Goal: Task Accomplishment & Management: Complete application form

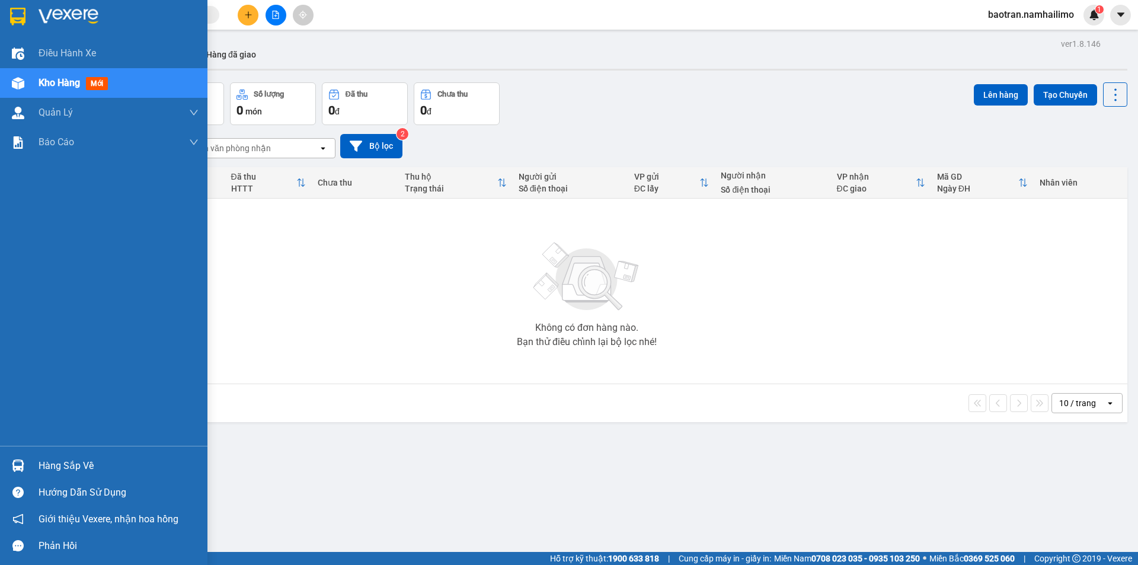
click at [65, 466] on div "Hàng sắp về" at bounding box center [119, 466] width 160 height 18
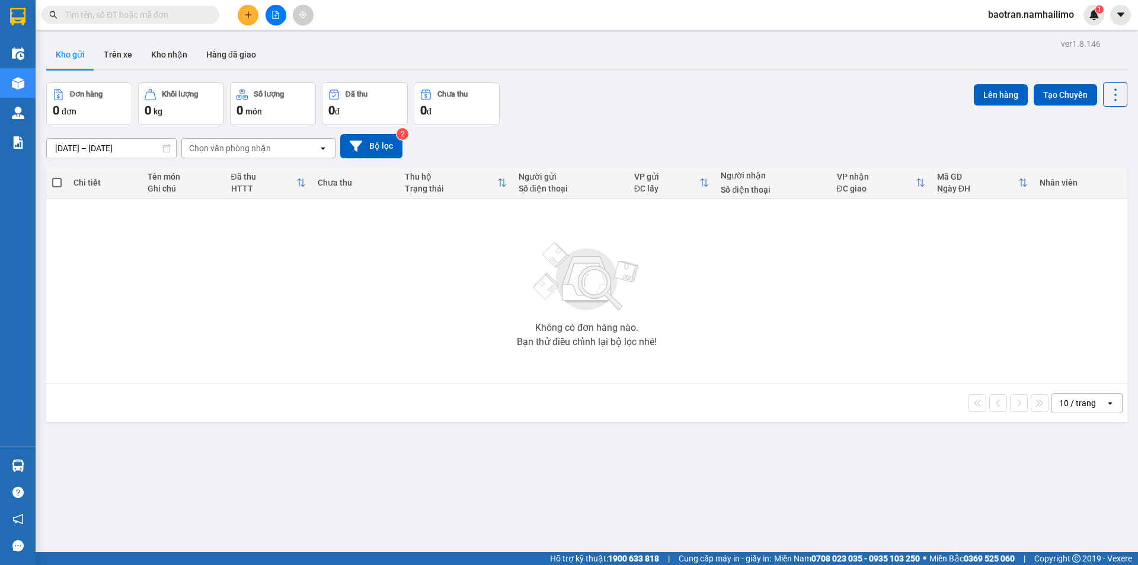
click at [209, 319] on section "Kết quả tìm kiếm ( 0 ) Bộ lọc No Data baotran.namhailimo 1 Điều hành xe Kho hàn…" at bounding box center [569, 282] width 1138 height 565
click at [164, 61] on button "Kho nhận" at bounding box center [169, 54] width 55 height 28
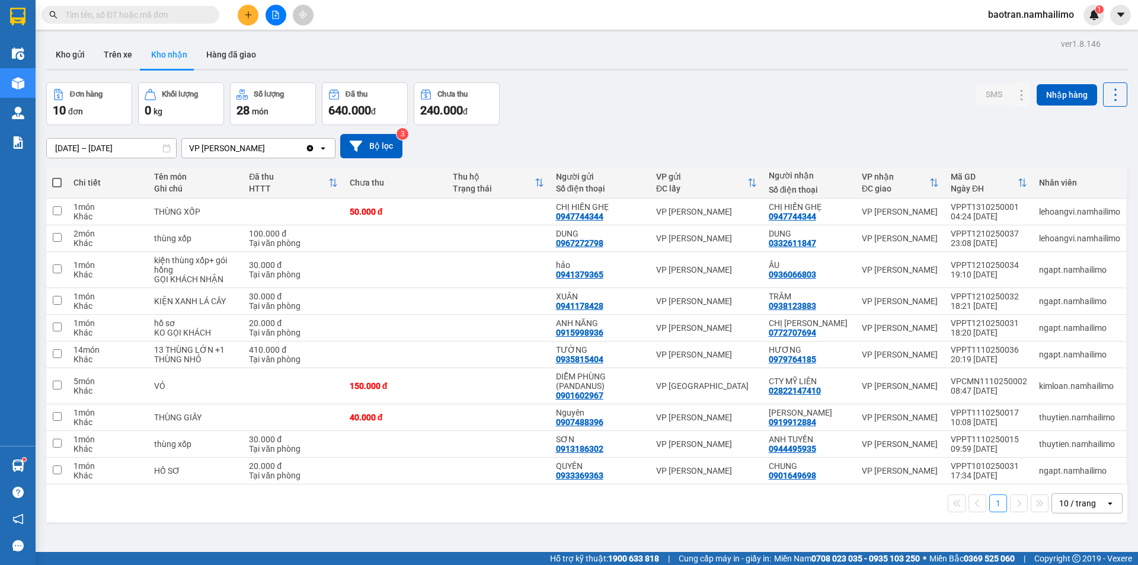
click at [126, 17] on input "text" at bounding box center [135, 14] width 140 height 13
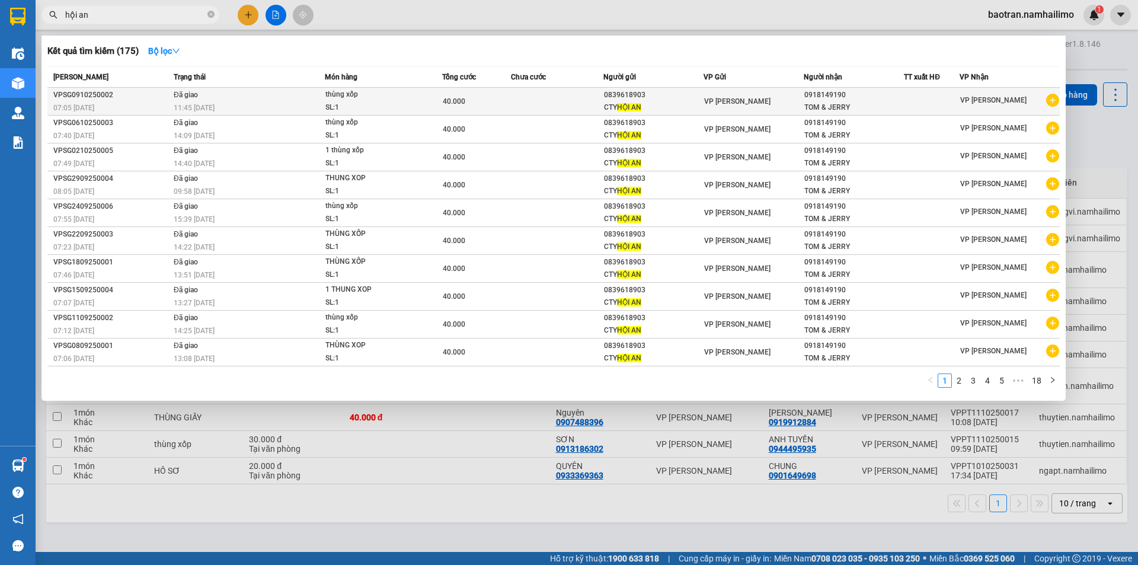
type input "hội an"
click at [1051, 98] on icon "plus-circle" at bounding box center [1052, 100] width 13 height 13
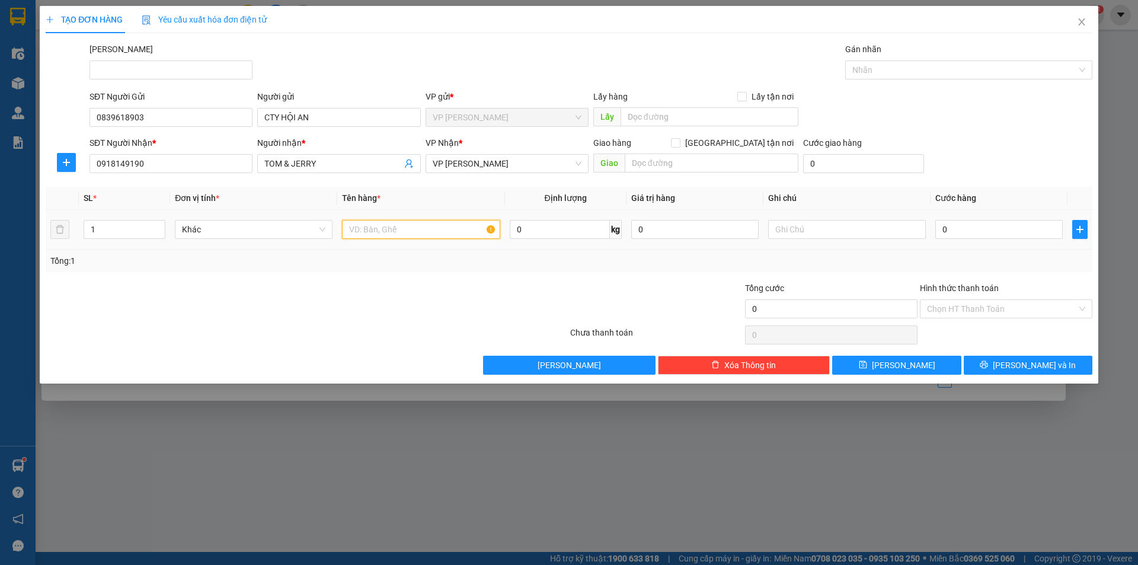
click at [392, 232] on input "text" at bounding box center [421, 229] width 158 height 19
type input "thùng xốp"
click at [1004, 221] on input "0" at bounding box center [998, 229] width 127 height 19
type input "4"
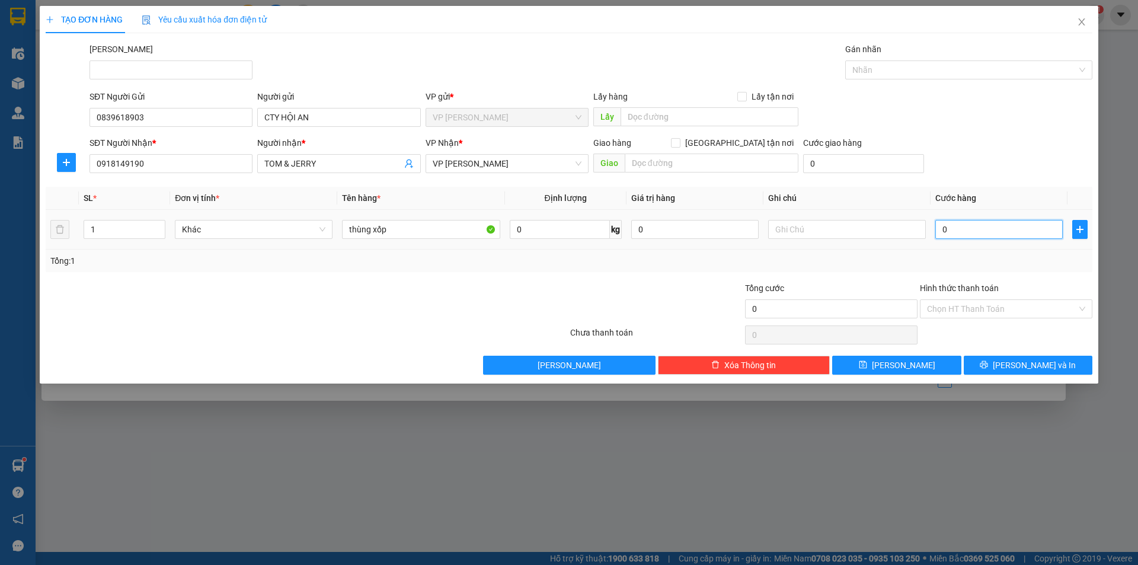
type input "4"
type input "40"
type input "40.000"
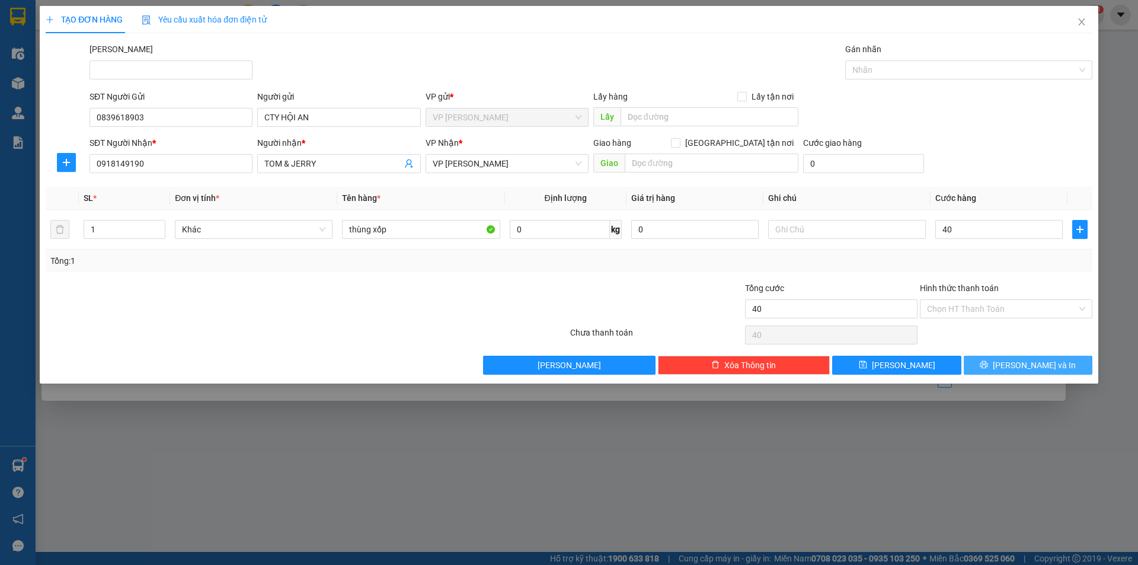
type input "40.000"
click at [1027, 359] on span "Lưu và In" at bounding box center [1034, 365] width 83 height 13
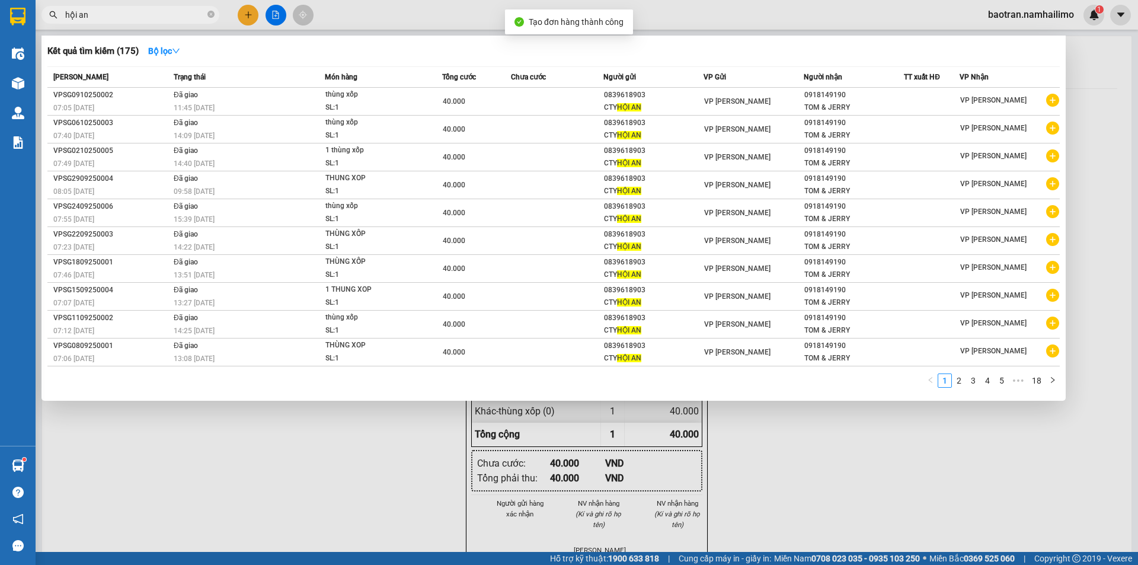
drag, startPoint x: 927, startPoint y: 522, endPoint x: 768, endPoint y: 287, distance: 282.9
click at [923, 519] on div at bounding box center [569, 282] width 1138 height 565
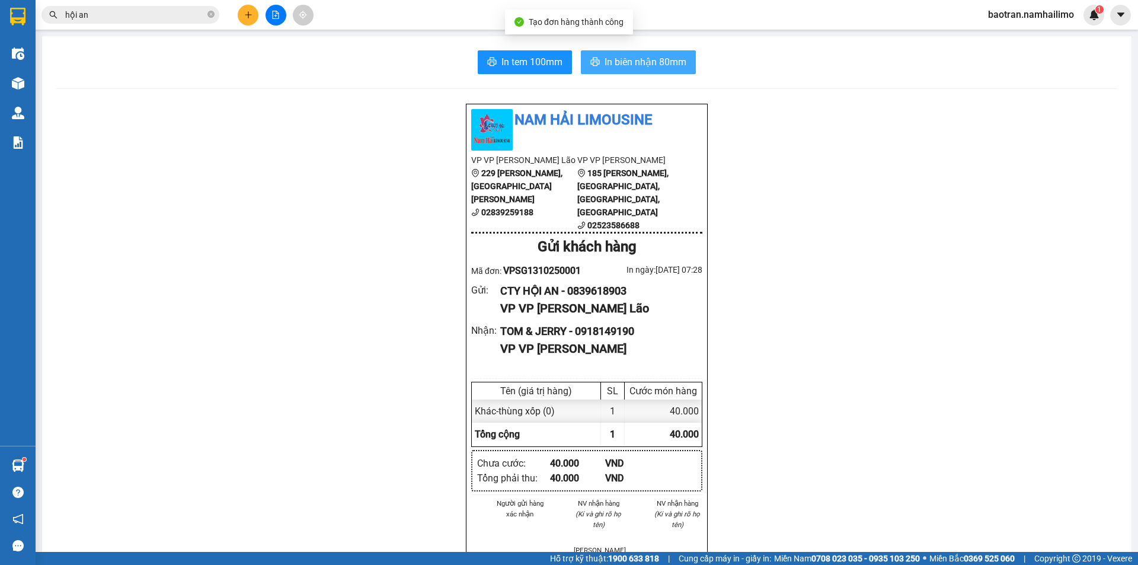
click at [647, 62] on span "In biên nhận 80mm" at bounding box center [646, 62] width 82 height 15
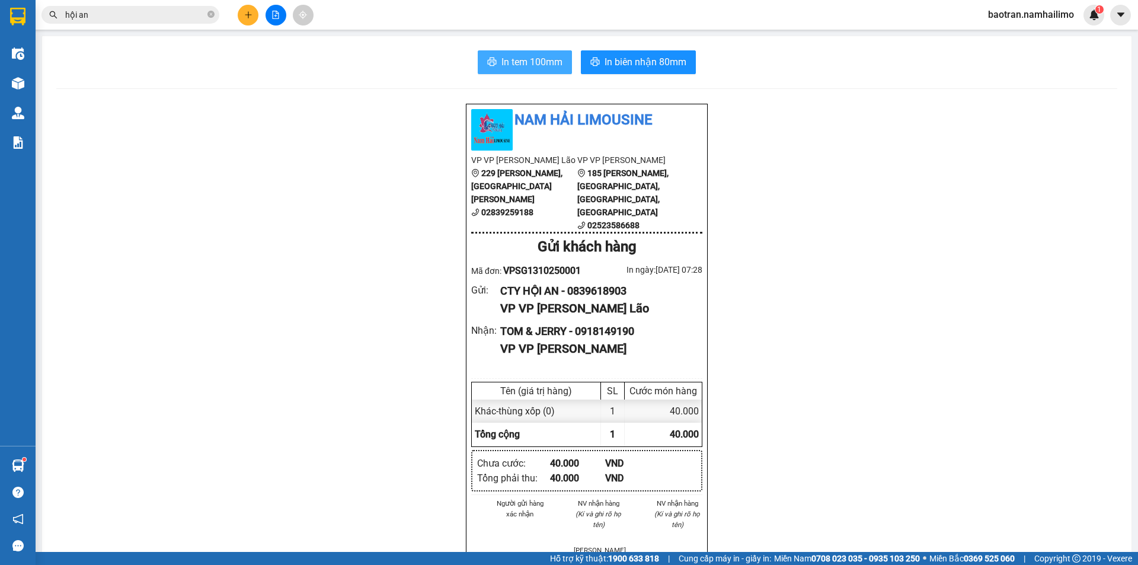
click at [545, 60] on span "In tem 100mm" at bounding box center [531, 62] width 61 height 15
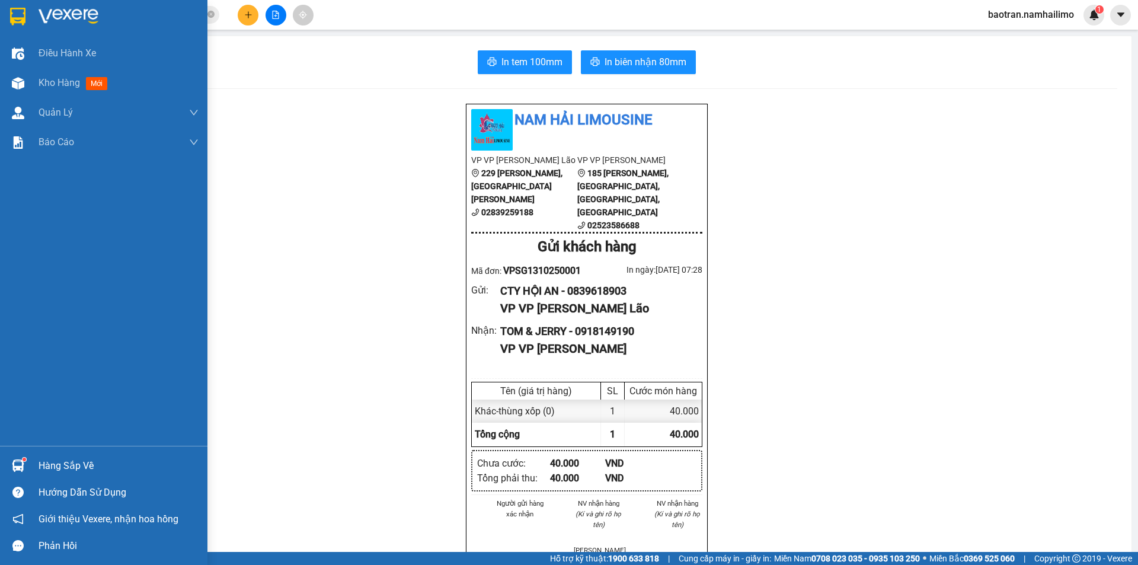
click at [53, 468] on div "Hàng sắp về" at bounding box center [119, 466] width 160 height 18
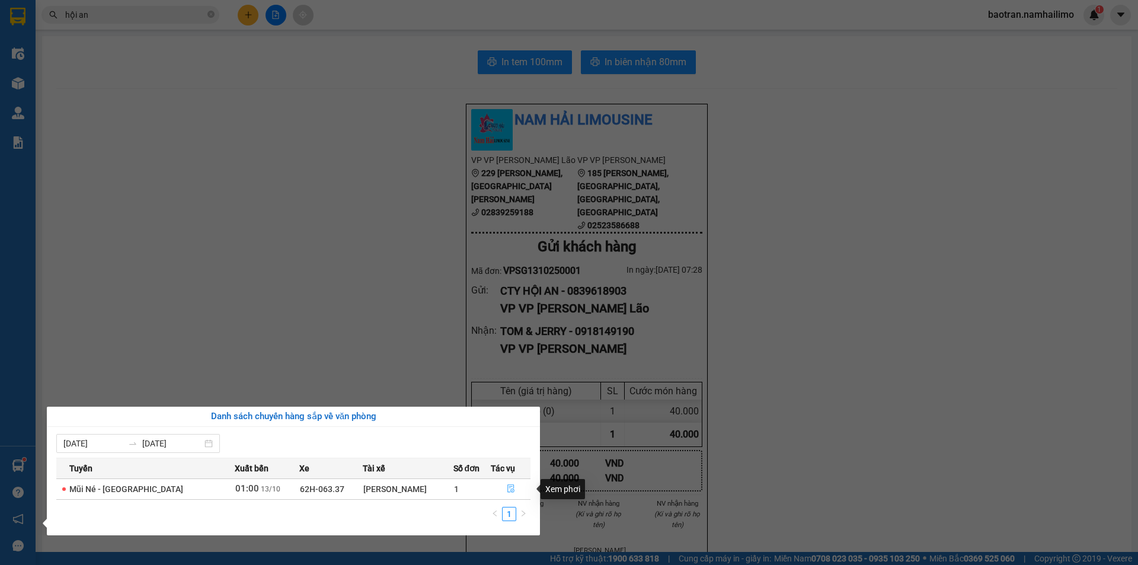
click at [507, 487] on icon "file-done" at bounding box center [511, 488] width 8 height 8
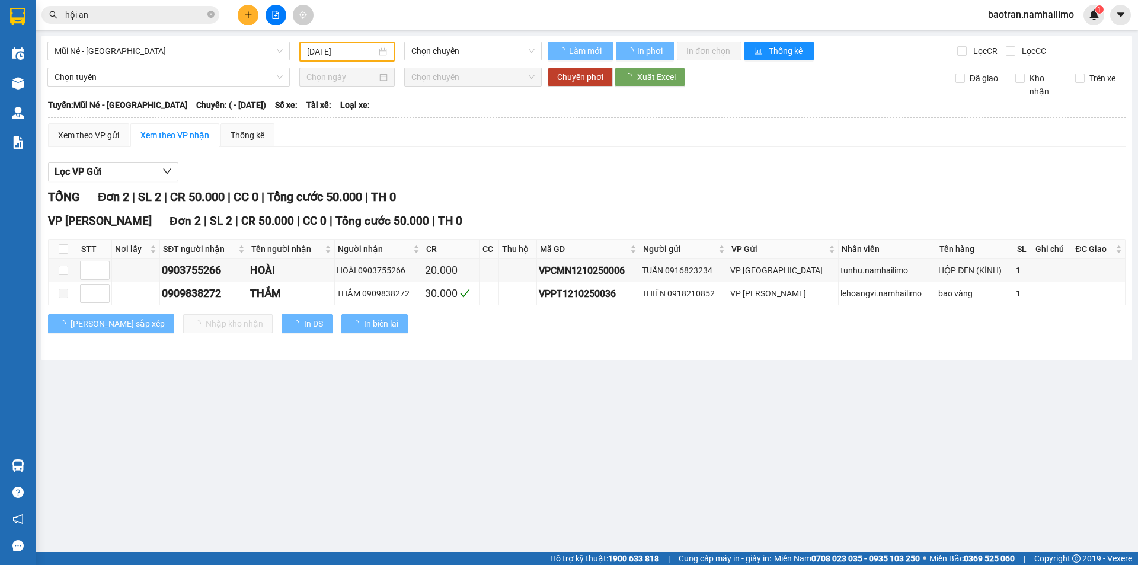
type input "13/10/2025"
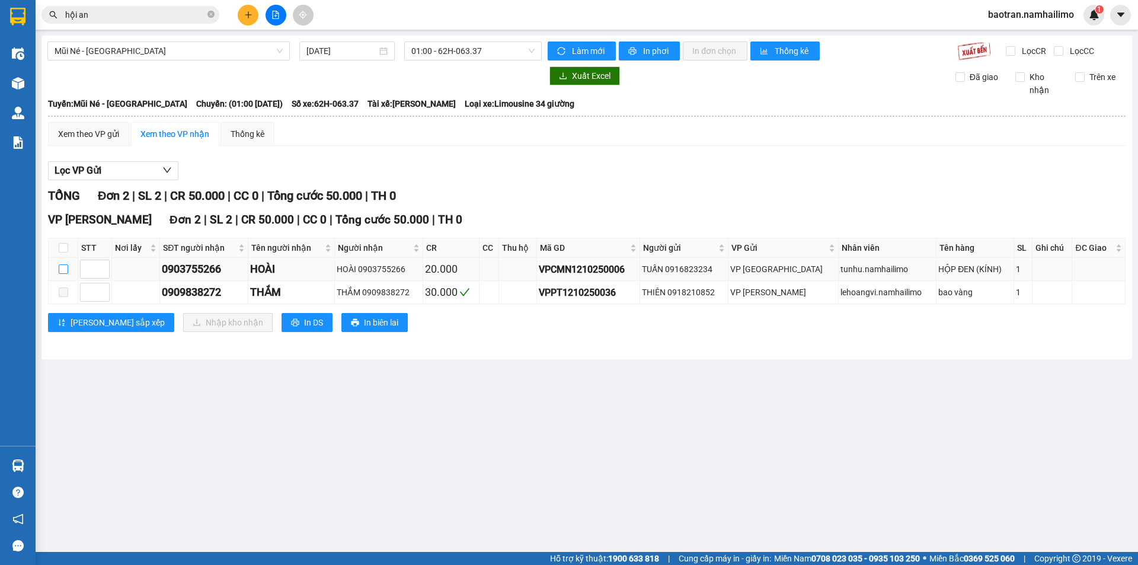
click at [64, 269] on input "checkbox" at bounding box center [63, 268] width 9 height 9
checkbox input "true"
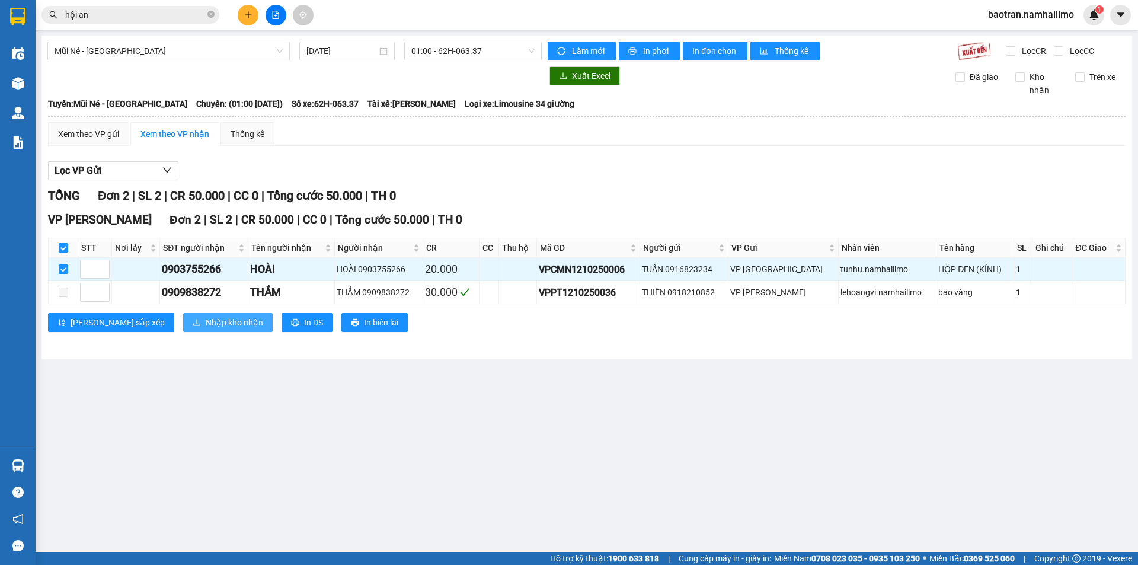
click at [206, 325] on span "Nhập kho nhận" at bounding box center [234, 322] width 57 height 13
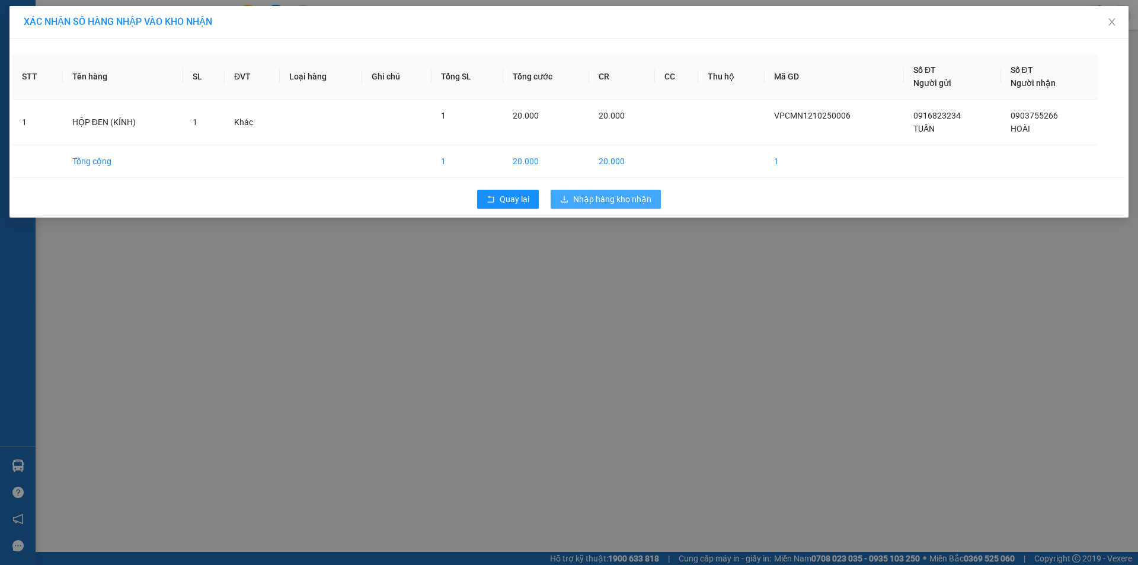
click at [615, 208] on button "Nhập hàng kho nhận" at bounding box center [606, 199] width 110 height 19
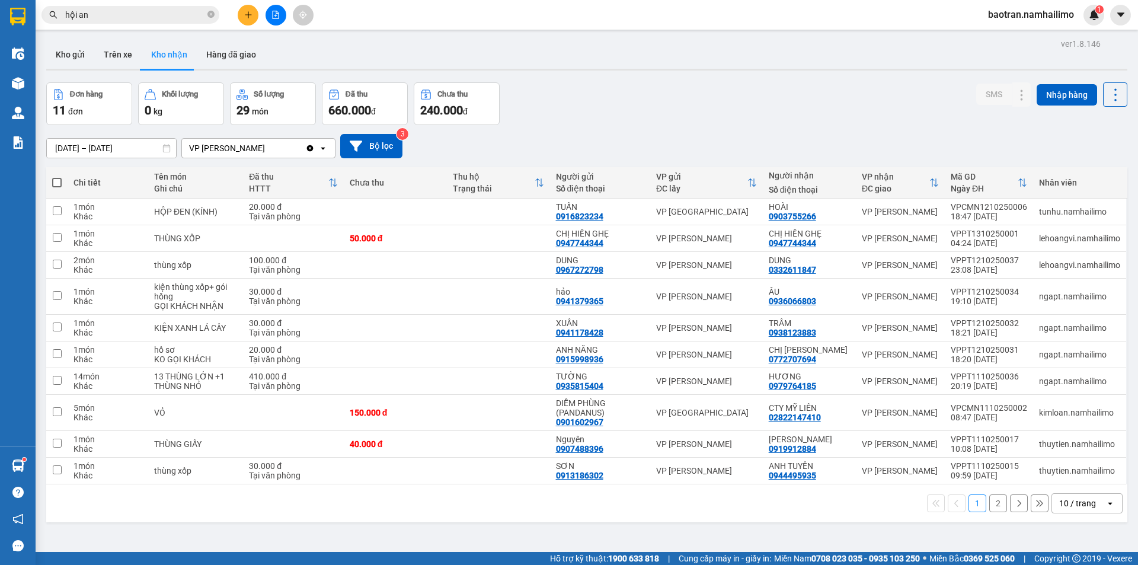
drag, startPoint x: 75, startPoint y: 59, endPoint x: 147, endPoint y: 100, distance: 83.4
click at [75, 58] on button "Kho gửi" at bounding box center [70, 54] width 48 height 28
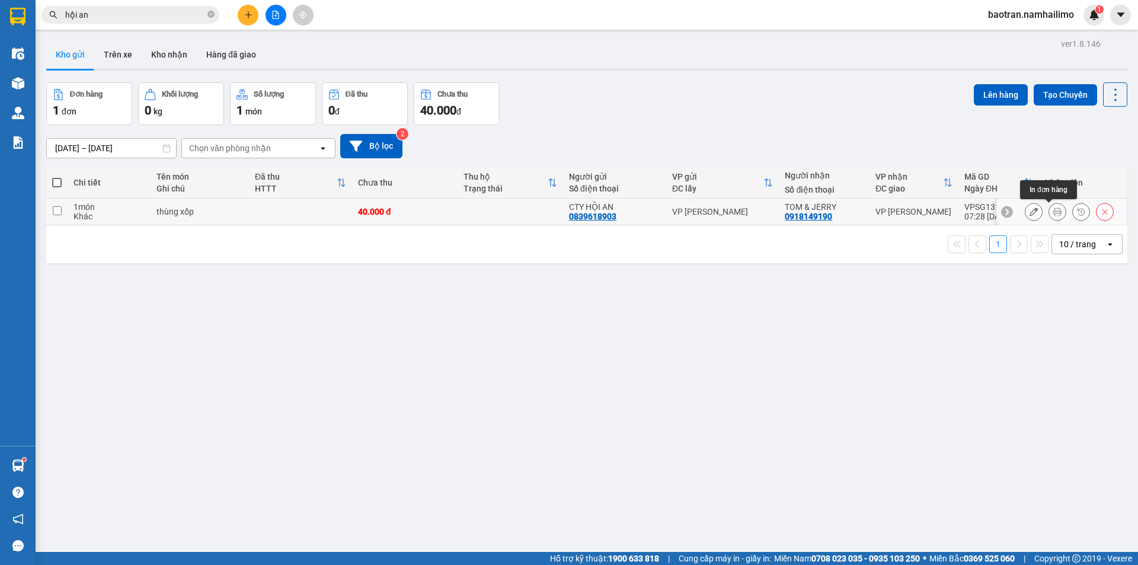
click at [1053, 212] on icon at bounding box center [1057, 211] width 8 height 8
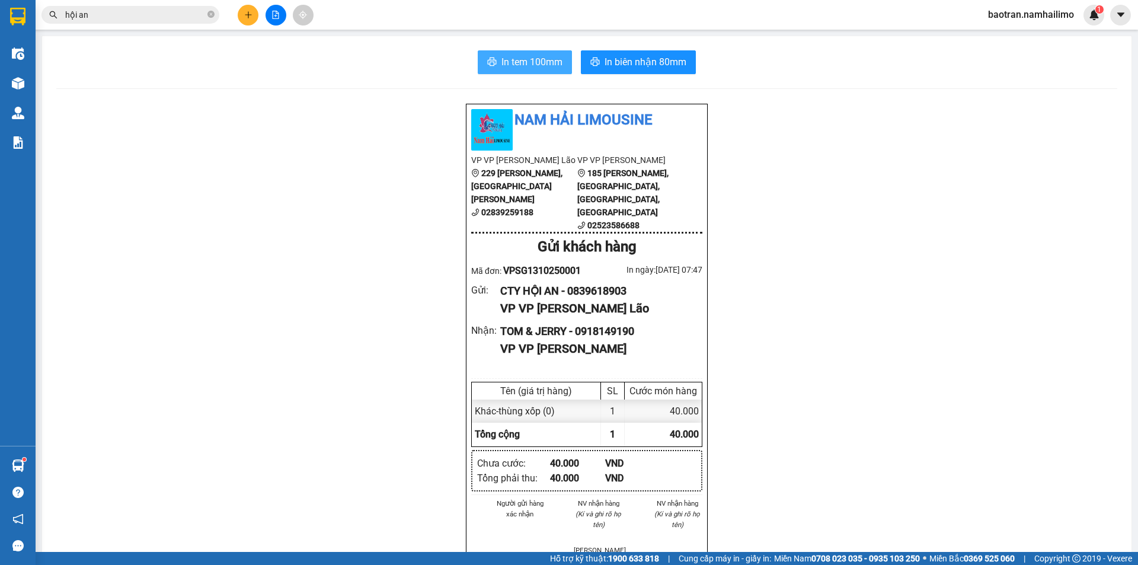
click at [540, 57] on span "In tem 100mm" at bounding box center [531, 62] width 61 height 15
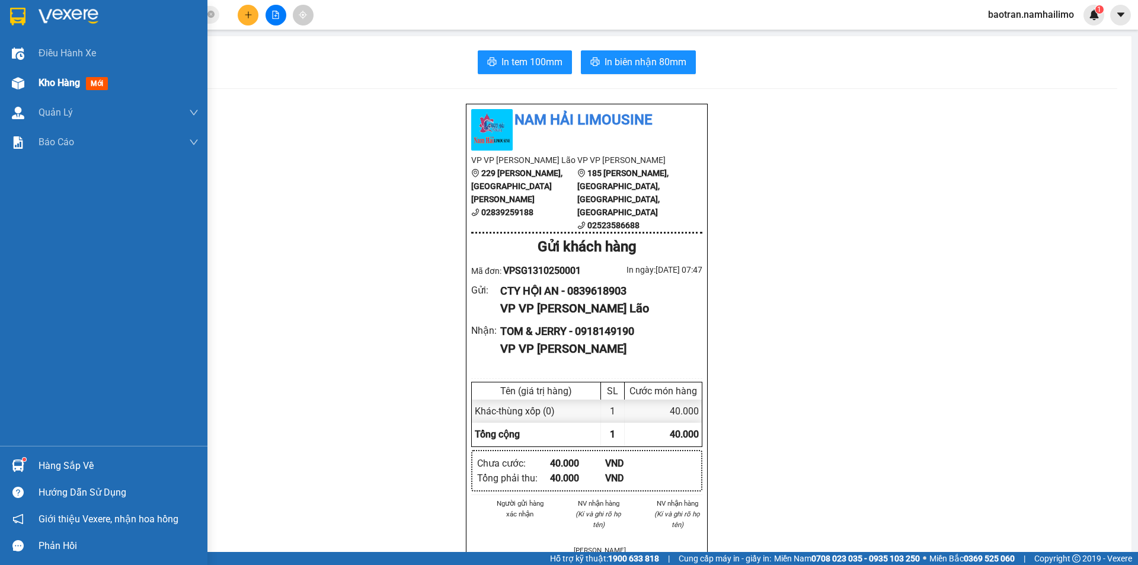
click at [57, 84] on span "Kho hàng" at bounding box center [59, 82] width 41 height 11
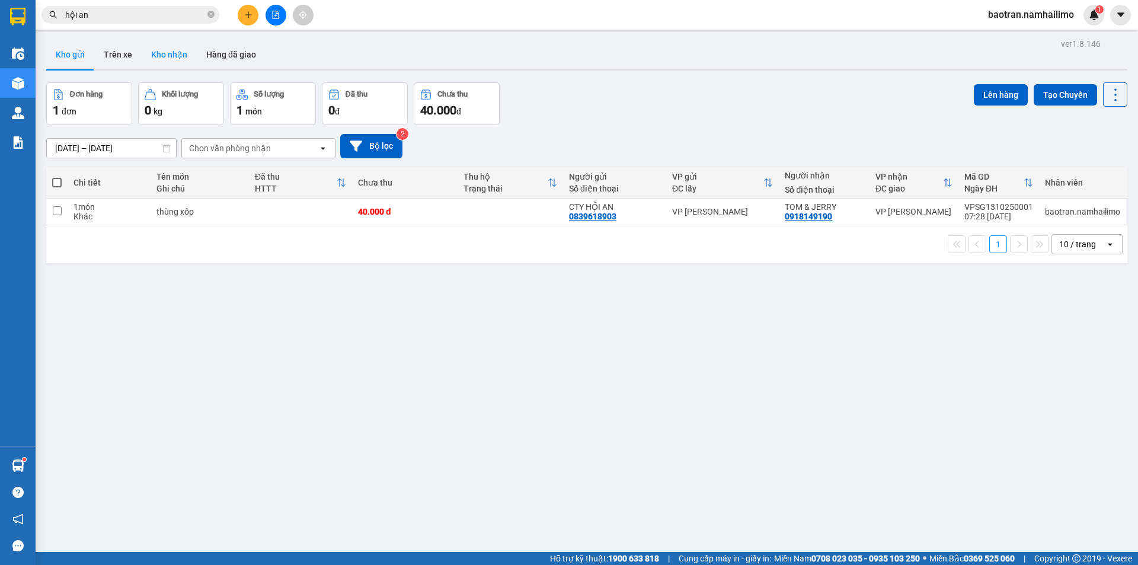
click at [162, 61] on button "Kho nhận" at bounding box center [169, 54] width 55 height 28
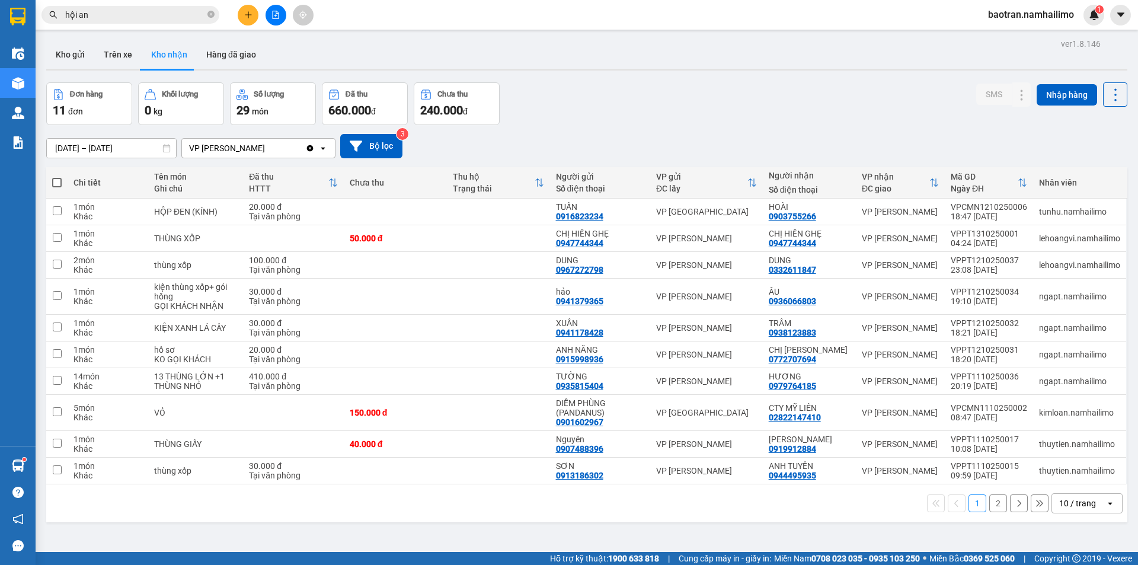
click at [1105, 507] on icon "open" at bounding box center [1109, 502] width 9 height 9
click at [1073, 478] on span "100 / trang" at bounding box center [1073, 477] width 43 height 12
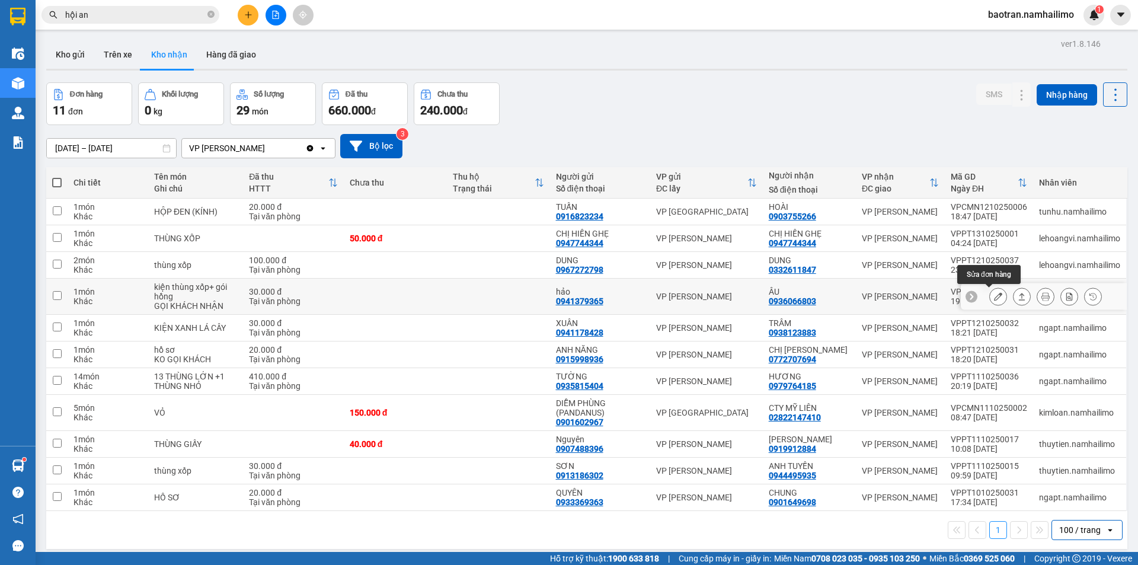
click at [990, 301] on button at bounding box center [998, 296] width 17 height 21
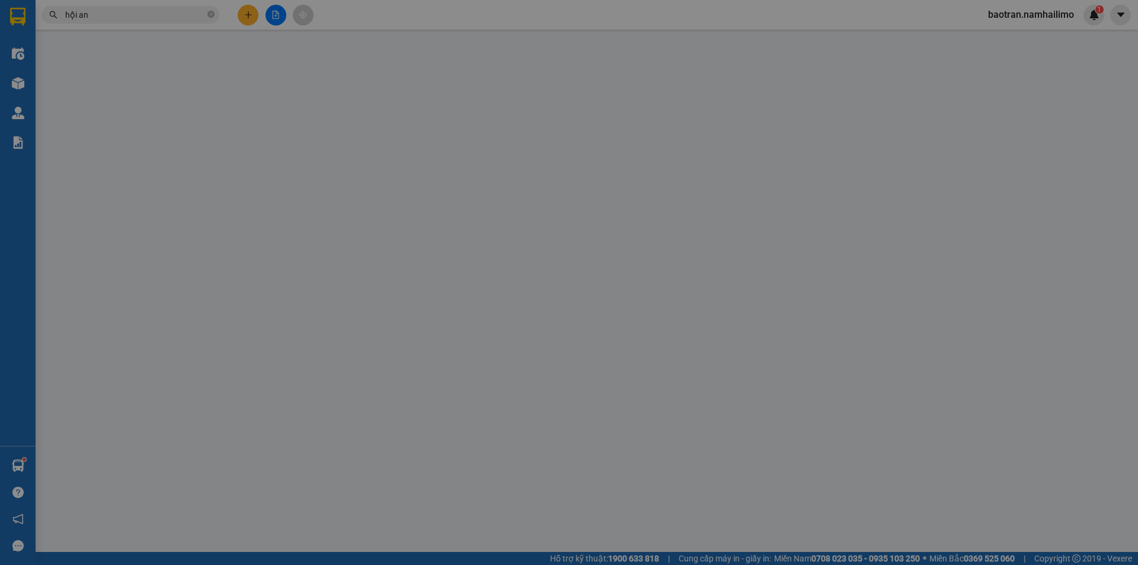
type input "0941379365"
type input "hảo"
type input "0936066803"
type input "ÂU"
type input "30.000"
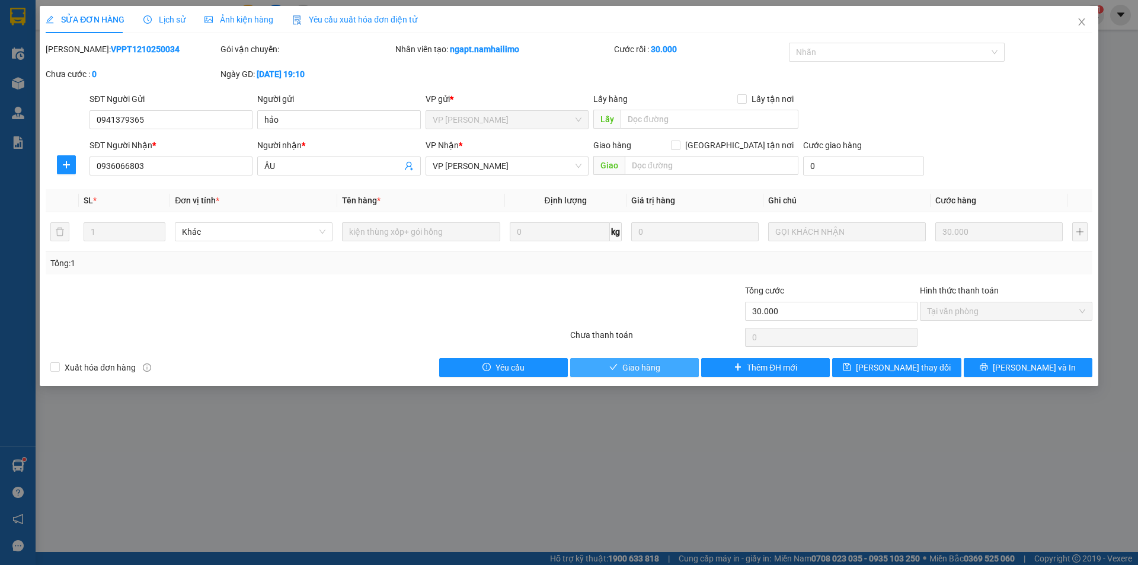
click at [657, 369] on span "Giao hàng" at bounding box center [641, 367] width 38 height 13
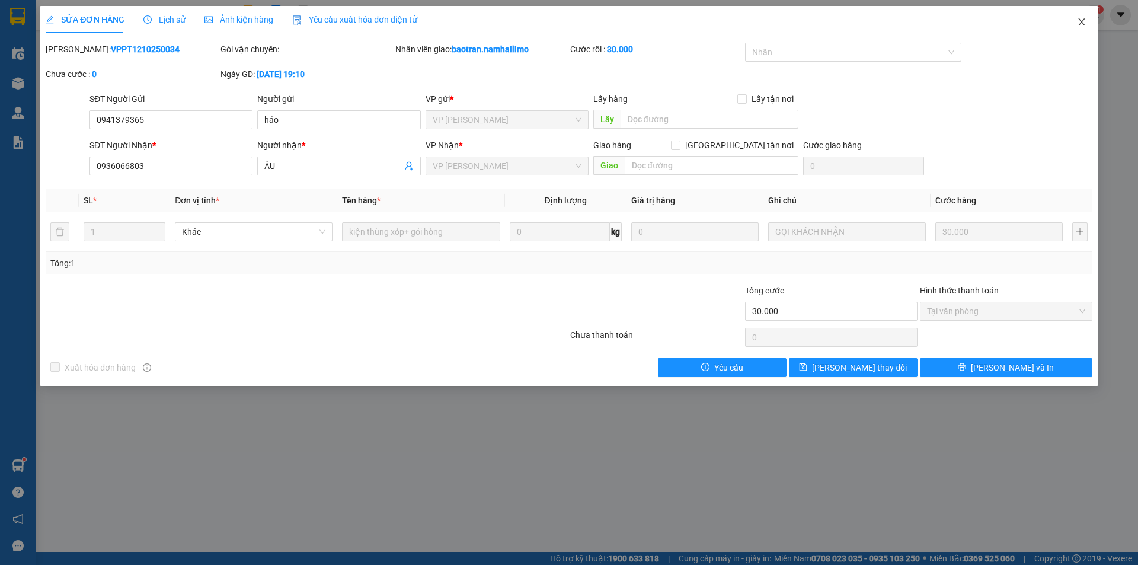
click at [1082, 24] on icon "close" at bounding box center [1081, 21] width 9 height 9
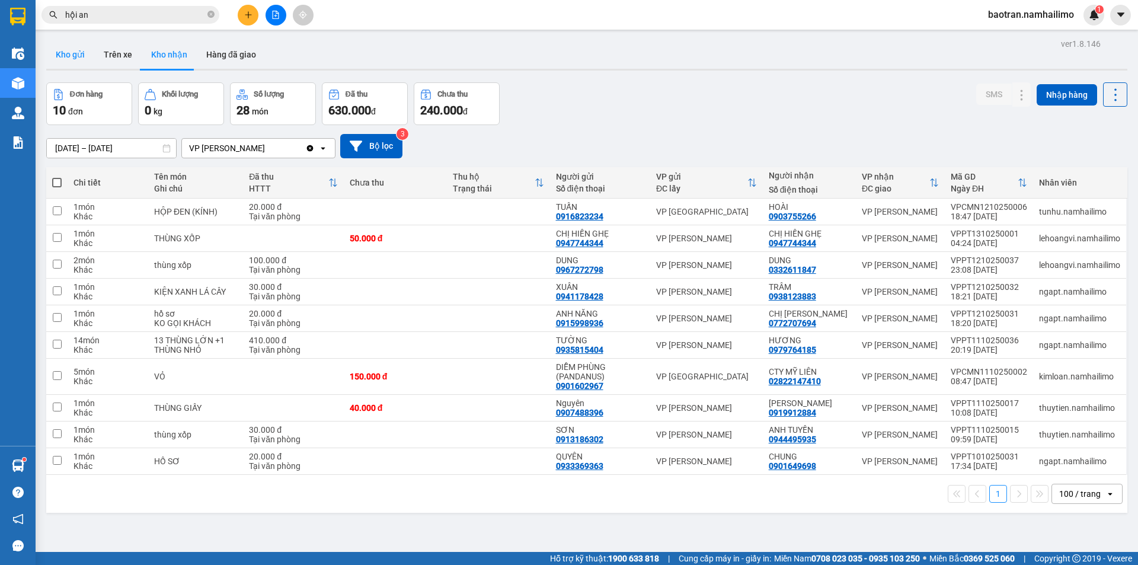
click at [76, 60] on button "Kho gửi" at bounding box center [70, 54] width 48 height 28
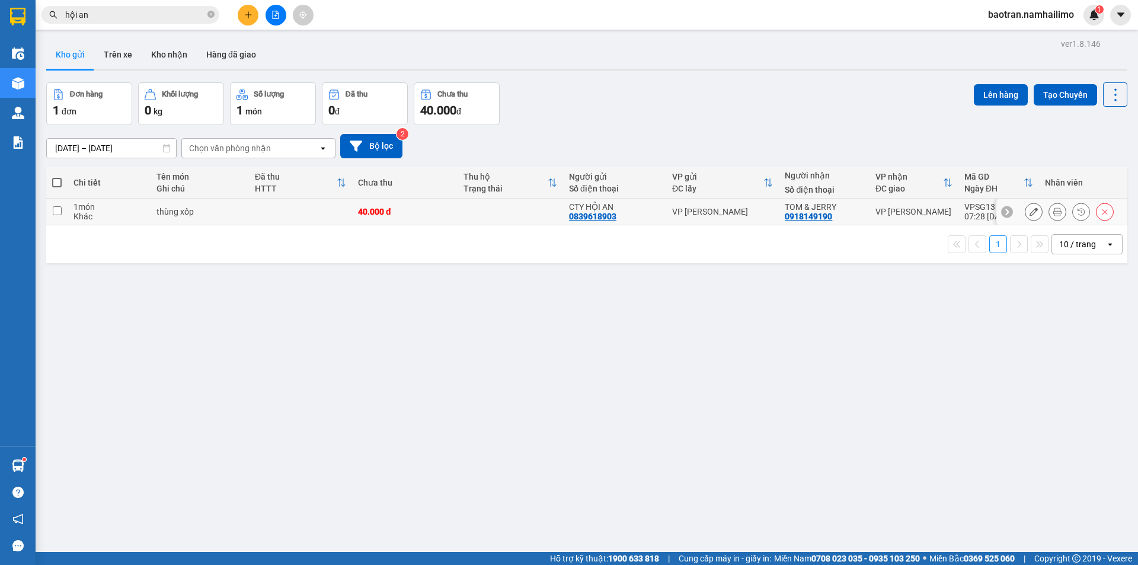
click at [178, 209] on div "thùng xốp" at bounding box center [199, 211] width 87 height 9
checkbox input "true"
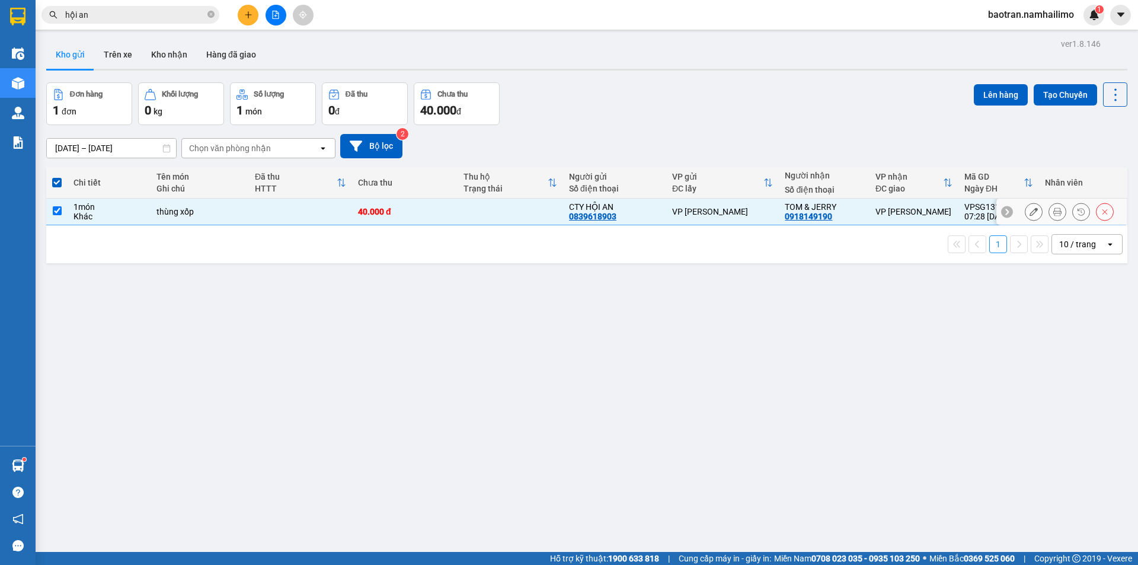
click at [1030, 209] on icon at bounding box center [1034, 211] width 8 height 8
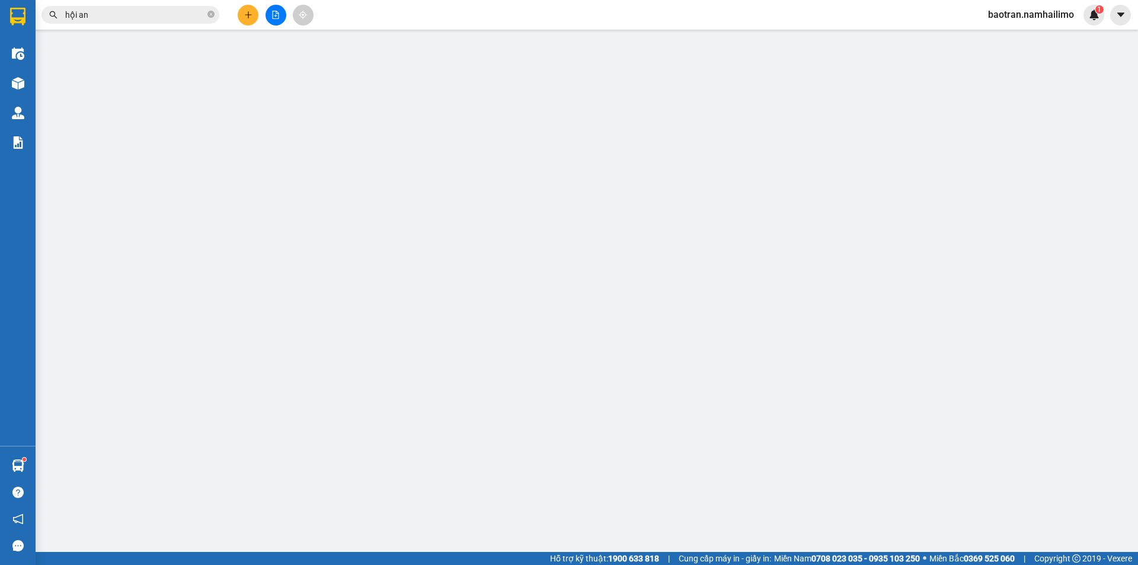
type input "0839618903"
type input "CTY HỘI AN"
type input "0918149190"
type input "TOM & JERRY"
type input "40.000"
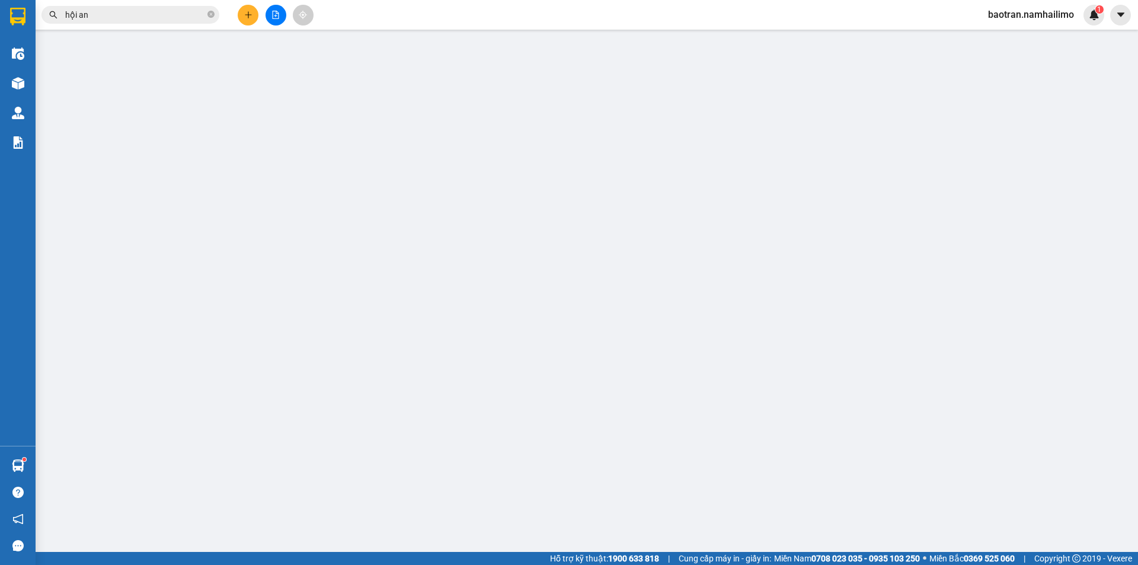
type input "40.000"
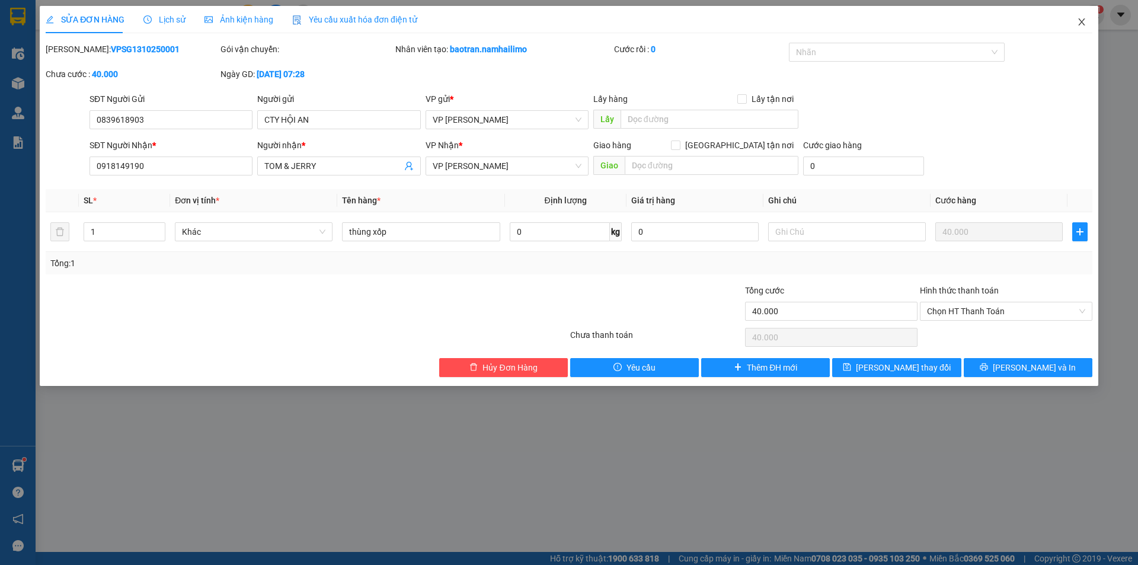
click at [1084, 21] on icon "close" at bounding box center [1081, 21] width 9 height 9
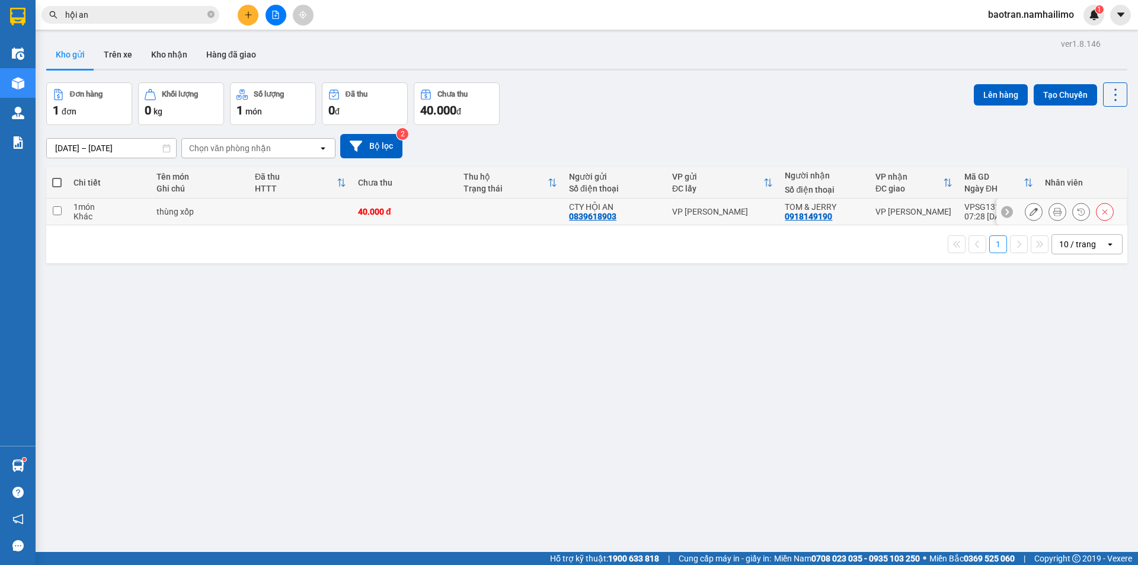
click at [241, 214] on div "thùng xốp" at bounding box center [199, 211] width 87 height 9
checkbox input "true"
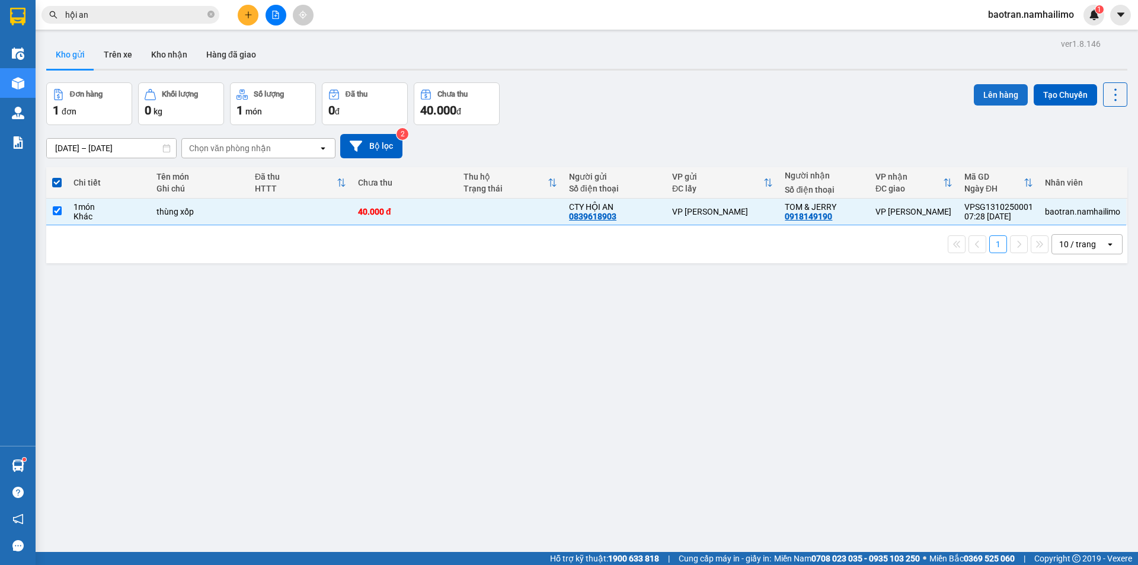
click at [989, 98] on button "Lên hàng" at bounding box center [1001, 94] width 54 height 21
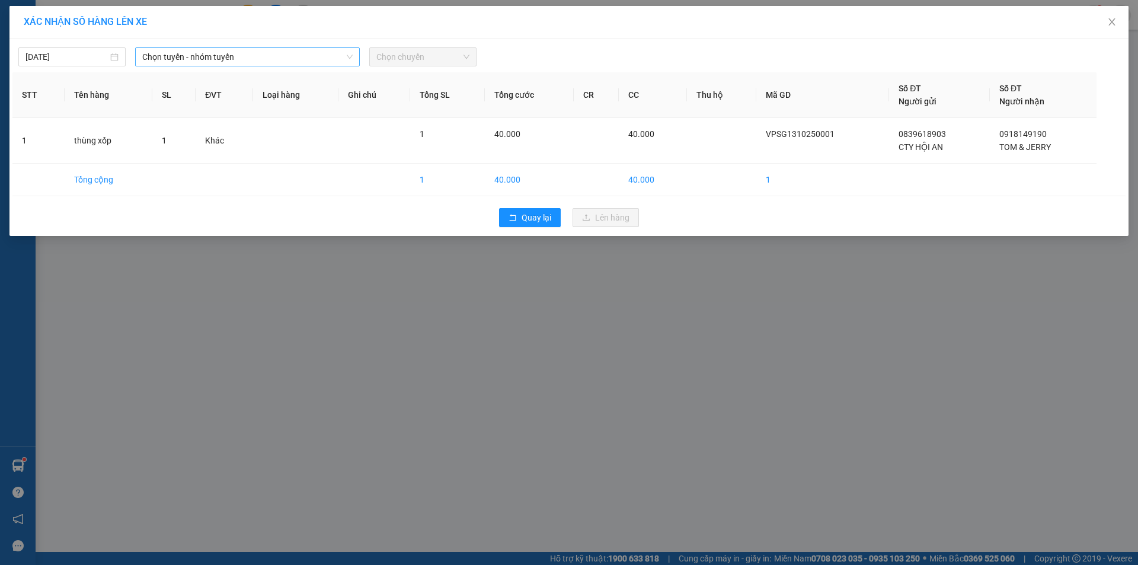
click at [308, 59] on span "Chọn tuyến - nhóm tuyến" at bounding box center [247, 57] width 210 height 18
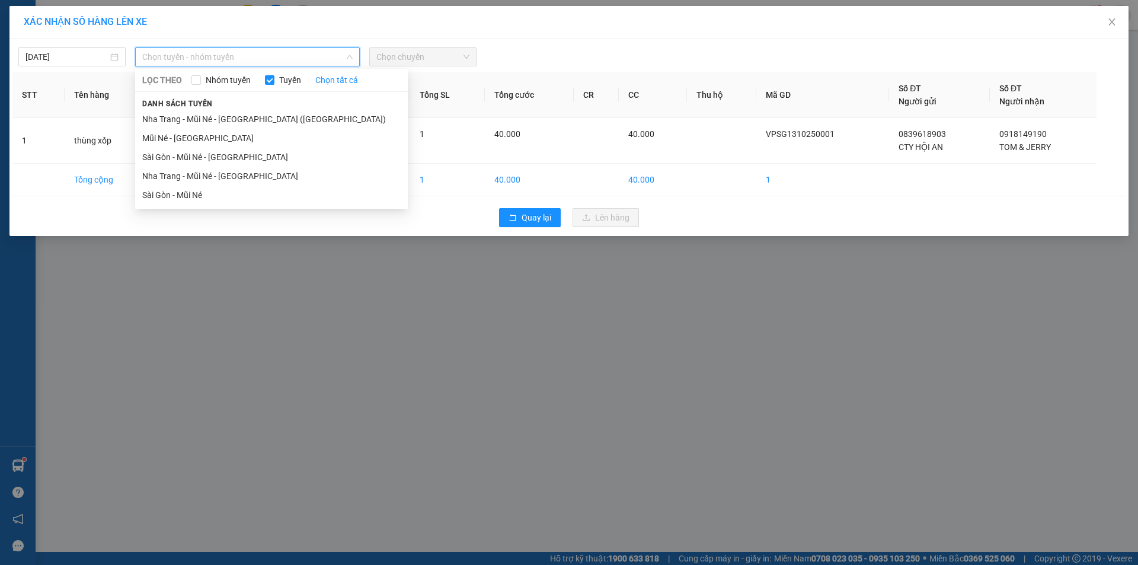
drag, startPoint x: 298, startPoint y: 193, endPoint x: 426, endPoint y: 71, distance: 176.5
click at [301, 191] on li "Sài Gòn - Mũi Né" at bounding box center [271, 195] width 273 height 19
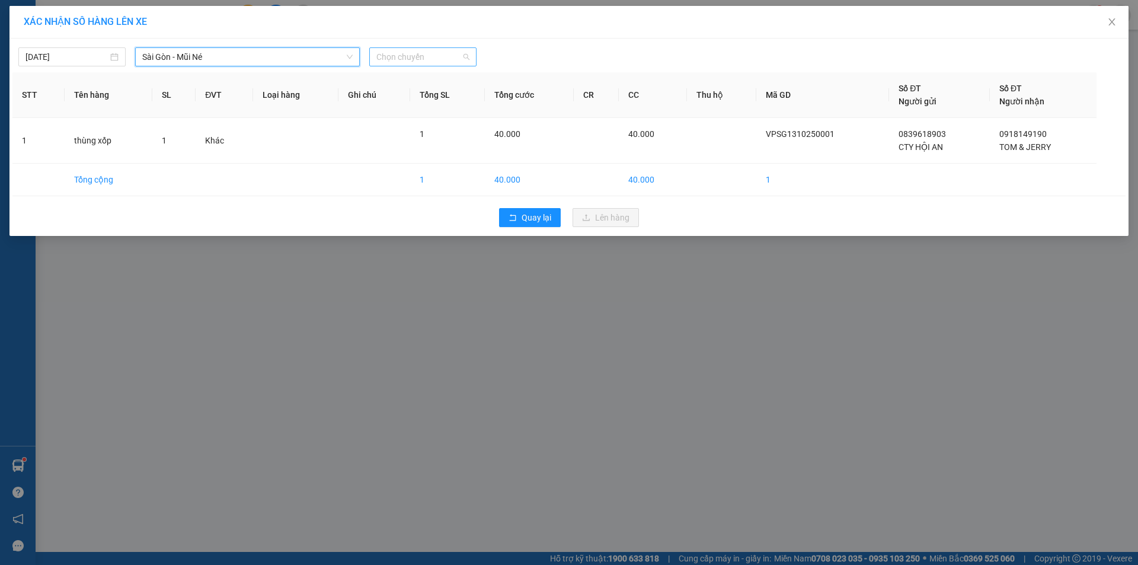
click at [436, 59] on span "Chọn chuyến" at bounding box center [422, 57] width 93 height 18
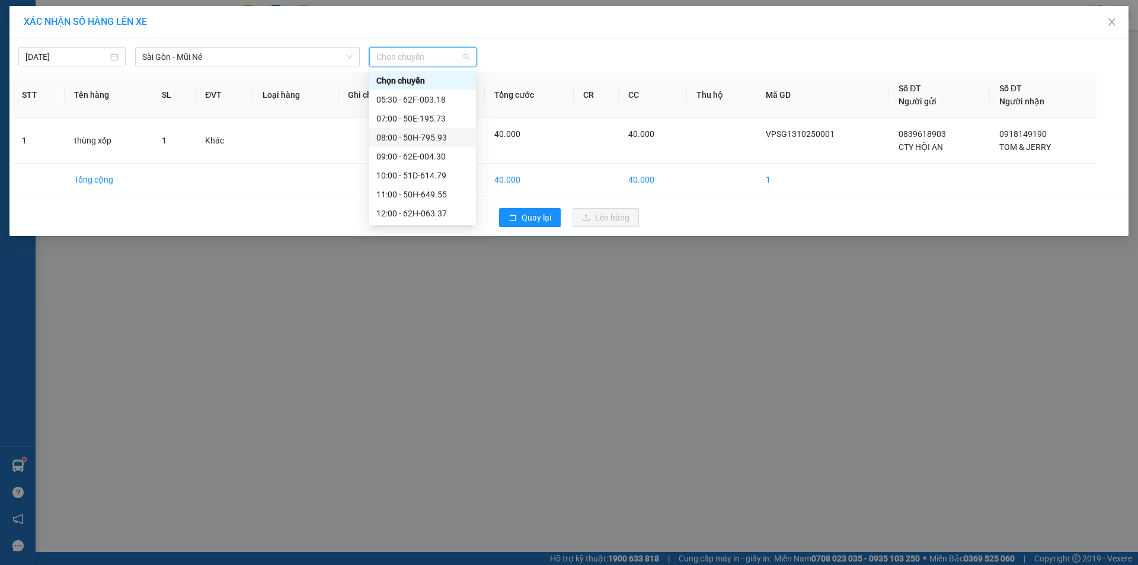
click at [426, 135] on div "08:00 - 50H-795.93" at bounding box center [422, 137] width 92 height 13
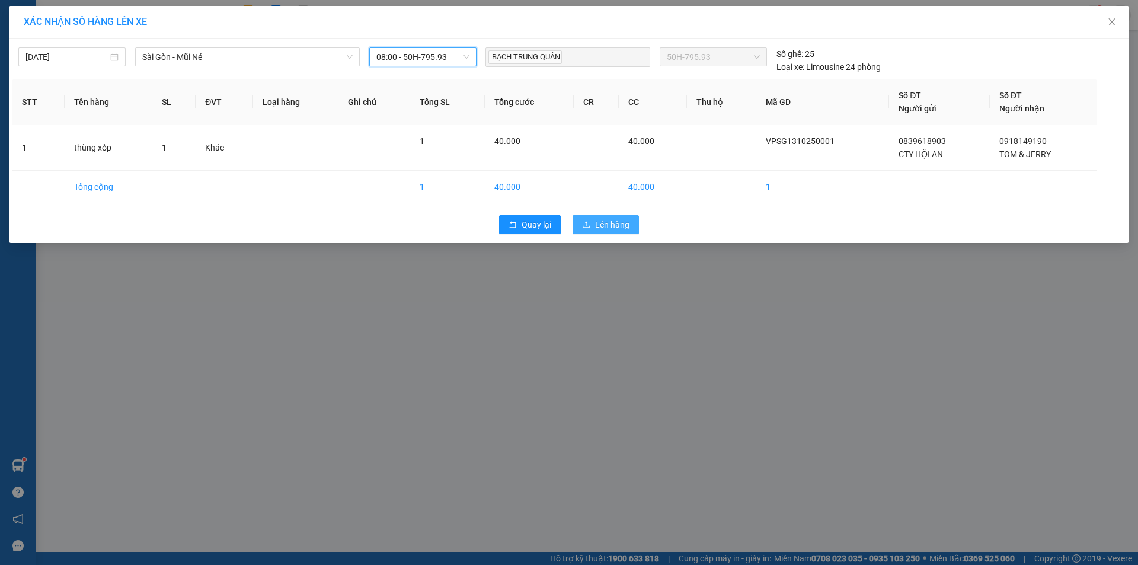
click at [622, 227] on span "Lên hàng" at bounding box center [612, 224] width 34 height 13
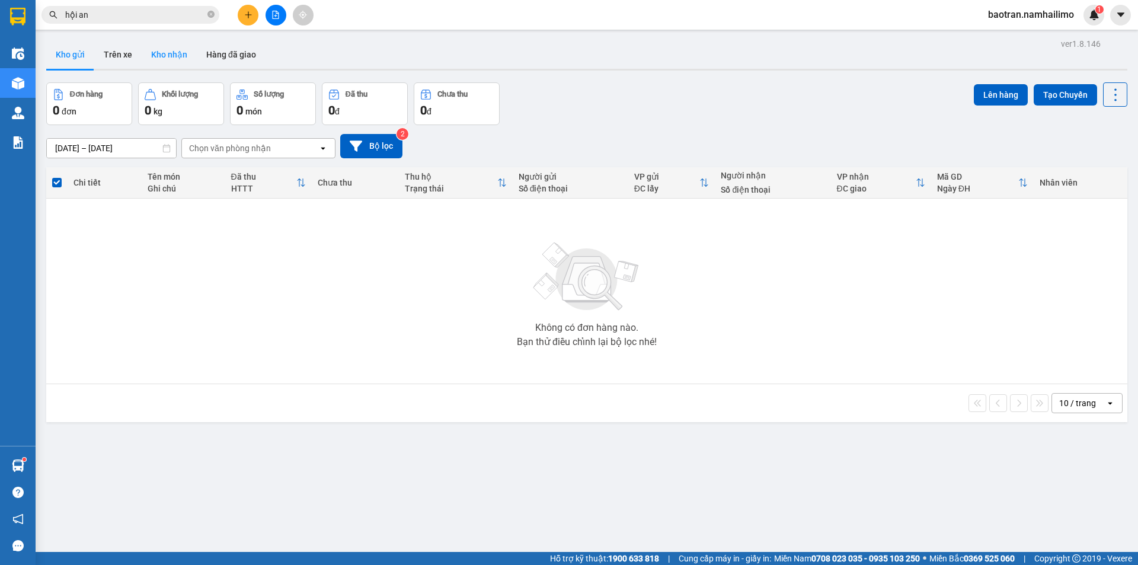
click at [164, 57] on button "Kho nhận" at bounding box center [169, 54] width 55 height 28
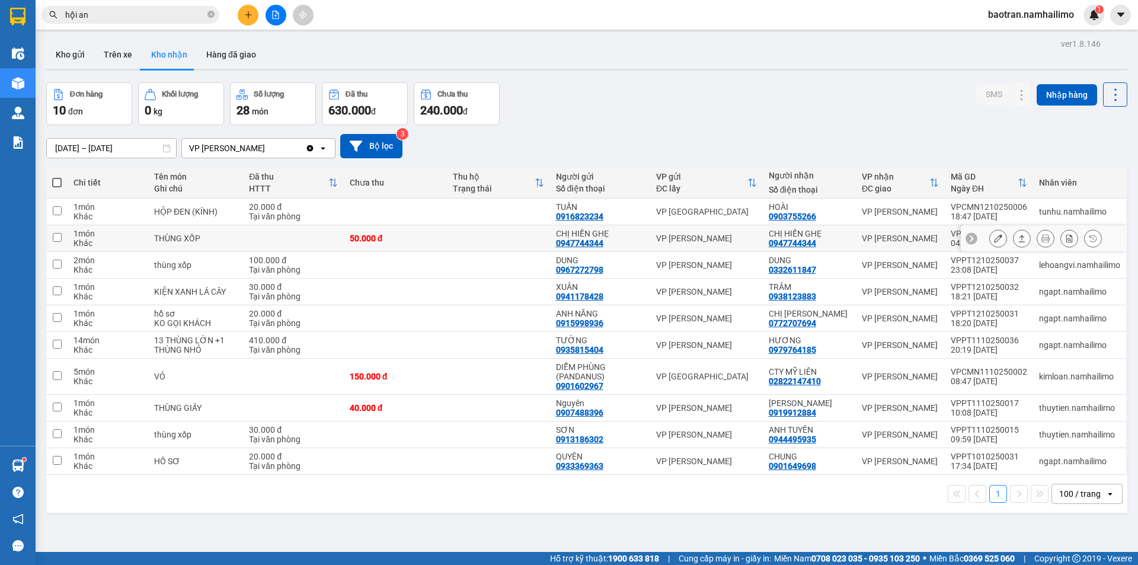
click at [753, 241] on div "[PERSON_NAME]" at bounding box center [706, 238] width 101 height 9
checkbox input "true"
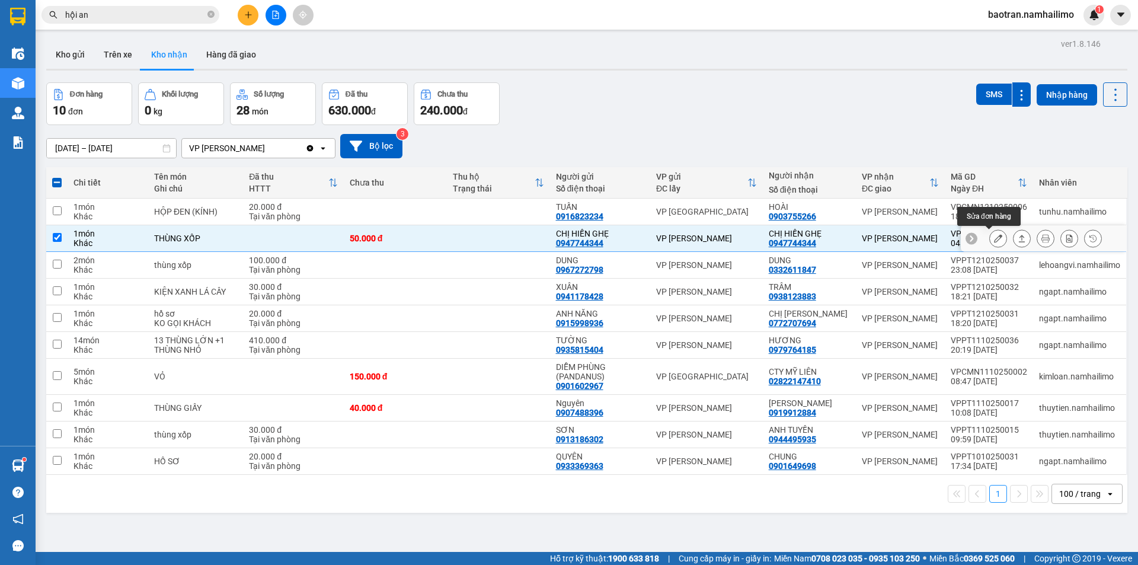
click at [994, 241] on icon at bounding box center [998, 238] width 8 height 8
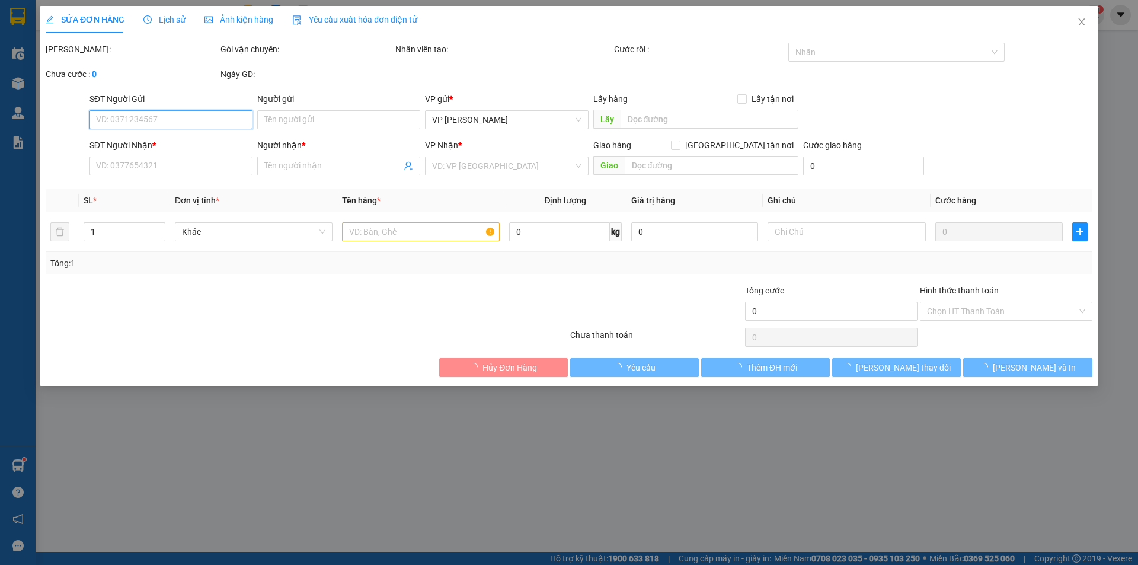
type input "0947744344"
type input "CHỊ HIỀN GHẸ"
type input "0947744344"
type input "CHỊ HIỀN GHẸ"
type input "50.000"
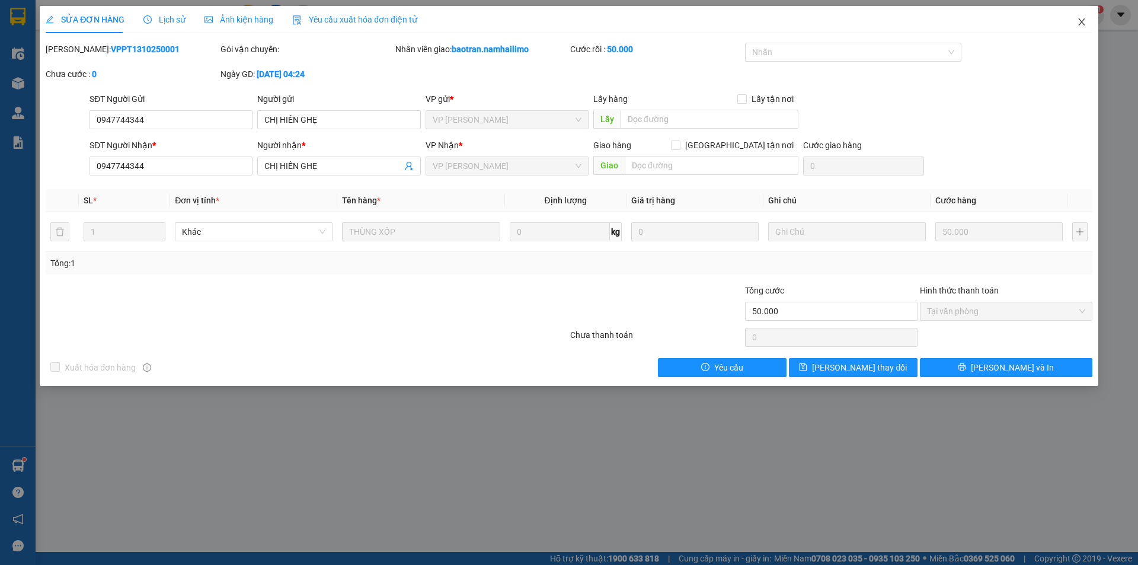
click at [1082, 24] on icon "close" at bounding box center [1081, 21] width 7 height 7
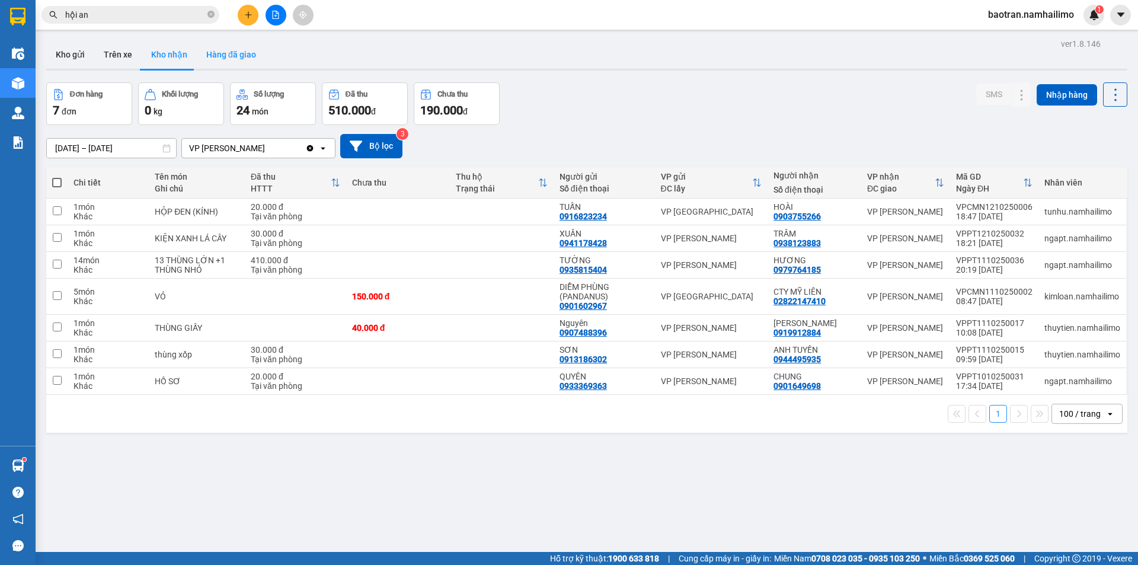
click at [199, 51] on button "Hàng đã giao" at bounding box center [231, 54] width 69 height 28
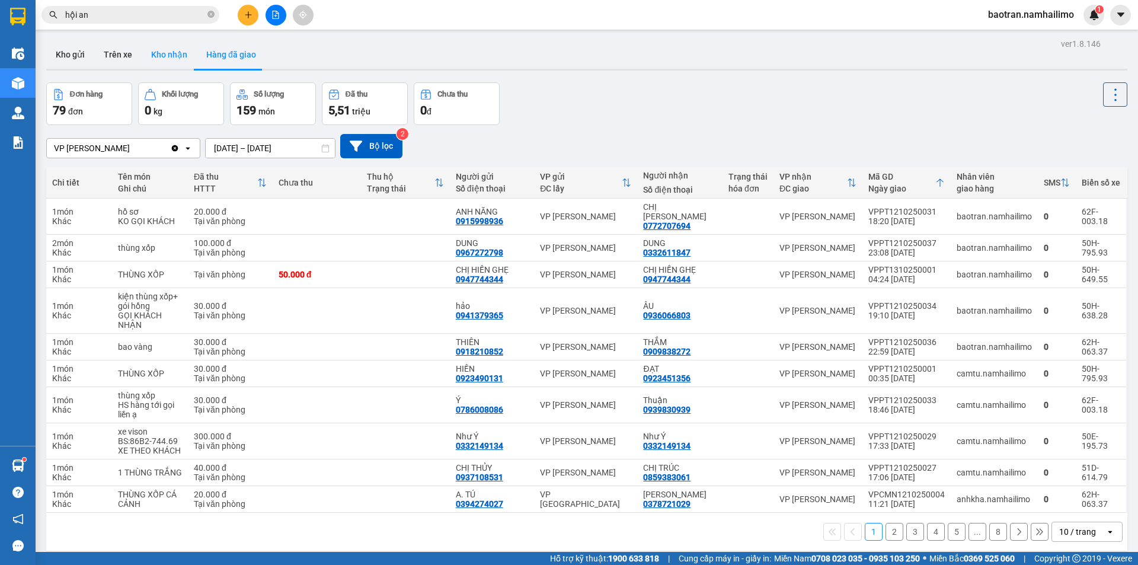
click at [173, 57] on button "Kho nhận" at bounding box center [169, 54] width 55 height 28
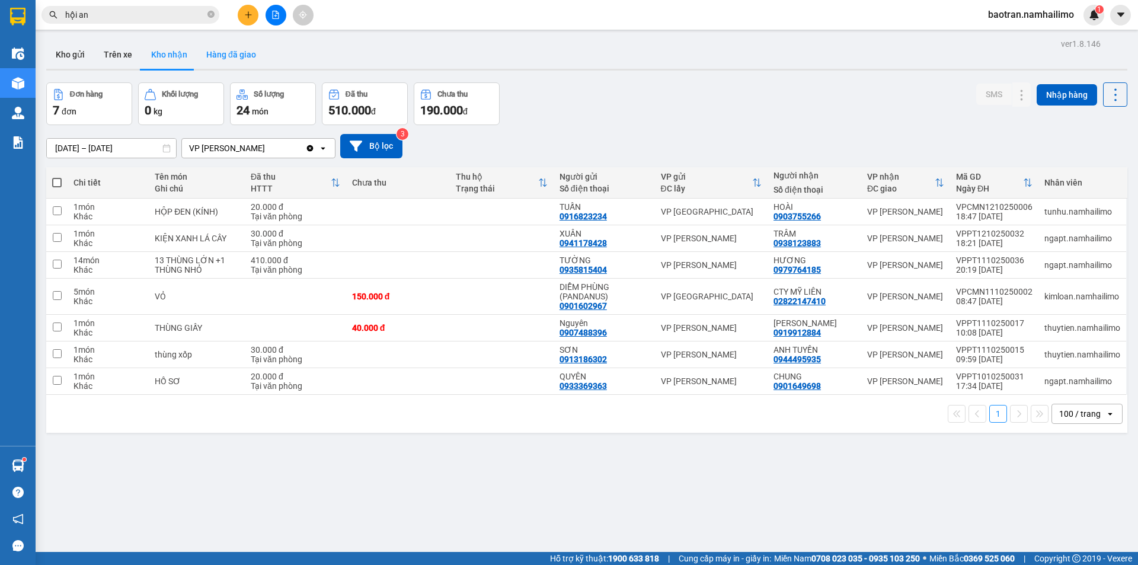
click at [225, 60] on button "Hàng đã giao" at bounding box center [231, 54] width 69 height 28
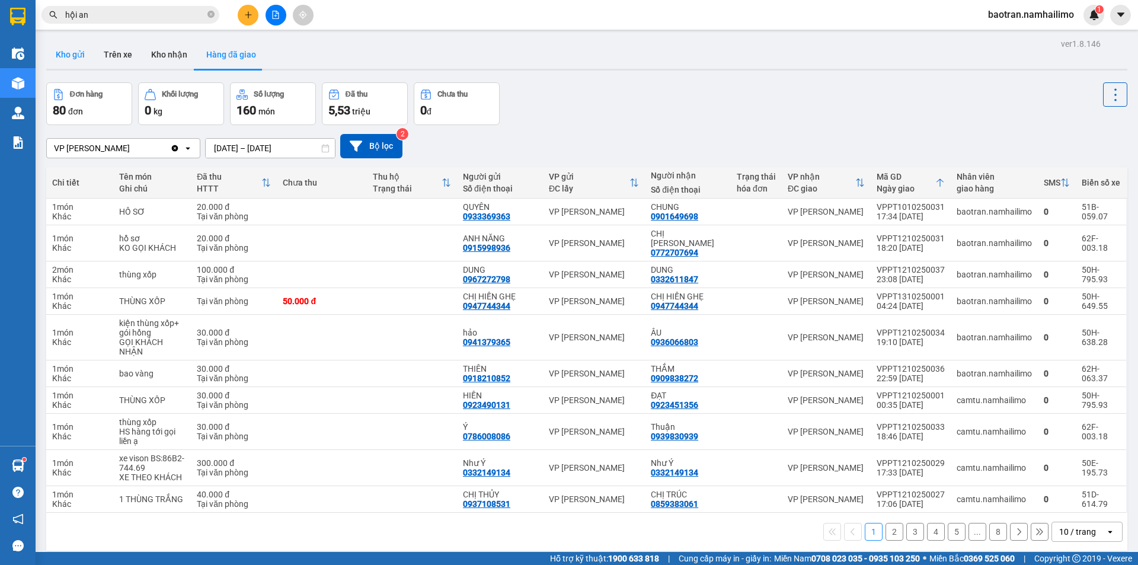
click at [78, 60] on button "Kho gửi" at bounding box center [70, 54] width 48 height 28
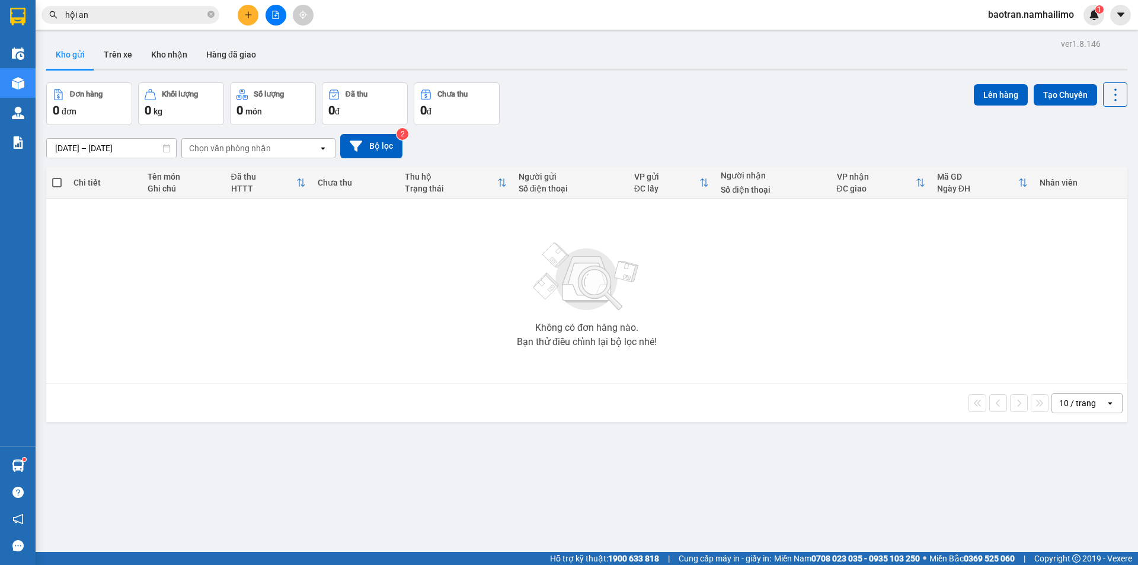
drag, startPoint x: 560, startPoint y: 484, endPoint x: 478, endPoint y: 405, distance: 113.2
click at [558, 475] on div "ver 1.8.146 Kho gửi Trên xe Kho nhận Hàng đã giao Đơn hàng 0 đơn Khối lượng 0 k…" at bounding box center [586, 318] width 1091 height 565
click at [172, 60] on button "Kho nhận" at bounding box center [169, 54] width 55 height 28
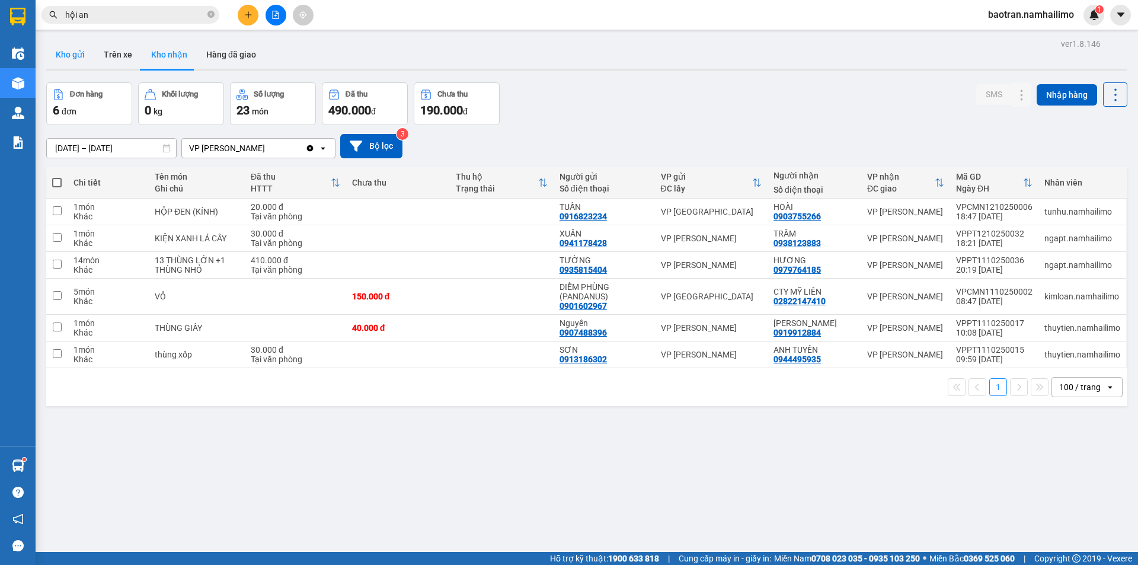
click at [59, 59] on button "Kho gửi" at bounding box center [70, 54] width 48 height 28
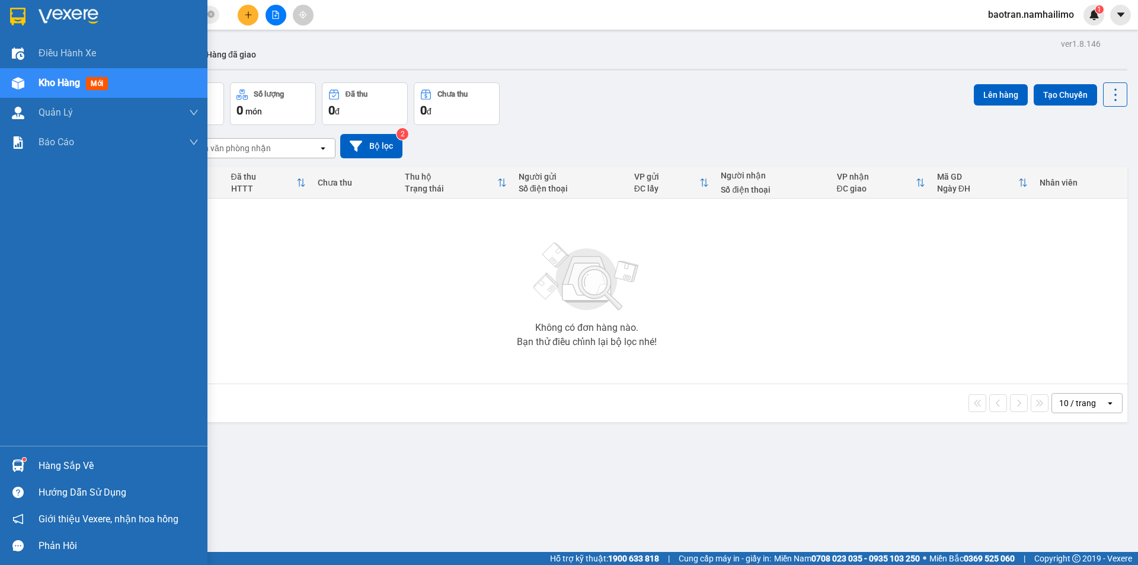
click at [64, 471] on div "Hàng sắp về" at bounding box center [119, 466] width 160 height 18
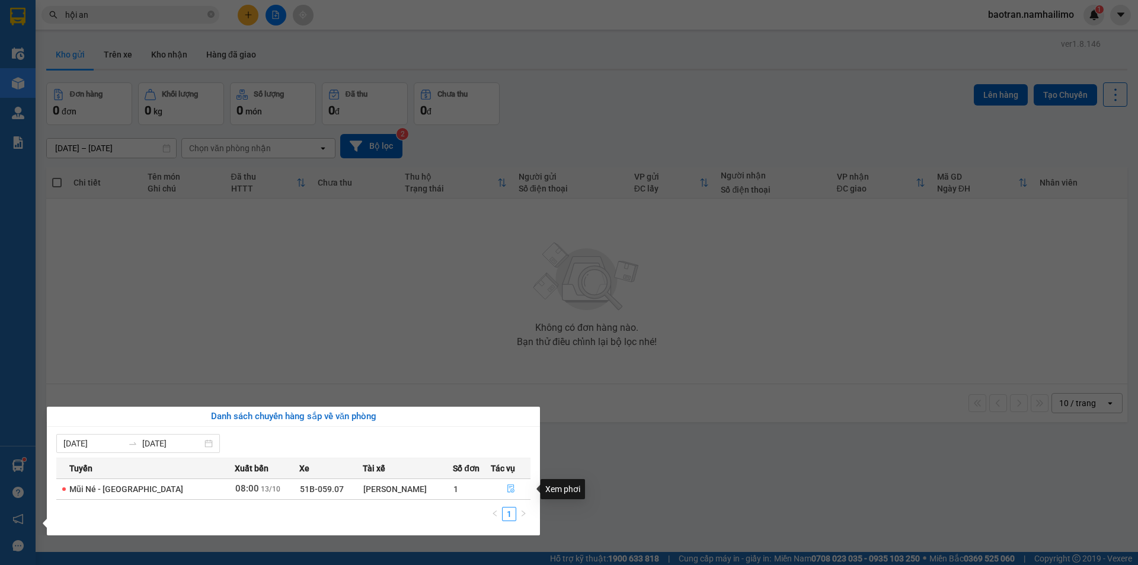
click at [507, 487] on icon "file-done" at bounding box center [511, 488] width 8 height 8
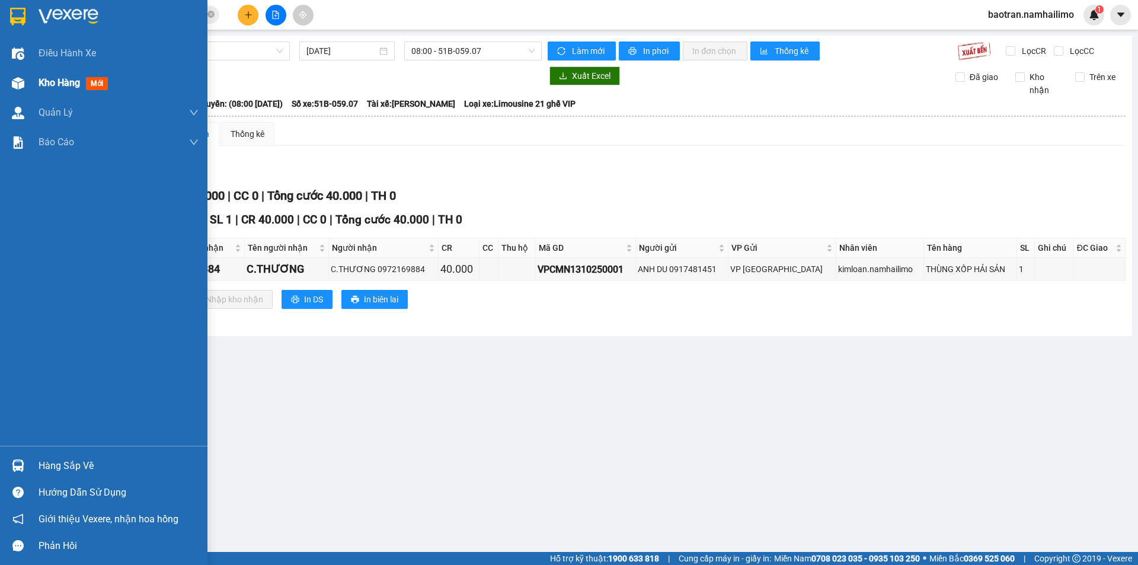
click at [57, 89] on div "Kho hàng mới" at bounding box center [76, 82] width 74 height 15
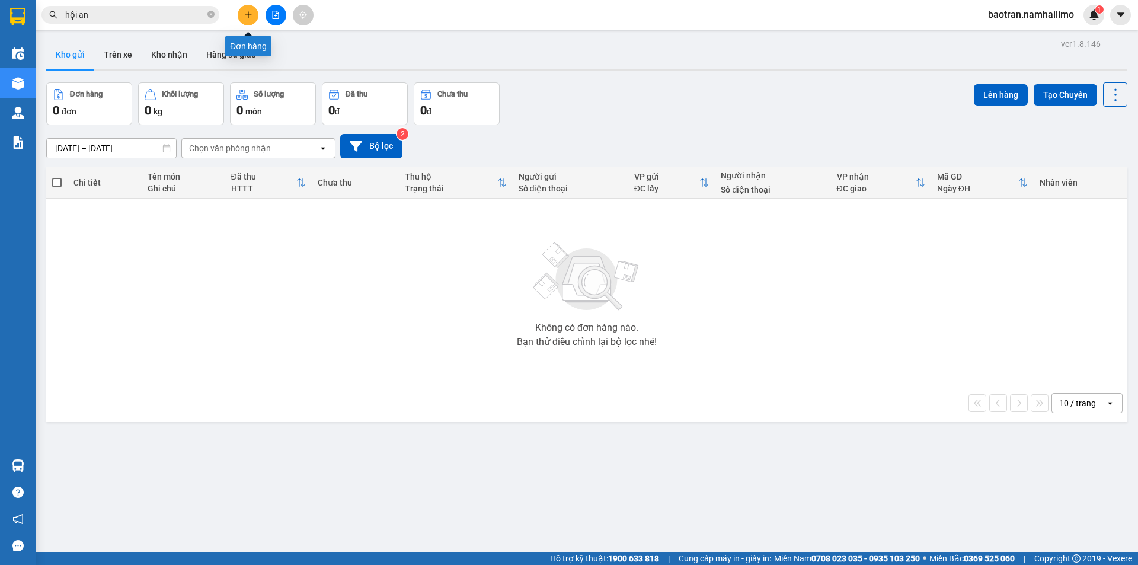
click at [255, 20] on button at bounding box center [248, 15] width 21 height 21
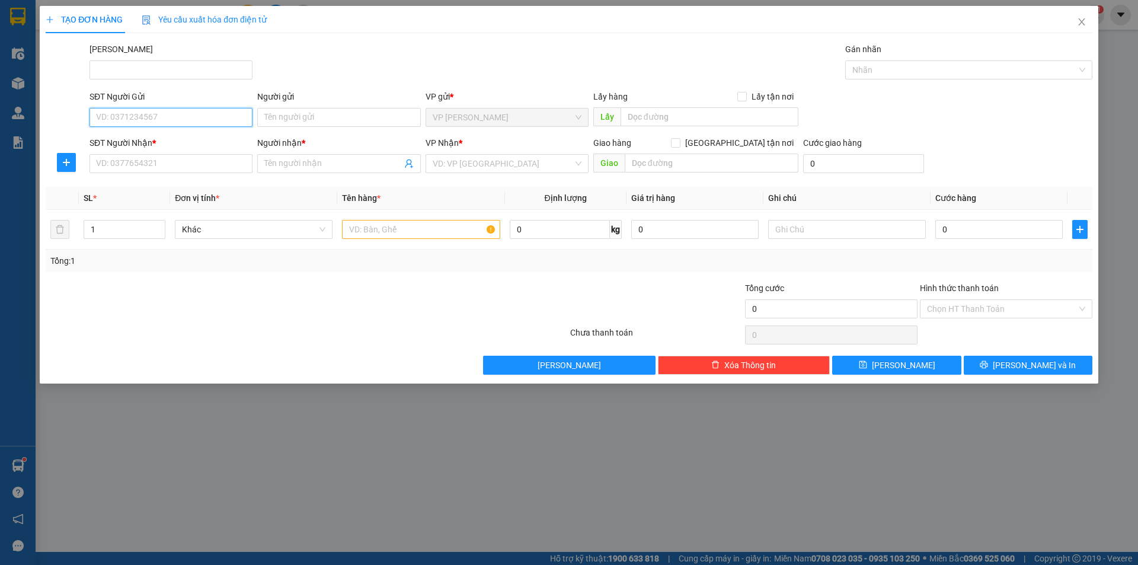
click at [177, 117] on input "SĐT Người Gửi" at bounding box center [171, 117] width 163 height 19
type input "0907844740"
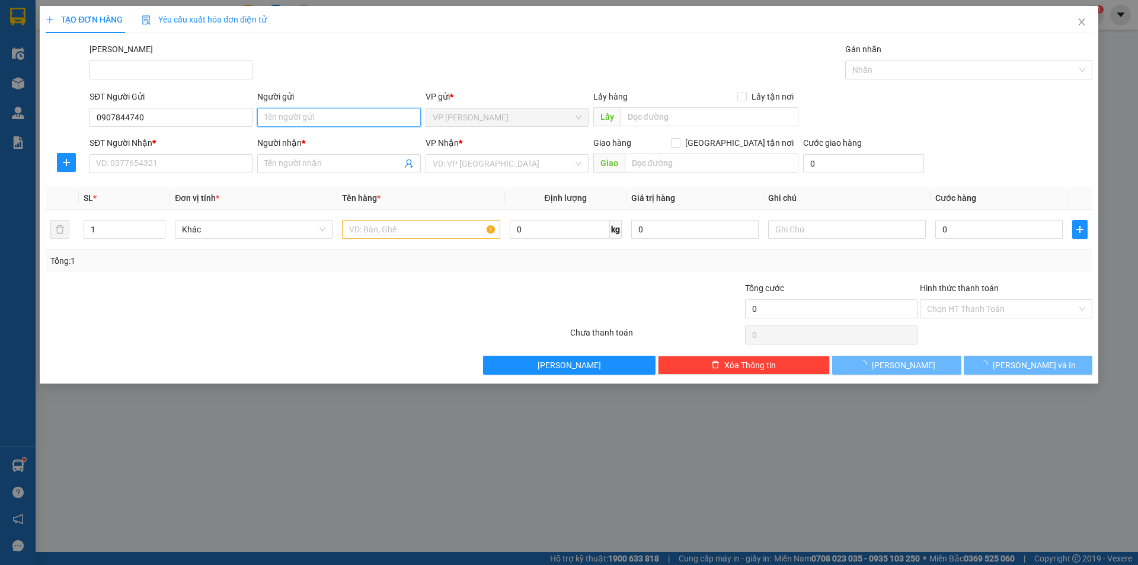
click at [292, 120] on input "Người gửi" at bounding box center [338, 117] width 163 height 19
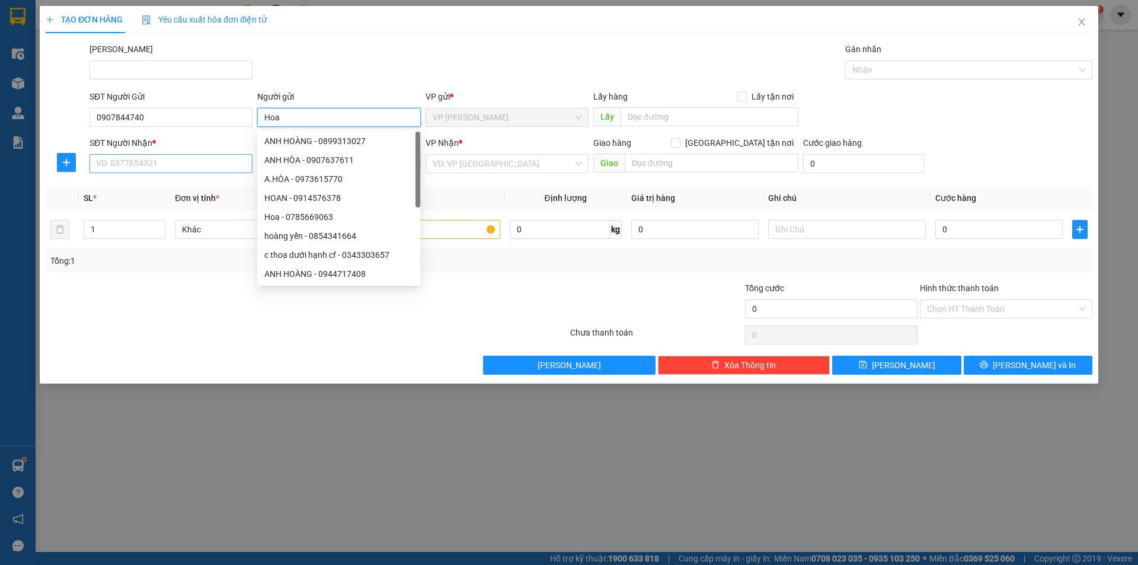
type input "Hoa"
click at [186, 161] on input "SĐT Người Nhận *" at bounding box center [171, 163] width 163 height 19
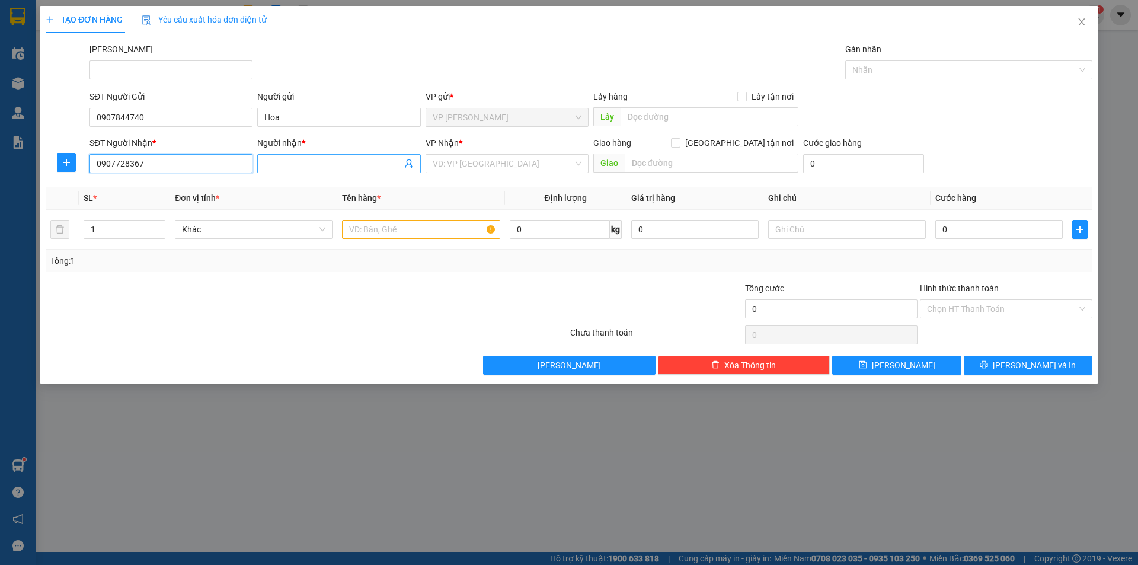
type input "0907728367"
drag, startPoint x: 315, startPoint y: 162, endPoint x: 317, endPoint y: 153, distance: 9.1
click at [317, 161] on input "Người nhận *" at bounding box center [332, 163] width 137 height 13
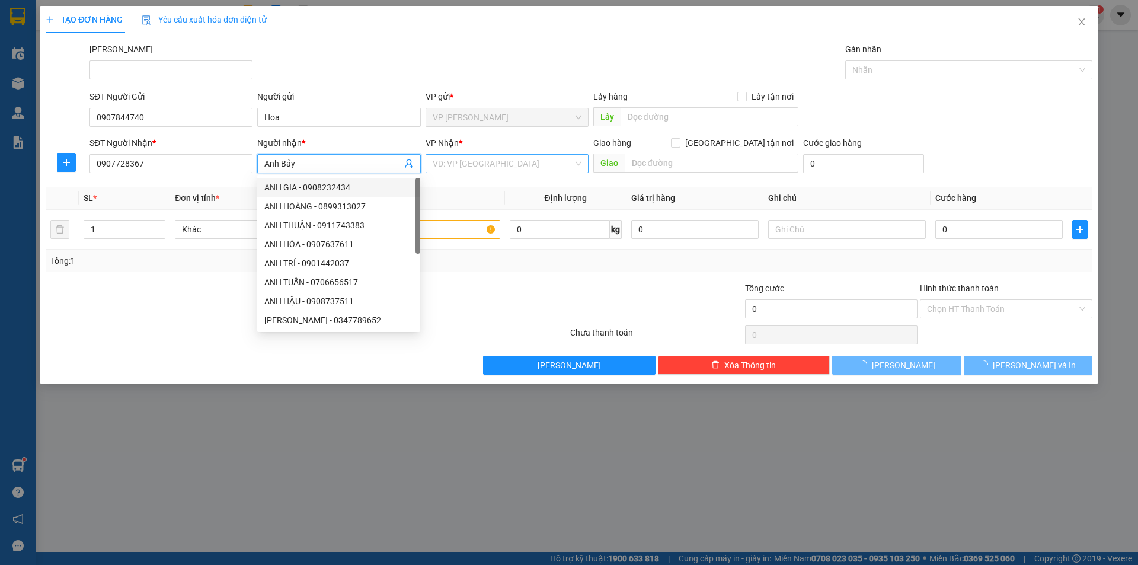
type input "Anh Bảy"
click at [479, 165] on input "search" at bounding box center [503, 164] width 140 height 18
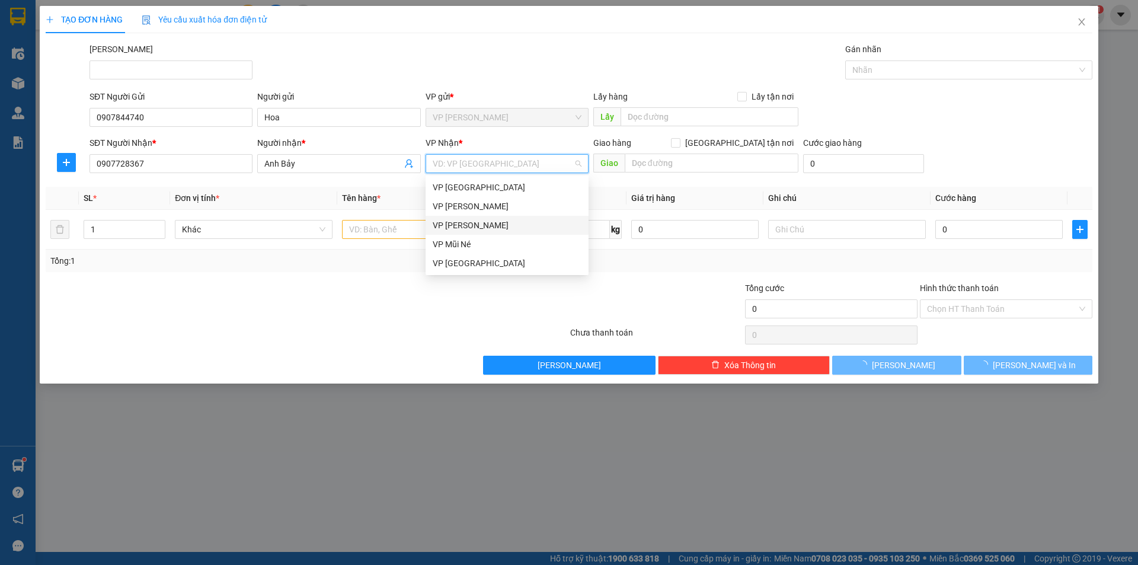
click at [468, 228] on div "[PERSON_NAME]" at bounding box center [507, 225] width 149 height 13
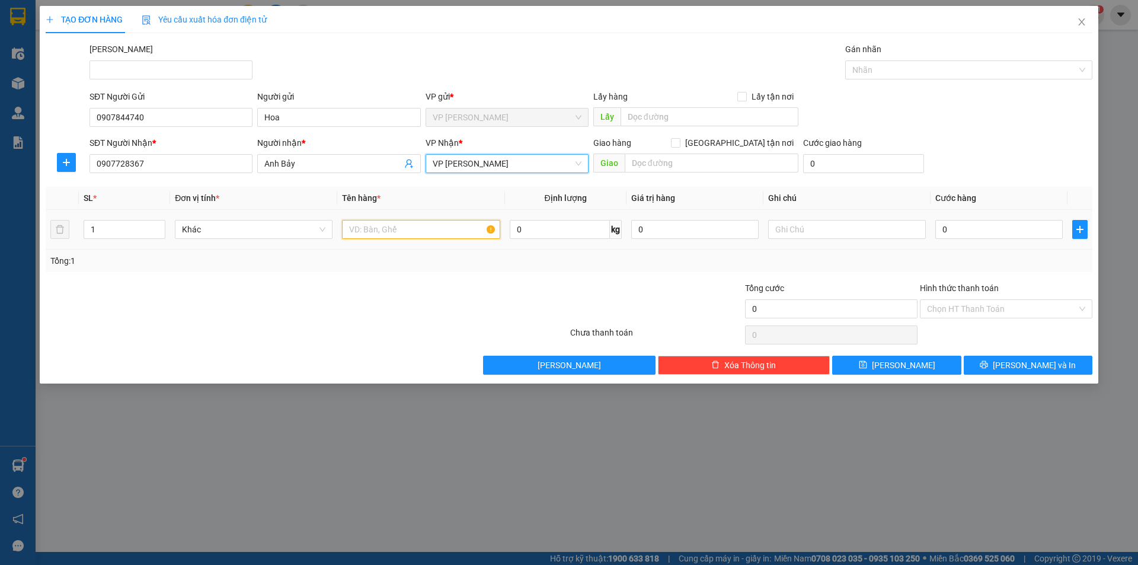
click at [392, 228] on input "text" at bounding box center [421, 229] width 158 height 19
type input "Túi xanh"
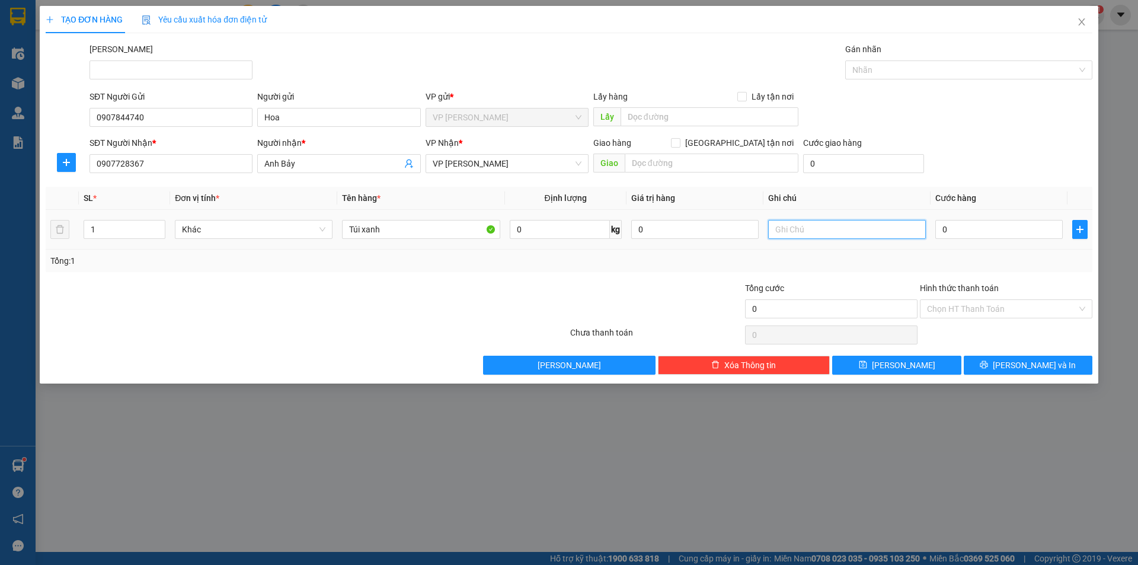
click at [846, 231] on input "text" at bounding box center [847, 229] width 158 height 19
type input "gọi gấp"
click at [1012, 234] on input "0" at bounding box center [998, 229] width 127 height 19
type input "3"
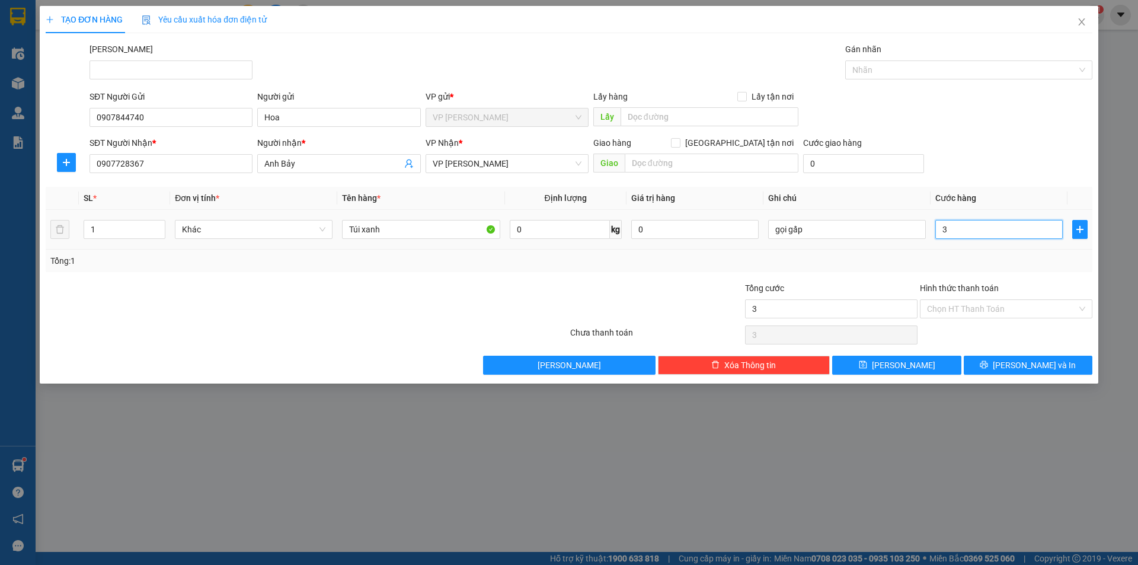
type input "3"
type input "30"
type input "30.000"
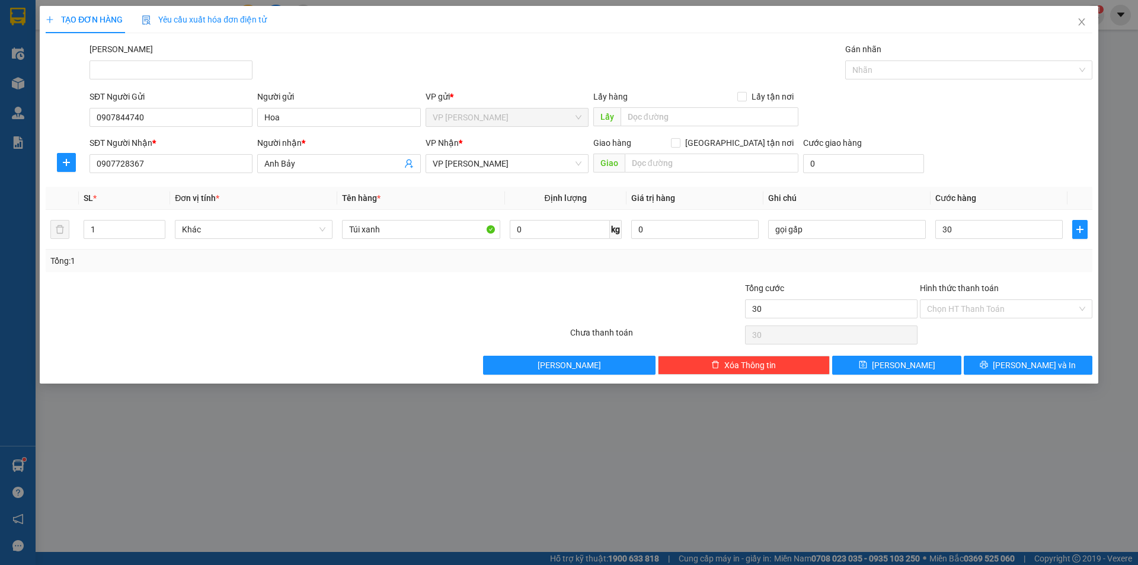
type input "30.000"
click at [1011, 102] on div "SĐT Người Gửi 0907844740 Người gửi Hoa VP gửi * VP Phạm Ngũ Lão Lấy hàng Lấy tậ…" at bounding box center [591, 110] width 1008 height 41
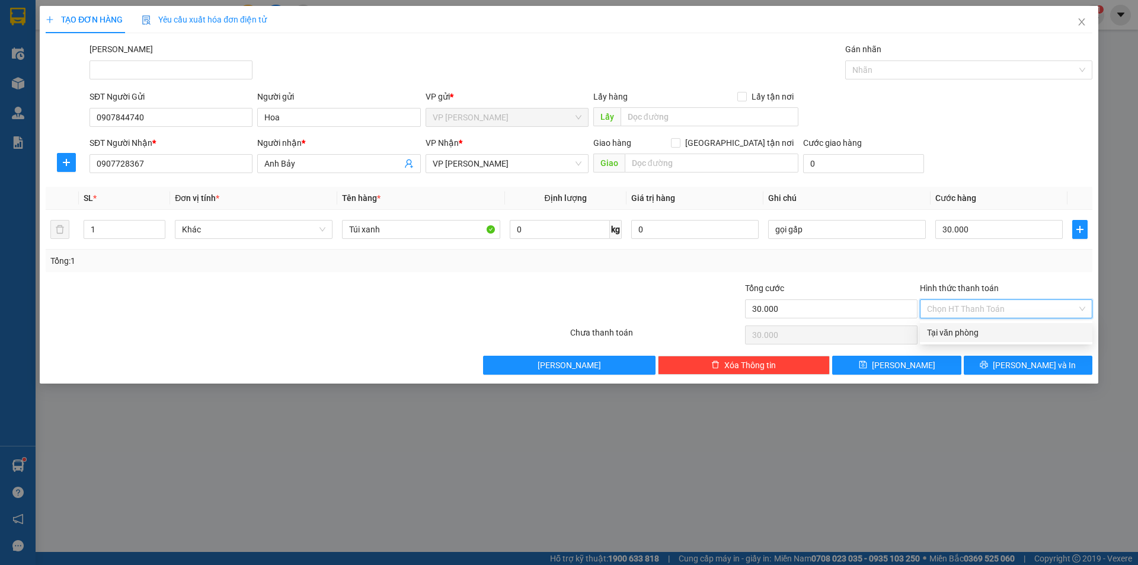
click at [997, 309] on input "Hình thức thanh toán" at bounding box center [1002, 309] width 150 height 18
click at [981, 333] on div "Tại văn phòng" at bounding box center [1006, 332] width 158 height 13
type input "0"
click at [974, 305] on span "Tại văn phòng" at bounding box center [1006, 309] width 158 height 18
click at [612, 286] on div at bounding box center [656, 302] width 175 height 41
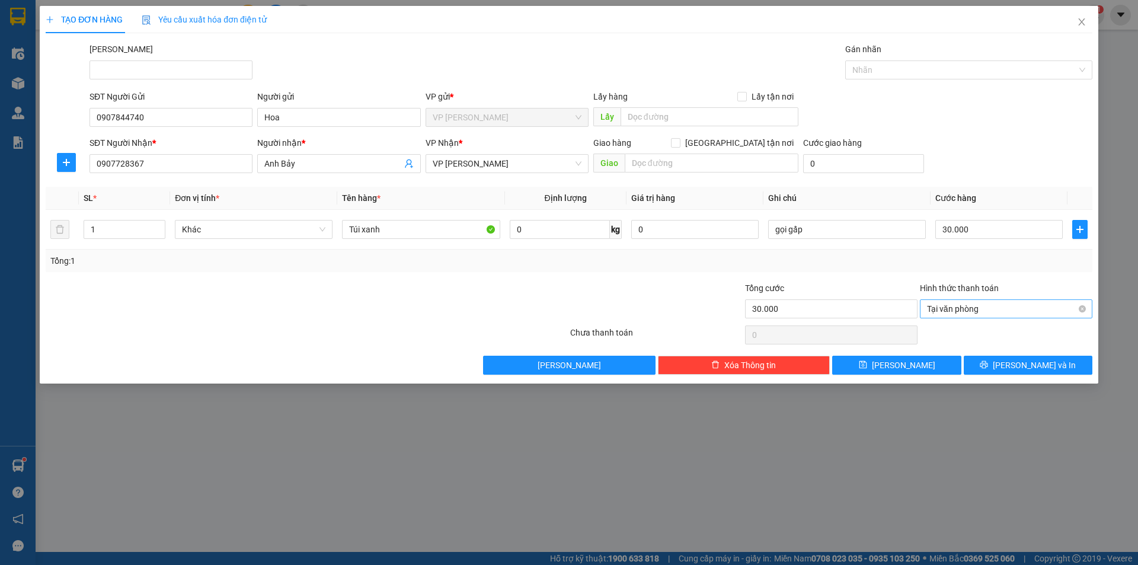
drag, startPoint x: 969, startPoint y: 308, endPoint x: 956, endPoint y: 310, distance: 13.2
click at [969, 308] on span "Tại văn phòng" at bounding box center [1006, 309] width 158 height 18
drag, startPoint x: 510, startPoint y: 316, endPoint x: 504, endPoint y: 314, distance: 6.4
click at [510, 317] on div at bounding box center [481, 302] width 175 height 41
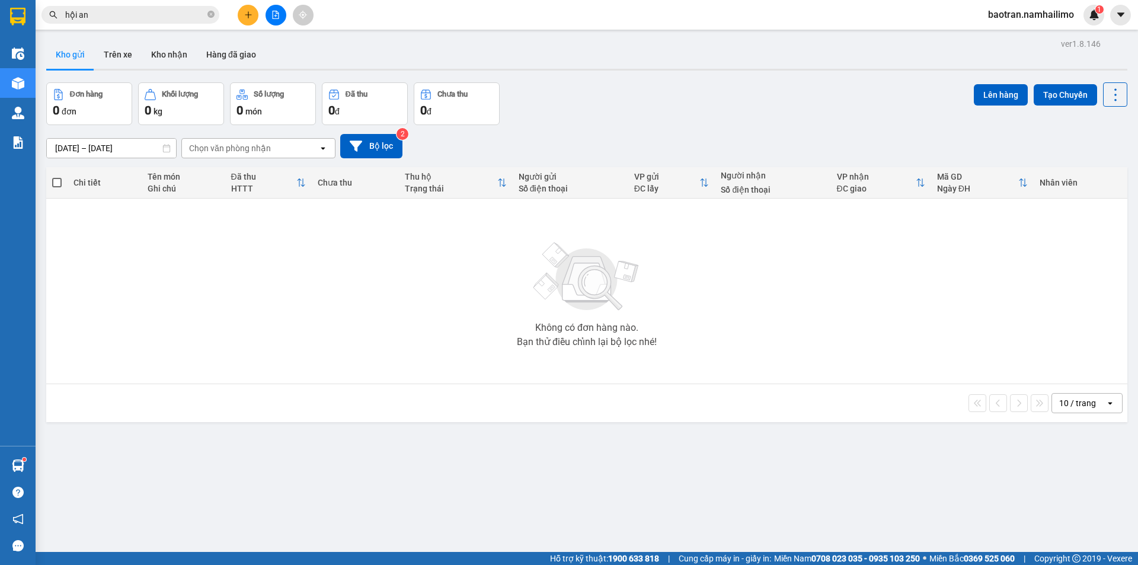
click at [249, 17] on icon "plus" at bounding box center [248, 15] width 8 height 8
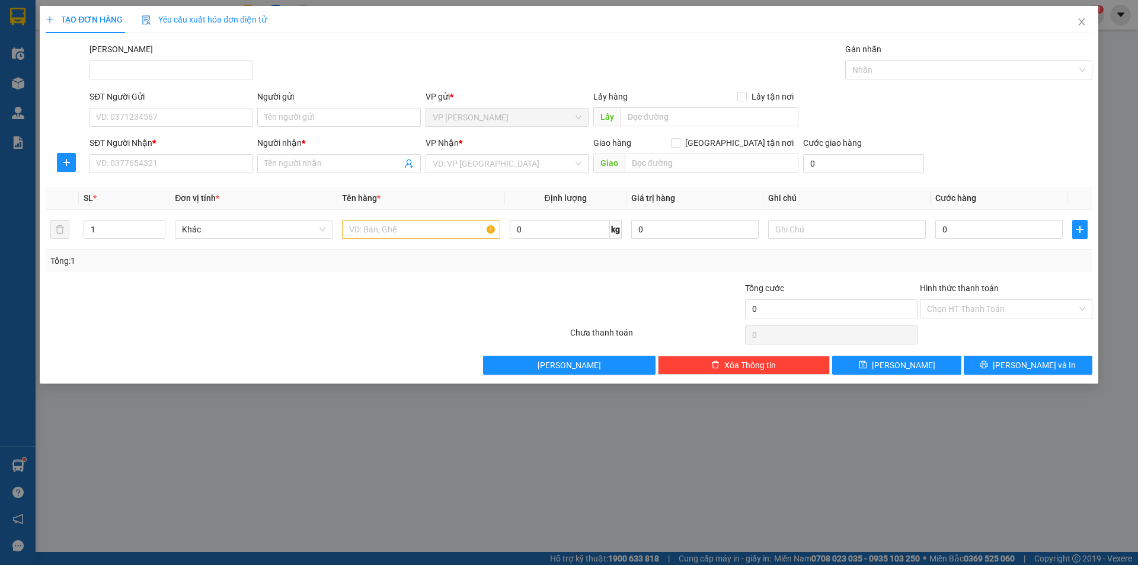
drag, startPoint x: 183, startPoint y: 154, endPoint x: 179, endPoint y: 131, distance: 22.9
click at [183, 153] on div "SĐT Người Nhận *" at bounding box center [171, 145] width 163 height 18
click at [177, 114] on input "SĐT Người Gửi" at bounding box center [171, 117] width 163 height 19
type input "0907844740"
click at [307, 115] on input "Người gửi" at bounding box center [338, 117] width 163 height 19
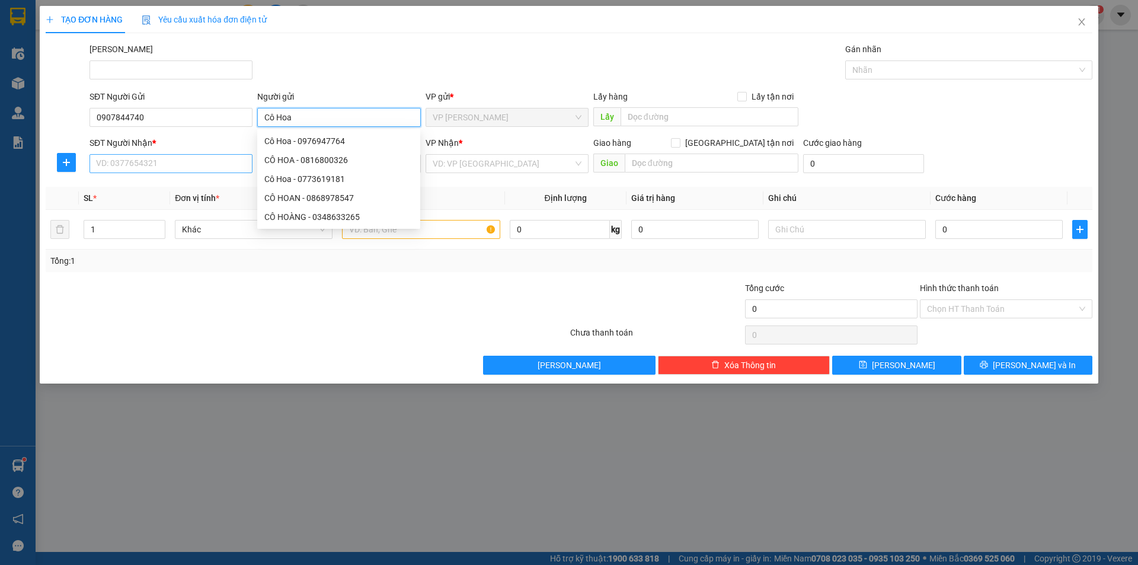
type input "Cô Hoa"
click at [152, 158] on input "SĐT Người Nhận *" at bounding box center [171, 163] width 163 height 19
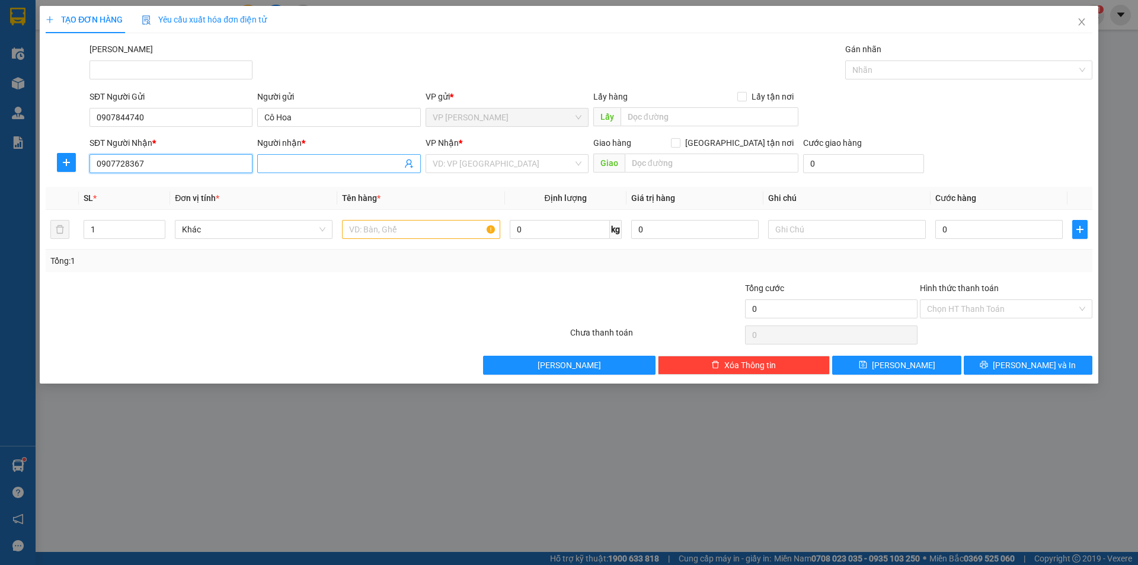
type input "0907728367"
click at [273, 156] on span at bounding box center [338, 163] width 163 height 19
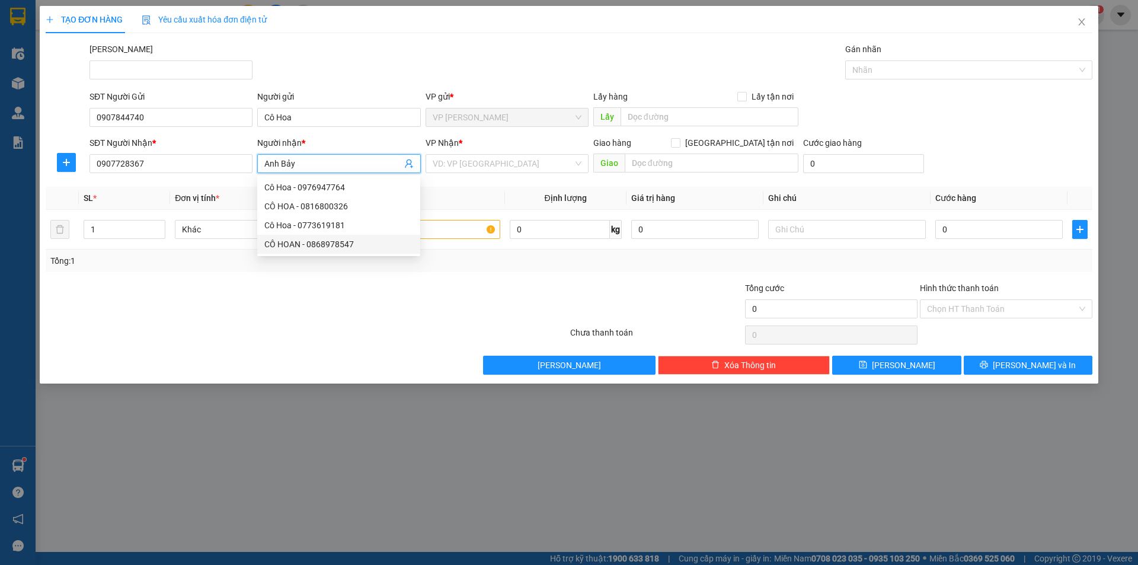
type input "Anh Bảy"
drag, startPoint x: 405, startPoint y: 343, endPoint x: 420, endPoint y: 269, distance: 75.6
click at [405, 340] on div at bounding box center [306, 335] width 525 height 24
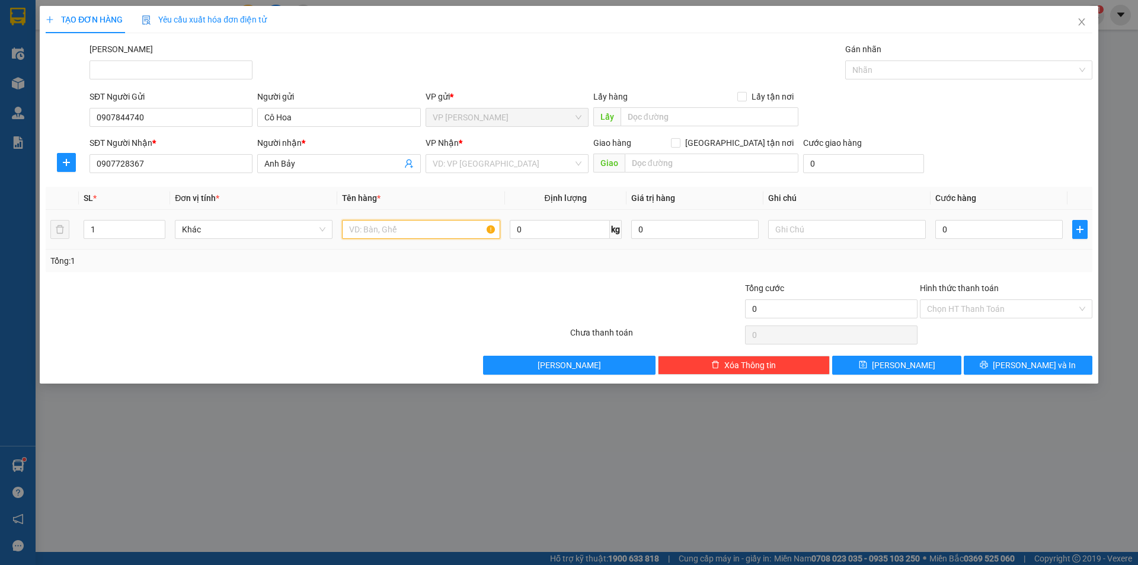
click at [421, 228] on input "text" at bounding box center [421, 229] width 158 height 19
type input "K"
type input "T"
type input "Bịch xanh"
click at [959, 228] on input "0" at bounding box center [998, 229] width 127 height 19
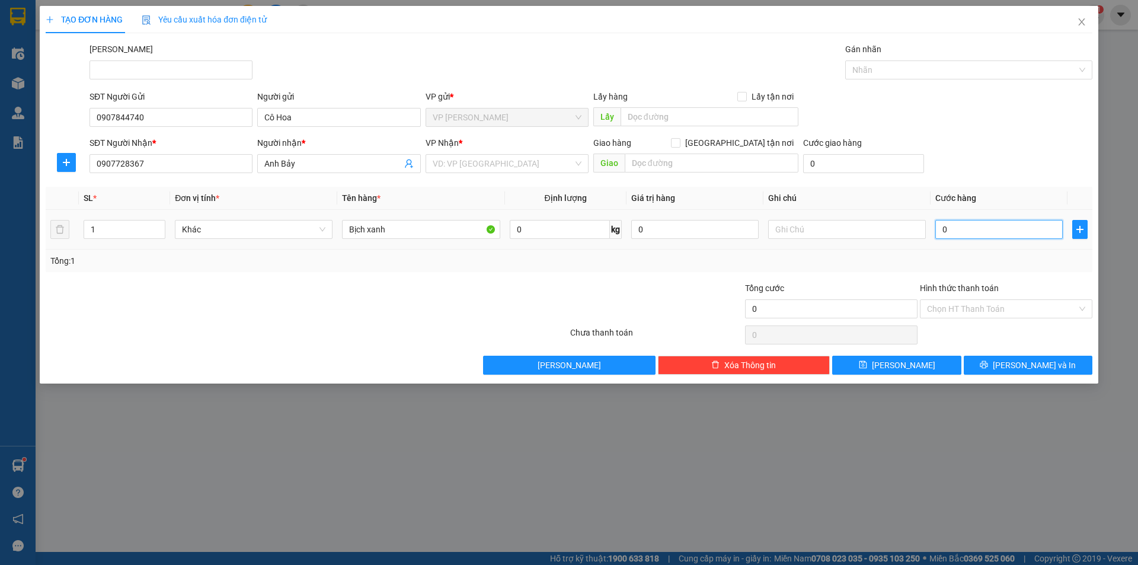
type input "3"
type input "30"
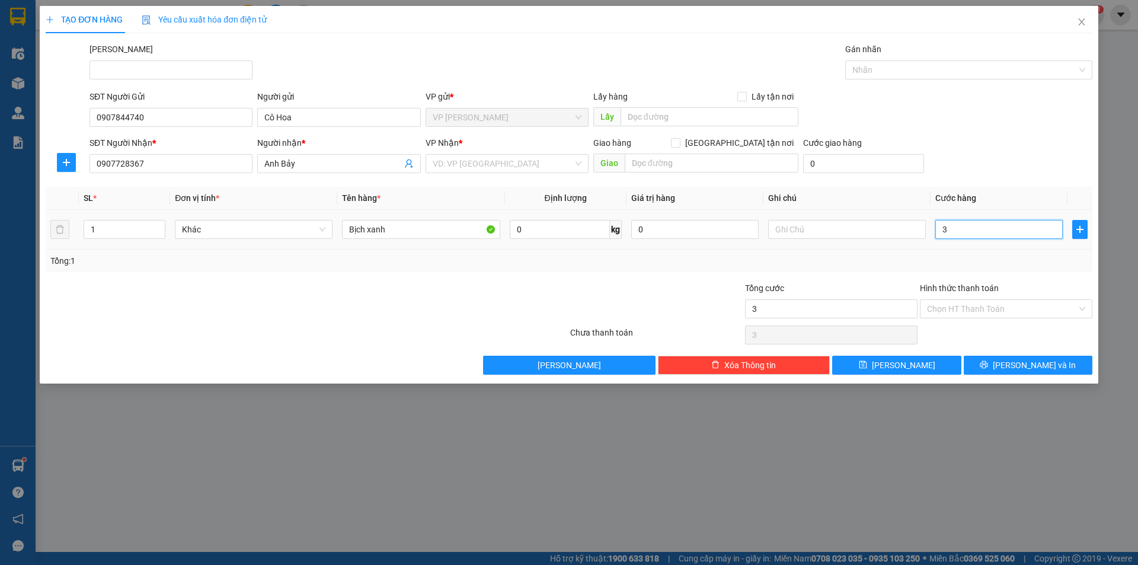
type input "30"
type input "30.000"
click at [1002, 139] on div "SĐT Người Nhận * 0907728367 Người nhận * Anh Bảy VP Nhận * VD: VP Sài Gòn Giao …" at bounding box center [591, 156] width 1008 height 41
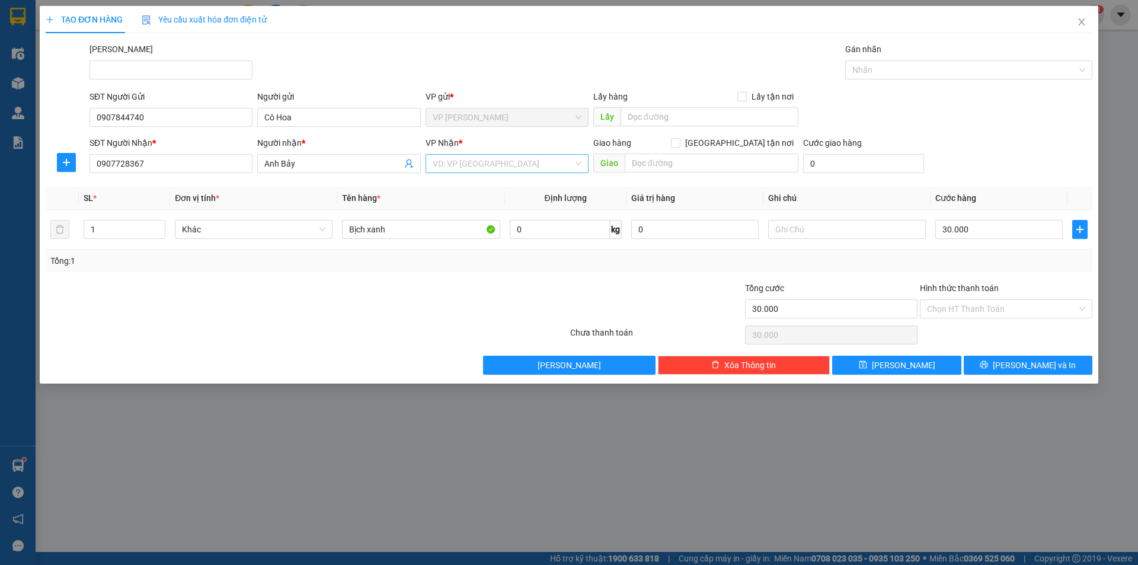
click at [503, 162] on input "search" at bounding box center [503, 164] width 140 height 18
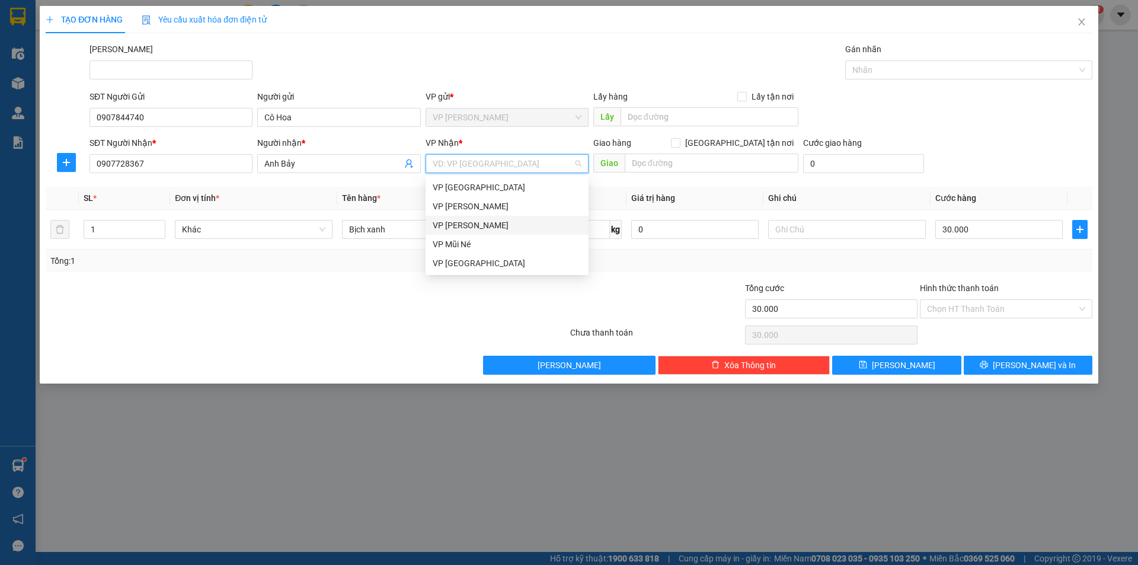
click at [471, 224] on div "[PERSON_NAME]" at bounding box center [507, 225] width 149 height 13
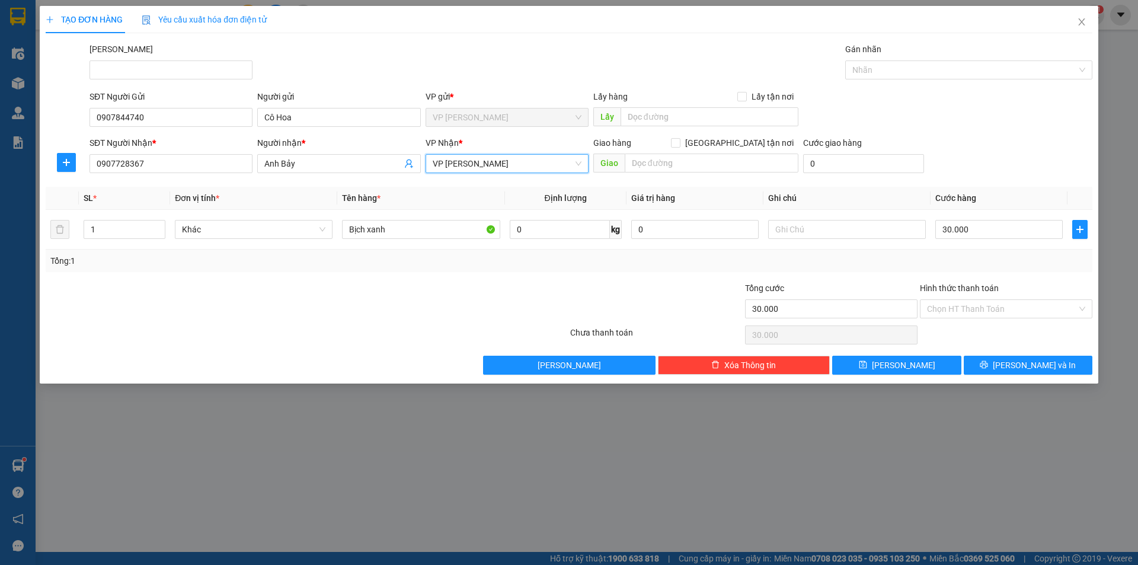
click at [381, 302] on div at bounding box center [219, 302] width 350 height 41
click at [415, 229] on input "Bịch xanh" at bounding box center [421, 229] width 158 height 19
click at [373, 276] on div "Transit Pickup Surcharge Ids Transit Deliver Surcharge Ids Transit Deliver Surc…" at bounding box center [569, 209] width 1047 height 332
click at [800, 221] on input "text" at bounding box center [847, 229] width 158 height 19
type input "Giao gấp"
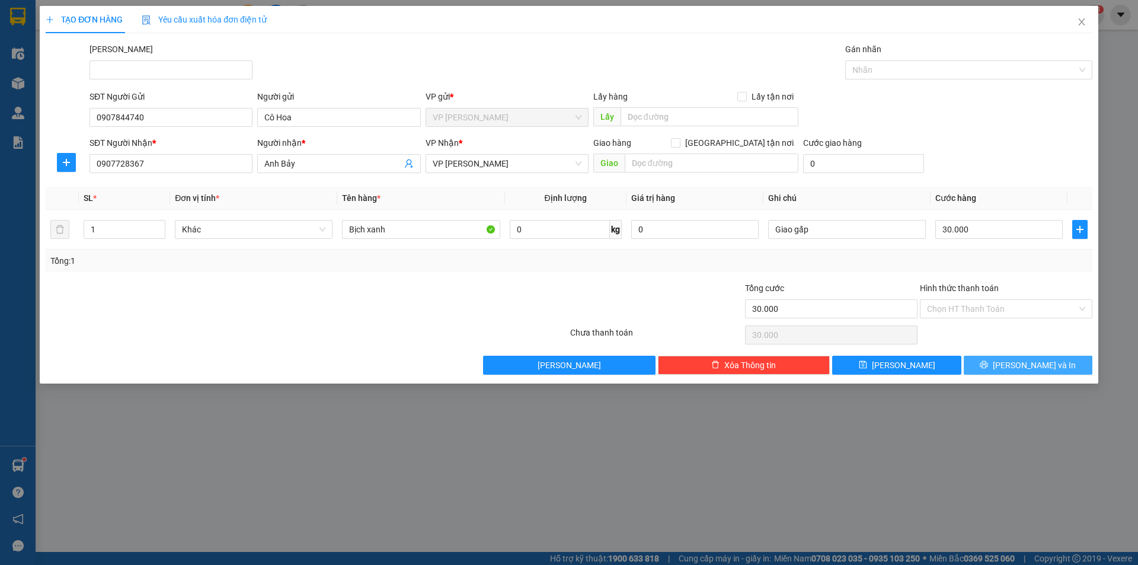
click at [1042, 363] on span "Lưu và In" at bounding box center [1034, 365] width 83 height 13
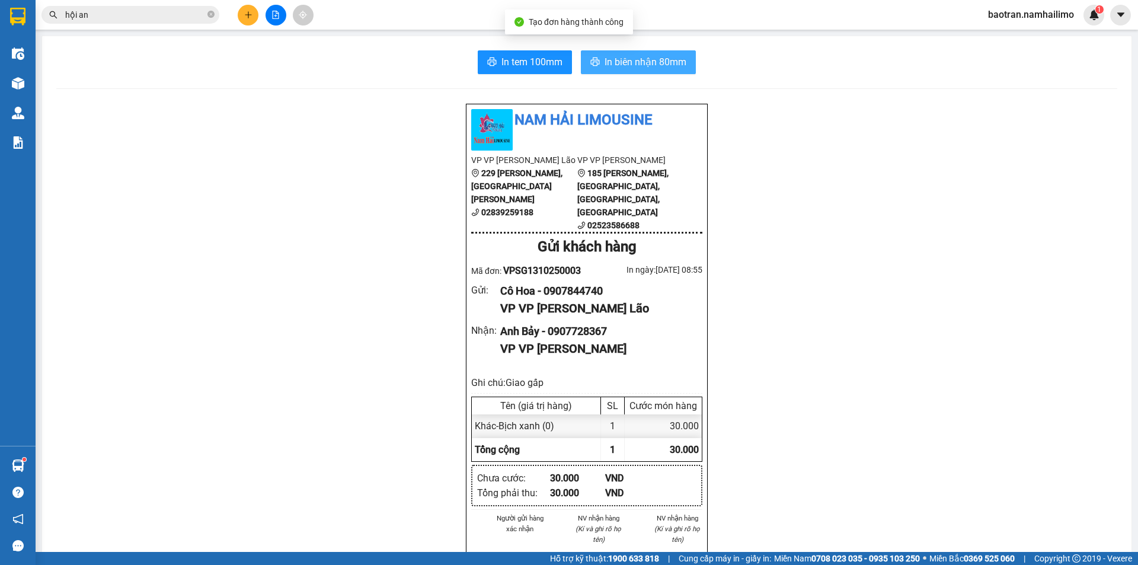
click at [628, 53] on button "In biên nhận 80mm" at bounding box center [638, 62] width 115 height 24
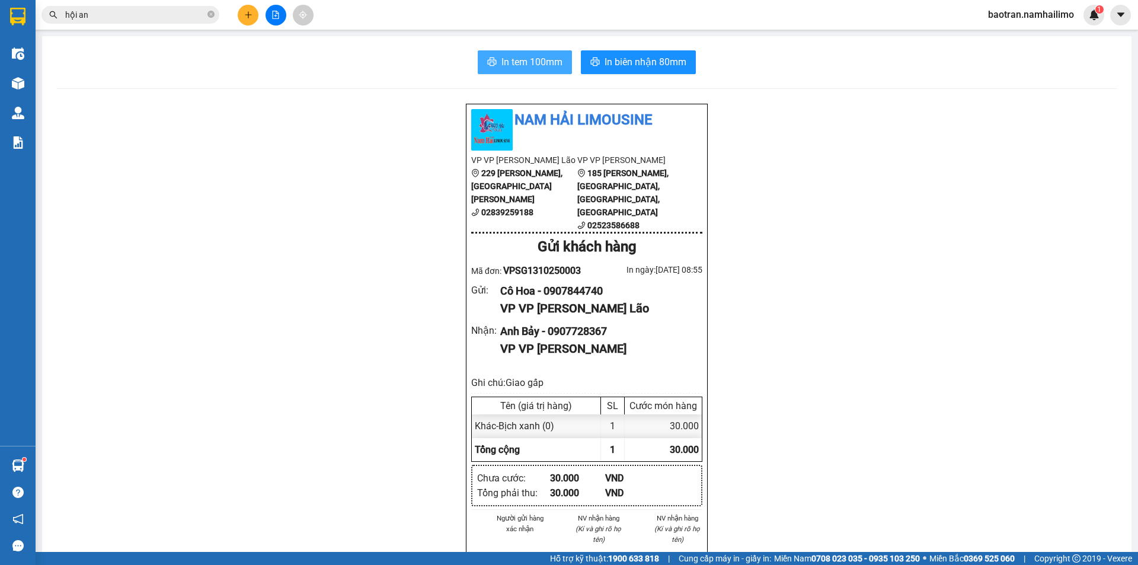
click at [536, 71] on button "In tem 100mm" at bounding box center [525, 62] width 94 height 24
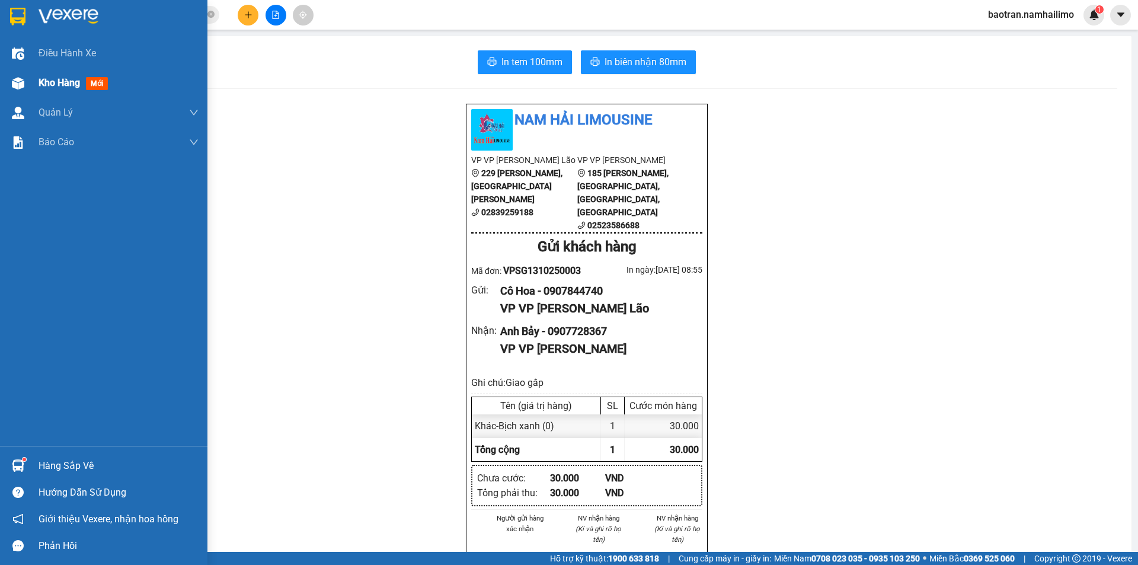
click at [55, 91] on div "Kho hàng mới" at bounding box center [119, 83] width 160 height 30
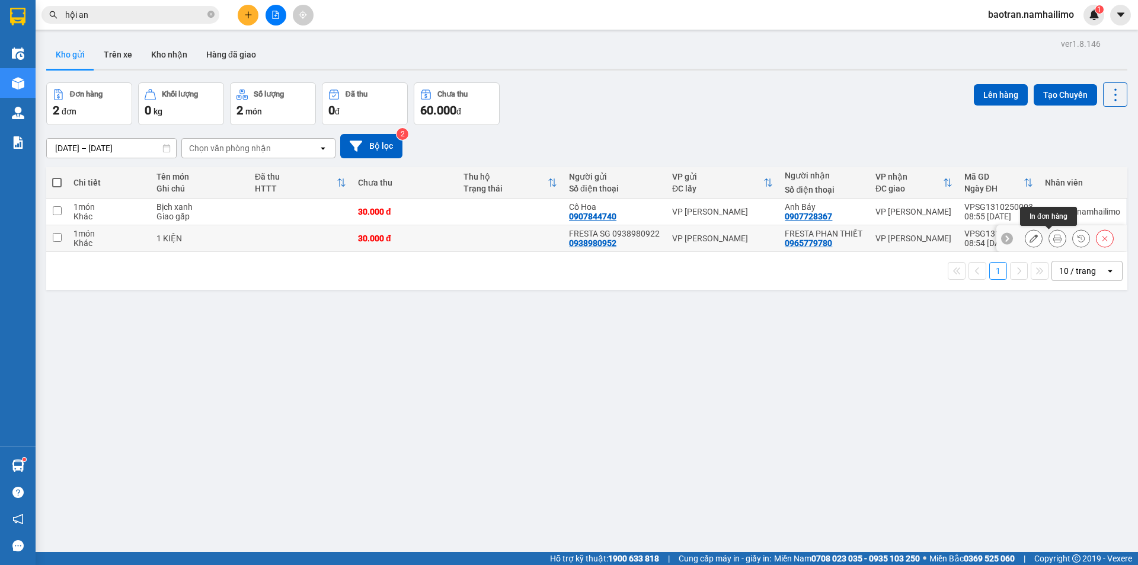
click at [1053, 239] on icon at bounding box center [1057, 238] width 8 height 8
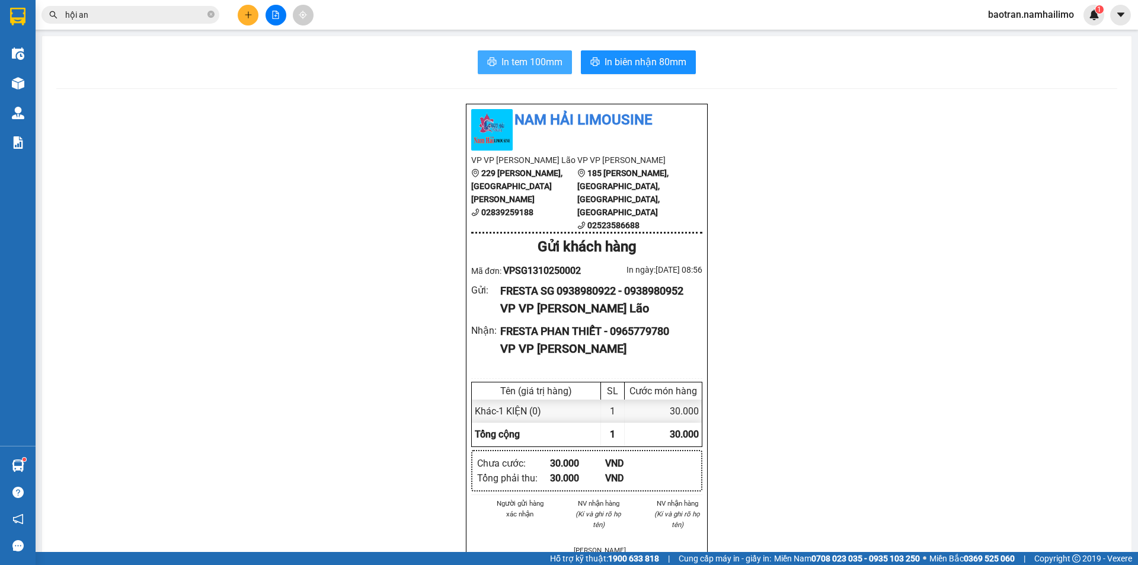
click at [528, 58] on span "In tem 100mm" at bounding box center [531, 62] width 61 height 15
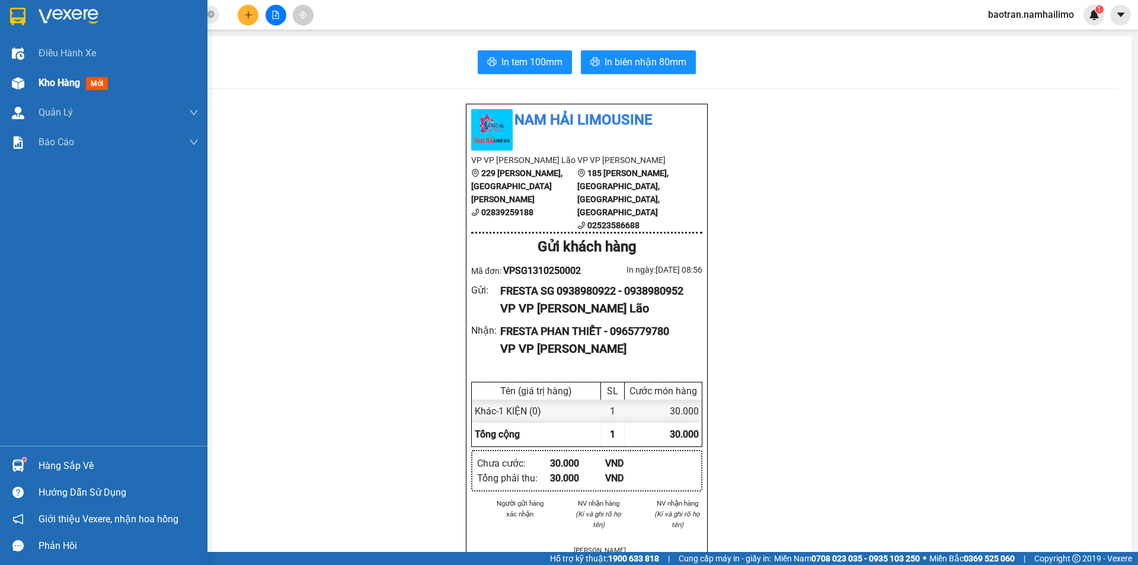
click at [71, 82] on span "Kho hàng" at bounding box center [59, 82] width 41 height 11
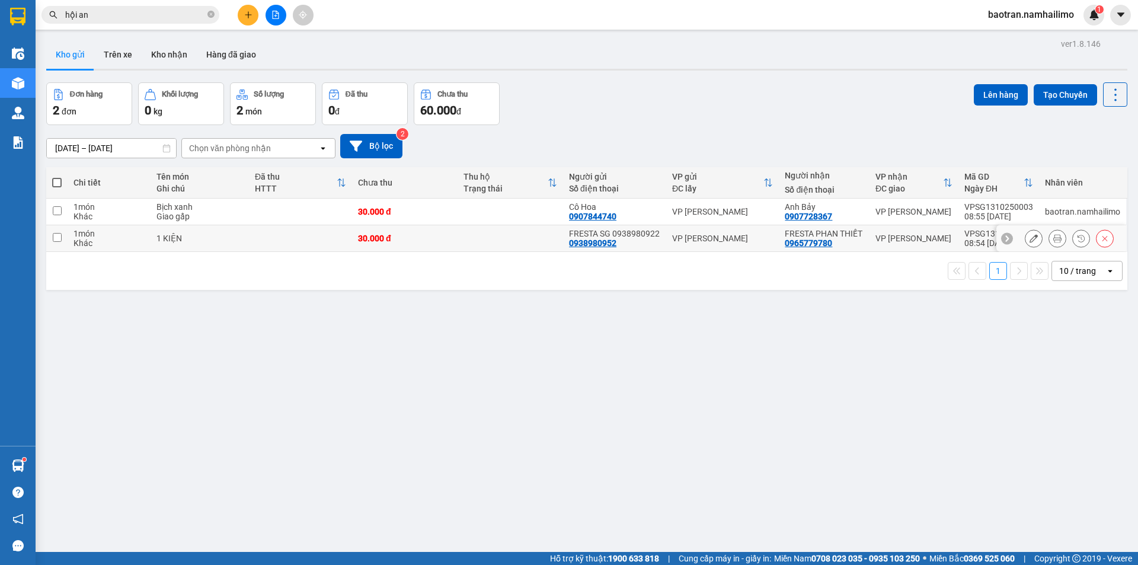
click at [374, 235] on div "30.000 đ" at bounding box center [405, 238] width 94 height 9
checkbox input "true"
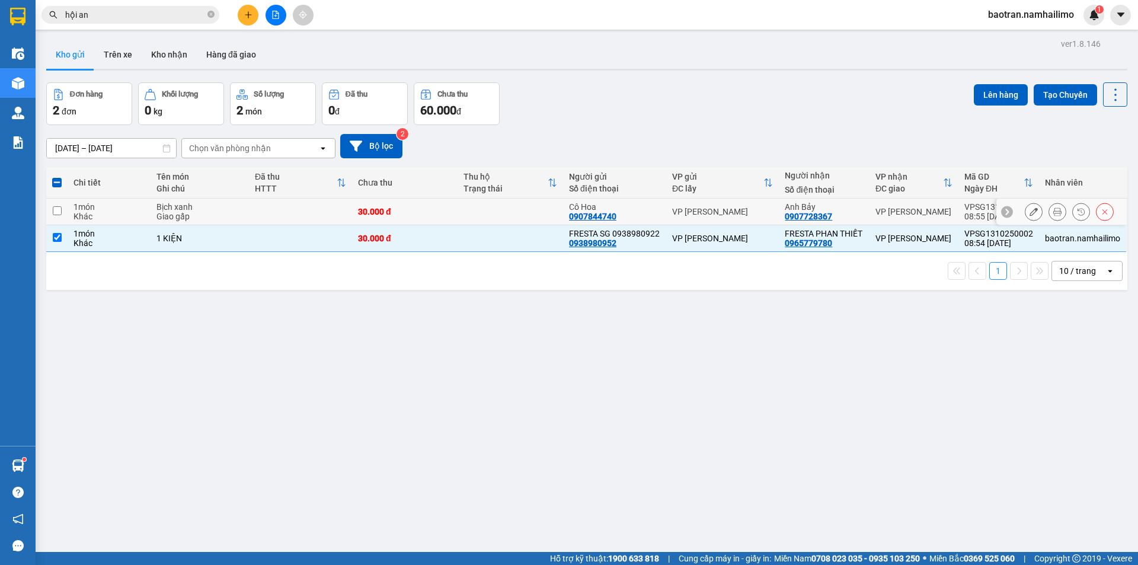
click at [380, 213] on div "30.000 đ" at bounding box center [405, 211] width 94 height 9
checkbox input "true"
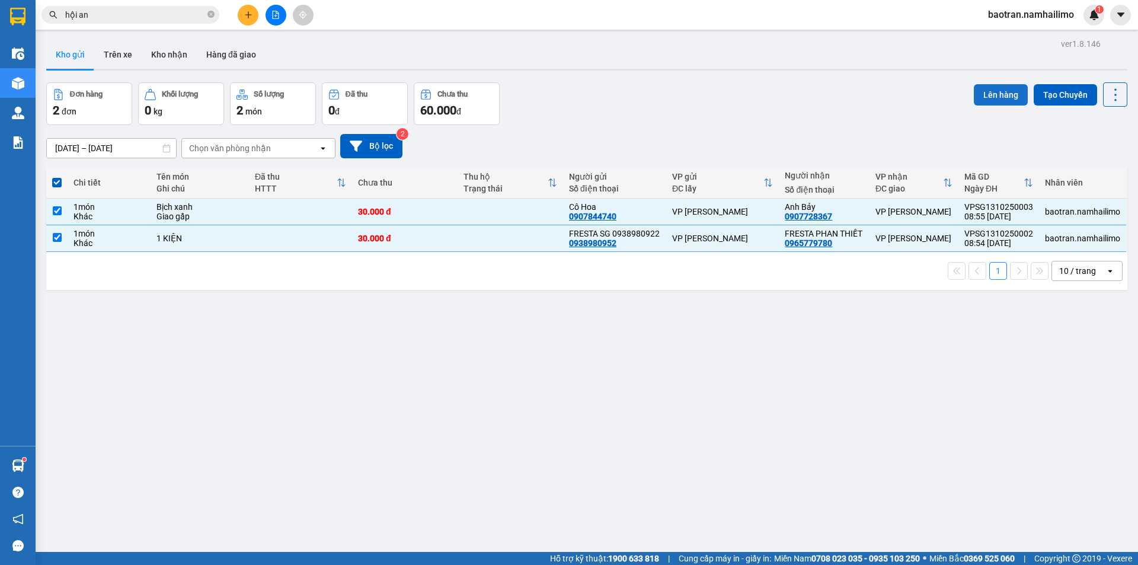
click at [985, 92] on button "Lên hàng" at bounding box center [1001, 94] width 54 height 21
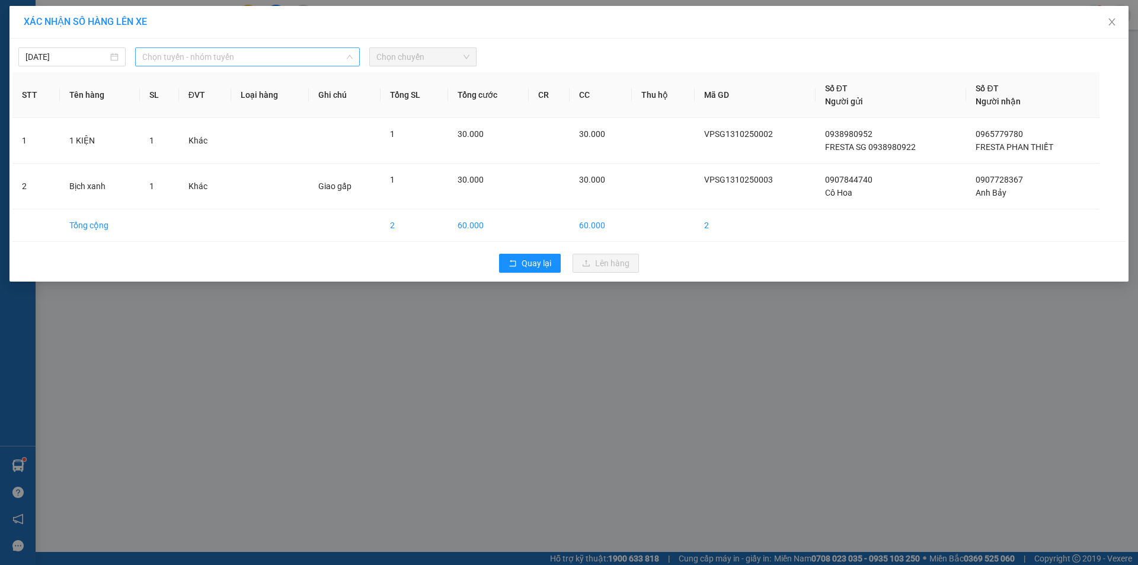
click at [322, 60] on span "Chọn tuyến - nhóm tuyến" at bounding box center [247, 57] width 210 height 18
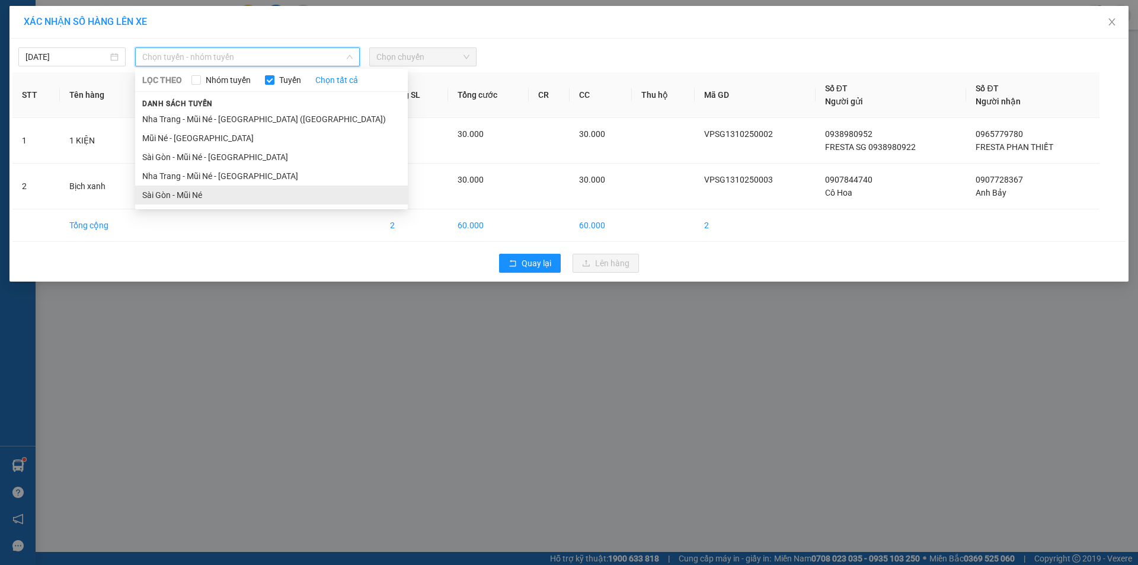
click at [280, 188] on li "Sài Gòn - Mũi Né" at bounding box center [271, 195] width 273 height 19
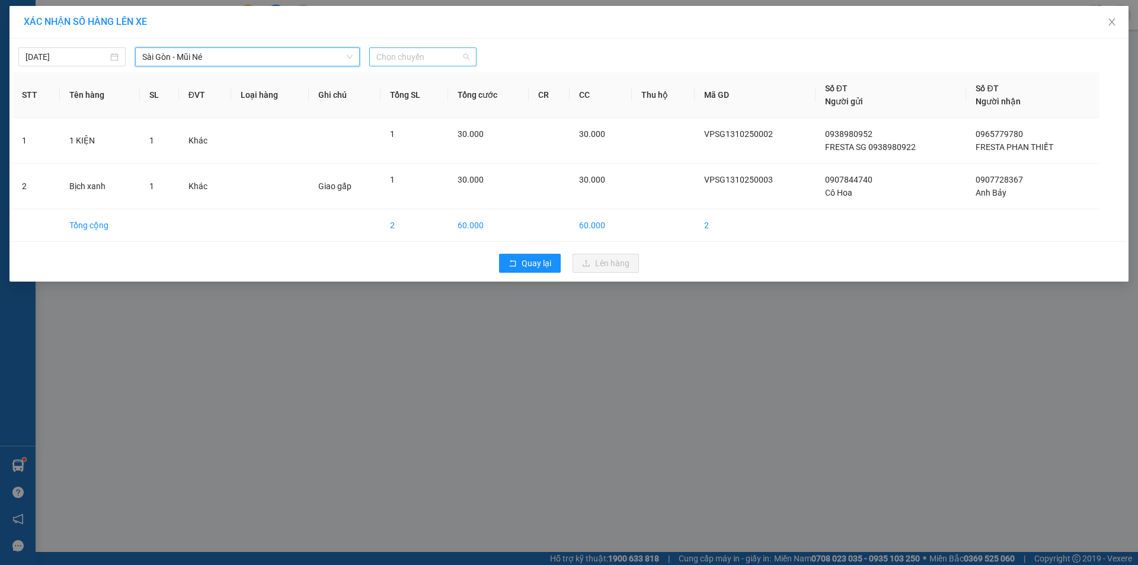
click at [430, 59] on span "Chọn chuyến" at bounding box center [422, 57] width 93 height 18
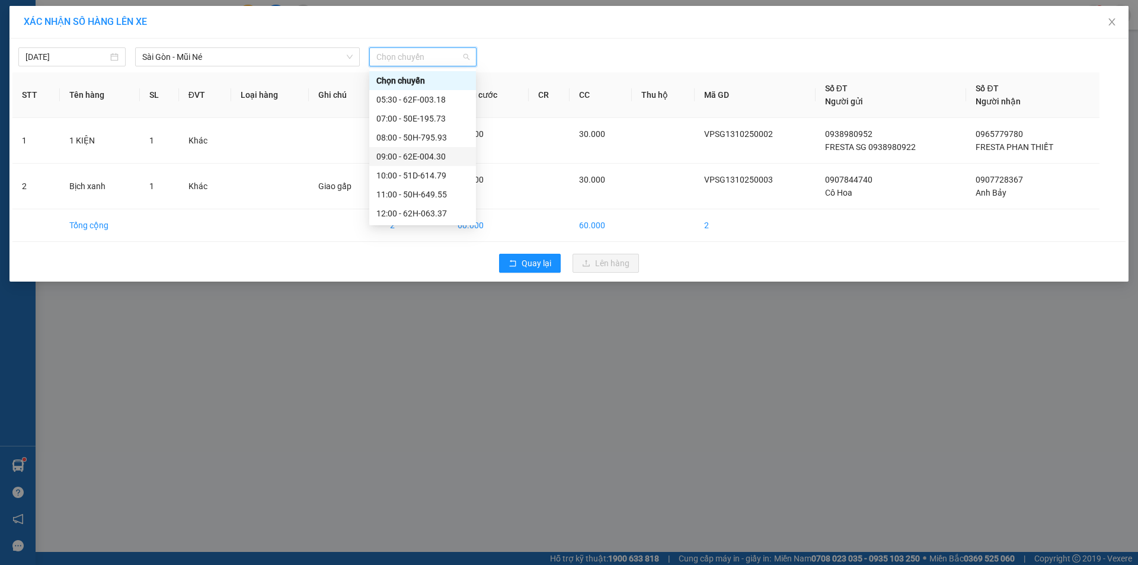
click at [419, 161] on div "09:00 - 62E-004.30" at bounding box center [422, 156] width 92 height 13
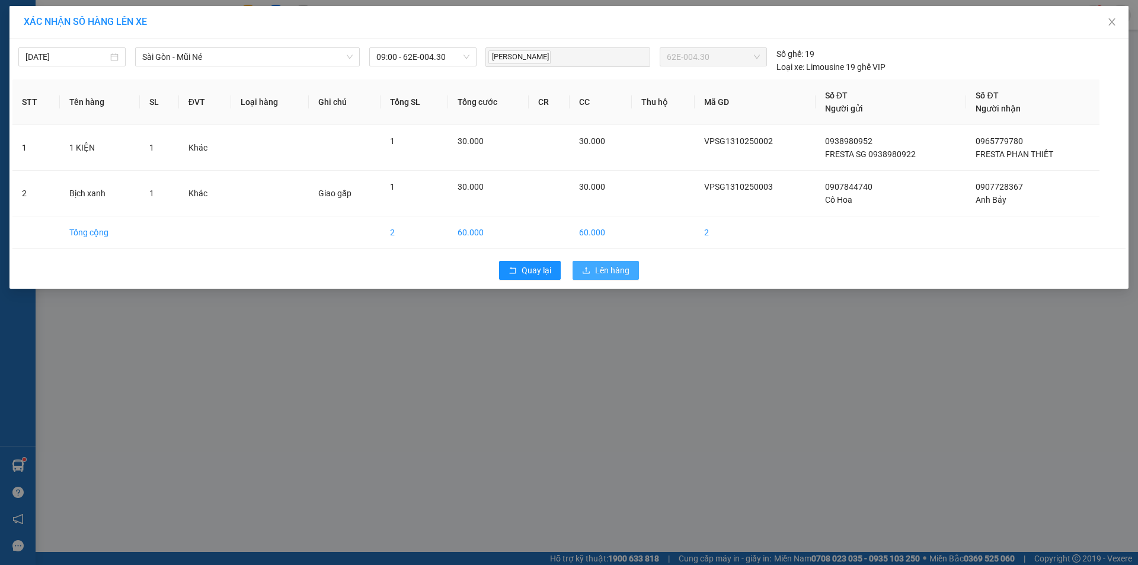
click at [589, 266] on icon "upload" at bounding box center [586, 270] width 8 height 8
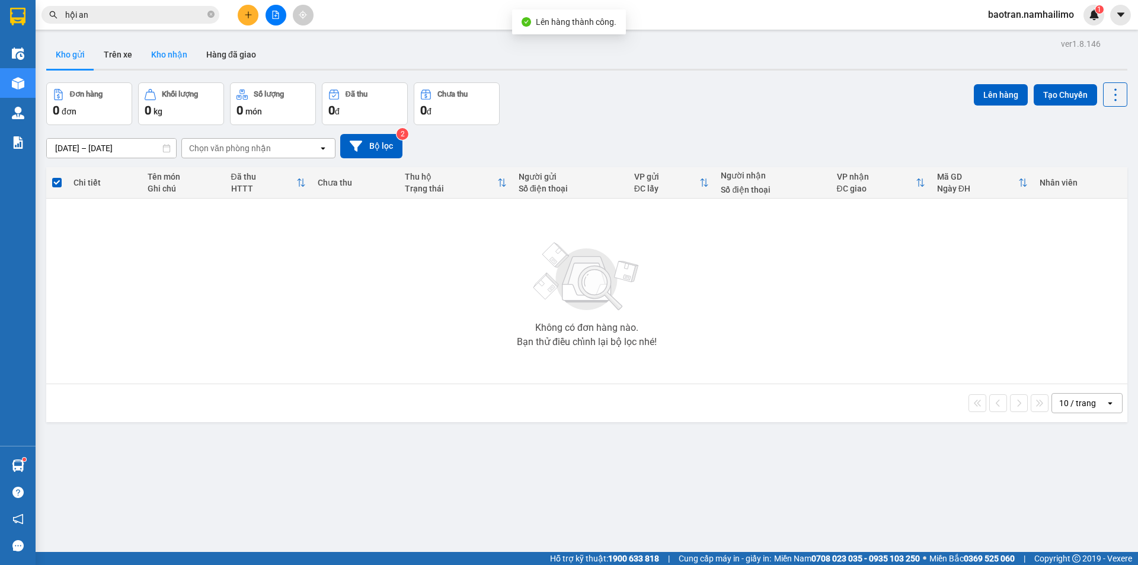
click at [173, 49] on button "Kho nhận" at bounding box center [169, 54] width 55 height 28
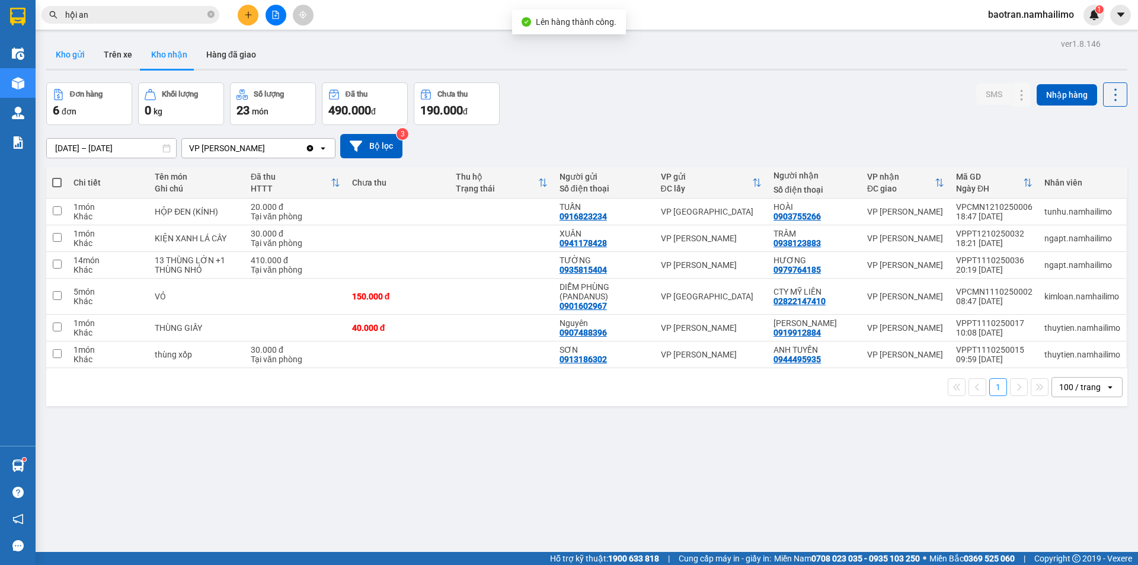
click at [71, 60] on button "Kho gửi" at bounding box center [70, 54] width 48 height 28
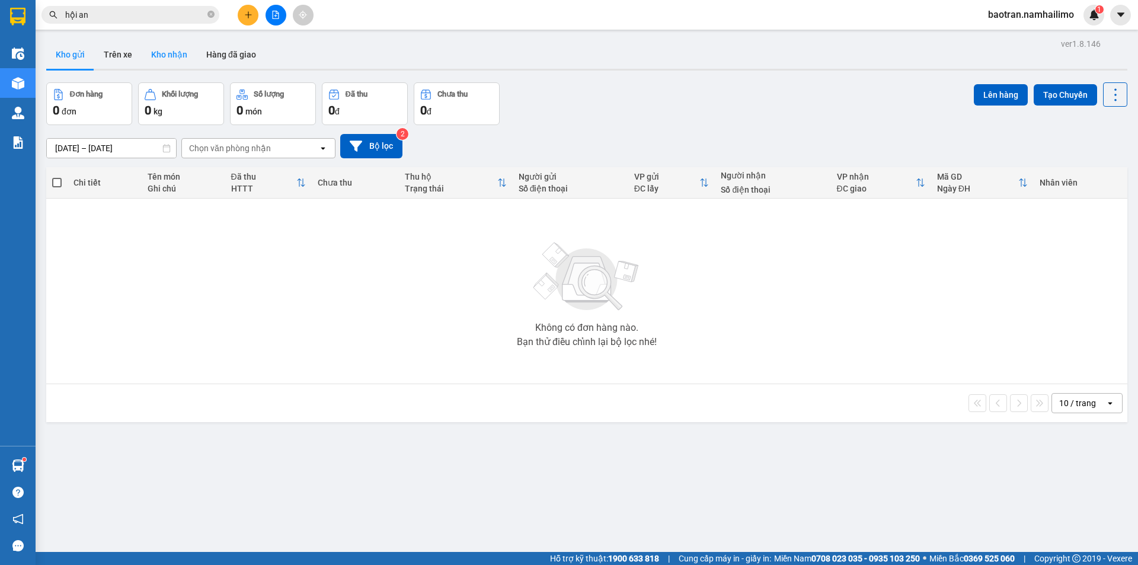
click at [159, 53] on button "Kho nhận" at bounding box center [169, 54] width 55 height 28
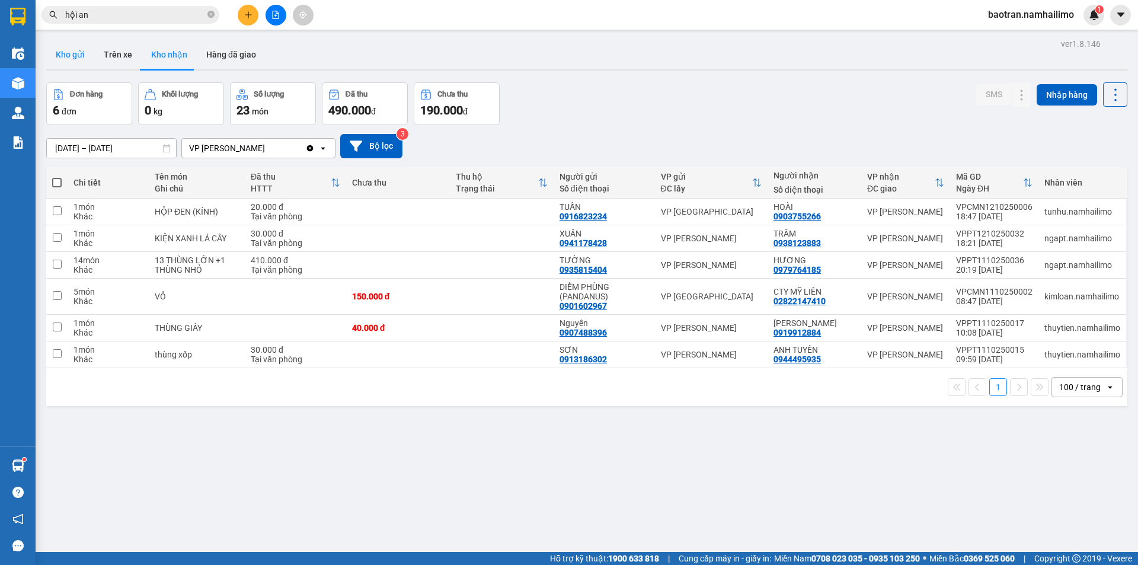
click at [73, 60] on button "Kho gửi" at bounding box center [70, 54] width 48 height 28
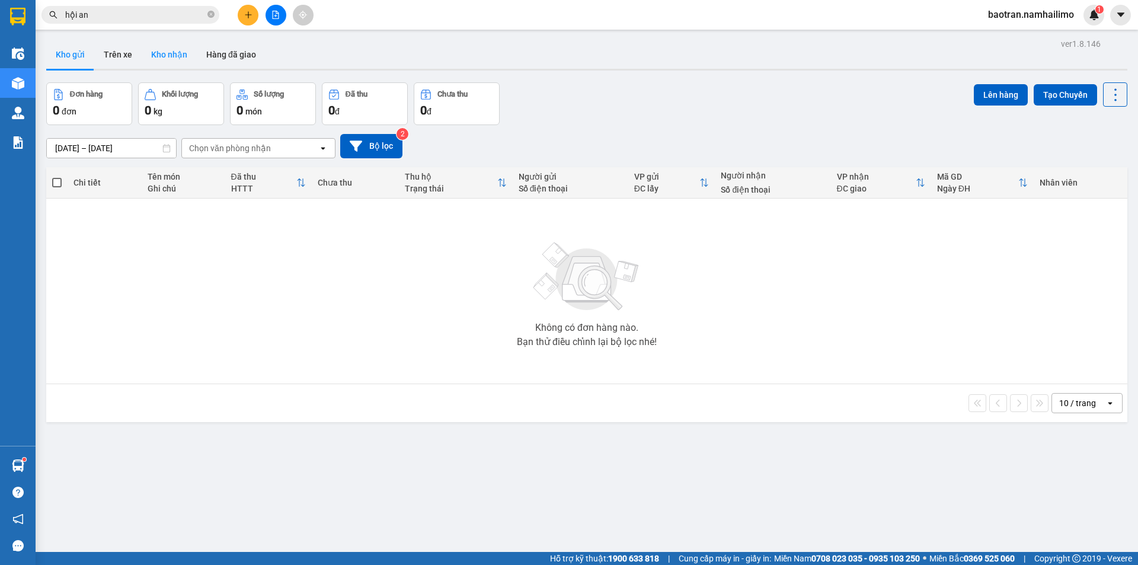
click at [166, 59] on button "Kho nhận" at bounding box center [169, 54] width 55 height 28
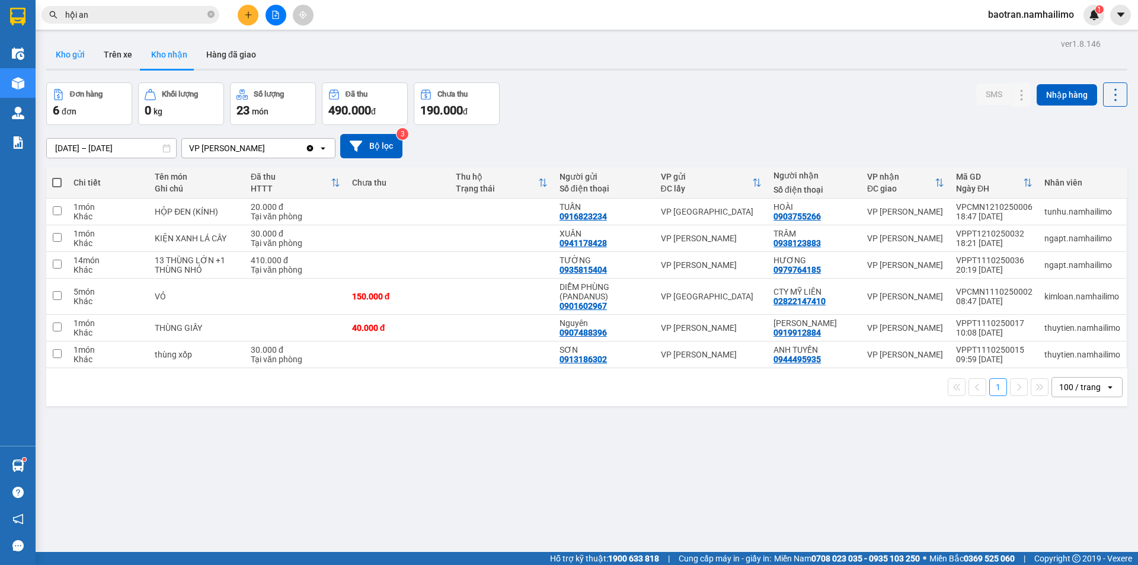
click at [74, 57] on button "Kho gửi" at bounding box center [70, 54] width 48 height 28
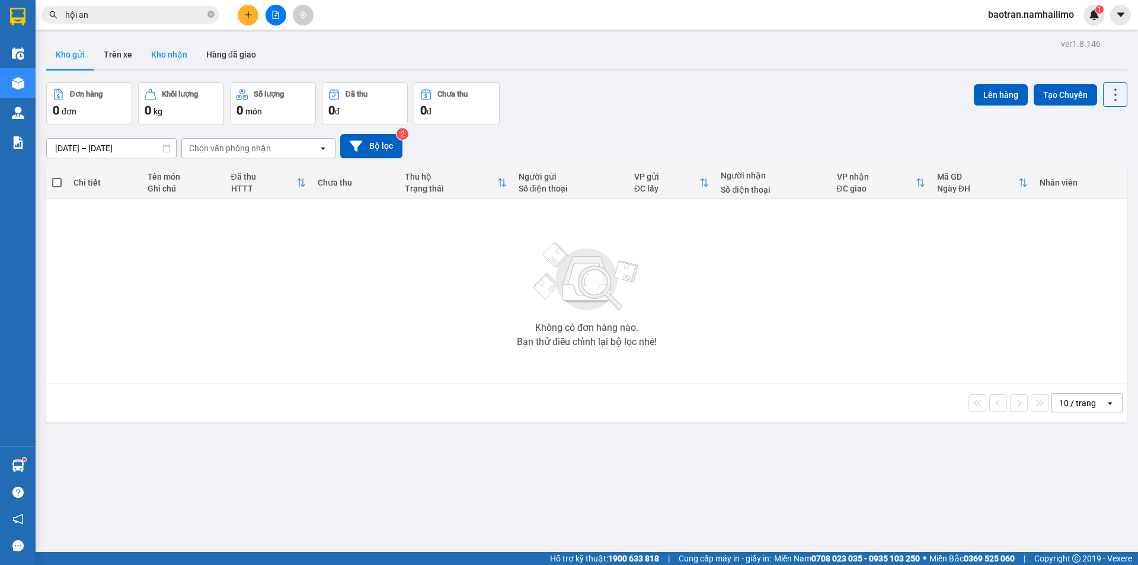
drag, startPoint x: 169, startPoint y: 56, endPoint x: 141, endPoint y: 53, distance: 28.0
click at [168, 56] on button "Kho nhận" at bounding box center [169, 54] width 55 height 28
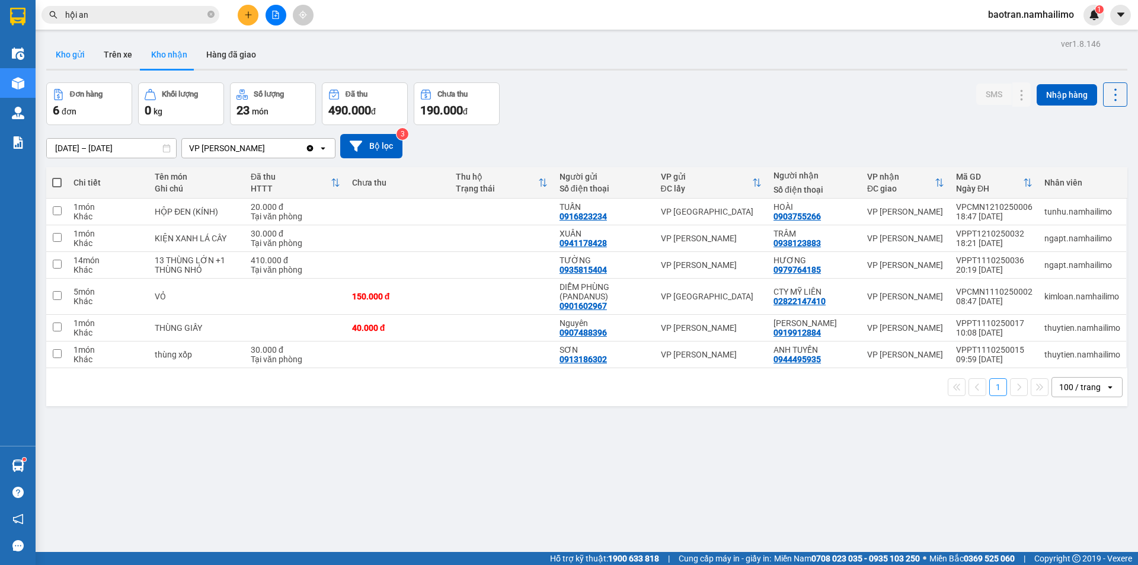
click at [63, 57] on button "Kho gửi" at bounding box center [70, 54] width 48 height 28
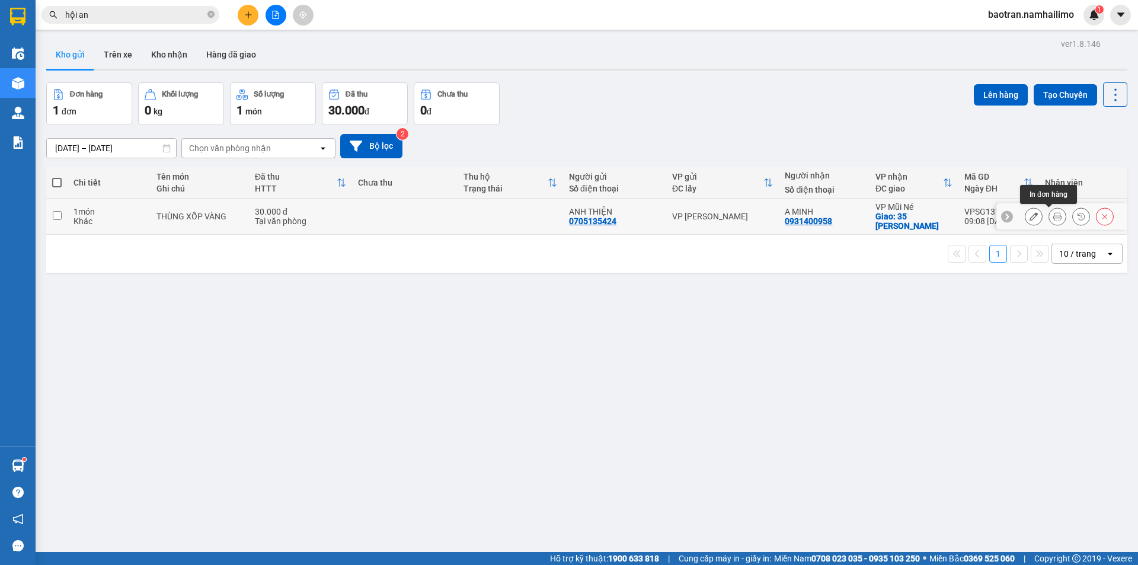
click at [1053, 218] on icon at bounding box center [1057, 216] width 8 height 8
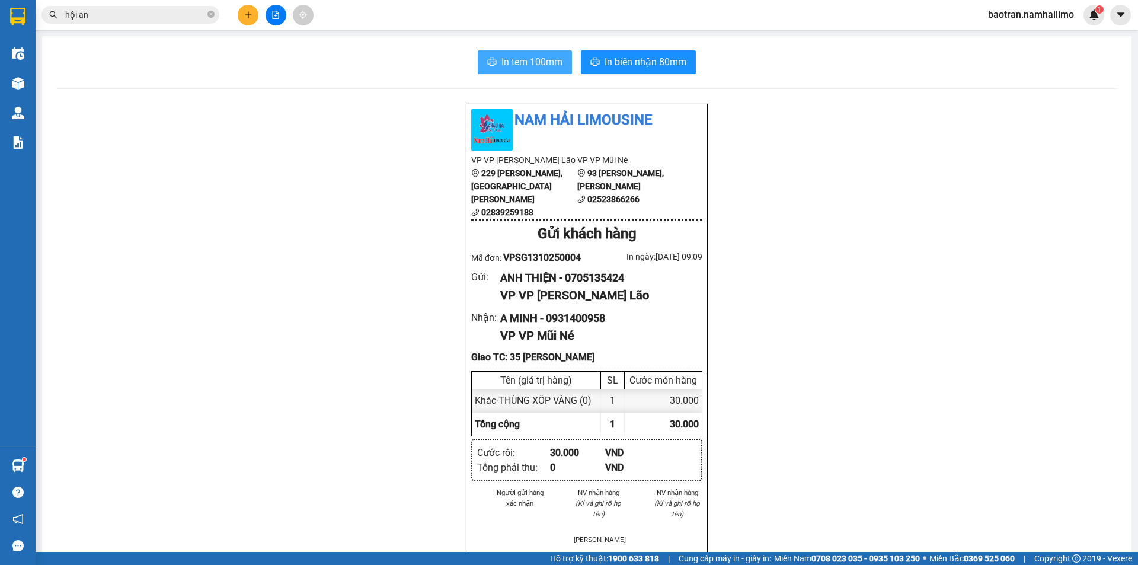
click at [541, 50] on button "In tem 100mm" at bounding box center [525, 62] width 94 height 24
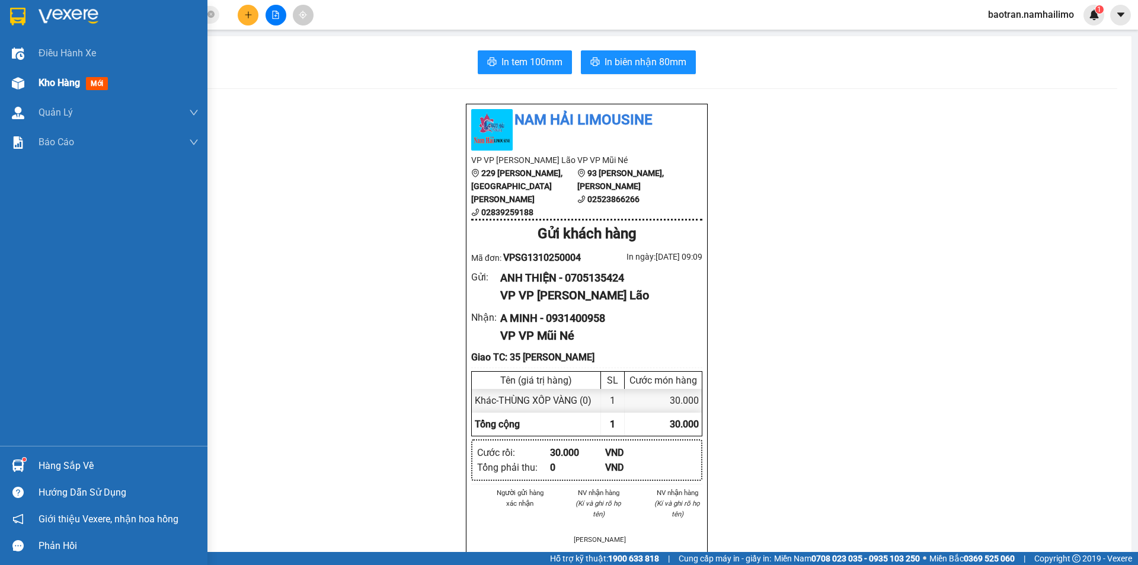
click at [69, 94] on div "Kho hàng mới" at bounding box center [119, 83] width 160 height 30
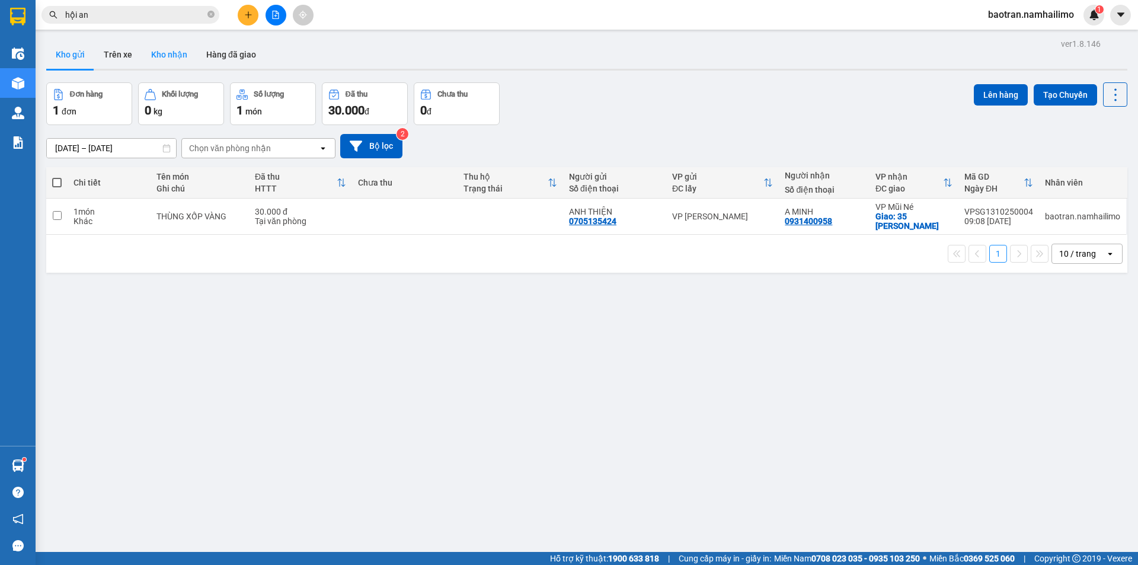
click at [174, 54] on button "Kho nhận" at bounding box center [169, 54] width 55 height 28
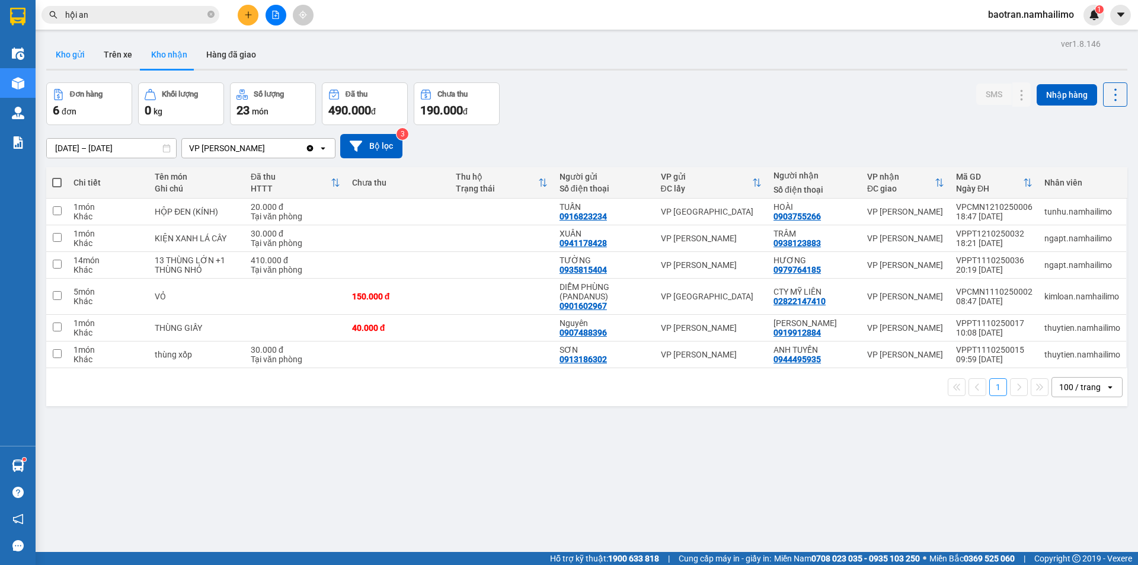
click at [72, 60] on button "Kho gửi" at bounding box center [70, 54] width 48 height 28
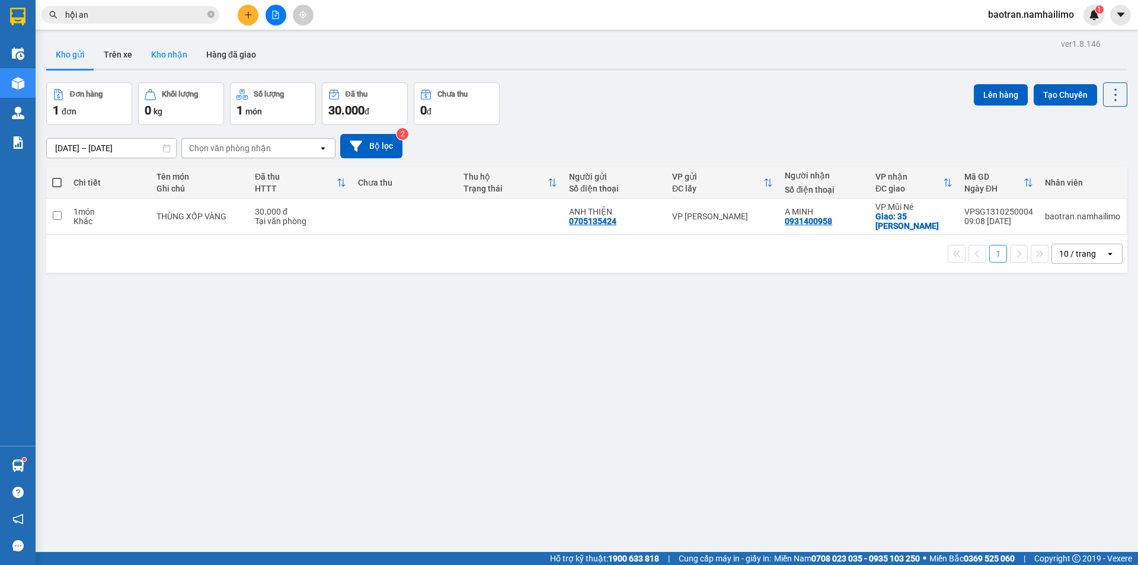
click at [150, 56] on button "Kho nhận" at bounding box center [169, 54] width 55 height 28
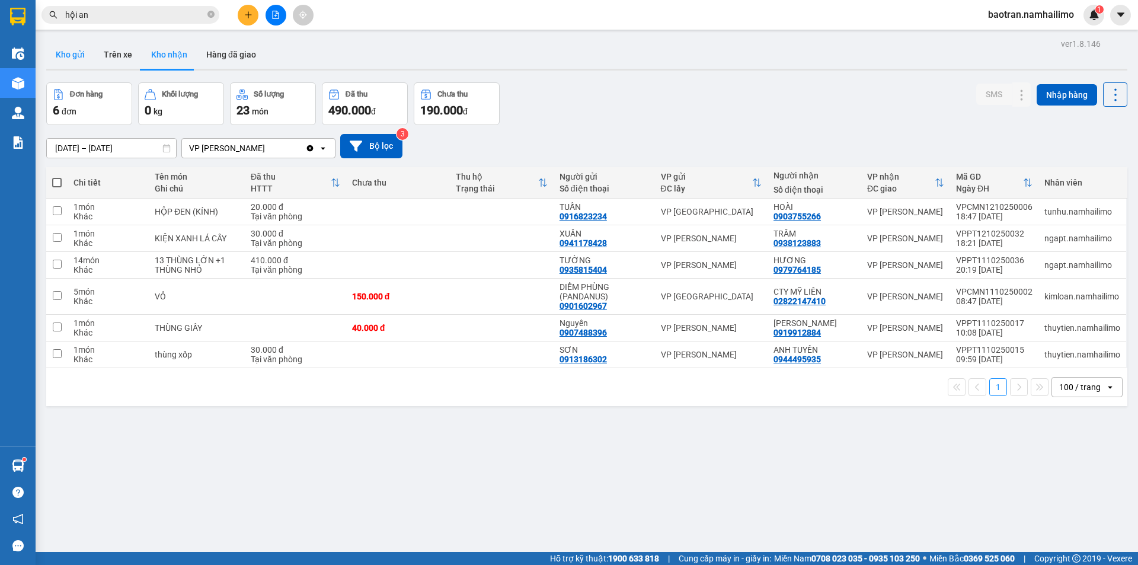
click at [62, 54] on button "Kho gửi" at bounding box center [70, 54] width 48 height 28
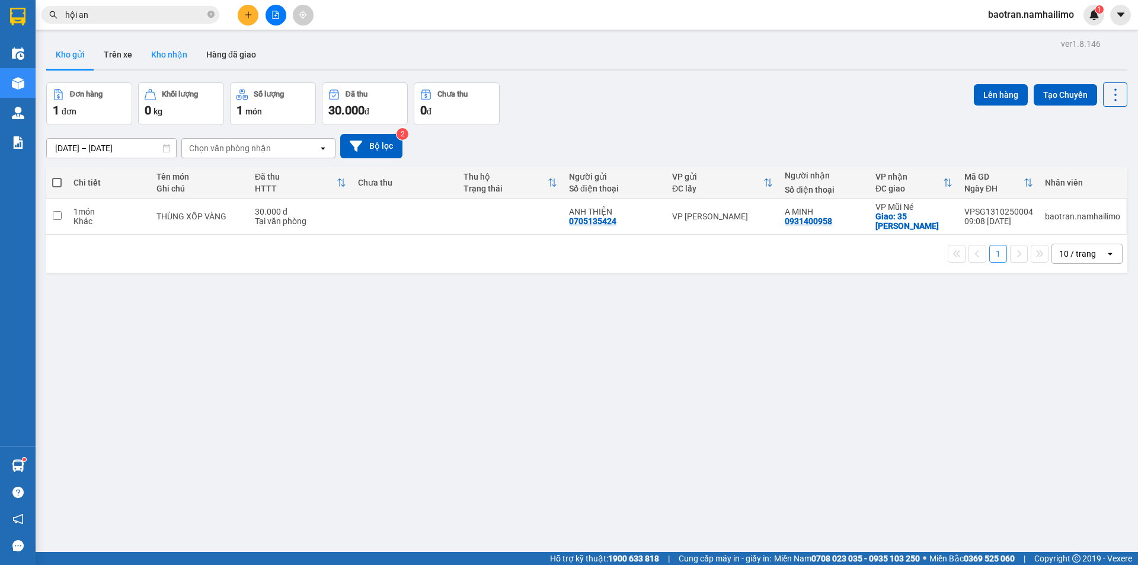
click at [180, 62] on button "Kho nhận" at bounding box center [169, 54] width 55 height 28
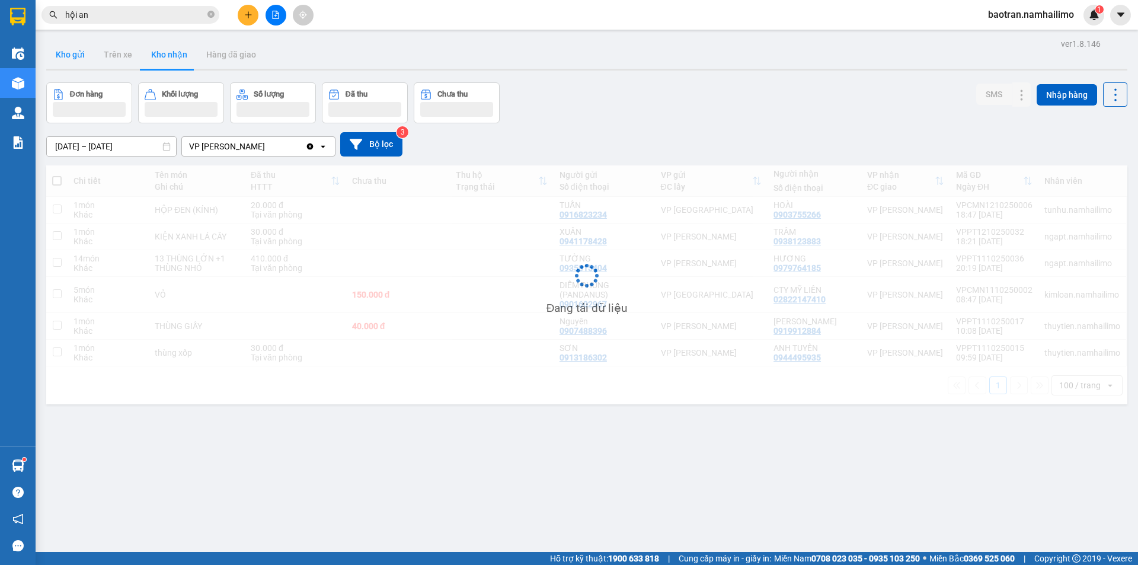
click at [74, 59] on button "Kho gửi" at bounding box center [70, 54] width 48 height 28
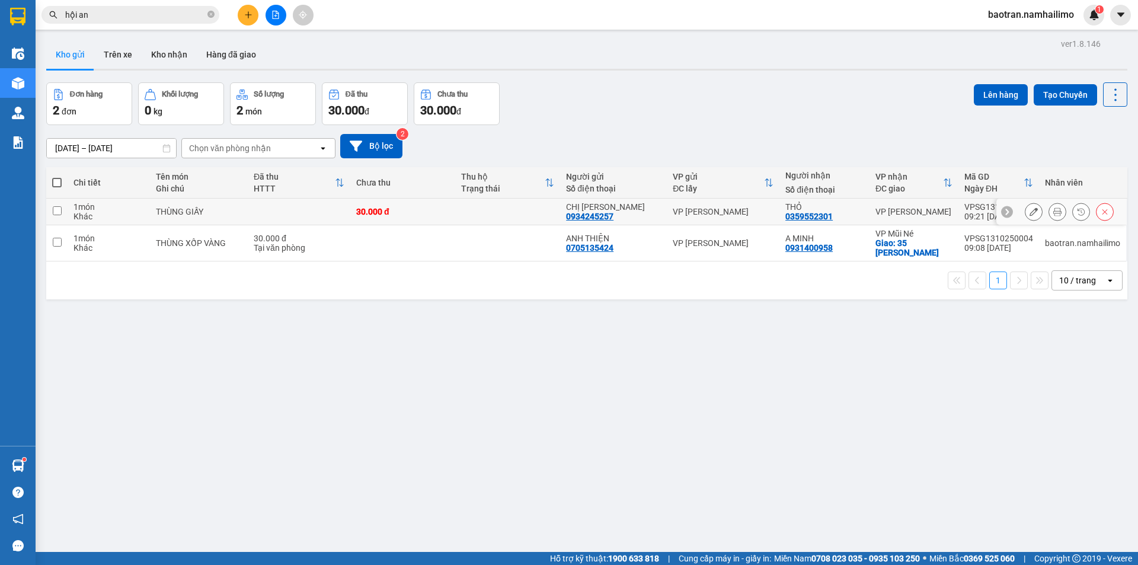
click at [1053, 213] on icon at bounding box center [1057, 211] width 8 height 8
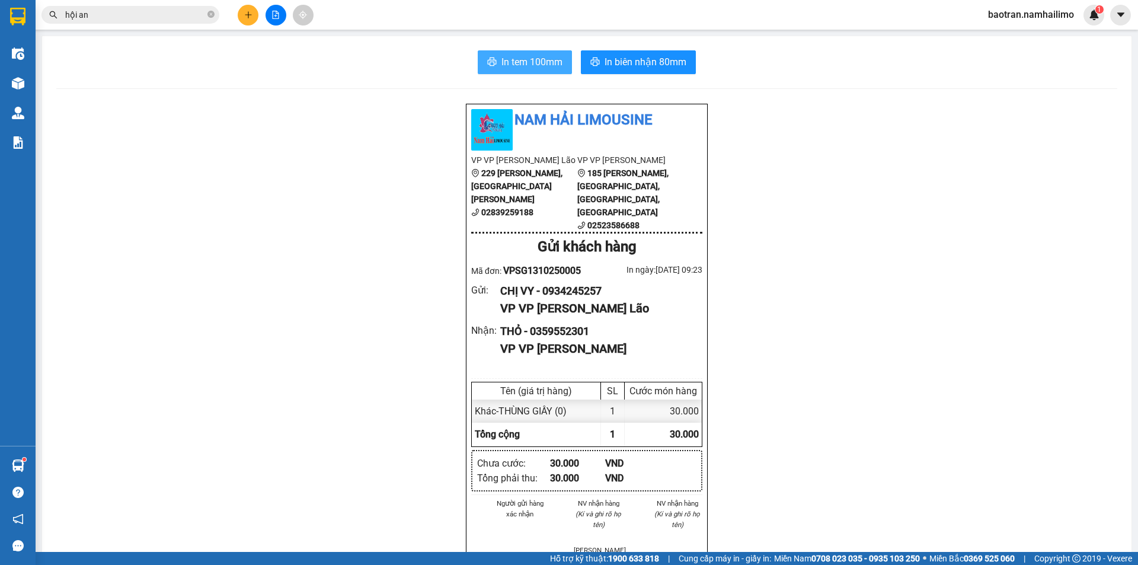
drag, startPoint x: 531, startPoint y: 57, endPoint x: 701, endPoint y: 62, distance: 169.6
click at [533, 57] on span "In tem 100mm" at bounding box center [531, 62] width 61 height 15
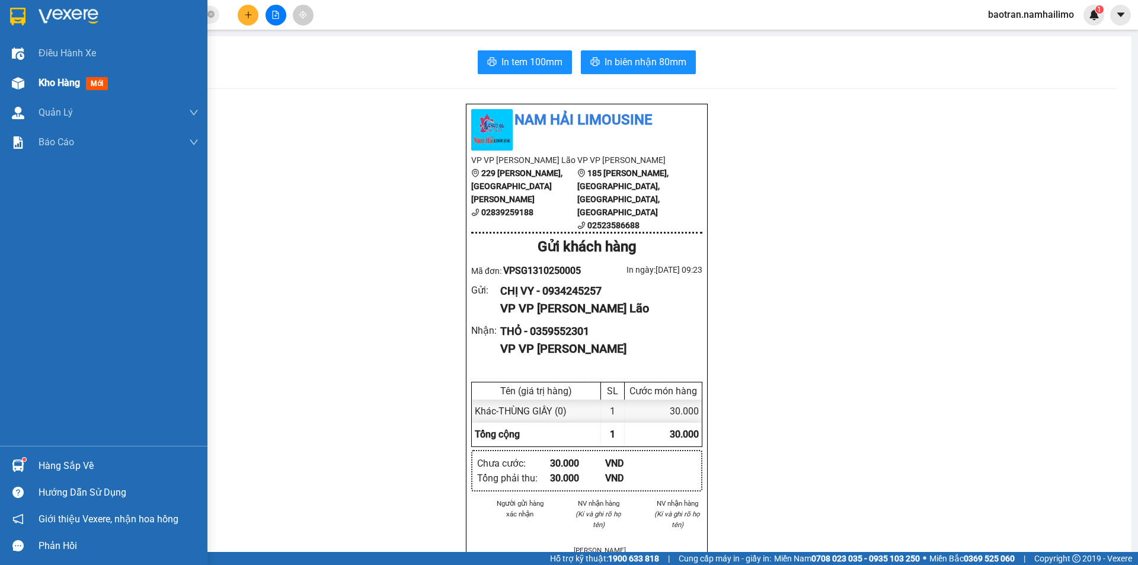
click at [59, 78] on span "Kho hàng" at bounding box center [59, 82] width 41 height 11
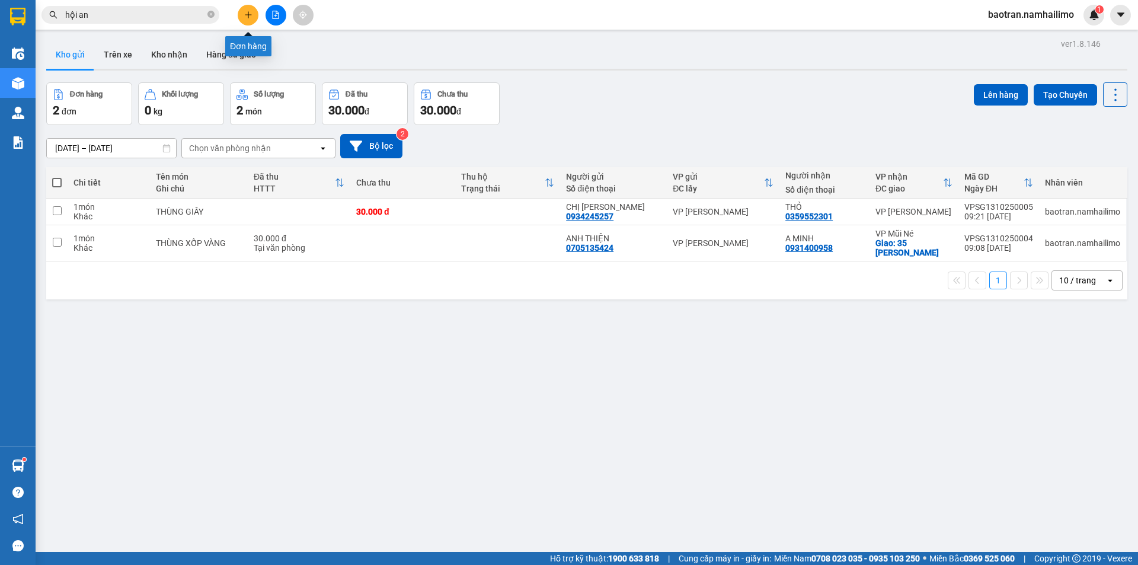
click at [250, 19] on button at bounding box center [248, 15] width 21 height 21
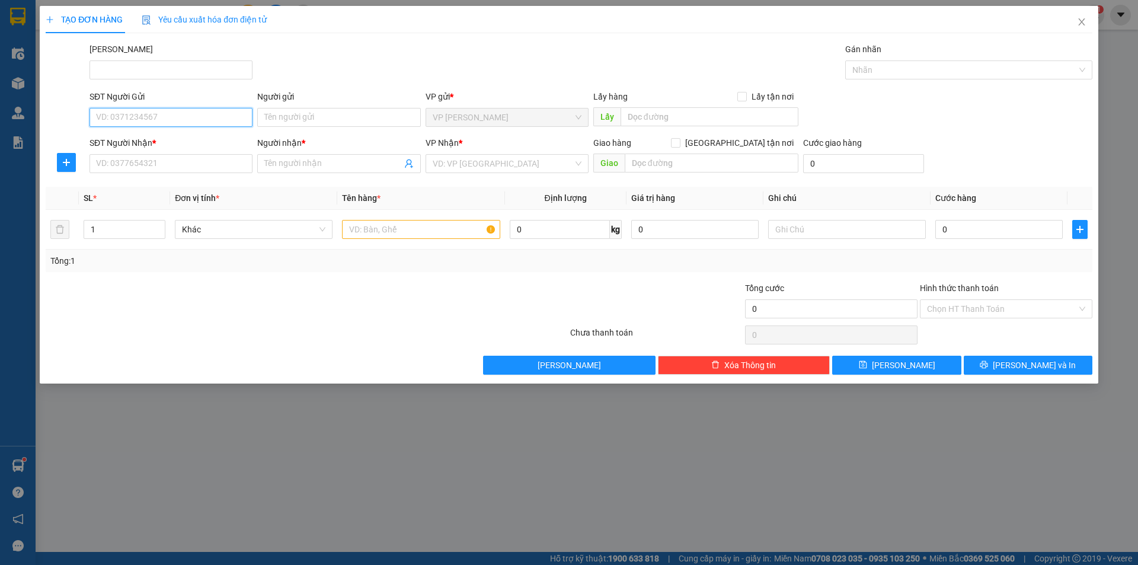
click at [195, 122] on input "SĐT Người Gửi" at bounding box center [171, 117] width 163 height 19
type input "0936237206"
click at [173, 145] on div "0936237206 - CHỊ NGỌC" at bounding box center [171, 141] width 149 height 13
type input "CHỊ NGỌC"
type input "0798505930"
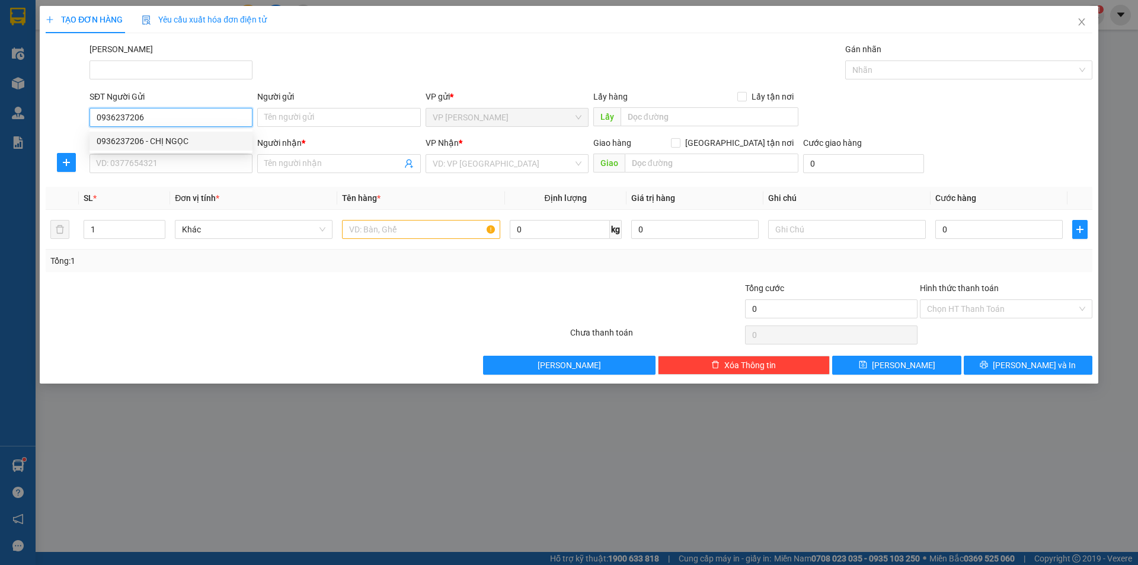
type input "CHỊ THƯ"
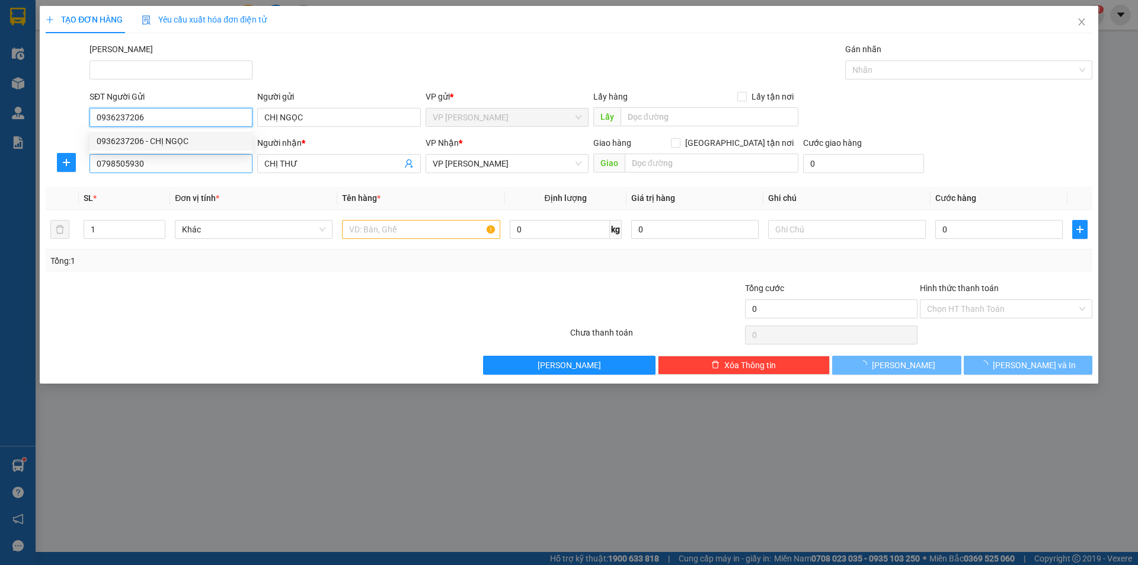
type input "30.000"
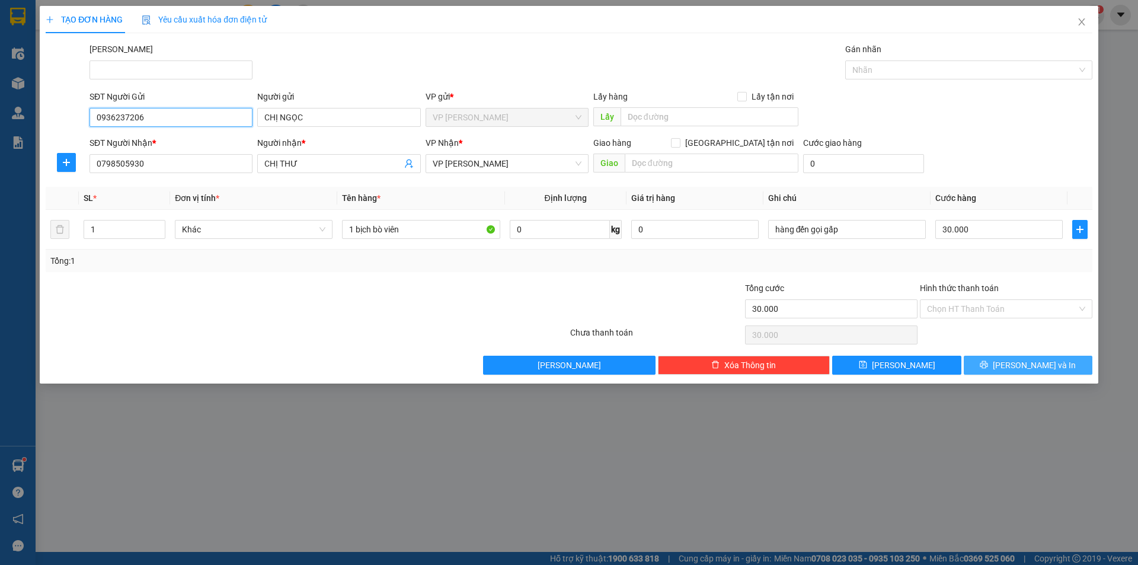
type input "0936237206"
click at [1051, 369] on span "Lưu và In" at bounding box center [1034, 365] width 83 height 13
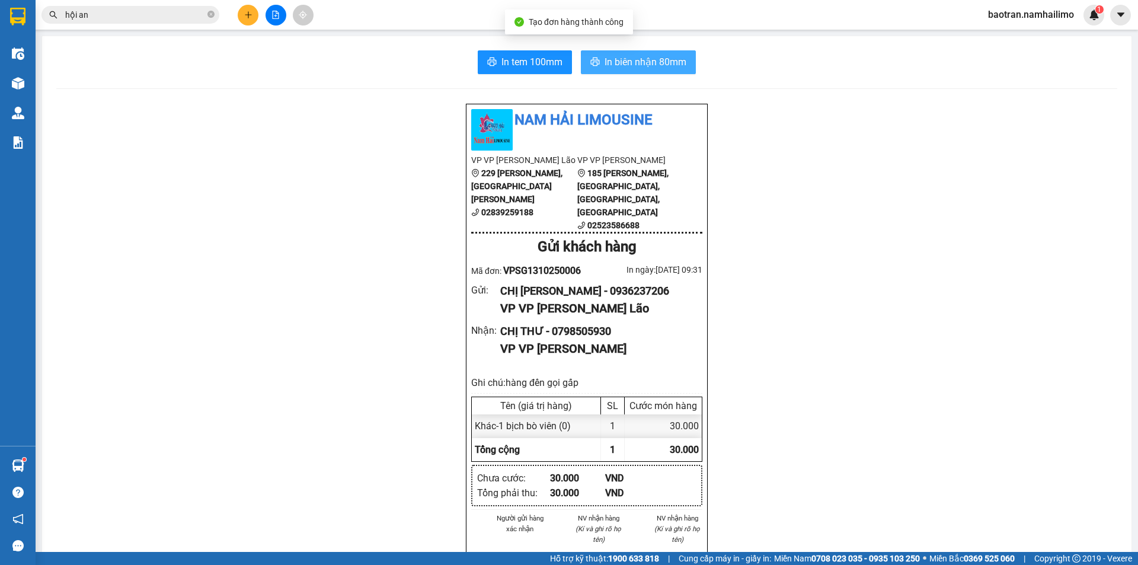
click at [662, 53] on button "In biên nhận 80mm" at bounding box center [638, 62] width 115 height 24
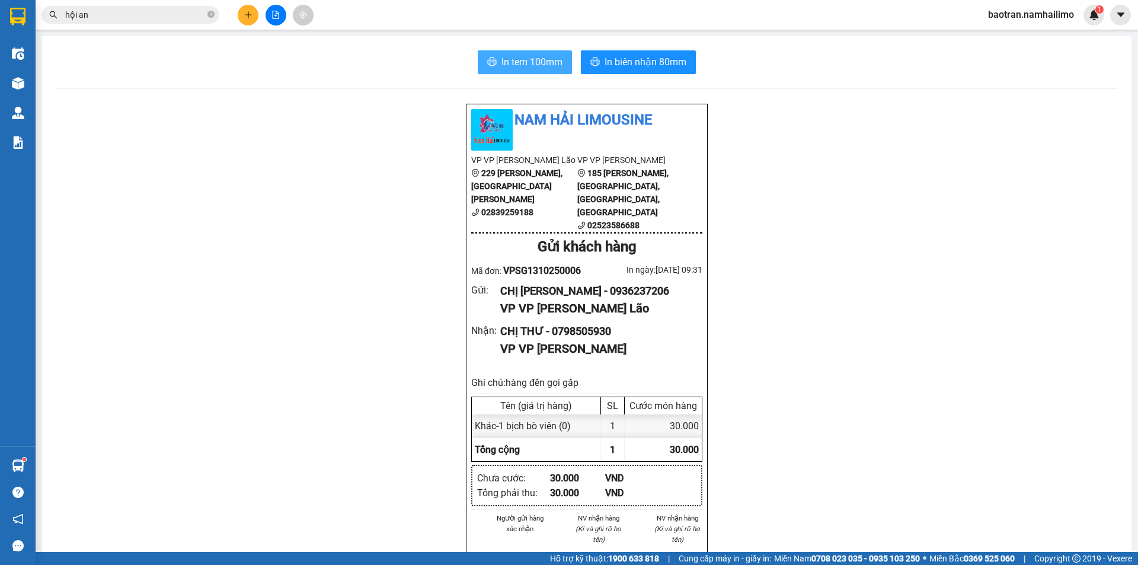
click at [549, 57] on span "In tem 100mm" at bounding box center [531, 62] width 61 height 15
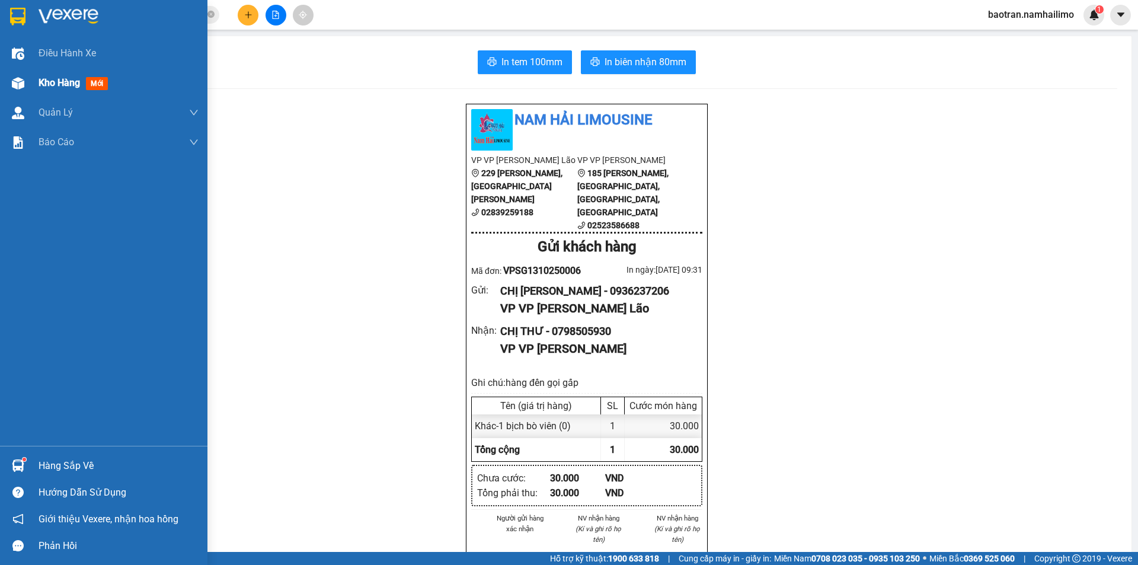
click at [57, 78] on span "Kho hàng" at bounding box center [59, 82] width 41 height 11
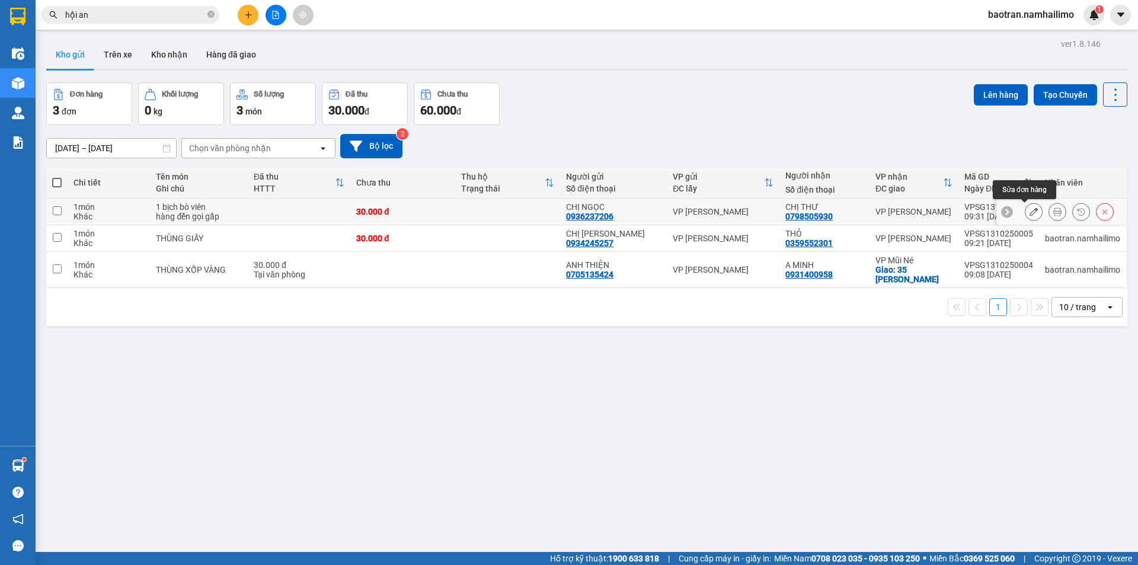
click at [1030, 212] on icon at bounding box center [1034, 211] width 8 height 8
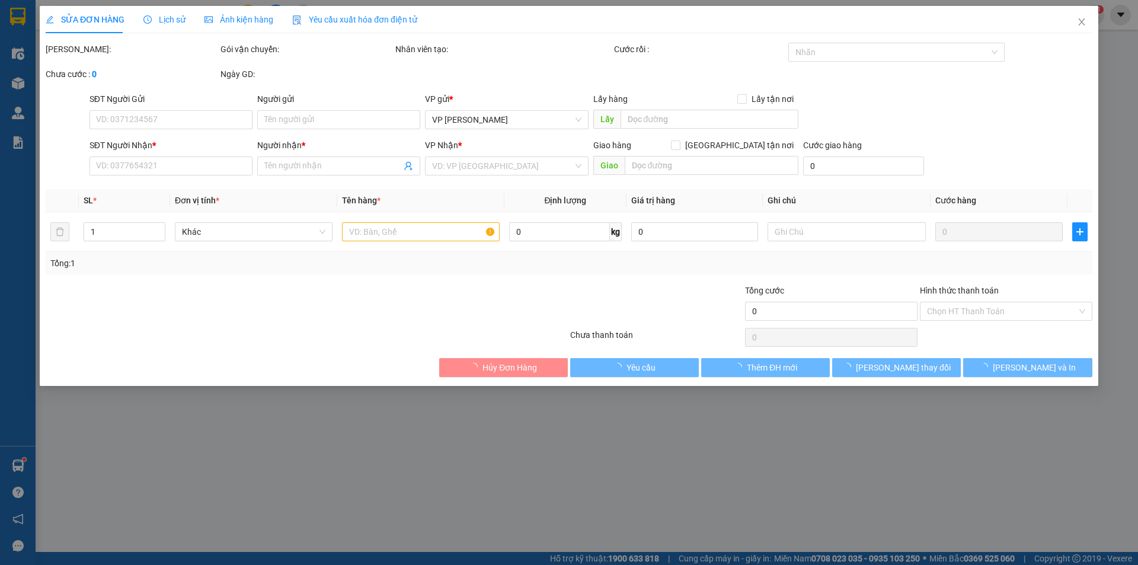
type input "0936237206"
type input "CHỊ NGỌC"
type input "0798505930"
type input "CHỊ THƯ"
type input "30.000"
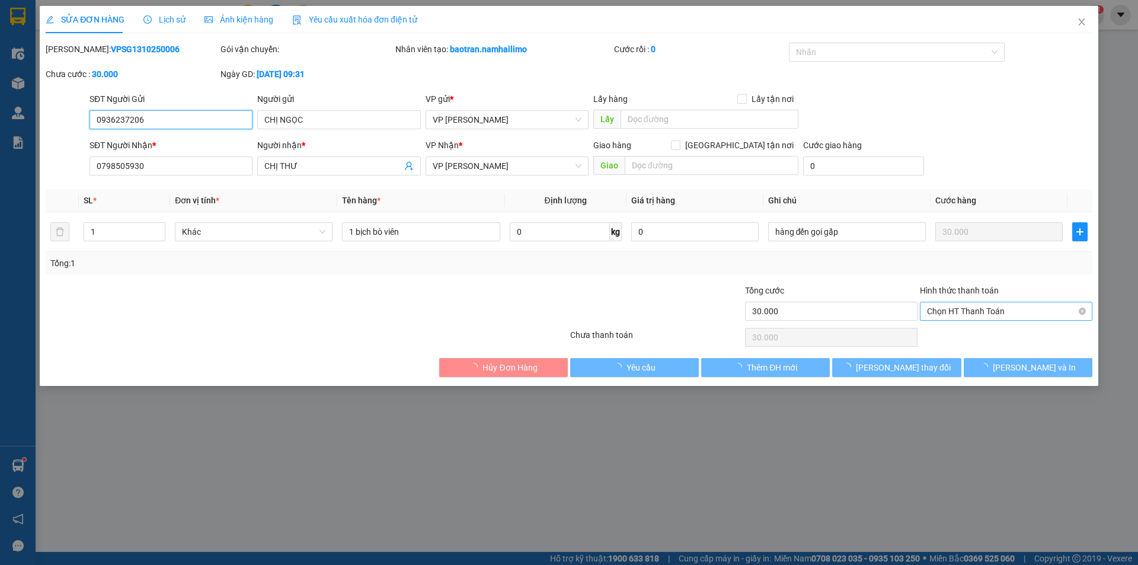
click at [962, 308] on span "Chọn HT Thanh Toán" at bounding box center [1006, 311] width 158 height 18
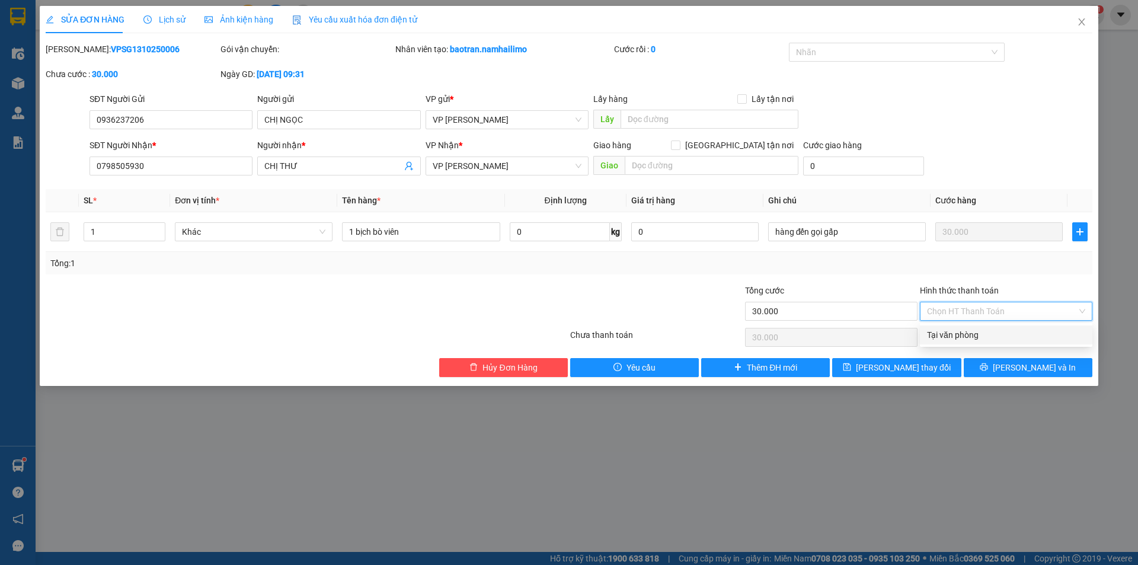
click at [948, 335] on div "Tại văn phòng" at bounding box center [1006, 334] width 158 height 13
type input "0"
click at [1030, 369] on span "Lưu và In" at bounding box center [1034, 367] width 83 height 13
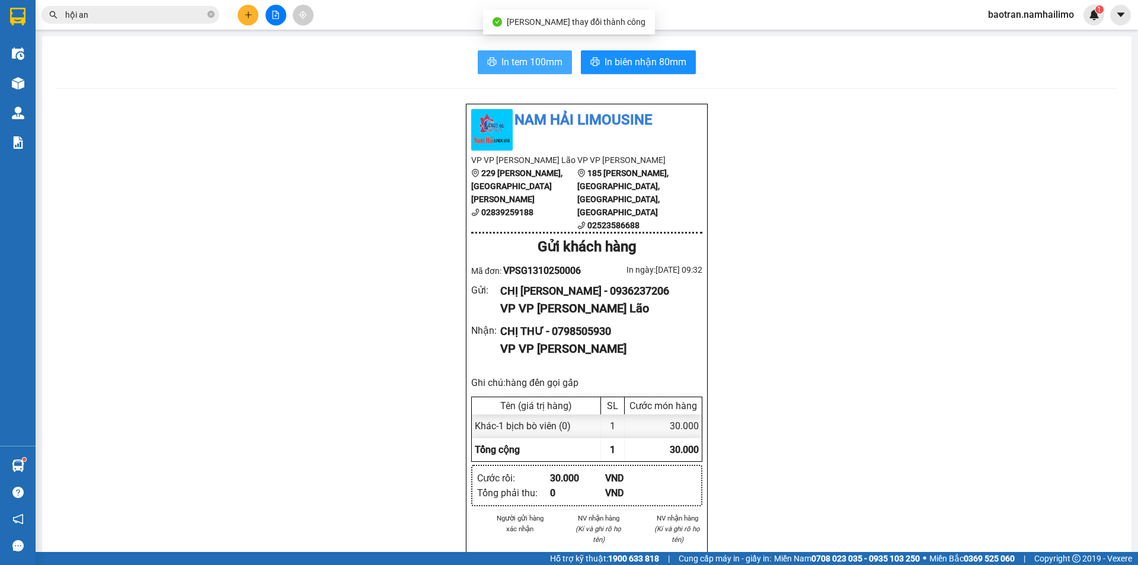
click at [513, 69] on span "In tem 100mm" at bounding box center [531, 62] width 61 height 15
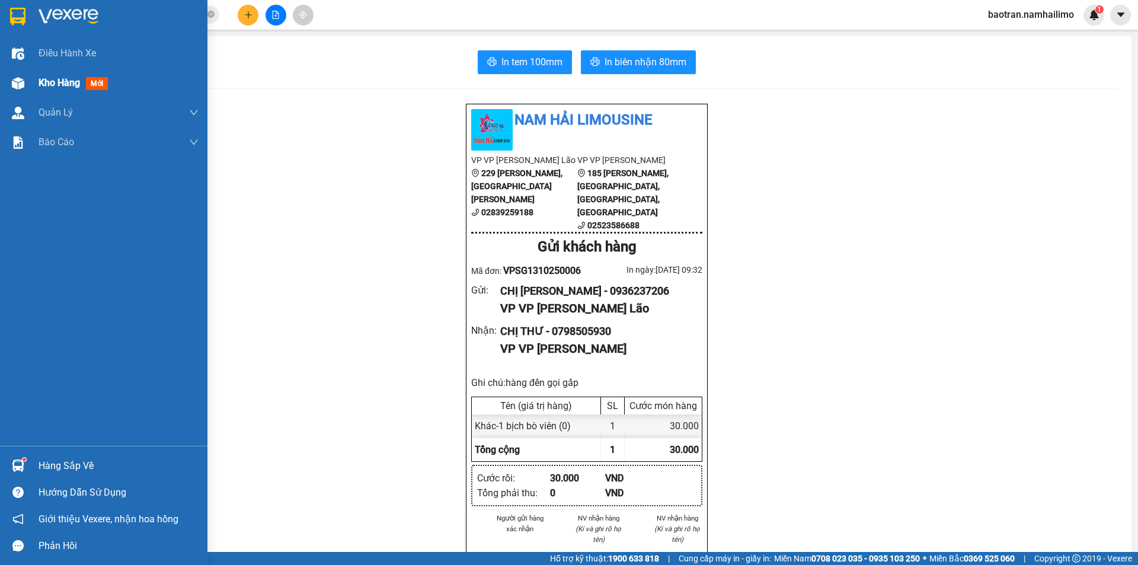
click at [57, 78] on span "Kho hàng" at bounding box center [59, 82] width 41 height 11
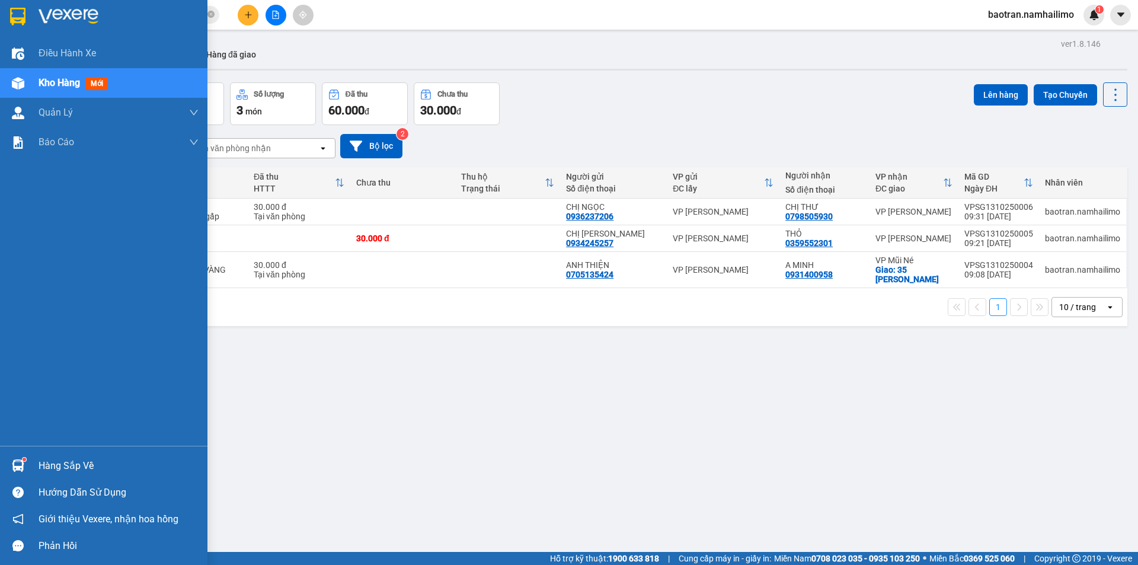
click at [62, 455] on div "Hàng sắp về" at bounding box center [103, 465] width 207 height 27
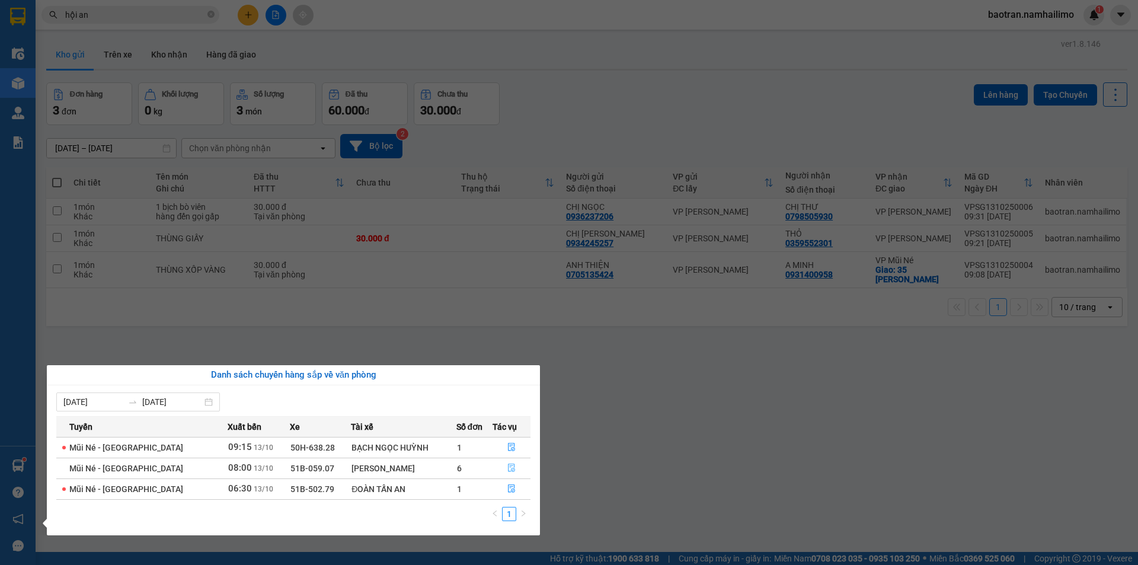
click at [511, 466] on icon "file-done" at bounding box center [511, 468] width 7 height 8
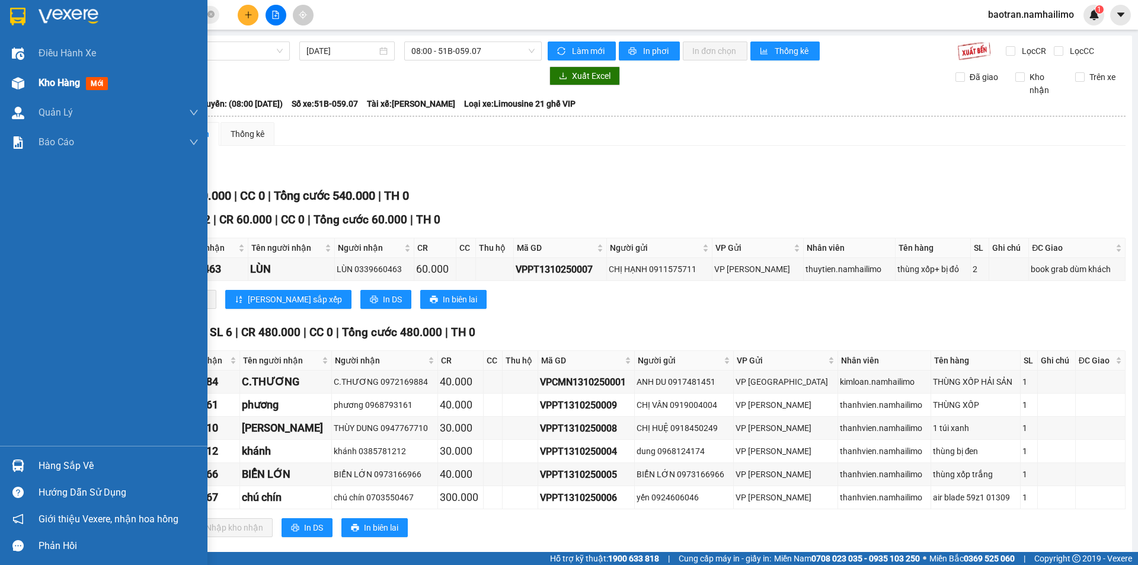
click at [65, 82] on span "Kho hàng" at bounding box center [59, 82] width 41 height 11
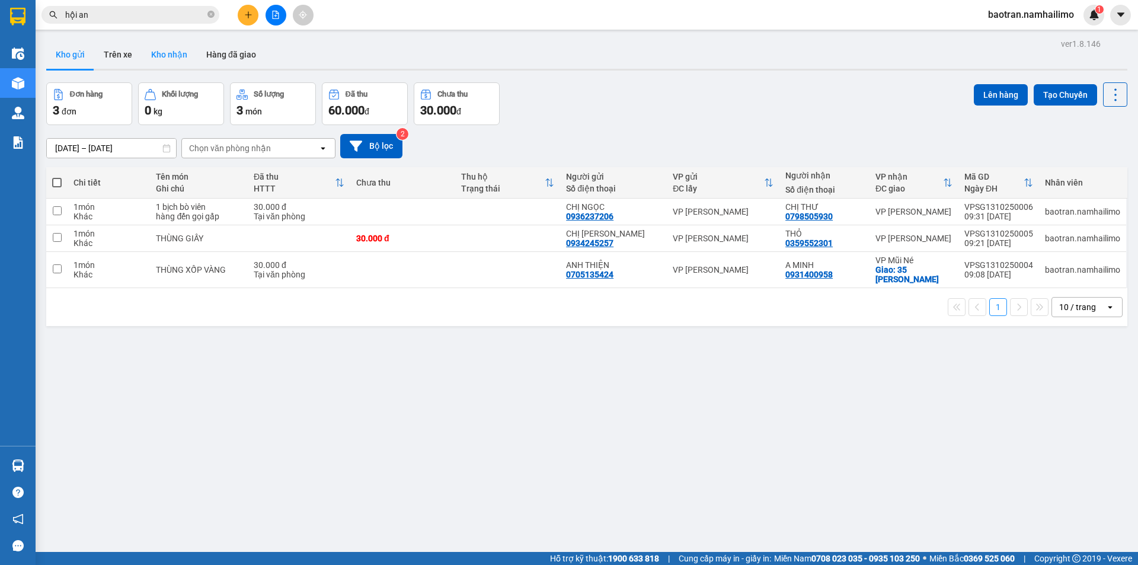
click at [187, 47] on button "Kho nhận" at bounding box center [169, 54] width 55 height 28
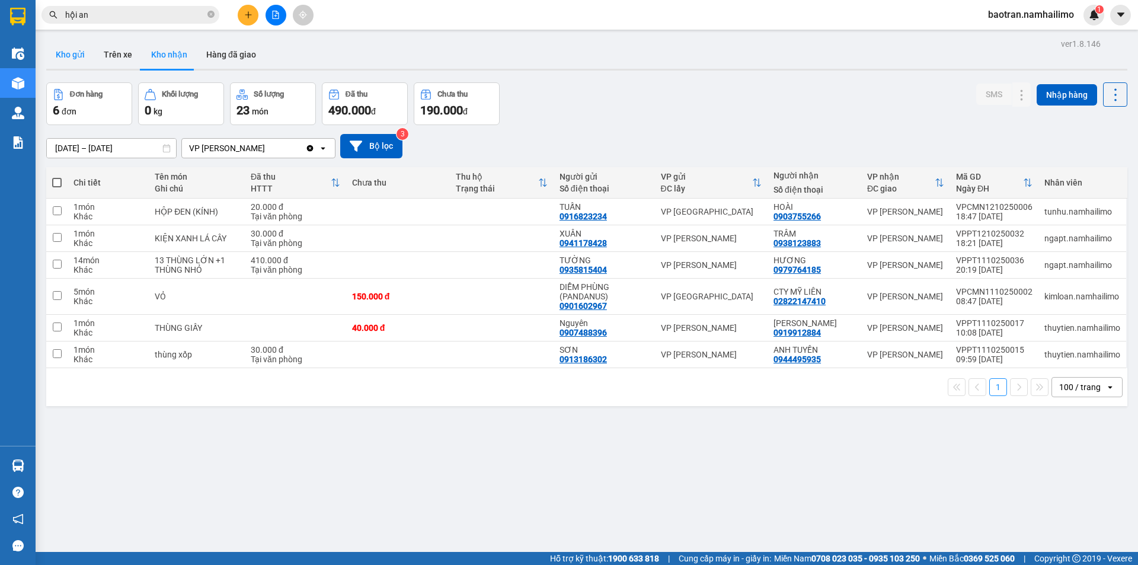
click at [79, 57] on button "Kho gửi" at bounding box center [70, 54] width 48 height 28
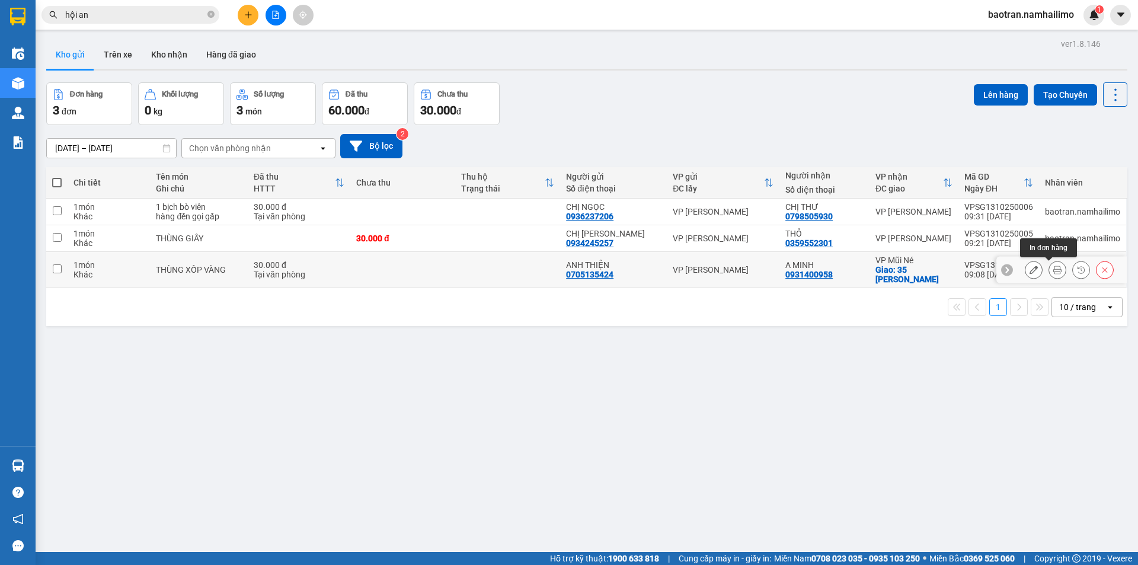
click at [1053, 269] on icon at bounding box center [1057, 270] width 8 height 8
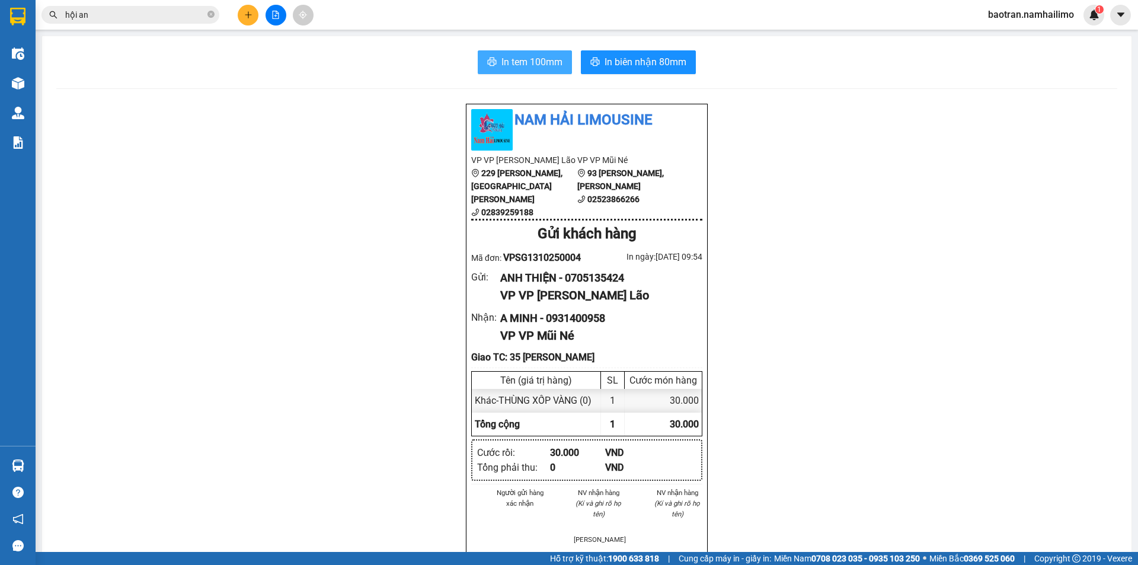
click at [513, 53] on button "In tem 100mm" at bounding box center [525, 62] width 94 height 24
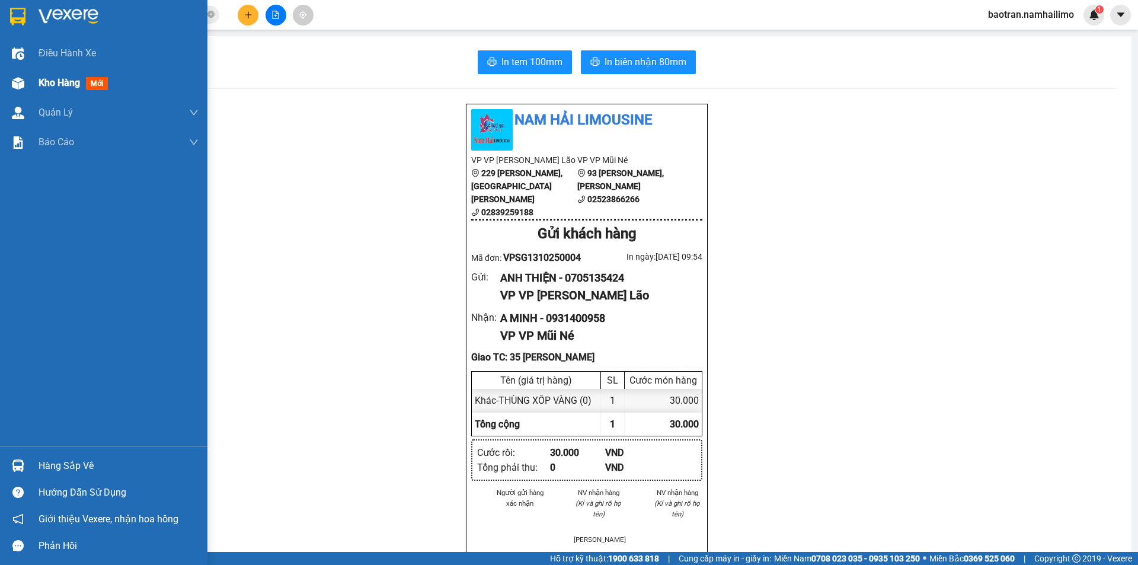
click at [68, 80] on span "Kho hàng" at bounding box center [59, 82] width 41 height 11
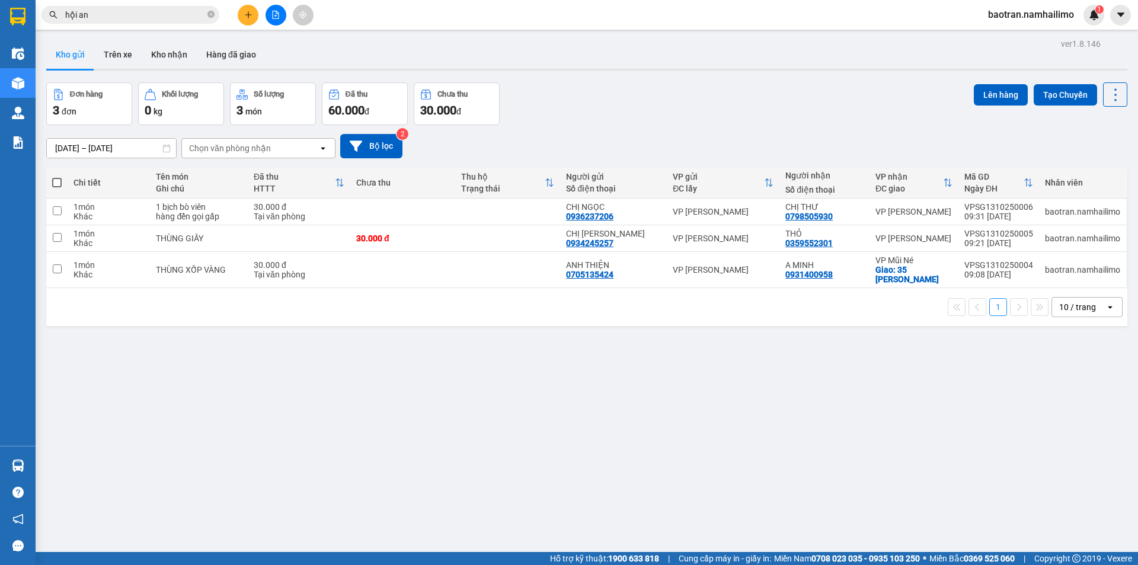
click at [79, 49] on button "Kho gửi" at bounding box center [70, 54] width 48 height 28
click at [155, 210] on td "1 bịch bò viên hàng đến gọi gấp" at bounding box center [199, 212] width 98 height 27
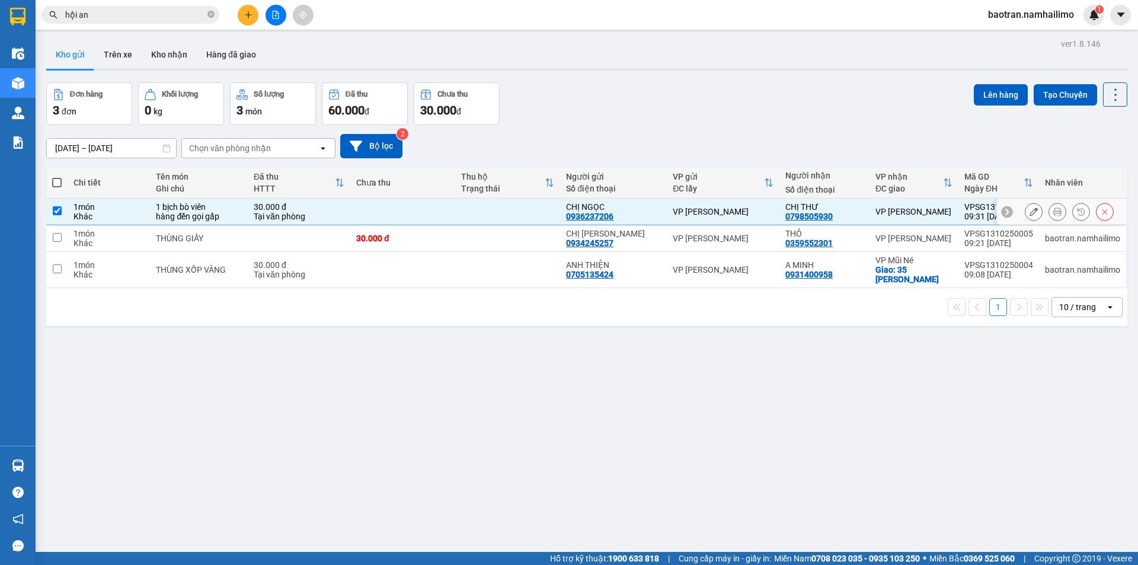
checkbox input "true"
click at [158, 239] on div "THÙNG GIẤY" at bounding box center [199, 238] width 86 height 9
checkbox input "true"
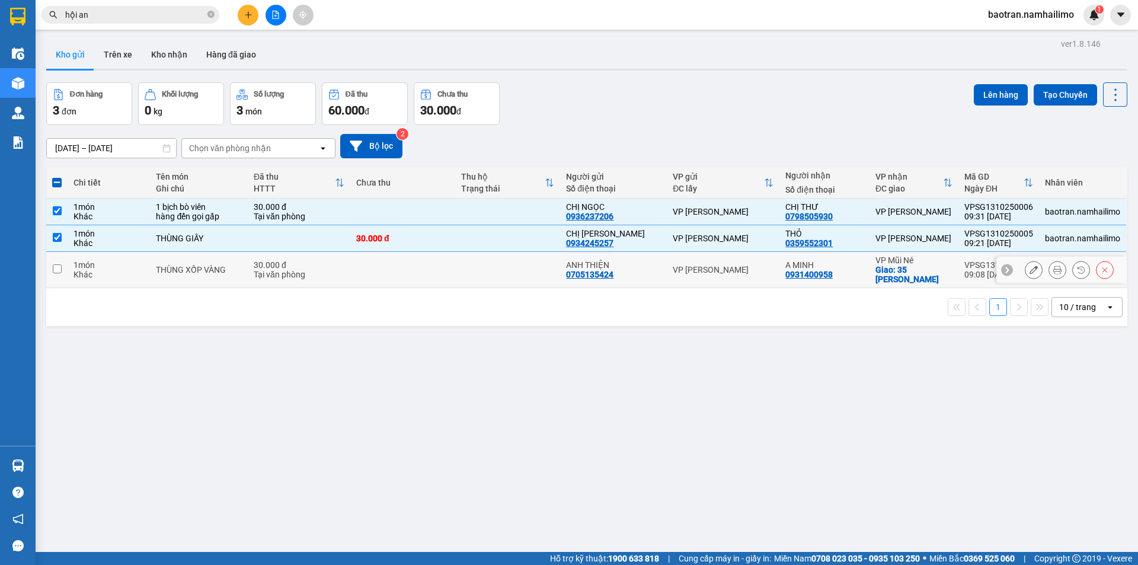
click at [164, 267] on div "THÙNG XỐP VÀNG" at bounding box center [199, 269] width 86 height 9
checkbox input "true"
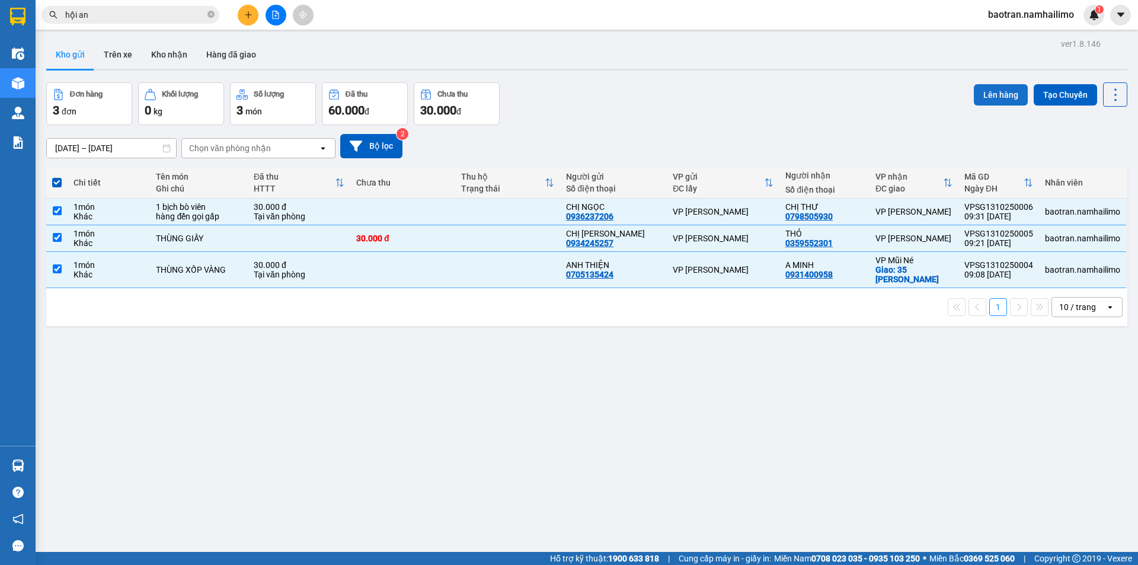
click at [992, 97] on button "Lên hàng" at bounding box center [1001, 94] width 54 height 21
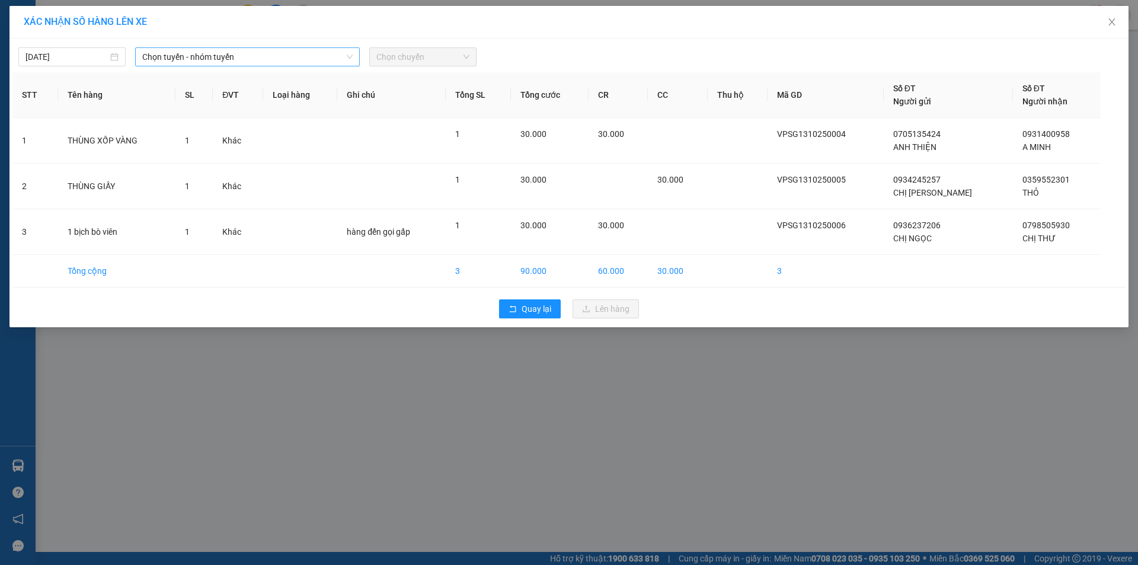
click at [231, 65] on span "Chọn tuyến - nhóm tuyến" at bounding box center [247, 57] width 210 height 18
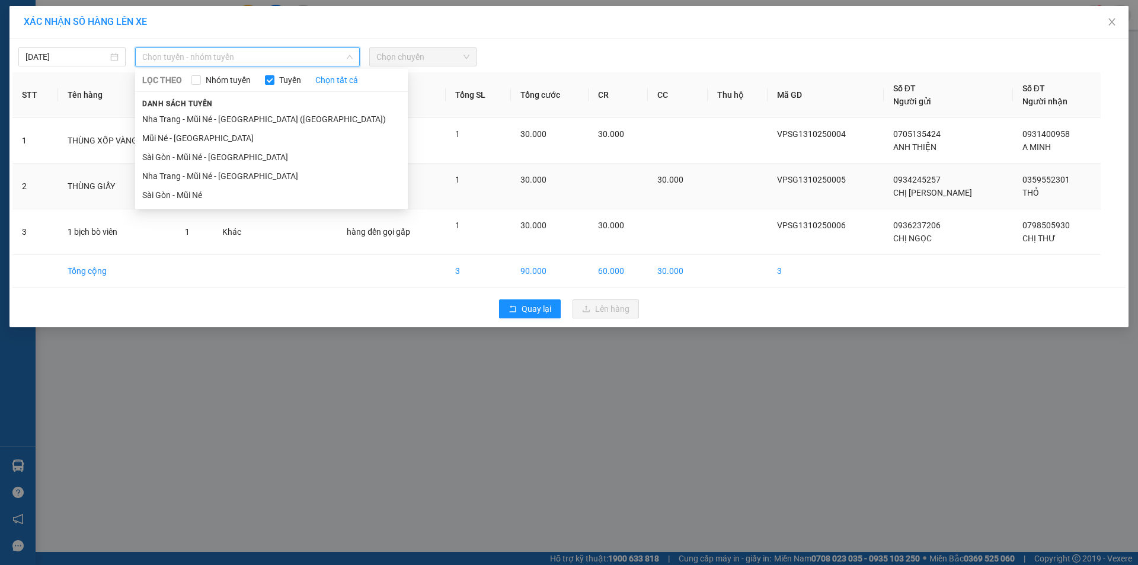
click at [201, 194] on li "Sài Gòn - Mũi Né" at bounding box center [271, 195] width 273 height 19
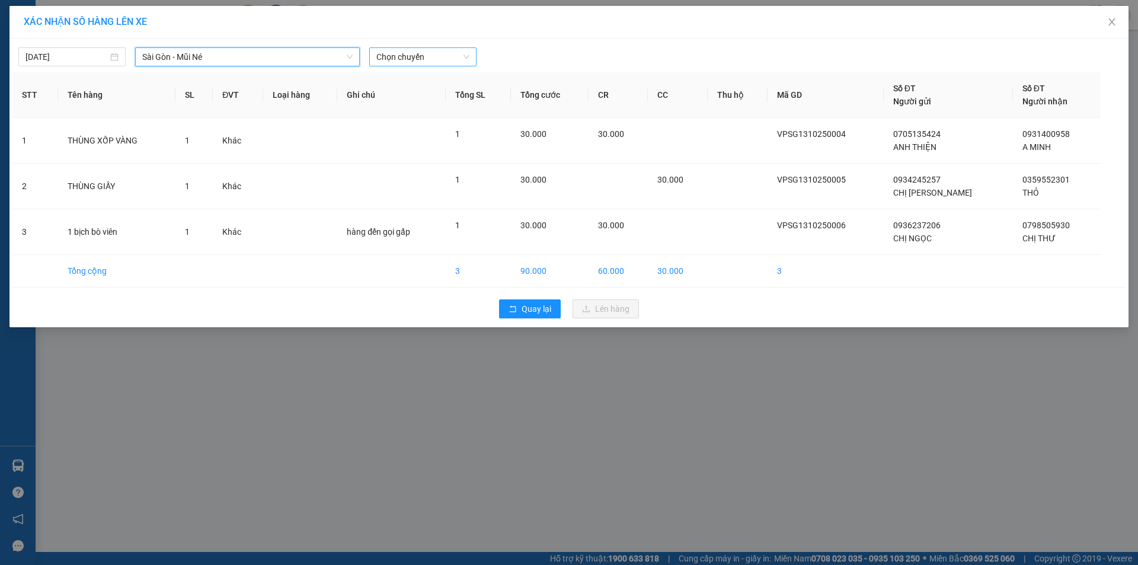
click at [430, 59] on span "Chọn chuyến" at bounding box center [422, 57] width 93 height 18
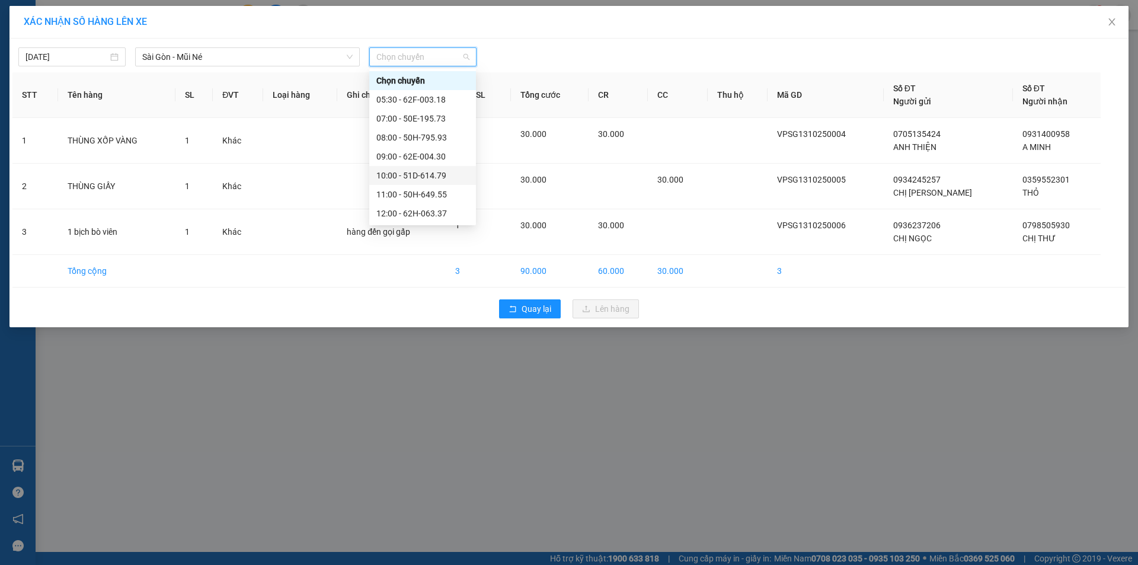
click at [433, 176] on div "10:00 - 51D-614.79" at bounding box center [422, 175] width 92 height 13
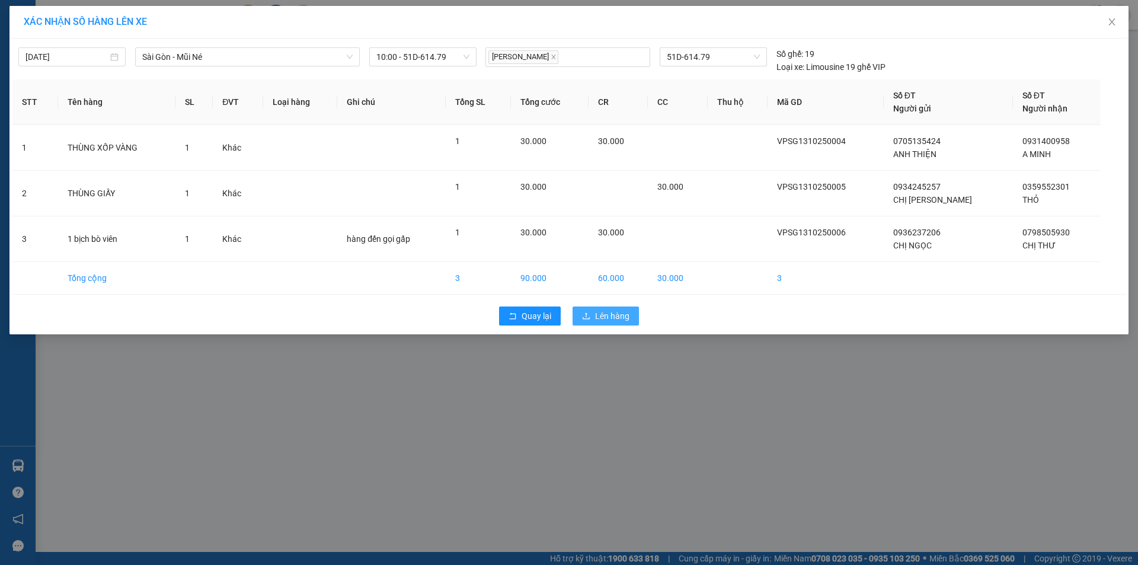
drag, startPoint x: 611, startPoint y: 310, endPoint x: 602, endPoint y: 301, distance: 12.2
click at [610, 310] on span "Lên hàng" at bounding box center [612, 315] width 34 height 13
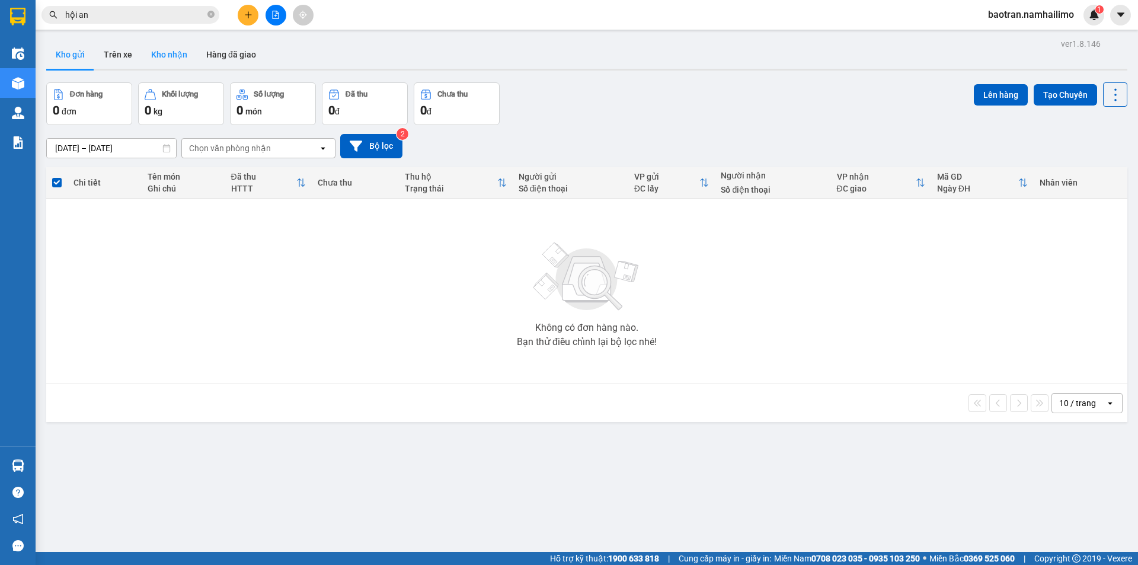
click at [178, 60] on button "Kho nhận" at bounding box center [169, 54] width 55 height 28
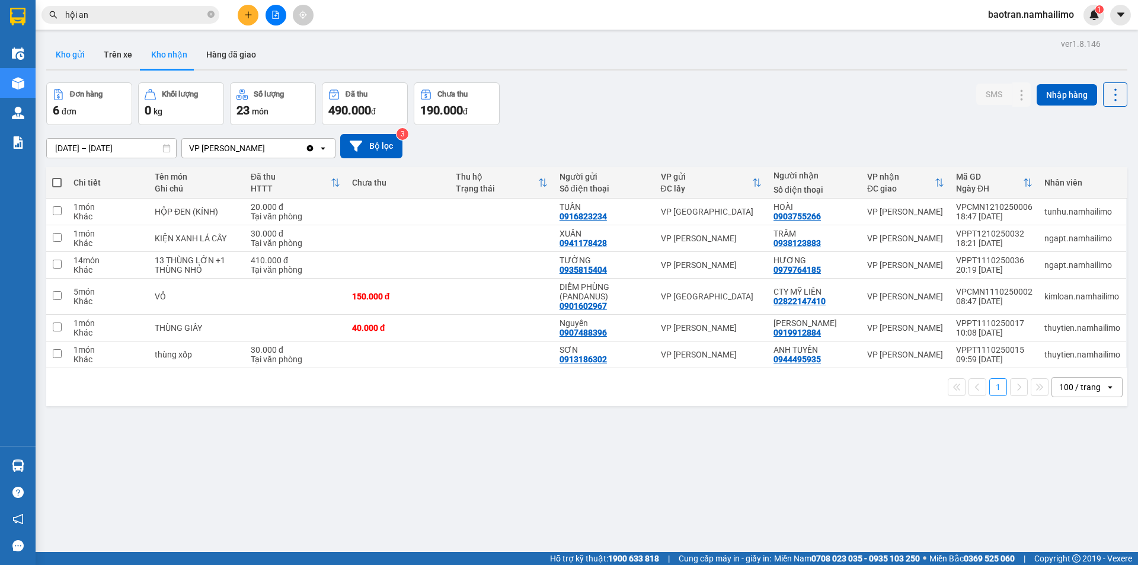
click at [75, 57] on button "Kho gửi" at bounding box center [70, 54] width 48 height 28
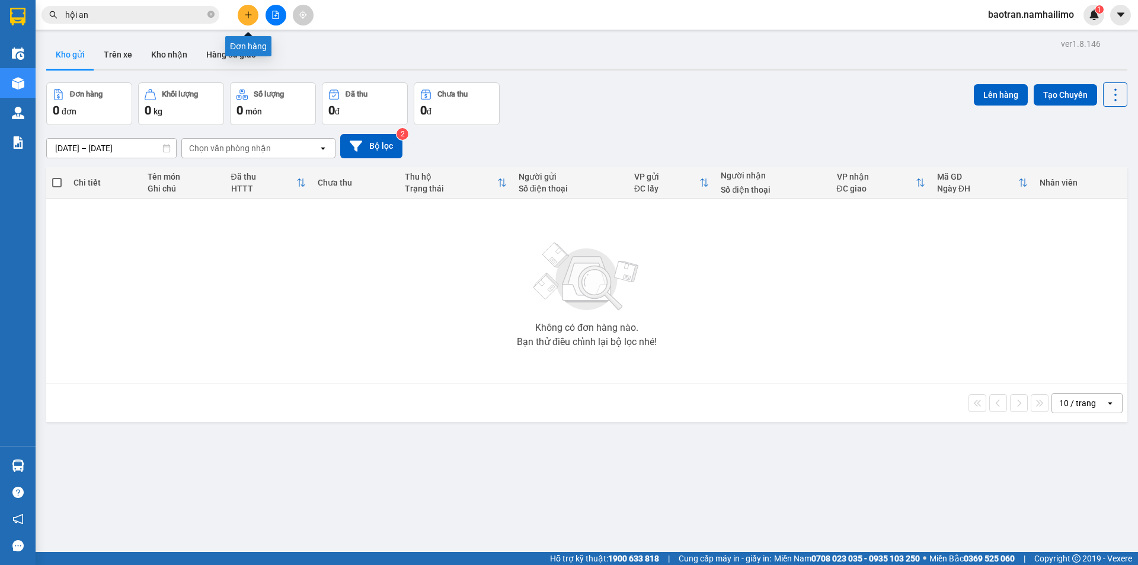
click at [242, 19] on button at bounding box center [248, 15] width 21 height 21
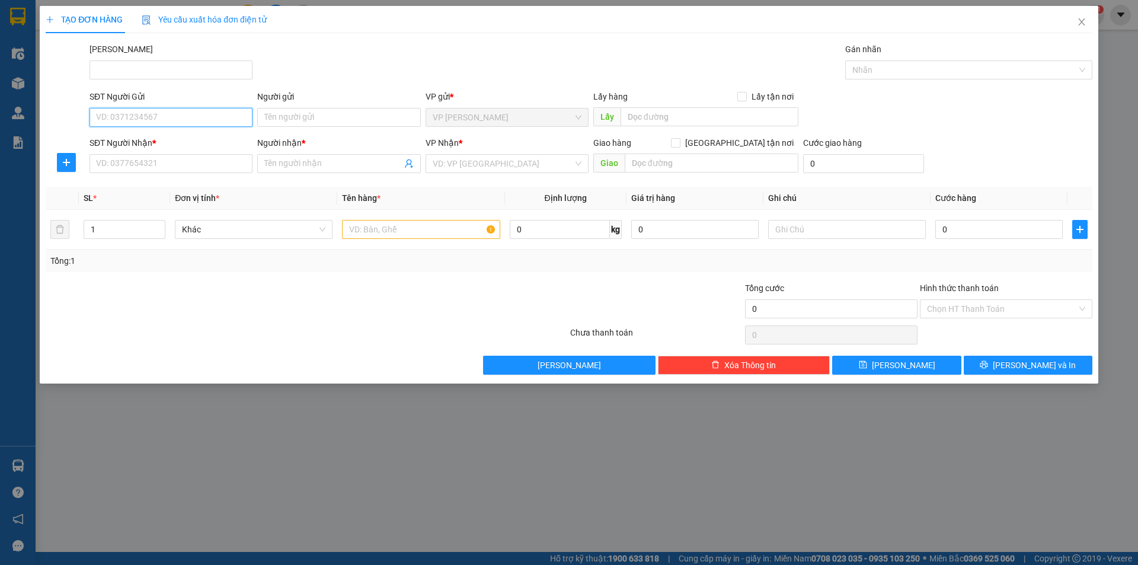
click at [168, 120] on input "SĐT Người Gửi" at bounding box center [171, 117] width 163 height 19
type input "0933210473"
click at [294, 117] on input "Người gửi" at bounding box center [338, 117] width 163 height 19
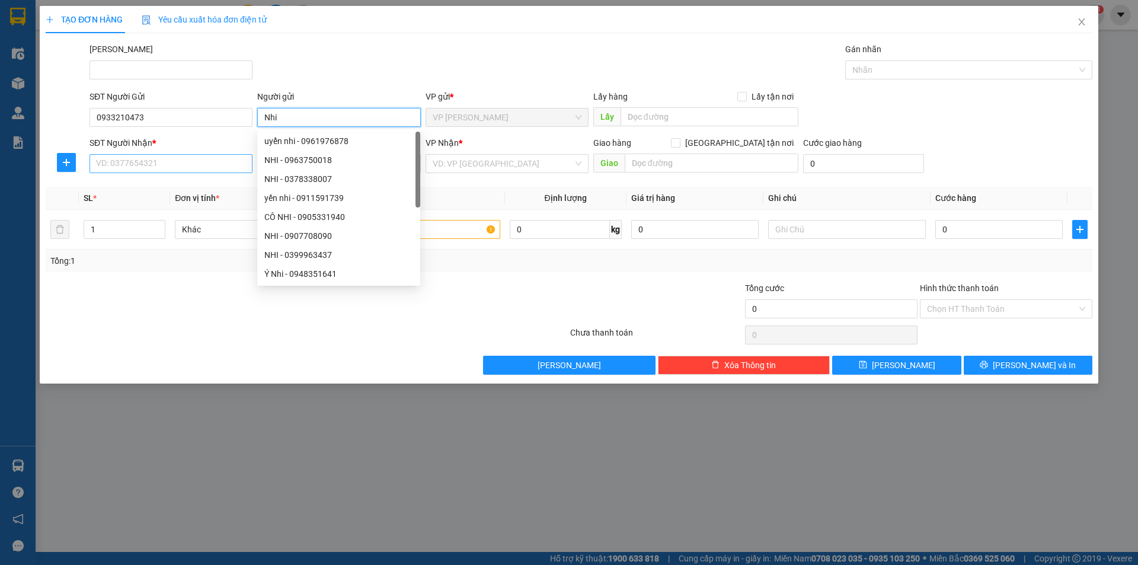
type input "Nhi"
click at [145, 156] on input "SĐT Người Nhận *" at bounding box center [171, 163] width 163 height 19
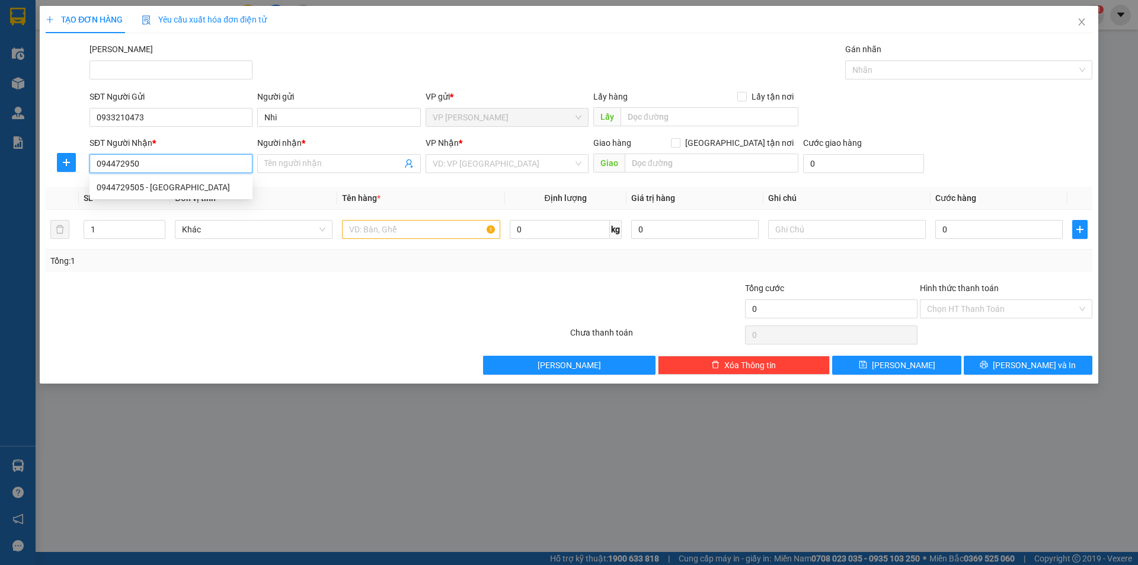
type input "0944729505"
click at [167, 189] on div "0944729505 - Lan Anh" at bounding box center [171, 187] width 149 height 13
type input "Lan Anh"
type input "40.000"
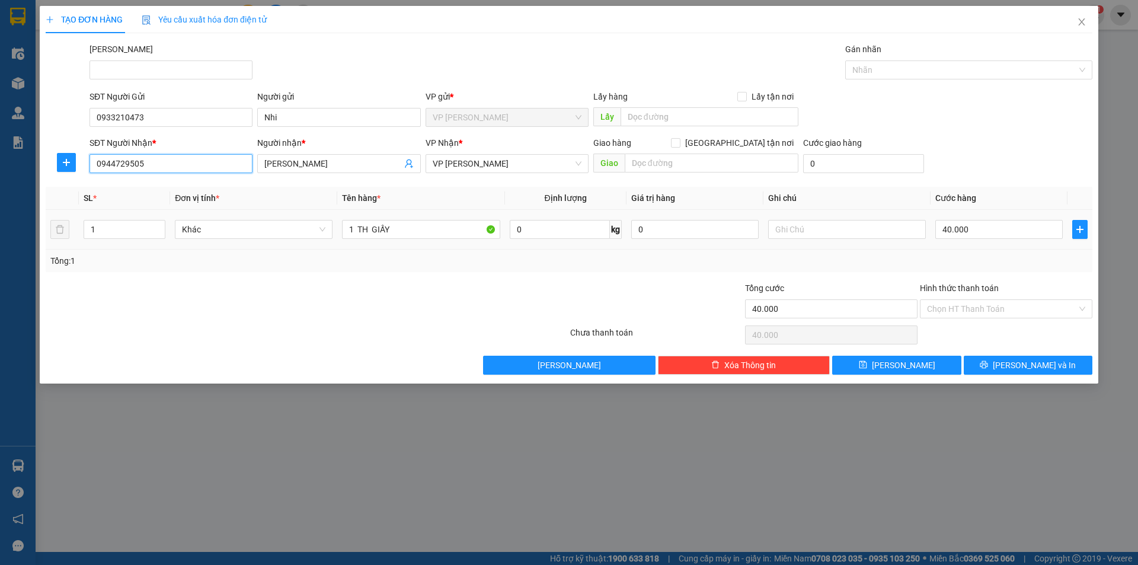
type input "0944729505"
click at [1005, 244] on td "40.000" at bounding box center [999, 230] width 137 height 40
click at [1009, 231] on input "40.000" at bounding box center [998, 229] width 127 height 19
type input "3"
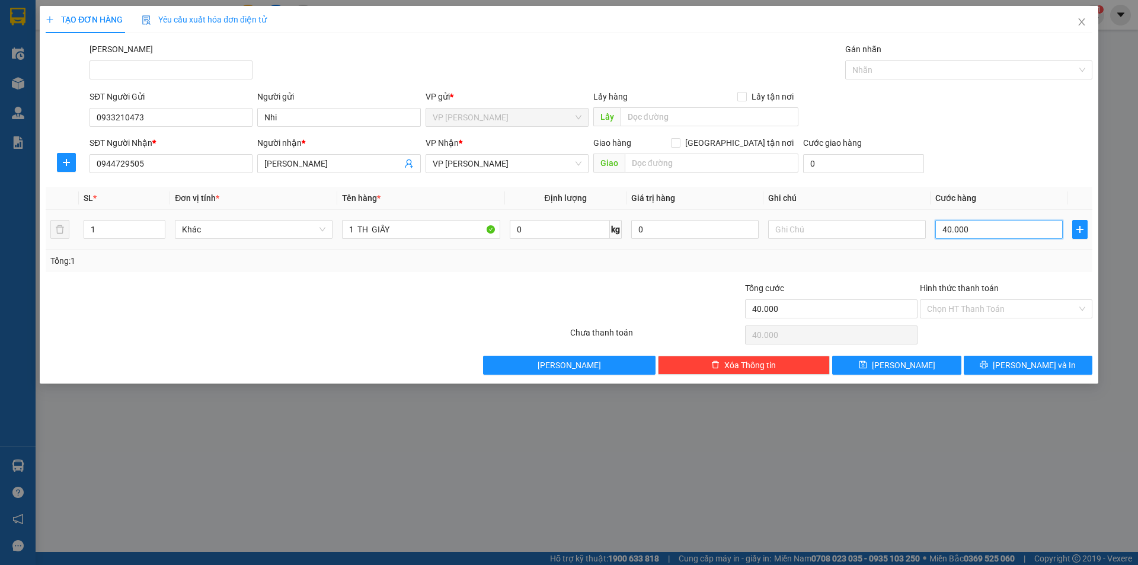
type input "3"
type input "30"
type input "30.000"
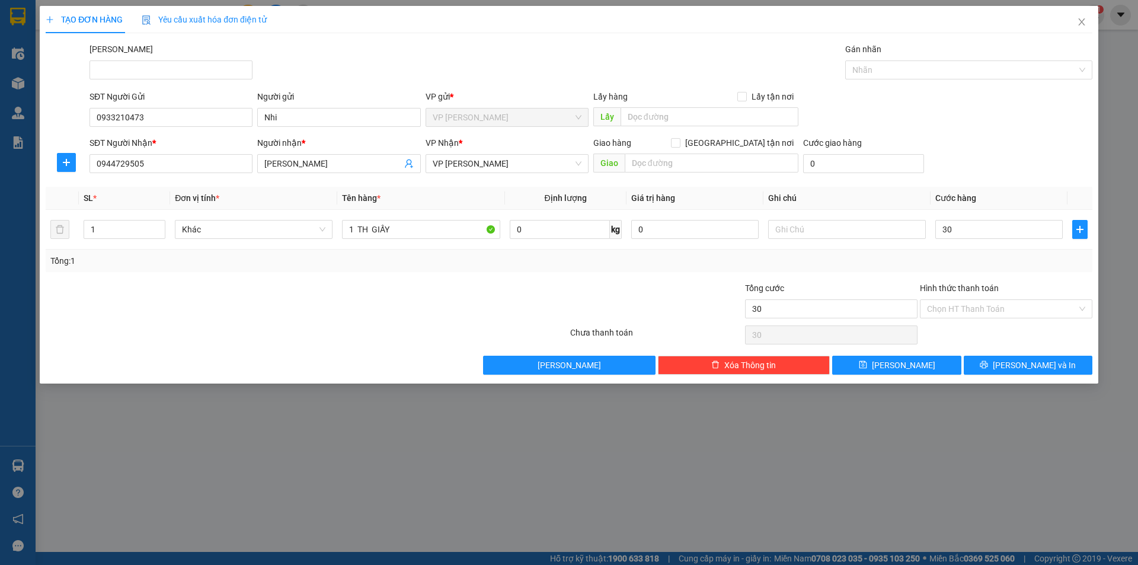
type input "30.000"
click at [1014, 162] on div "SĐT Người Nhận * 0944729505 Người nhận * Lan Anh VP Nhận * VP Phan Thiết Giao h…" at bounding box center [591, 156] width 1008 height 41
click at [1001, 368] on button "Lưu và In" at bounding box center [1028, 365] width 129 height 19
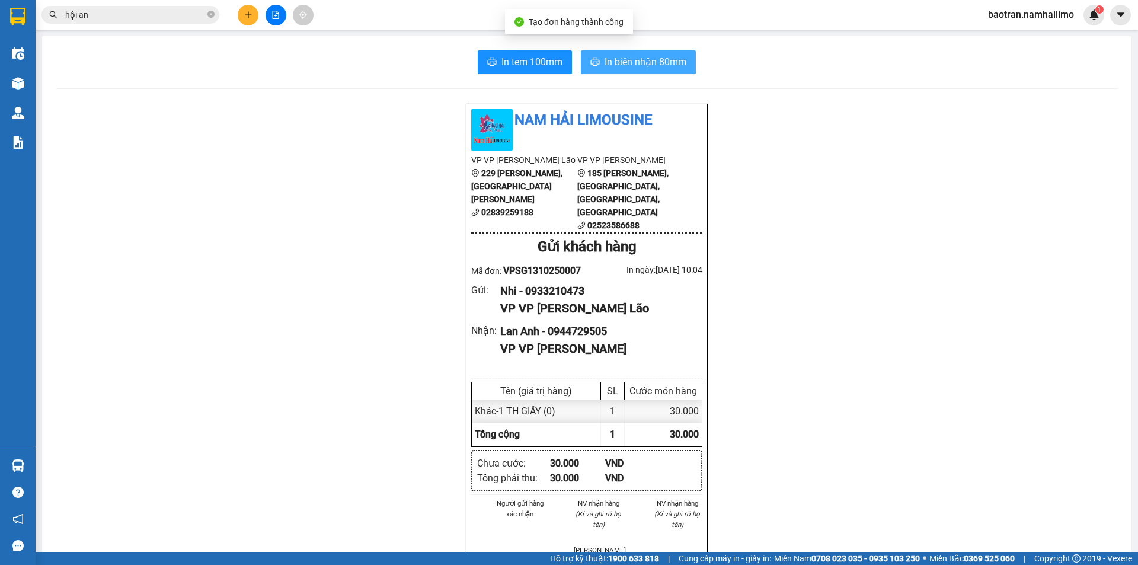
click at [642, 70] on button "In biên nhận 80mm" at bounding box center [638, 62] width 115 height 24
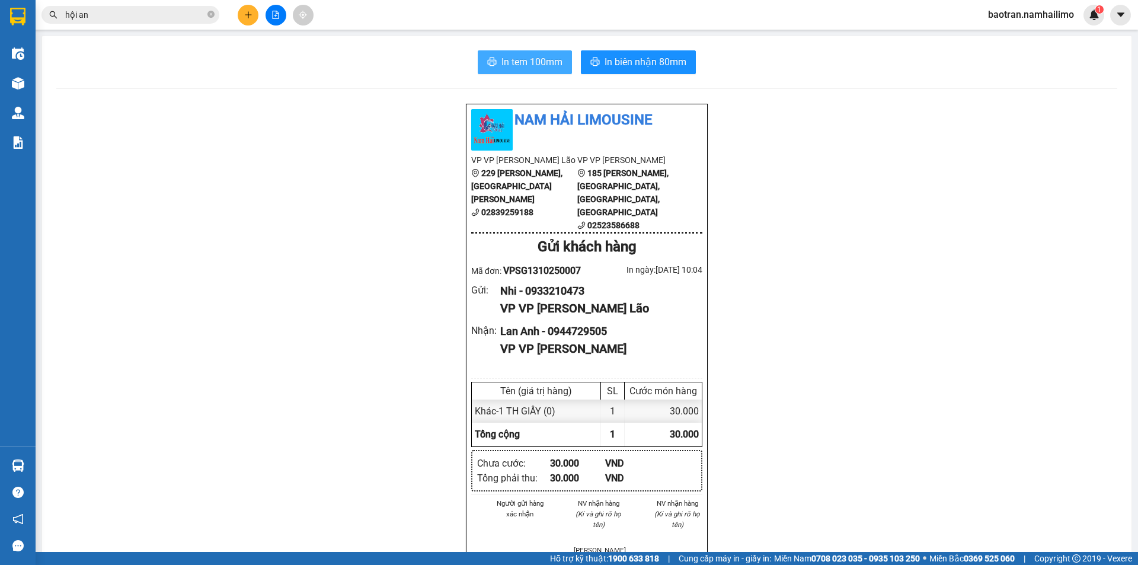
click at [513, 58] on span "In tem 100mm" at bounding box center [531, 62] width 61 height 15
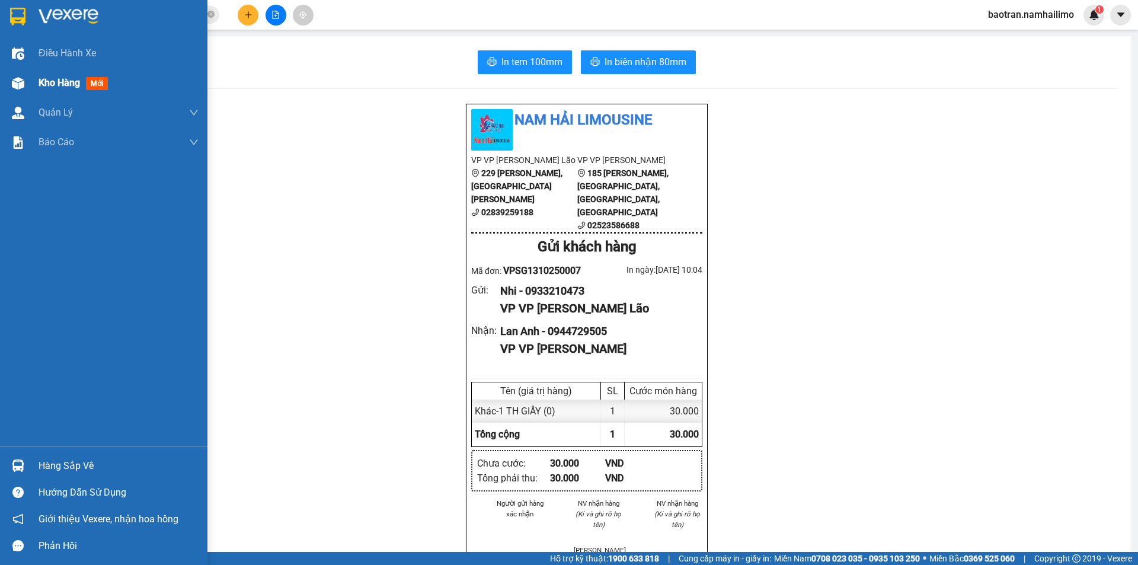
click at [55, 93] on div "Kho hàng mới" at bounding box center [119, 83] width 160 height 30
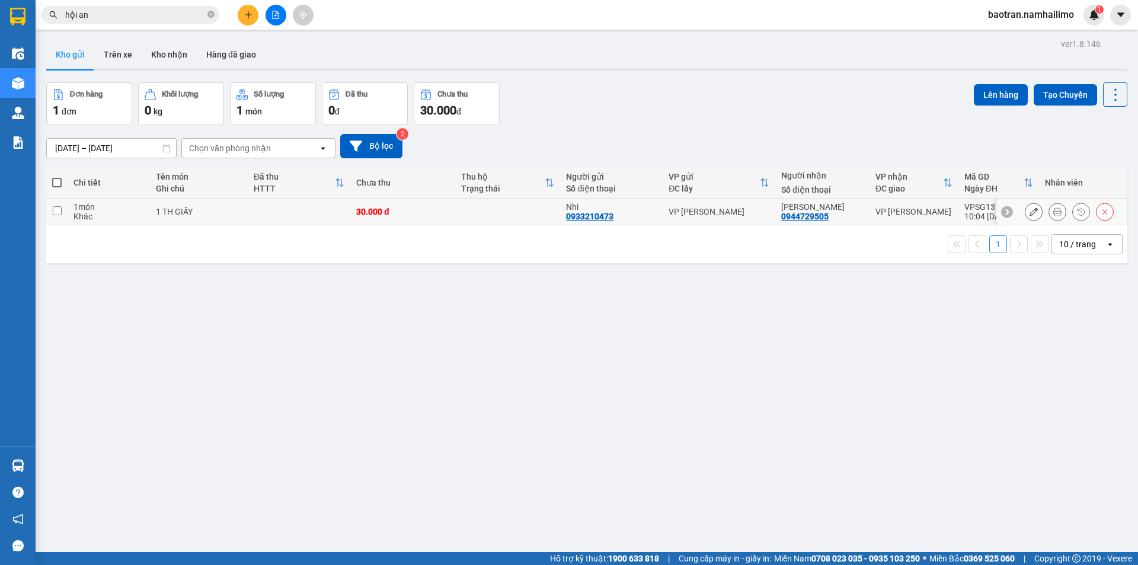
click at [117, 224] on td "1 món Khác" at bounding box center [109, 212] width 82 height 27
checkbox input "true"
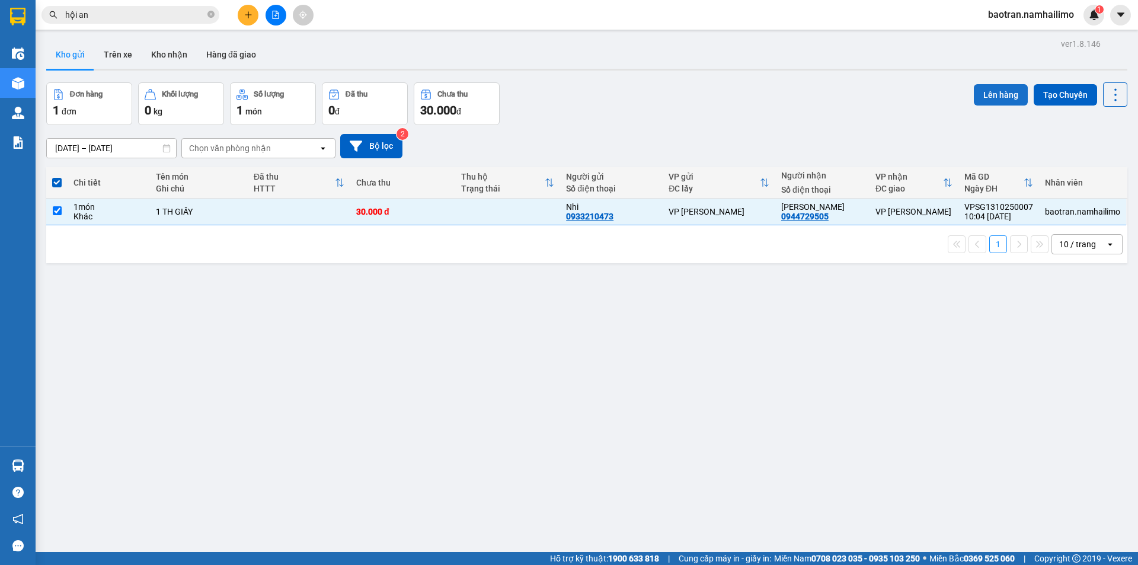
click at [999, 105] on button "Lên hàng" at bounding box center [1001, 94] width 54 height 21
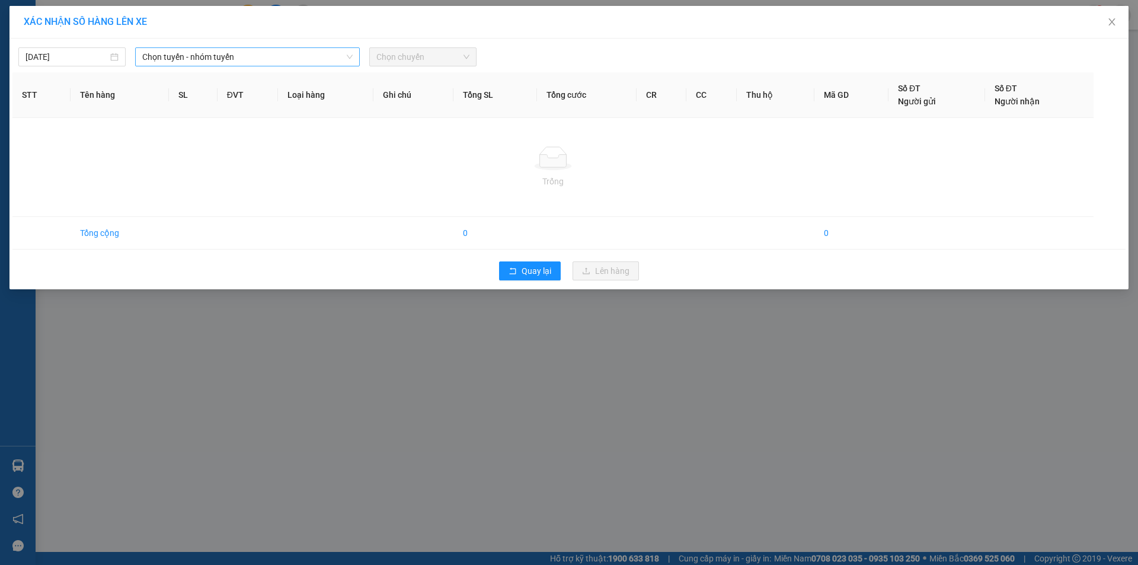
drag, startPoint x: 294, startPoint y: 55, endPoint x: 287, endPoint y: 67, distance: 14.3
click at [294, 55] on span "Chọn tuyến - nhóm tuyến" at bounding box center [247, 57] width 210 height 18
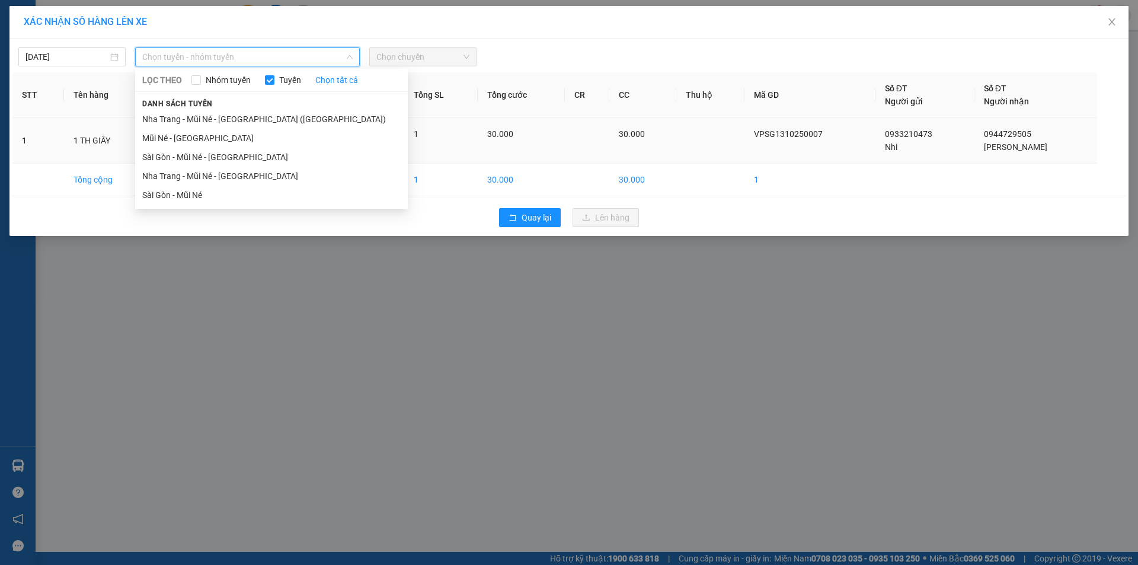
click at [233, 158] on li "Sài Gòn - Mũi Né - Nha Trang" at bounding box center [271, 157] width 273 height 19
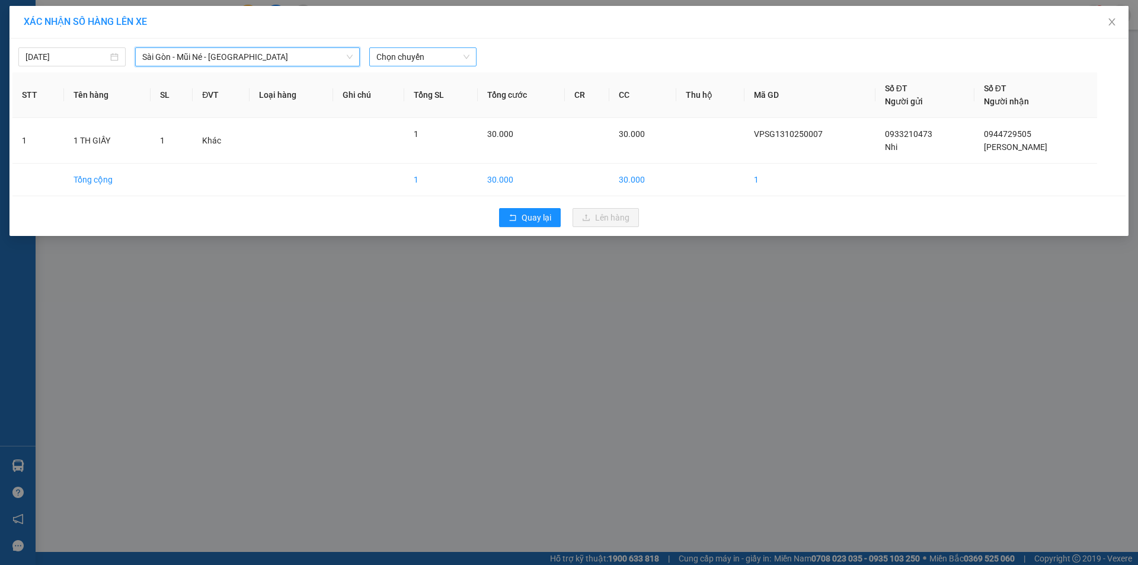
click at [462, 52] on span "Chọn chuyến" at bounding box center [422, 57] width 93 height 18
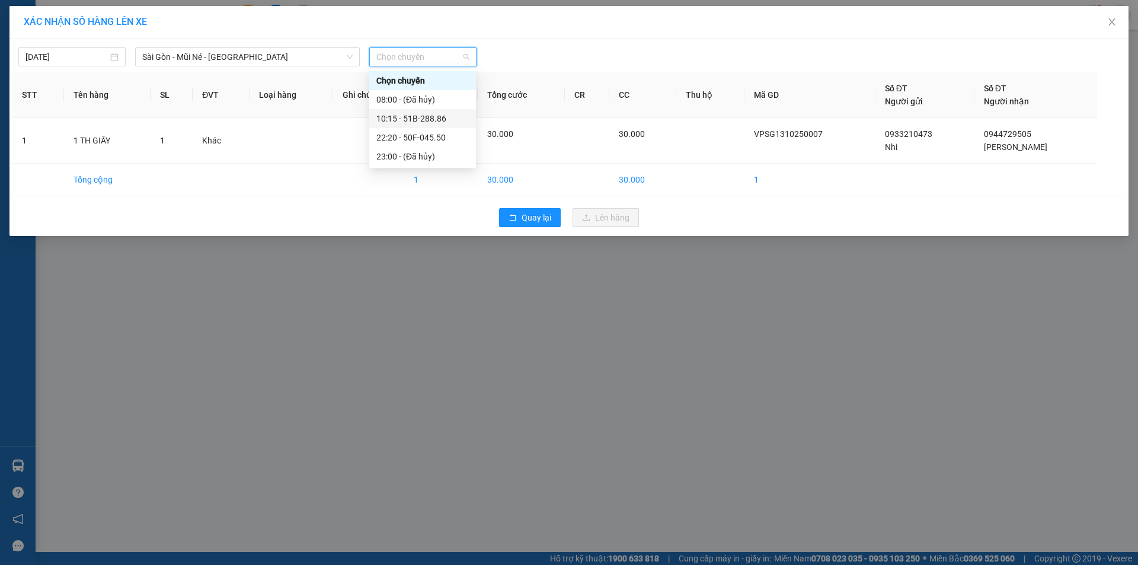
click at [411, 121] on div "10:15 - 51B-288.86" at bounding box center [422, 118] width 92 height 13
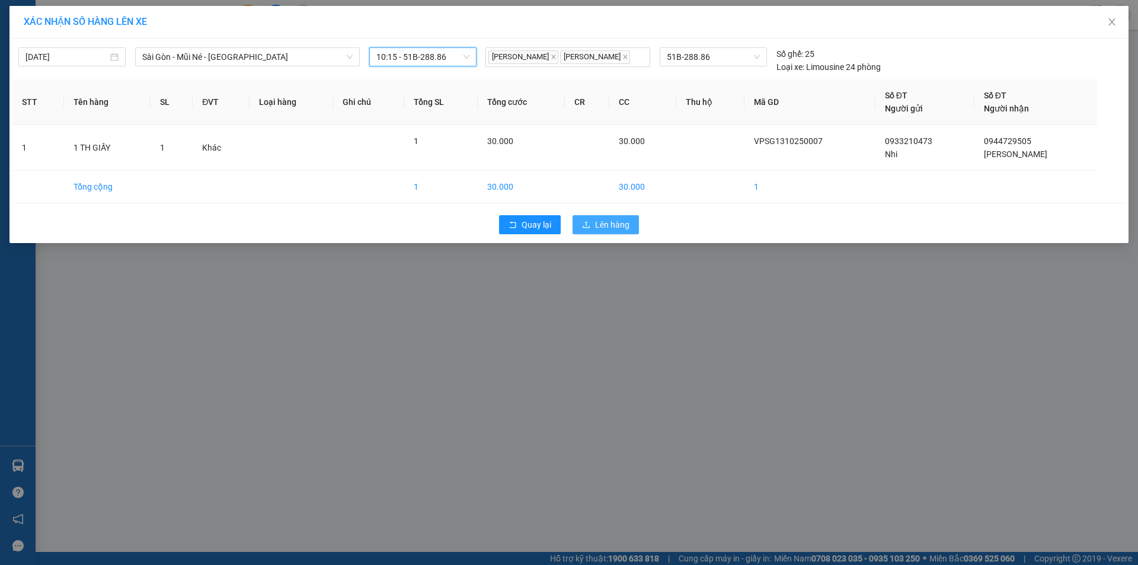
click at [616, 232] on button "Lên hàng" at bounding box center [606, 224] width 66 height 19
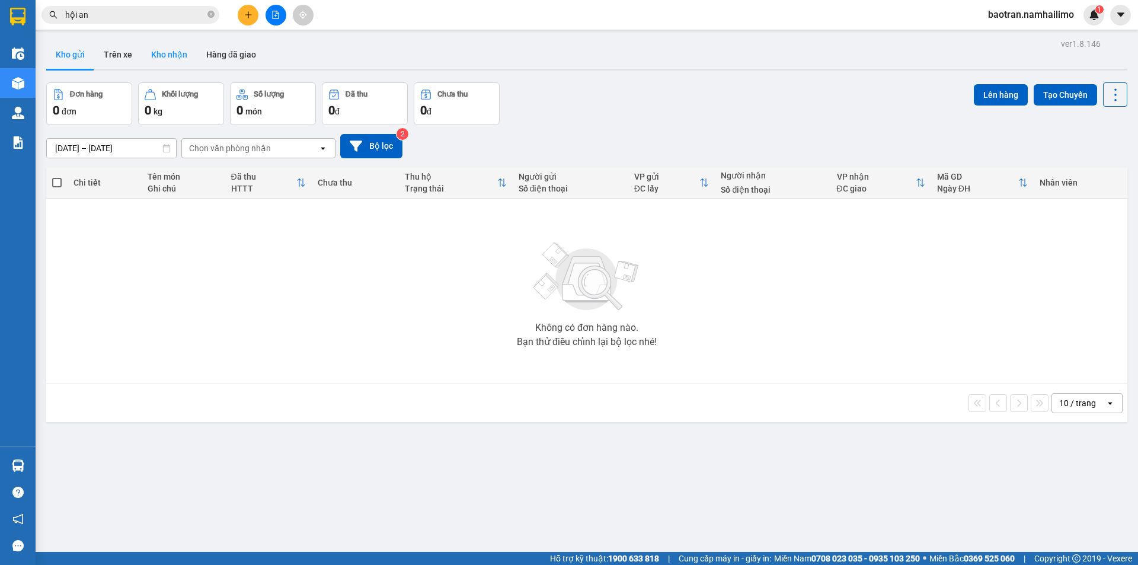
click at [147, 59] on button "Kho nhận" at bounding box center [169, 54] width 55 height 28
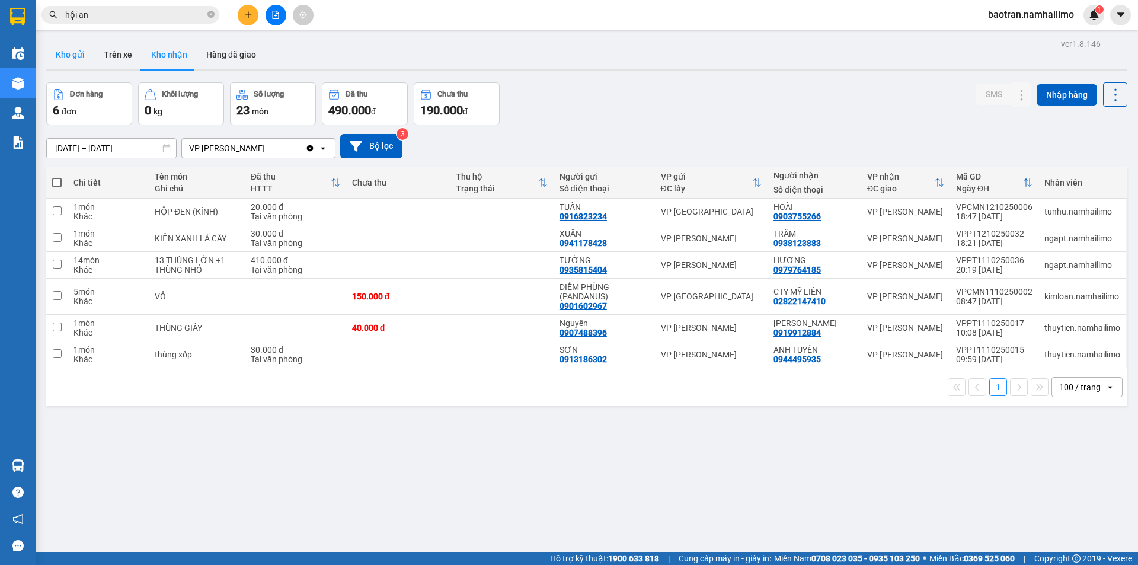
click at [63, 57] on button "Kho gửi" at bounding box center [70, 54] width 48 height 28
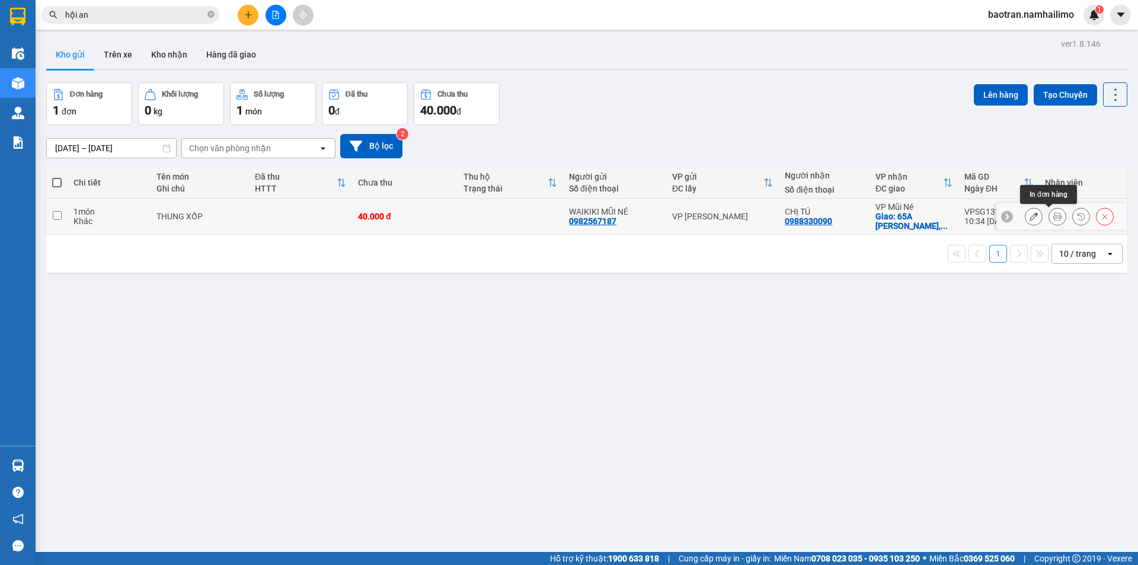
click at [1049, 221] on button at bounding box center [1057, 216] width 17 height 21
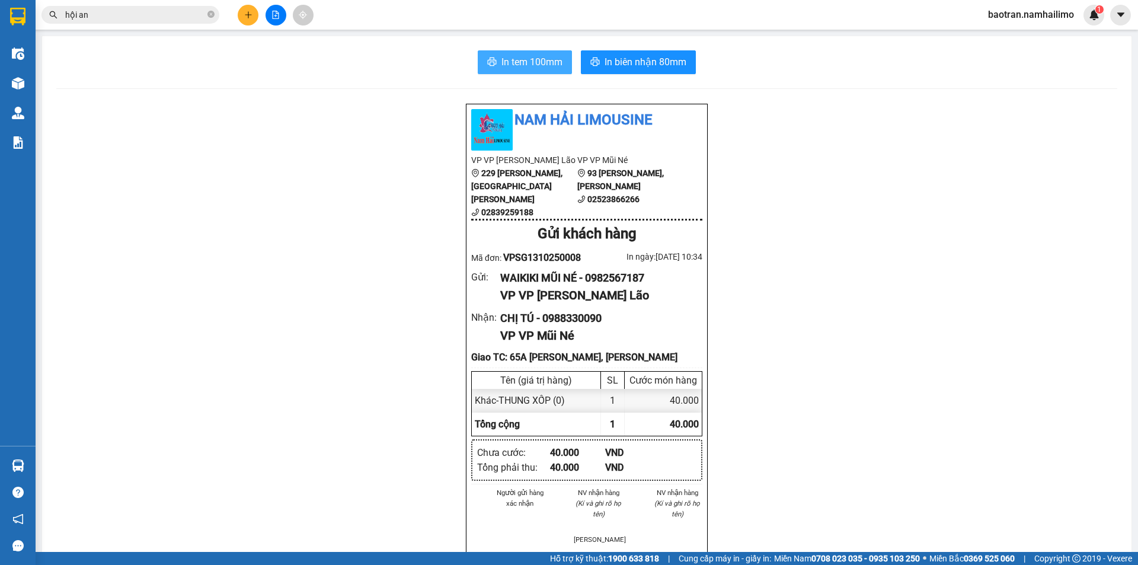
click at [541, 57] on span "In tem 100mm" at bounding box center [531, 62] width 61 height 15
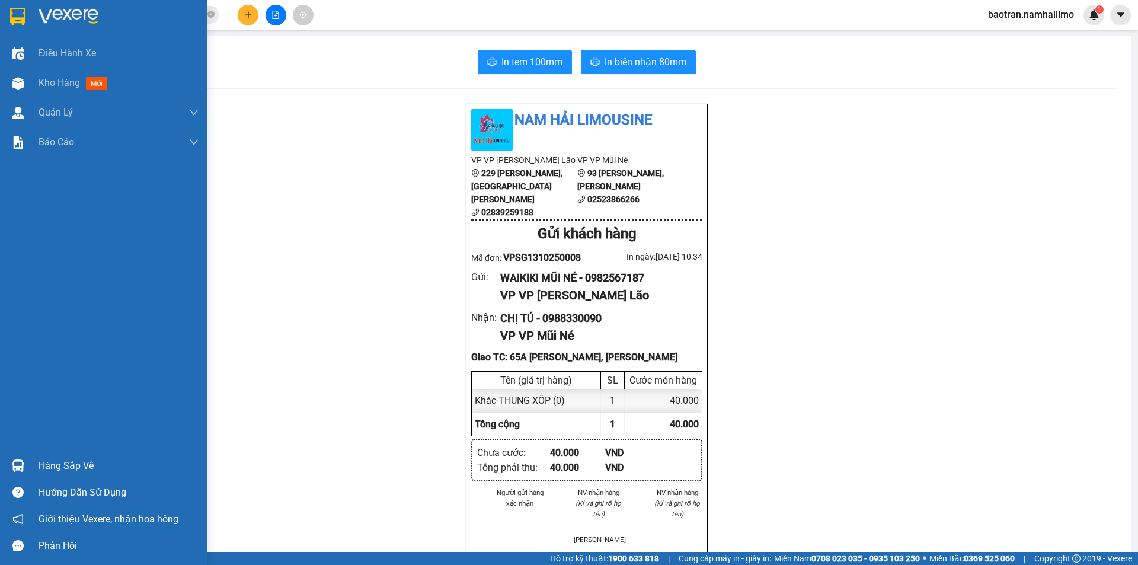
drag, startPoint x: 60, startPoint y: 461, endPoint x: 75, endPoint y: 466, distance: 16.5
click at [65, 461] on div "Hàng sắp về" at bounding box center [119, 466] width 160 height 18
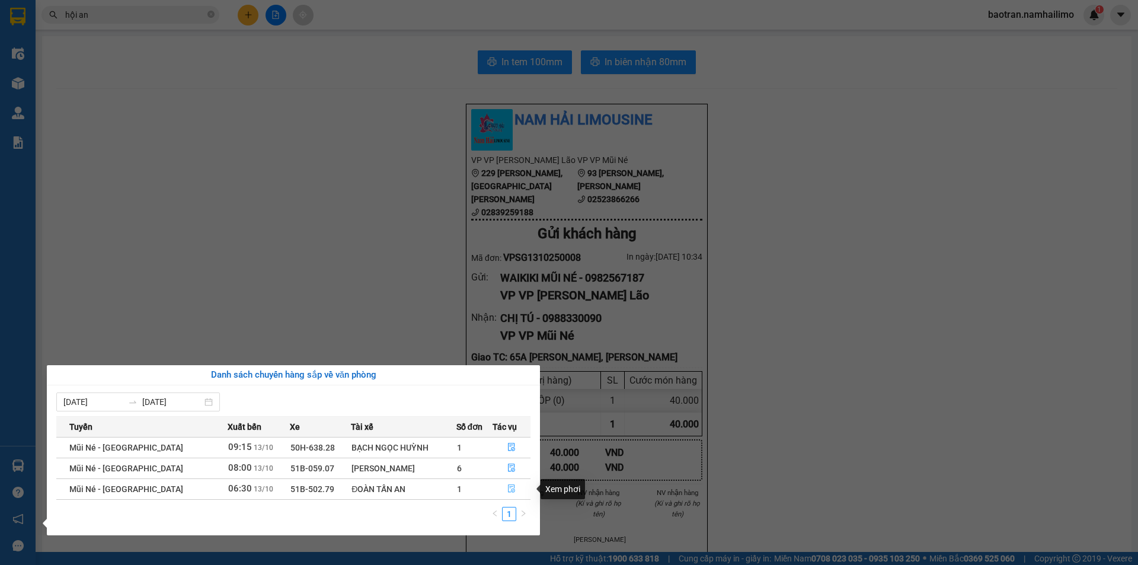
click at [514, 489] on button "button" at bounding box center [511, 489] width 37 height 19
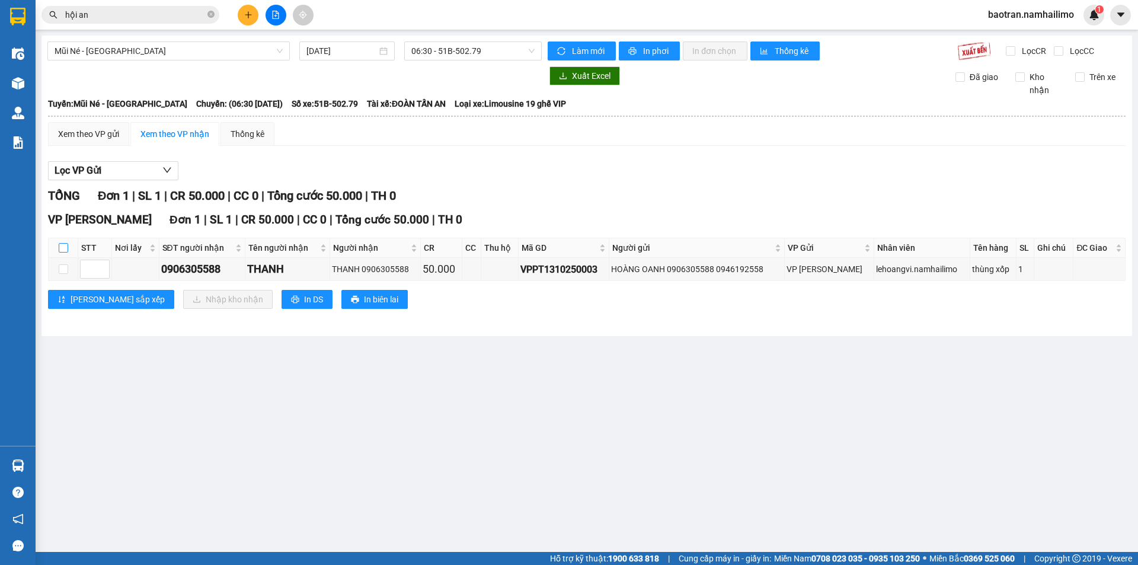
click at [63, 247] on input "checkbox" at bounding box center [63, 247] width 9 height 9
checkbox input "true"
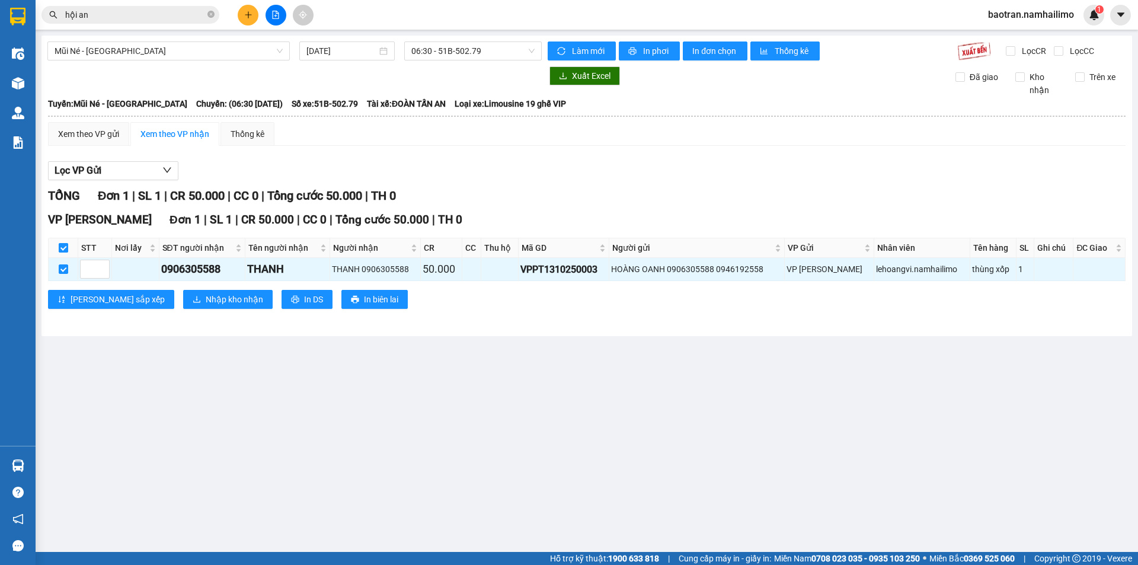
checkbox input "true"
click at [206, 303] on span "Nhập kho nhận" at bounding box center [234, 299] width 57 height 13
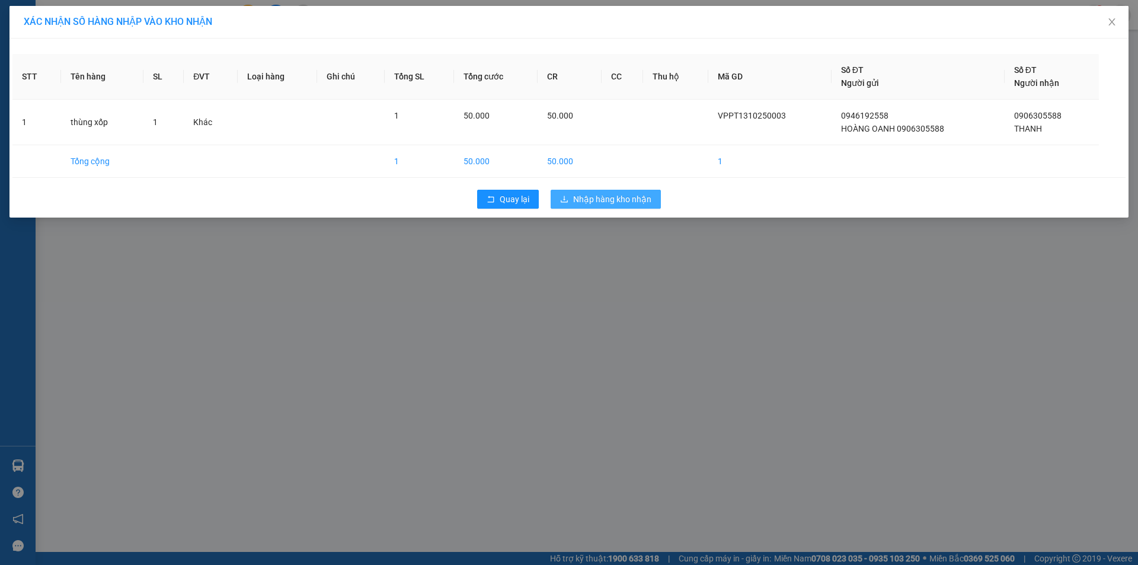
click at [596, 200] on span "Nhập hàng kho nhận" at bounding box center [612, 199] width 78 height 13
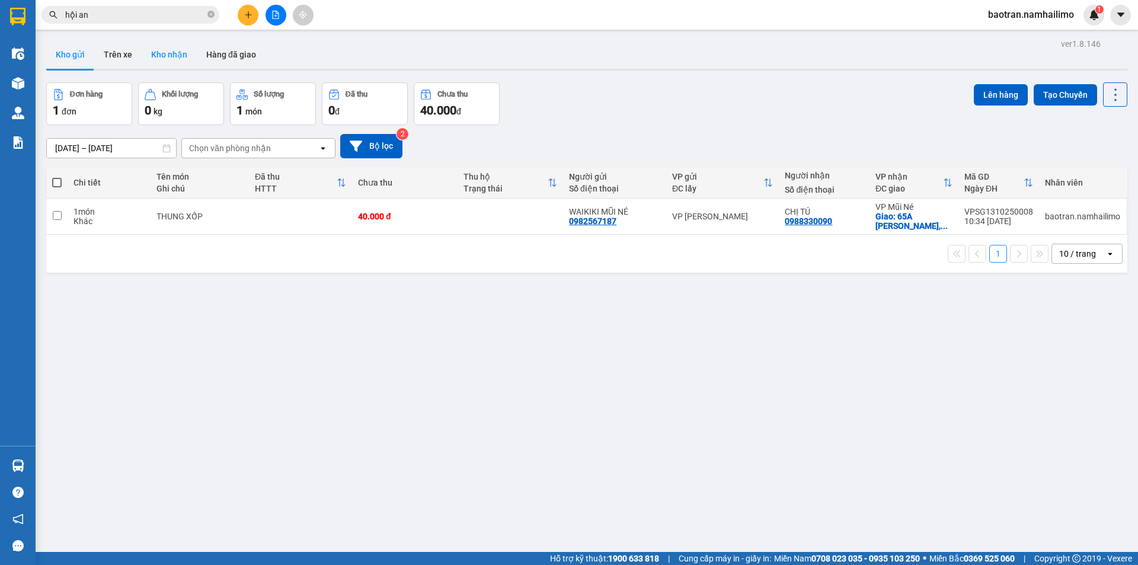
click at [157, 57] on button "Kho nhận" at bounding box center [169, 54] width 55 height 28
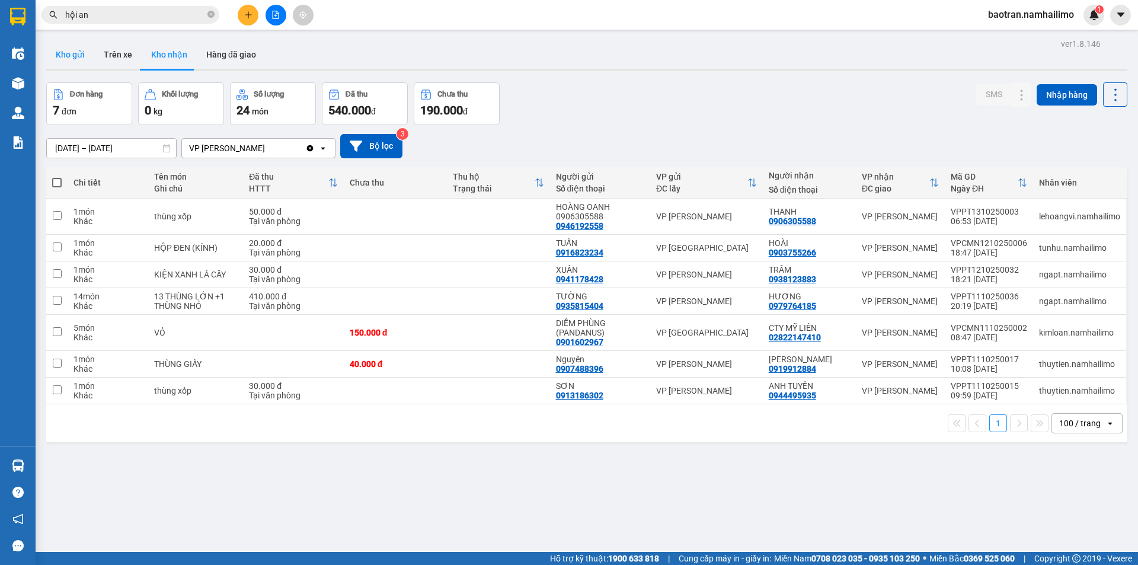
click at [72, 57] on button "Kho gửi" at bounding box center [70, 54] width 48 height 28
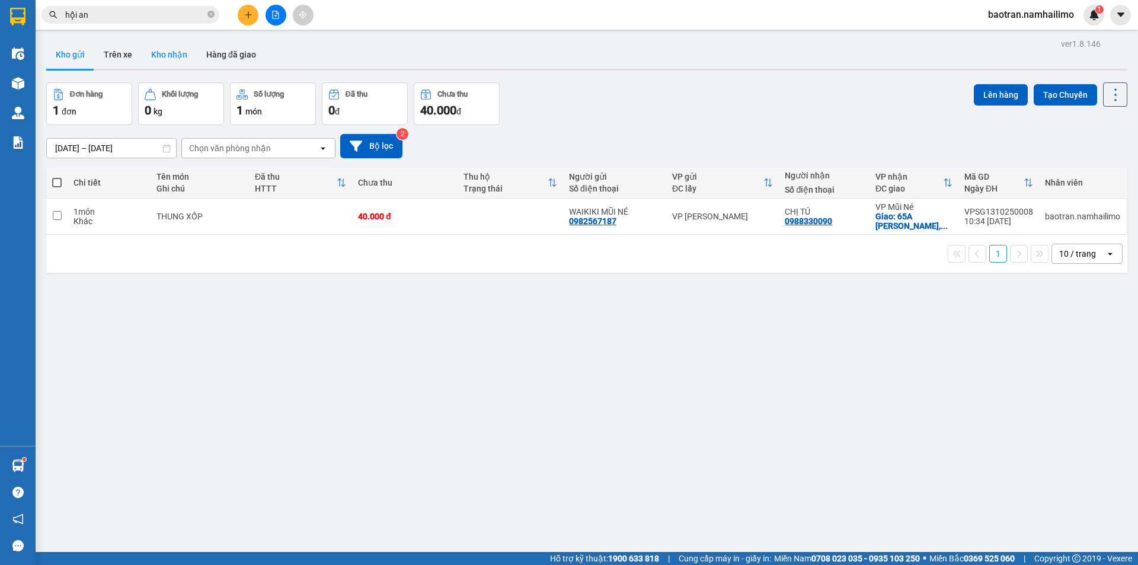
click at [174, 46] on button "Kho nhận" at bounding box center [169, 54] width 55 height 28
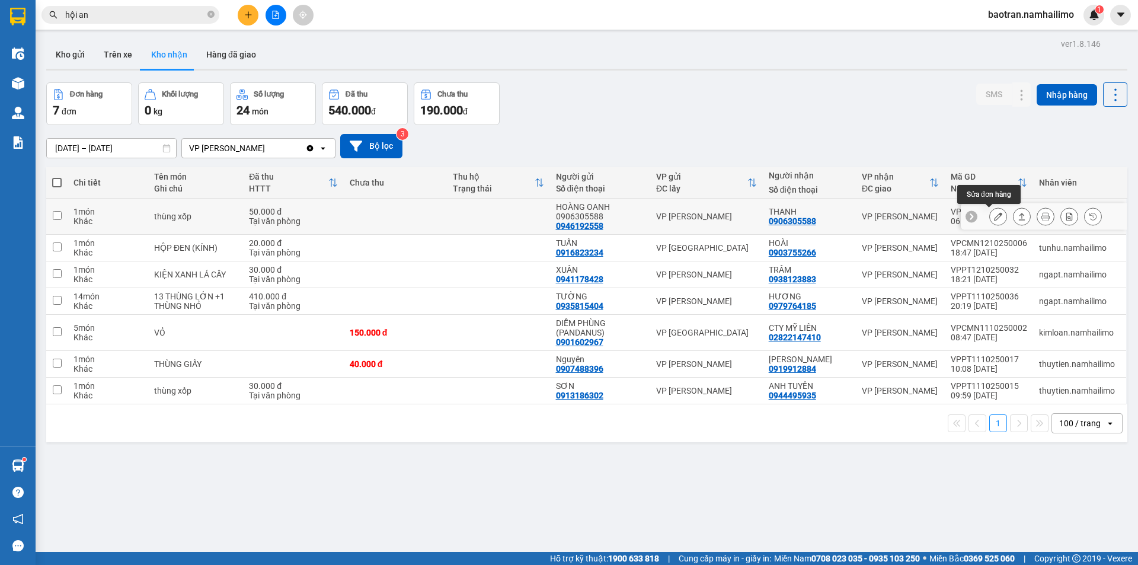
click at [993, 220] on button at bounding box center [998, 216] width 17 height 21
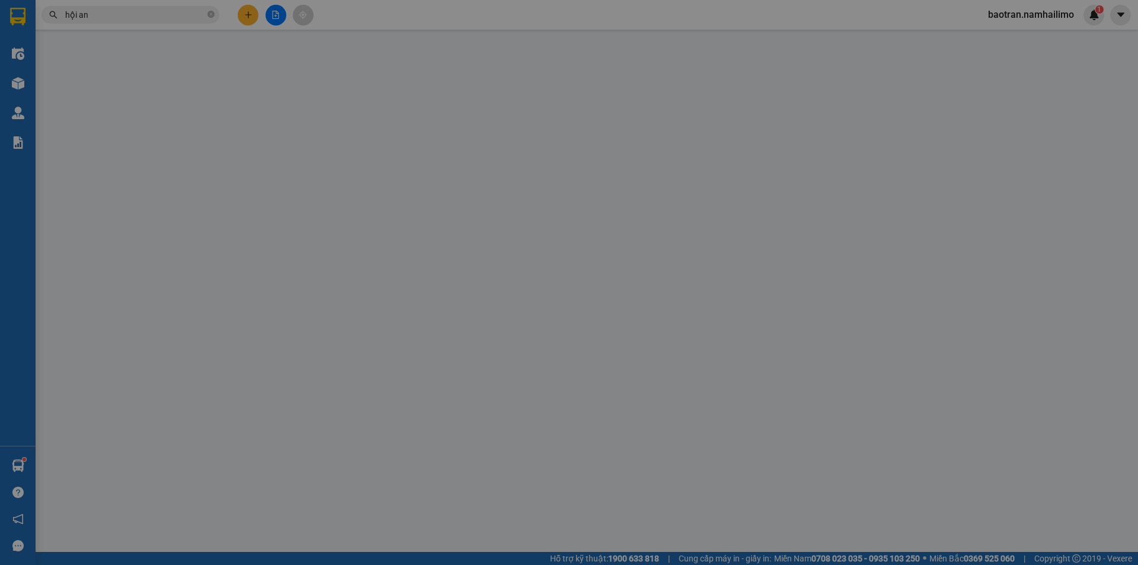
type input "0946192558"
type input "HOÀNG OANH 0906305588"
type input "0906305588"
type input "THANH"
type input "50.000"
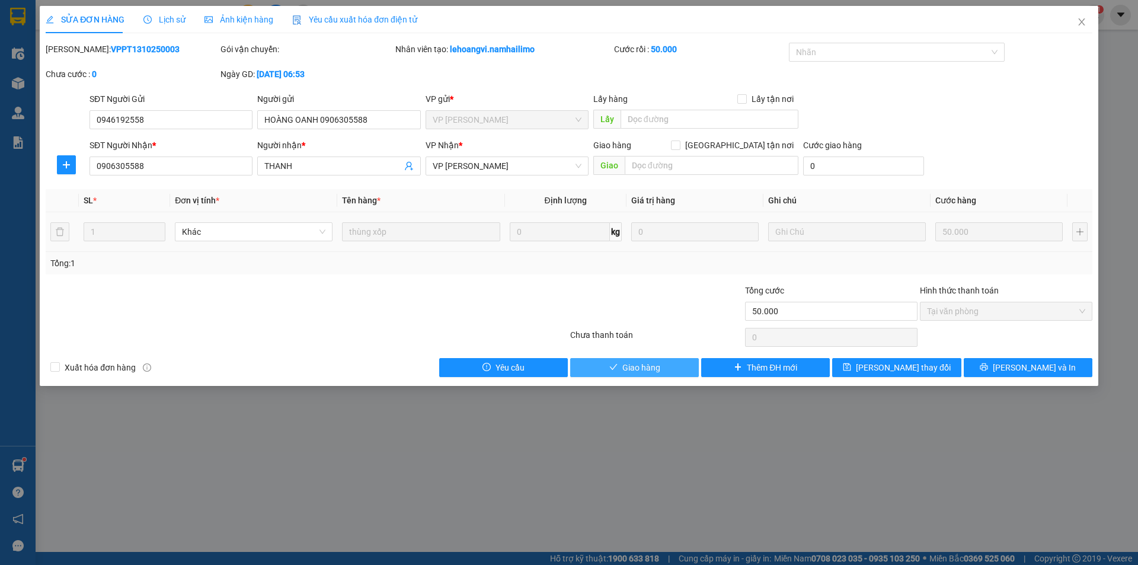
click at [641, 366] on span "Giao hàng" at bounding box center [641, 367] width 38 height 13
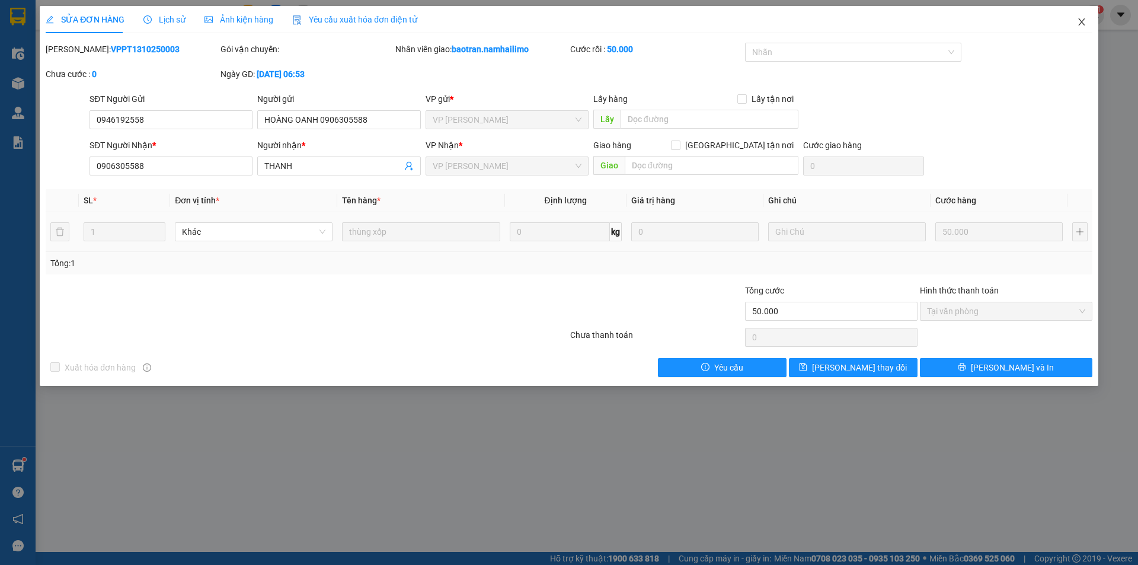
click at [1079, 22] on icon "close" at bounding box center [1081, 21] width 9 height 9
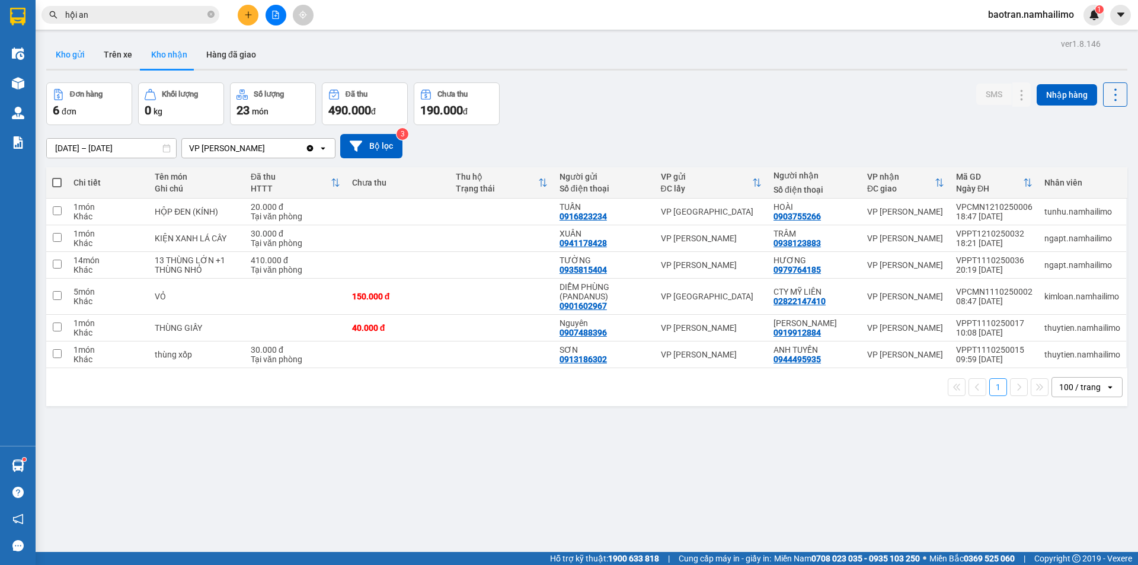
click at [80, 61] on button "Kho gửi" at bounding box center [70, 54] width 48 height 28
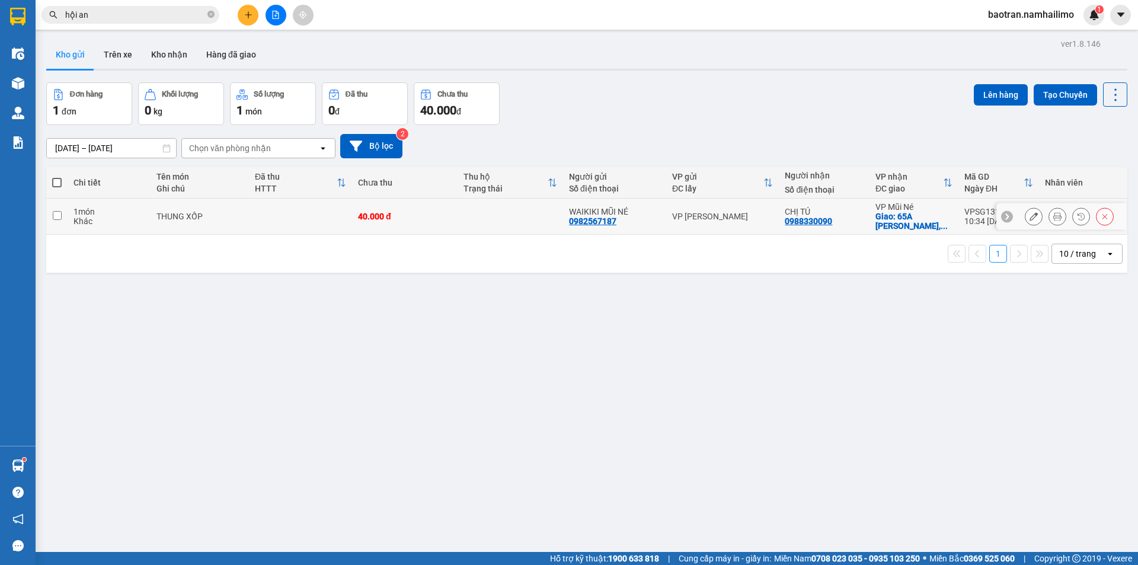
click at [493, 222] on td at bounding box center [511, 217] width 106 height 36
checkbox input "true"
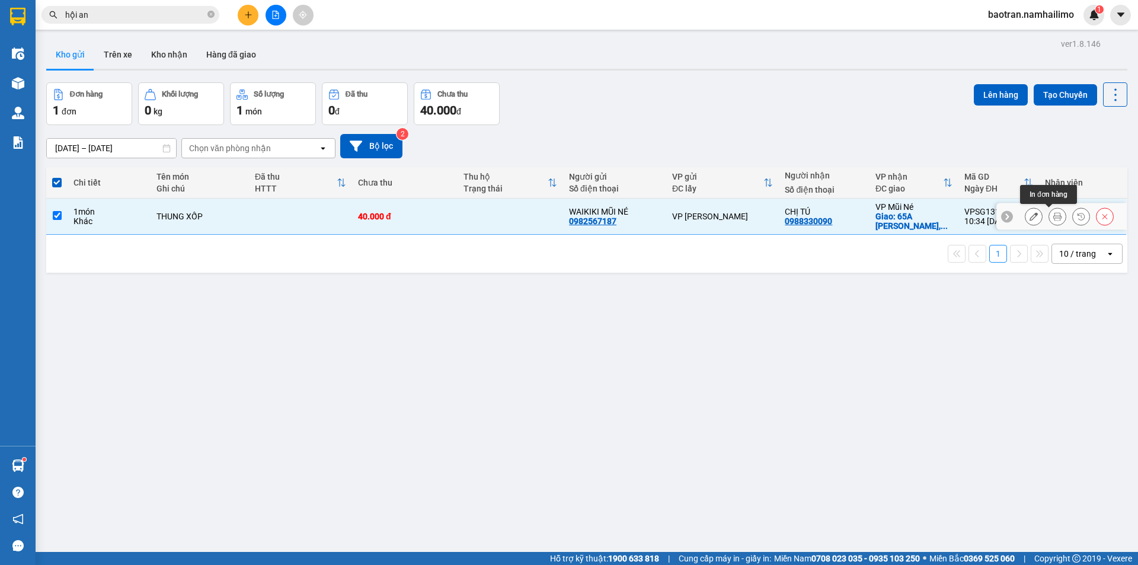
click at [1050, 221] on button at bounding box center [1057, 216] width 17 height 21
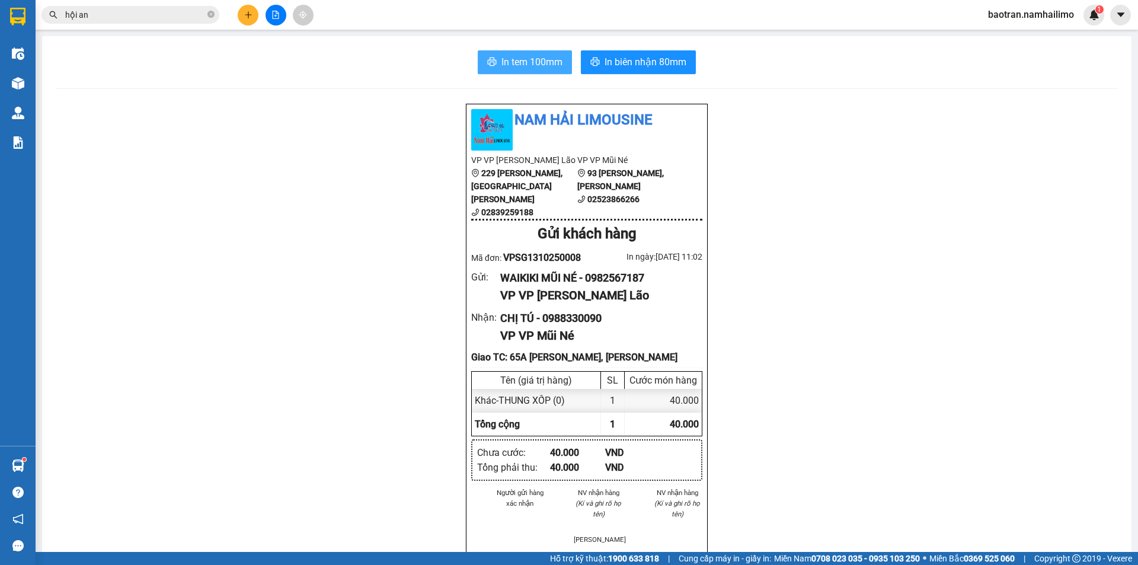
click at [506, 58] on span "In tem 100mm" at bounding box center [531, 62] width 61 height 15
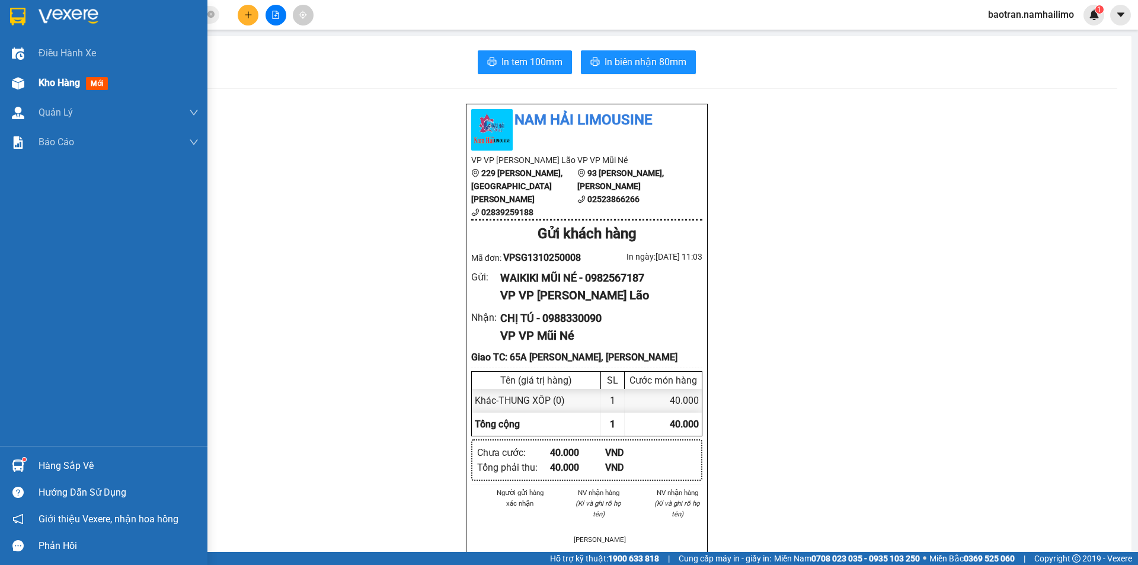
click at [59, 75] on div "Kho hàng mới" at bounding box center [119, 83] width 160 height 30
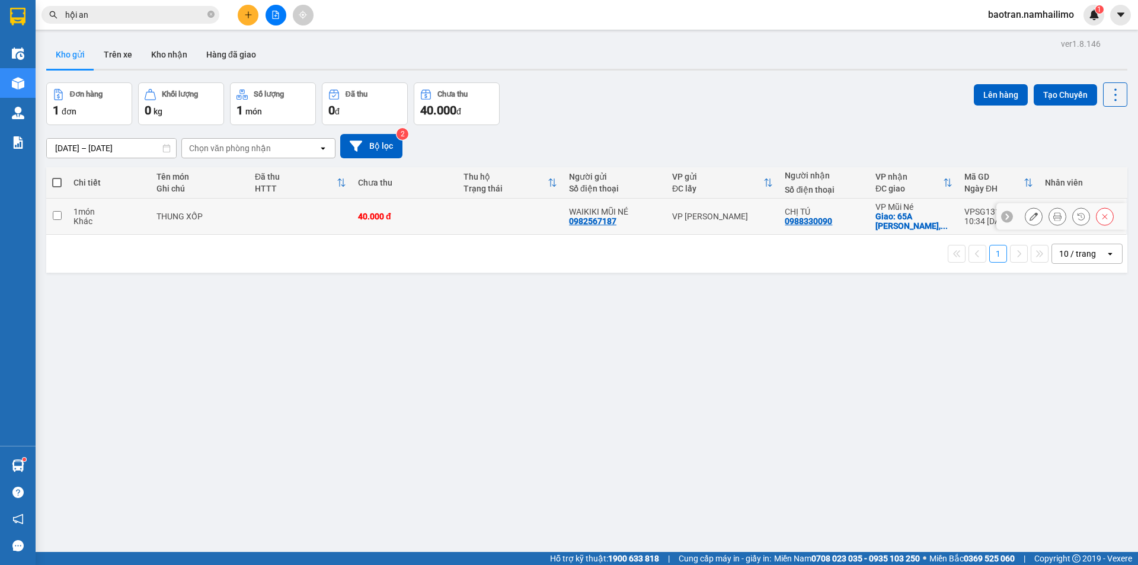
click at [546, 222] on td at bounding box center [511, 217] width 106 height 36
checkbox input "true"
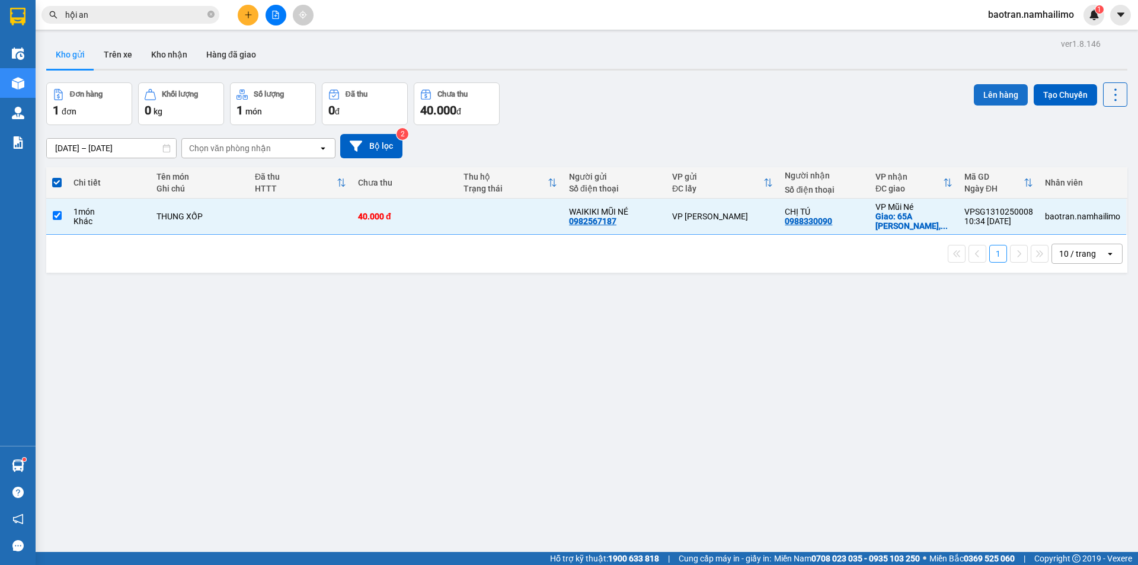
click at [974, 94] on button "Lên hàng" at bounding box center [1001, 94] width 54 height 21
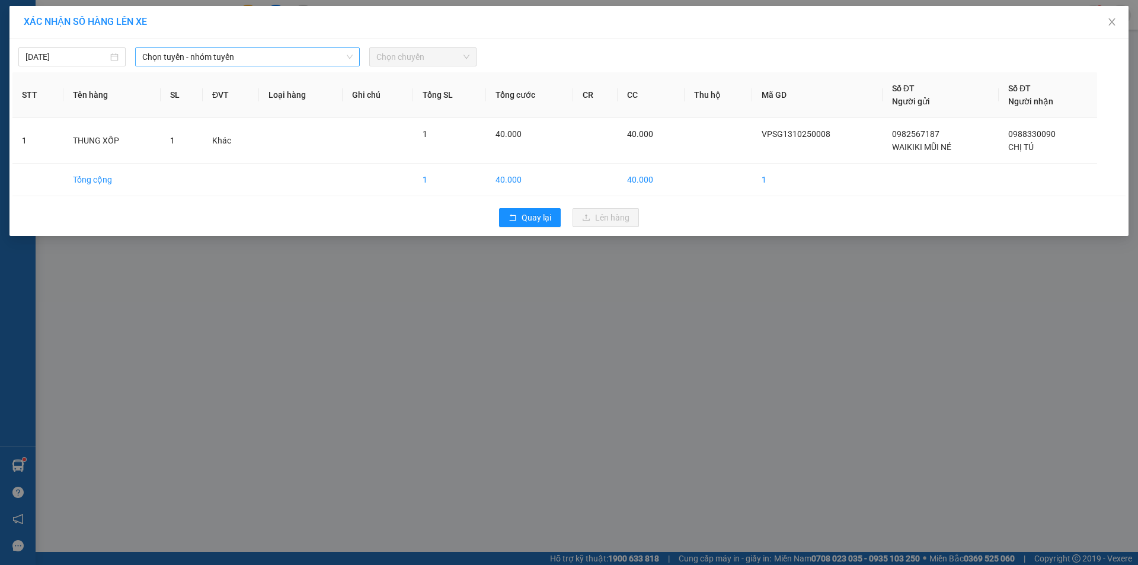
click at [188, 59] on span "Chọn tuyến - nhóm tuyến" at bounding box center [247, 57] width 210 height 18
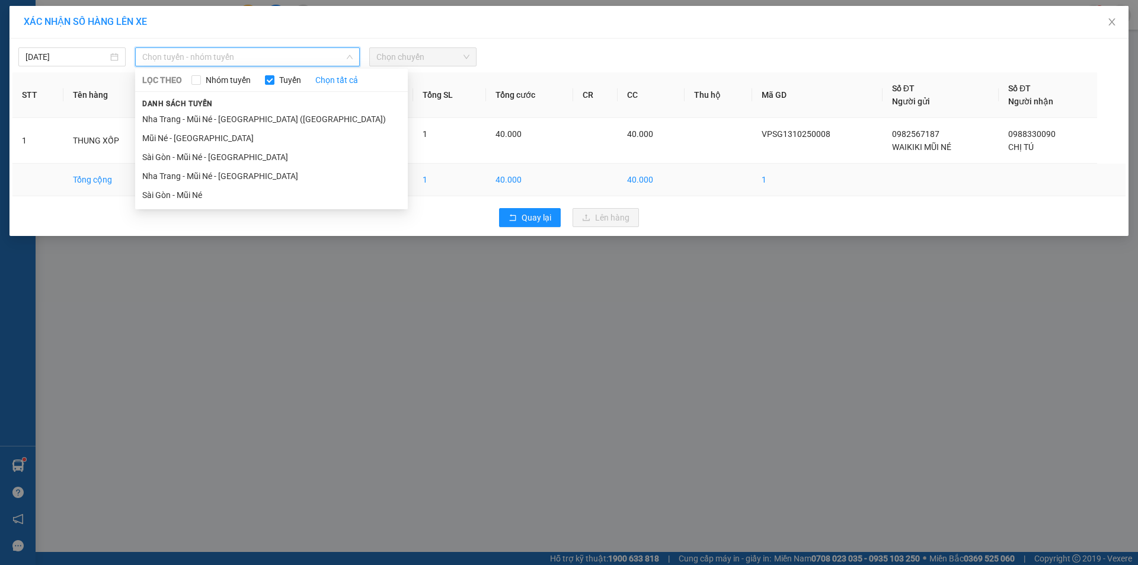
click at [188, 193] on li "Sài Gòn - Mũi Né" at bounding box center [271, 195] width 273 height 19
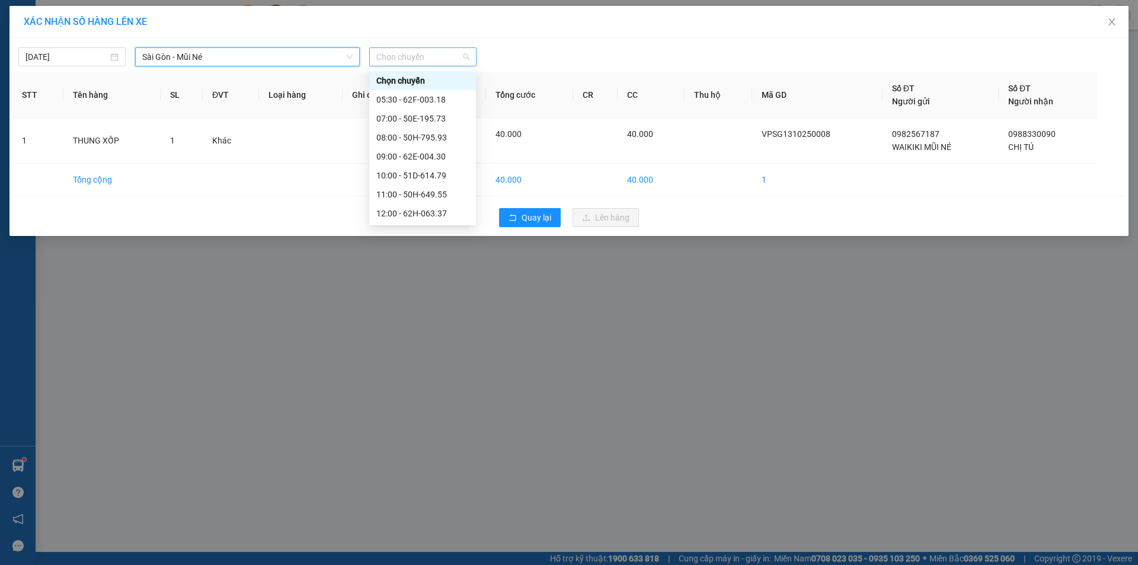
click at [442, 57] on span "Chọn chuyến" at bounding box center [422, 57] width 93 height 18
click at [440, 198] on div "11:00 - 50H-649.55" at bounding box center [422, 194] width 92 height 13
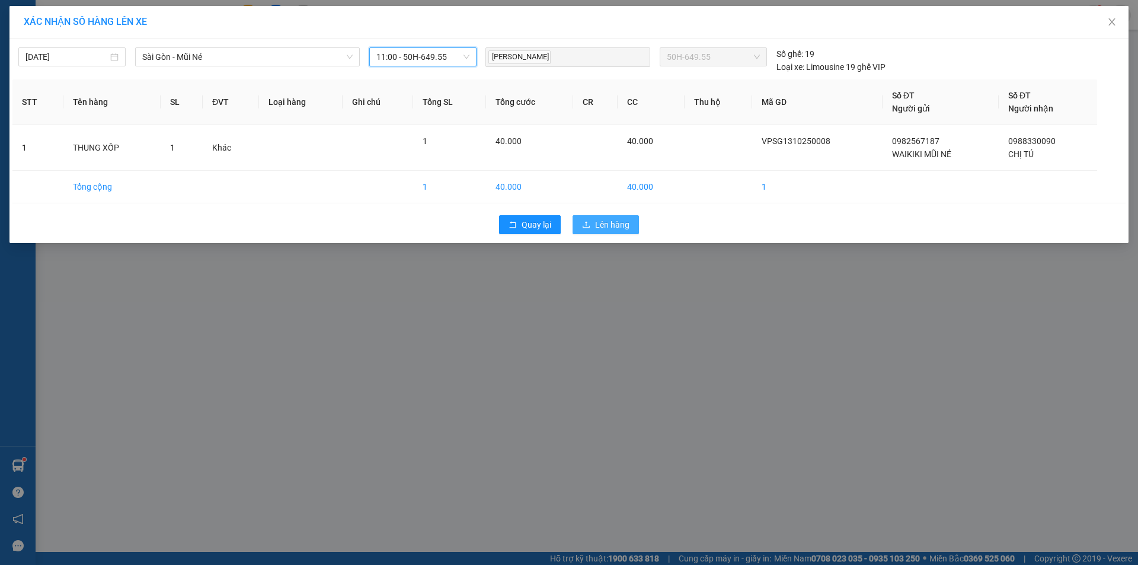
click at [621, 223] on span "Lên hàng" at bounding box center [612, 224] width 34 height 13
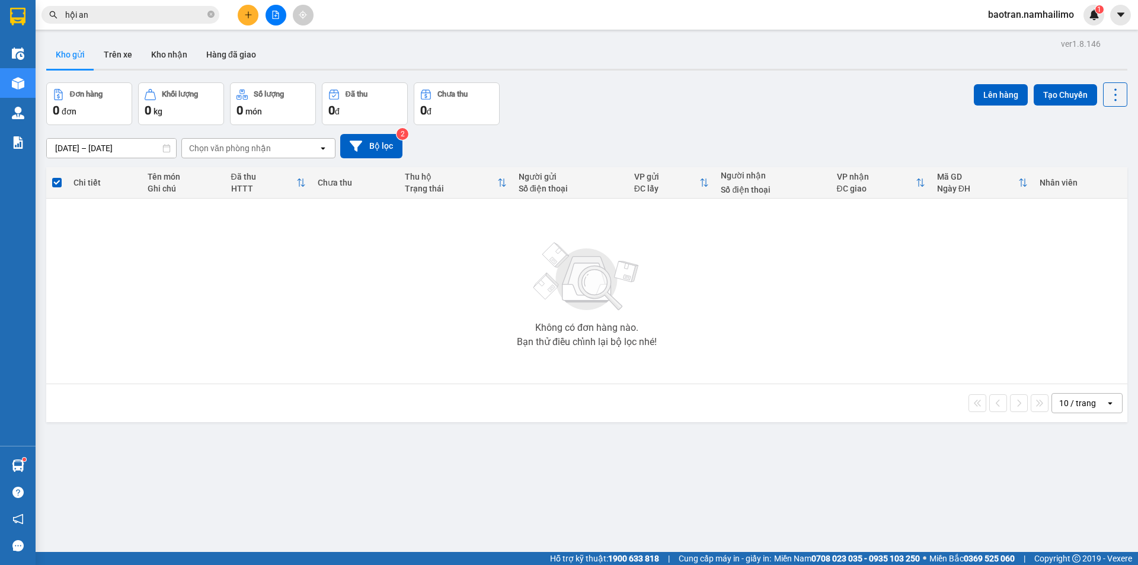
click at [168, 11] on input "hội an" at bounding box center [135, 14] width 140 height 13
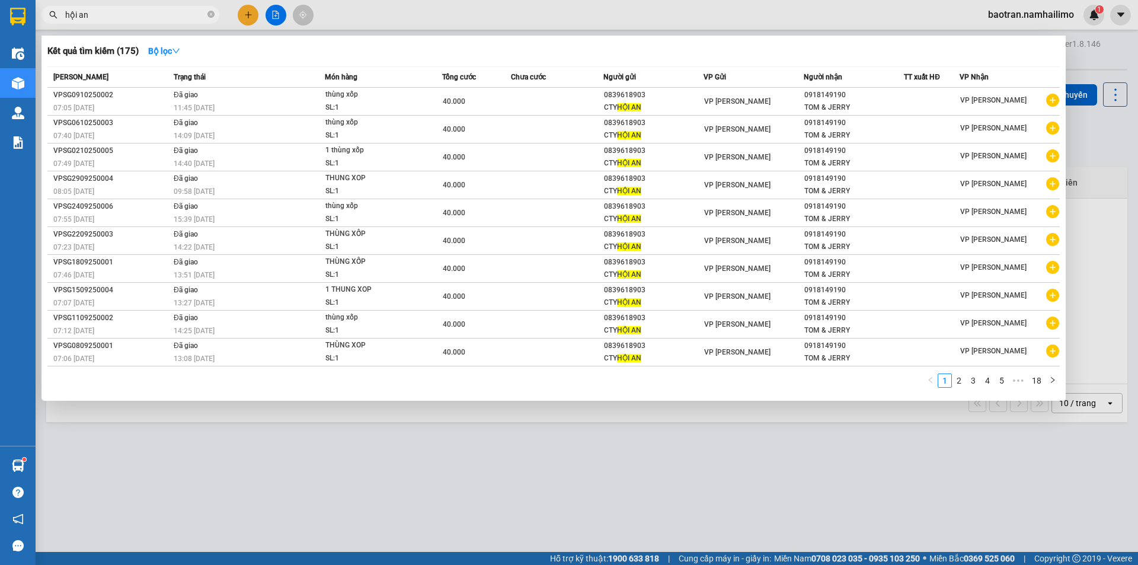
click at [168, 11] on input "hội an" at bounding box center [135, 14] width 140 height 13
drag, startPoint x: 168, startPoint y: 11, endPoint x: 175, endPoint y: 11, distance: 7.1
click at [169, 12] on input "hội an" at bounding box center [135, 14] width 140 height 13
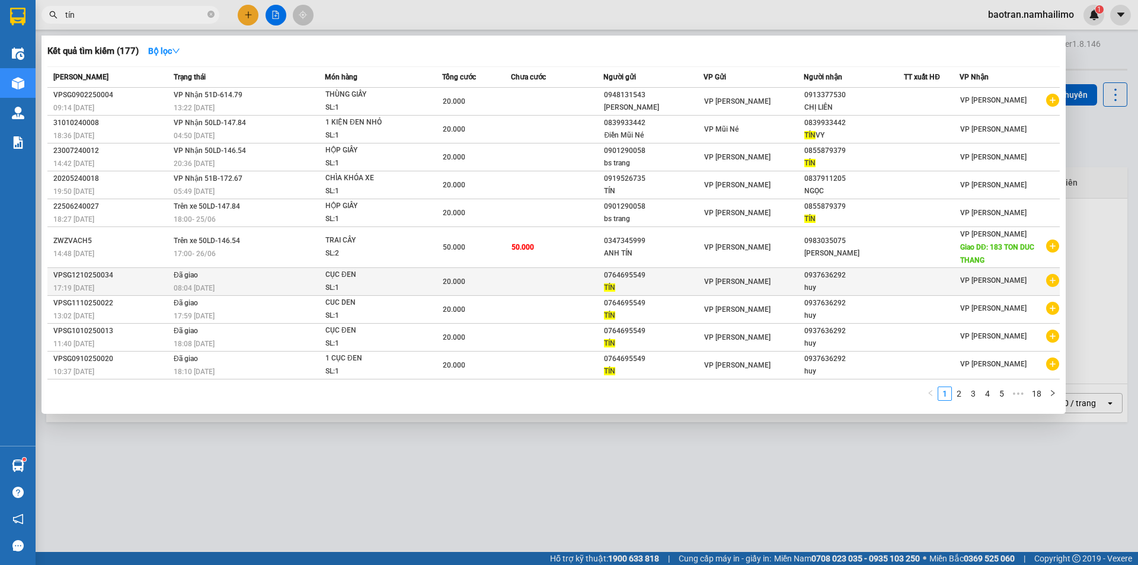
type input "tín"
click at [1055, 277] on icon "plus-circle" at bounding box center [1052, 280] width 13 height 13
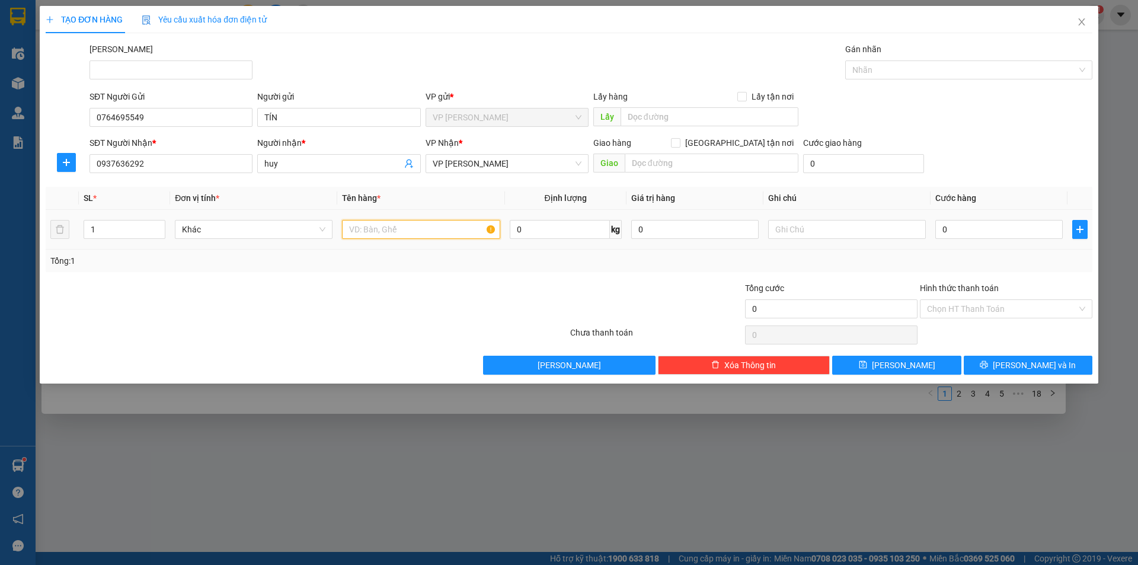
click at [406, 222] on input "text" at bounding box center [421, 229] width 158 height 19
type input "cục đen"
type input "2"
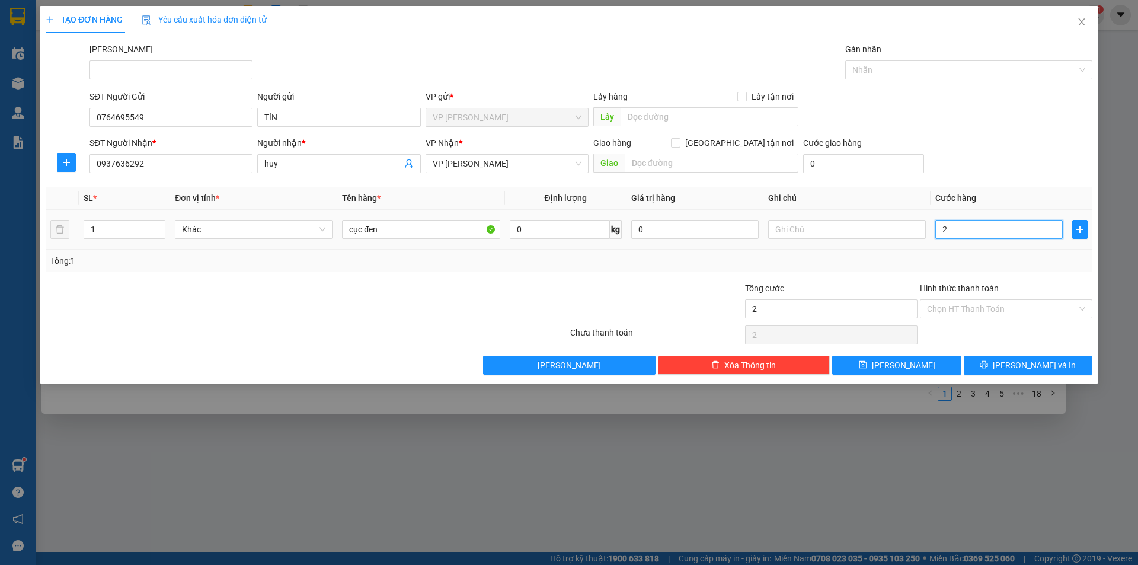
type input "20"
type input "200"
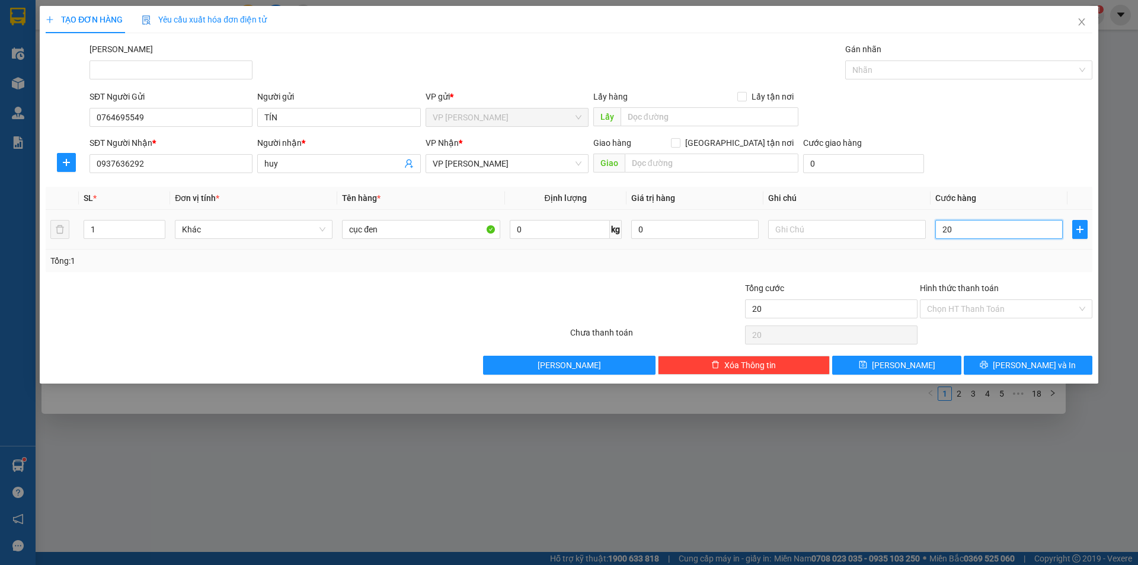
type input "200"
type input "2.000"
type input "20.000"
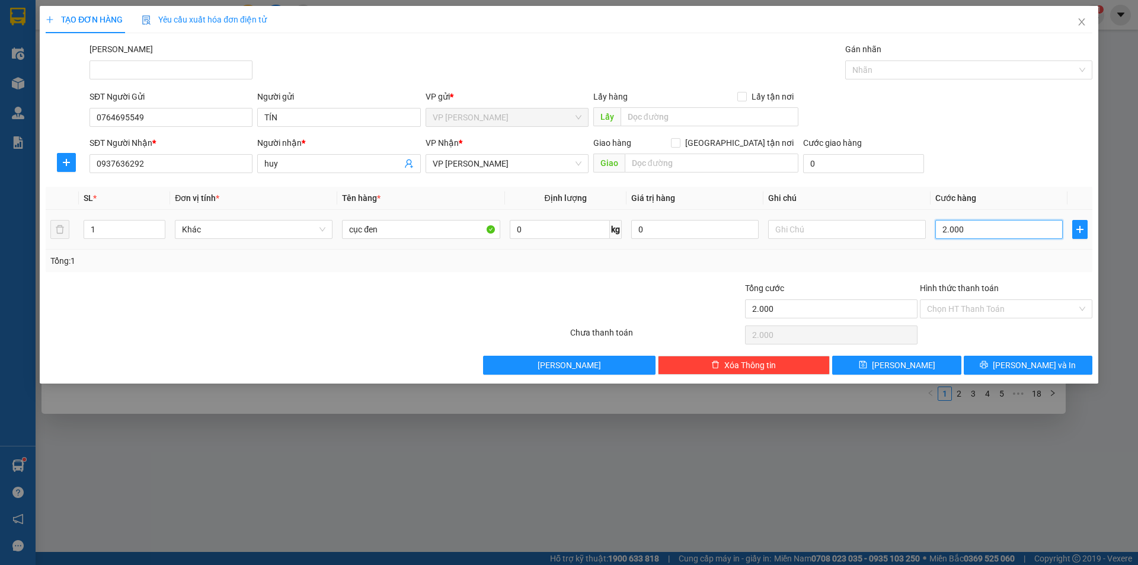
type input "20.000"
drag, startPoint x: 1029, startPoint y: 353, endPoint x: 1027, endPoint y: 361, distance: 7.9
click at [1028, 357] on div "Transit Pickup Surcharge Ids Transit Deliver Surcharge Ids Transit Deliver Surc…" at bounding box center [569, 209] width 1047 height 332
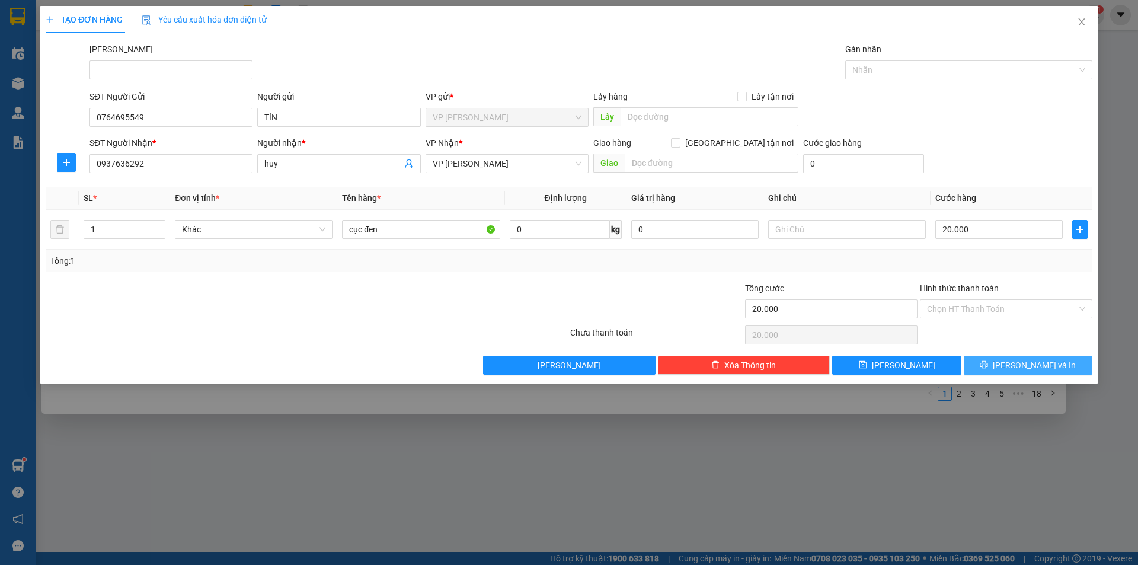
click at [1027, 362] on span "Lưu và In" at bounding box center [1034, 365] width 83 height 13
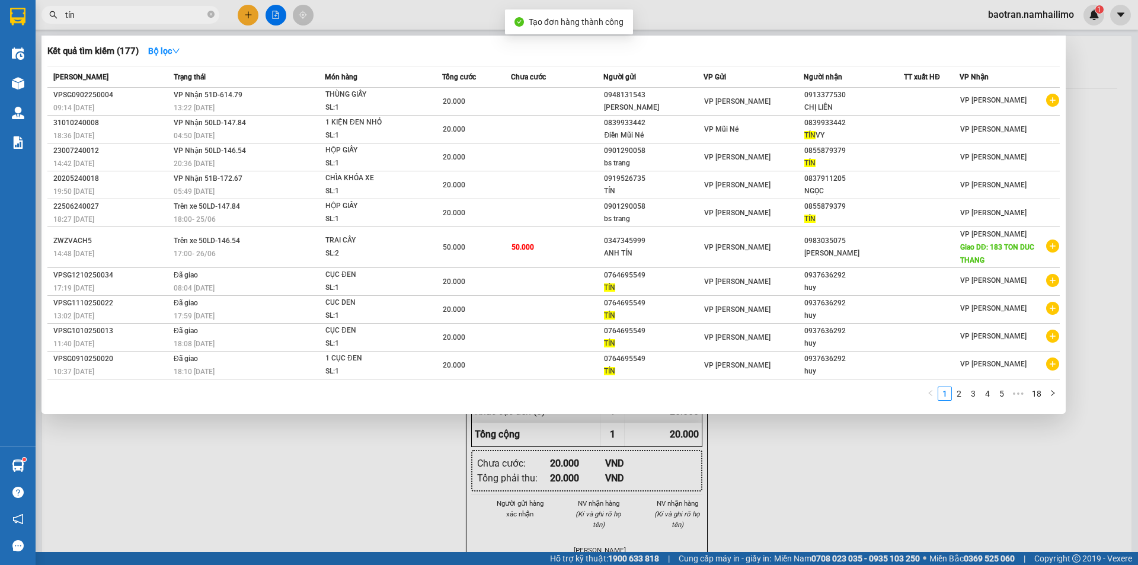
drag, startPoint x: 592, startPoint y: 462, endPoint x: 581, endPoint y: 346, distance: 116.6
click at [591, 451] on div at bounding box center [569, 282] width 1138 height 565
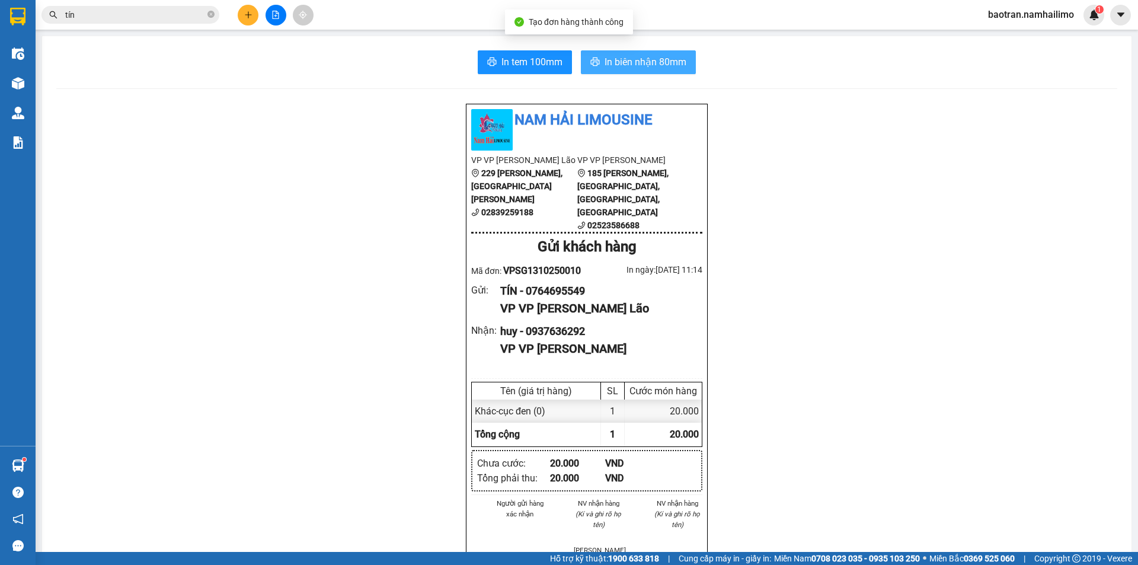
click at [639, 72] on button "In biên nhận 80mm" at bounding box center [638, 62] width 115 height 24
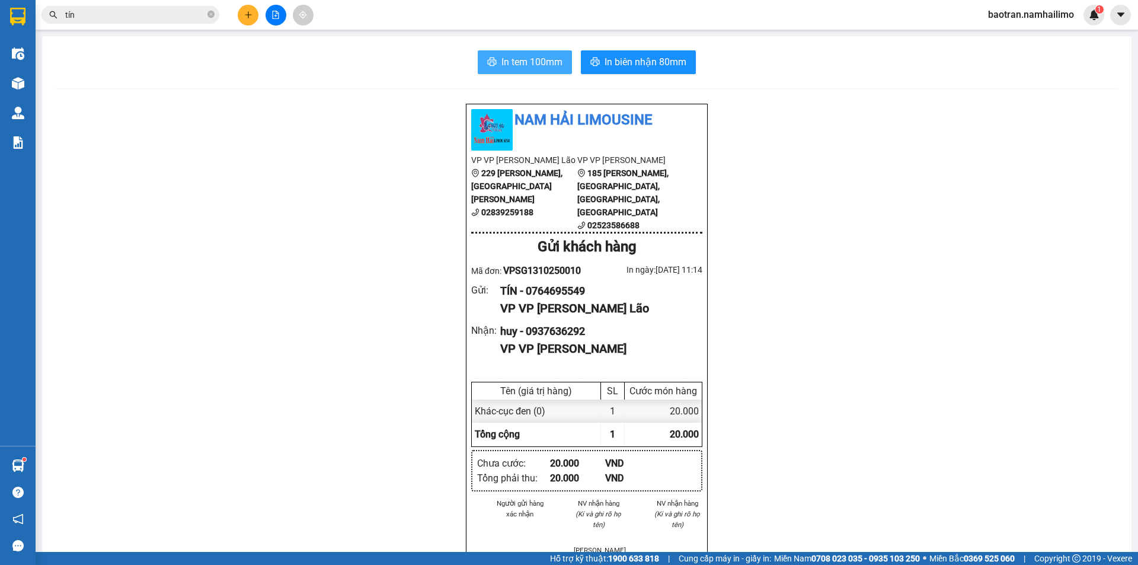
click at [540, 70] on button "In tem 100mm" at bounding box center [525, 62] width 94 height 24
click at [244, 9] on button at bounding box center [248, 15] width 21 height 21
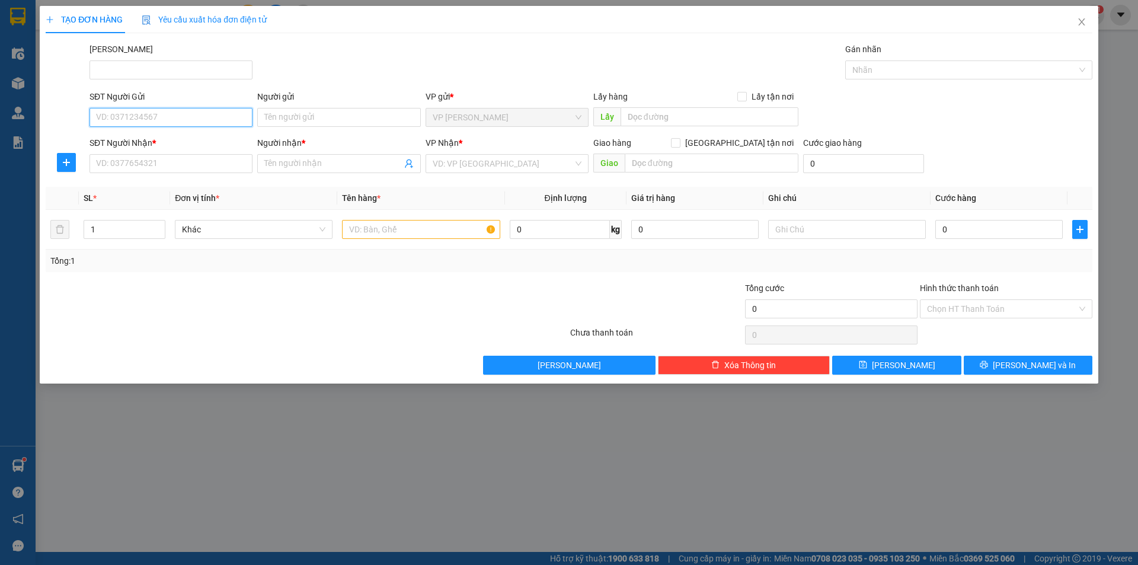
click at [200, 113] on input "SĐT Người Gửi" at bounding box center [171, 117] width 163 height 19
type input "0896995663"
click at [157, 138] on div "0896995663 - tiến" at bounding box center [171, 141] width 149 height 13
type input "tiến"
type input "0562596888"
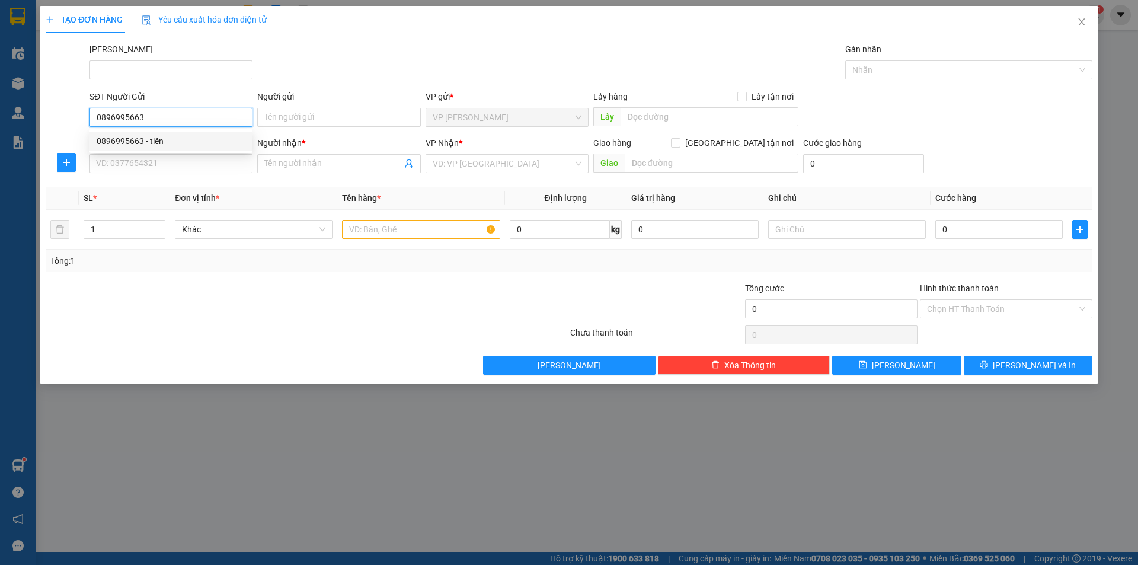
type input "Hiếu Bùi"
checkbox input "true"
type input "28/27 Tuyên Quang"
type input "20.000"
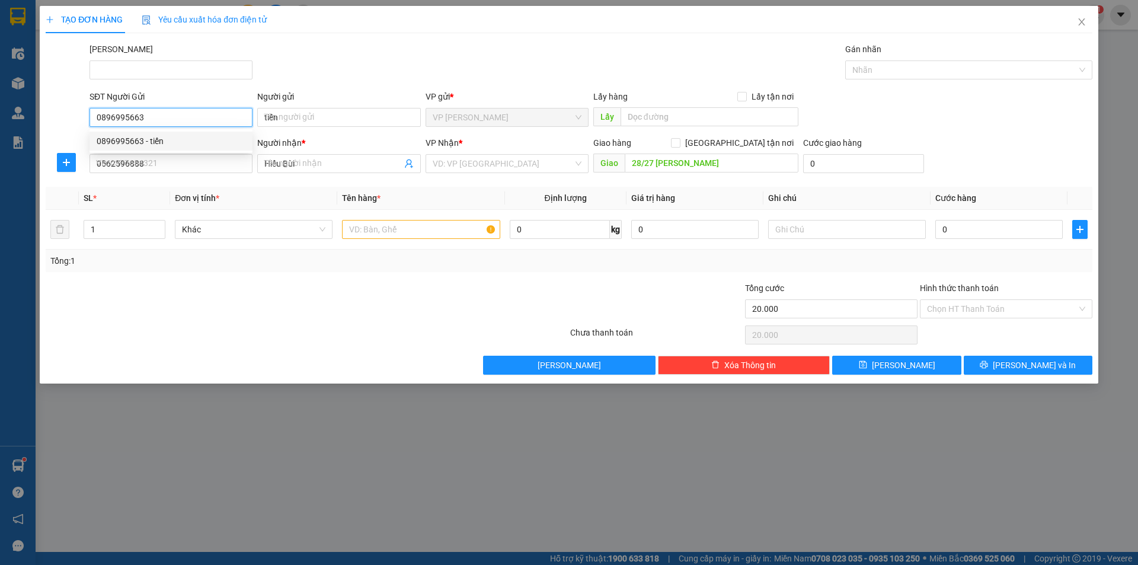
type input "170.000"
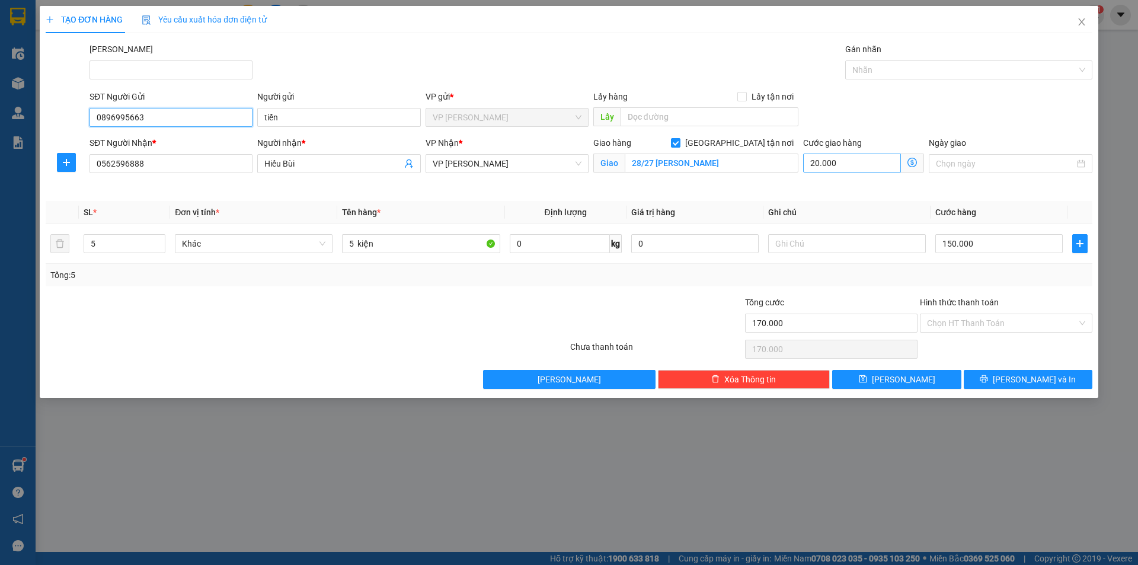
type input "0896995663"
click at [871, 165] on input "20.000" at bounding box center [852, 163] width 98 height 19
type input "150.000"
type input "0"
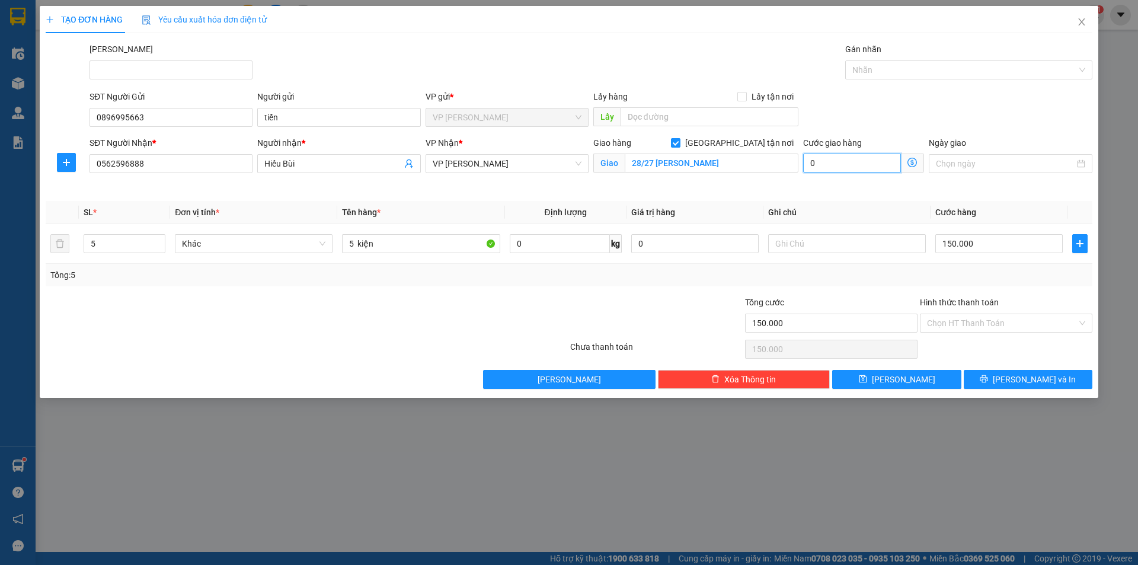
click at [849, 161] on input "0" at bounding box center [852, 163] width 98 height 19
type input "150.002"
type input "2"
type input "150.020"
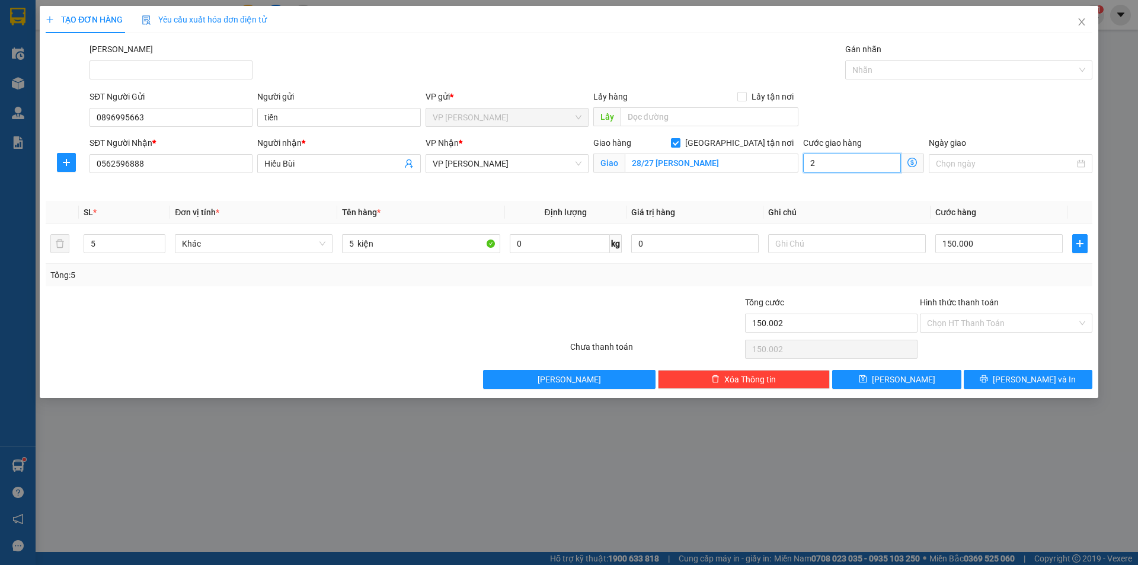
type input "150.020"
type input "20"
type input "150.200"
type input "200"
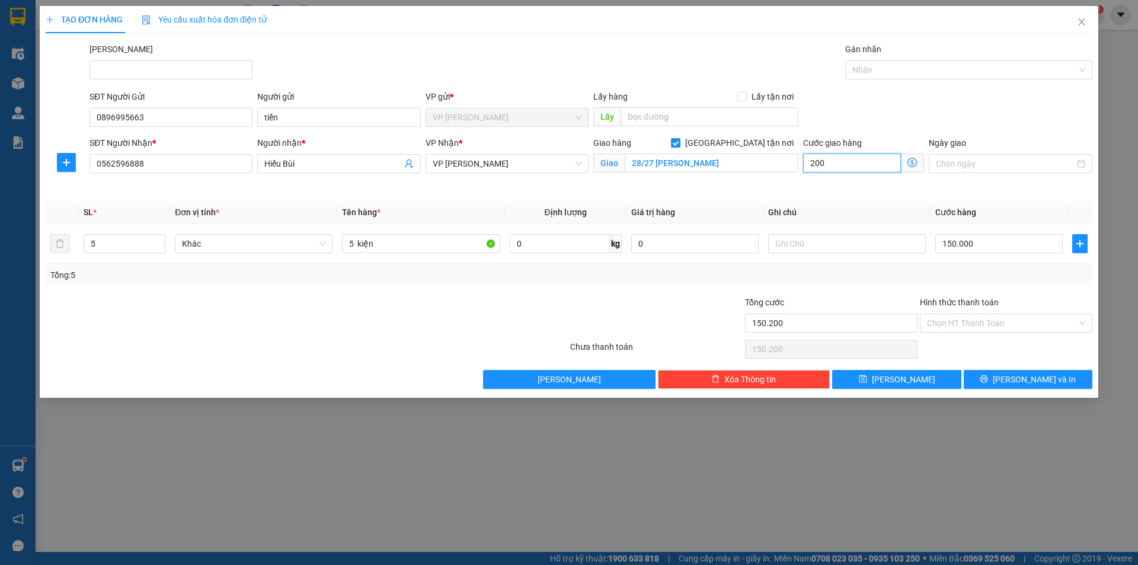
type input "152.000"
type input "2.000"
type input "170.000"
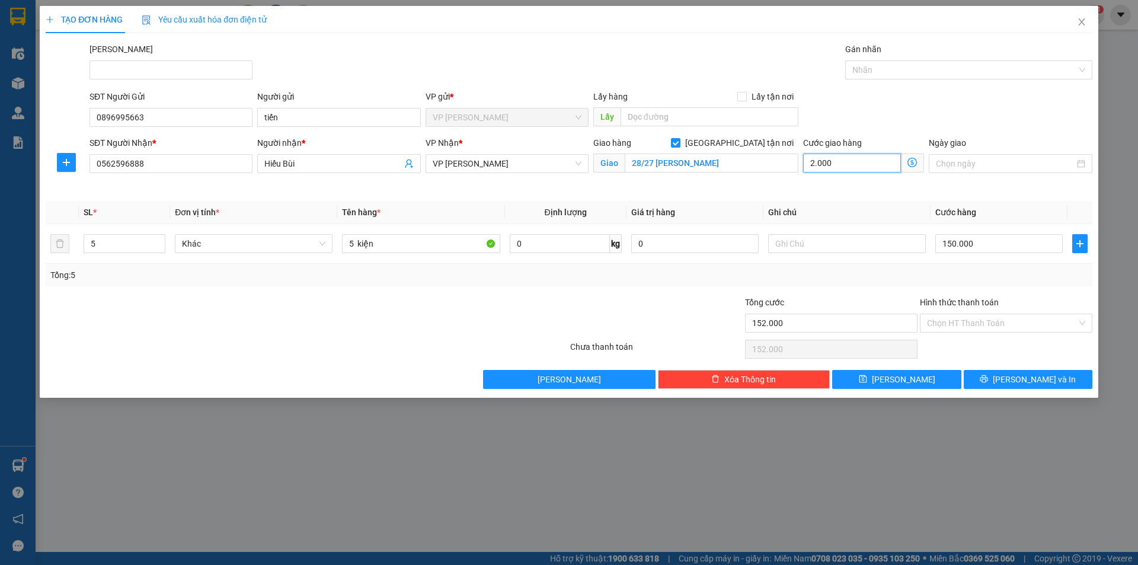
type input "20.000"
click at [1016, 385] on button "Lưu và In" at bounding box center [1028, 379] width 129 height 19
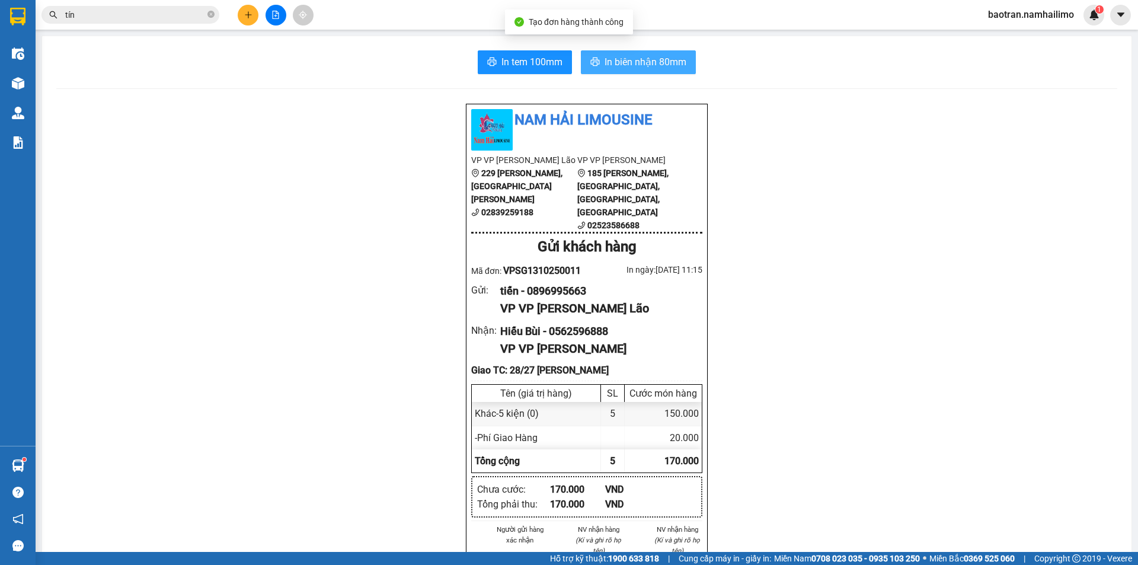
click at [639, 73] on button "In biên nhận 80mm" at bounding box center [638, 62] width 115 height 24
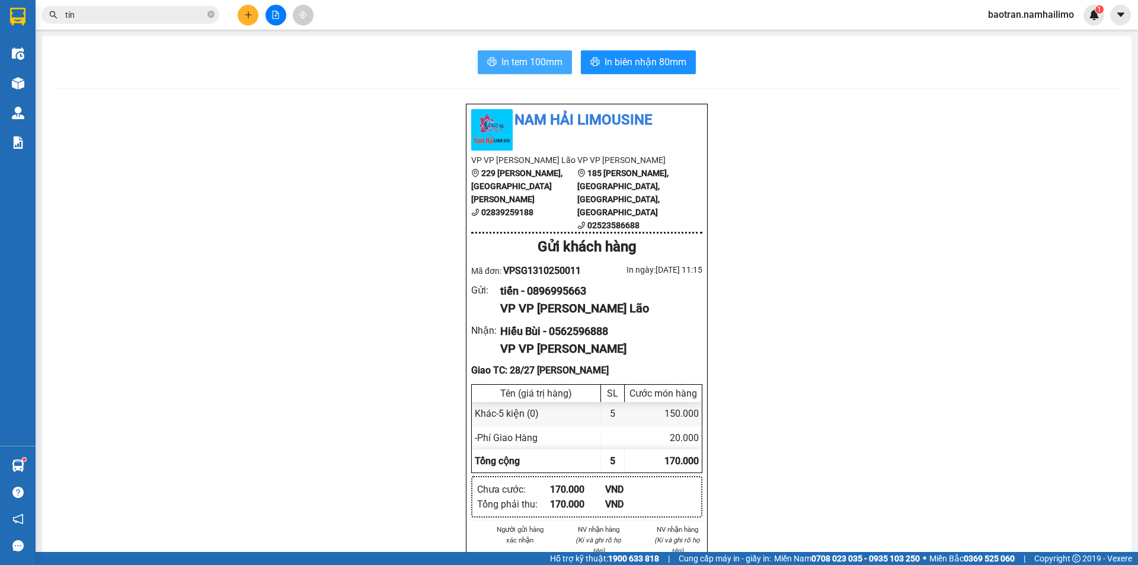
click at [543, 55] on button "In tem 100mm" at bounding box center [525, 62] width 94 height 24
click at [240, 14] on button at bounding box center [248, 15] width 21 height 21
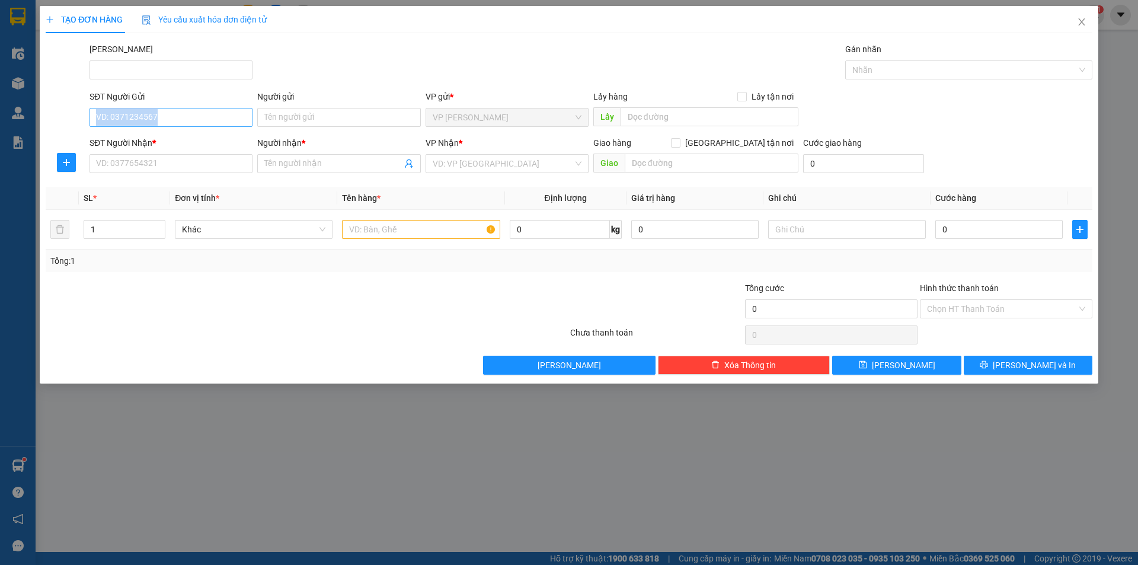
click at [188, 124] on div "SĐT Người Gửi VD: 0371234567" at bounding box center [171, 110] width 163 height 41
click at [219, 116] on input "SĐT Người Gửi" at bounding box center [171, 117] width 163 height 19
click at [218, 116] on input "SĐT Người Gửi" at bounding box center [171, 117] width 163 height 19
click at [229, 139] on div "0778736773 - NOTTICA" at bounding box center [171, 141] width 149 height 13
type input "0778736773"
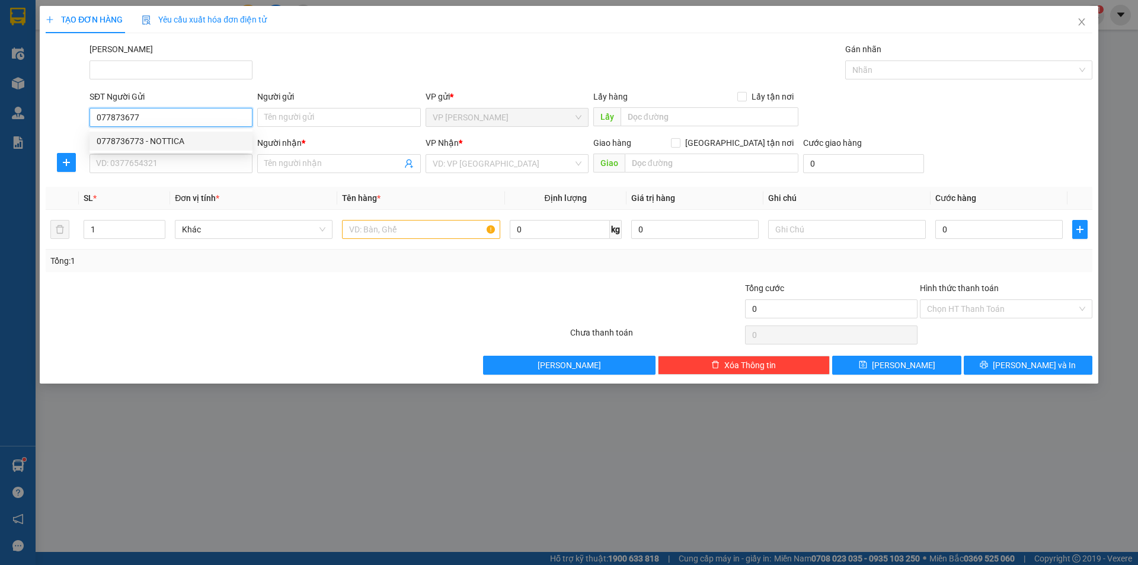
type input "NOTTICA"
type input "0916822234"
type input "TUẤN"
type input "20.000"
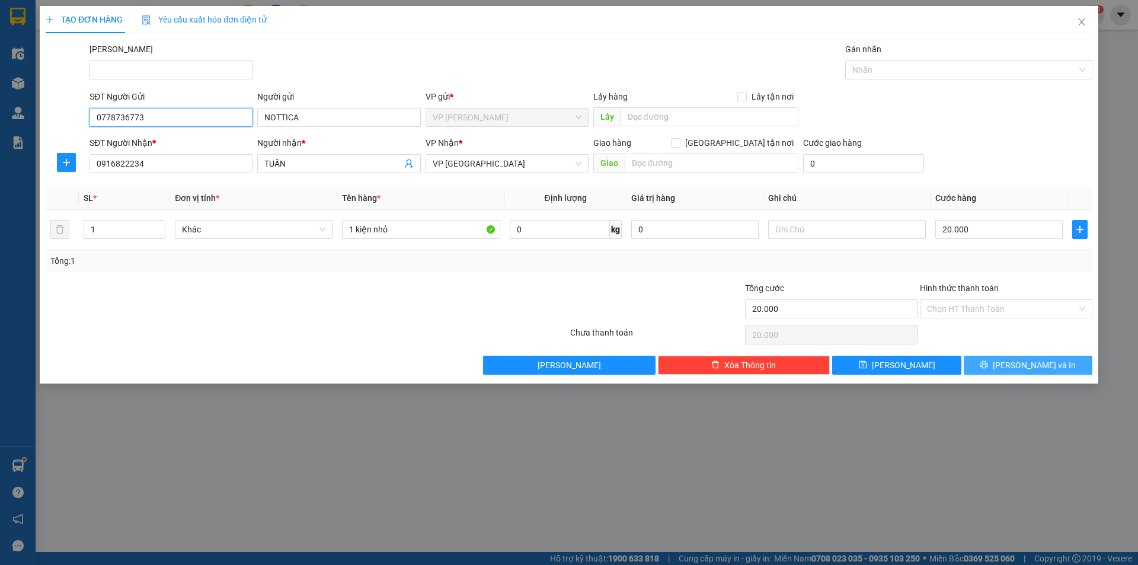
type input "0778736773"
click at [976, 364] on button "Lưu và In" at bounding box center [1028, 365] width 129 height 19
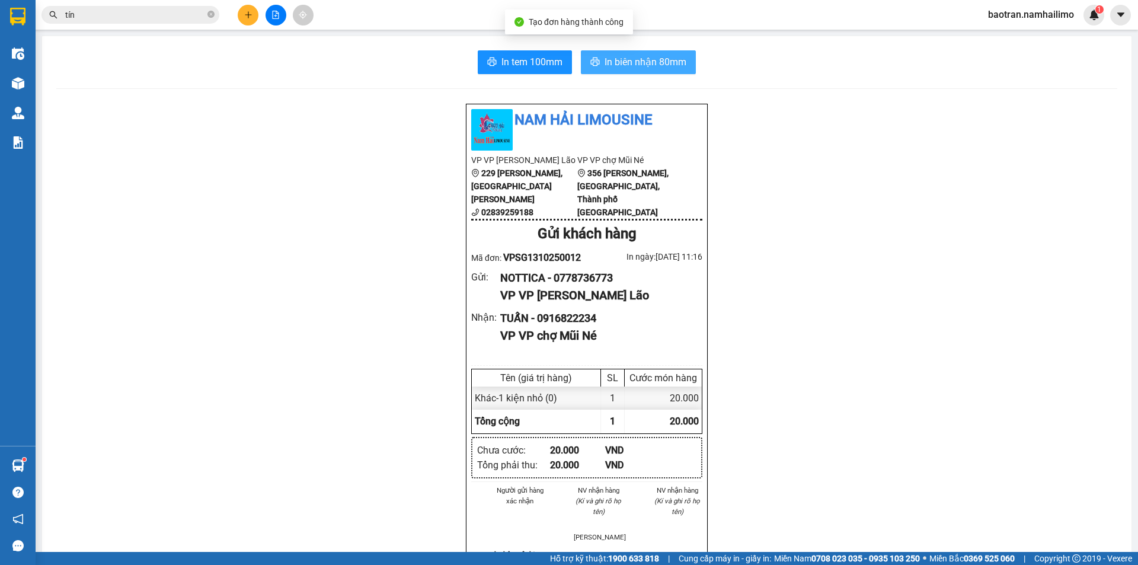
drag, startPoint x: 637, startPoint y: 63, endPoint x: 545, endPoint y: 307, distance: 260.2
click at [635, 68] on span "In biên nhận 80mm" at bounding box center [646, 62] width 82 height 15
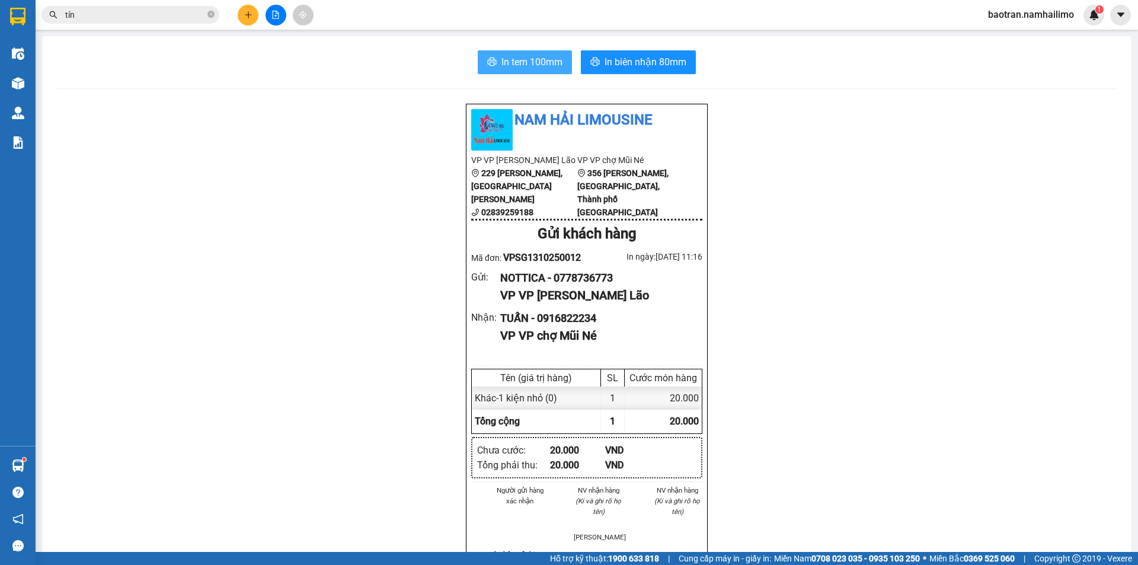
click at [555, 62] on span "In tem 100mm" at bounding box center [531, 62] width 61 height 15
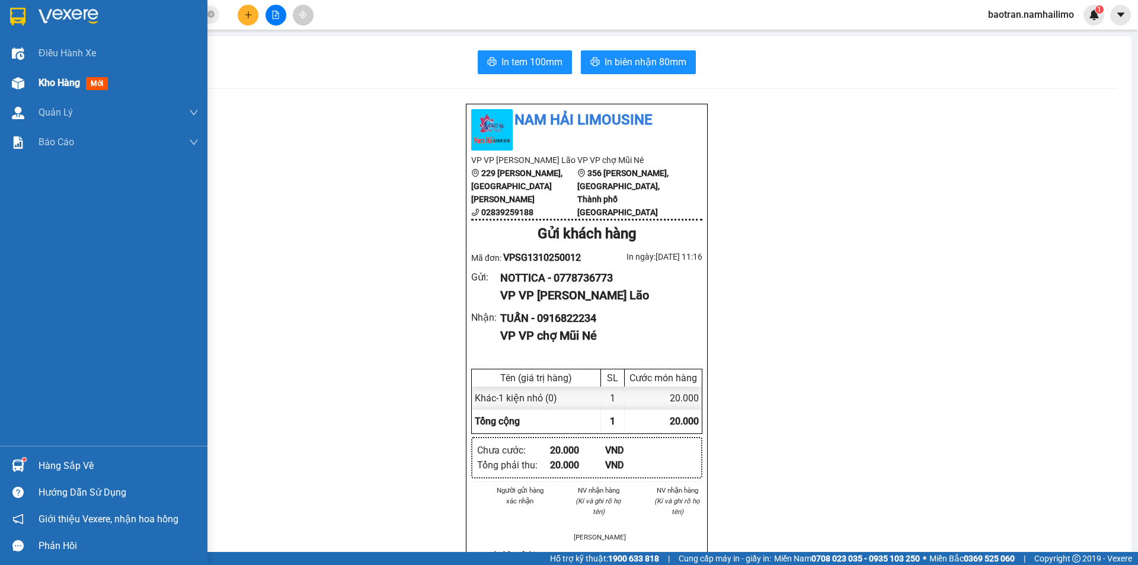
click at [24, 77] on img at bounding box center [18, 83] width 12 height 12
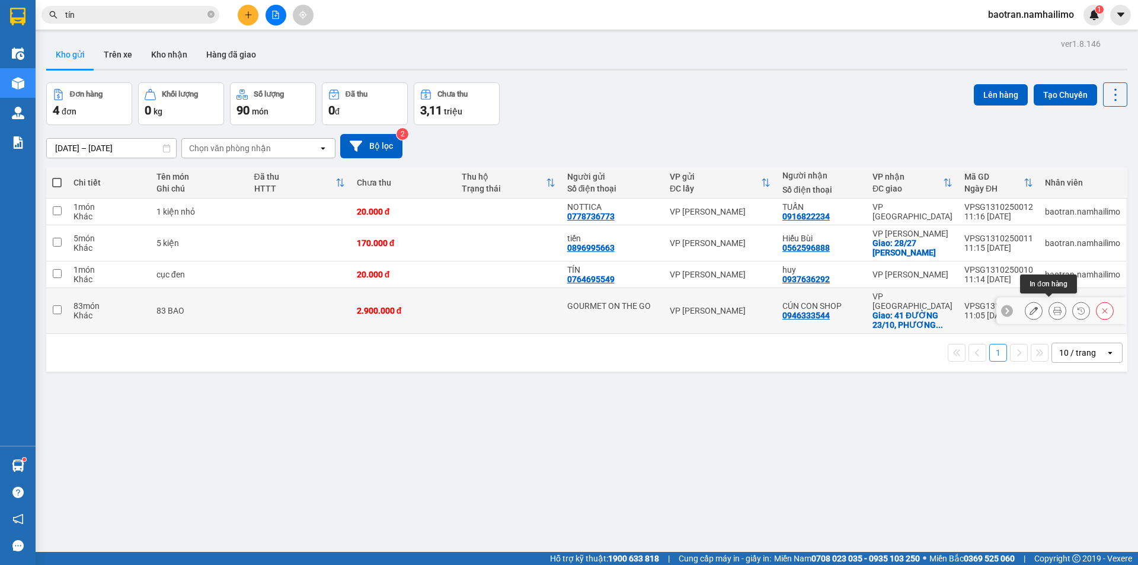
click at [1053, 306] on icon at bounding box center [1057, 310] width 8 height 8
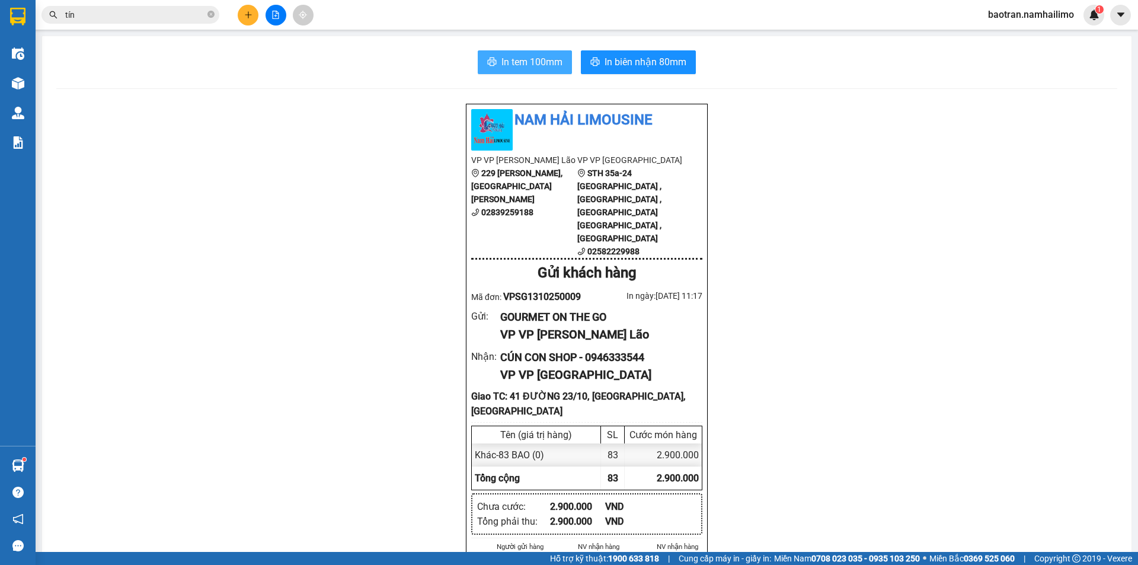
click at [494, 59] on button "In tem 100mm" at bounding box center [525, 62] width 94 height 24
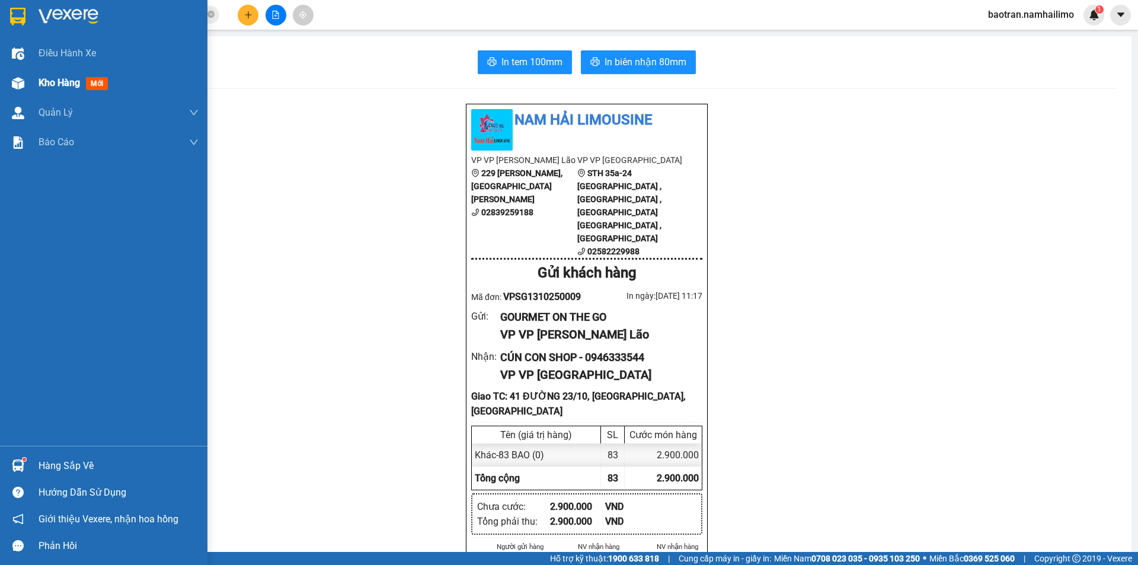
click at [48, 83] on span "Kho hàng" at bounding box center [59, 82] width 41 height 11
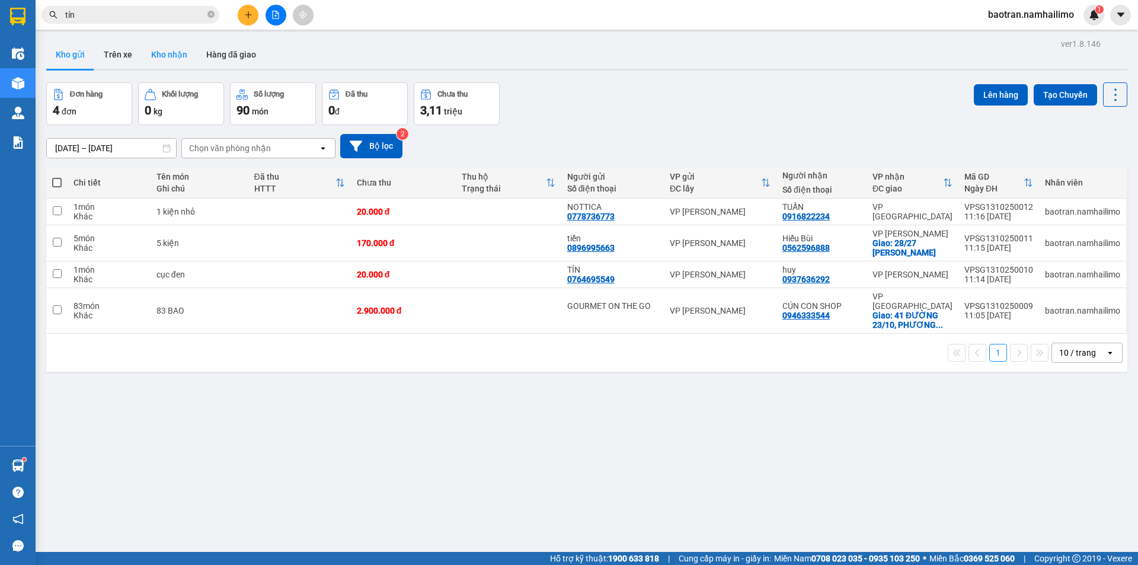
click at [157, 52] on button "Kho nhận" at bounding box center [169, 54] width 55 height 28
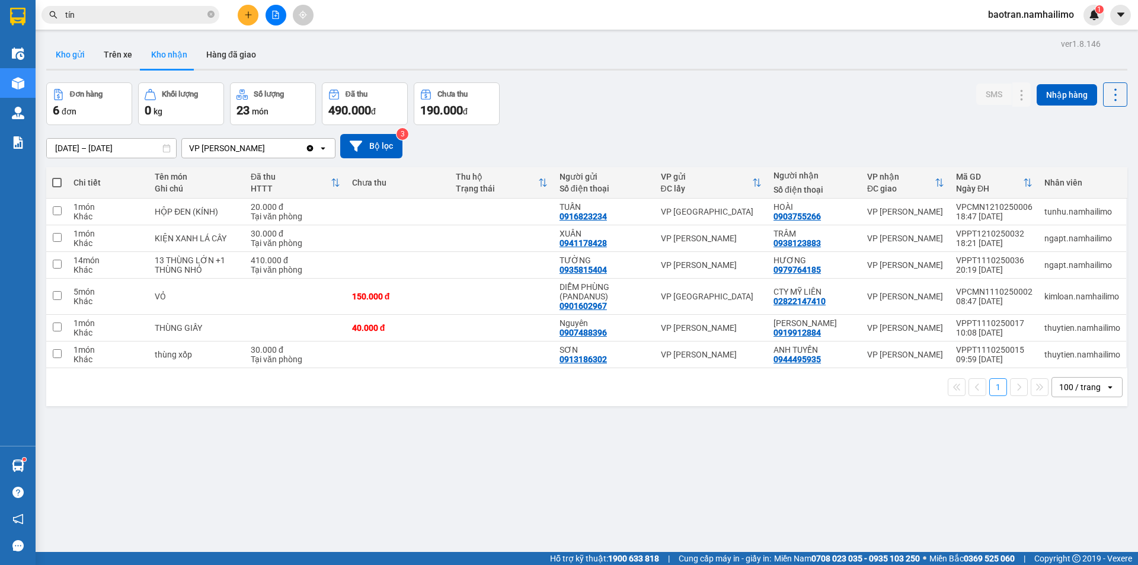
click at [74, 55] on button "Kho gửi" at bounding box center [70, 54] width 48 height 28
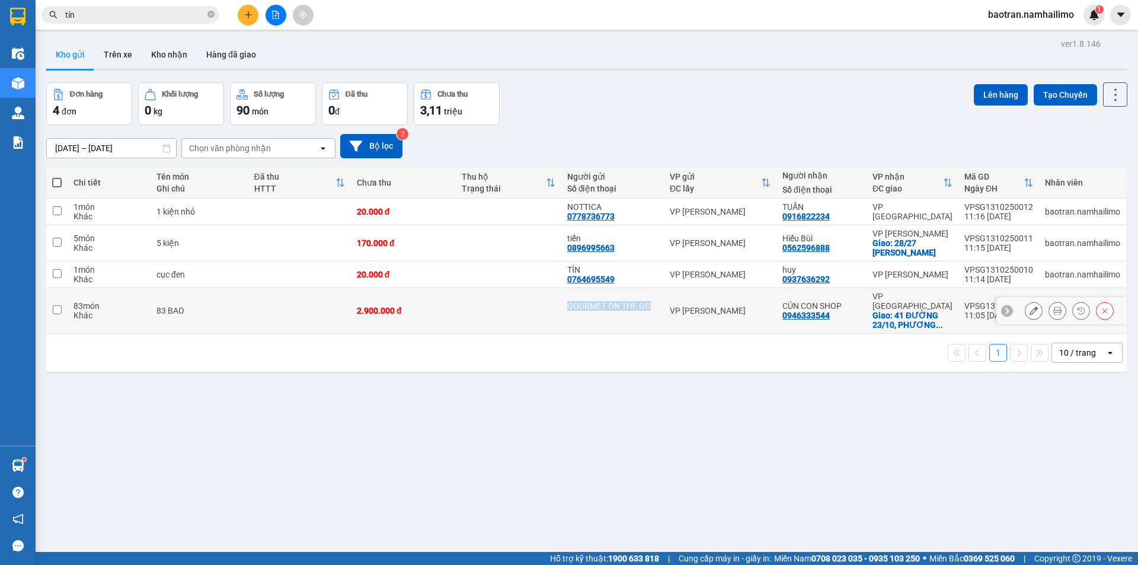
drag, startPoint x: 662, startPoint y: 300, endPoint x: 561, endPoint y: 297, distance: 100.8
click at [561, 297] on tr "83 món Khác 83 BAO 2.900.000 đ GOURMET ON THE GO VP Phạm Ngũ Lão CÚN CON SHOP 0…" at bounding box center [586, 311] width 1081 height 46
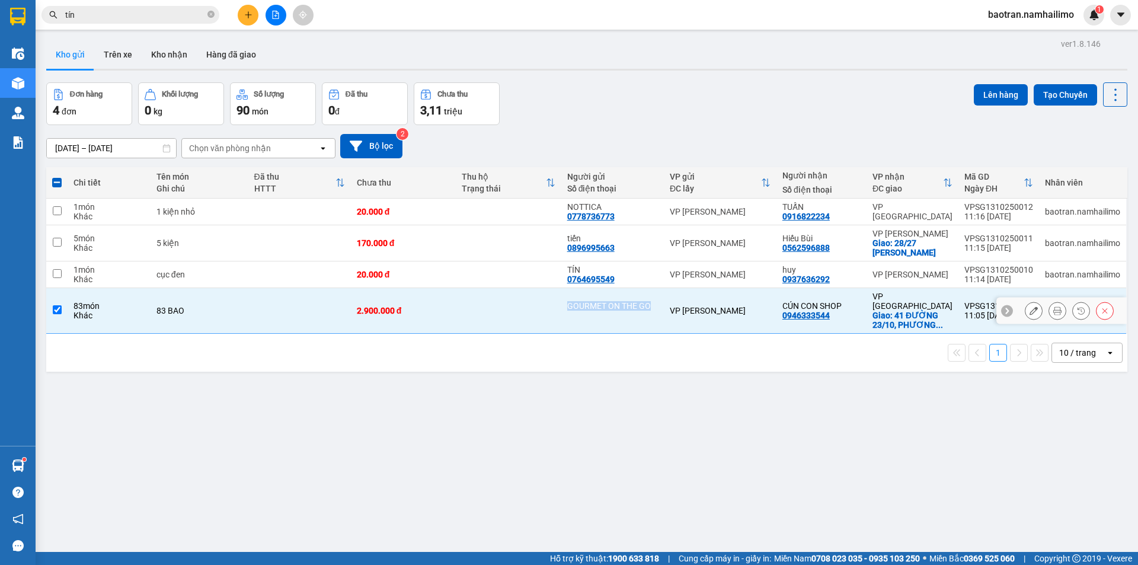
click at [618, 295] on td "GOURMET ON THE GO" at bounding box center [612, 311] width 103 height 46
checkbox input "false"
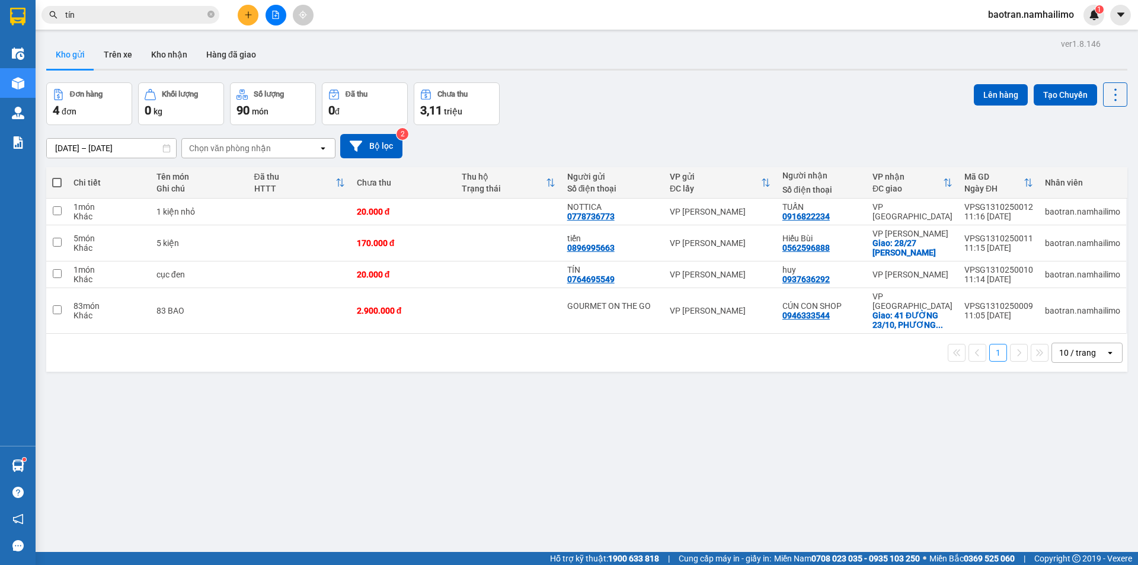
click at [644, 432] on div "ver 1.8.146 Kho gửi Trên xe Kho nhận Hàng đã giao Đơn hàng 4 đơn Khối lượng 0 k…" at bounding box center [586, 318] width 1091 height 565
click at [165, 60] on button "Kho nhận" at bounding box center [169, 54] width 55 height 28
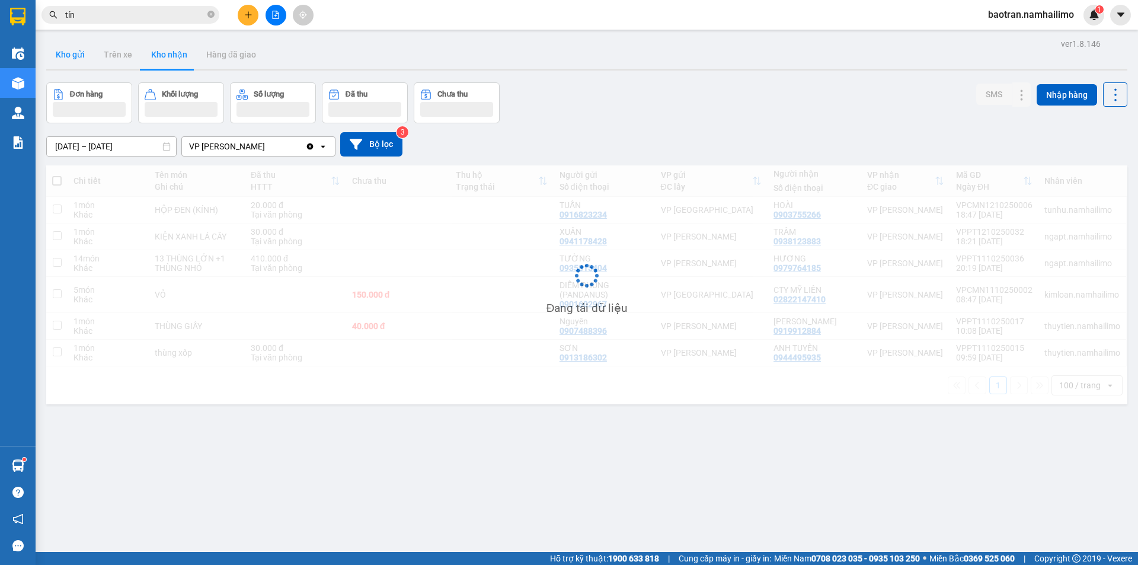
click at [72, 62] on button "Kho gửi" at bounding box center [70, 54] width 48 height 28
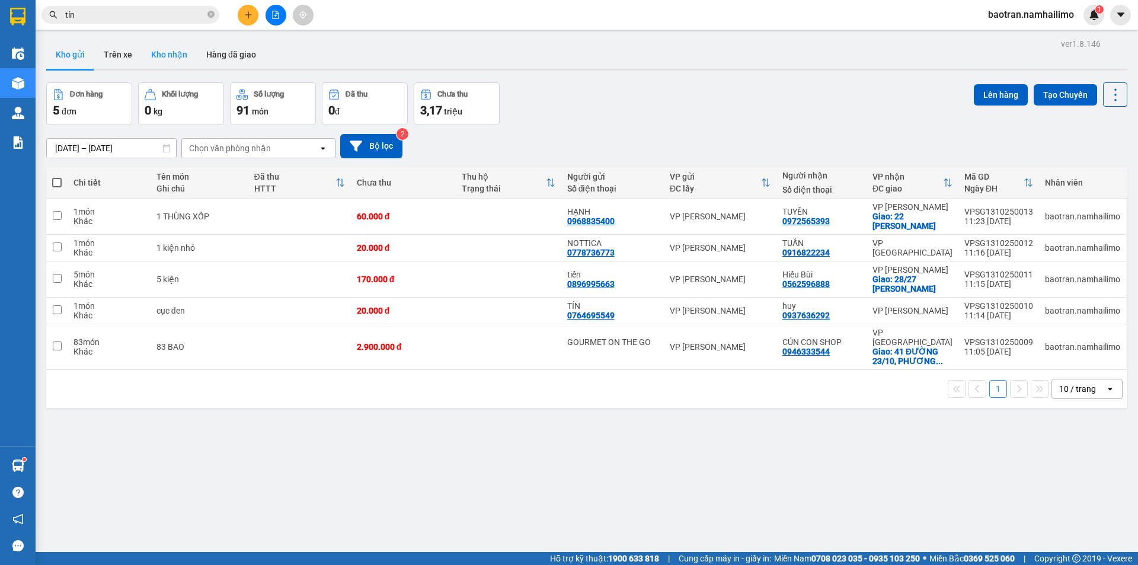
click at [171, 53] on button "Kho nhận" at bounding box center [169, 54] width 55 height 28
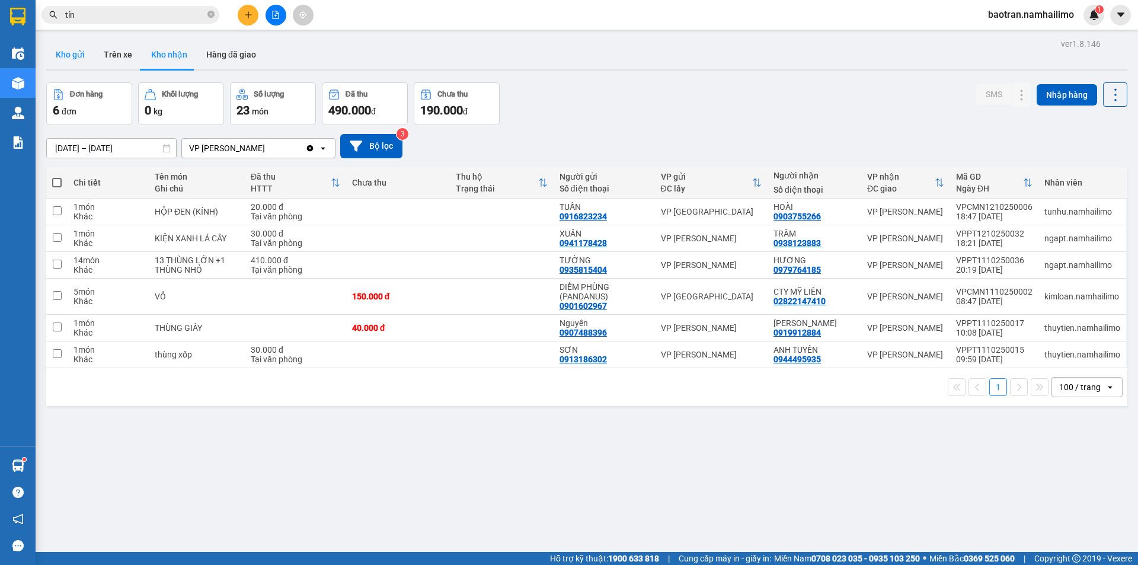
click at [69, 54] on button "Kho gửi" at bounding box center [70, 54] width 48 height 28
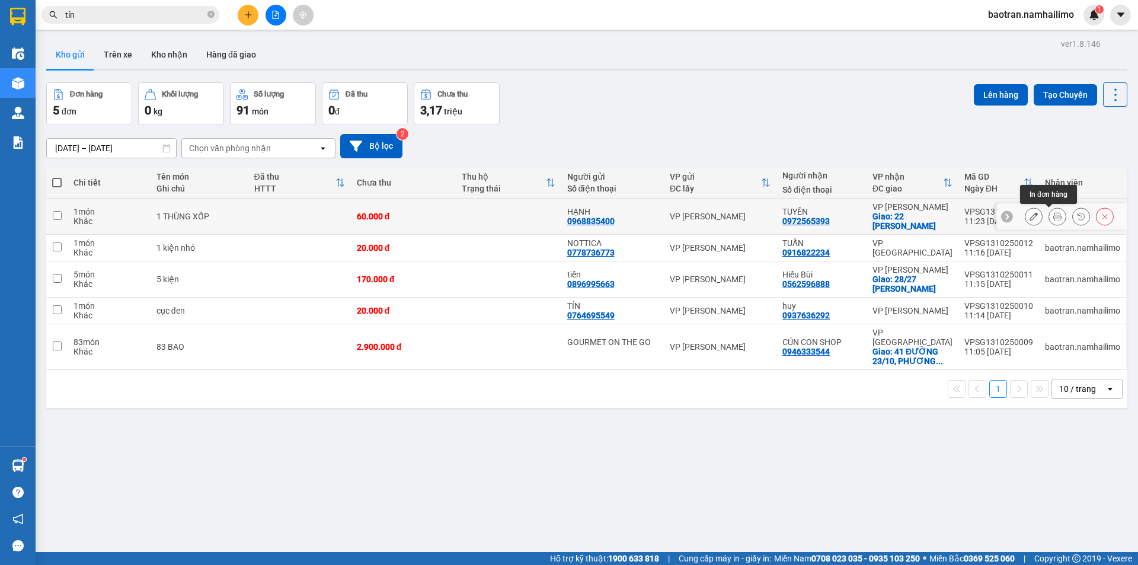
click at [1053, 215] on icon at bounding box center [1057, 216] width 8 height 8
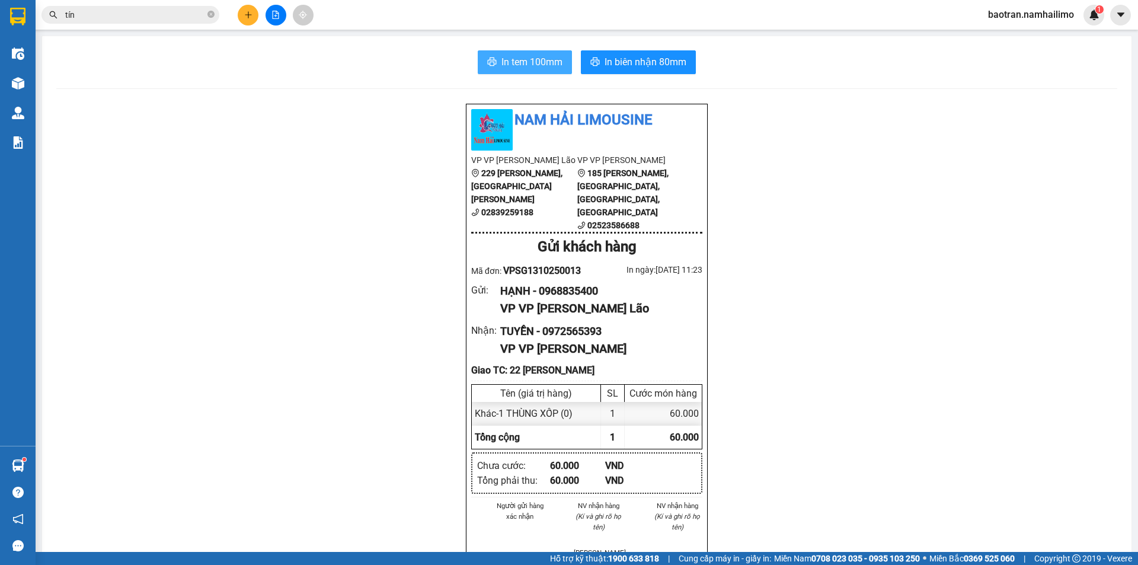
click at [526, 59] on span "In tem 100mm" at bounding box center [531, 62] width 61 height 15
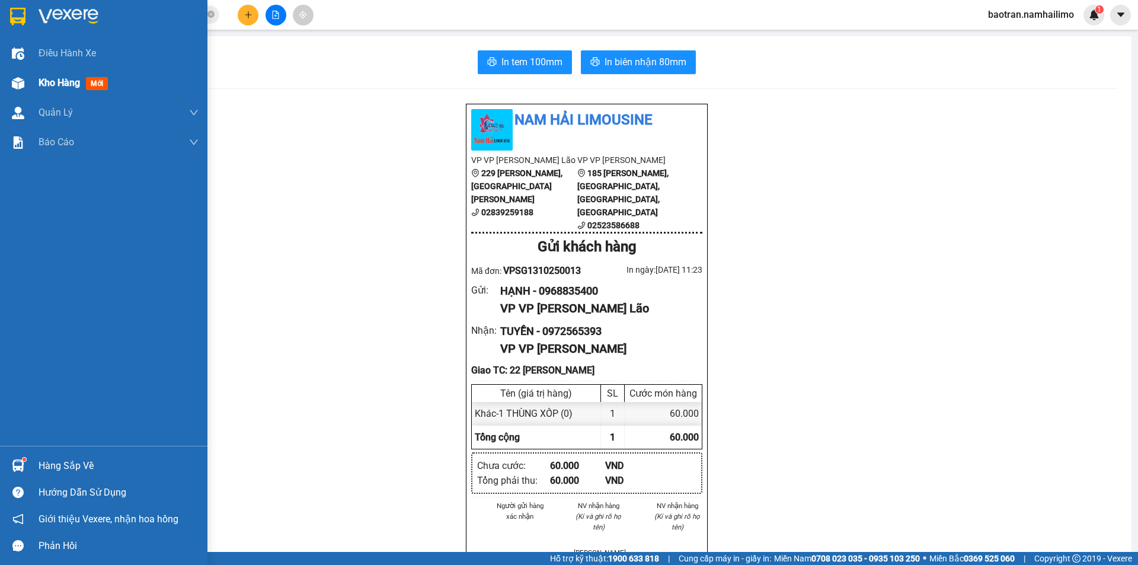
click at [68, 85] on span "Kho hàng" at bounding box center [59, 82] width 41 height 11
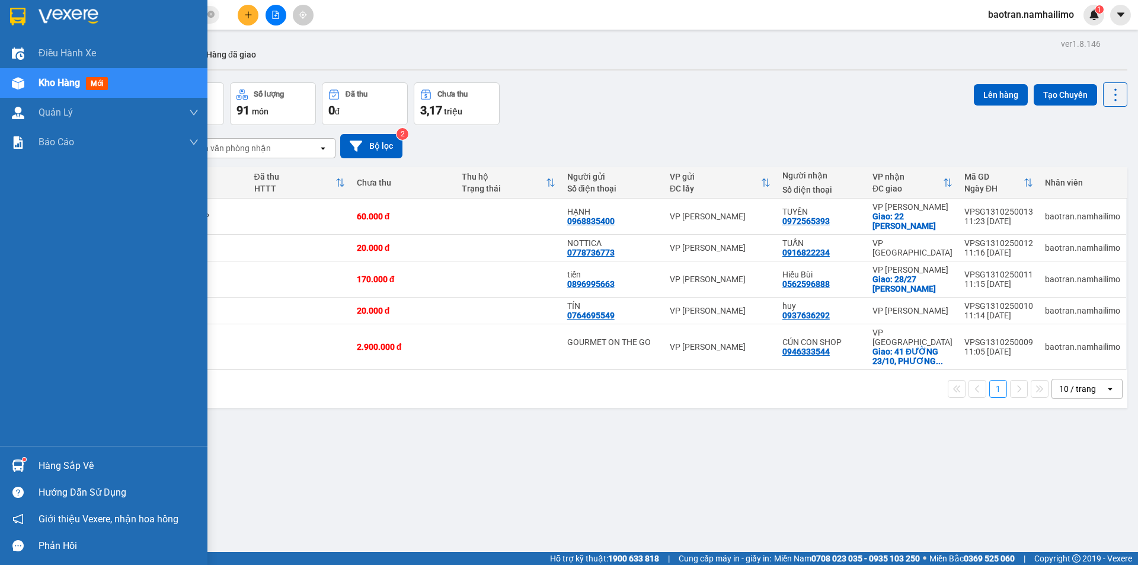
drag, startPoint x: 72, startPoint y: 462, endPoint x: 82, endPoint y: 459, distance: 10.1
click at [72, 462] on div "Hàng sắp về" at bounding box center [119, 466] width 160 height 18
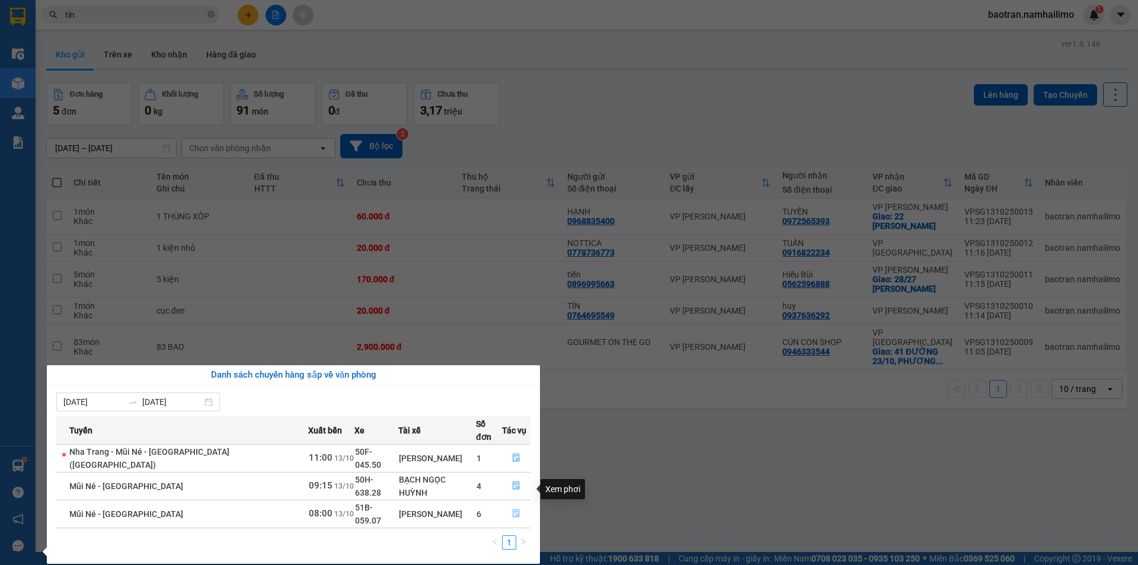
click at [513, 510] on icon "file-done" at bounding box center [516, 514] width 7 height 8
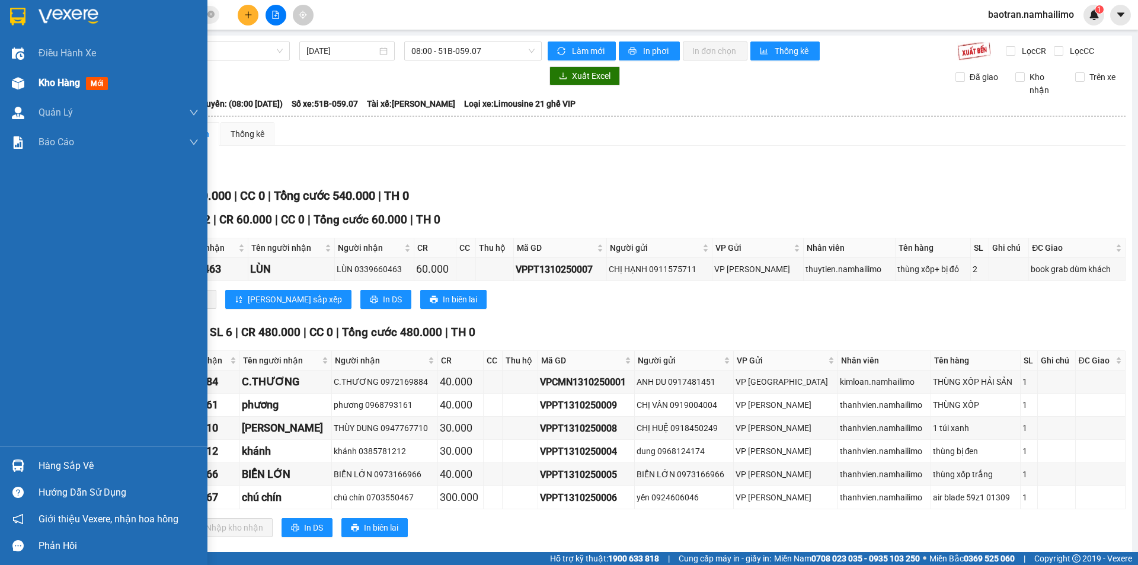
click at [50, 79] on span "Kho hàng" at bounding box center [59, 82] width 41 height 11
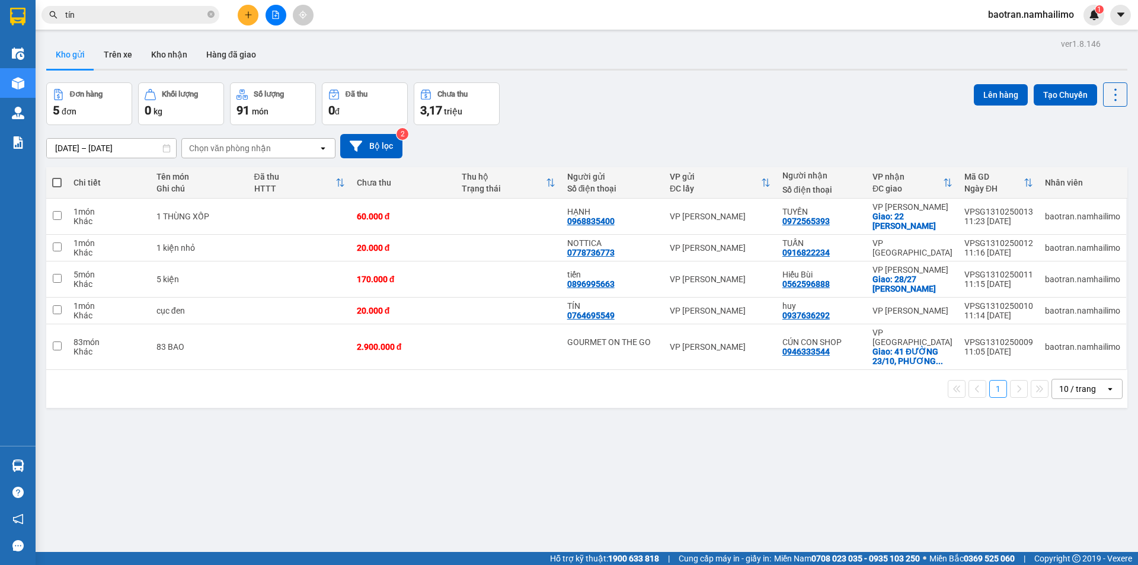
click at [1018, 17] on span "baotran.namhailimo" at bounding box center [1031, 14] width 105 height 15
click at [1017, 37] on span "Đăng xuất" at bounding box center [1036, 36] width 79 height 13
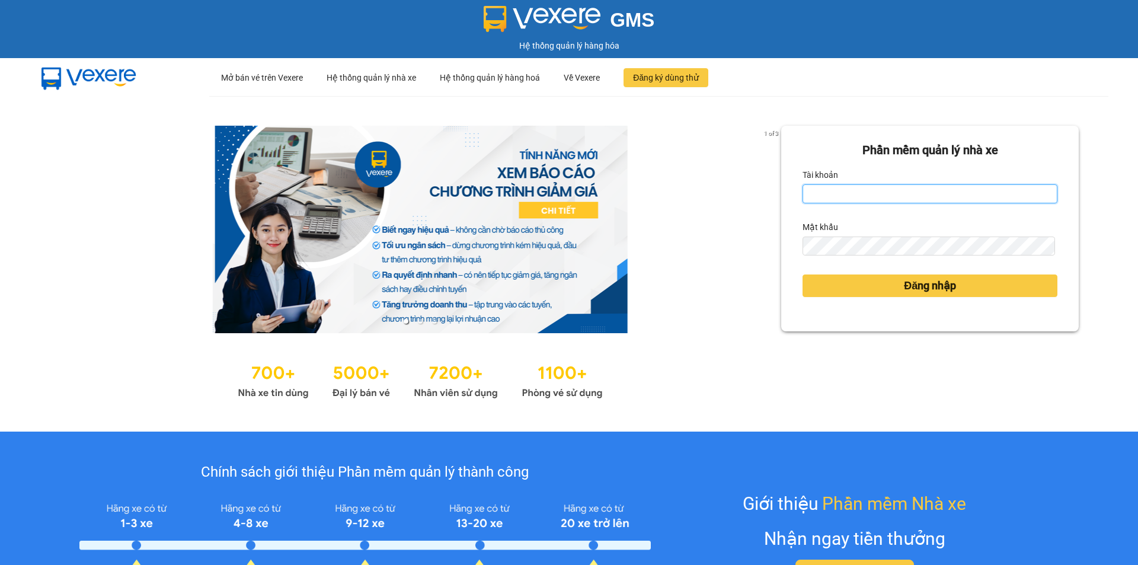
click at [858, 188] on input "Tài khoản" at bounding box center [930, 193] width 255 height 19
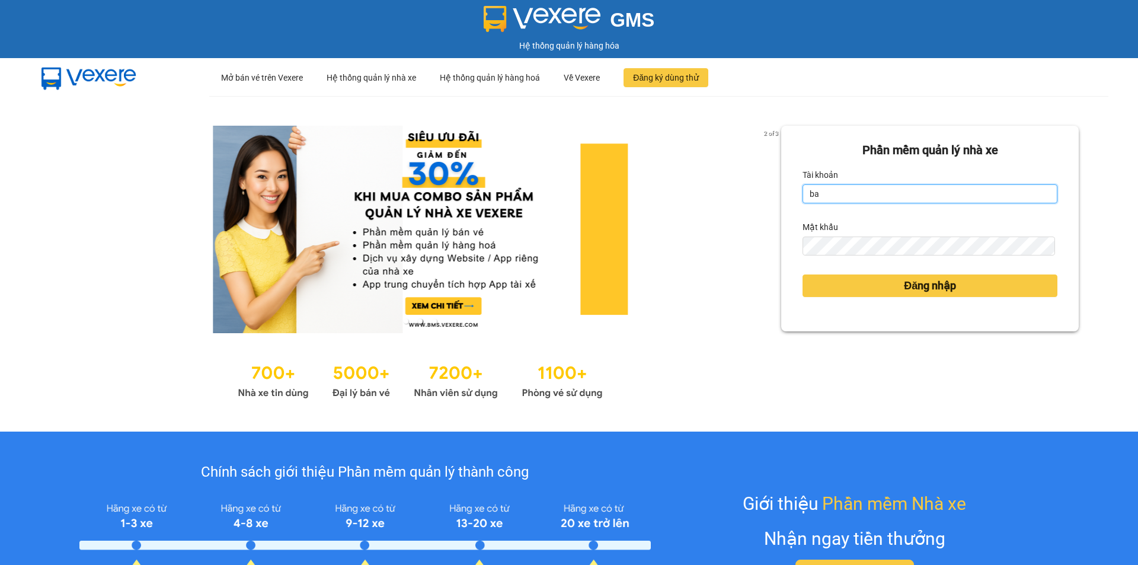
type input "baotrung.namhailimo"
click at [803, 274] on button "Đăng nhập" at bounding box center [930, 285] width 255 height 23
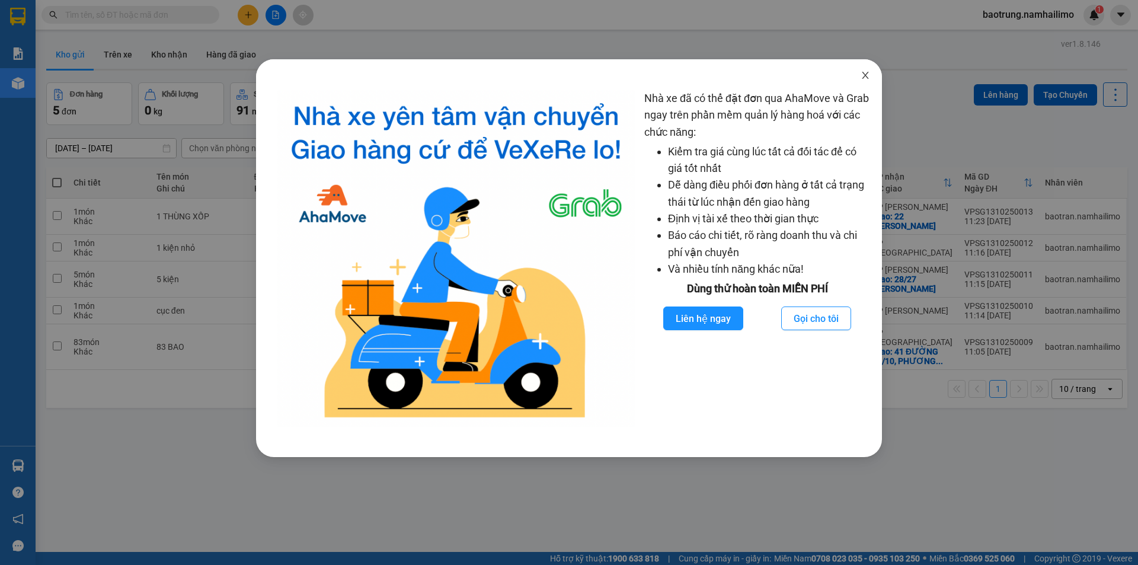
drag, startPoint x: 862, startPoint y: 83, endPoint x: 806, endPoint y: 76, distance: 56.7
click at [863, 82] on span "Close" at bounding box center [865, 75] width 33 height 33
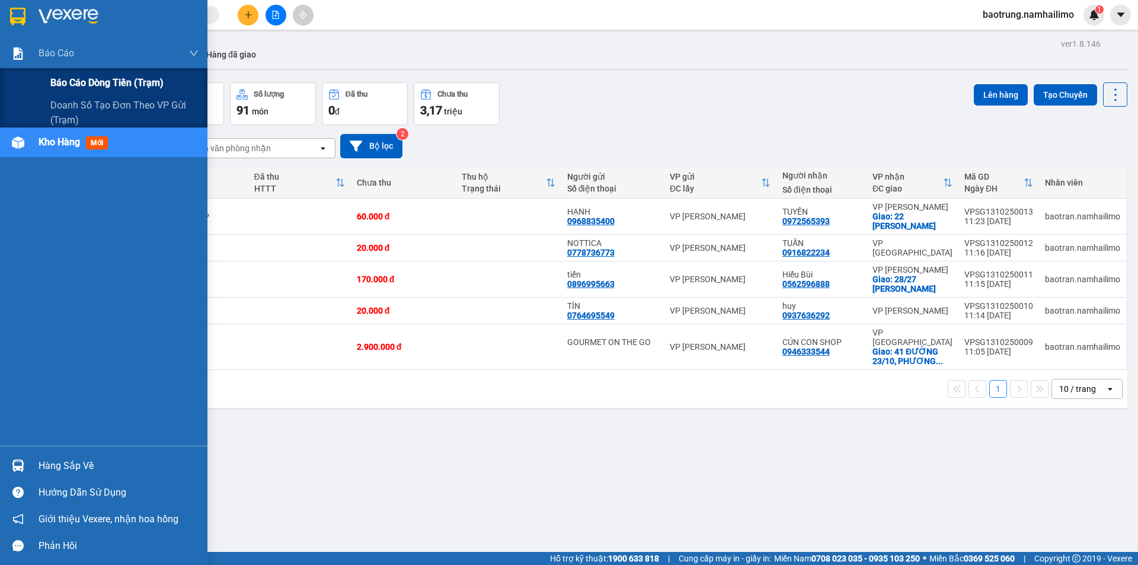
click at [92, 84] on span "Báo cáo dòng tiền (trạm)" at bounding box center [106, 82] width 113 height 15
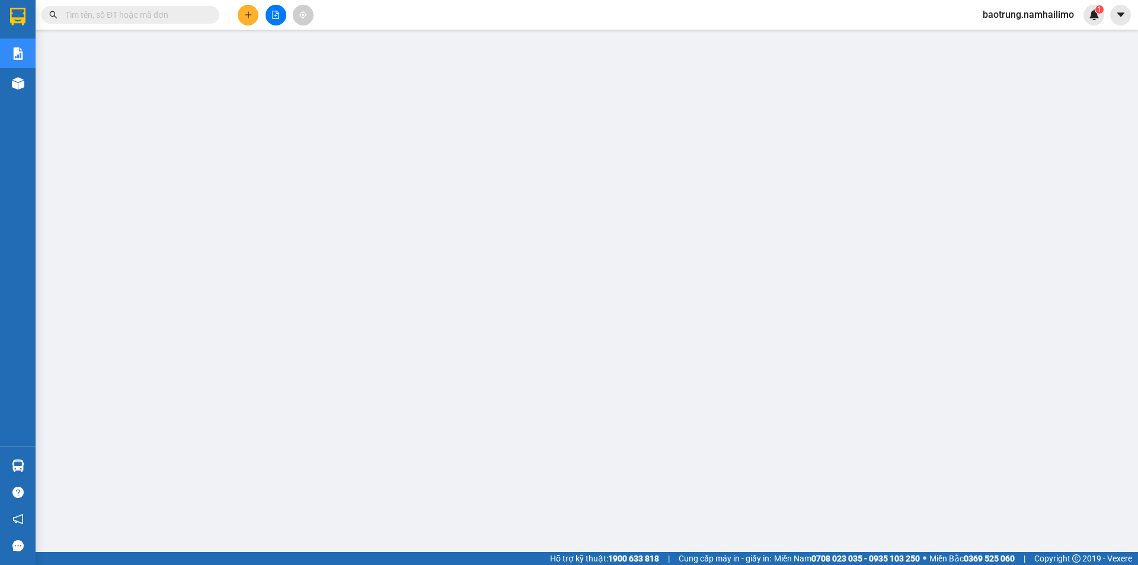
click at [1053, 16] on span "baotrung.namhailimo" at bounding box center [1028, 14] width 110 height 15
click at [998, 37] on span "Đăng xuất" at bounding box center [1033, 36] width 86 height 13
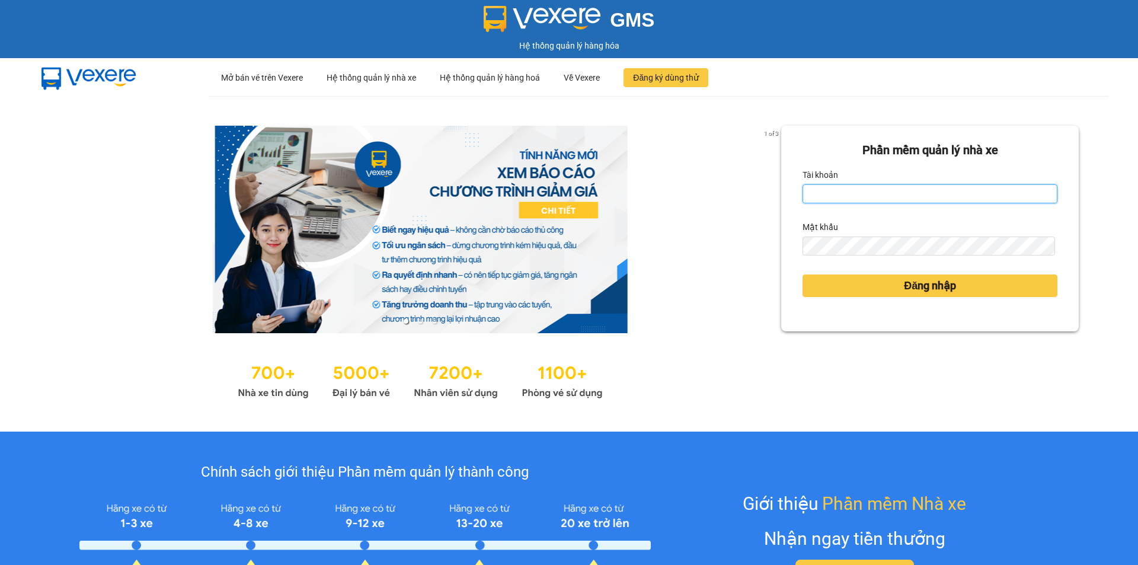
click at [858, 192] on input "Tài khoản" at bounding box center [930, 193] width 255 height 19
type input "baotran.namhailimo"
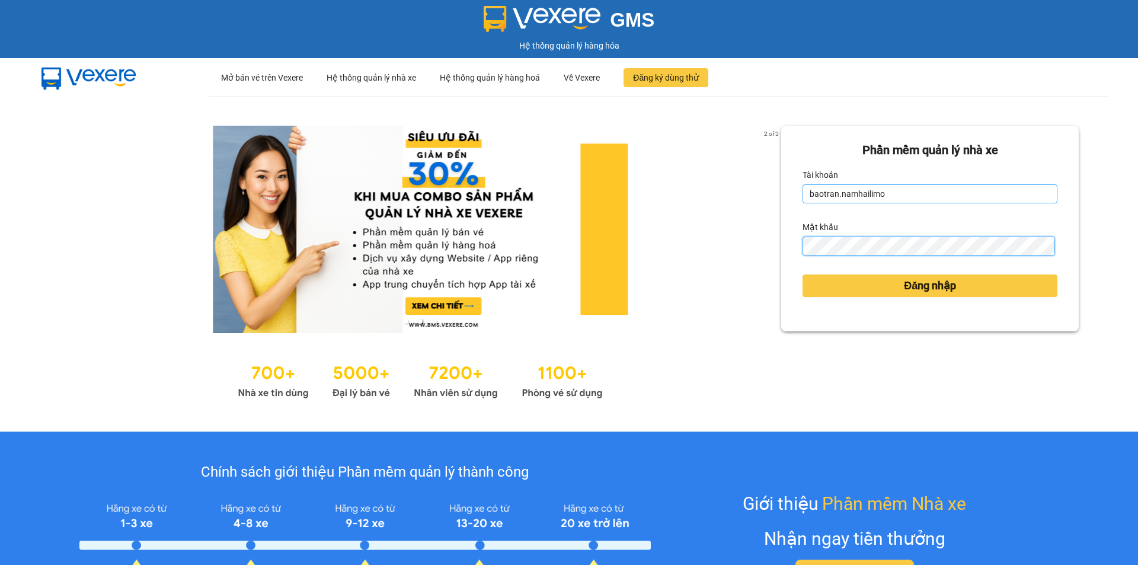
click at [803, 274] on button "Đăng nhập" at bounding box center [930, 285] width 255 height 23
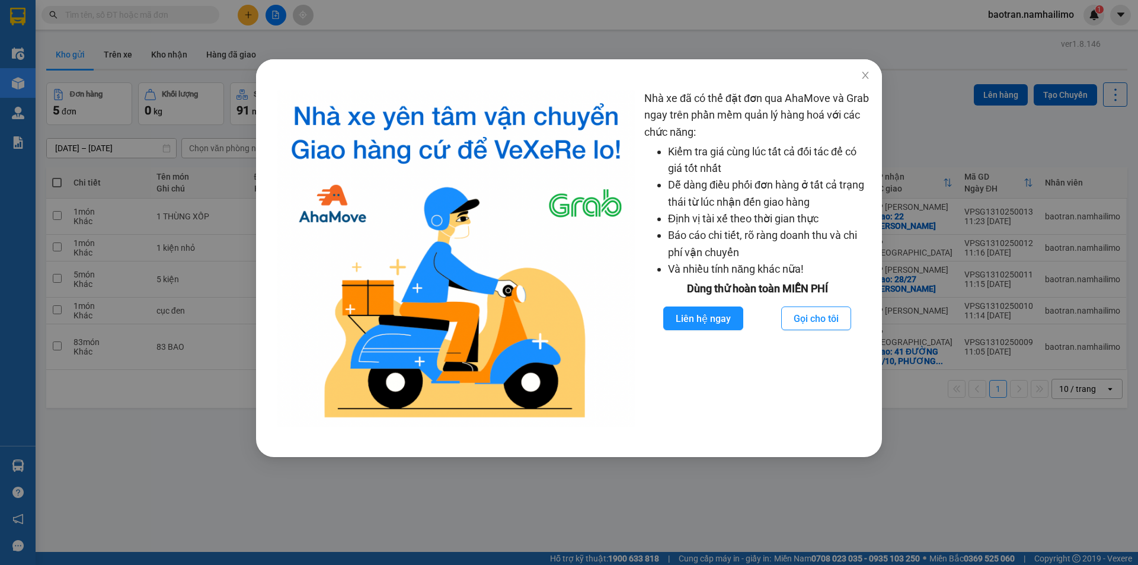
click at [862, 75] on div "Nhà xe đã có thể đặt đơn qua AhaMove và Grab ngay trên phần mềm quản lý hàng ho…" at bounding box center [569, 282] width 1138 height 565
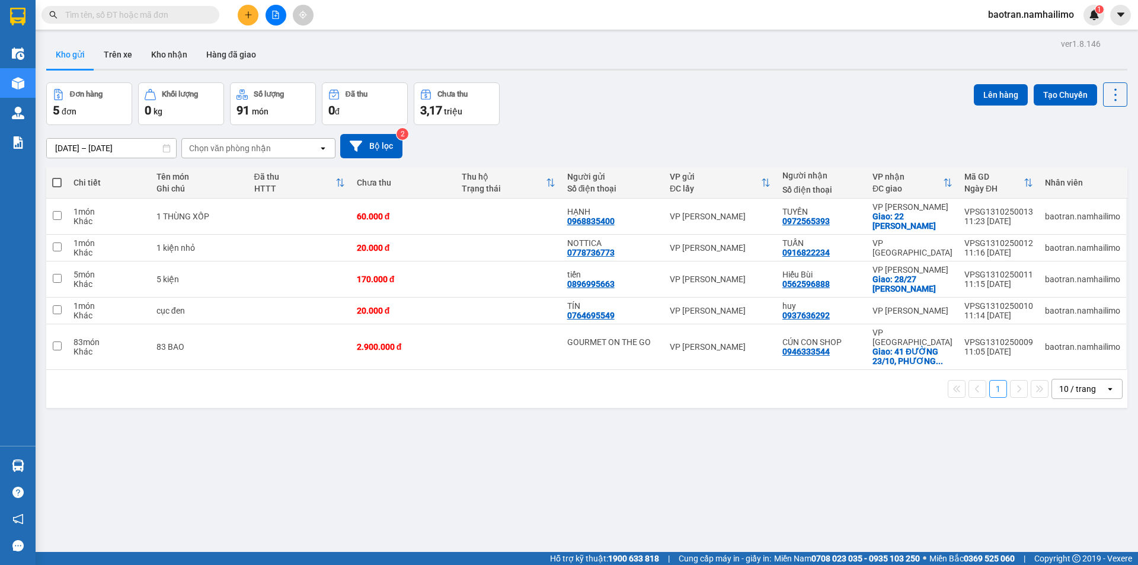
click at [143, 16] on input "text" at bounding box center [135, 14] width 140 height 13
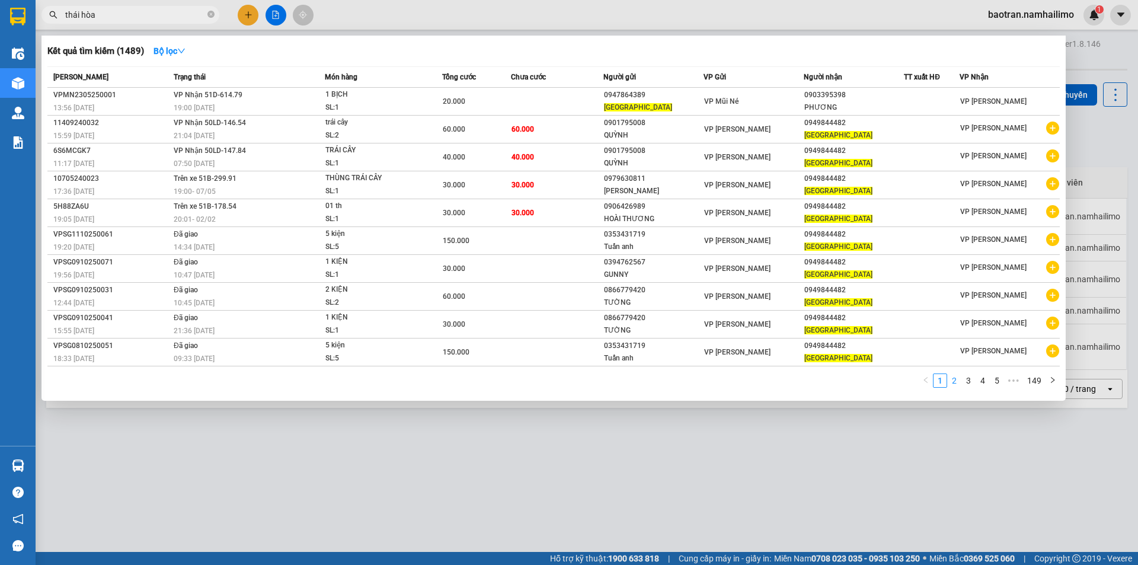
type input "thái hòa"
click at [958, 382] on link "2" at bounding box center [954, 380] width 13 height 13
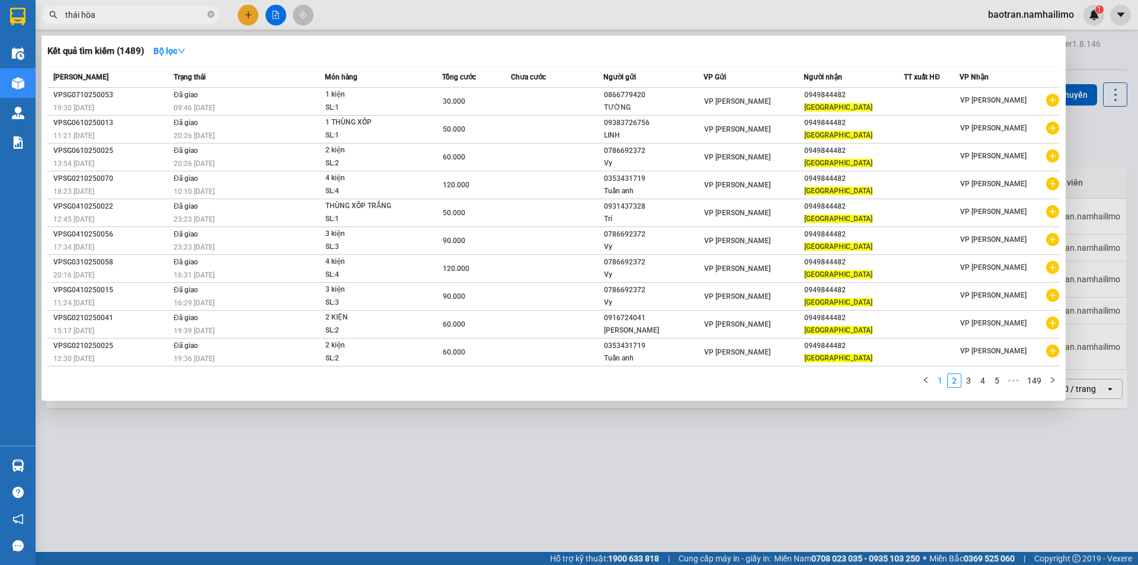
click at [944, 382] on link "1" at bounding box center [940, 380] width 13 height 13
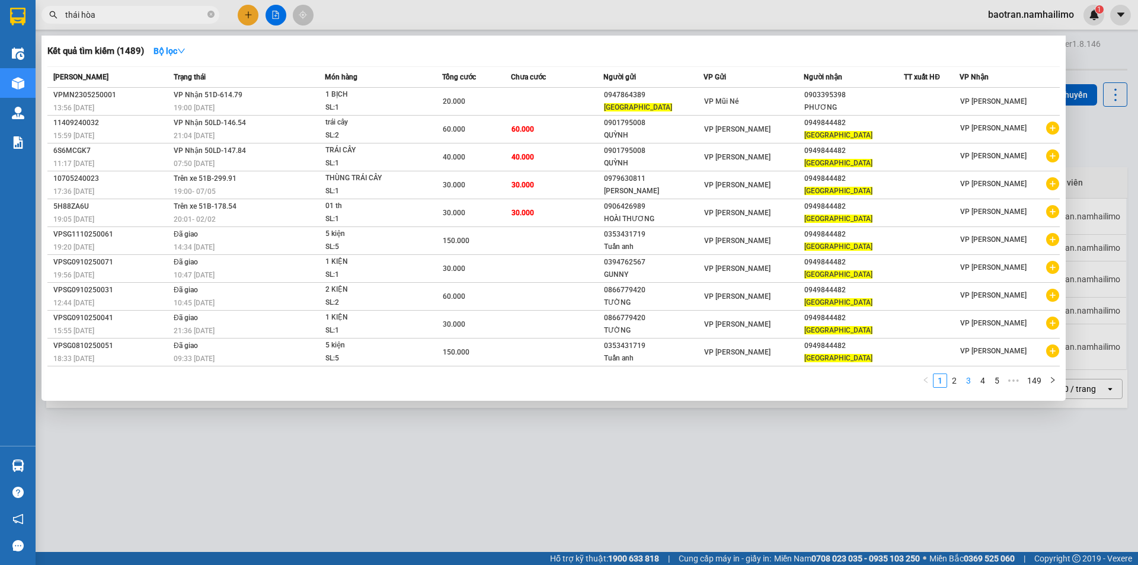
click at [974, 382] on link "3" at bounding box center [968, 380] width 13 height 13
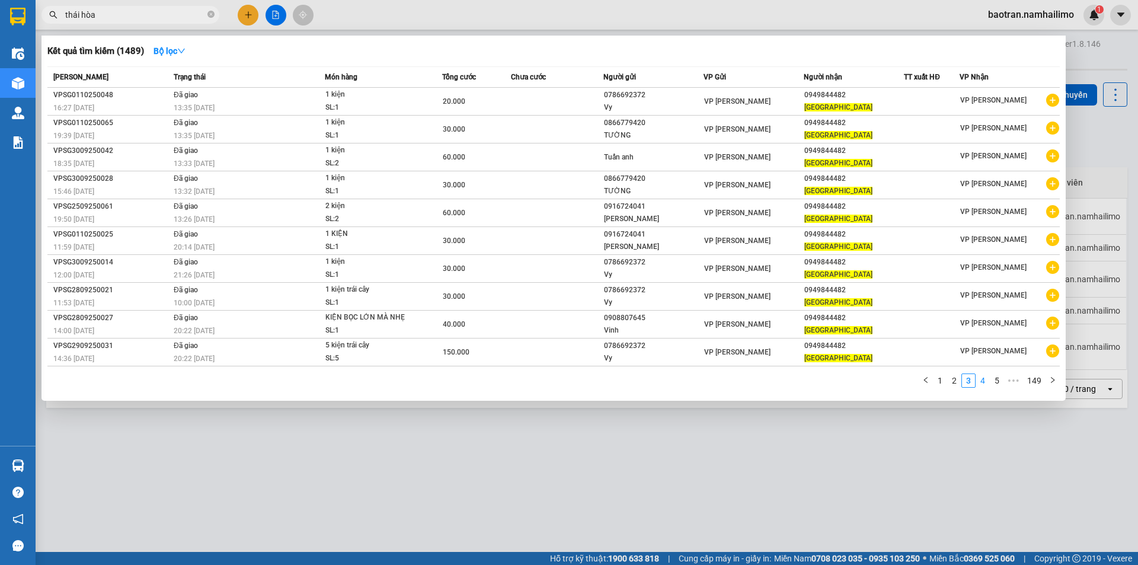
click at [982, 383] on link "4" at bounding box center [982, 380] width 13 height 13
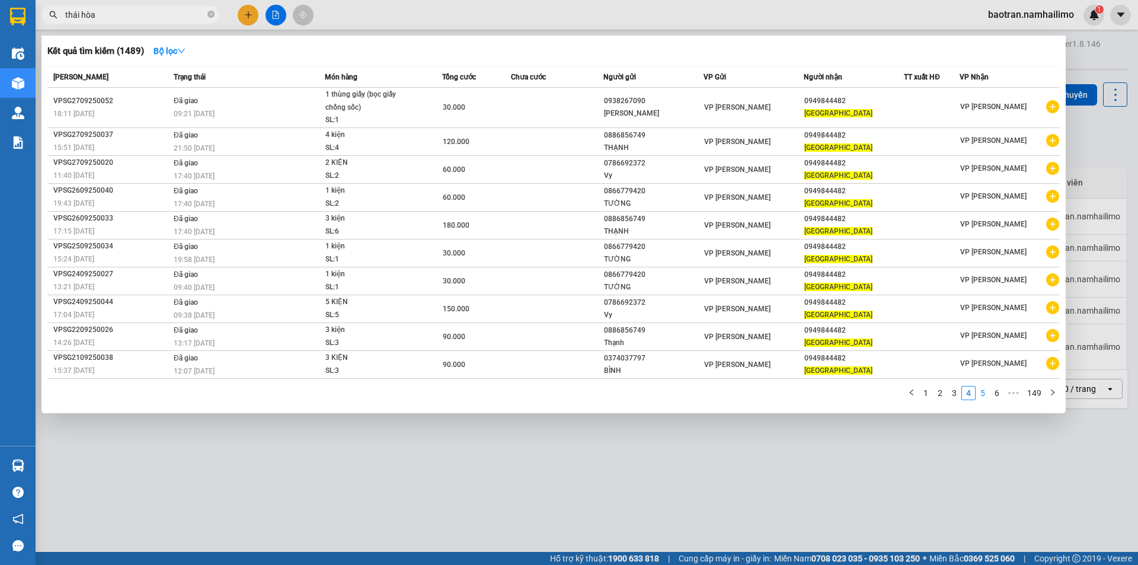
click at [985, 391] on link "5" at bounding box center [982, 392] width 13 height 13
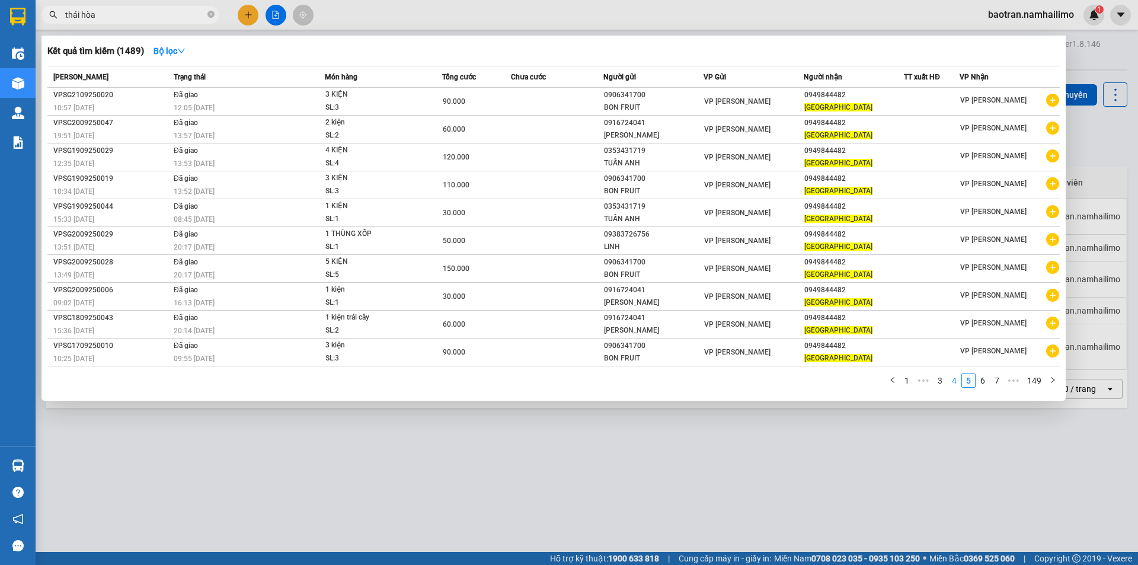
click at [957, 381] on link "4" at bounding box center [954, 380] width 13 height 13
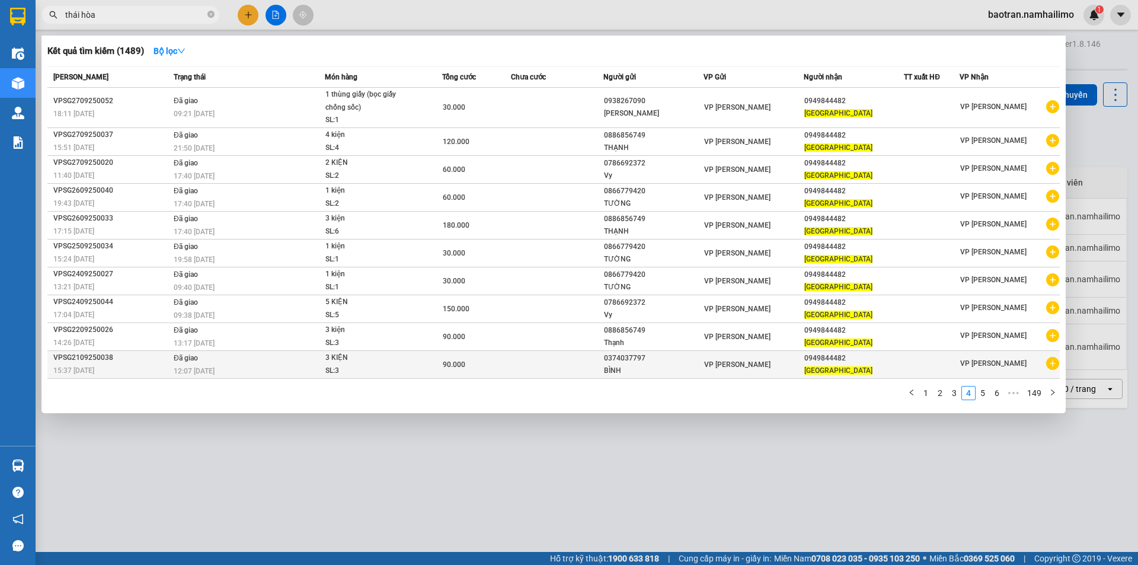
click at [1053, 363] on icon "plus-circle" at bounding box center [1052, 363] width 13 height 13
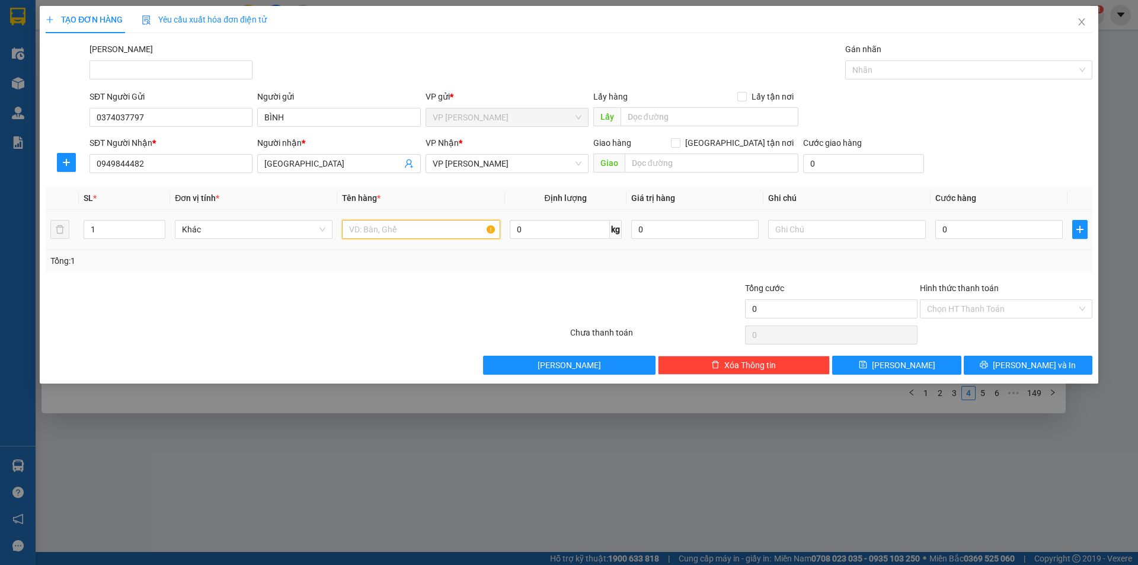
click at [381, 235] on input "text" at bounding box center [421, 229] width 158 height 19
type input "1 kiện"
click at [953, 241] on div "0" at bounding box center [998, 230] width 127 height 24
click at [957, 233] on input "0" at bounding box center [998, 229] width 127 height 19
type input "3"
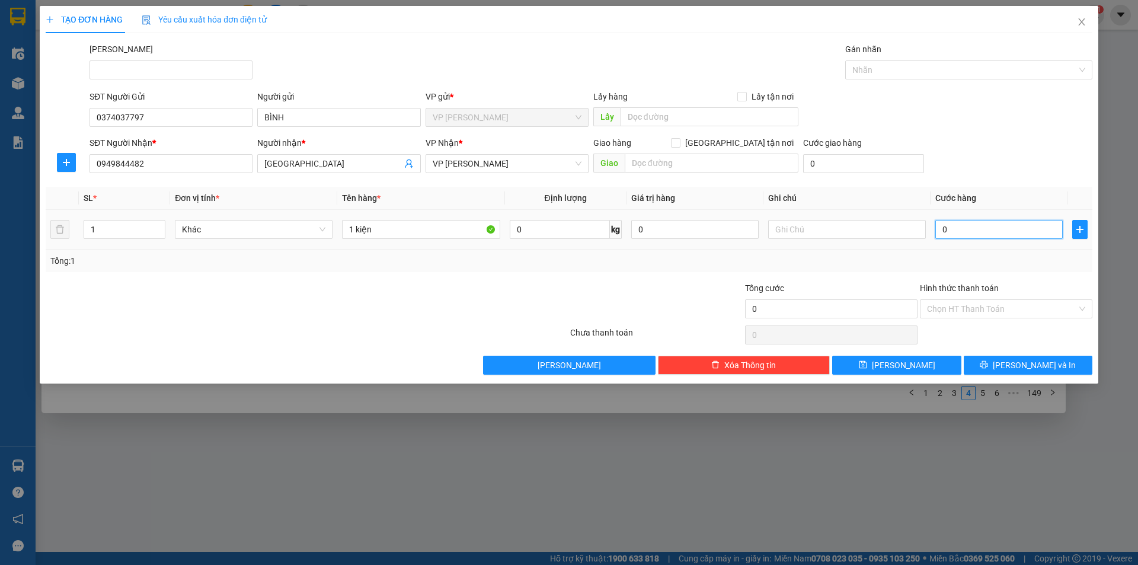
type input "3"
type input "30"
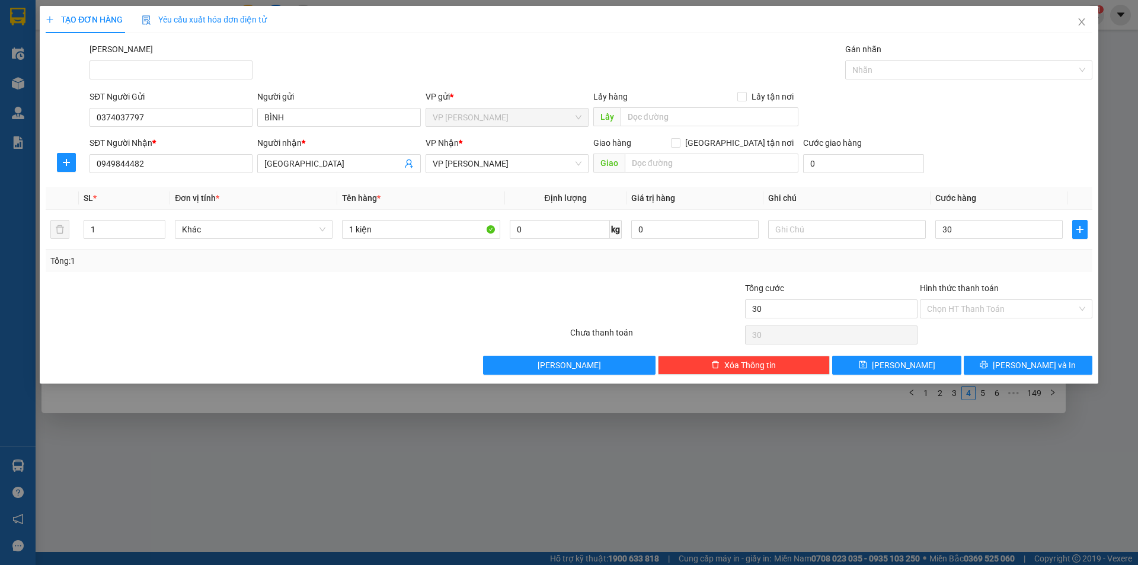
type input "30.000"
click at [1057, 366] on button "Lưu và In" at bounding box center [1028, 365] width 129 height 19
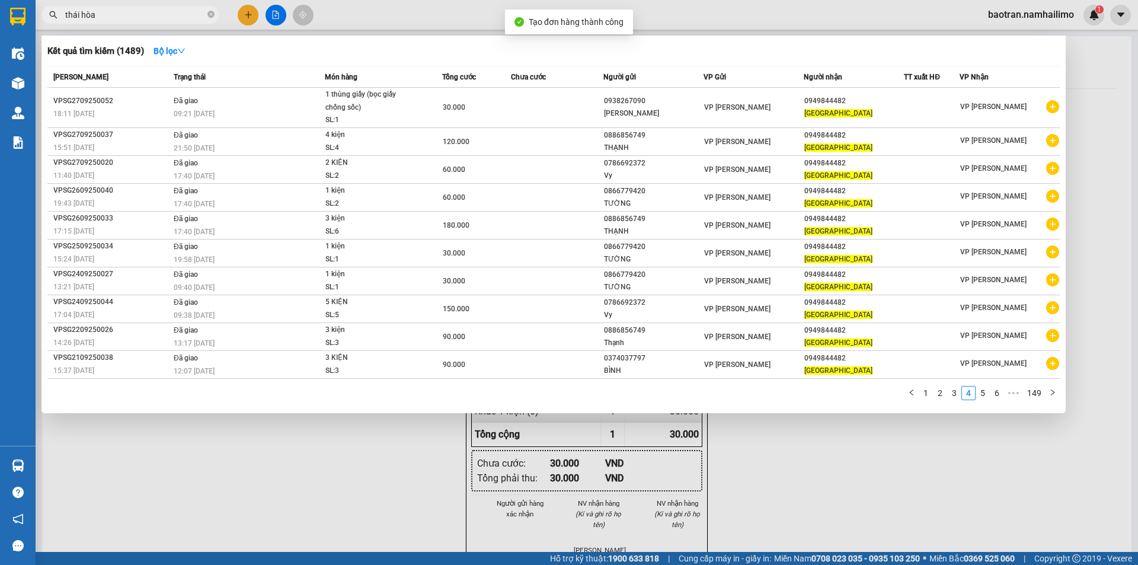
drag, startPoint x: 831, startPoint y: 482, endPoint x: 748, endPoint y: 411, distance: 108.9
click at [831, 480] on div at bounding box center [569, 282] width 1138 height 565
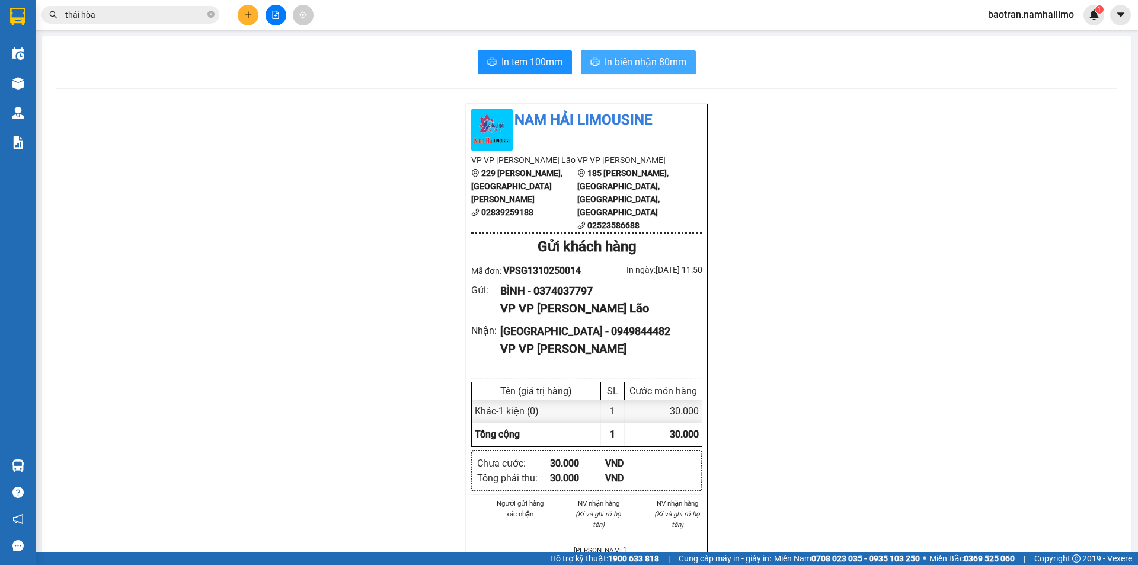
click at [628, 62] on span "In biên nhận 80mm" at bounding box center [646, 62] width 82 height 15
click at [544, 55] on span "In tem 100mm" at bounding box center [531, 62] width 61 height 15
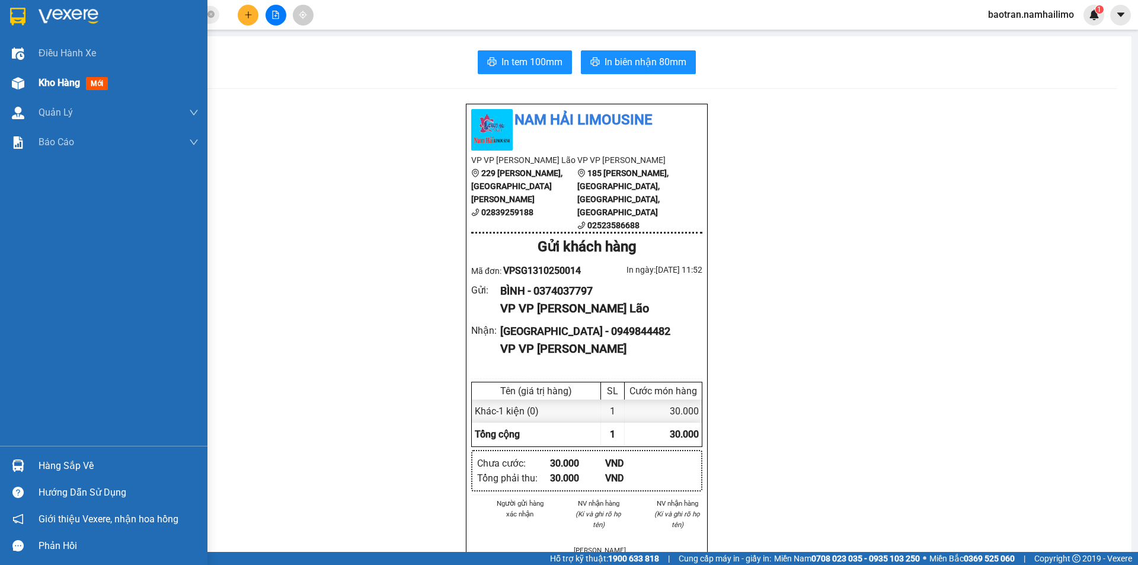
click at [47, 84] on span "Kho hàng" at bounding box center [59, 82] width 41 height 11
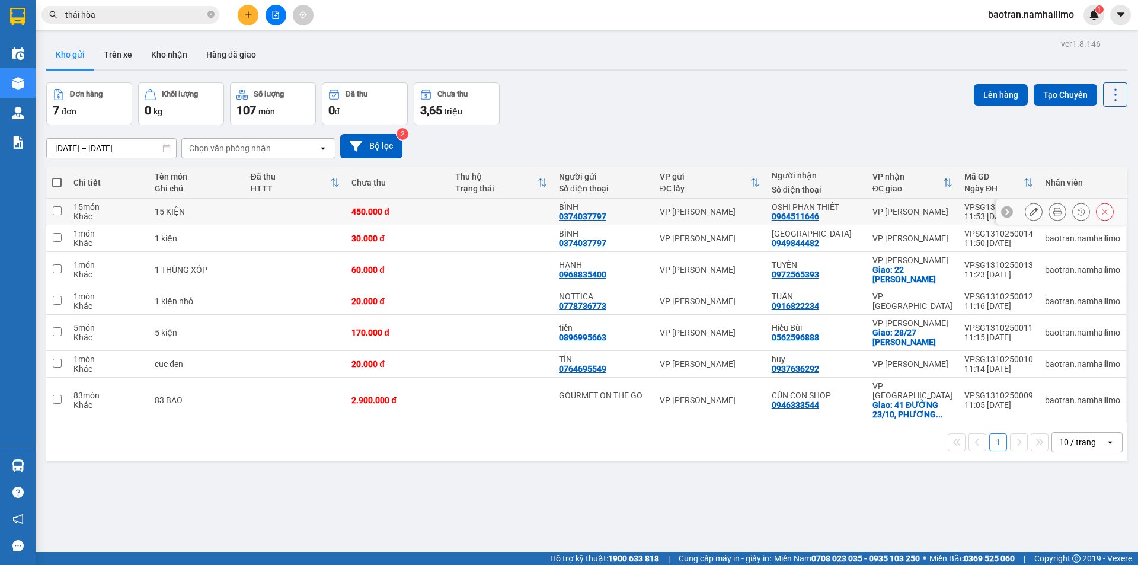
click at [1054, 209] on button at bounding box center [1057, 212] width 17 height 21
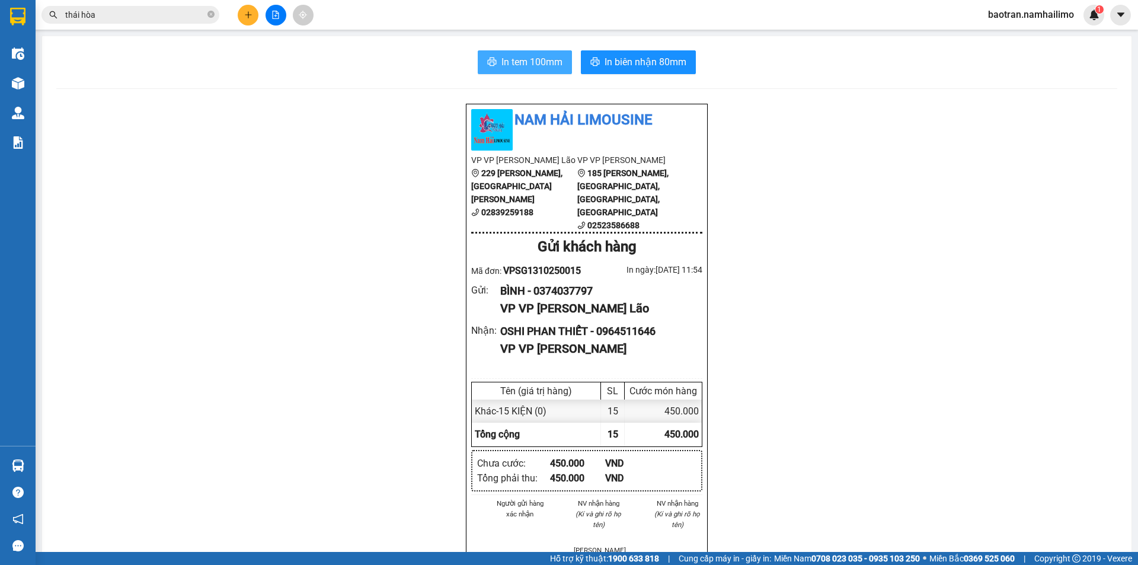
click at [548, 56] on span "In tem 100mm" at bounding box center [531, 62] width 61 height 15
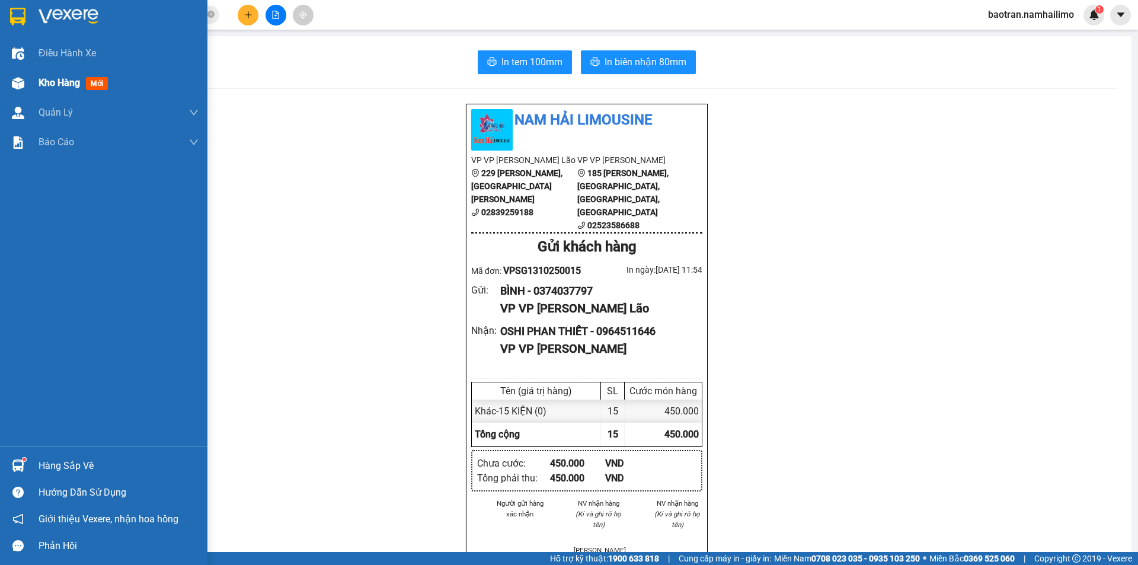
click at [42, 81] on span "Kho hàng" at bounding box center [59, 82] width 41 height 11
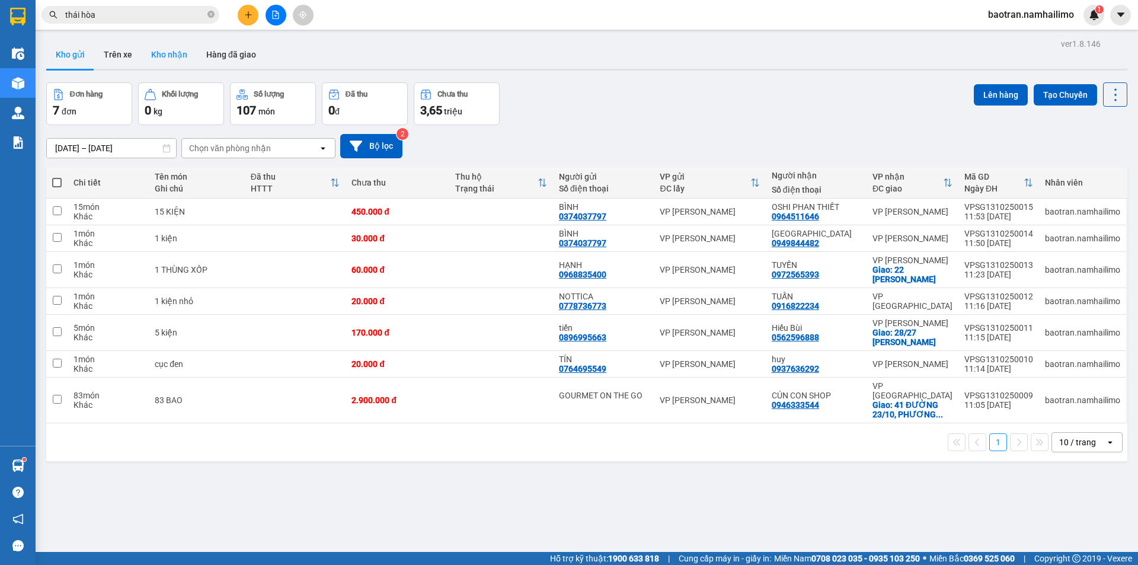
click at [181, 50] on button "Kho nhận" at bounding box center [169, 54] width 55 height 28
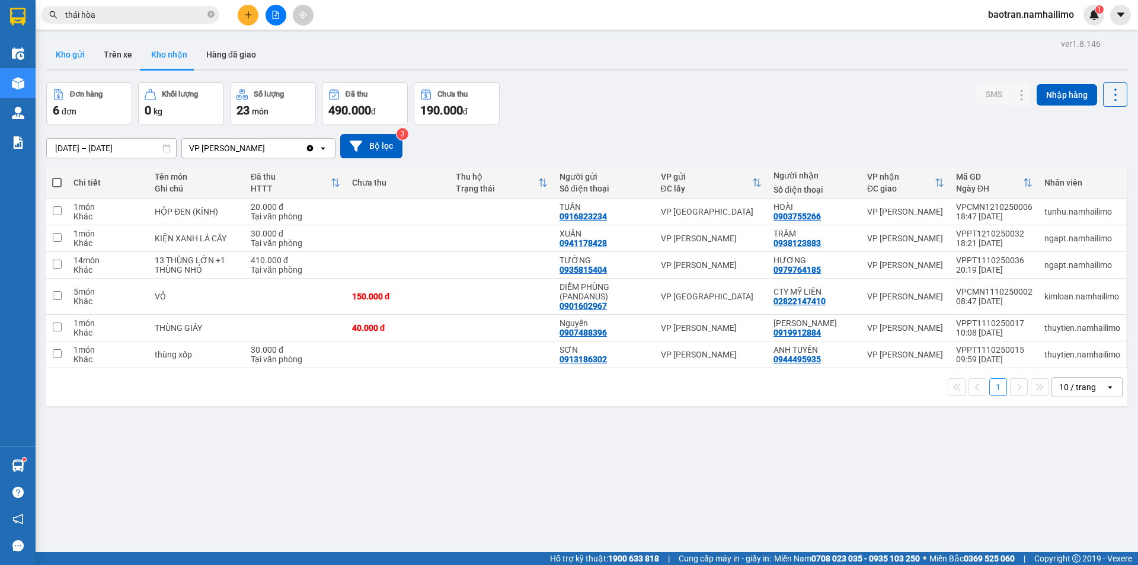
click at [78, 61] on button "Kho gửi" at bounding box center [70, 54] width 48 height 28
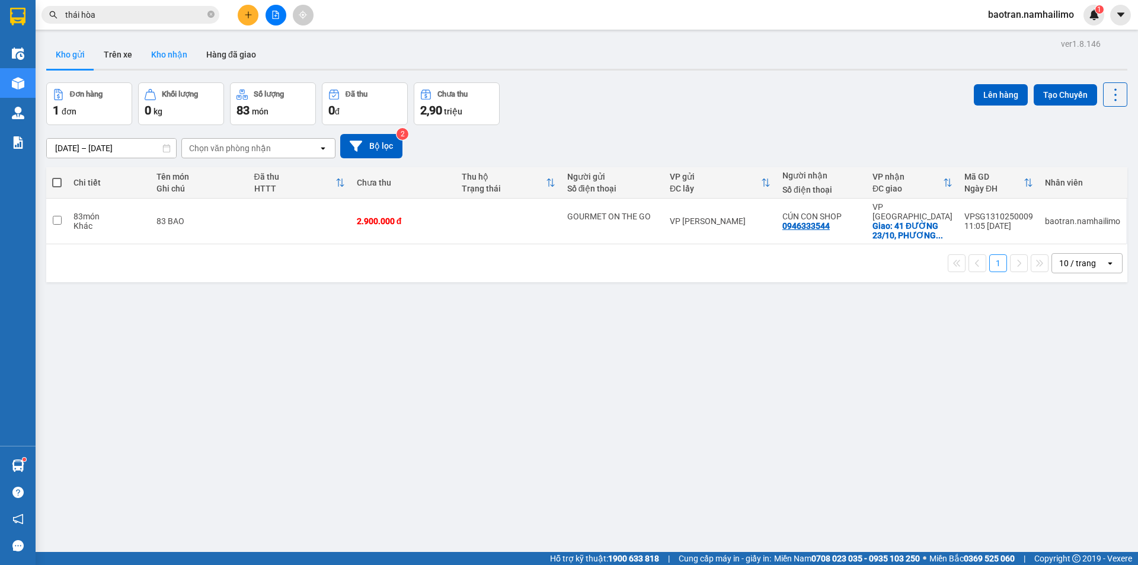
click at [170, 55] on button "Kho nhận" at bounding box center [169, 54] width 55 height 28
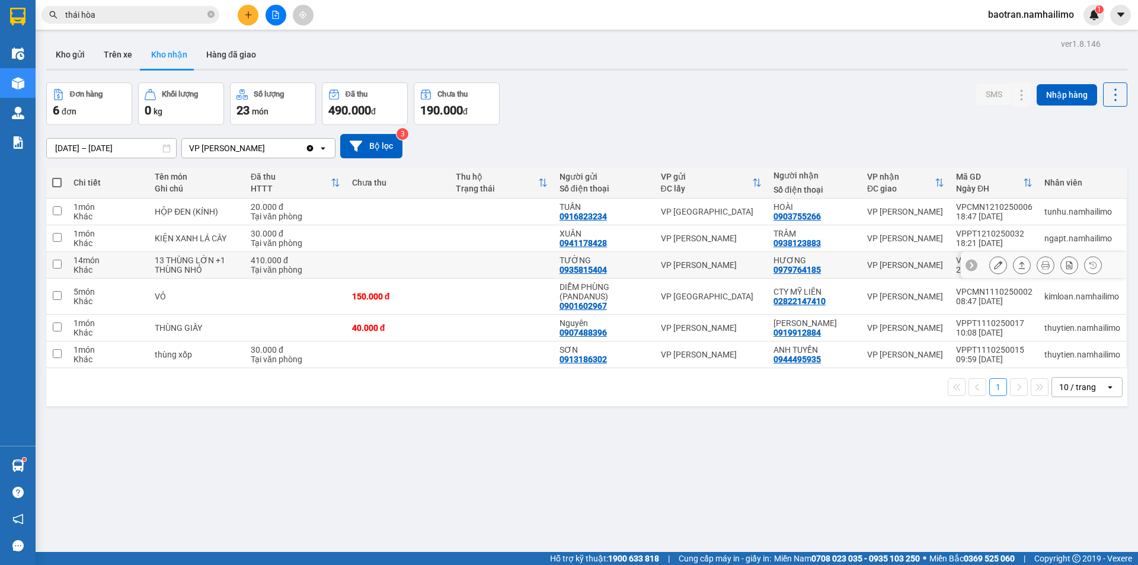
click at [994, 268] on button at bounding box center [998, 265] width 17 height 21
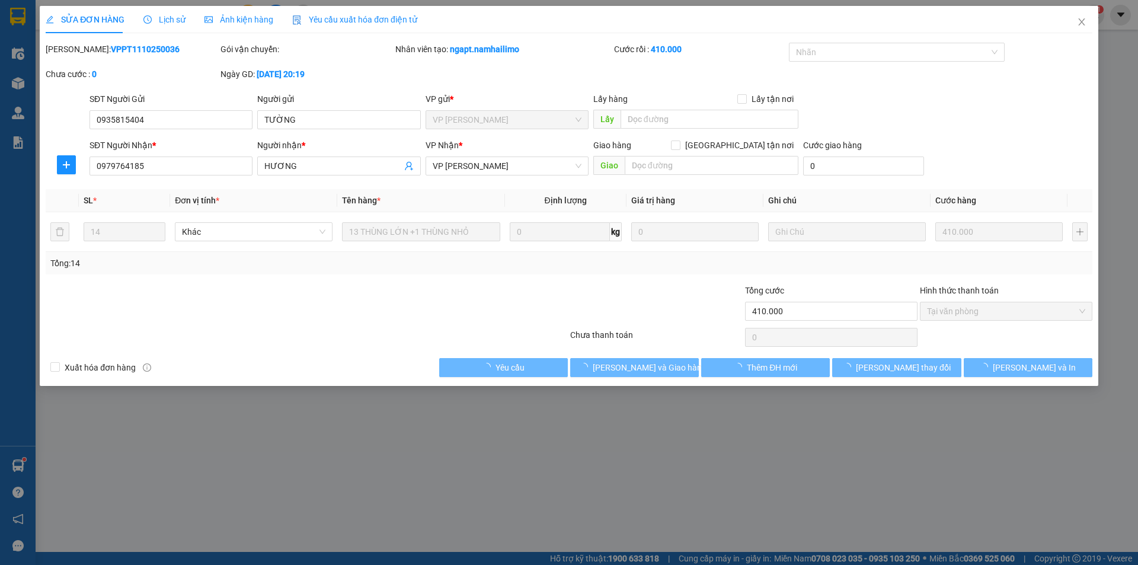
type input "0935815404"
type input "TƯỜNG"
type input "0979764185"
type input "HƯƠNG"
type input "410.000"
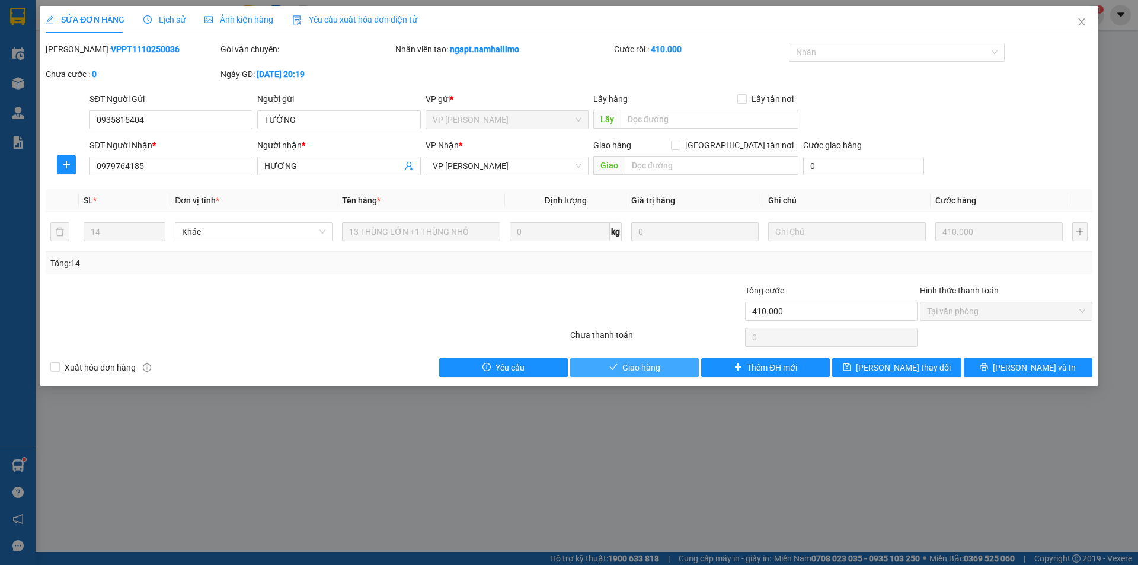
click at [636, 363] on span "Giao hàng" at bounding box center [641, 367] width 38 height 13
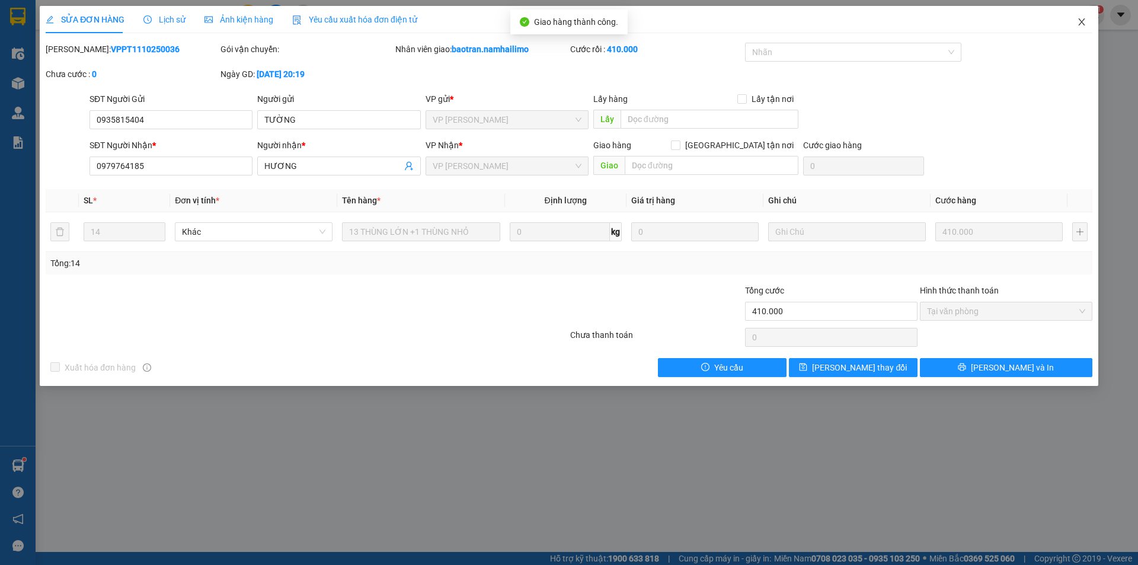
click at [1084, 22] on icon "close" at bounding box center [1081, 21] width 9 height 9
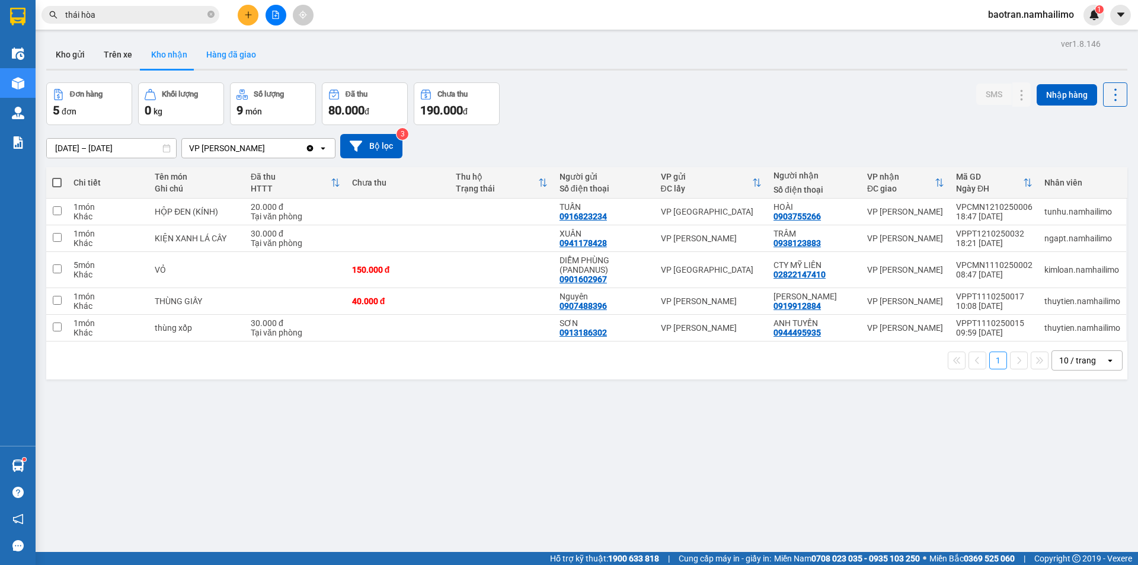
click at [255, 42] on button "Hàng đã giao" at bounding box center [231, 54] width 69 height 28
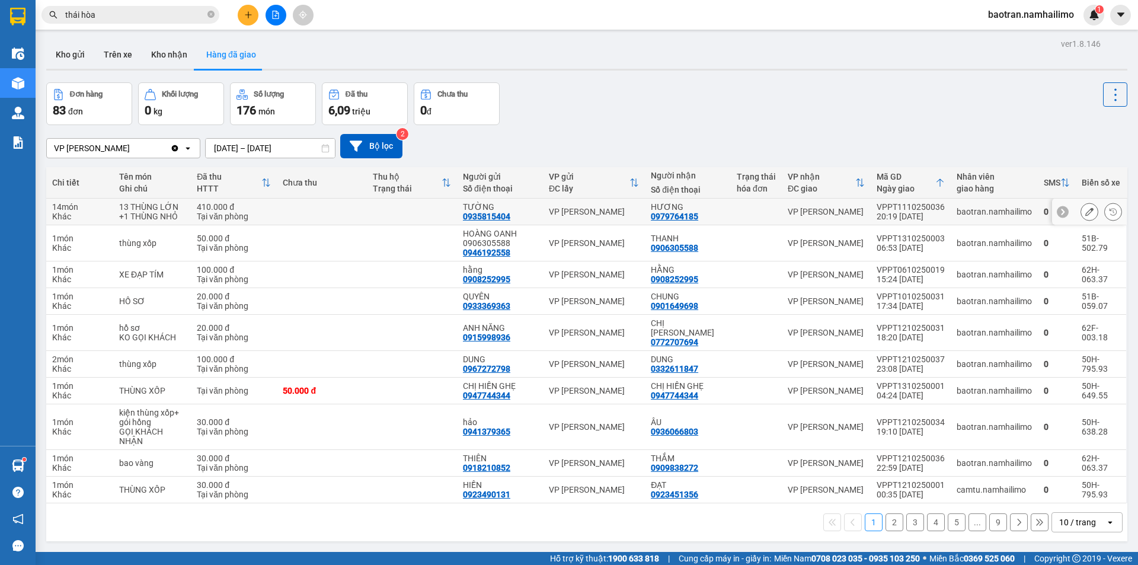
drag, startPoint x: 710, startPoint y: 217, endPoint x: 653, endPoint y: 219, distance: 56.9
click at [653, 219] on td "HƯƠNG 0979764185" at bounding box center [688, 212] width 86 height 27
click at [69, 55] on button "Kho gửi" at bounding box center [70, 54] width 48 height 28
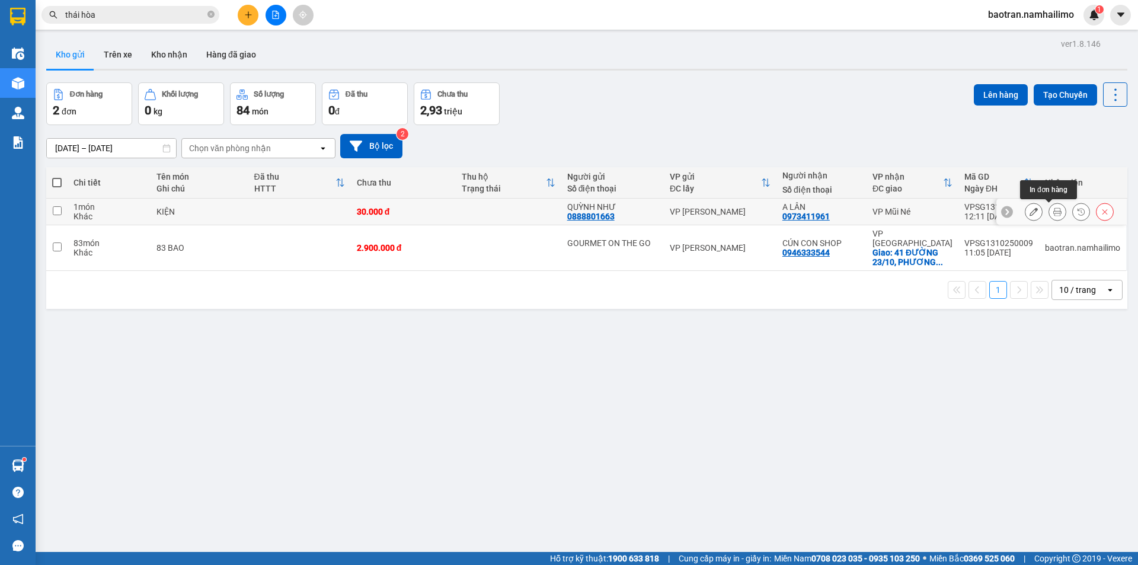
click at [1053, 212] on icon at bounding box center [1057, 211] width 8 height 8
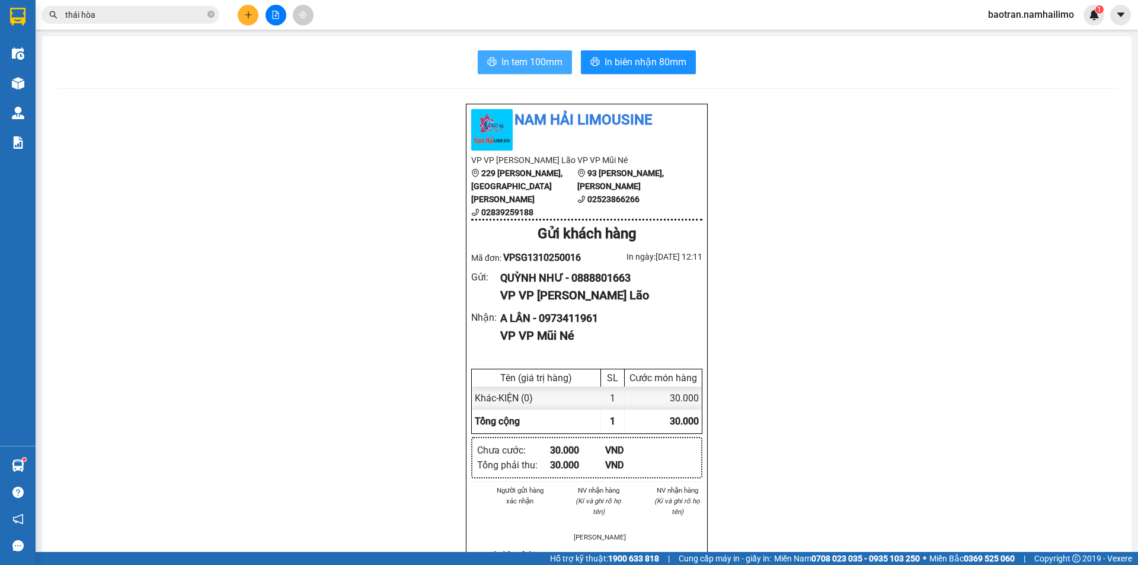
click at [518, 72] on button "In tem 100mm" at bounding box center [525, 62] width 94 height 24
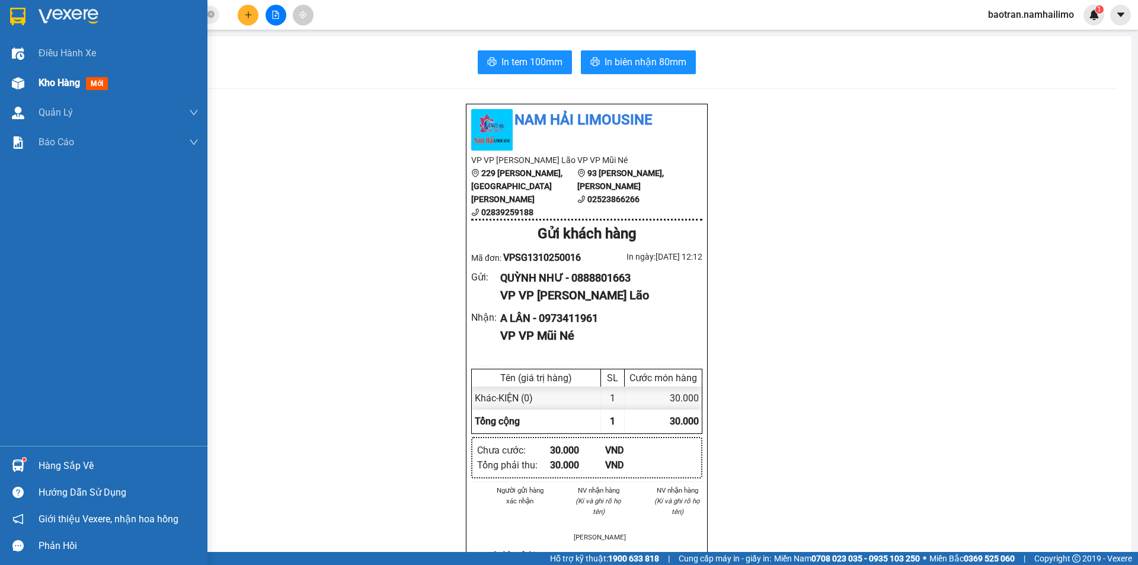
click at [54, 83] on span "Kho hàng" at bounding box center [59, 82] width 41 height 11
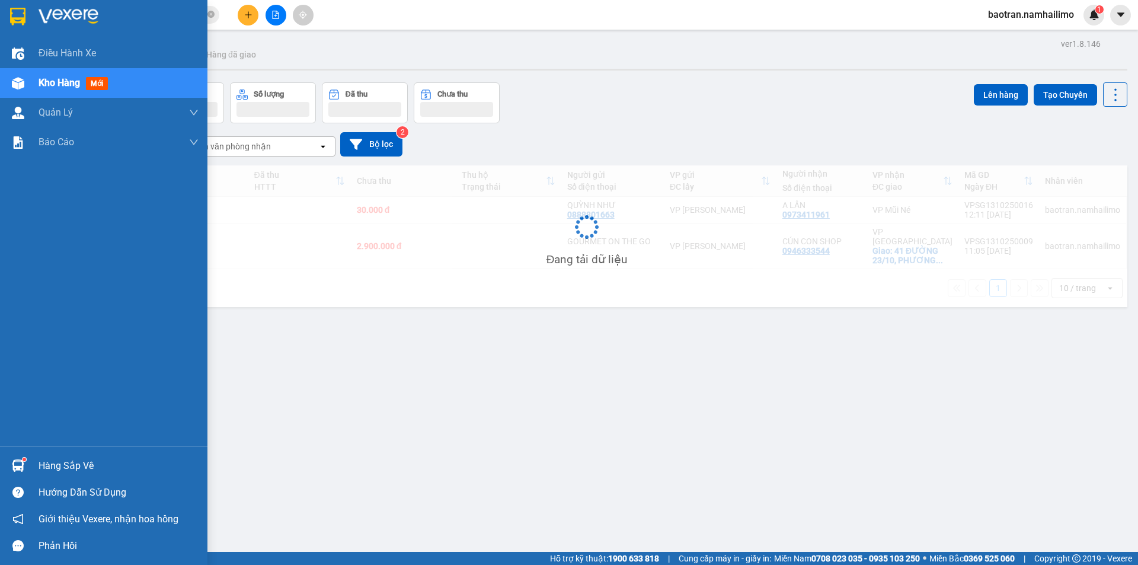
click at [64, 469] on div "Hàng sắp về" at bounding box center [119, 466] width 160 height 18
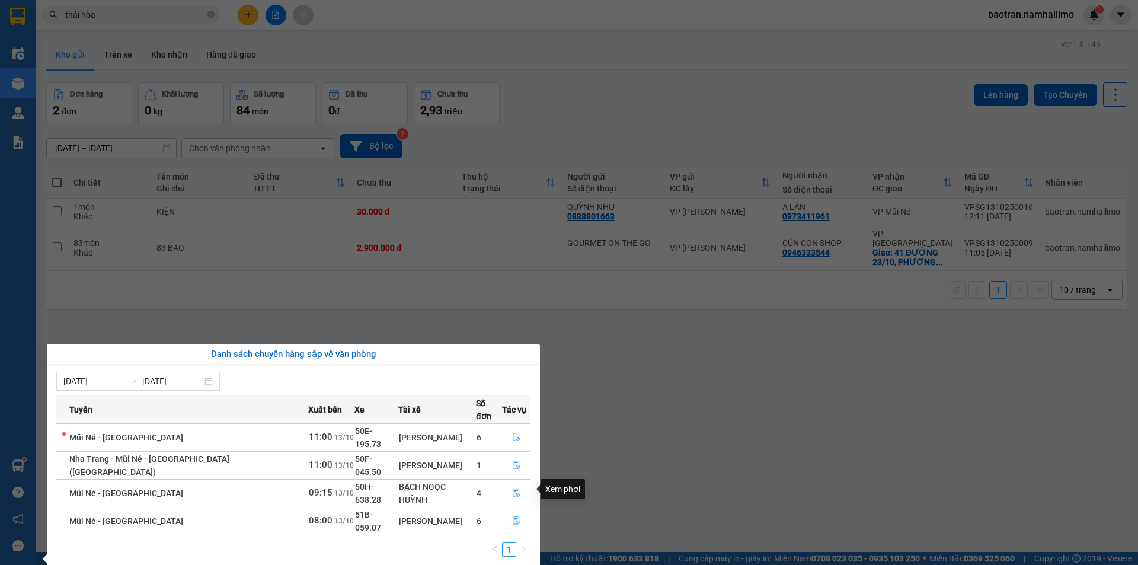
click at [516, 516] on icon "file-done" at bounding box center [516, 520] width 8 height 8
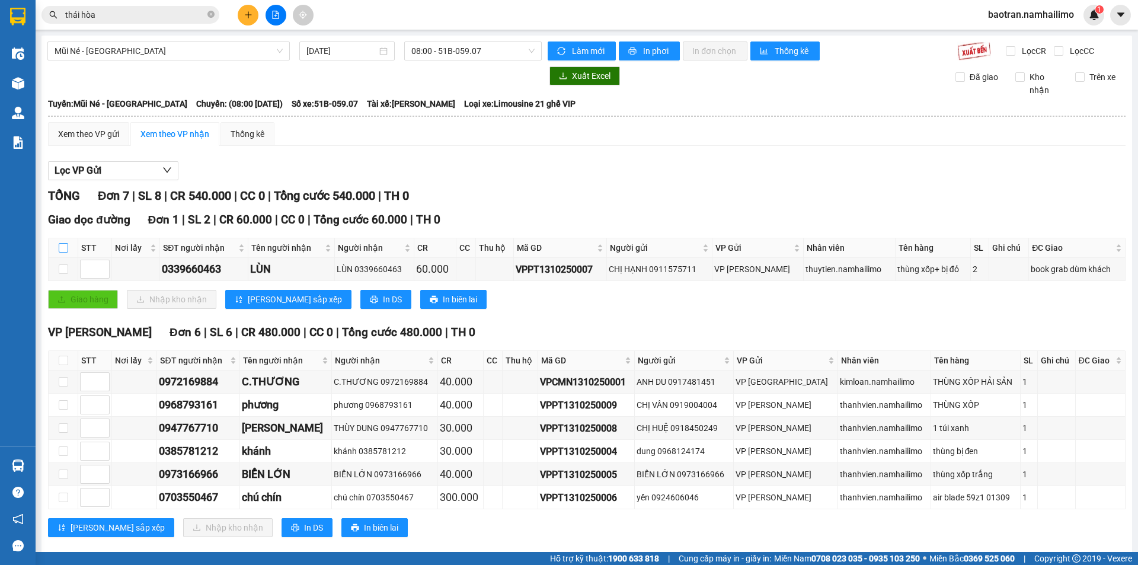
click at [67, 251] on input "checkbox" at bounding box center [63, 247] width 9 height 9
checkbox input "true"
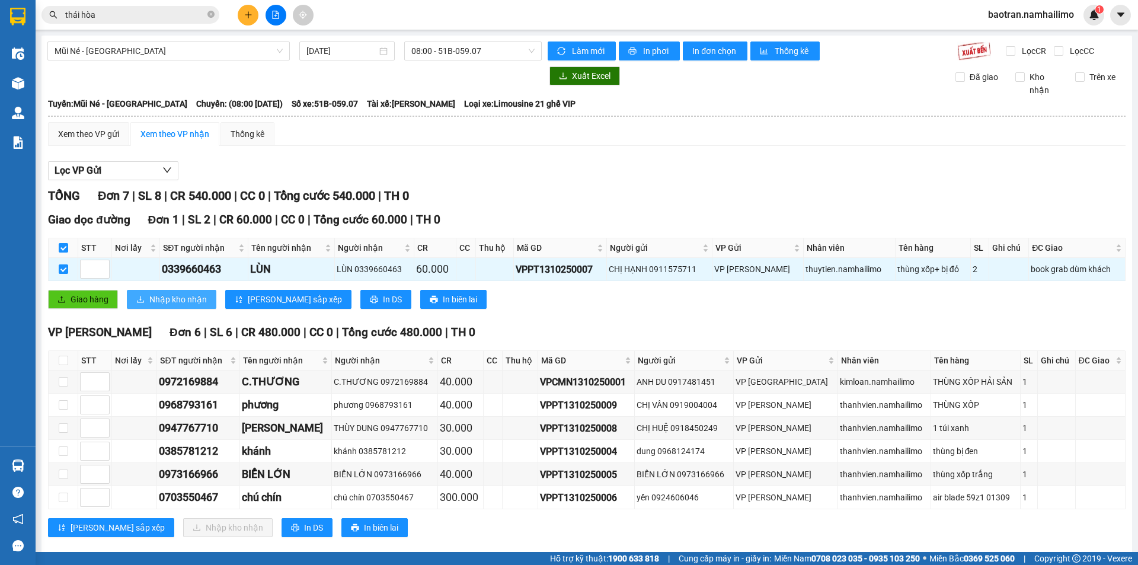
click at [171, 293] on span "Nhập kho nhận" at bounding box center [177, 299] width 57 height 13
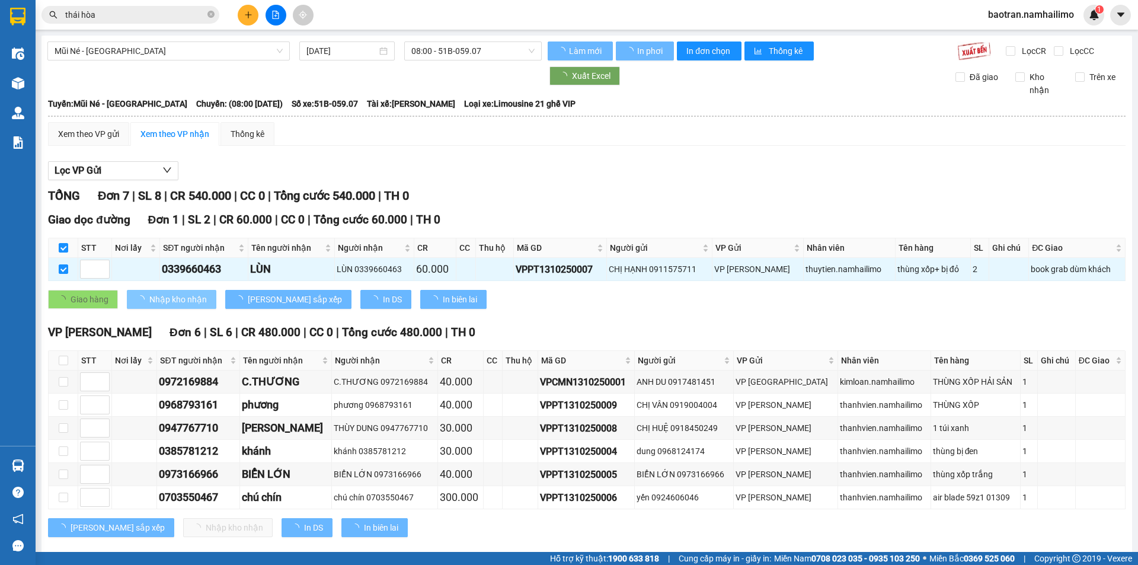
checkbox input "false"
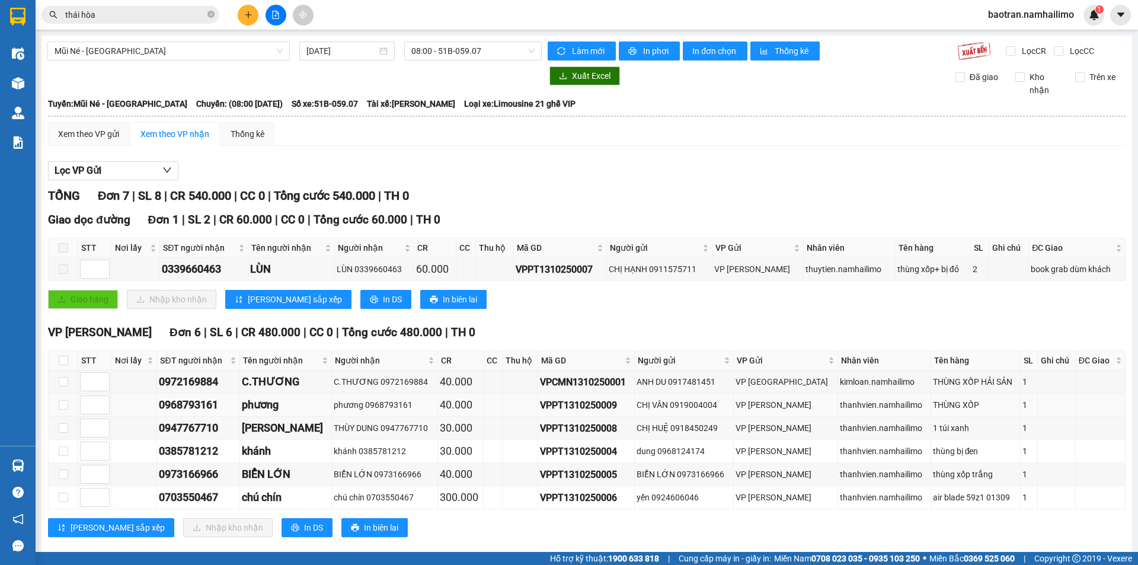
drag, startPoint x: 301, startPoint y: 402, endPoint x: 250, endPoint y: 407, distance: 51.1
click at [250, 407] on div "phương" at bounding box center [286, 405] width 88 height 17
click at [263, 407] on div "phương" at bounding box center [286, 405] width 88 height 17
click at [681, 188] on div "TỔNG Đơn 7 | SL 8 | CR 540.000 | CC 0 | Tổng cước 540.000 | TH 0" at bounding box center [587, 196] width 1078 height 18
click at [59, 363] on input "checkbox" at bounding box center [63, 360] width 9 height 9
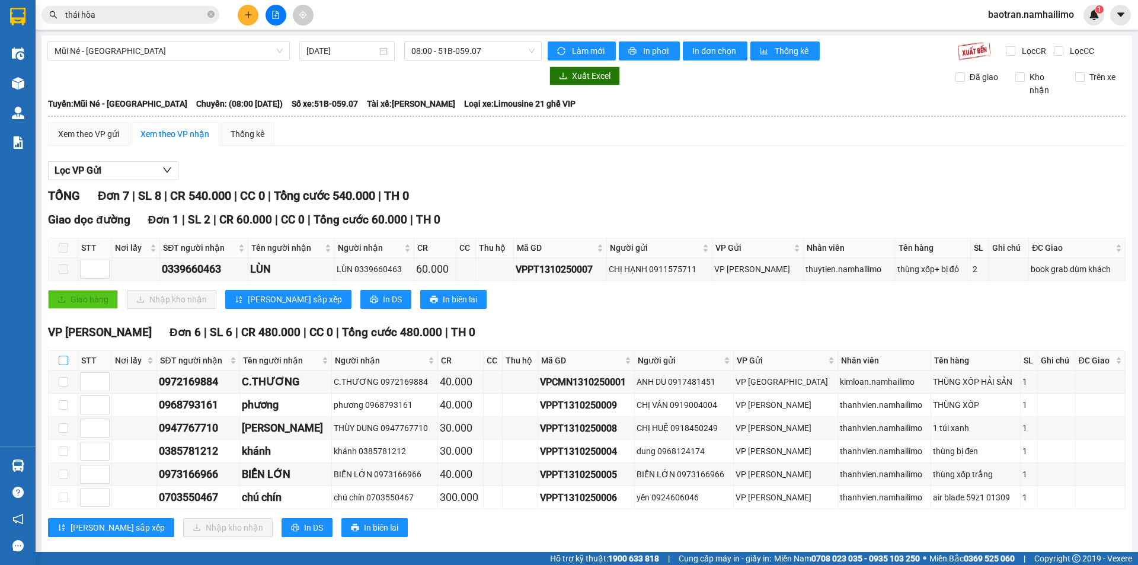
checkbox input "true"
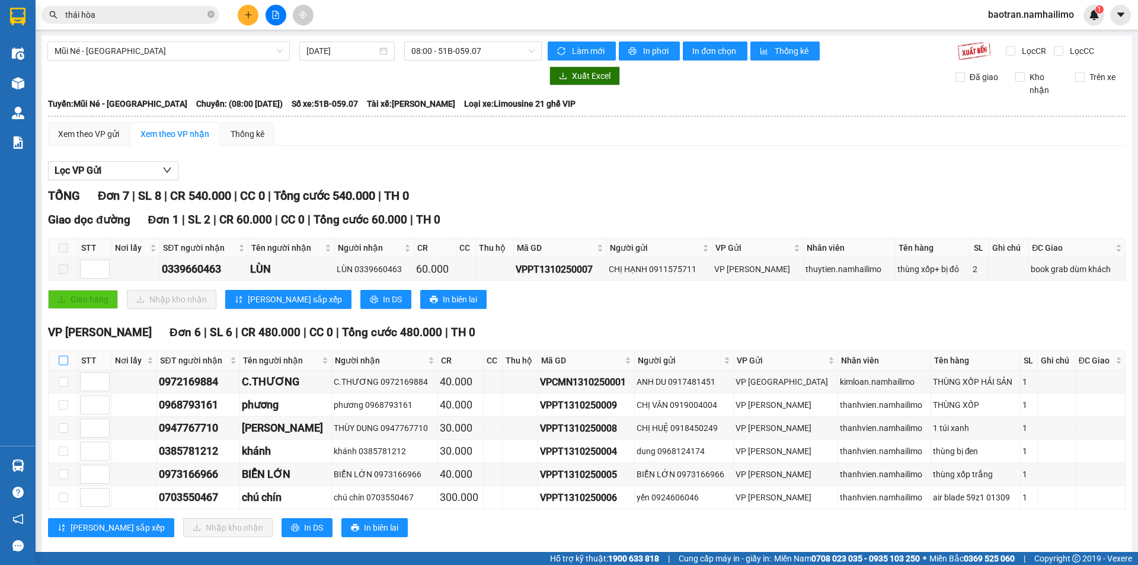
checkbox input "true"
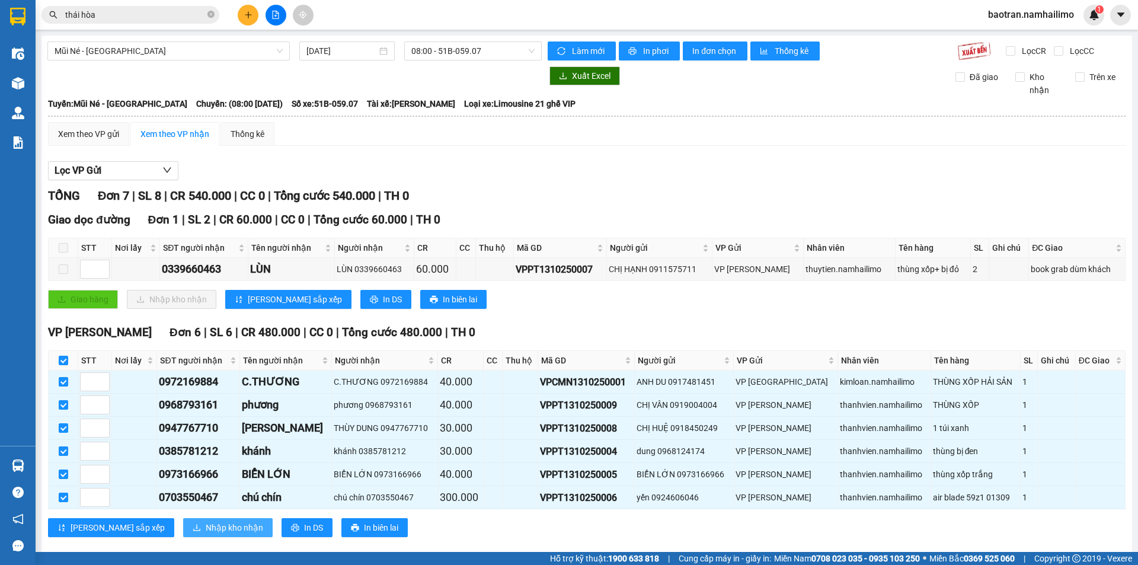
click at [206, 532] on span "Nhập kho nhận" at bounding box center [234, 527] width 57 height 13
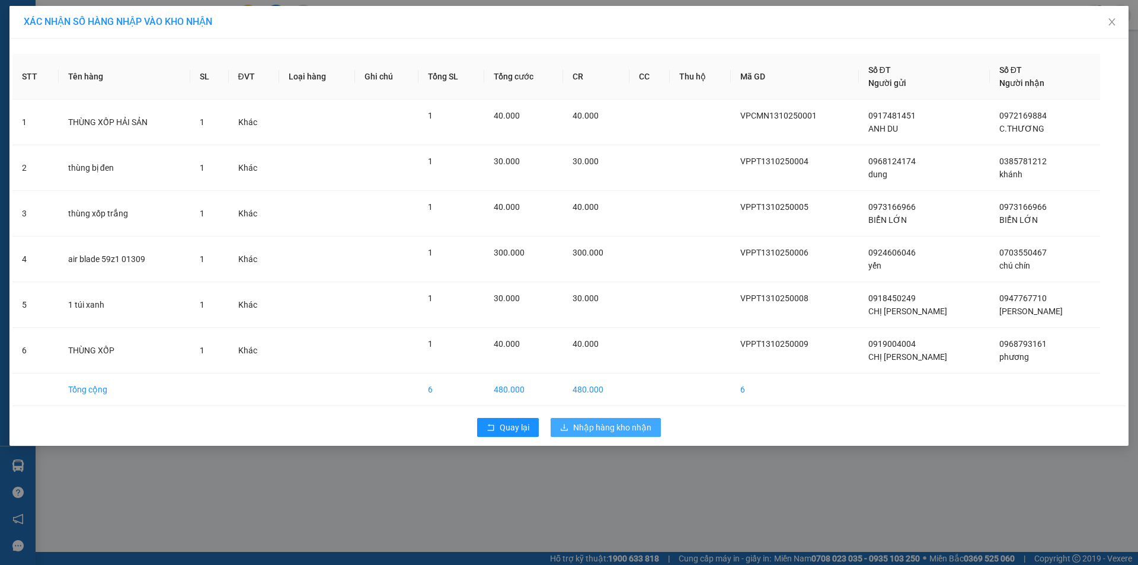
click at [605, 433] on span "Nhập hàng kho nhận" at bounding box center [612, 427] width 78 height 13
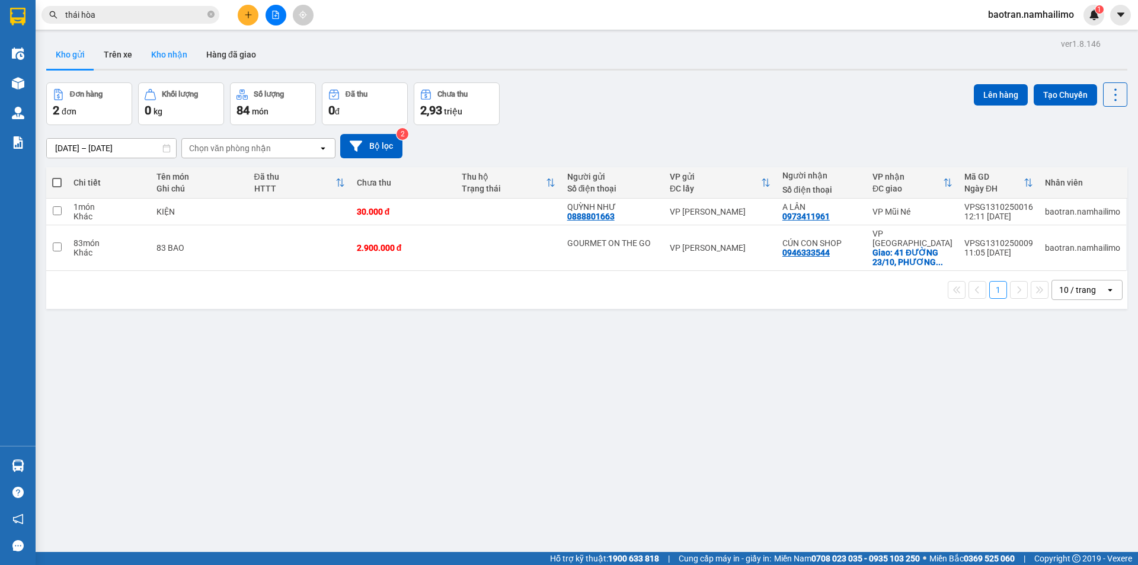
click at [165, 55] on button "Kho nhận" at bounding box center [169, 54] width 55 height 28
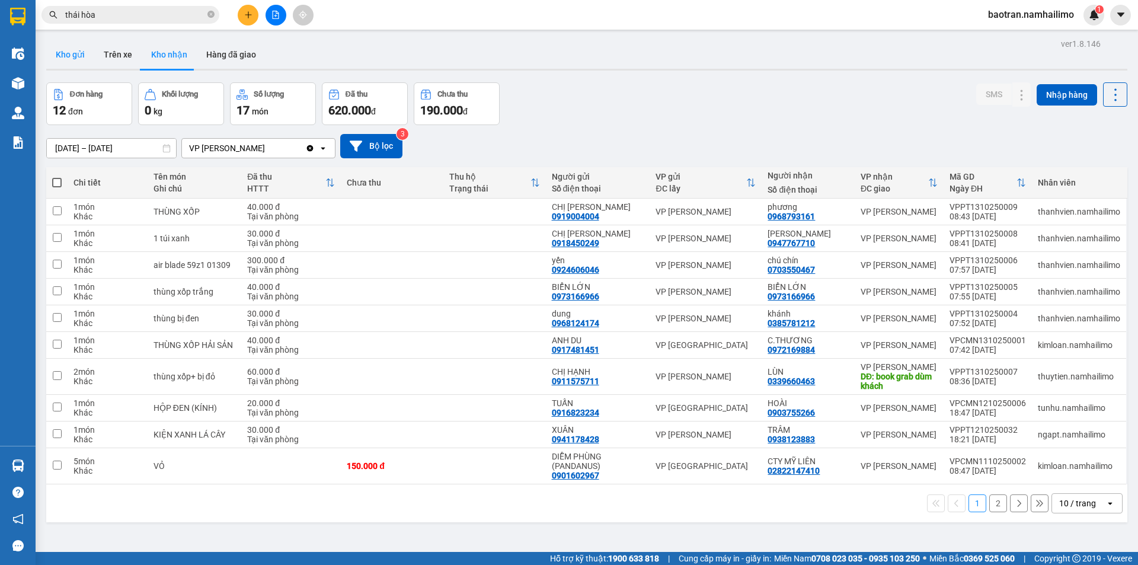
click at [71, 62] on button "Kho gửi" at bounding box center [70, 54] width 48 height 28
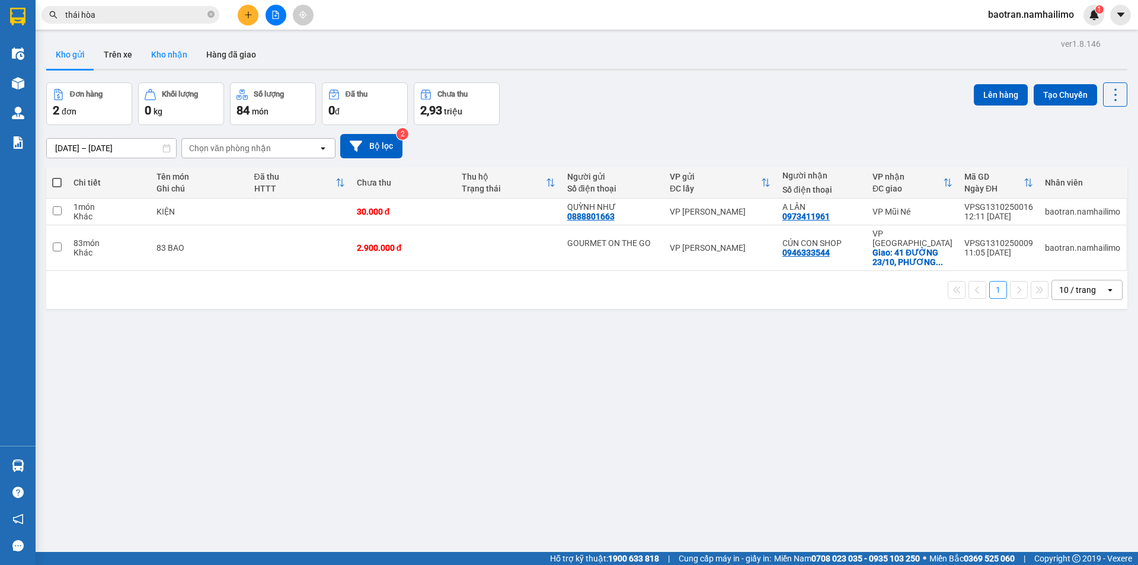
click at [154, 60] on button "Kho nhận" at bounding box center [169, 54] width 55 height 28
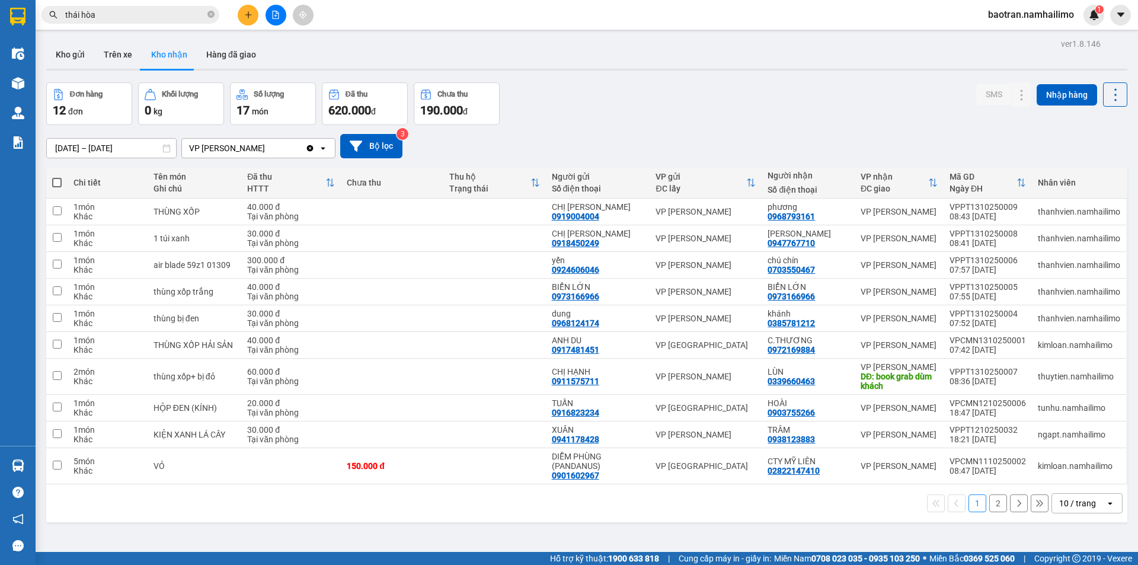
click at [992, 503] on button "2" at bounding box center [998, 503] width 18 height 18
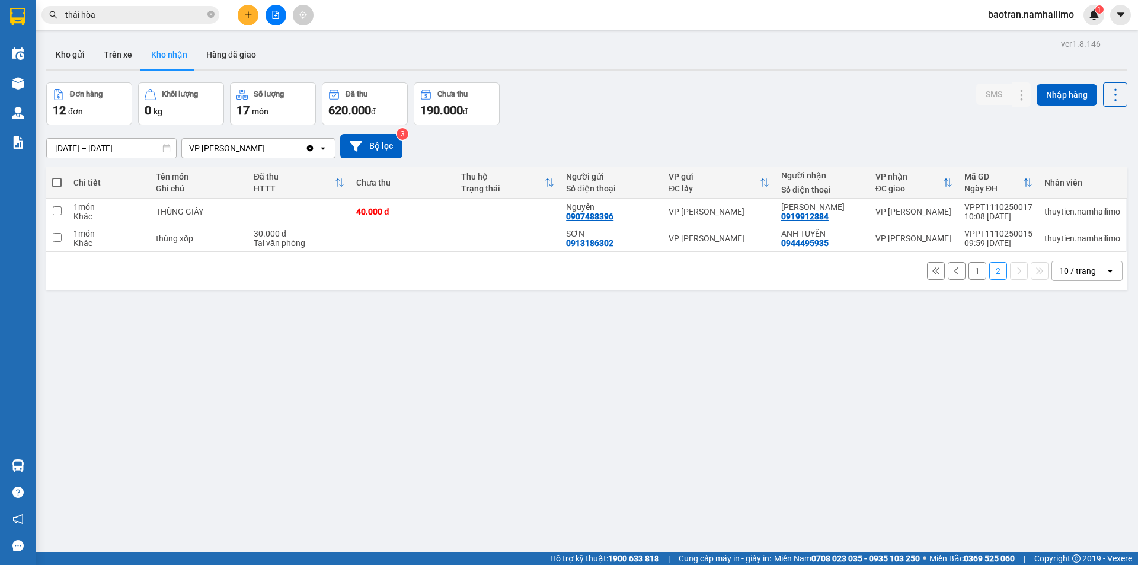
click at [969, 271] on button "1" at bounding box center [978, 271] width 18 height 18
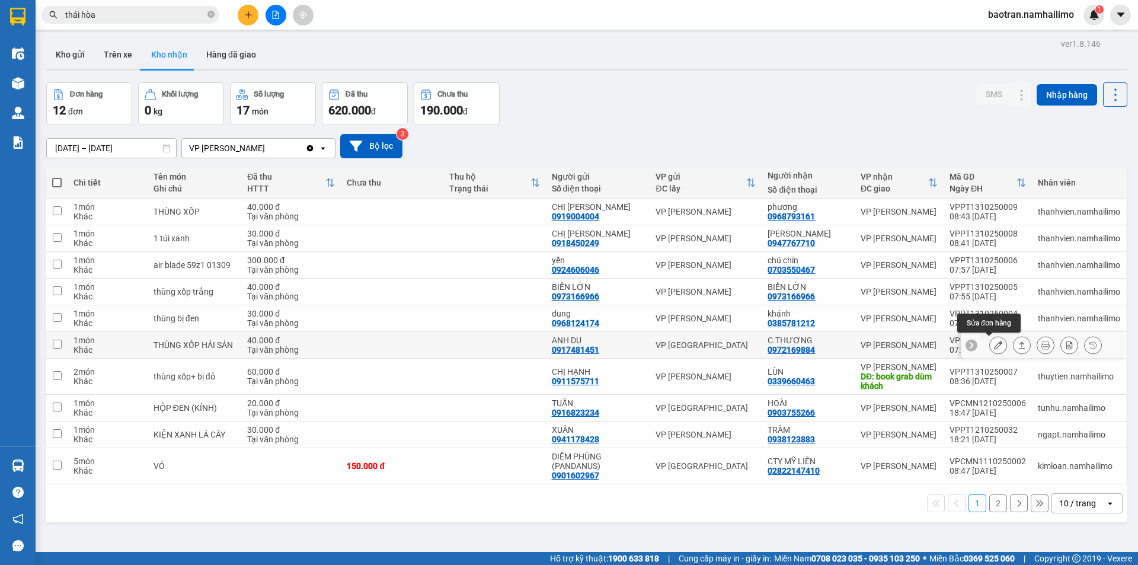
click at [994, 343] on icon at bounding box center [998, 345] width 8 height 8
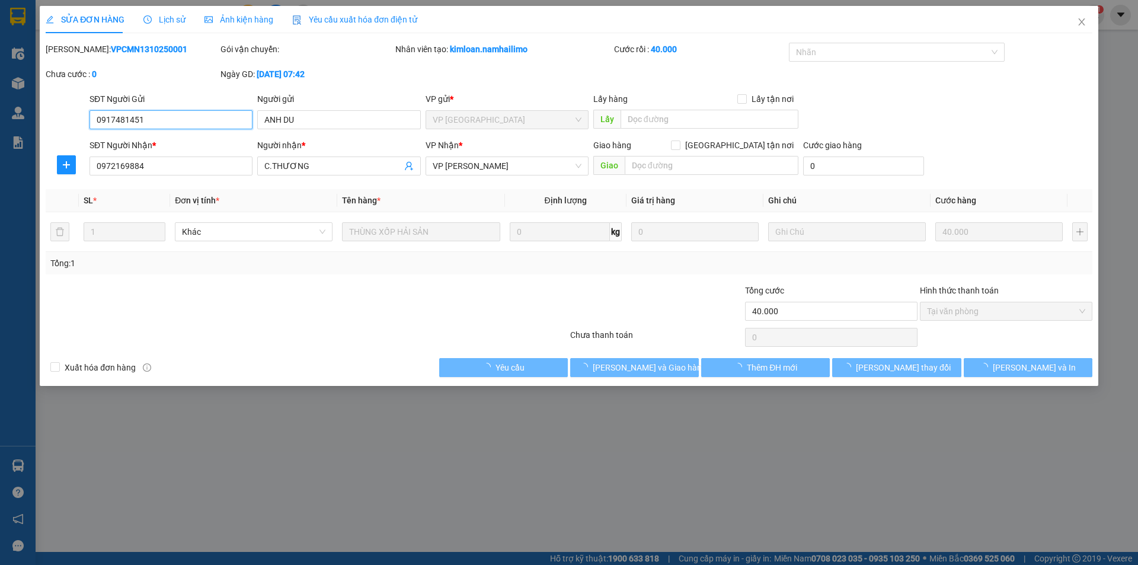
type input "0917481451"
type input "ANH DU"
type input "0972169884"
type input "C.THƯƠNG"
type input "40.000"
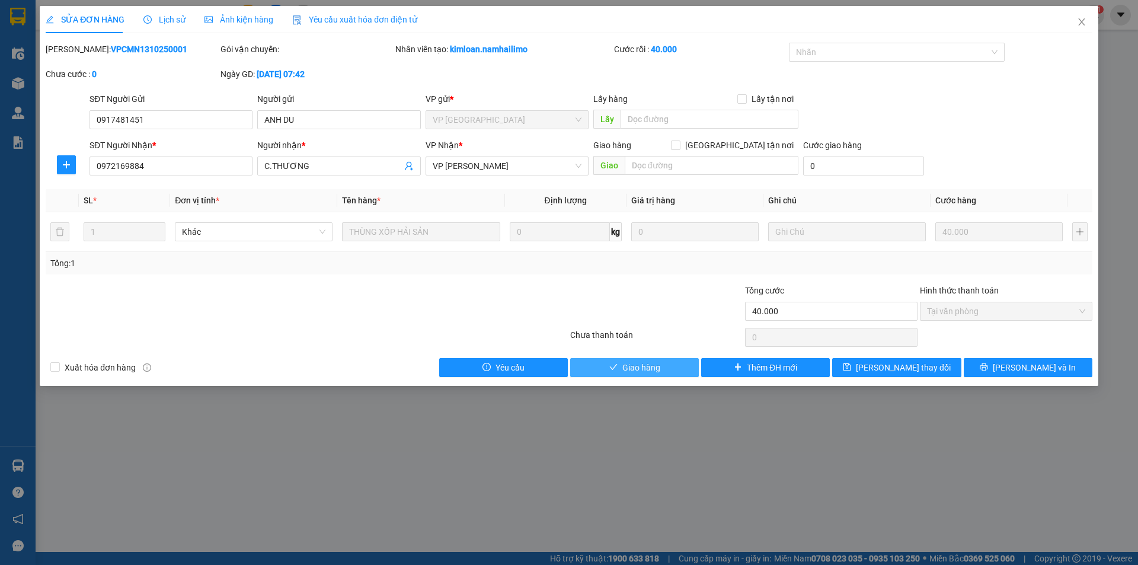
click at [660, 365] on button "Giao hàng" at bounding box center [634, 367] width 129 height 19
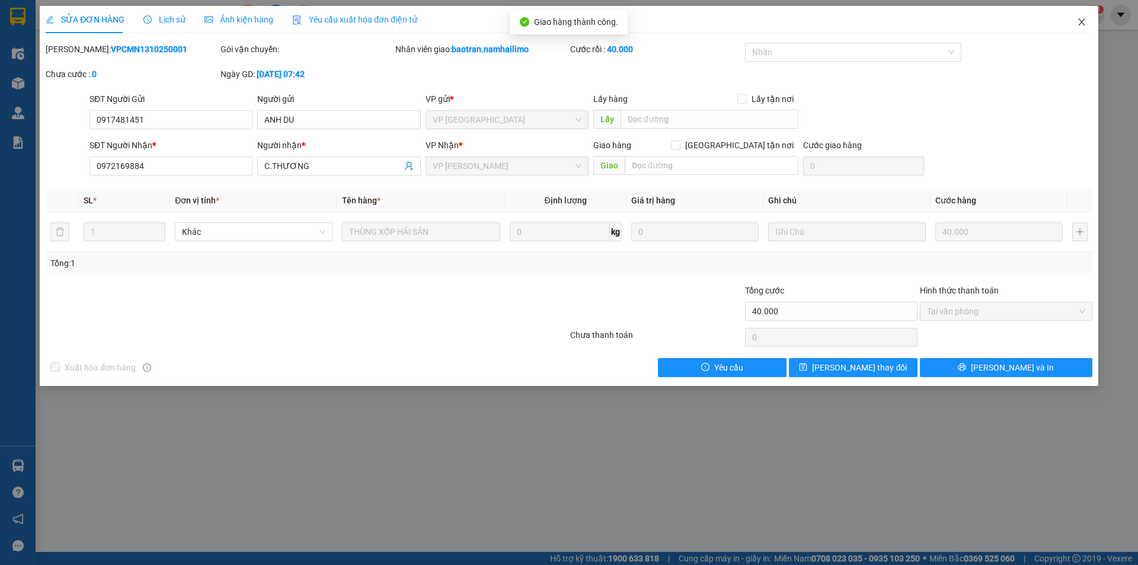
click at [1081, 24] on icon "close" at bounding box center [1081, 21] width 7 height 7
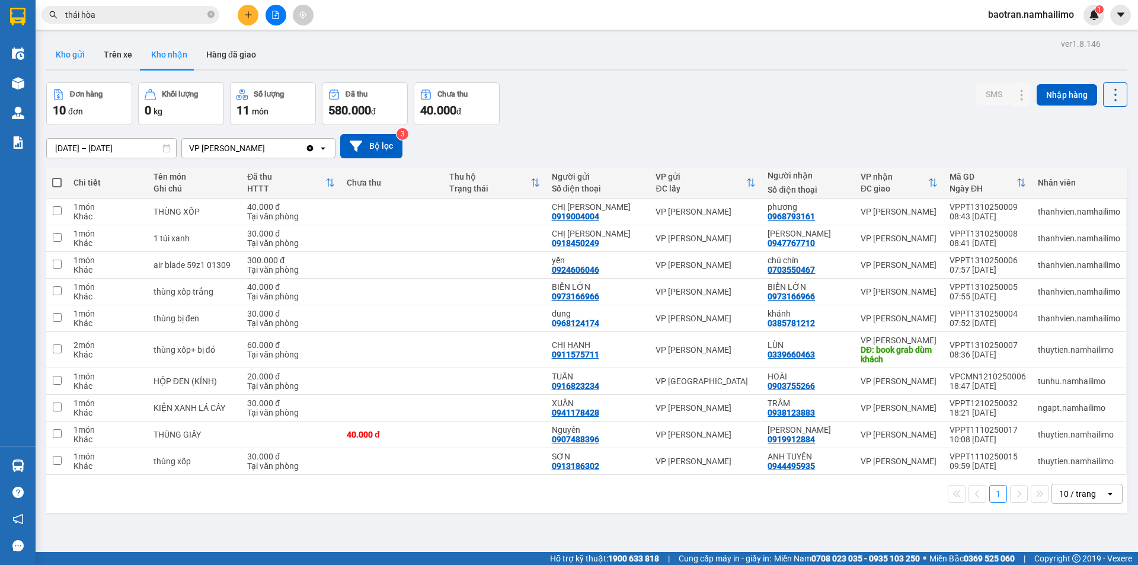
click at [81, 66] on button "Kho gửi" at bounding box center [70, 54] width 48 height 28
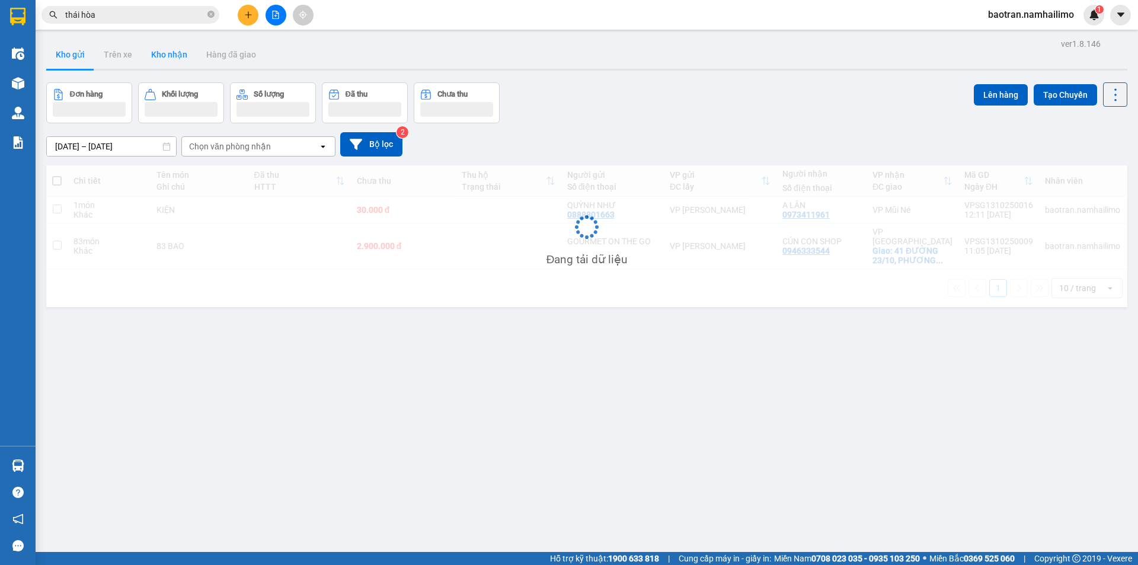
click at [168, 66] on button "Kho nhận" at bounding box center [169, 54] width 55 height 28
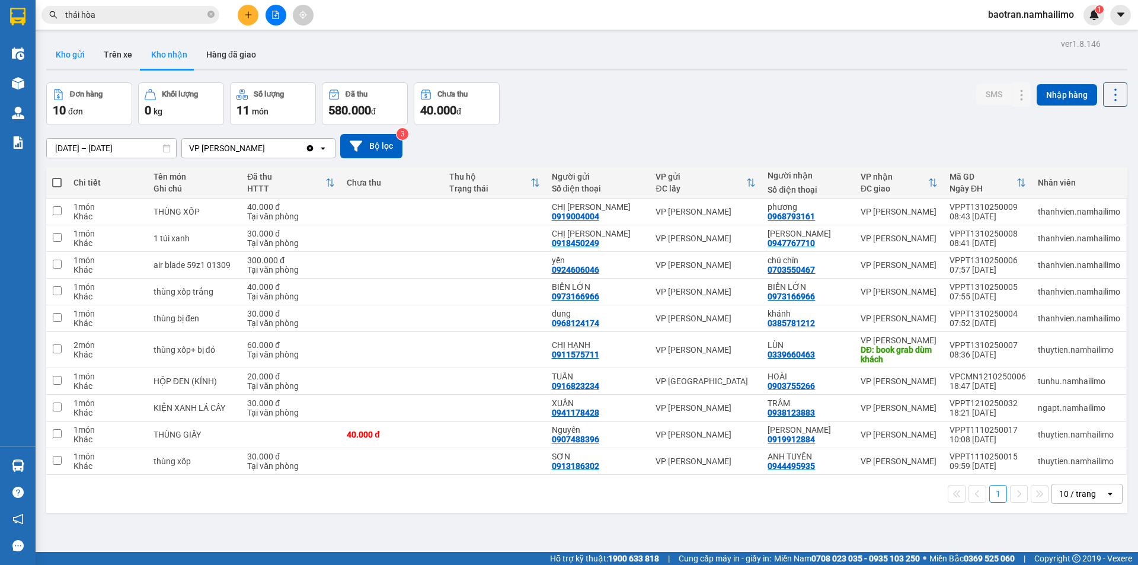
click at [72, 60] on button "Kho gửi" at bounding box center [70, 54] width 48 height 28
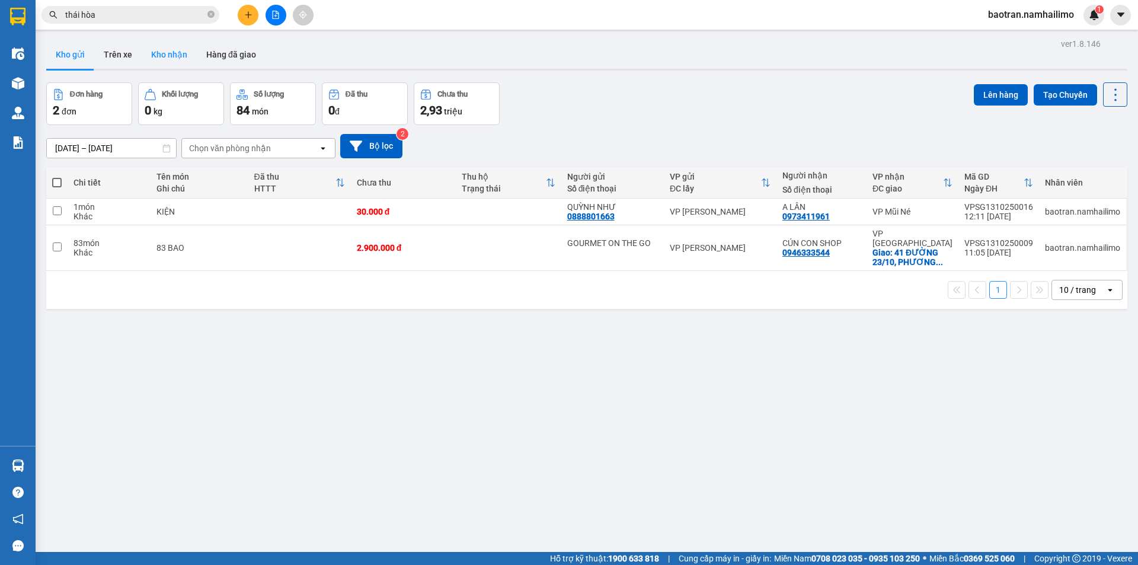
click at [187, 59] on button "Kho nhận" at bounding box center [169, 54] width 55 height 28
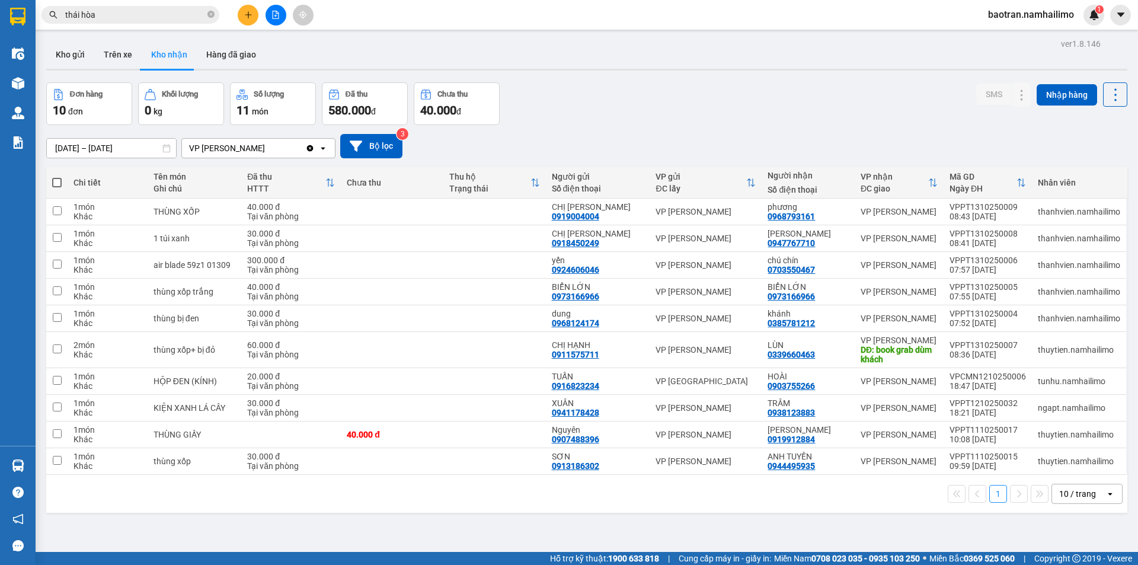
click at [1093, 494] on div "10 / trang" at bounding box center [1078, 493] width 53 height 19
click at [1070, 462] on span "100 / trang" at bounding box center [1073, 468] width 43 height 12
click at [990, 354] on button at bounding box center [998, 350] width 17 height 21
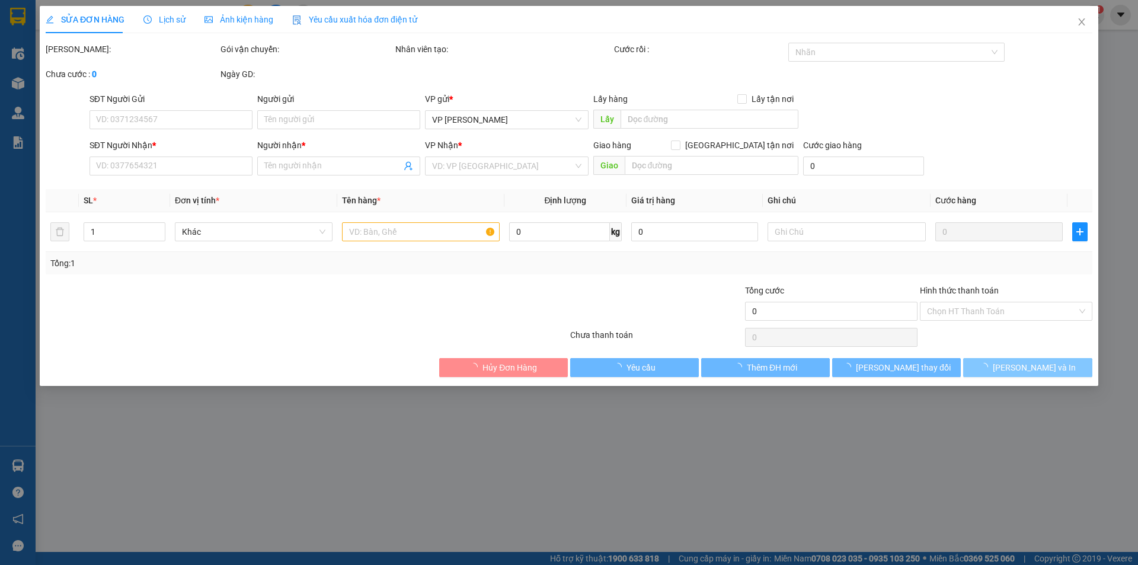
type input "0911575711"
type input "CHỊ HẠNH"
type input "0339660463"
type input "LÙN"
type input "book grab dùm khách"
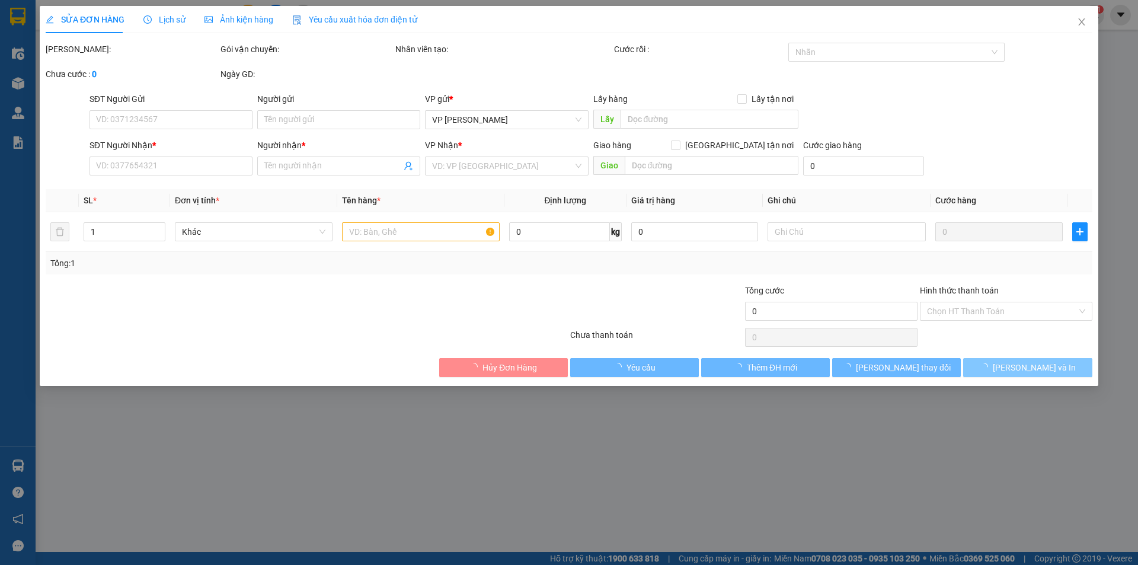
type input "60.000"
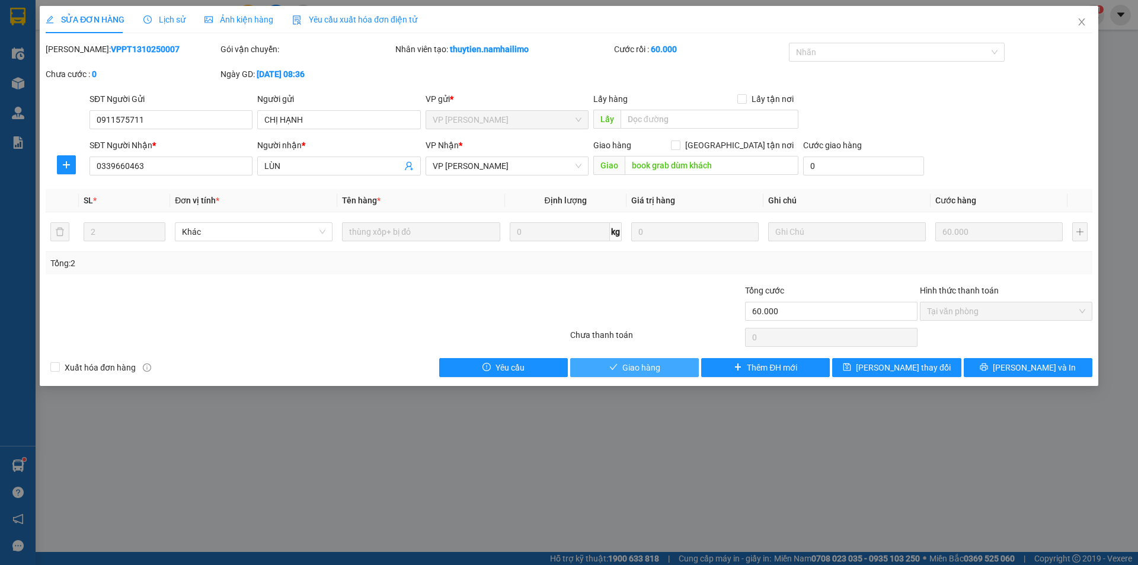
click at [632, 363] on span "Giao hàng" at bounding box center [641, 367] width 38 height 13
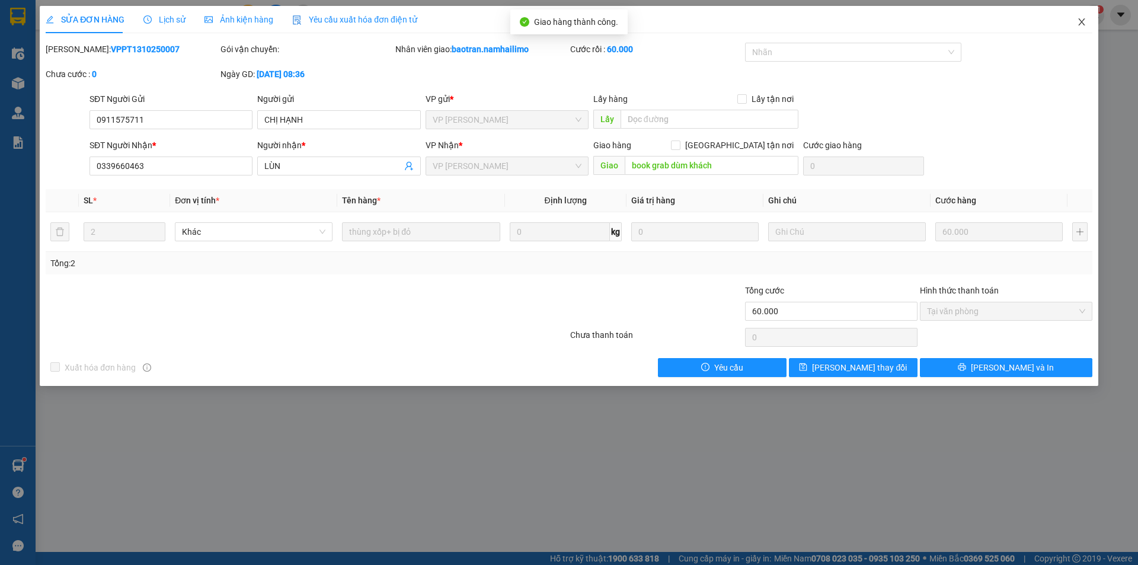
click at [1082, 19] on icon "close" at bounding box center [1081, 21] width 9 height 9
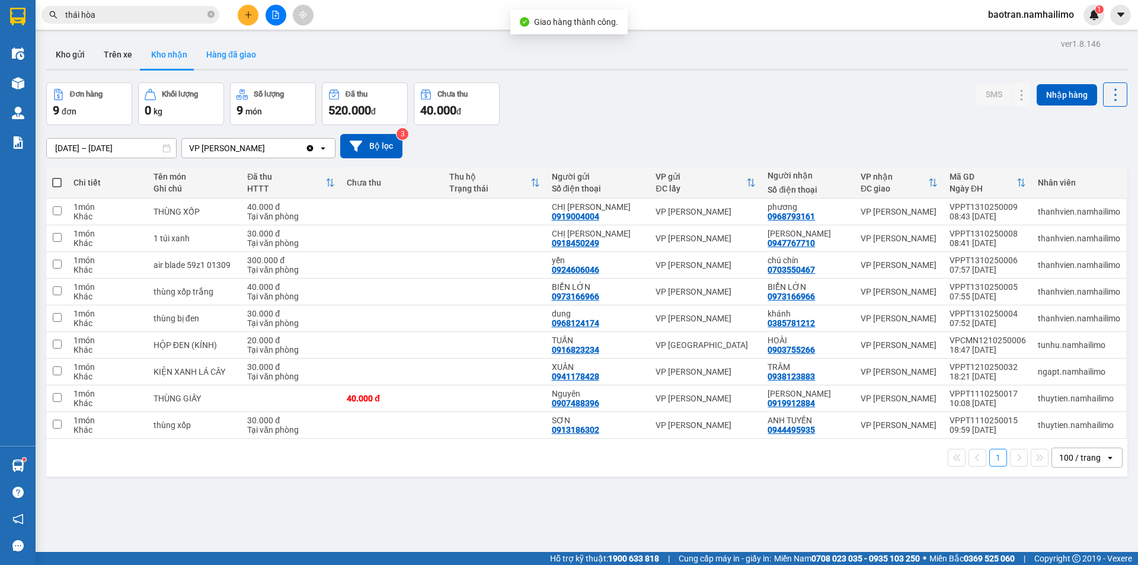
click at [232, 55] on button "Hàng đã giao" at bounding box center [231, 54] width 69 height 28
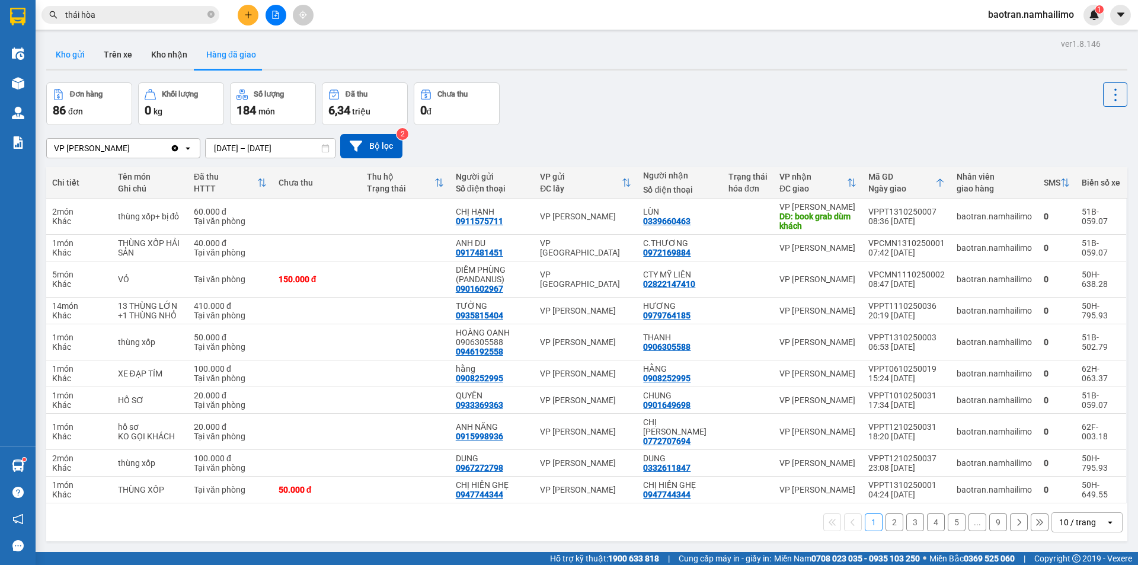
click at [76, 59] on button "Kho gửi" at bounding box center [70, 54] width 48 height 28
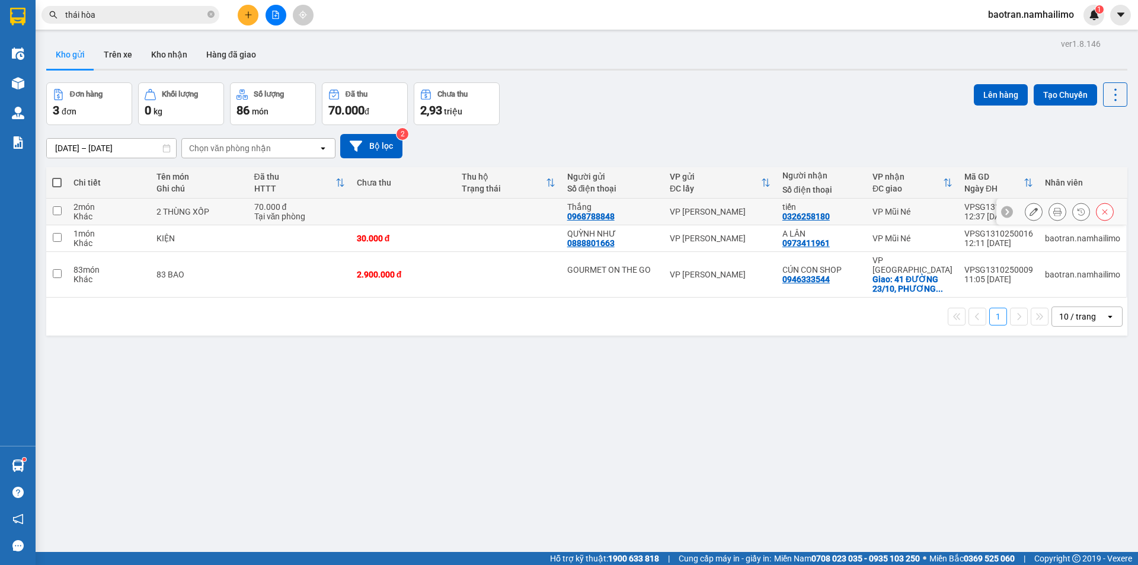
click at [1053, 215] on icon at bounding box center [1057, 211] width 8 height 8
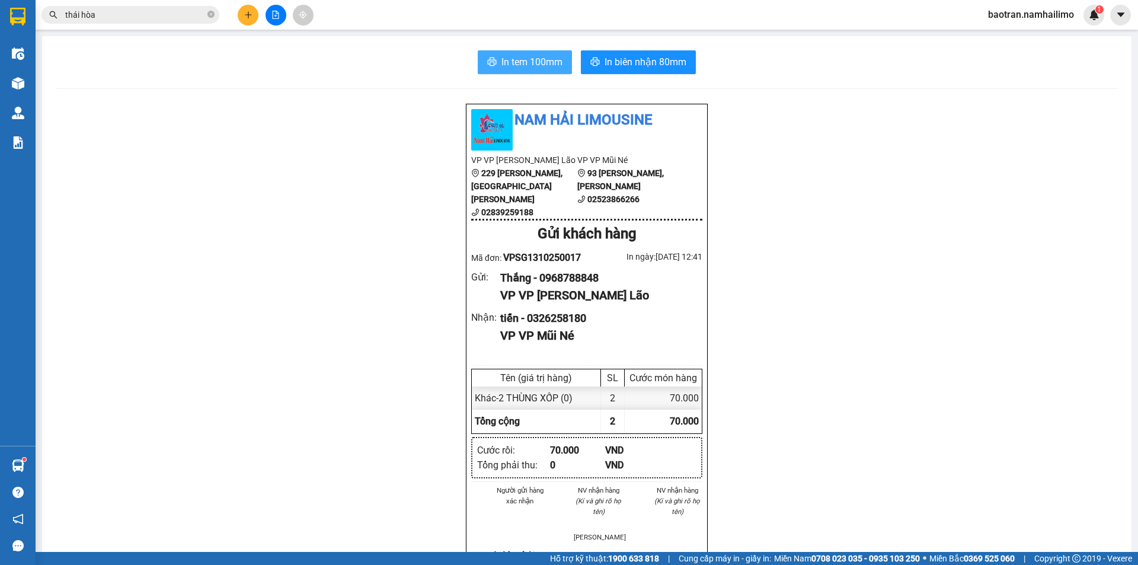
click at [565, 62] on button "In tem 100mm" at bounding box center [525, 62] width 94 height 24
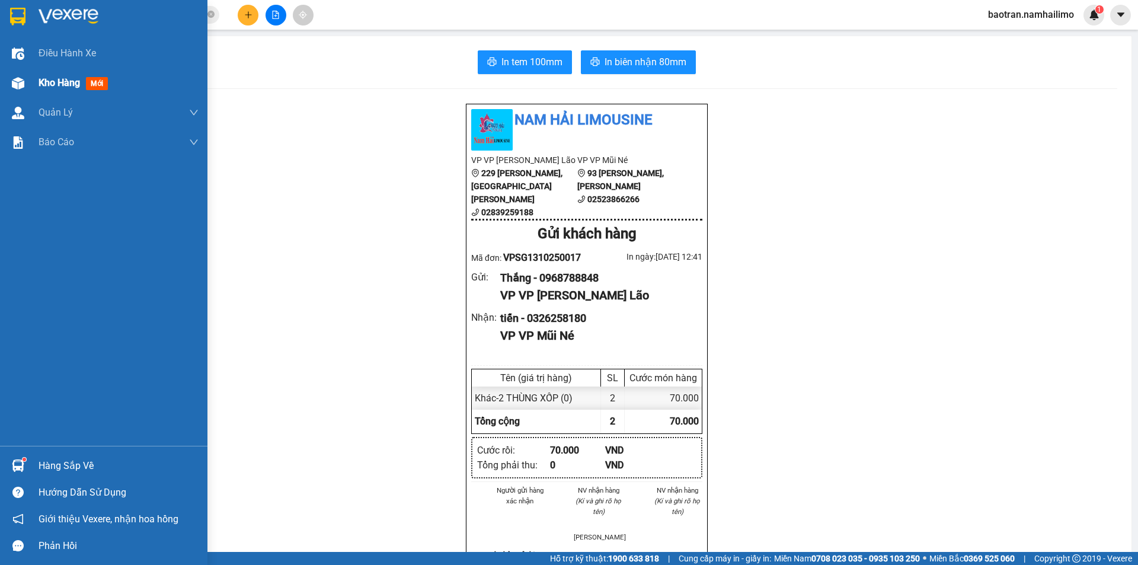
click at [71, 82] on span "Kho hàng" at bounding box center [59, 82] width 41 height 11
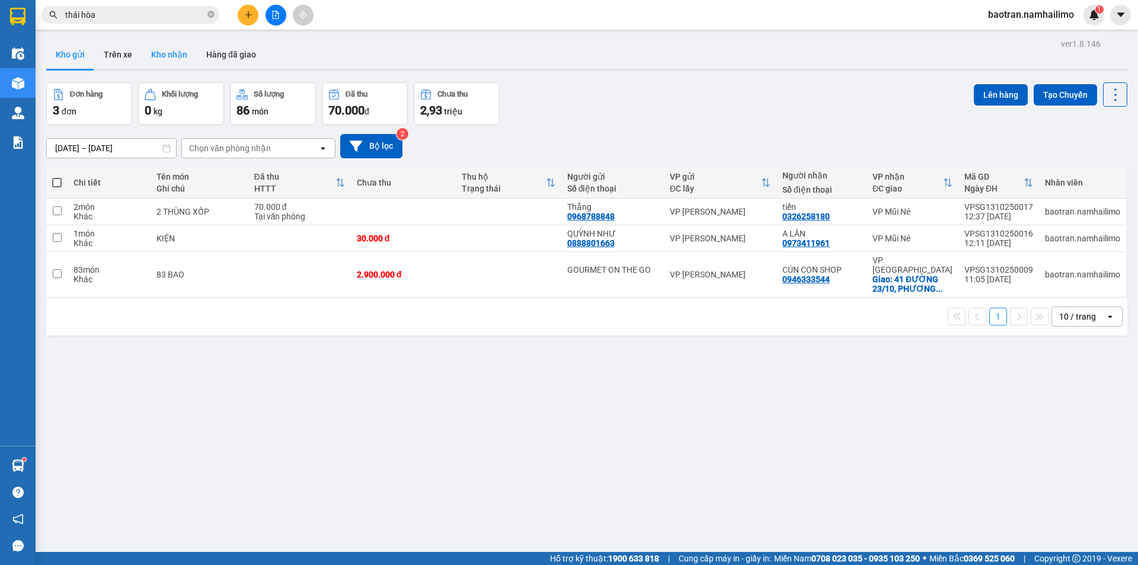
click at [170, 59] on button "Kho nhận" at bounding box center [169, 54] width 55 height 28
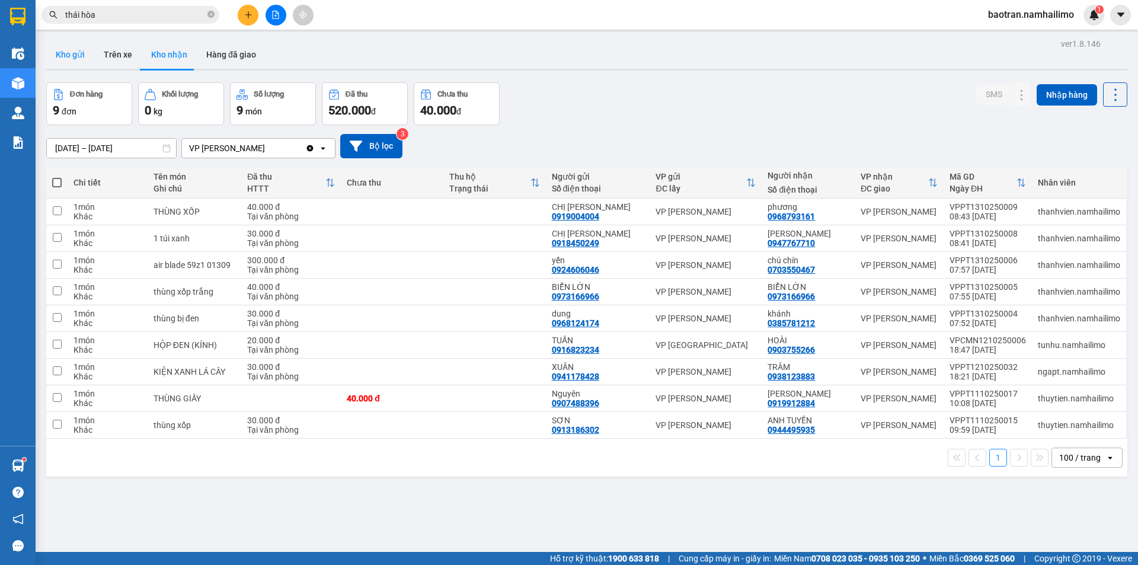
click at [76, 59] on button "Kho gửi" at bounding box center [70, 54] width 48 height 28
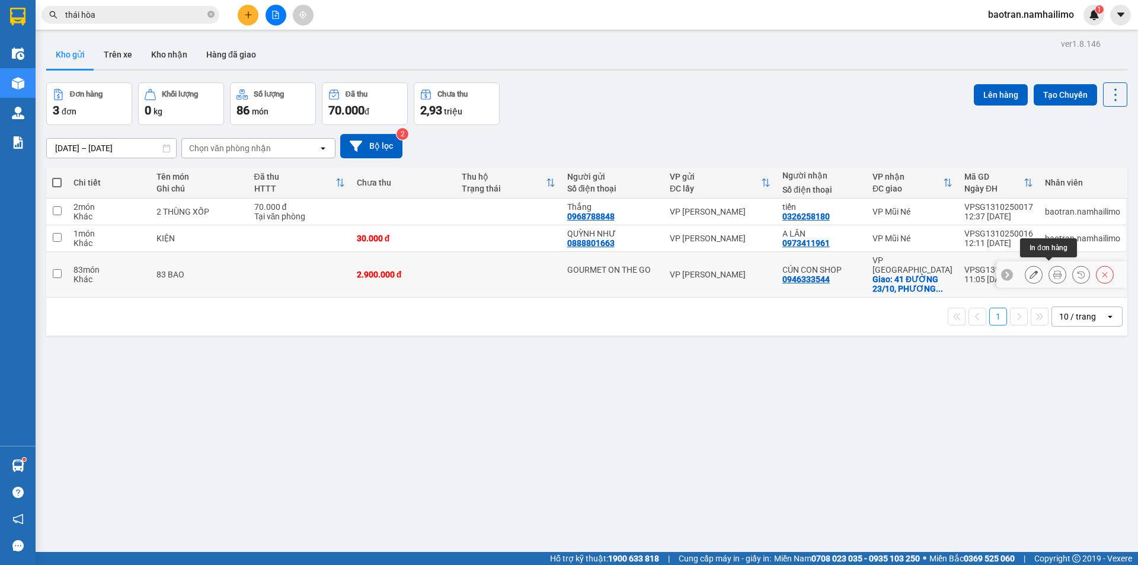
click at [1053, 270] on icon at bounding box center [1057, 274] width 8 height 8
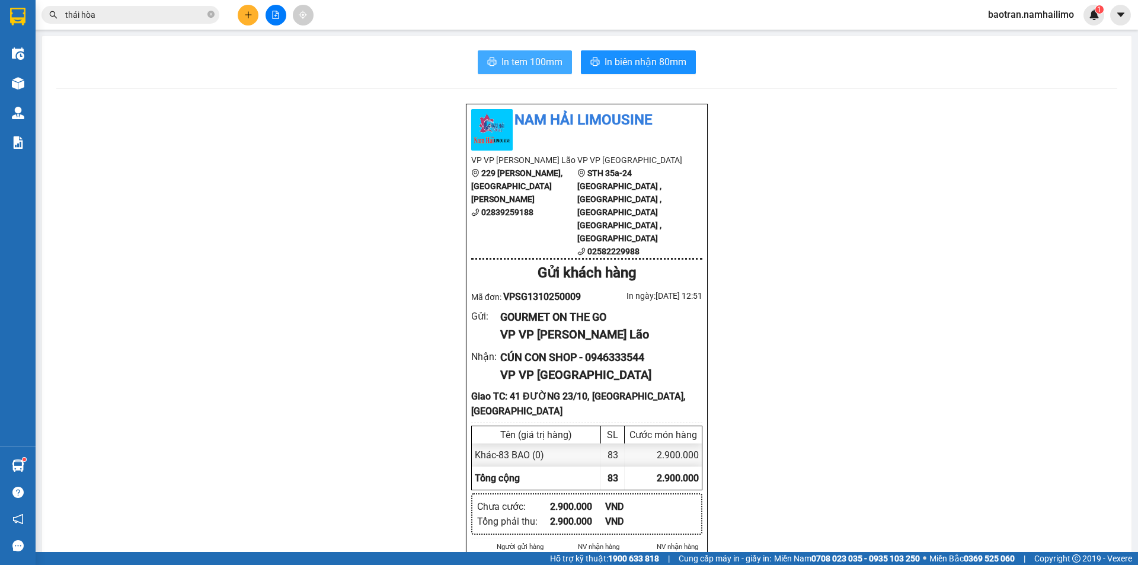
click at [526, 55] on span "In tem 100mm" at bounding box center [531, 62] width 61 height 15
click at [252, 11] on icon "plus" at bounding box center [248, 15] width 8 height 8
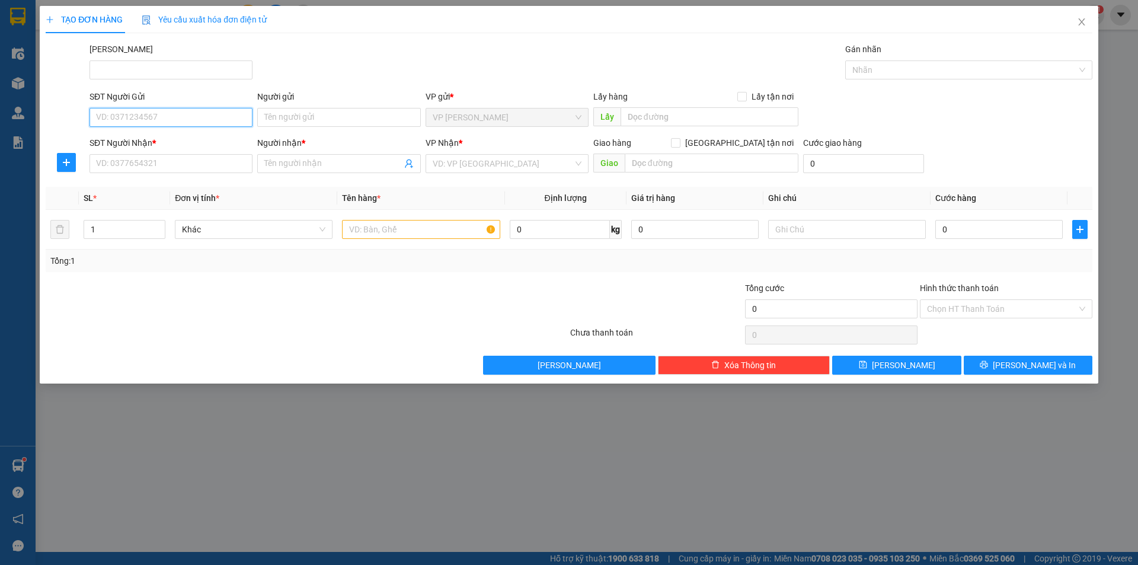
click at [185, 126] on input "SĐT Người Gửi" at bounding box center [171, 117] width 163 height 19
click at [208, 167] on input "SĐT Người Nhận *" at bounding box center [171, 163] width 163 height 19
click at [206, 117] on input "SĐT Người Gửi" at bounding box center [171, 117] width 163 height 19
type input "0908903568"
click at [327, 115] on input "Người gửi" at bounding box center [338, 117] width 163 height 19
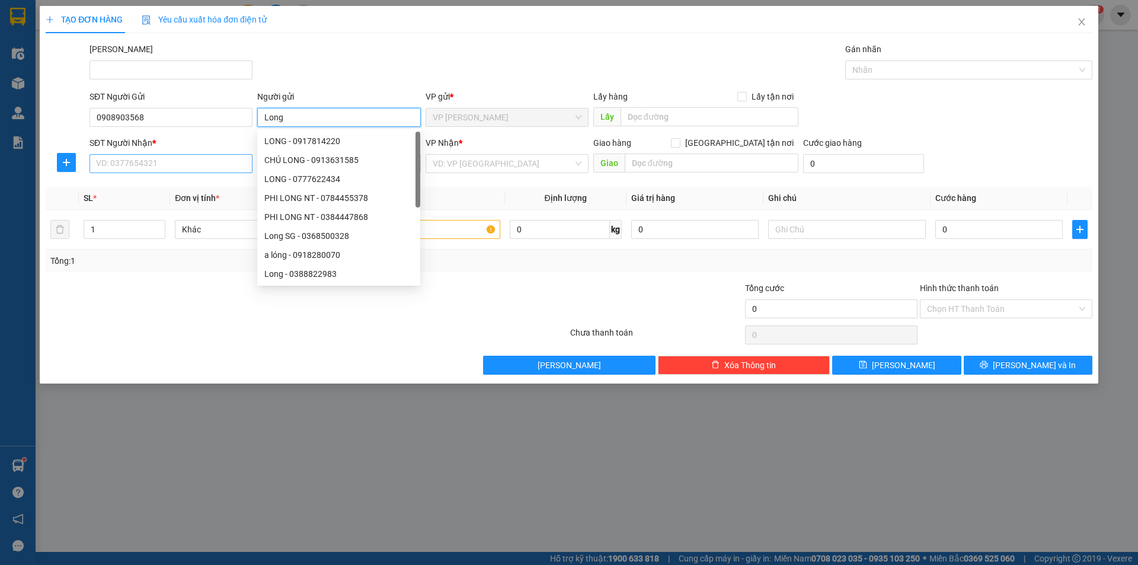
type input "Long"
click at [161, 161] on input "SĐT Người Nhận *" at bounding box center [171, 163] width 163 height 19
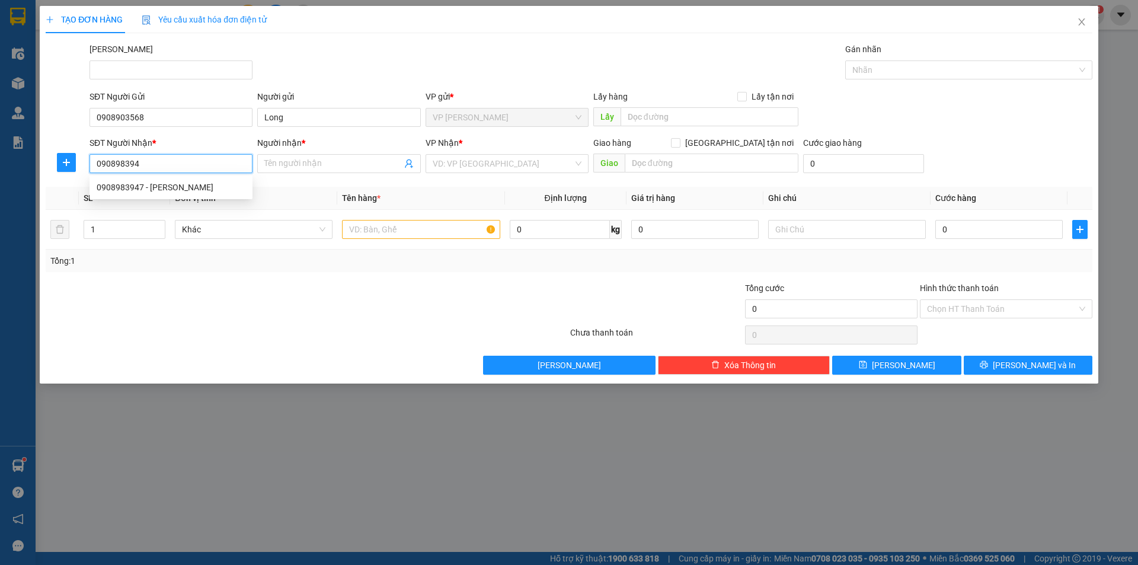
type input "0908983947"
click at [162, 187] on div "0908983947 - NGỌC TINA" at bounding box center [171, 187] width 149 height 13
type input "NGỌC TINA"
type input "30.000"
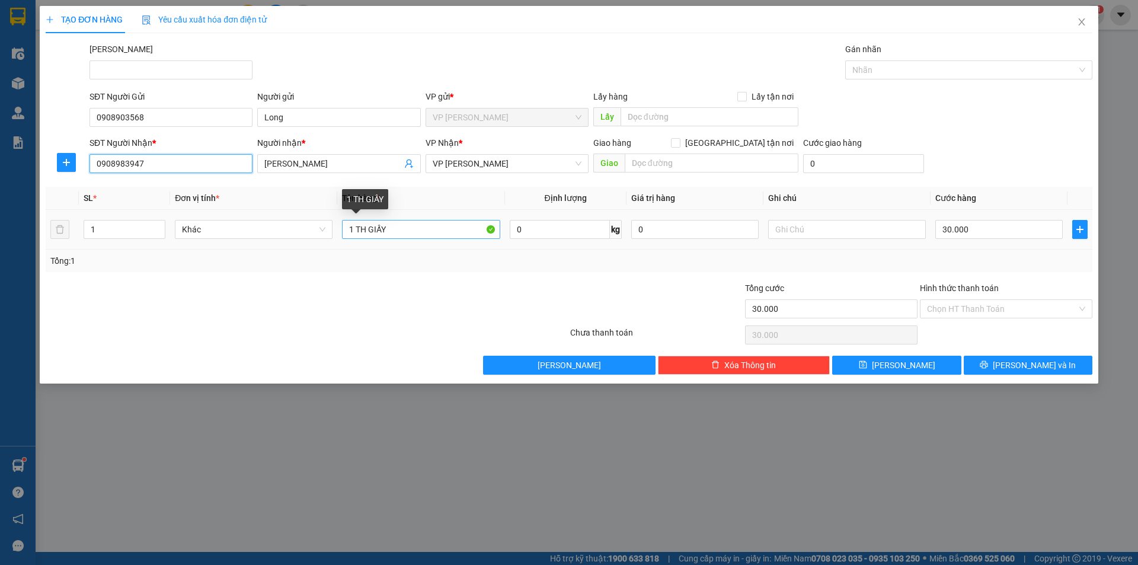
type input "0908983947"
drag, startPoint x: 402, startPoint y: 236, endPoint x: 356, endPoint y: 237, distance: 46.2
click at [356, 237] on input "1 TH GIẤY" at bounding box center [421, 229] width 158 height 19
type input "1 hộp giấy nhỏ"
drag, startPoint x: 957, startPoint y: 234, endPoint x: 963, endPoint y: 231, distance: 6.9
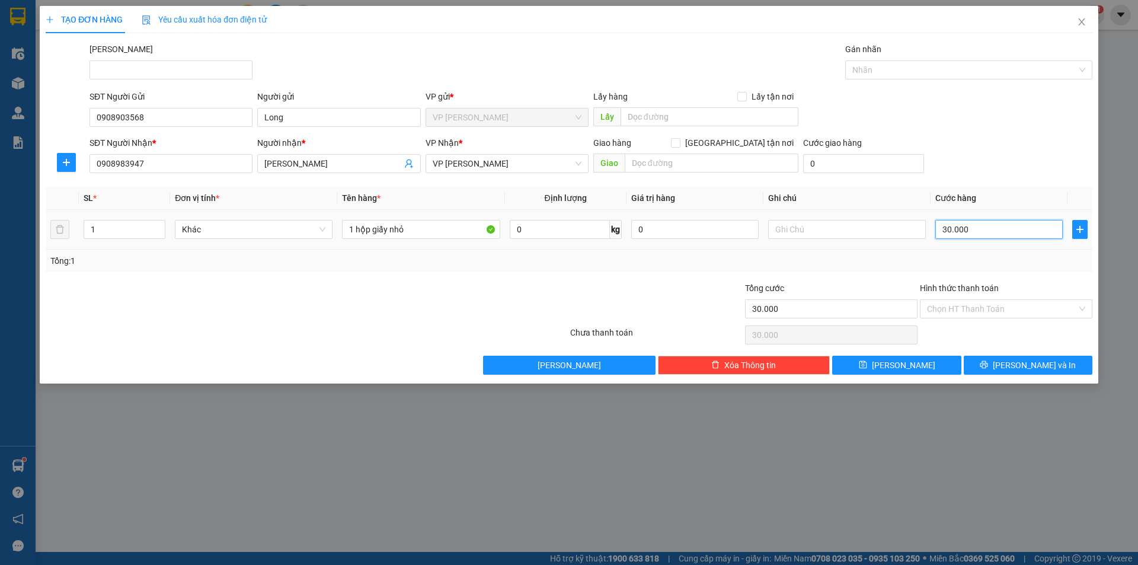
click at [958, 232] on input "30.000" at bounding box center [998, 229] width 127 height 19
type input "2"
type input "20"
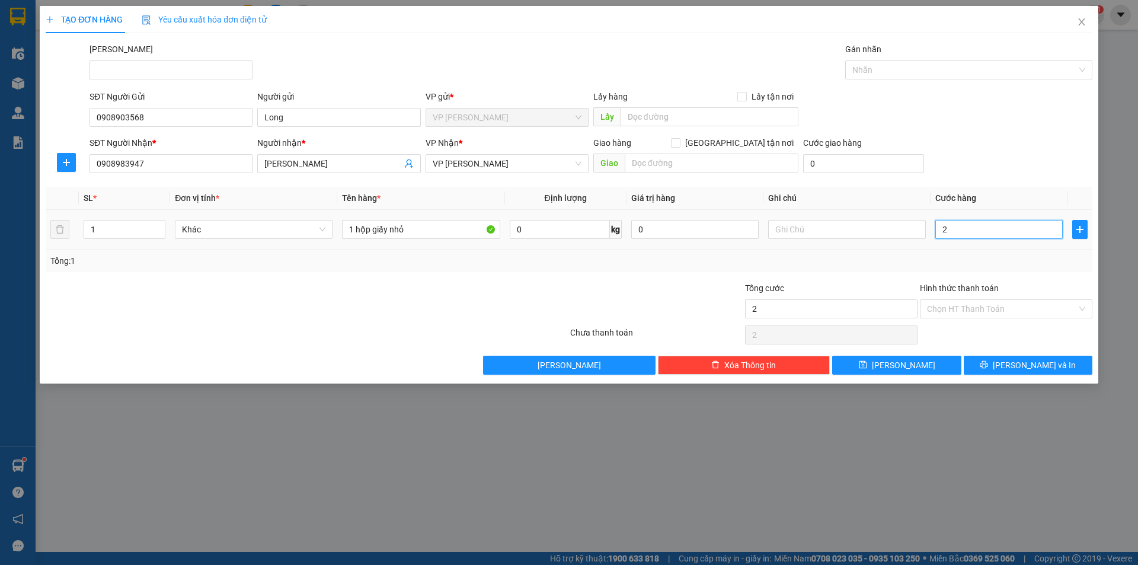
type input "20"
type input "200"
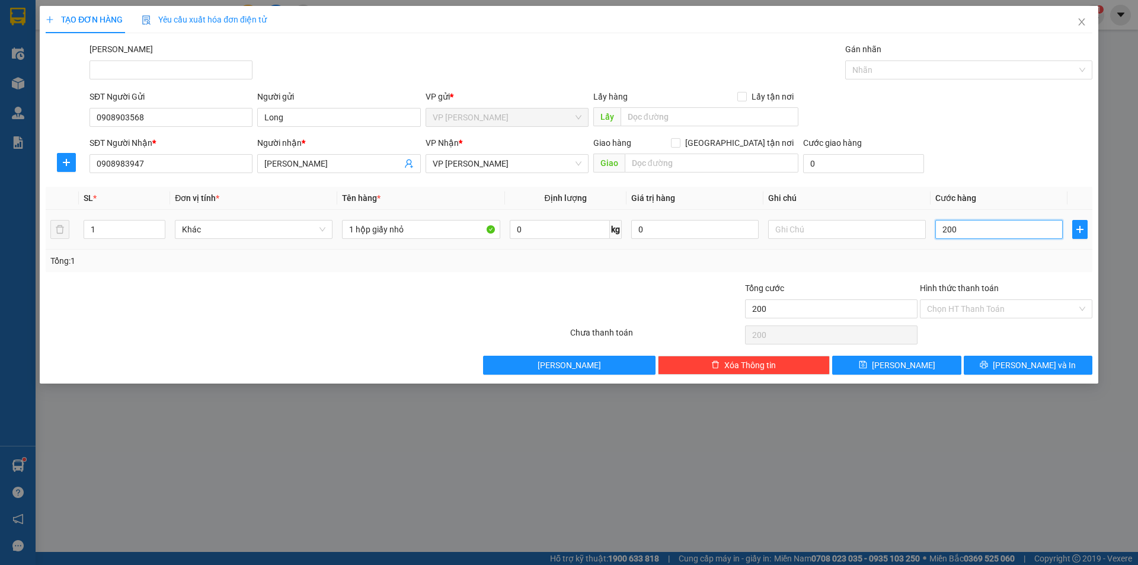
type input "2.000"
type input "20.000"
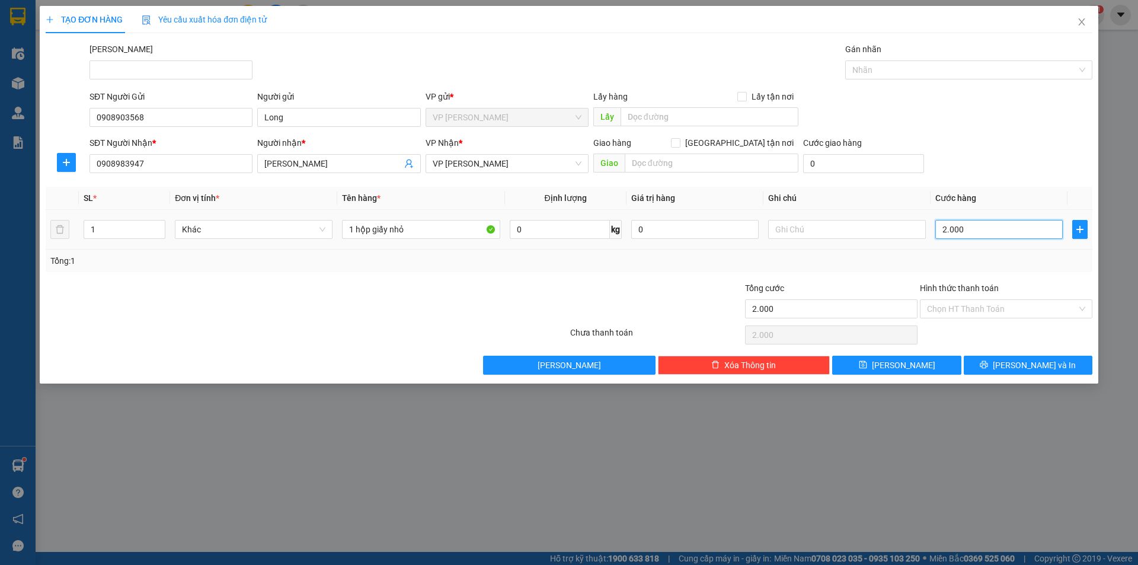
type input "20.000"
click at [1050, 361] on span "Lưu và In" at bounding box center [1034, 365] width 83 height 13
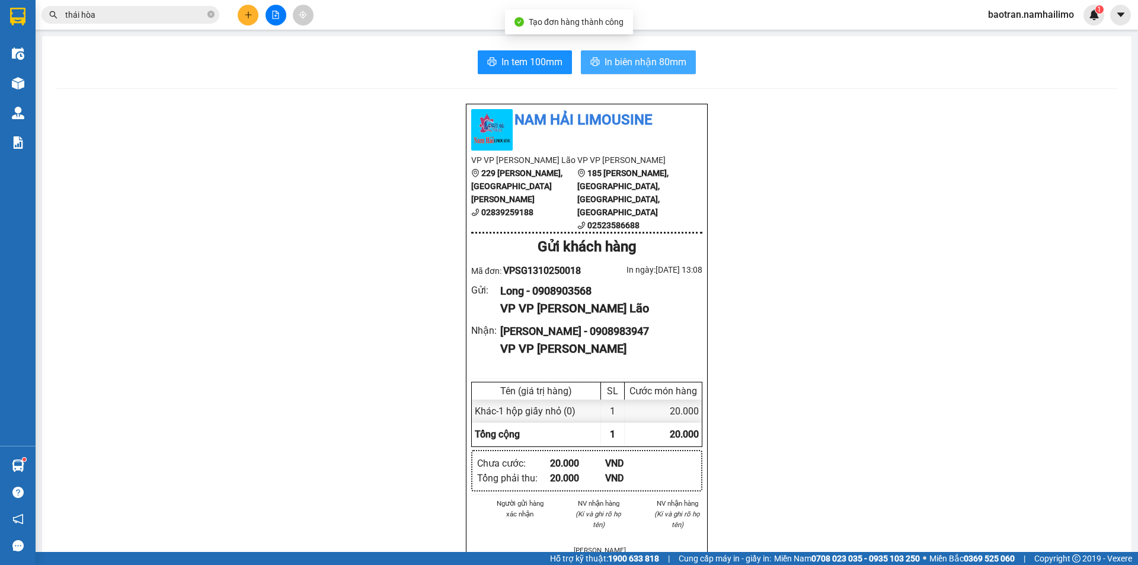
click at [663, 63] on span "In biên nhận 80mm" at bounding box center [646, 62] width 82 height 15
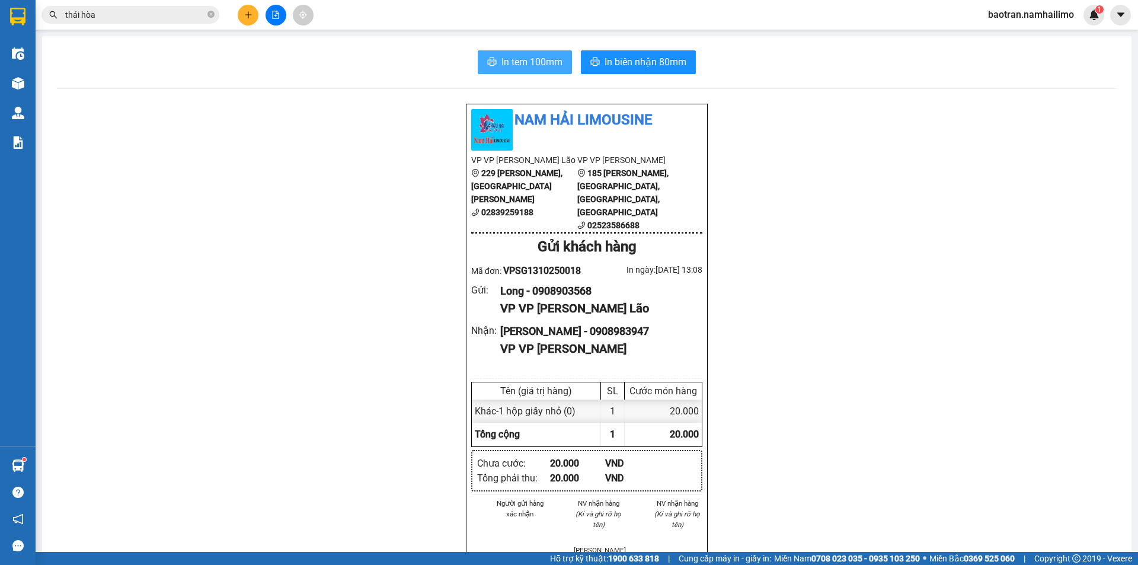
click at [535, 65] on span "In tem 100mm" at bounding box center [531, 62] width 61 height 15
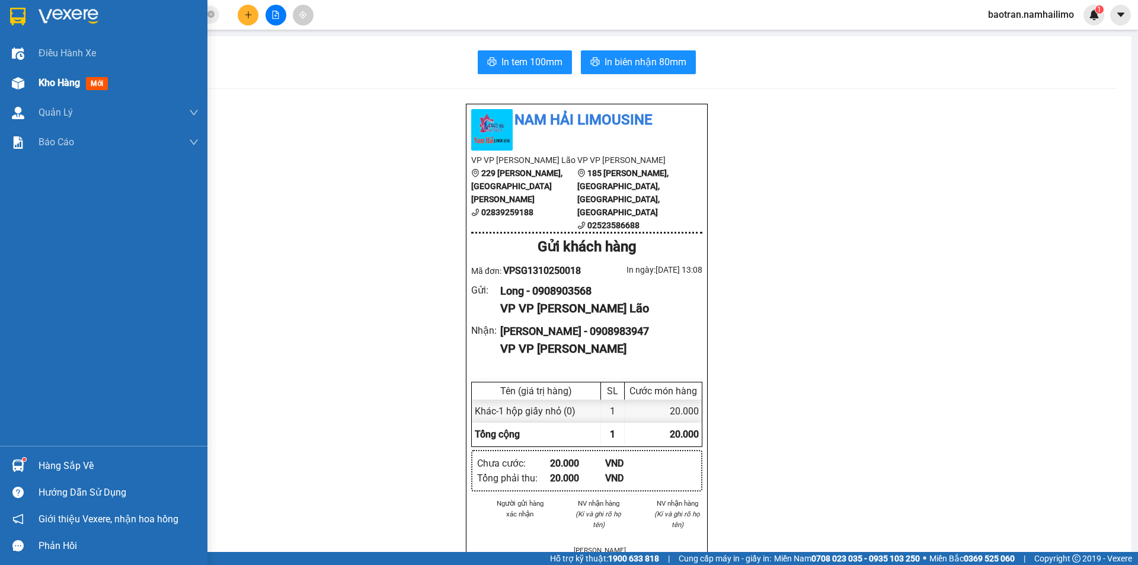
click at [37, 80] on div "Kho hàng mới" at bounding box center [103, 83] width 207 height 30
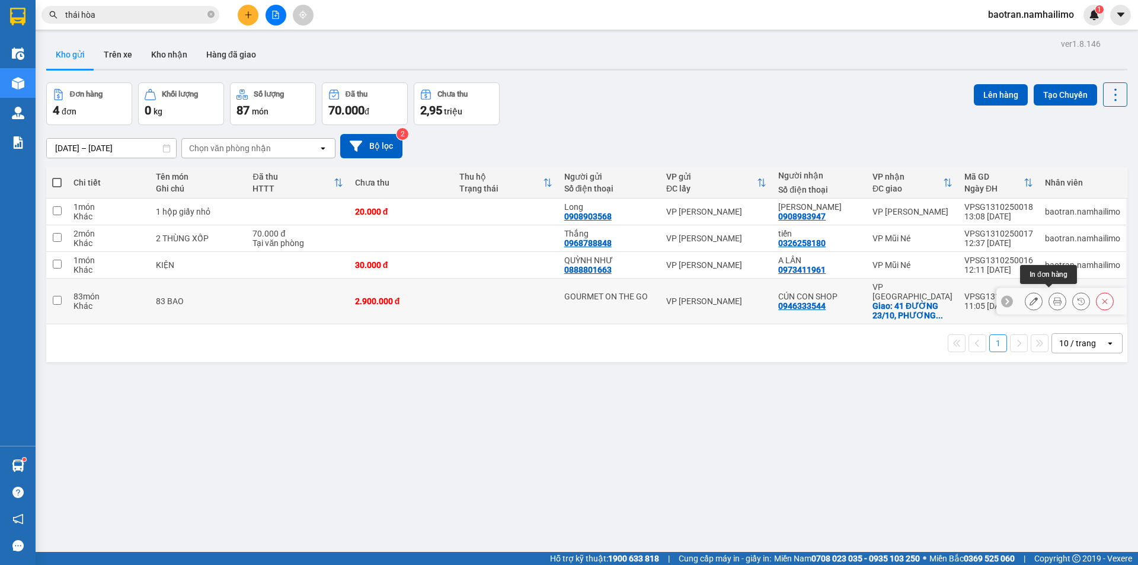
click at [1053, 297] on icon at bounding box center [1057, 301] width 8 height 8
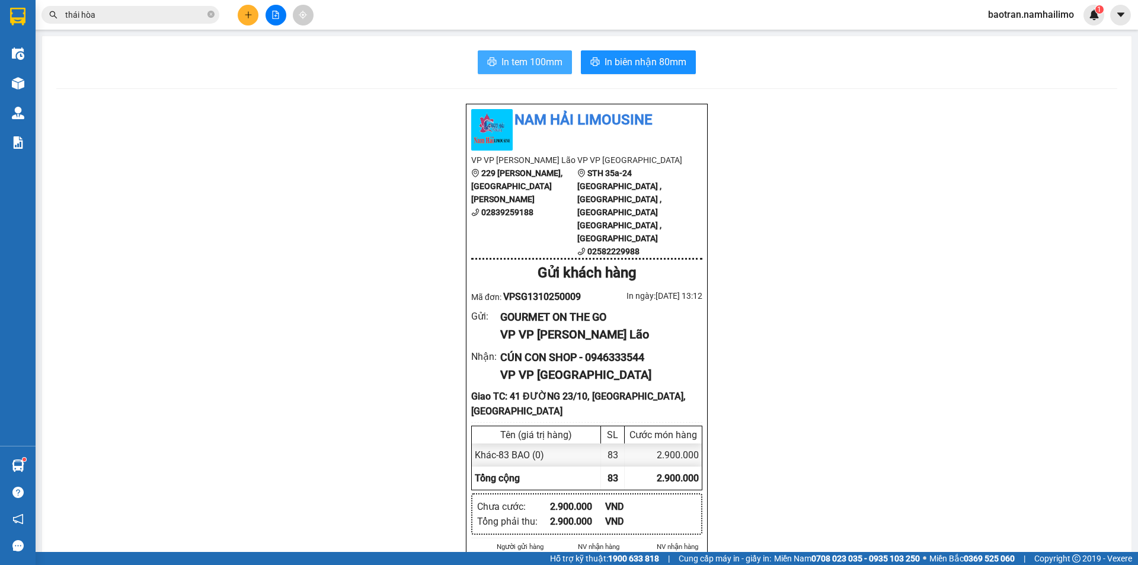
click at [557, 57] on span "In tem 100mm" at bounding box center [531, 62] width 61 height 15
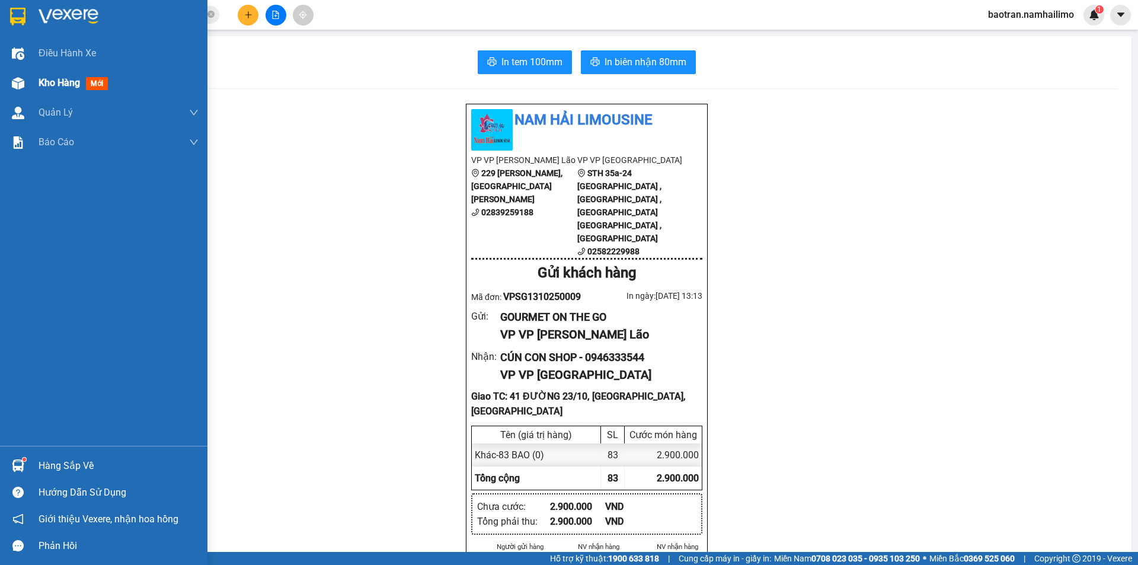
click at [36, 83] on div "Kho hàng mới" at bounding box center [103, 83] width 207 height 30
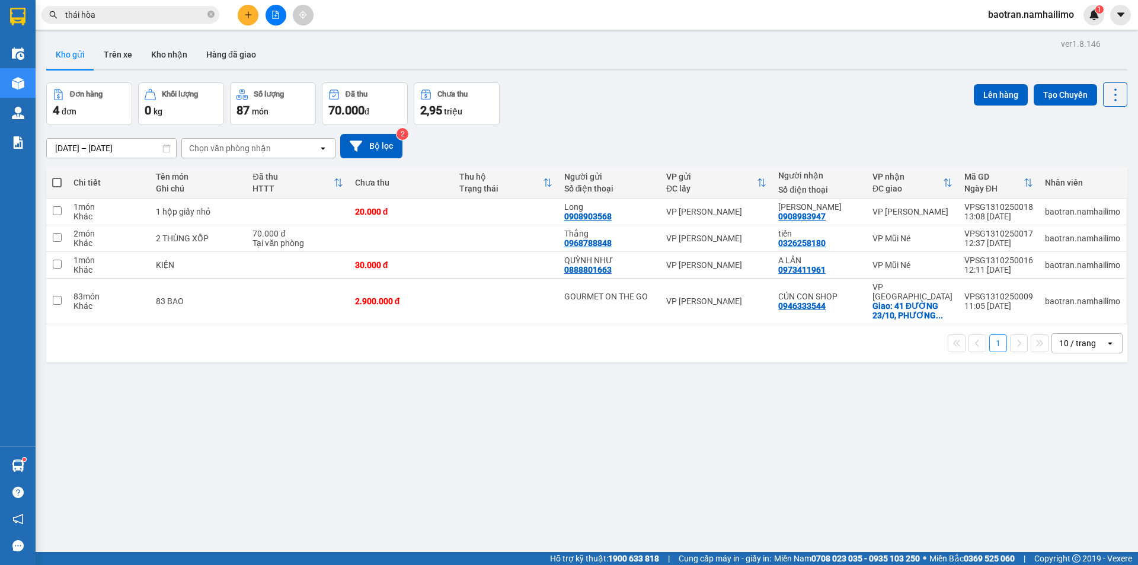
click at [251, 18] on icon "plus" at bounding box center [248, 15] width 8 height 8
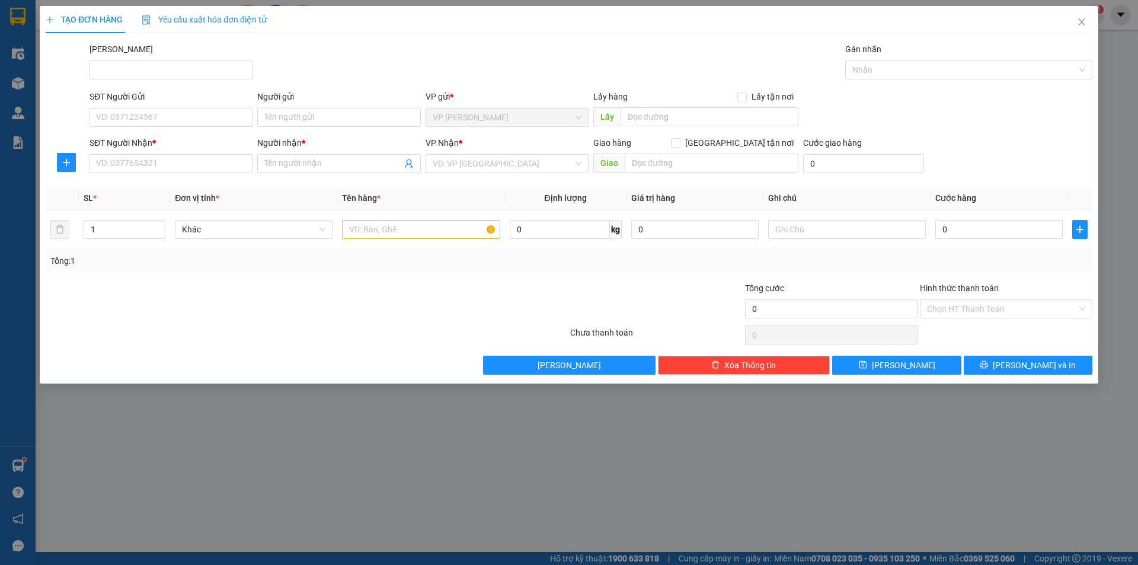
click at [193, 133] on form "SĐT Người Gửi VD: 0371234567 Người gửi Tên người gửi VP gửi * VP Phạm Ngũ Lão L…" at bounding box center [569, 134] width 1047 height 88
click at [197, 122] on input "SĐT Người Gửi" at bounding box center [171, 117] width 163 height 19
click at [193, 146] on div "0906747677 - HIẾU" at bounding box center [171, 141] width 149 height 13
type input "0906747677"
type input "HIẾU"
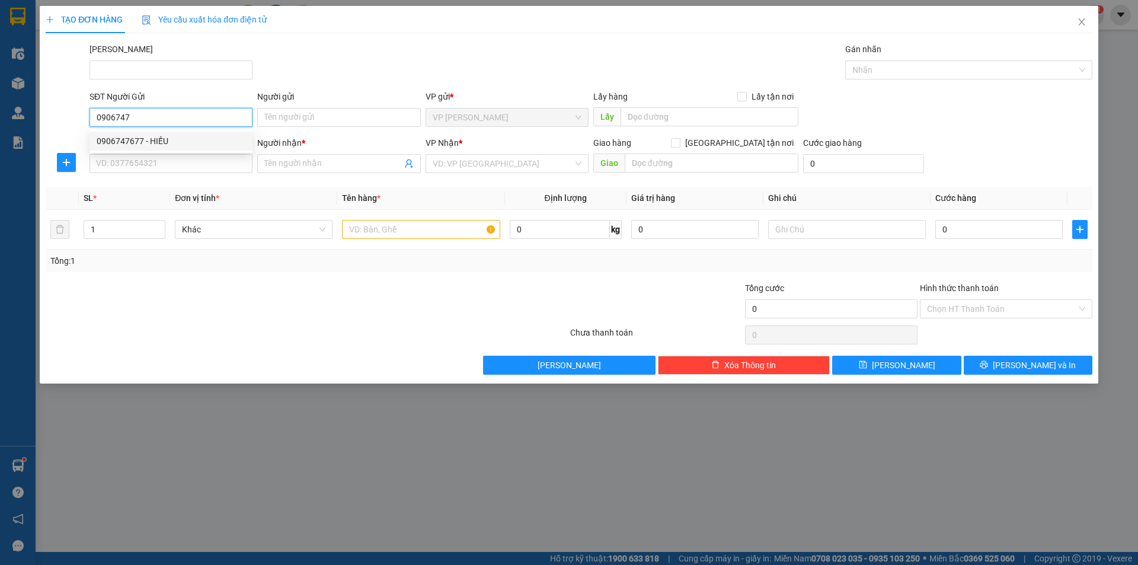
type input "0385849214"
type input "Hiếu"
type input "100.000"
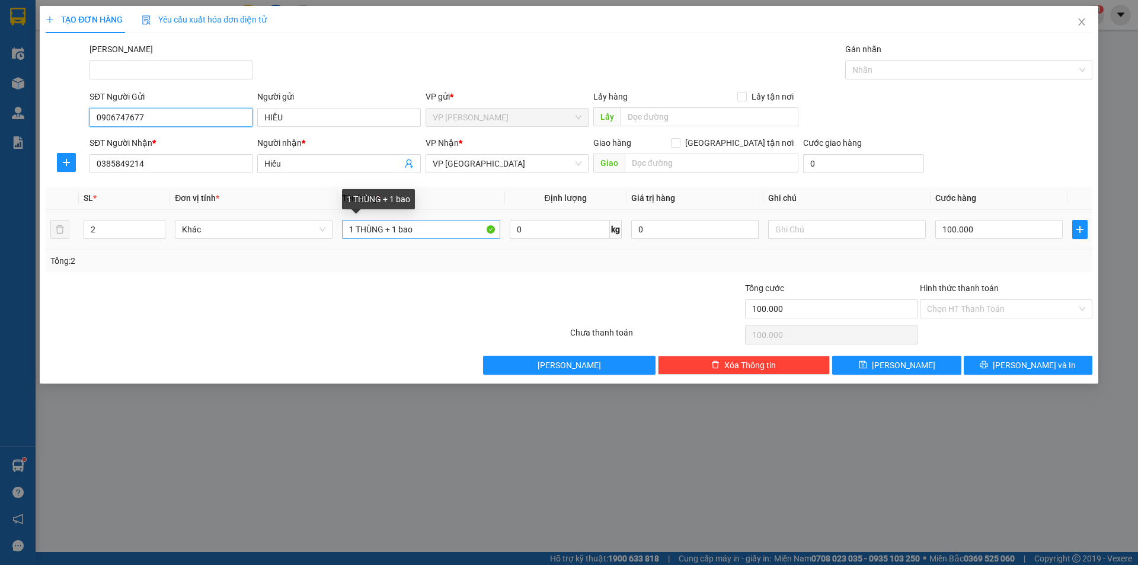
type input "0906747677"
click at [436, 233] on input "1 THÙNG + 1 bao" at bounding box center [421, 229] width 158 height 19
type input "2 thùng giấy bự"
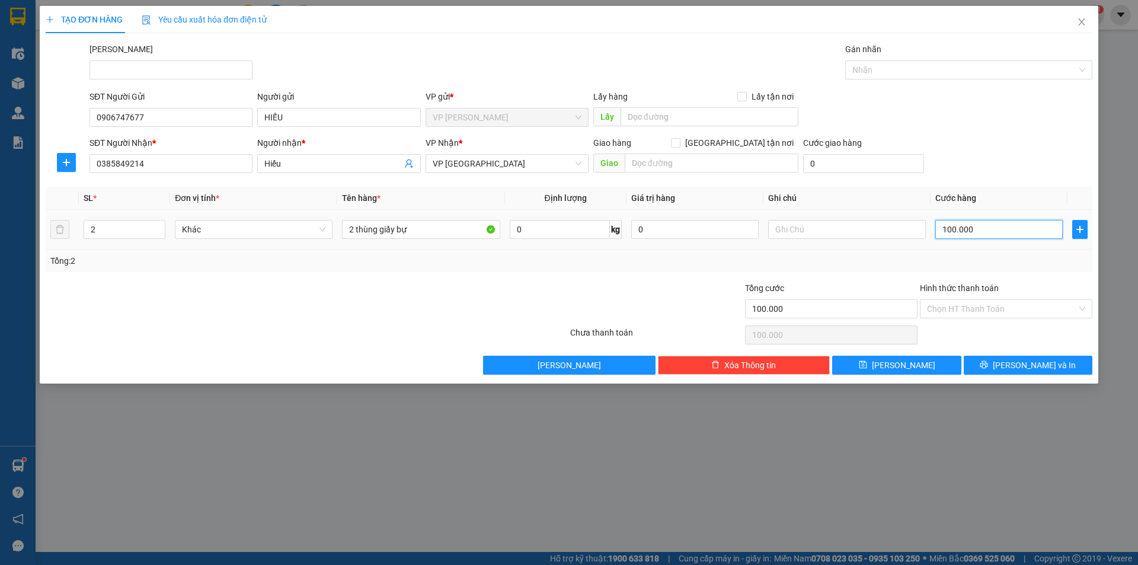
type input "1"
type input "12"
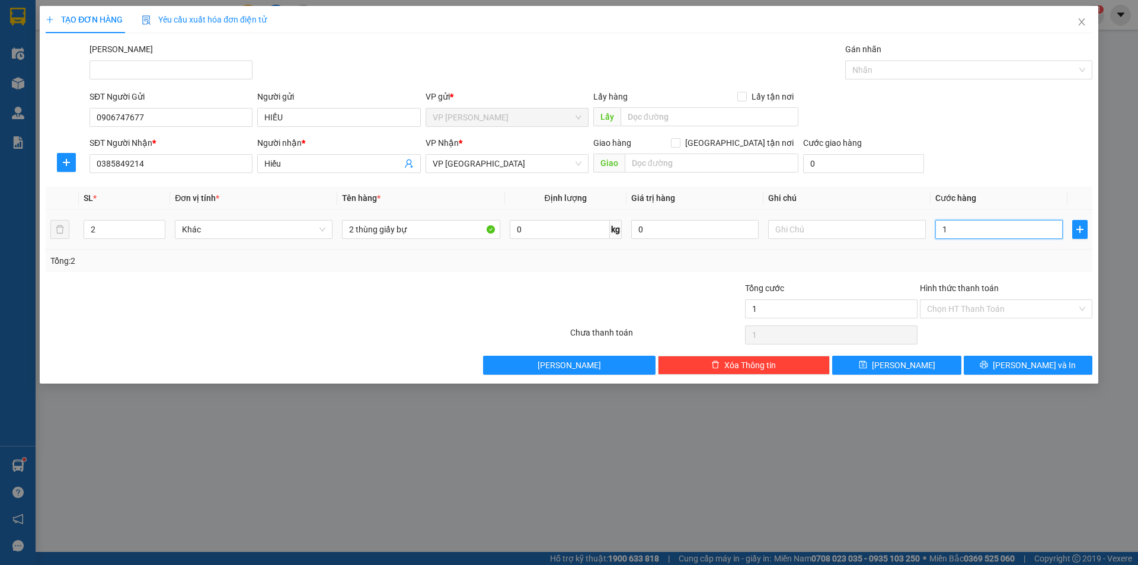
type input "12"
type input "120"
type input "1.200"
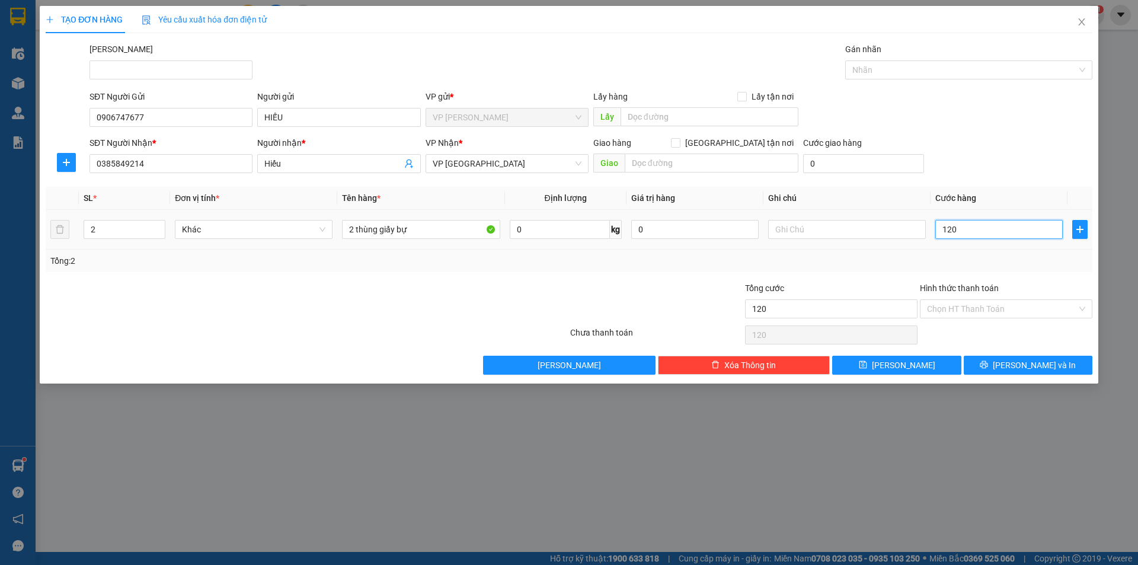
type input "1.200"
type input "12.000"
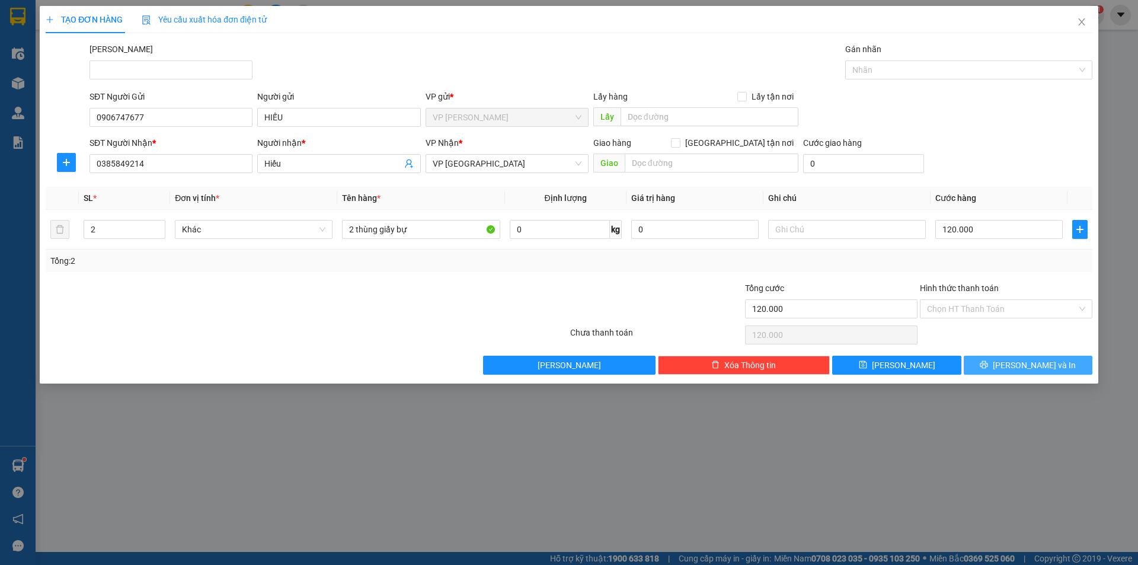
click at [1022, 368] on span "Lưu và In" at bounding box center [1034, 365] width 83 height 13
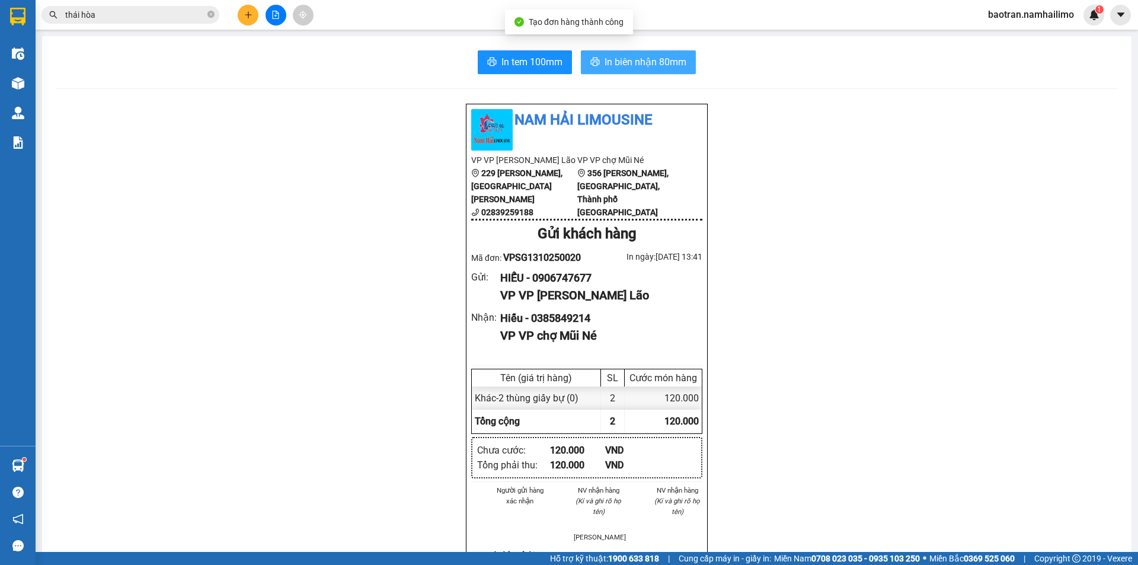
click at [606, 56] on span "In biên nhận 80mm" at bounding box center [646, 62] width 82 height 15
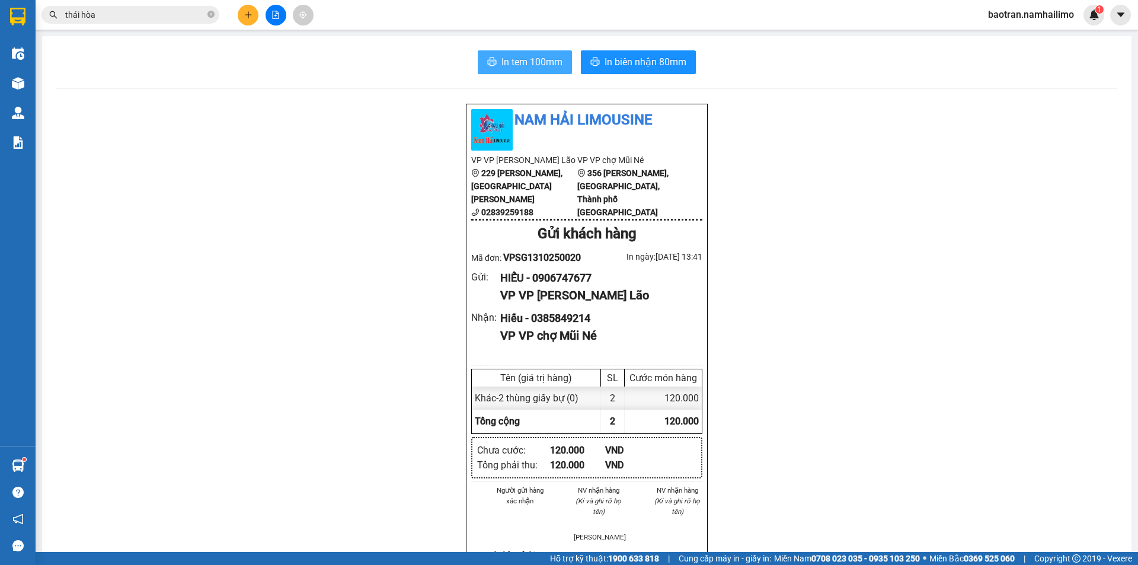
click at [529, 60] on span "In tem 100mm" at bounding box center [531, 62] width 61 height 15
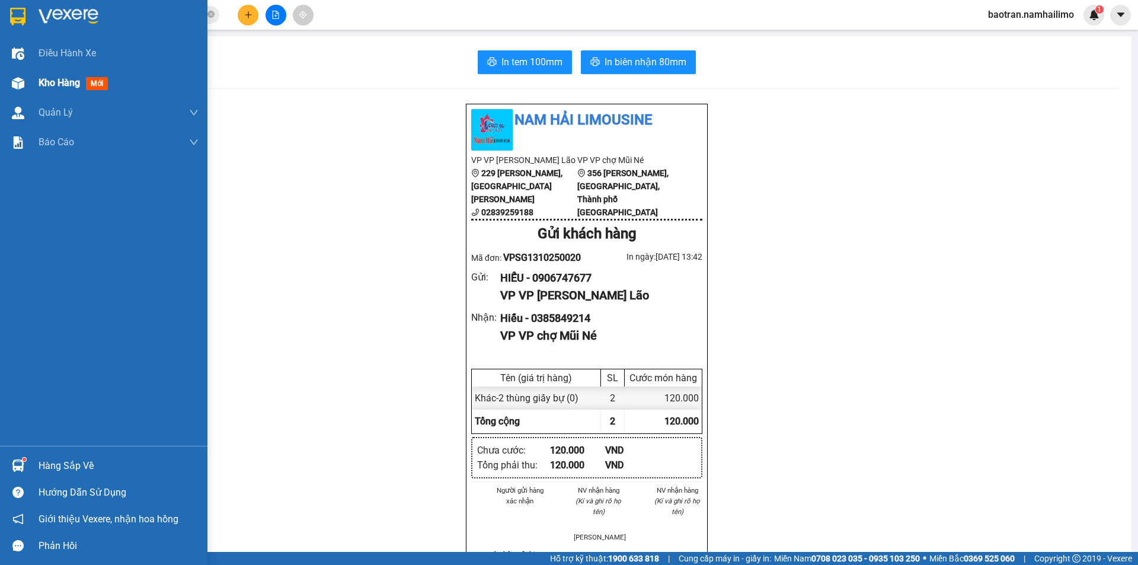
click at [72, 85] on span "Kho hàng" at bounding box center [59, 82] width 41 height 11
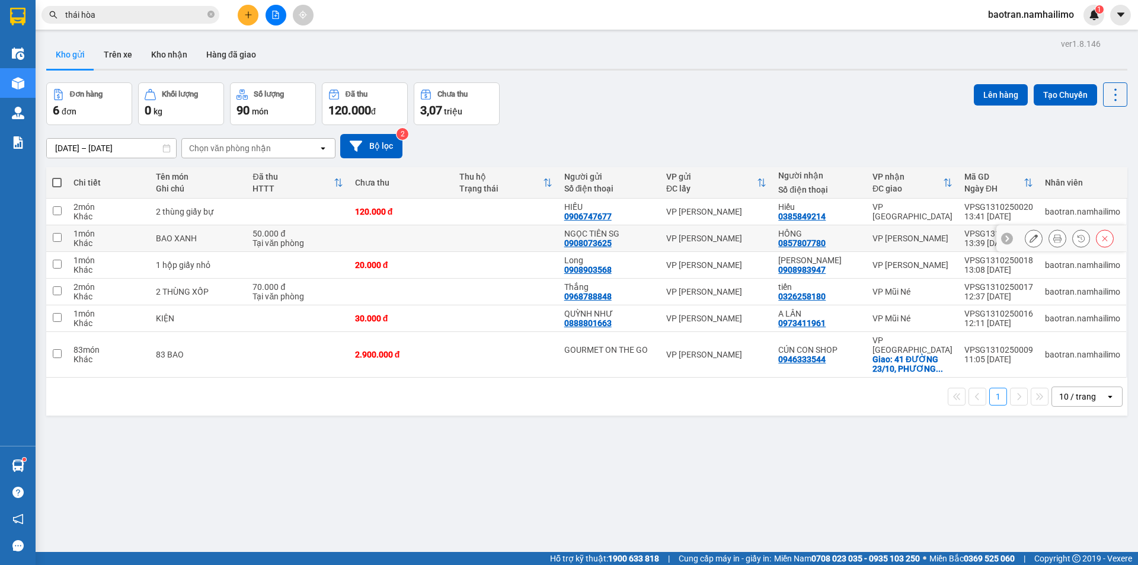
click at [1053, 242] on icon at bounding box center [1057, 238] width 8 height 8
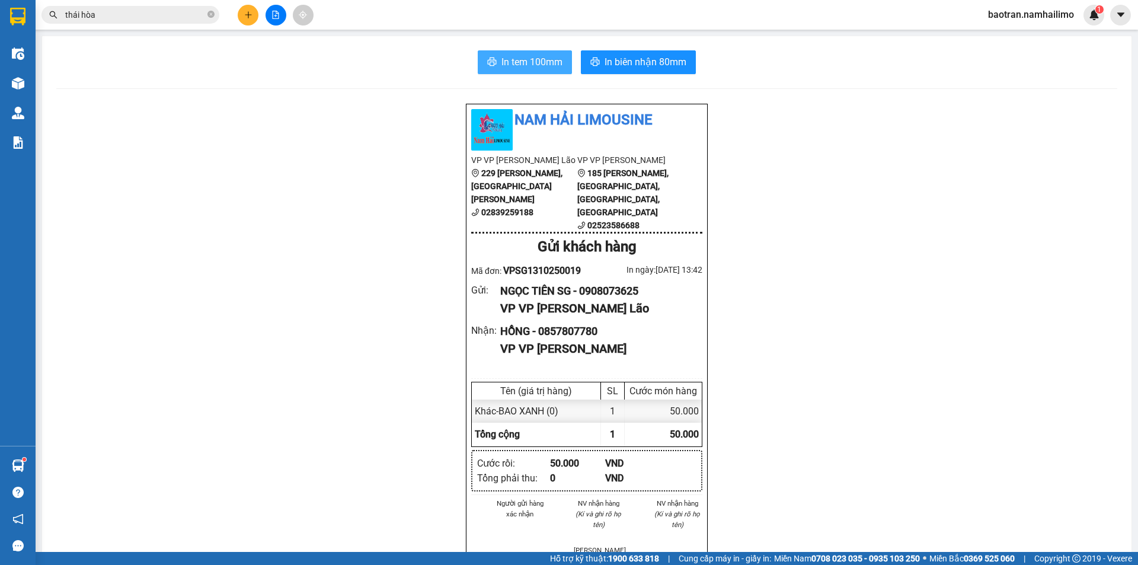
click at [538, 71] on button "In tem 100mm" at bounding box center [525, 62] width 94 height 24
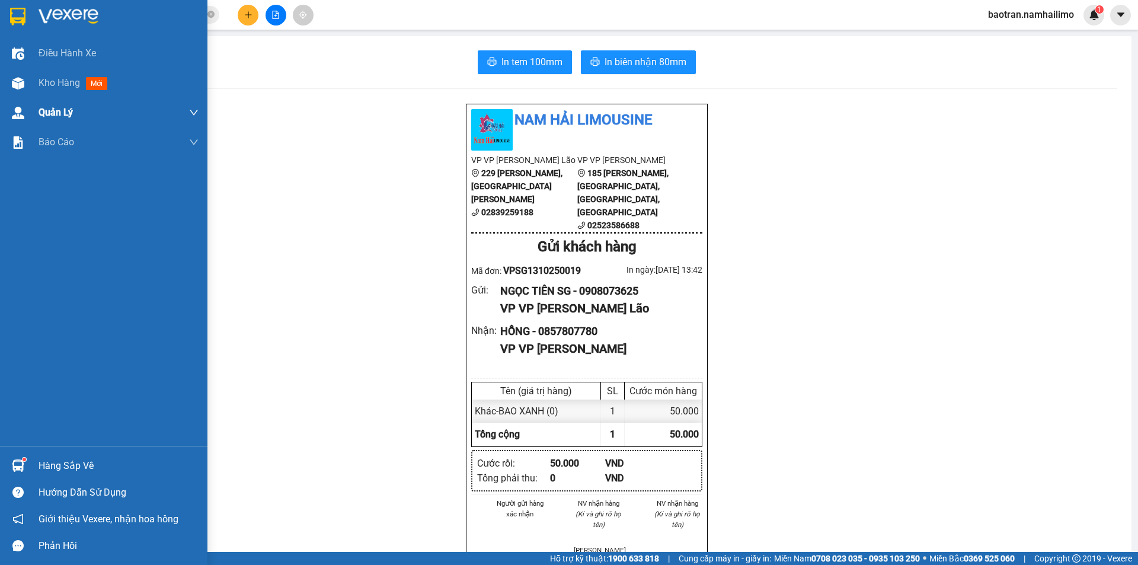
drag, startPoint x: 30, startPoint y: 80, endPoint x: 23, endPoint y: 113, distance: 33.9
click at [30, 81] on div "Kho hàng mới" at bounding box center [103, 83] width 207 height 30
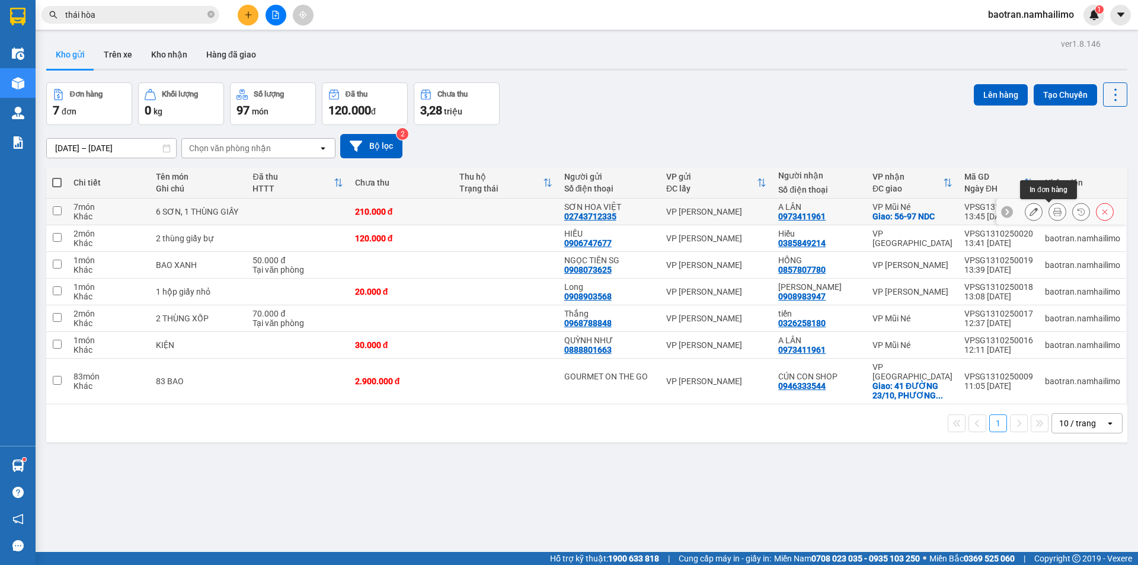
click at [1053, 210] on icon at bounding box center [1057, 211] width 8 height 8
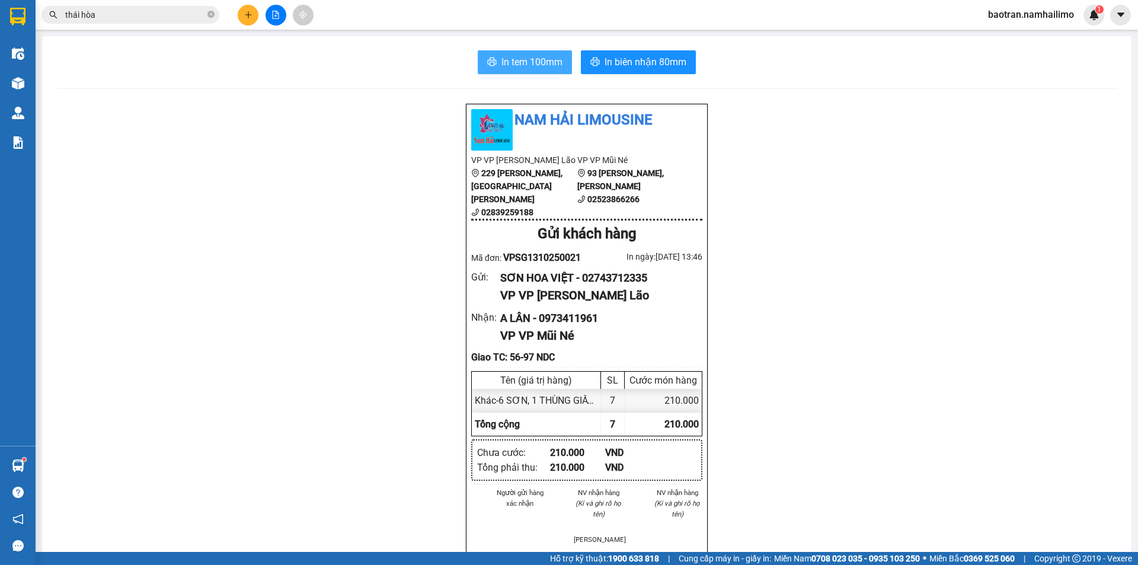
click at [558, 67] on span "In tem 100mm" at bounding box center [531, 62] width 61 height 15
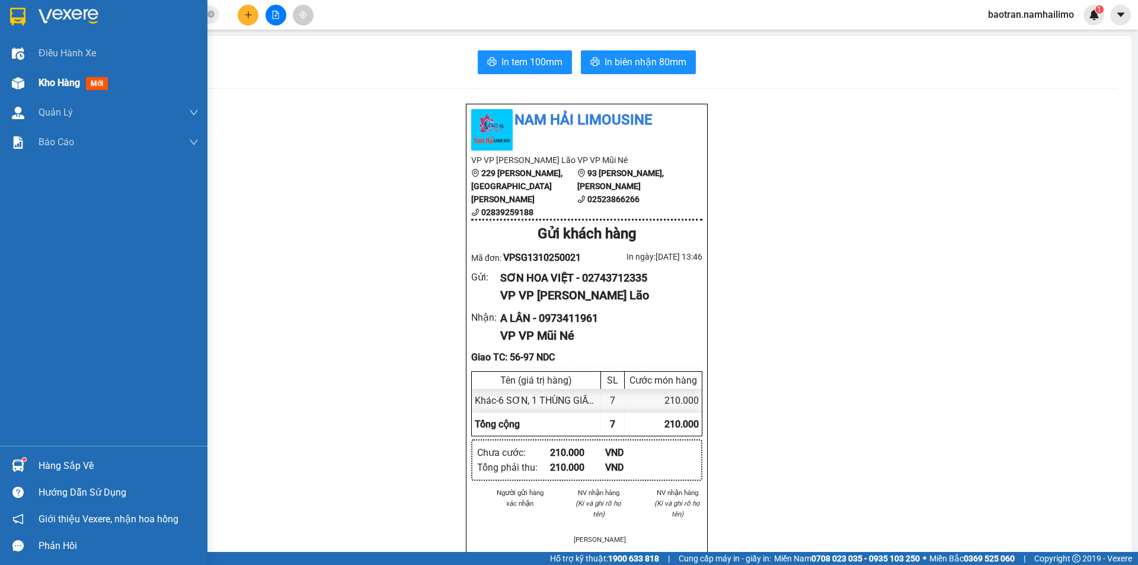
click at [34, 85] on div "Kho hàng mới" at bounding box center [103, 83] width 207 height 30
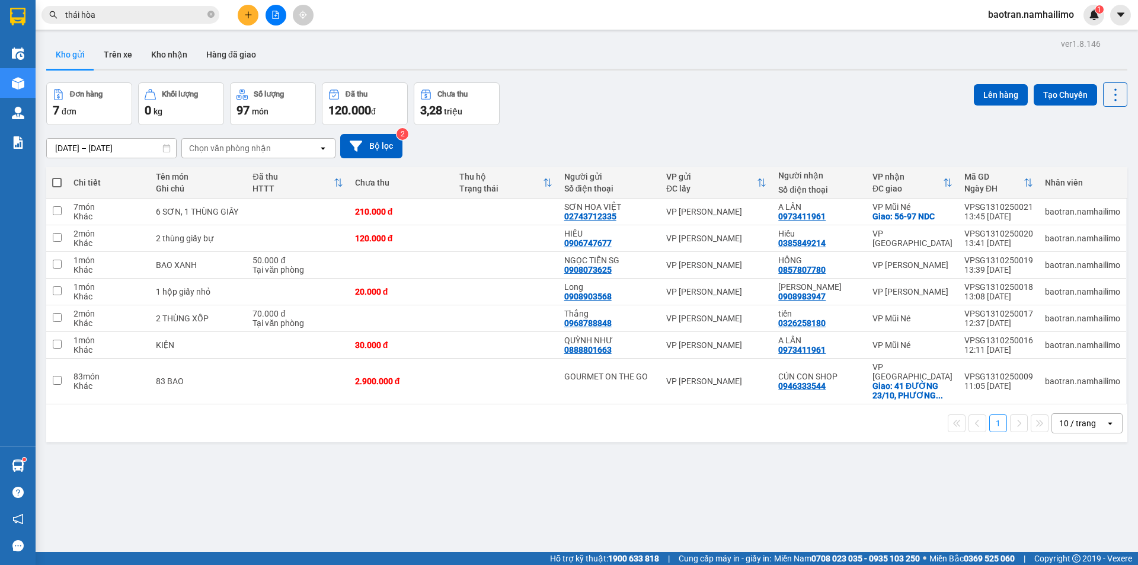
click at [1068, 417] on div "10 / trang" at bounding box center [1077, 423] width 37 height 12
drag, startPoint x: 1072, startPoint y: 374, endPoint x: 1072, endPoint y: 383, distance: 8.9
click at [1072, 375] on div "80 / trang" at bounding box center [1078, 366] width 71 height 21
click at [1073, 417] on div "80 / trang" at bounding box center [1077, 423] width 37 height 12
click at [1073, 392] on span "100 / trang" at bounding box center [1073, 388] width 43 height 12
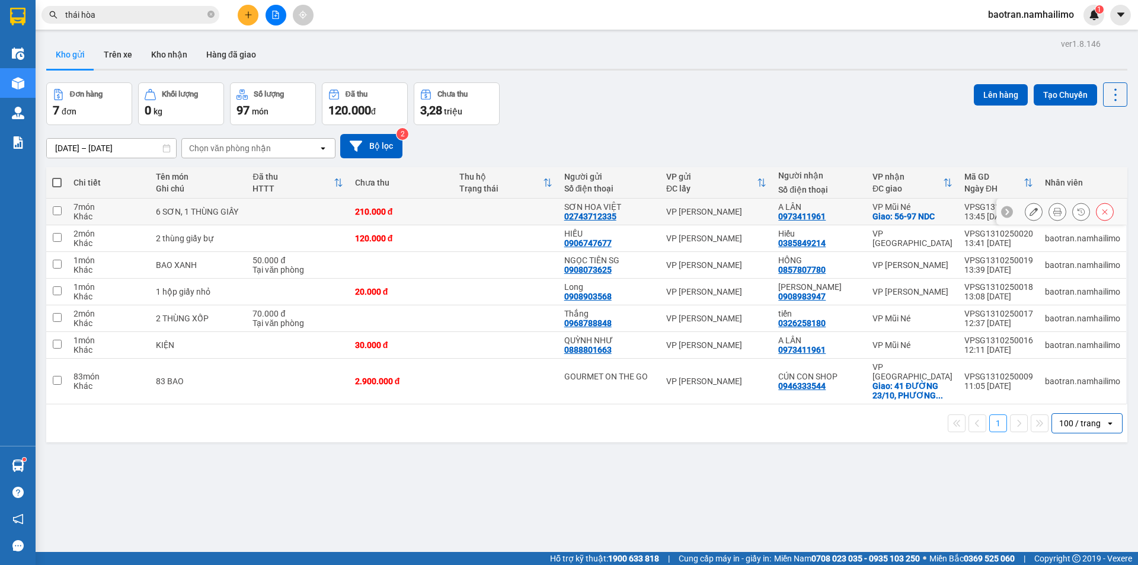
click at [278, 207] on td at bounding box center [298, 212] width 102 height 27
checkbox input "true"
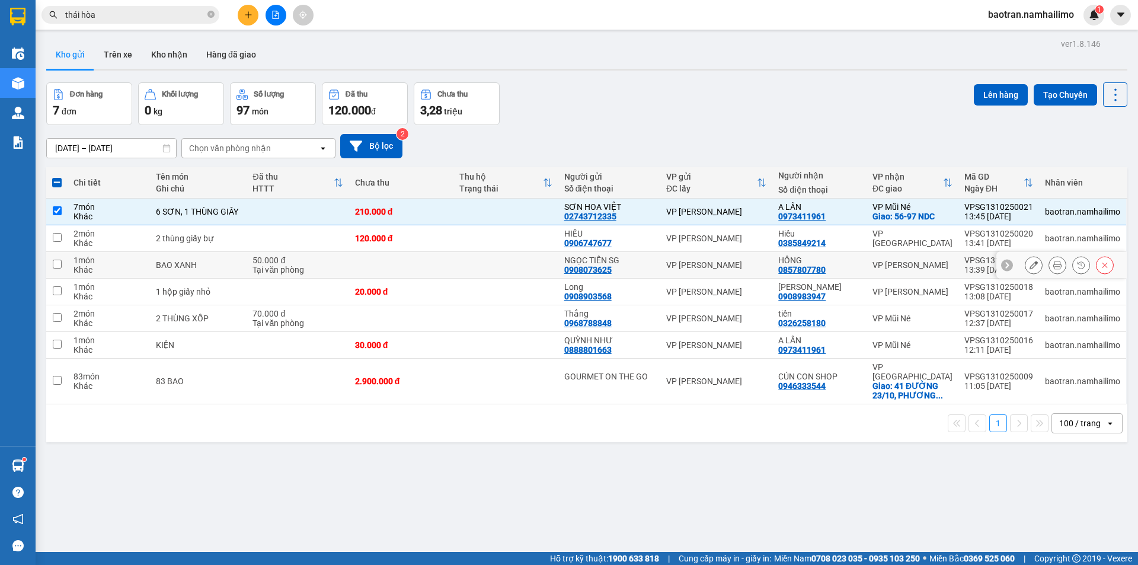
click at [754, 269] on div "[PERSON_NAME] [PERSON_NAME]" at bounding box center [716, 264] width 100 height 9
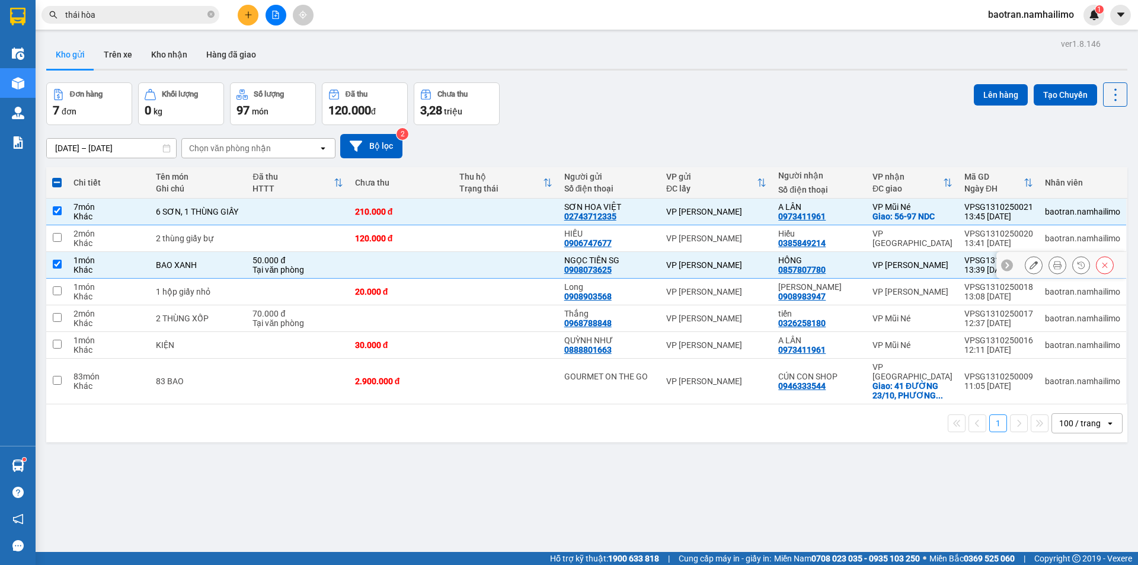
click at [752, 276] on td "[PERSON_NAME] [PERSON_NAME]" at bounding box center [716, 265] width 112 height 27
checkbox input "false"
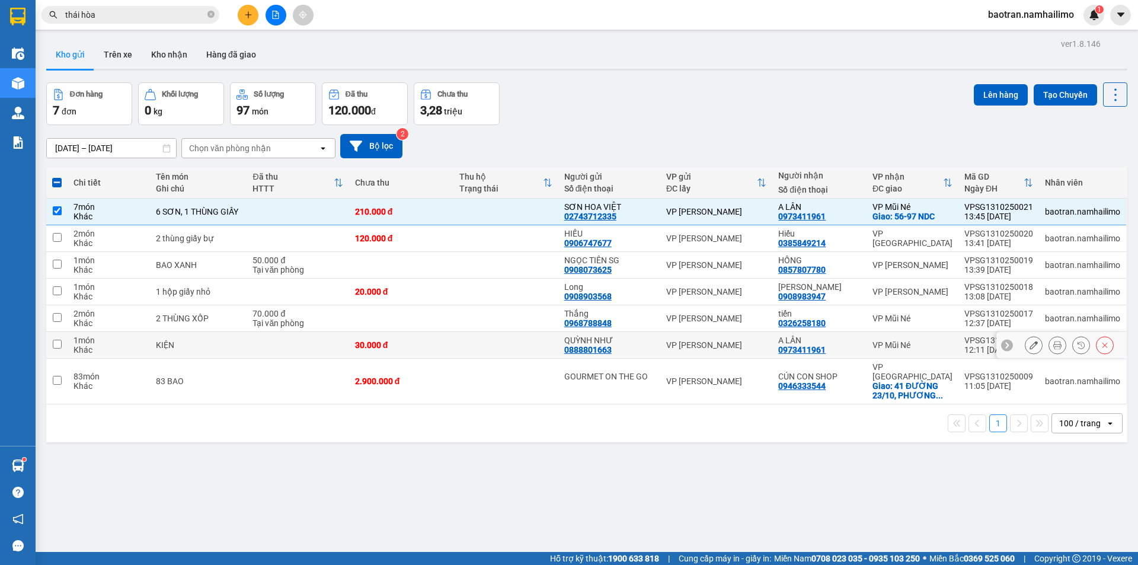
drag, startPoint x: 753, startPoint y: 350, endPoint x: 765, endPoint y: 313, distance: 38.8
click at [753, 349] on td "[PERSON_NAME] [PERSON_NAME]" at bounding box center [716, 345] width 112 height 27
checkbox input "true"
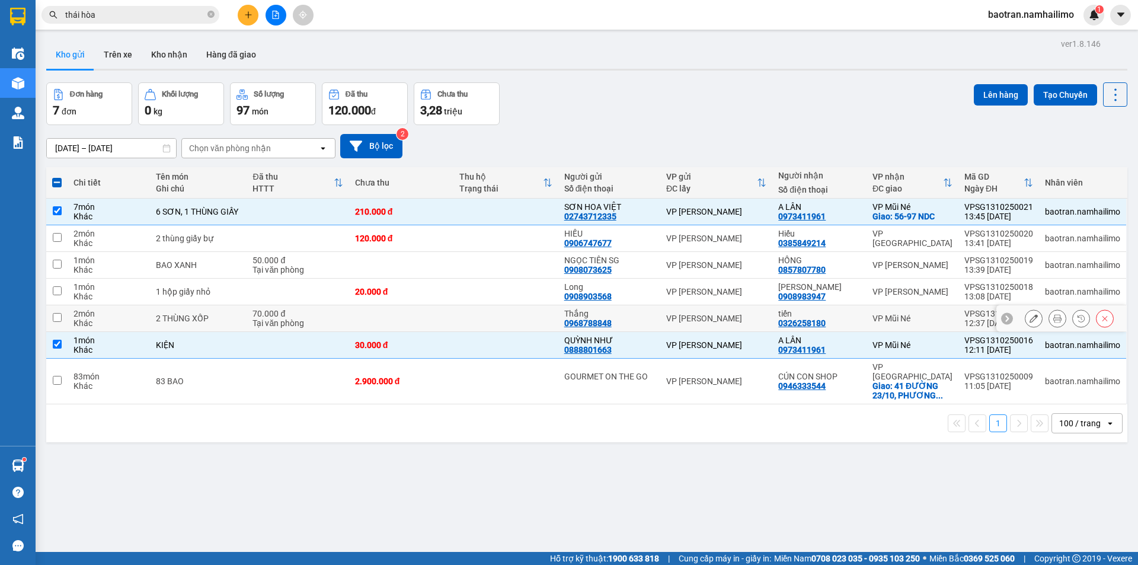
click at [765, 312] on td "[PERSON_NAME] [PERSON_NAME]" at bounding box center [716, 318] width 112 height 27
checkbox input "true"
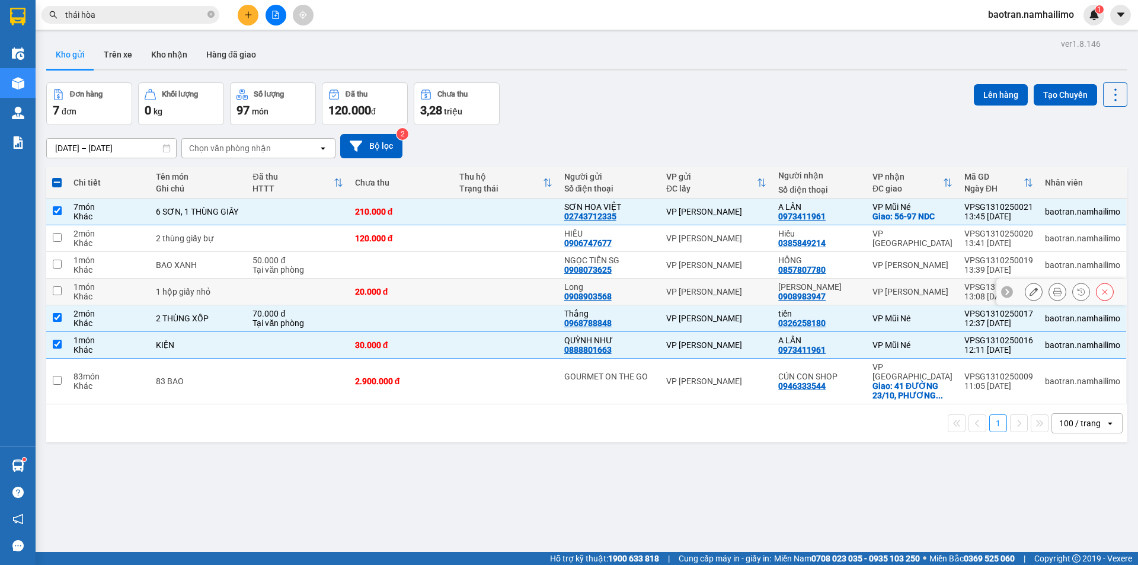
click at [746, 287] on div "[PERSON_NAME] [PERSON_NAME]" at bounding box center [716, 291] width 100 height 9
checkbox input "true"
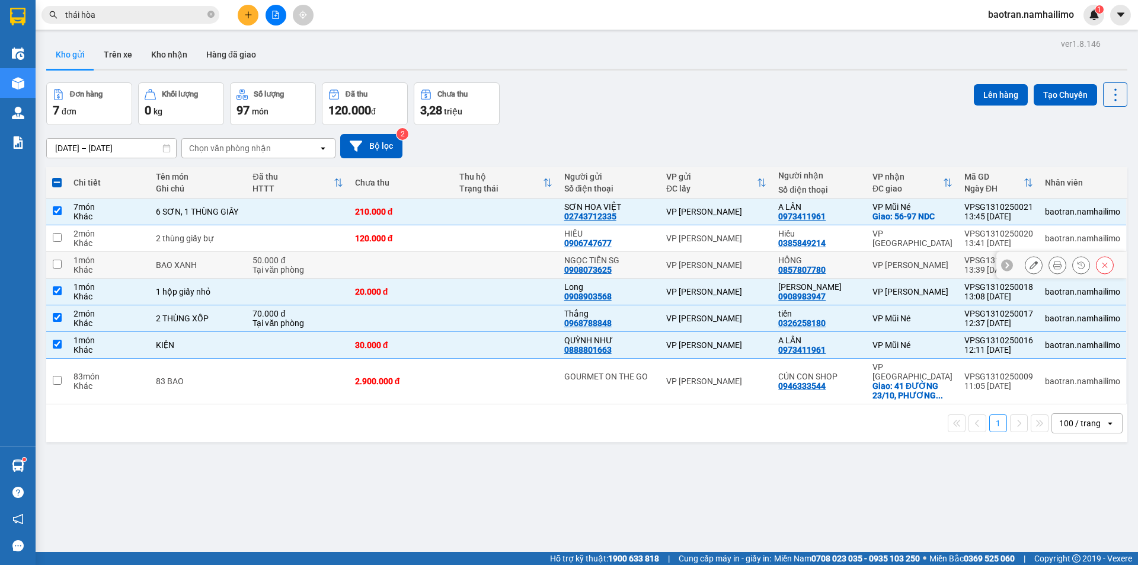
click at [756, 262] on div "[PERSON_NAME] [PERSON_NAME]" at bounding box center [716, 264] width 100 height 9
checkbox input "true"
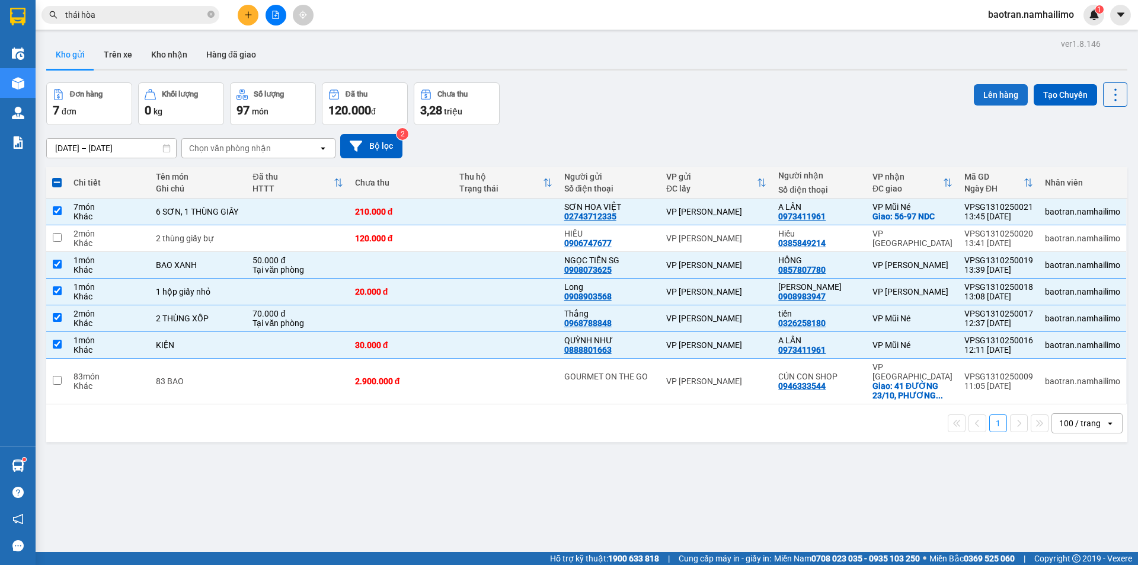
click at [983, 101] on button "Lên hàng" at bounding box center [1001, 94] width 54 height 21
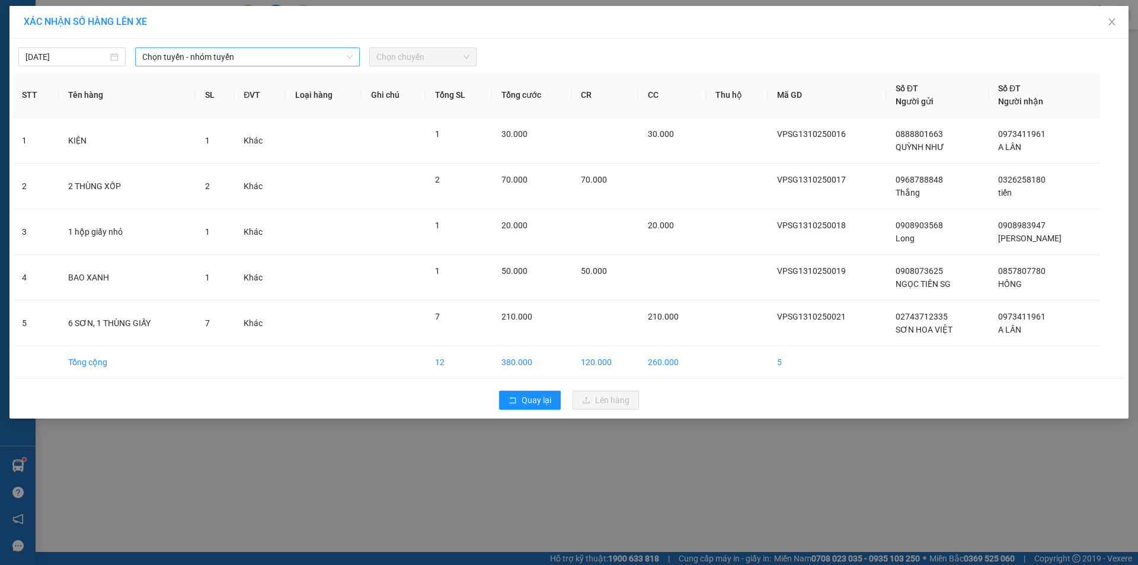
click at [333, 62] on span "Chọn tuyến - nhóm tuyến" at bounding box center [247, 57] width 210 height 18
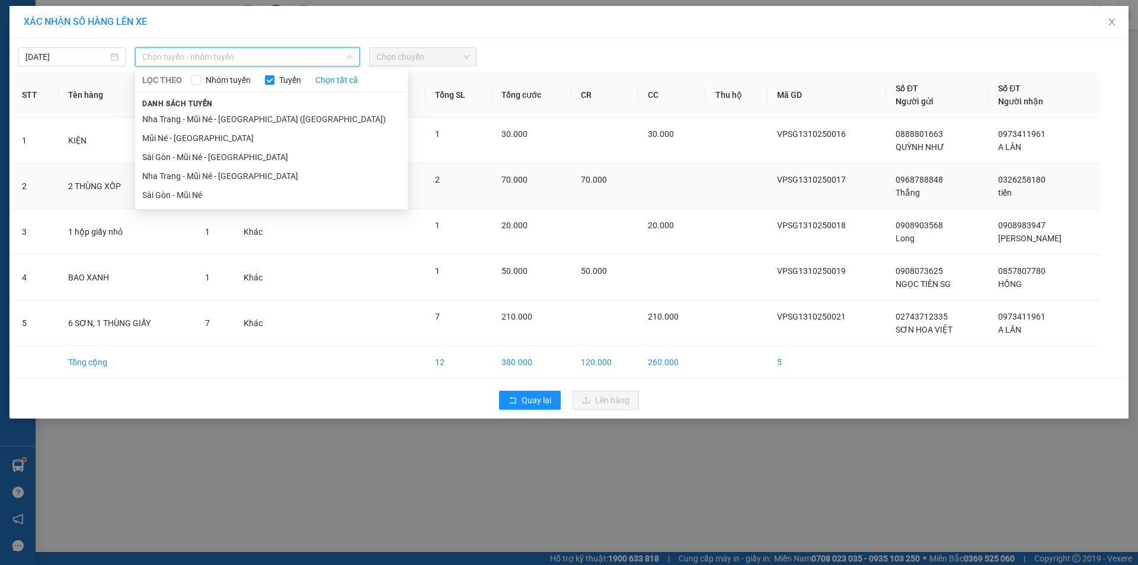
click at [244, 197] on li "Sài Gòn - Mũi Né" at bounding box center [271, 195] width 273 height 19
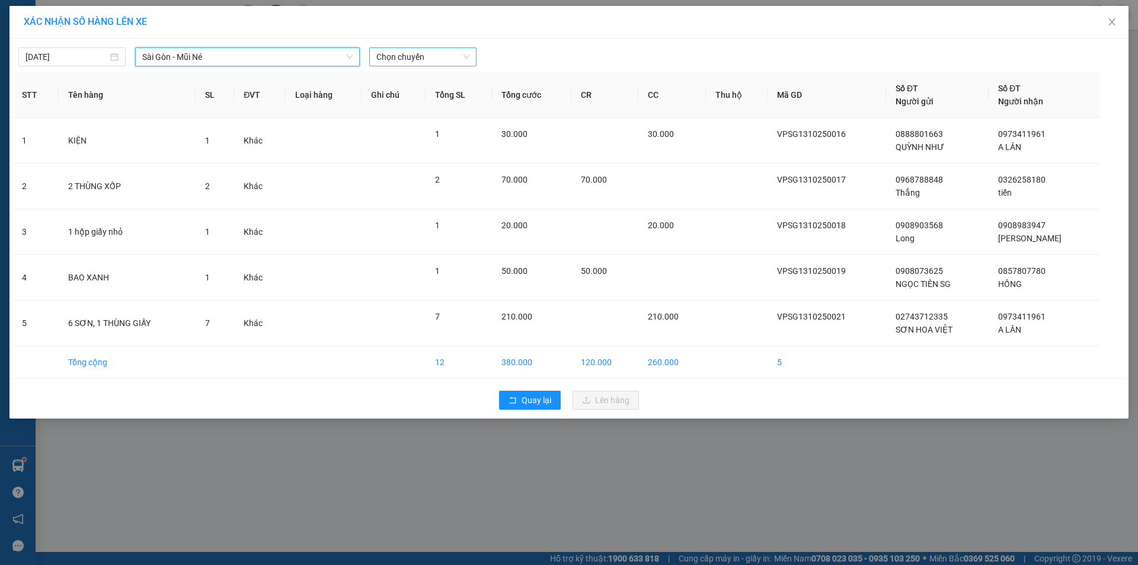
click at [422, 56] on span "Chọn chuyến" at bounding box center [422, 57] width 93 height 18
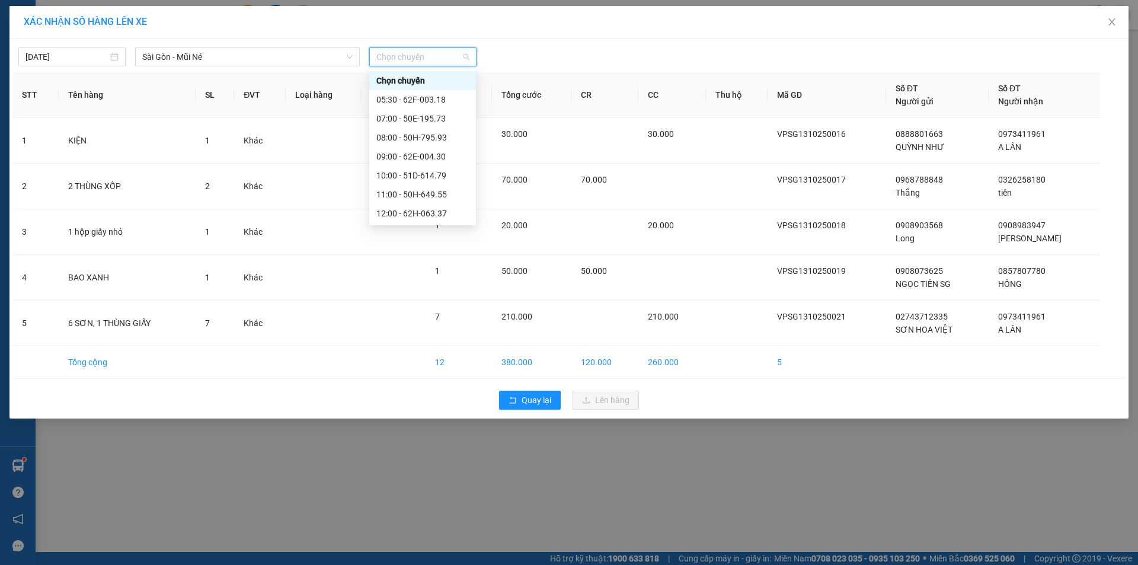
click at [432, 226] on div "14:00 - 50H-638.28" at bounding box center [422, 232] width 92 height 13
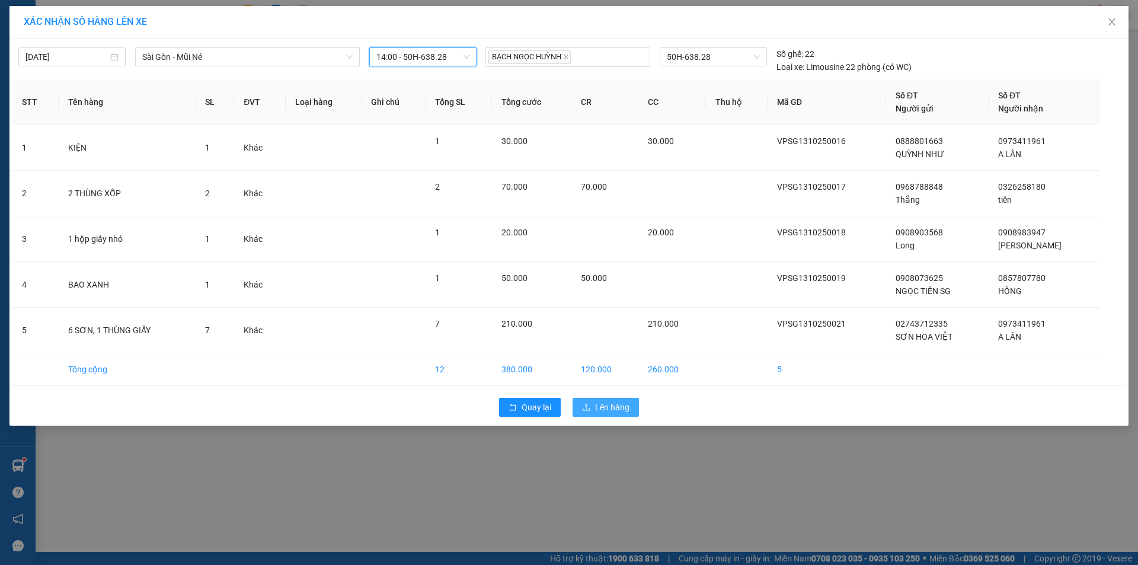
click at [605, 407] on span "Lên hàng" at bounding box center [612, 407] width 34 height 13
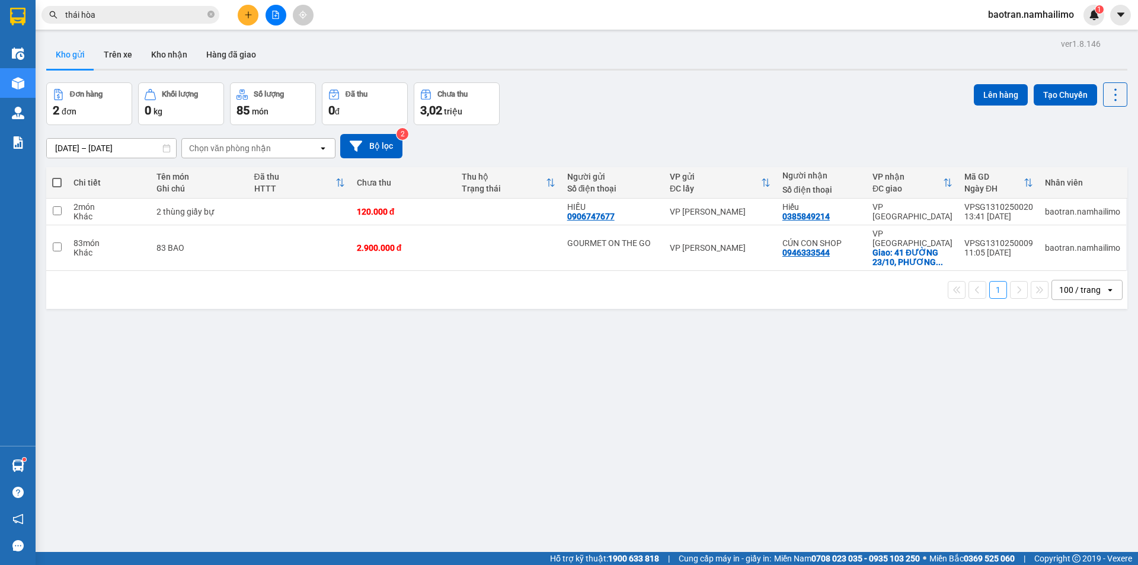
click at [241, 7] on div at bounding box center [275, 15] width 89 height 21
click at [244, 14] on icon "plus" at bounding box center [248, 15] width 8 height 8
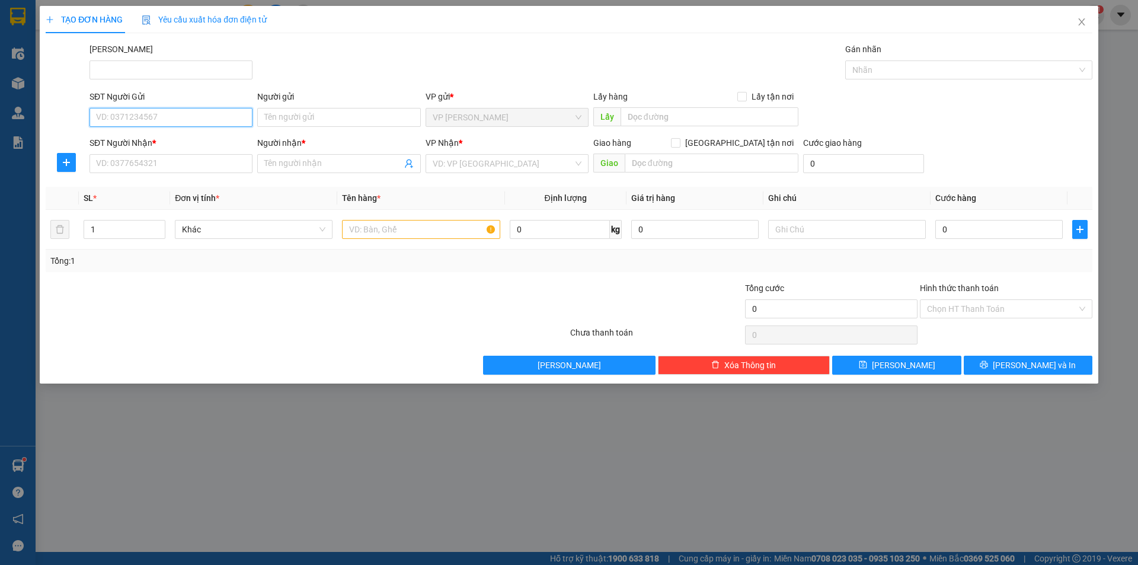
click at [204, 115] on input "SĐT Người Gửi" at bounding box center [171, 117] width 163 height 19
type input "0378074271"
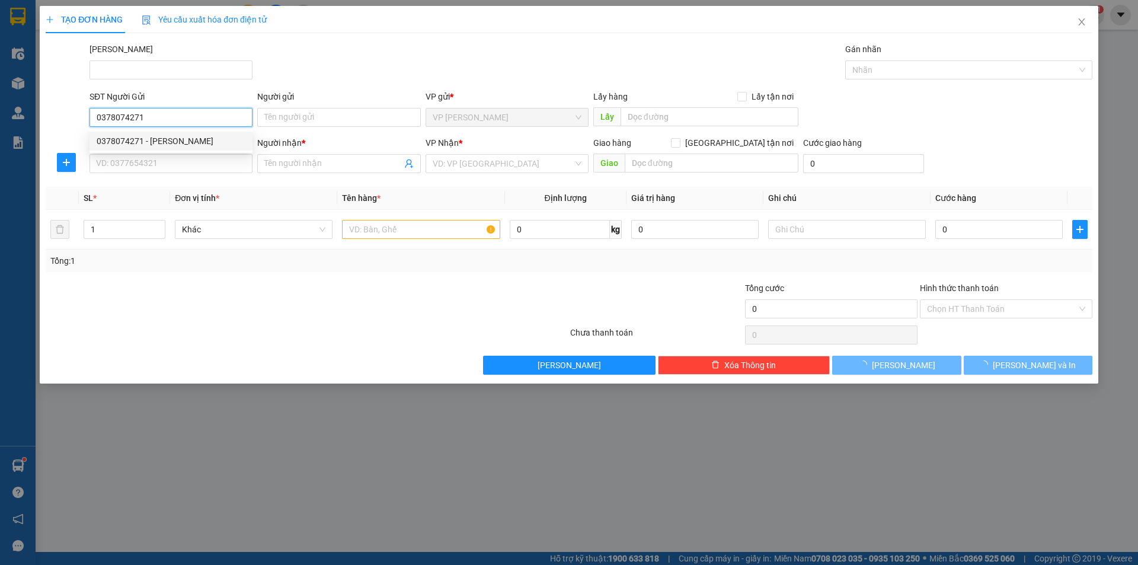
click at [184, 138] on div "0378074271 - c Trang" at bounding box center [171, 141] width 149 height 13
type input "c Trang"
type input "0907977208"
type input "TẤN"
type input "40.000"
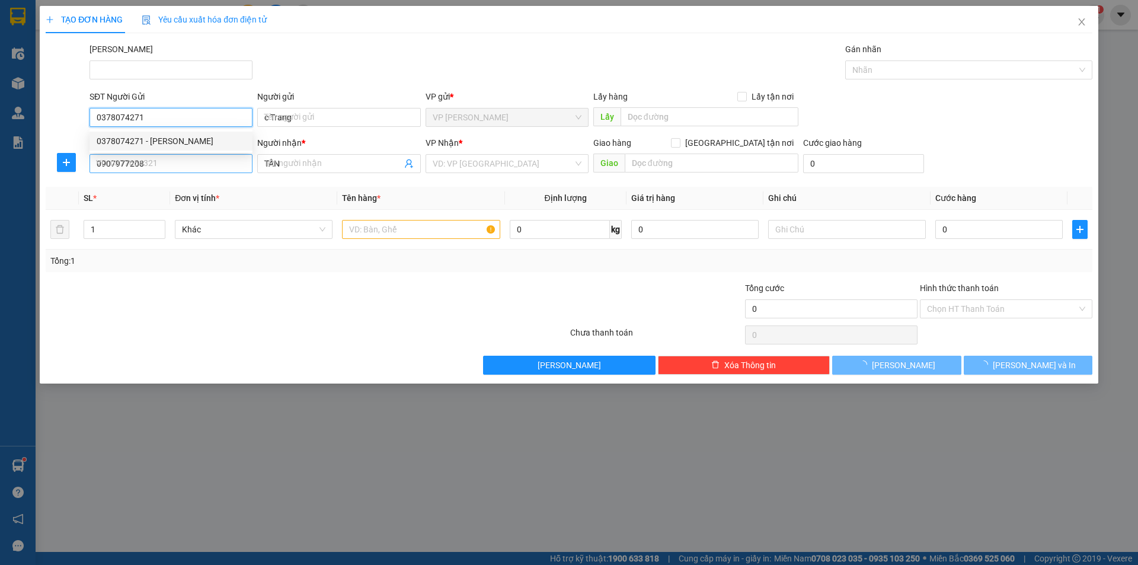
type input "40.000"
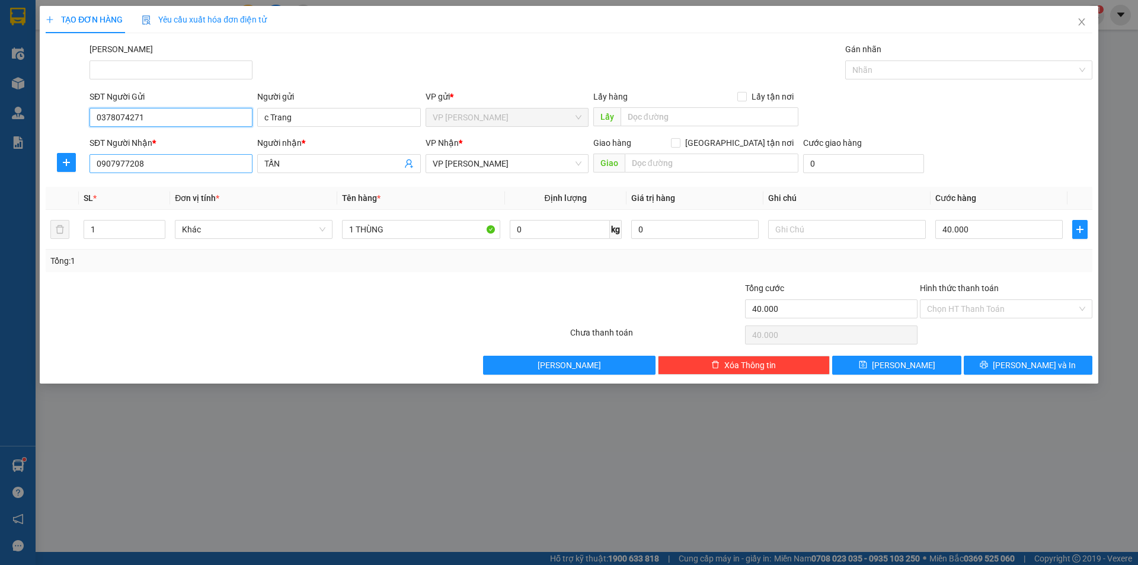
type input "0378074271"
drag, startPoint x: 172, startPoint y: 162, endPoint x: 78, endPoint y: 163, distance: 94.2
click at [78, 163] on div "SĐT Người Nhận * 0907977208 0907977208 Người nhận * TẤN VP Nhận * VP Phan Thiết…" at bounding box center [568, 156] width 1049 height 41
click at [292, 187] on th "Đơn vị tính *" at bounding box center [253, 198] width 167 height 23
click at [718, 171] on input "text" at bounding box center [712, 163] width 174 height 19
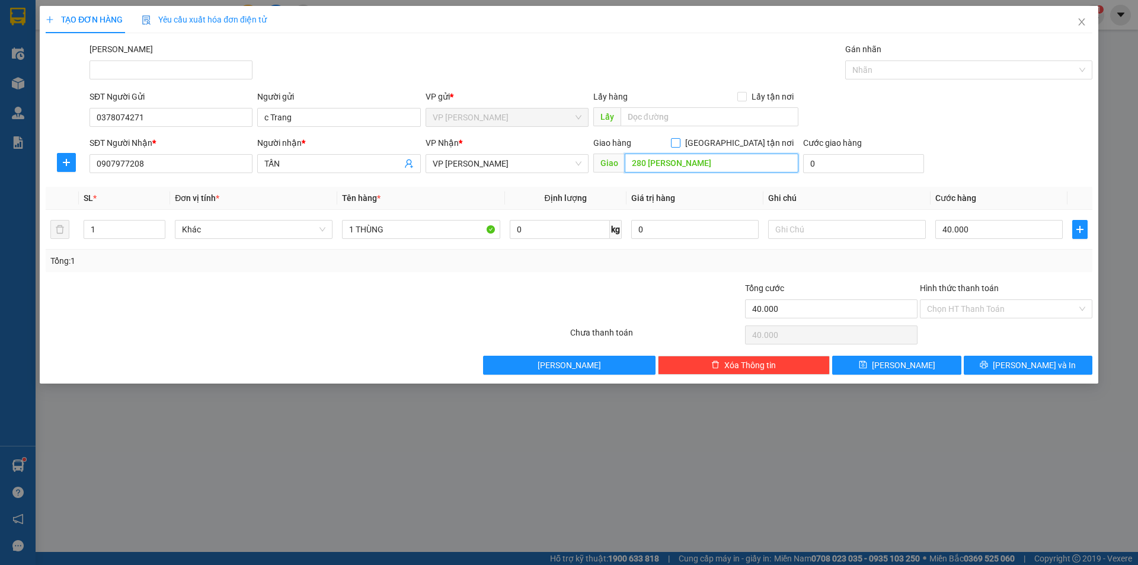
type input "280 Tôn Đức Thắng"
click at [679, 142] on input "Giao tận nơi" at bounding box center [675, 142] width 8 height 8
checkbox input "true"
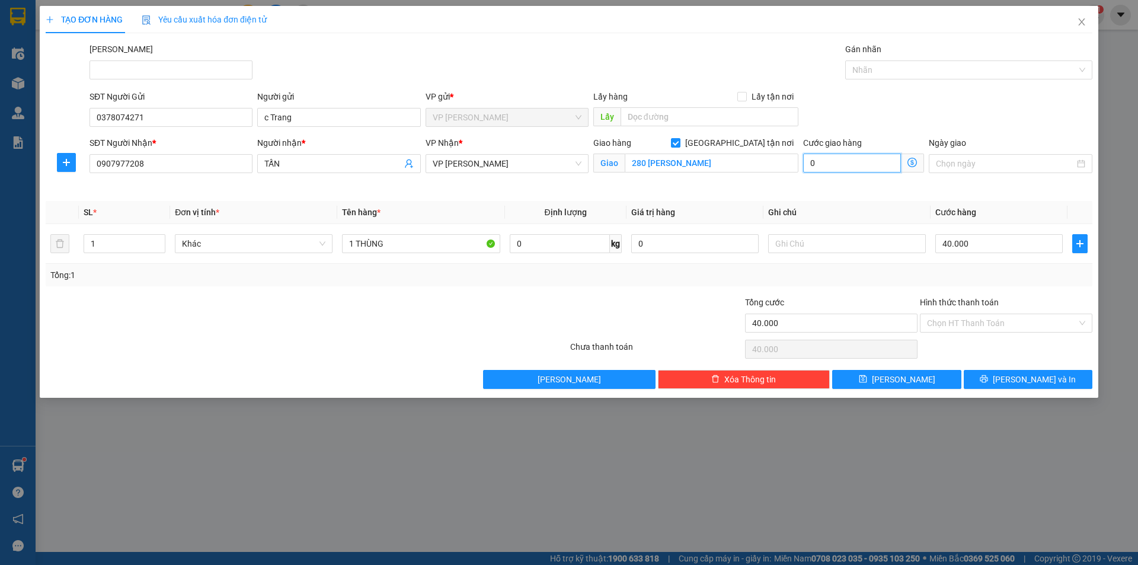
click at [841, 158] on input "0" at bounding box center [852, 163] width 98 height 19
type input "40.001"
type input "1"
type input "40.010"
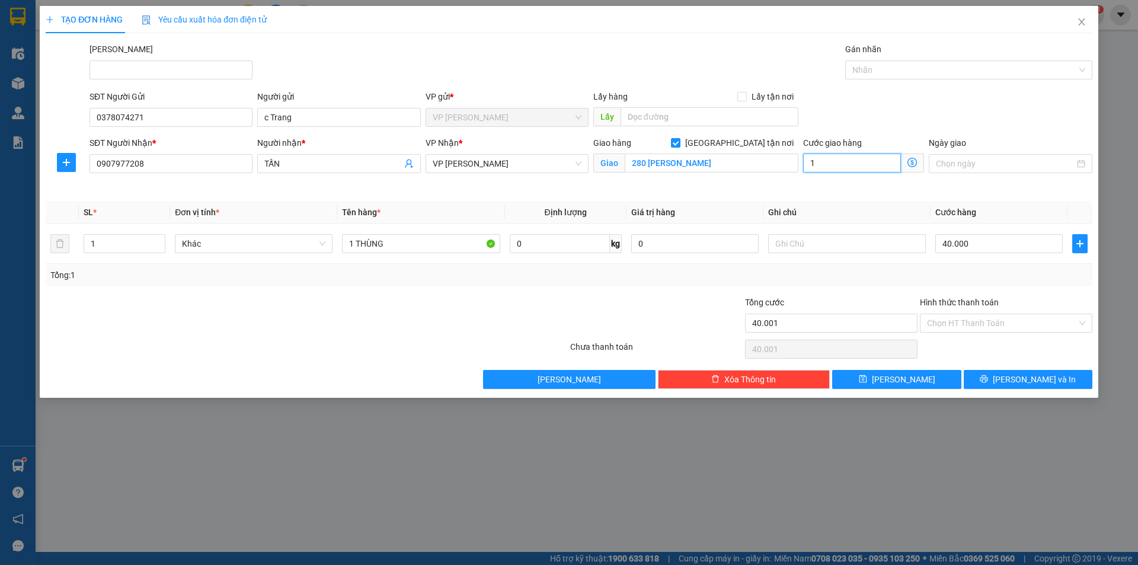
type input "40.010"
type input "10"
type input "40.100"
type input "100"
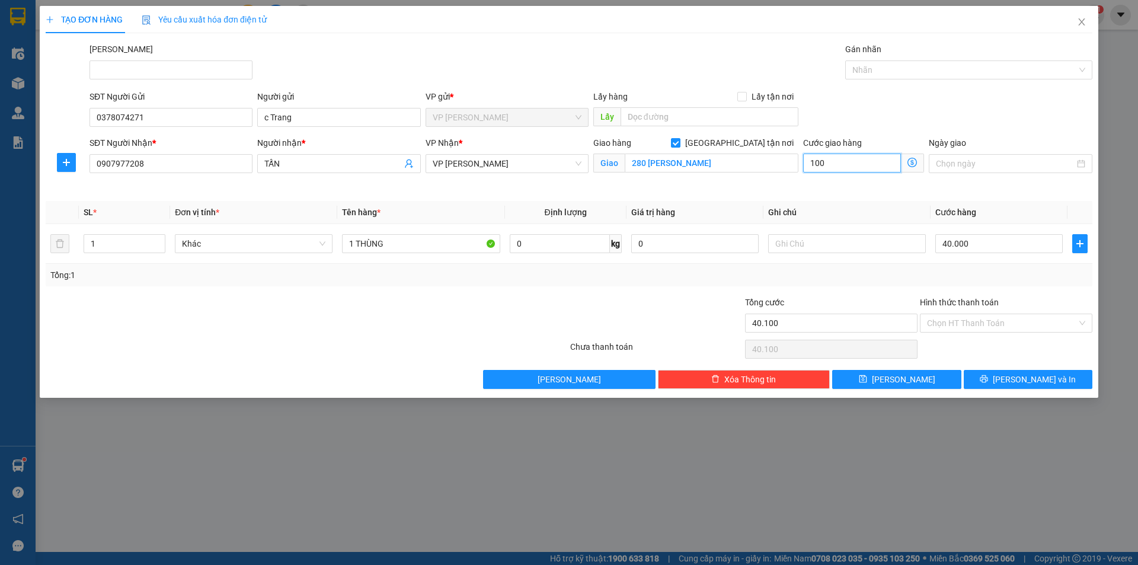
type input "41.000"
type input "1.000"
type input "50.000"
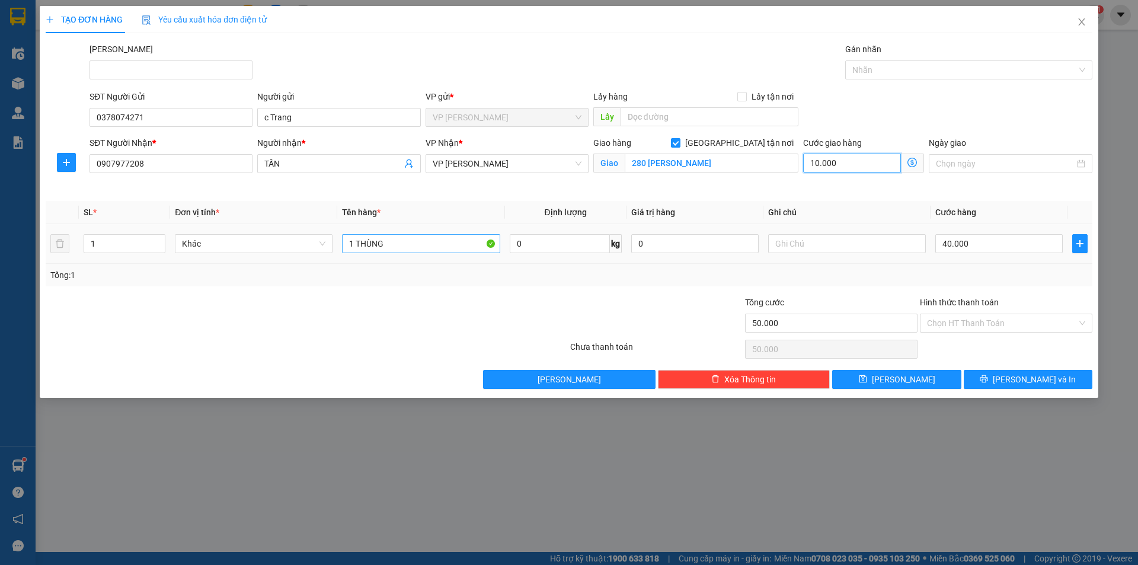
type input "10.000"
drag, startPoint x: 431, startPoint y: 247, endPoint x: 355, endPoint y: 264, distance: 77.8
click at [355, 264] on div "SL * Đơn vị tính * Tên hàng * Định lượng Giá trị hàng Ghi chú Cước hàng 1 Khác …" at bounding box center [569, 243] width 1047 height 85
type input "1 thùng xốp"
drag, startPoint x: 285, startPoint y: 164, endPoint x: 237, endPoint y: 164, distance: 48.0
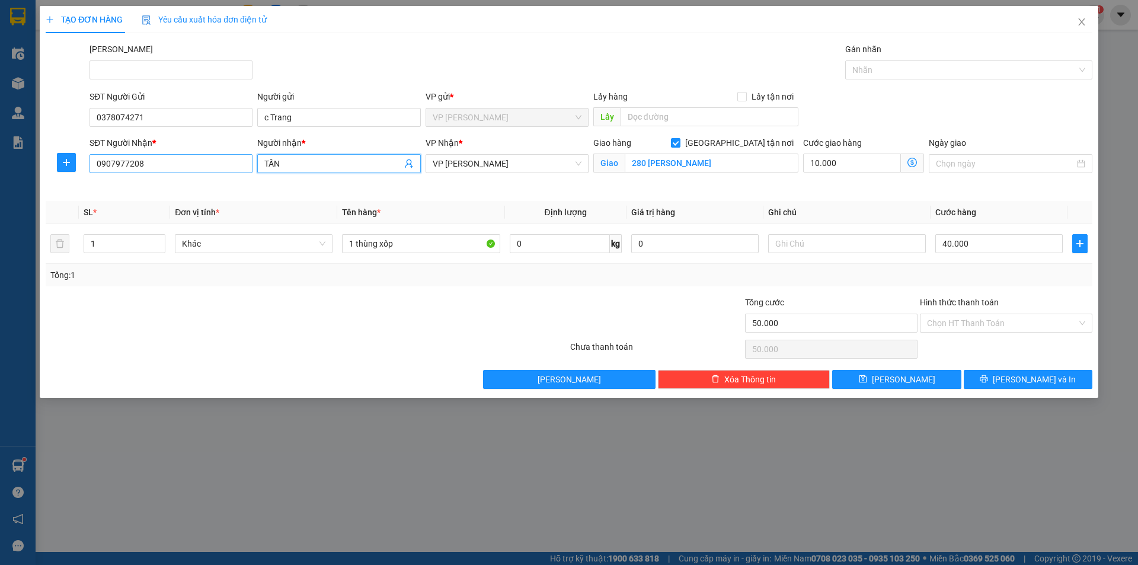
click at [237, 164] on div "SĐT Người Nhận * 0907977208 Người nhận * TẤN TẤN VP Nhận * VP Phan Thiết Giao h…" at bounding box center [591, 164] width 1008 height 56
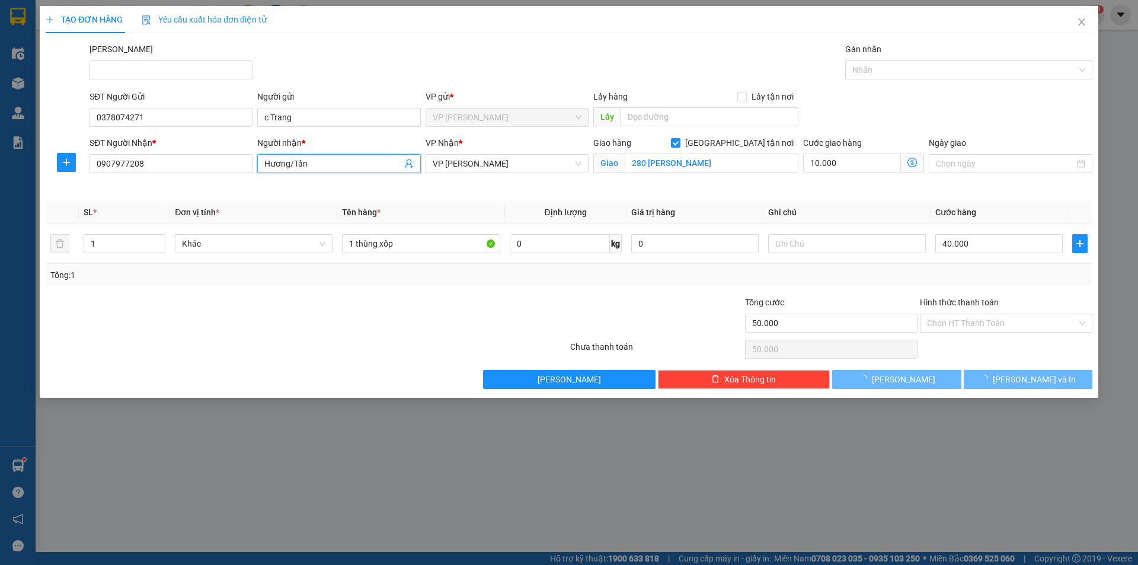
type input "Hương/Tấn"
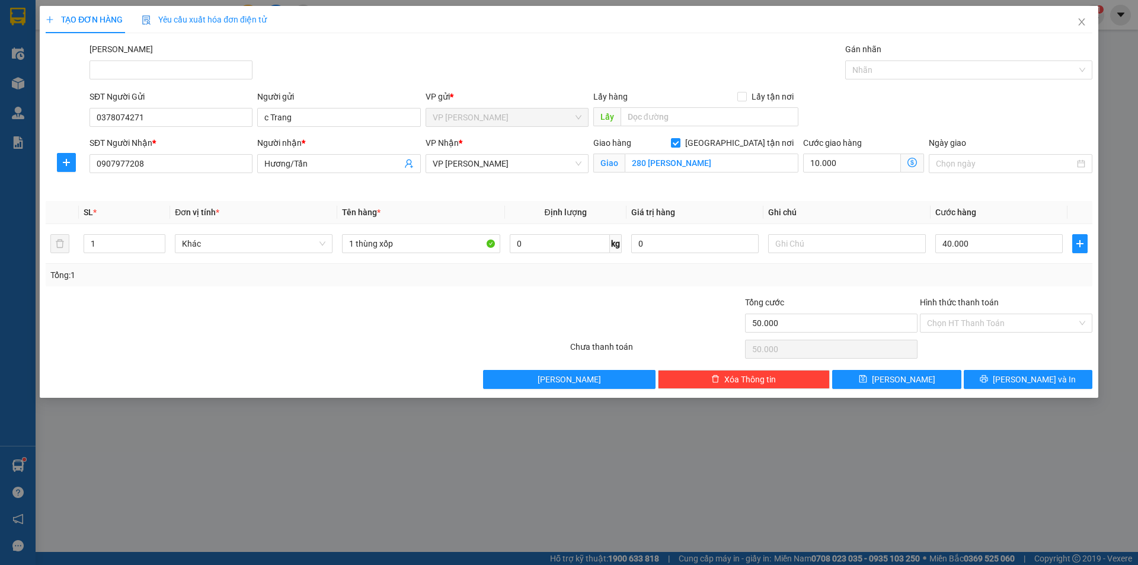
click at [395, 71] on div "Mã ĐH Gán nhãn Nhãn" at bounding box center [591, 63] width 1008 height 41
click at [988, 378] on icon "printer" at bounding box center [984, 379] width 8 height 8
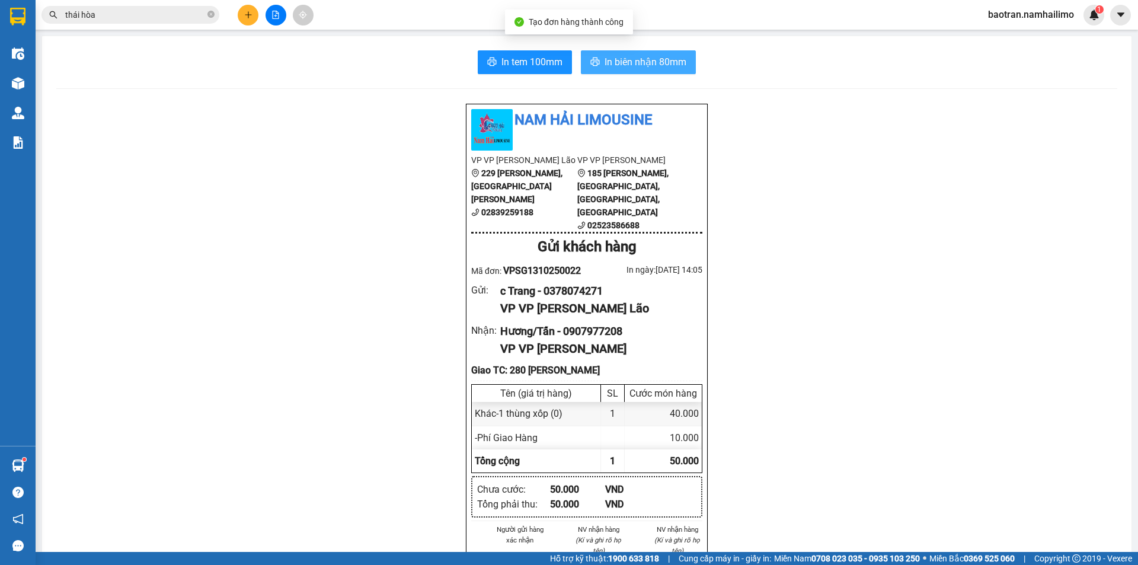
click at [634, 64] on span "In biên nhận 80mm" at bounding box center [646, 62] width 82 height 15
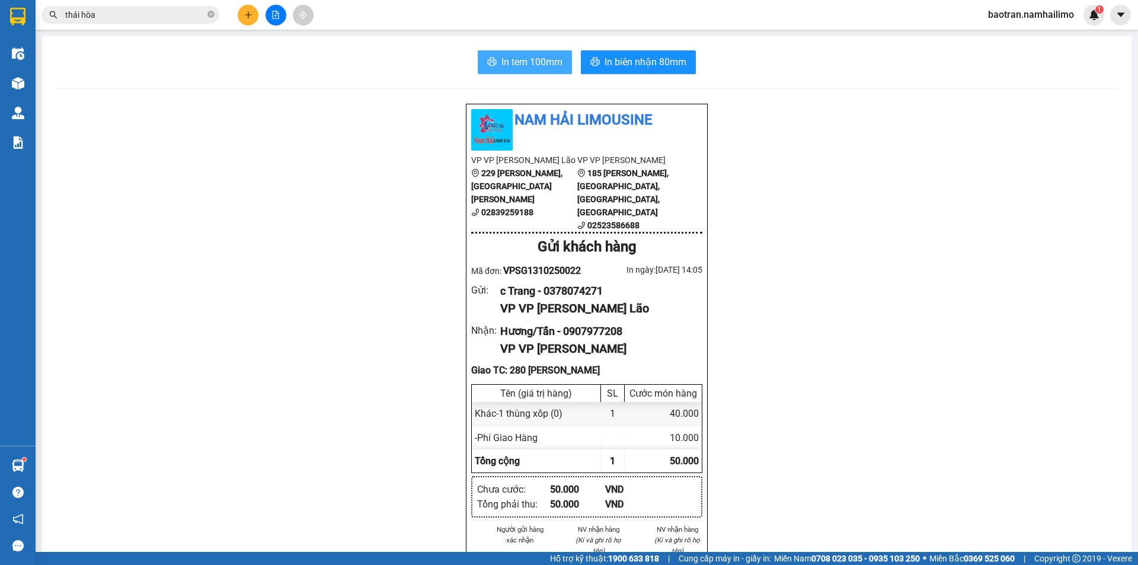
click at [500, 53] on button "In tem 100mm" at bounding box center [525, 62] width 94 height 24
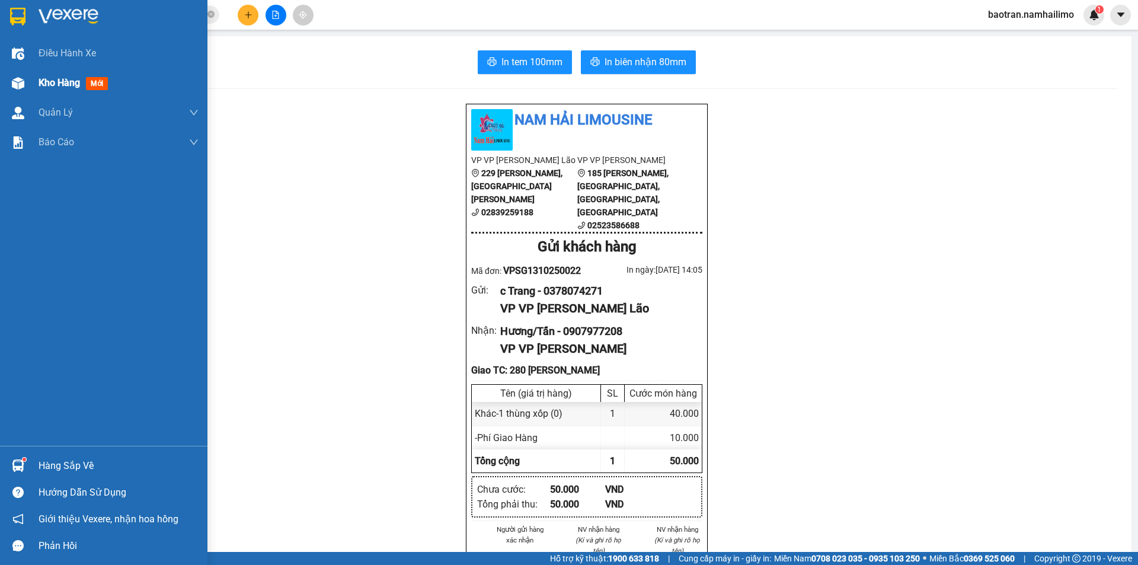
click at [25, 82] on div at bounding box center [18, 83] width 21 height 21
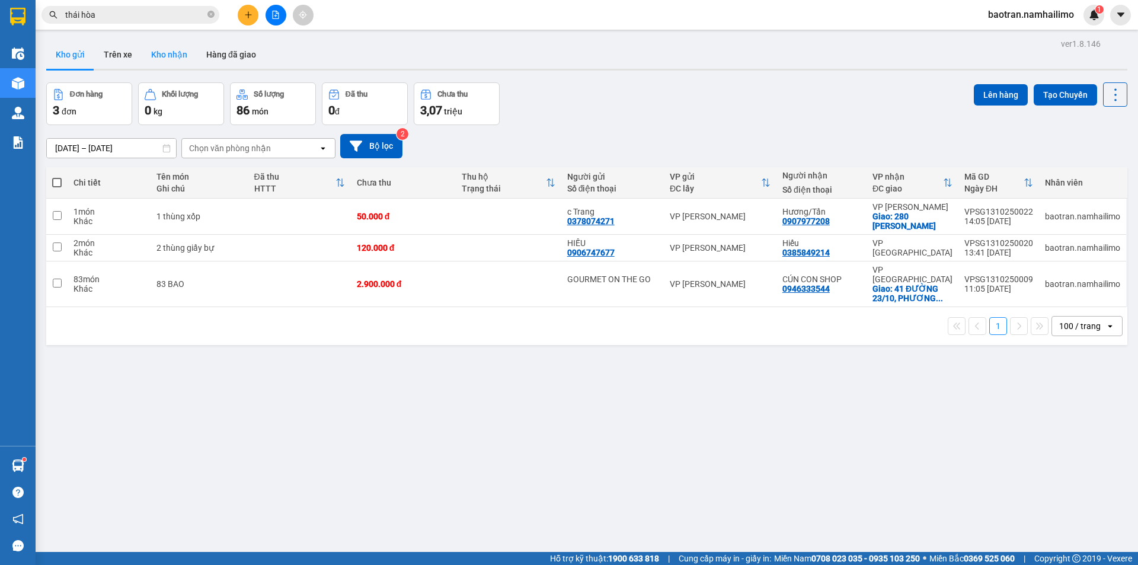
click at [174, 71] on div "Kho gửi Trên xe Kho nhận Hàng đã giao" at bounding box center [586, 55] width 1081 height 31
click at [178, 53] on button "Kho nhận" at bounding box center [169, 54] width 55 height 28
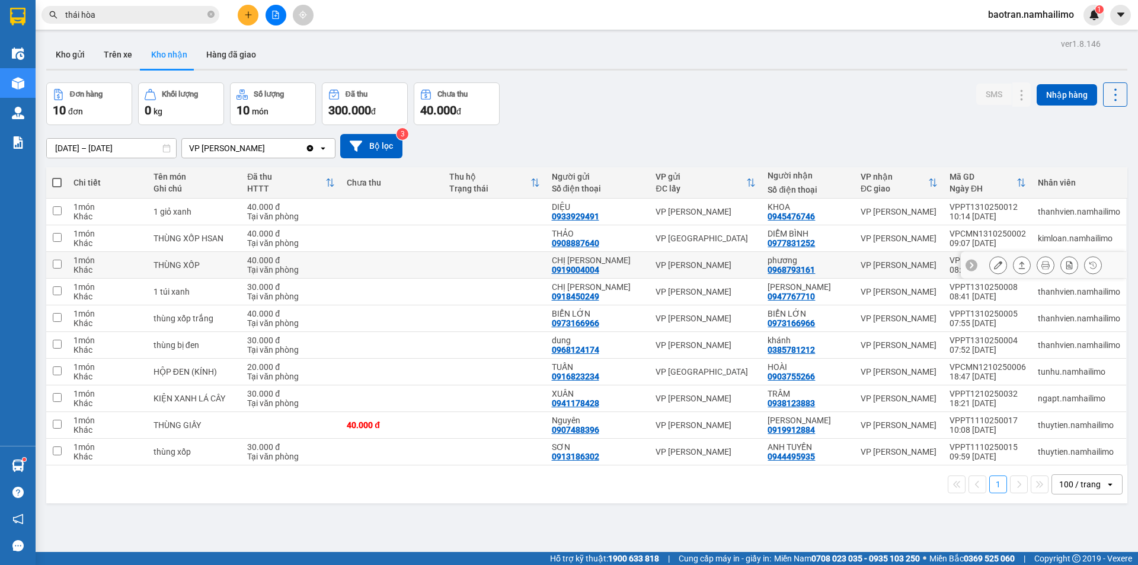
click at [340, 268] on td "40.000 đ Tại văn phòng" at bounding box center [291, 265] width 100 height 27
checkbox input "true"
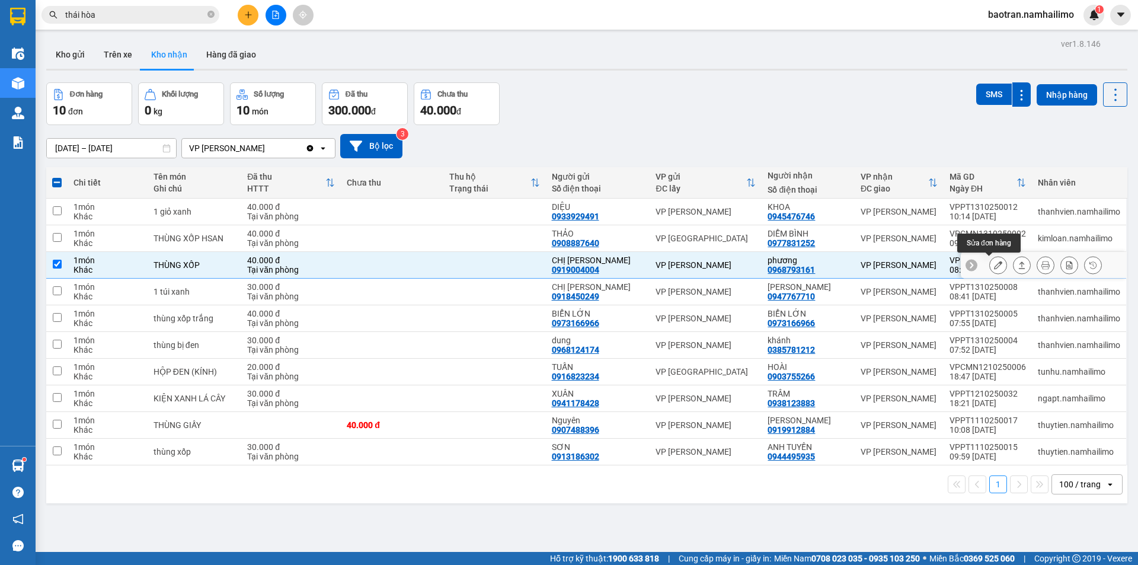
click at [994, 262] on icon at bounding box center [998, 265] width 8 height 8
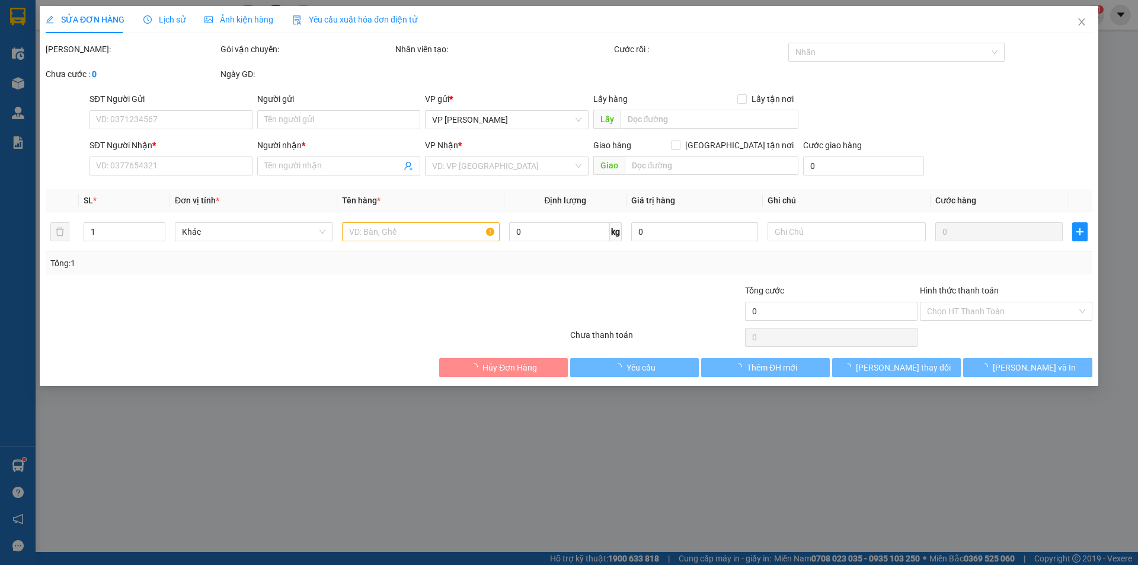
type input "0919004004"
type input "CHỊ VÂN"
type input "0968793161"
type input "phương"
type input "40.000"
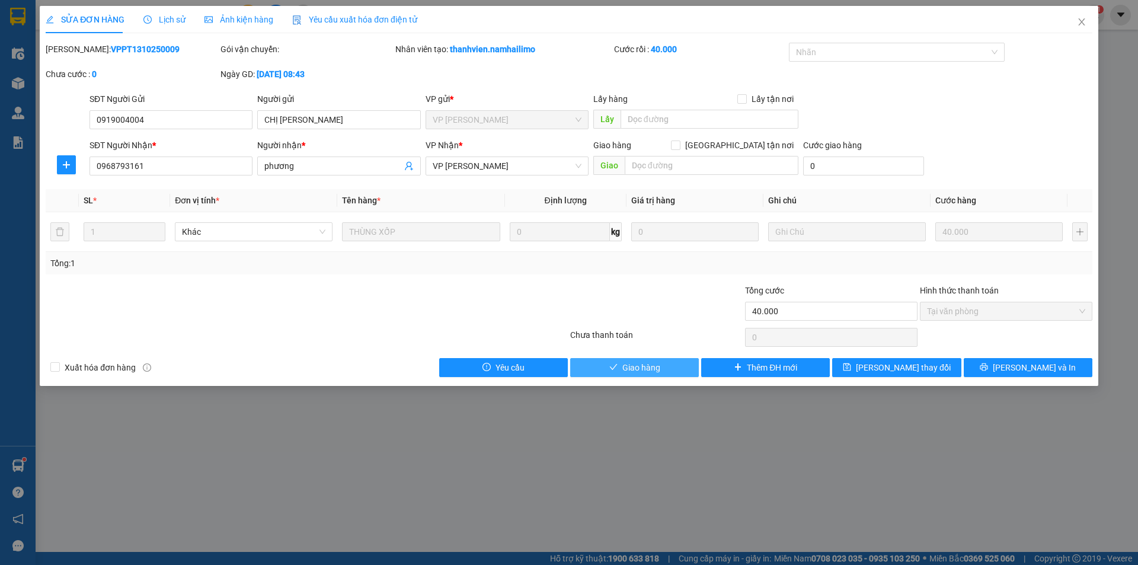
click at [640, 365] on span "Giao hàng" at bounding box center [641, 367] width 38 height 13
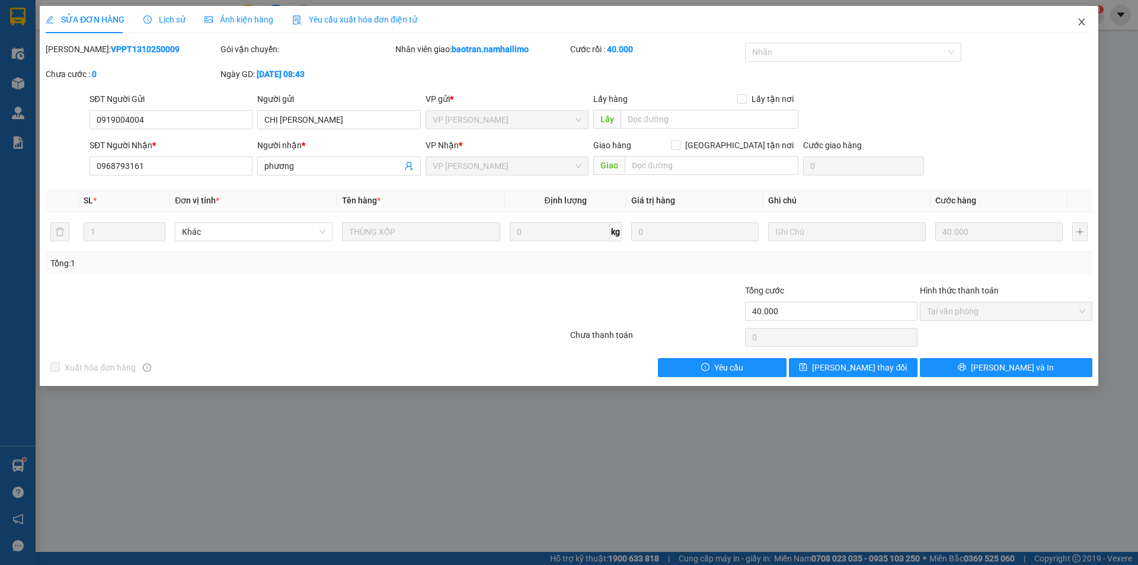
click at [1078, 30] on span "Close" at bounding box center [1081, 22] width 33 height 33
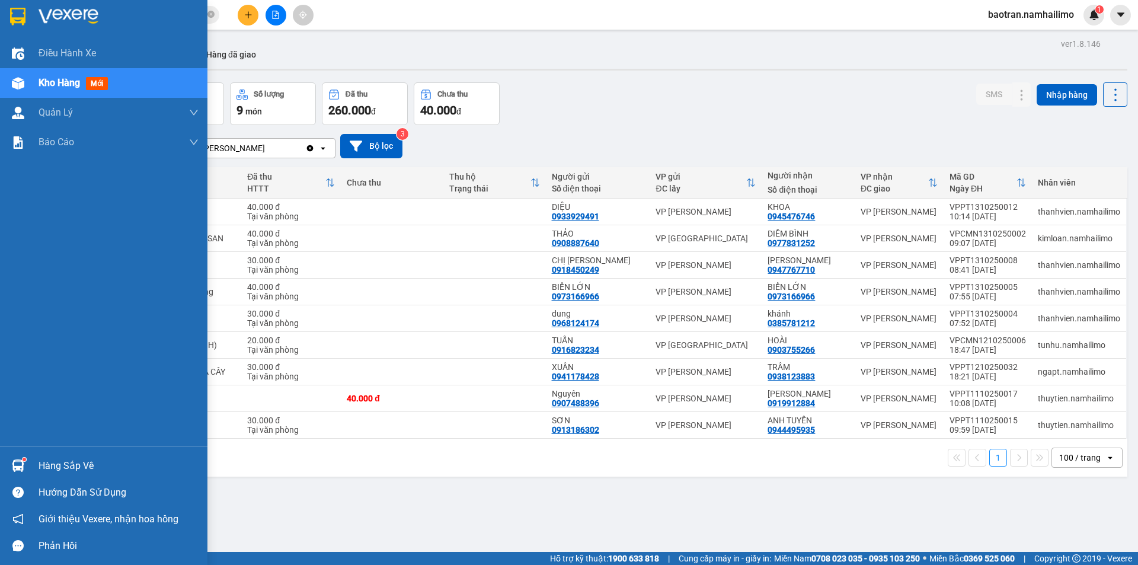
click at [55, 82] on span "Kho hàng" at bounding box center [59, 82] width 41 height 11
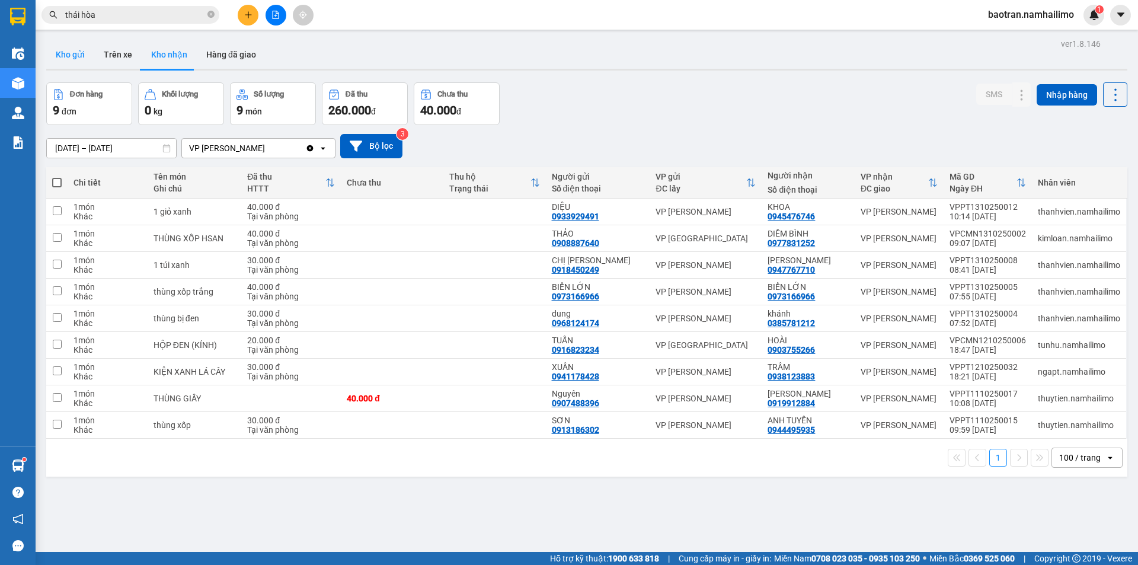
click at [65, 50] on button "Kho gửi" at bounding box center [70, 54] width 48 height 28
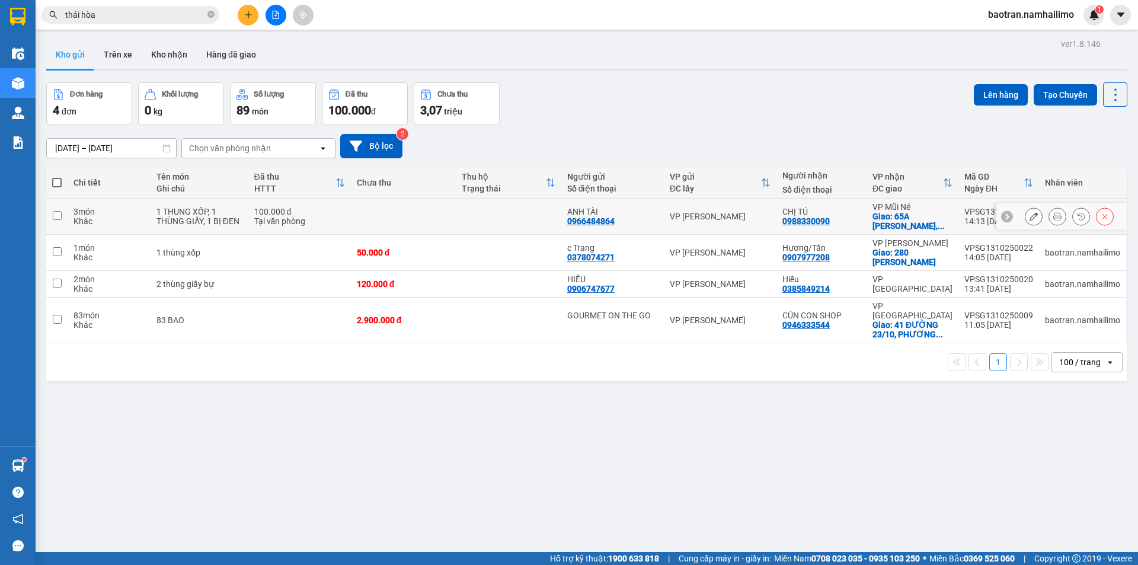
click at [1053, 219] on icon at bounding box center [1057, 216] width 8 height 8
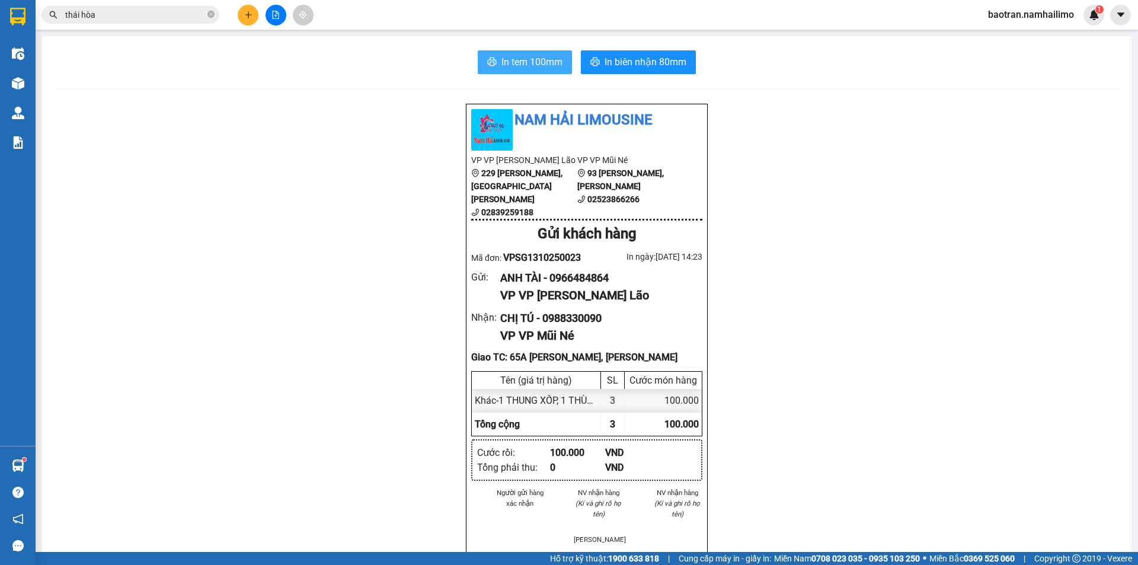
click at [525, 65] on span "In tem 100mm" at bounding box center [531, 62] width 61 height 15
click at [591, 65] on icon "printer" at bounding box center [595, 61] width 9 height 8
click at [619, 51] on button "In biên nhận 80mm" at bounding box center [638, 62] width 115 height 24
click at [252, 20] on button at bounding box center [248, 15] width 21 height 21
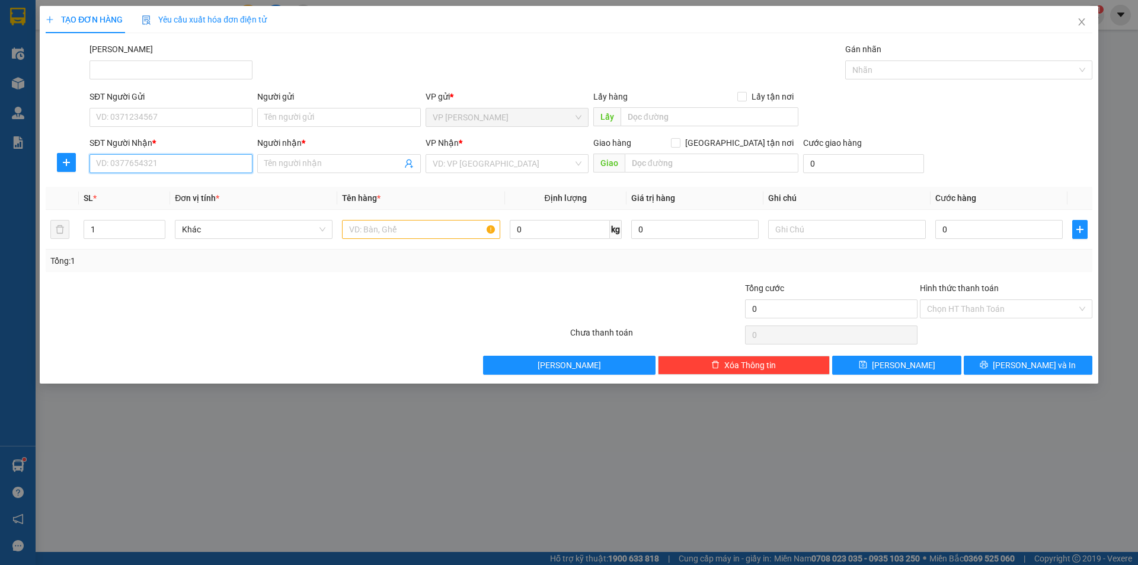
click at [152, 168] on input "SĐT Người Nhận *" at bounding box center [171, 163] width 163 height 19
click at [119, 107] on div "SĐT Người Gửi" at bounding box center [171, 99] width 163 height 18
click at [120, 120] on input "SĐT Người Gửi" at bounding box center [171, 117] width 163 height 19
type input "0374474059"
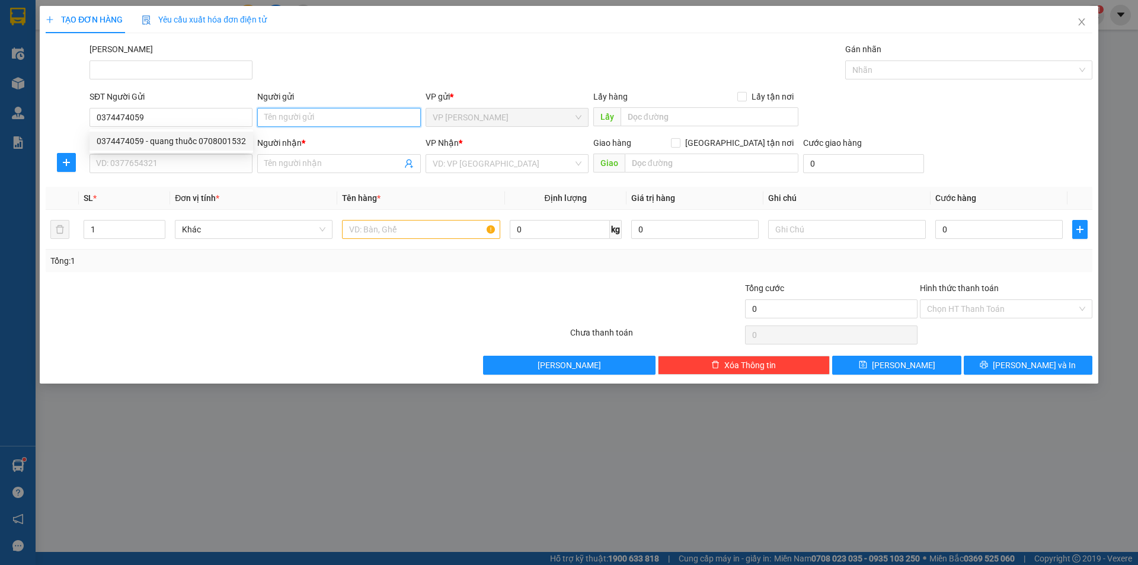
click at [283, 114] on input "Người gửi" at bounding box center [338, 117] width 163 height 19
type input "d"
type input "D"
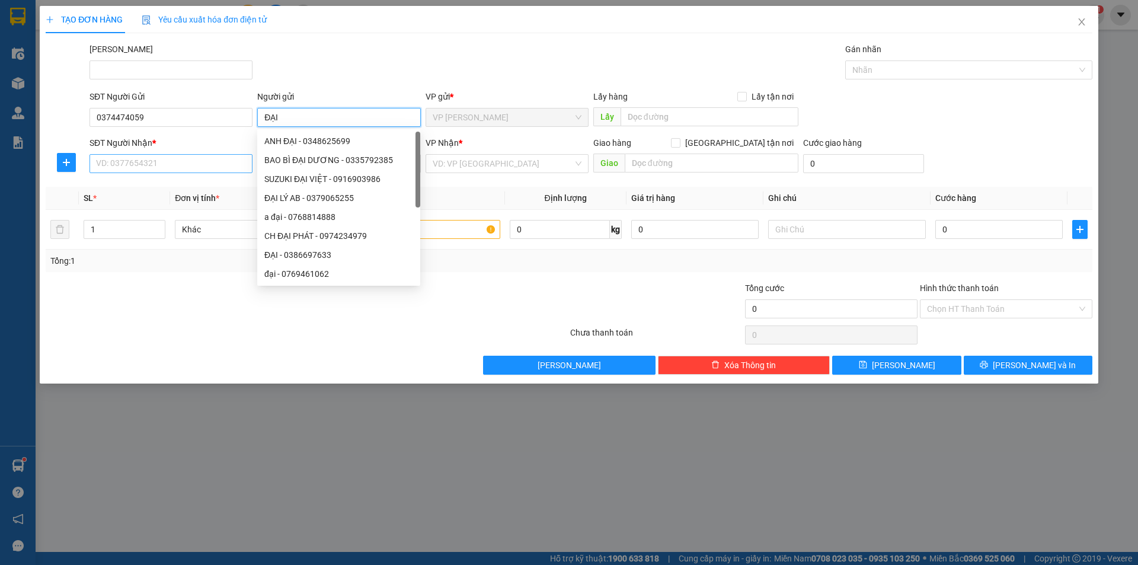
type input "ĐẠI"
click at [137, 165] on input "SĐT Người Nhận *" at bounding box center [171, 163] width 163 height 19
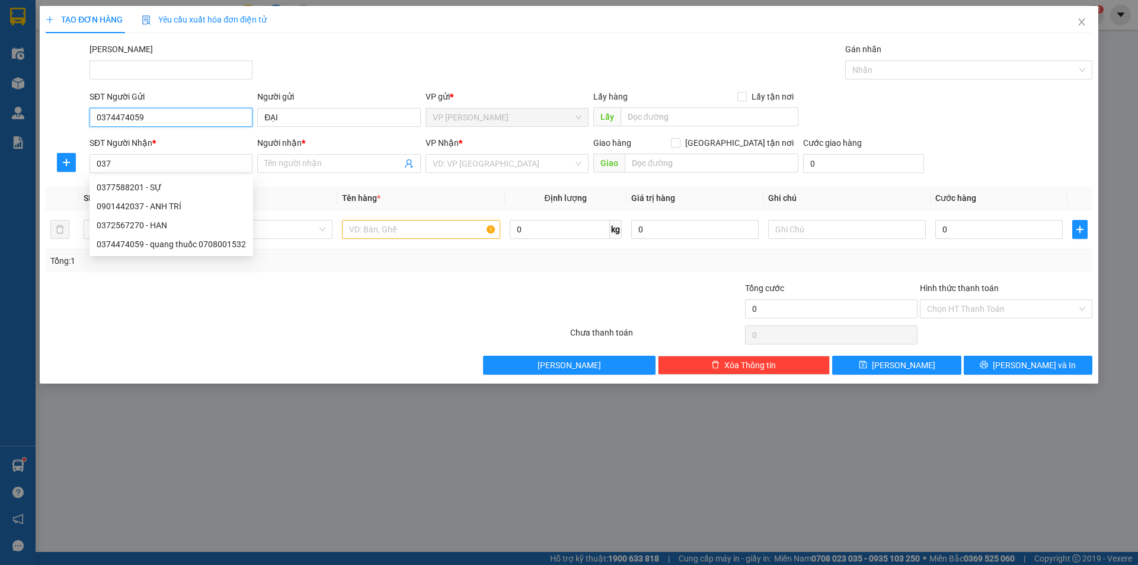
drag, startPoint x: 160, startPoint y: 117, endPoint x: 87, endPoint y: 121, distance: 73.6
click at [87, 122] on div "SĐT Người Gửi 0374474059 0374474059" at bounding box center [171, 110] width 168 height 41
drag, startPoint x: 124, startPoint y: 165, endPoint x: 95, endPoint y: 167, distance: 29.1
click at [90, 163] on input "037" at bounding box center [171, 163] width 163 height 19
paste input "4474059"
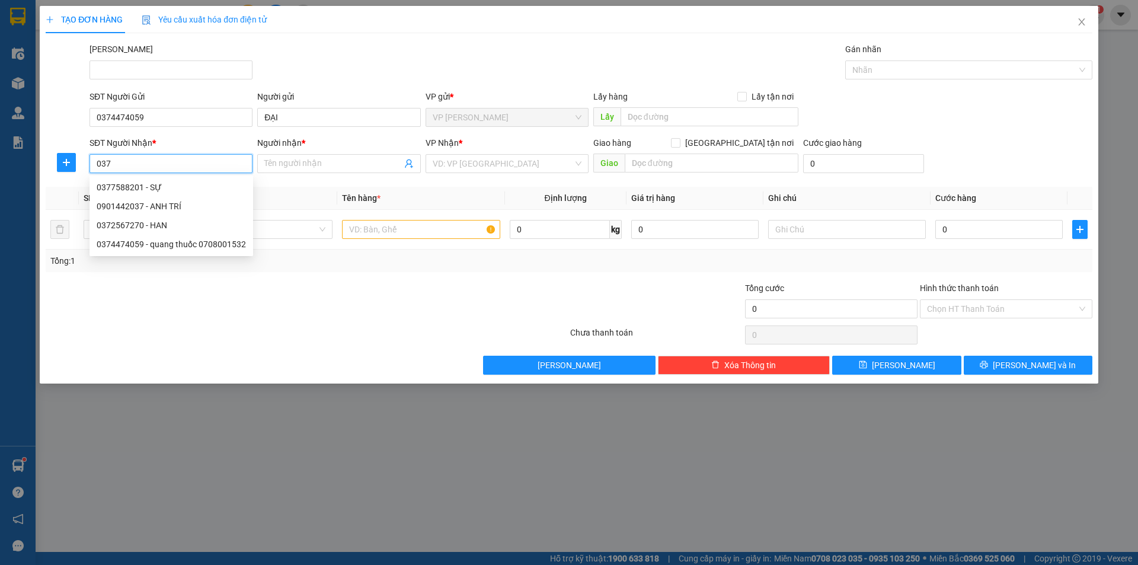
type input "0374474059"
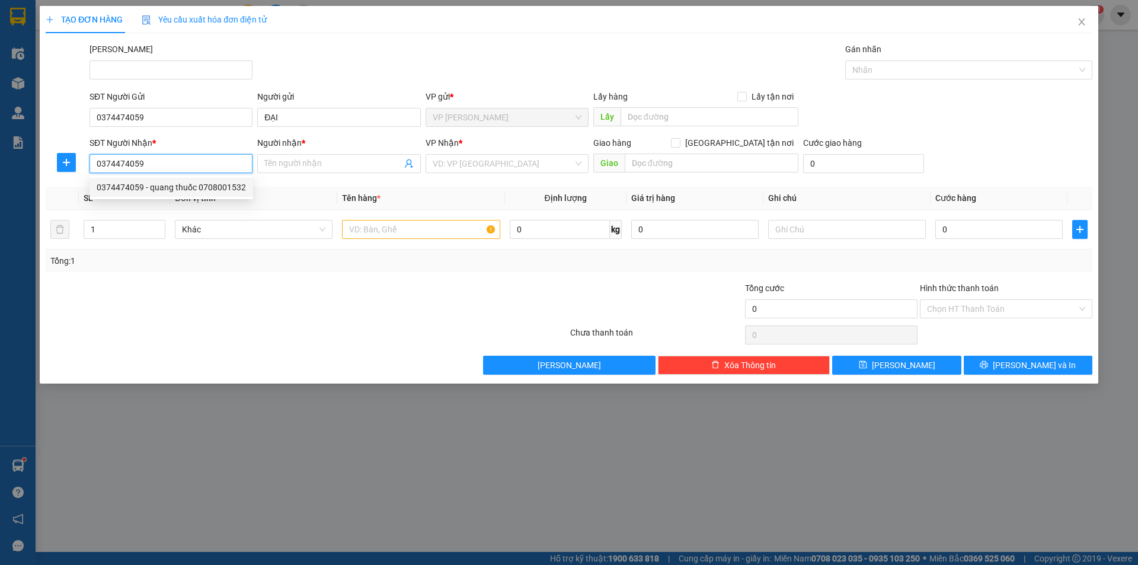
click at [160, 184] on div "0374474059 - quang thuốc 0708001532" at bounding box center [171, 187] width 149 height 13
type input "quang thuốc 0708001532"
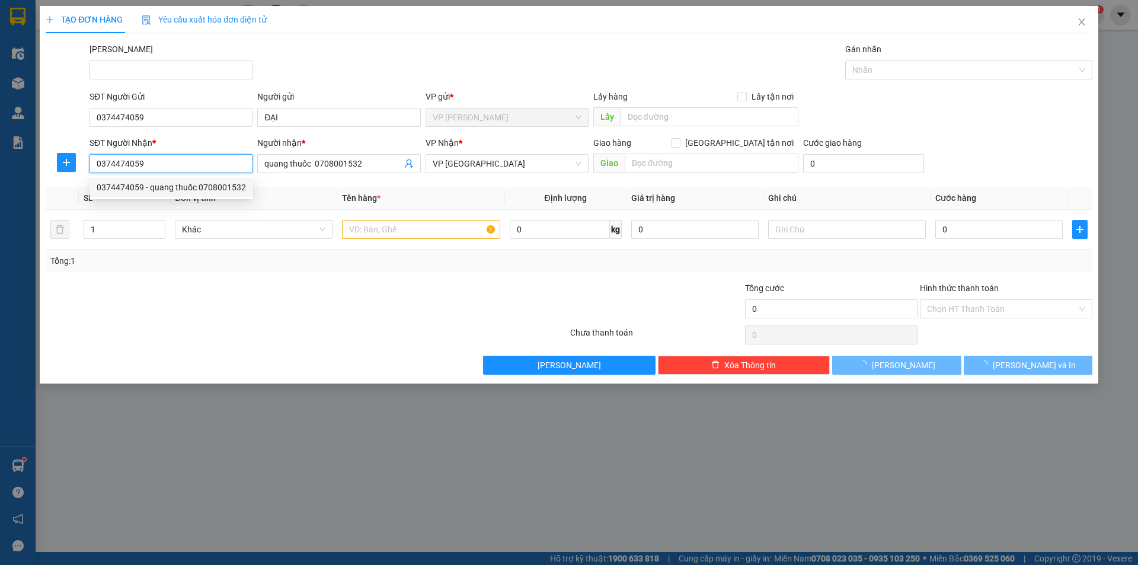
type input "200.000"
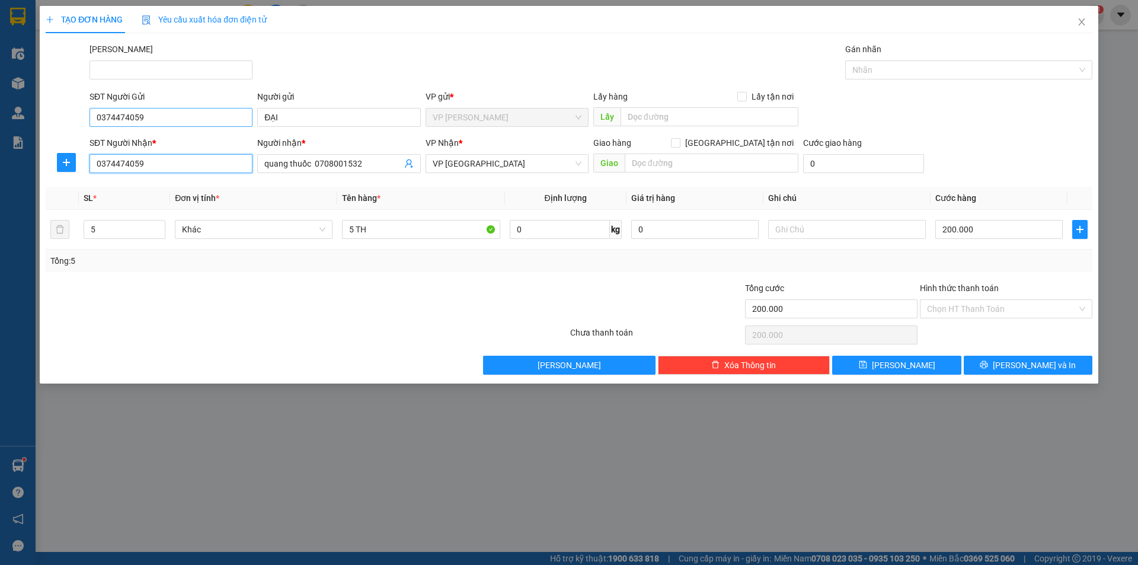
type input "0374474059"
drag, startPoint x: 154, startPoint y: 119, endPoint x: 83, endPoint y: 111, distance: 70.9
click at [83, 111] on div "SĐT Người Gửi 0374474059 Người gửi ĐẠI VP gửi * VP Phạm Ngũ Lão Lấy hàng Lấy tậ…" at bounding box center [568, 110] width 1049 height 41
type input "0974711557"
click at [154, 147] on div "0974711557 - đại - THỦ ĐỨC" at bounding box center [181, 141] width 168 height 13
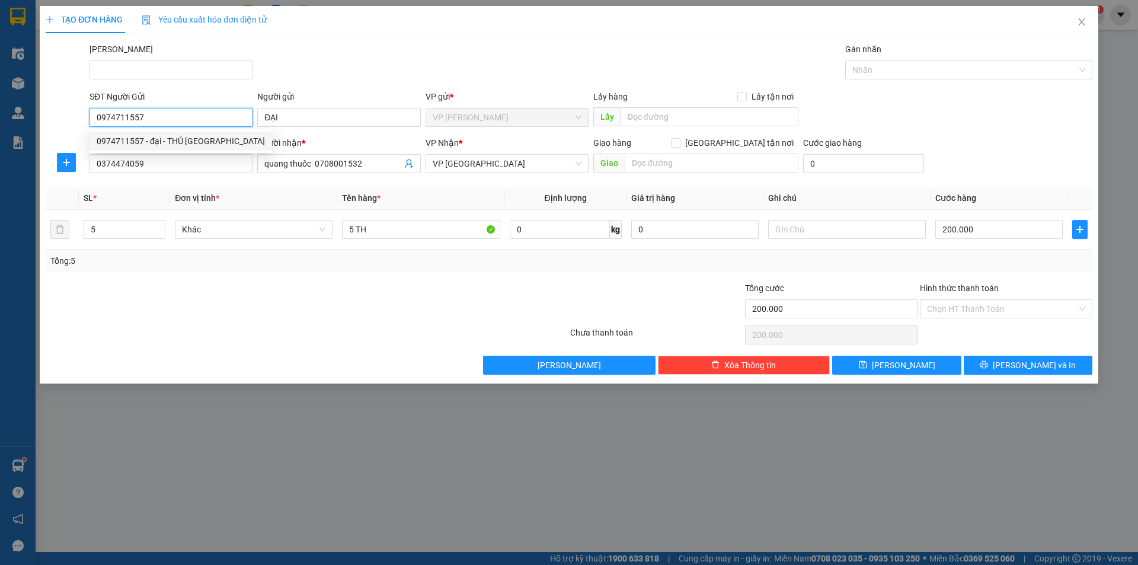
type input "đại - THỦ ĐỨC"
type input "400.000"
type input "0974711557"
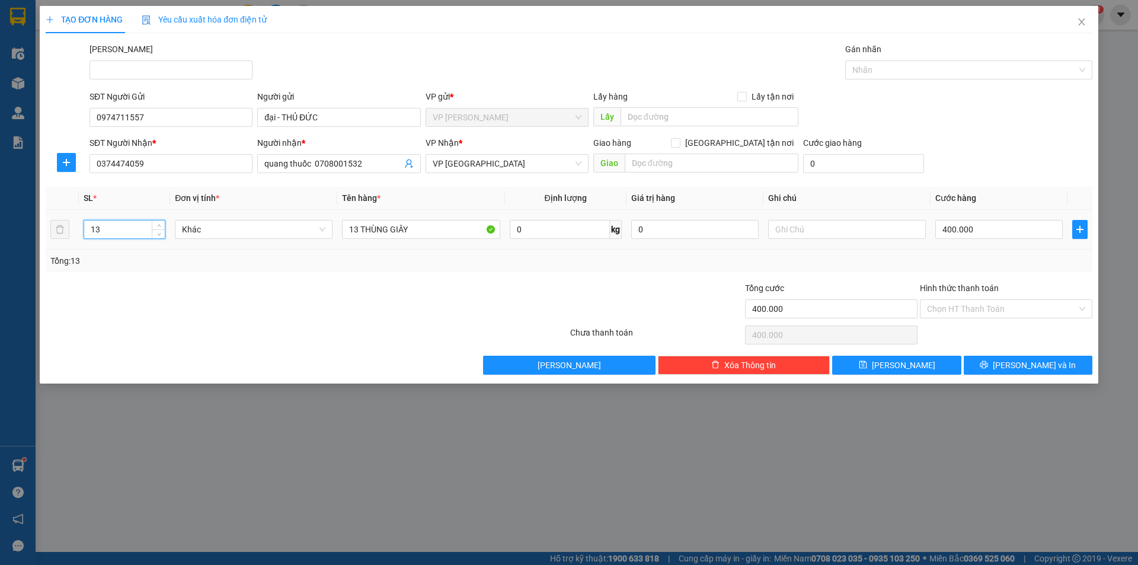
drag, startPoint x: 101, startPoint y: 232, endPoint x: 94, endPoint y: 235, distance: 8.3
click at [94, 235] on input "13" at bounding box center [124, 230] width 81 height 18
type input "15"
click at [357, 228] on input "13 THÙNG GIÂY" at bounding box center [421, 229] width 158 height 19
drag, startPoint x: 391, startPoint y: 232, endPoint x: 454, endPoint y: 246, distance: 64.9
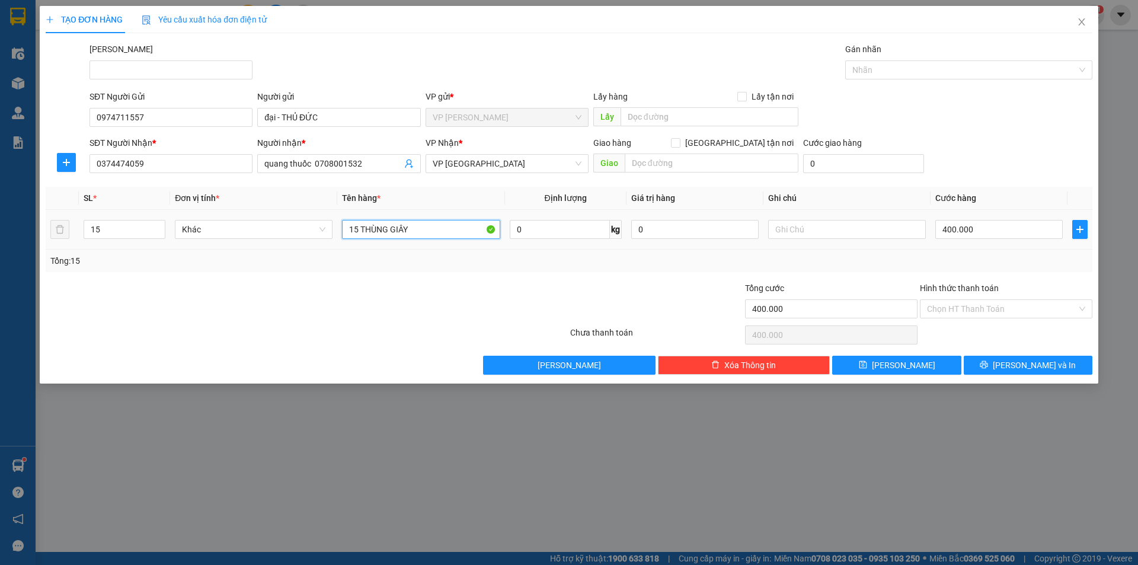
click at [455, 247] on td "15 THÙNG GIÂY" at bounding box center [420, 230] width 167 height 40
type input "15 THÙNG"
click at [980, 230] on input "400.000" at bounding box center [998, 229] width 127 height 19
click at [994, 368] on button "Lưu và In" at bounding box center [1028, 365] width 129 height 19
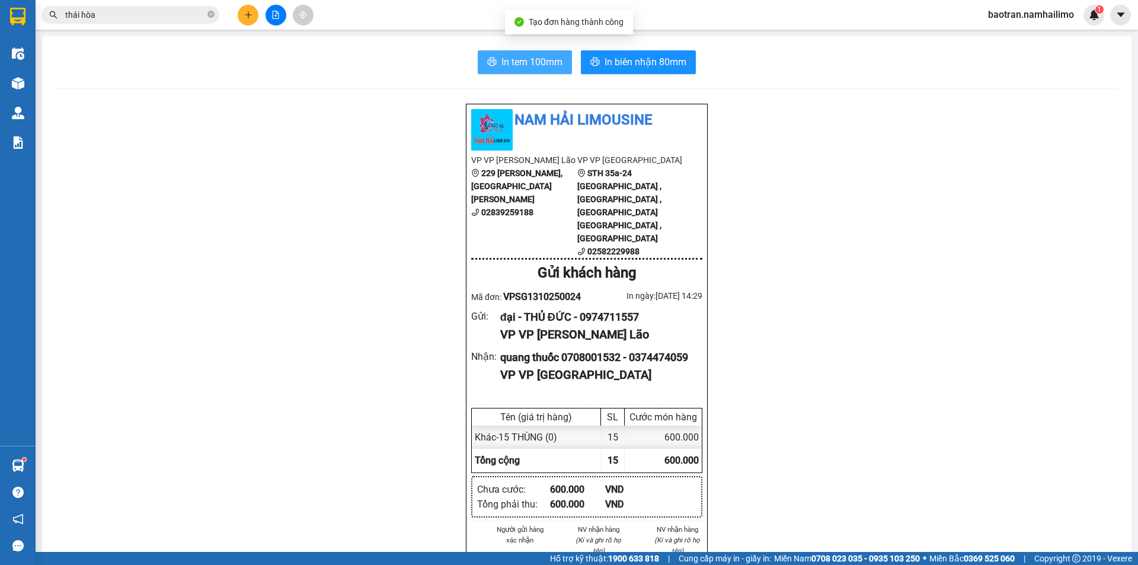
click at [542, 56] on span "In tem 100mm" at bounding box center [531, 62] width 61 height 15
drag, startPoint x: 535, startPoint y: 60, endPoint x: 578, endPoint y: 122, distance: 74.5
click at [535, 60] on span "In tem 100mm" at bounding box center [531, 62] width 61 height 15
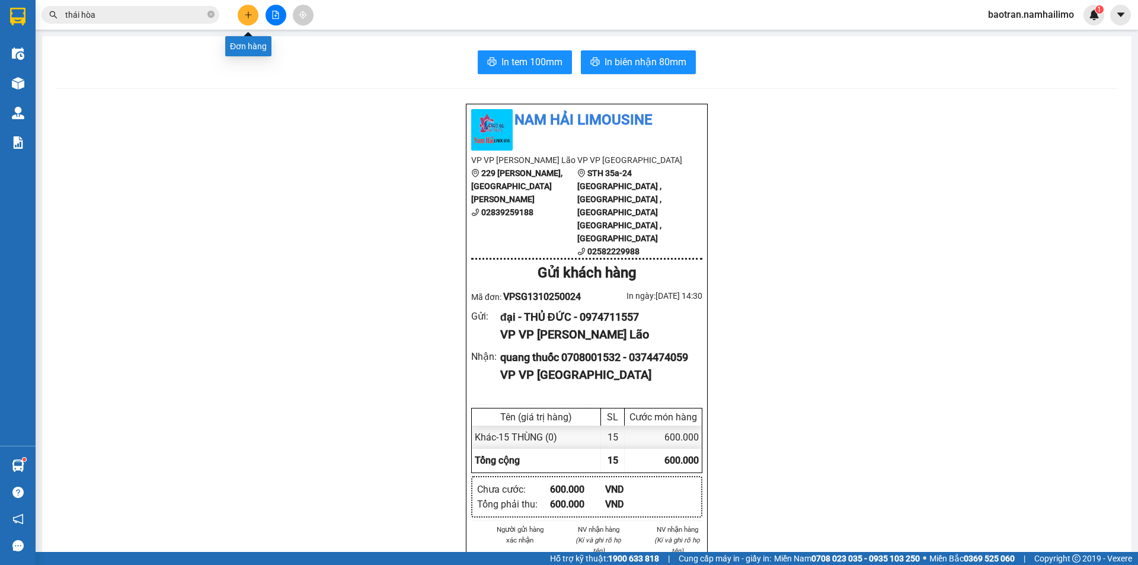
click at [247, 15] on icon "plus" at bounding box center [248, 14] width 7 height 1
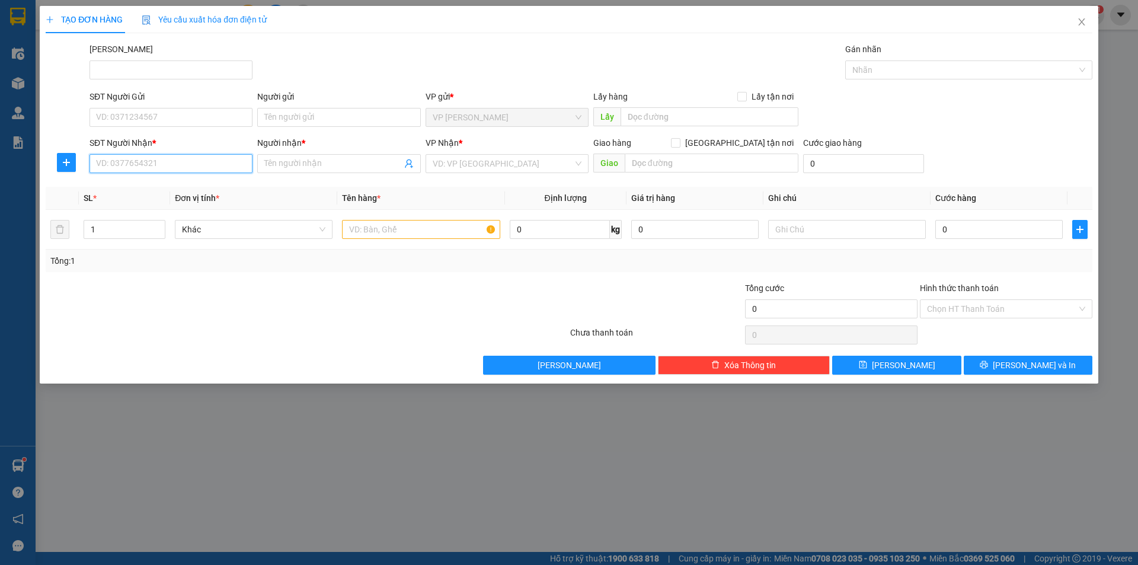
click at [176, 162] on input "SĐT Người Nhận *" at bounding box center [171, 163] width 163 height 19
click at [188, 173] on div "SĐT Người Nhận * 7373" at bounding box center [171, 156] width 163 height 41
drag, startPoint x: 119, startPoint y: 165, endPoint x: 63, endPoint y: 168, distance: 55.8
click at [63, 172] on div "SĐT Người Nhận * 7373 7373 Người nhận * Tên người nhận VP Nhận * VD: VP Sài Gòn…" at bounding box center [568, 156] width 1049 height 41
click at [133, 191] on div "0913739933 - HỒNG LỢI" at bounding box center [171, 187] width 149 height 13
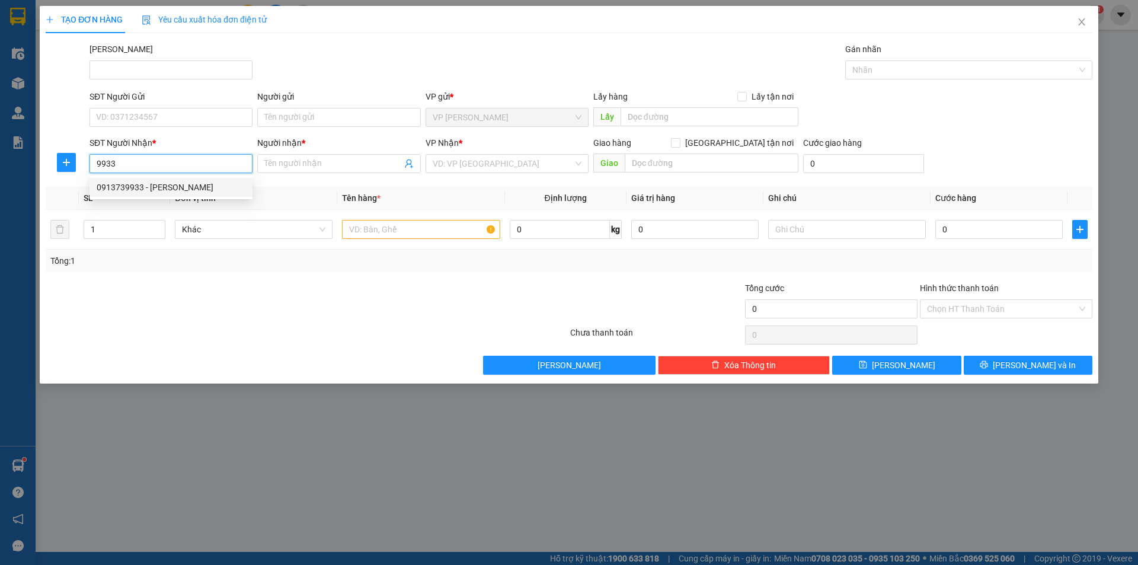
type input "0913739933"
type input "HỒNG LỢI"
type input "30.000"
type input "0913739933"
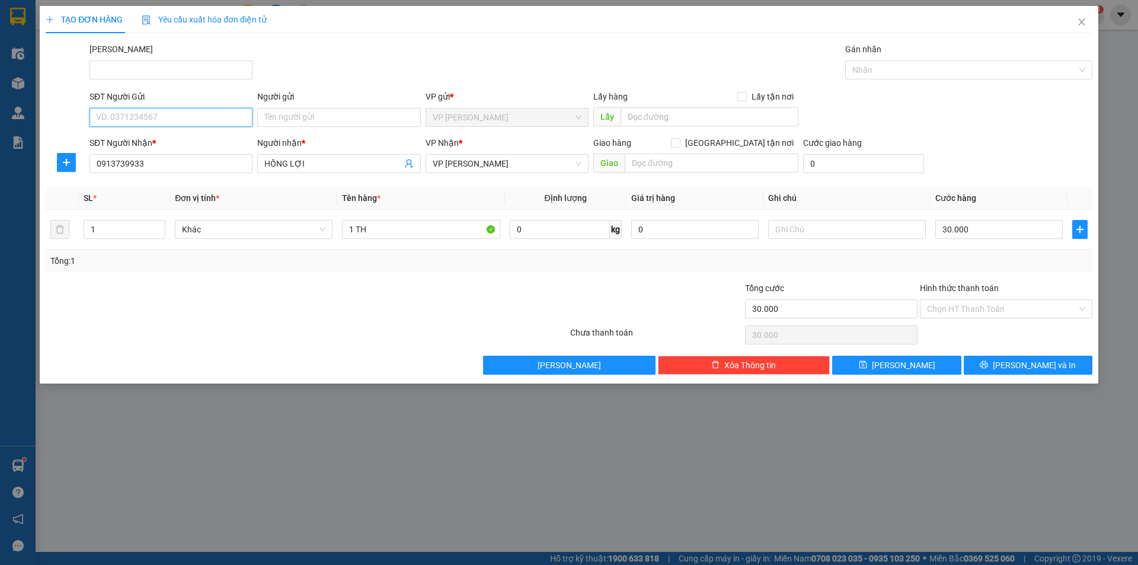
click at [180, 116] on input "SĐT Người Gửi" at bounding box center [171, 117] width 163 height 19
click at [212, 144] on div "02839257207 - Công ty STD" at bounding box center [171, 141] width 149 height 13
type input "02839257207"
type input "Công ty STD"
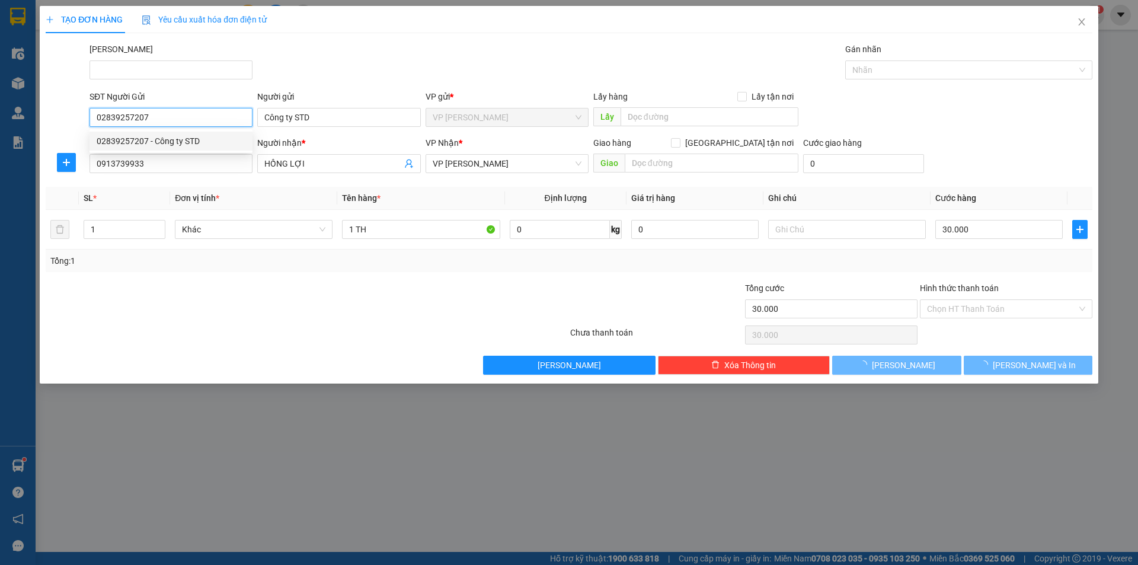
type input "20.000"
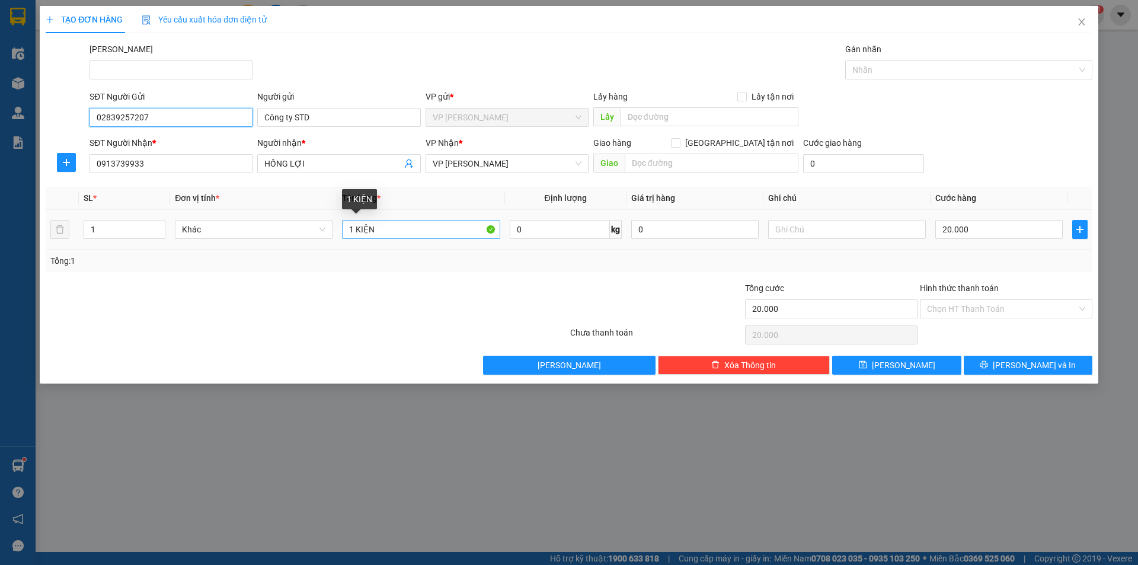
type input "02839257207"
drag, startPoint x: 387, startPoint y: 230, endPoint x: 356, endPoint y: 235, distance: 31.9
click at [356, 235] on input "1 KIỆN" at bounding box center [421, 229] width 158 height 19
click at [389, 230] on input "1 KIỆN" at bounding box center [421, 229] width 158 height 19
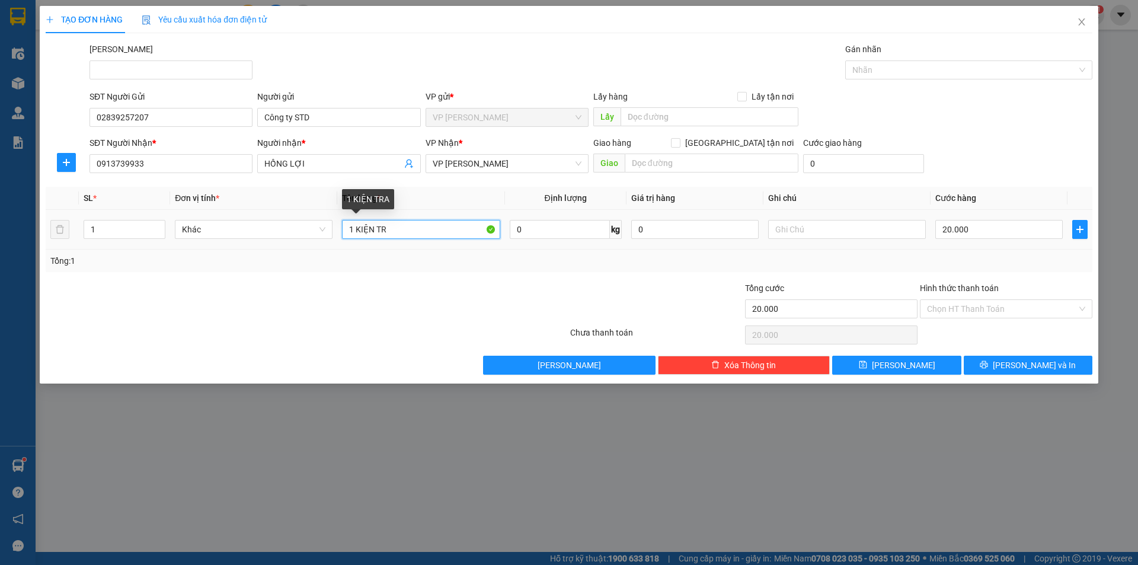
type input "1 KIỆN TRĂ"
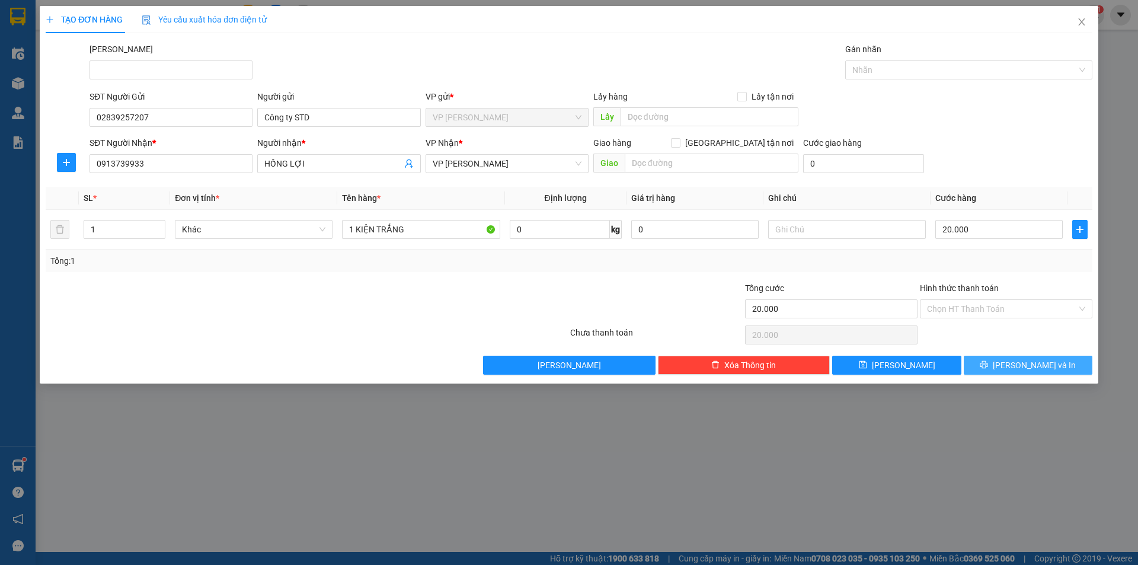
click at [1021, 363] on span "Lưu và In" at bounding box center [1034, 365] width 83 height 13
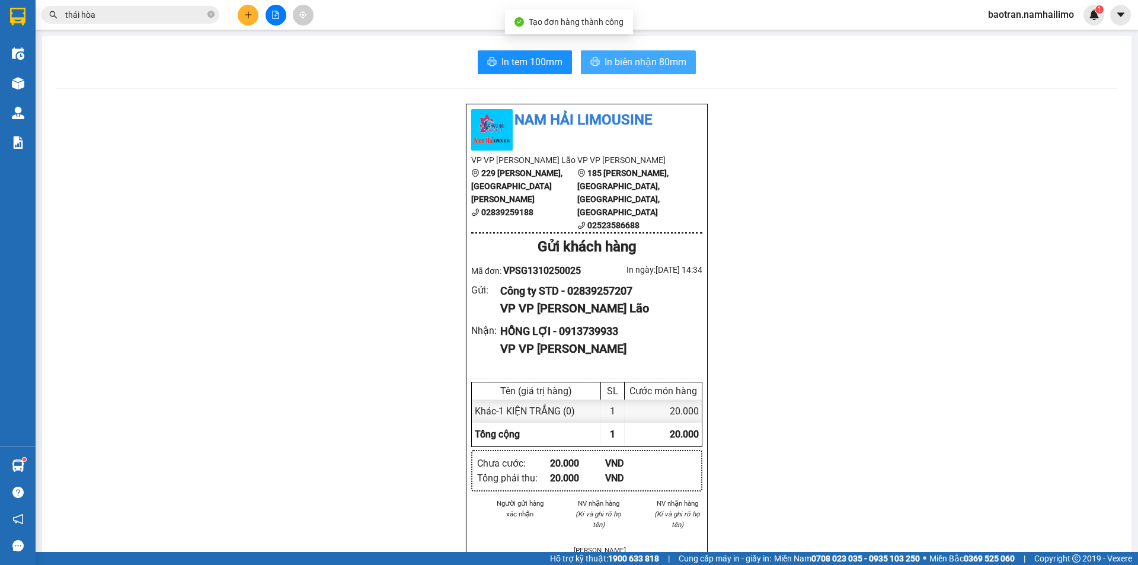
drag, startPoint x: 644, startPoint y: 60, endPoint x: 669, endPoint y: 146, distance: 88.9
click at [643, 60] on span "In biên nhận 80mm" at bounding box center [646, 62] width 82 height 15
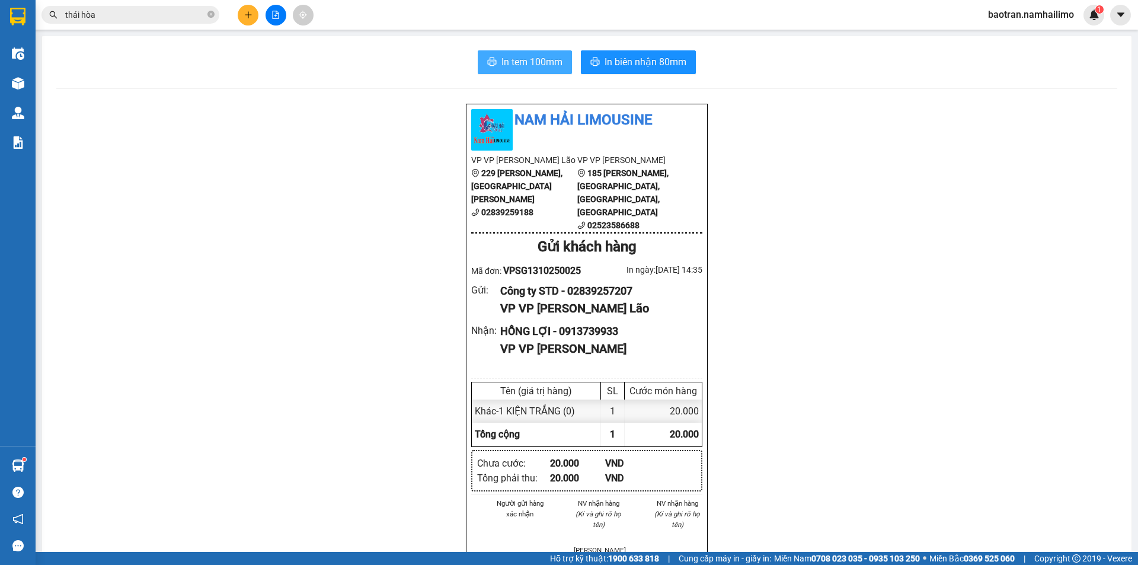
click at [520, 60] on span "In tem 100mm" at bounding box center [531, 62] width 61 height 15
click at [1127, 11] on button at bounding box center [1120, 15] width 21 height 21
drag, startPoint x: 980, startPoint y: 114, endPoint x: 973, endPoint y: 87, distance: 28.3
click at [1041, 23] on div "baotran.namhailimo 1" at bounding box center [1042, 15] width 126 height 21
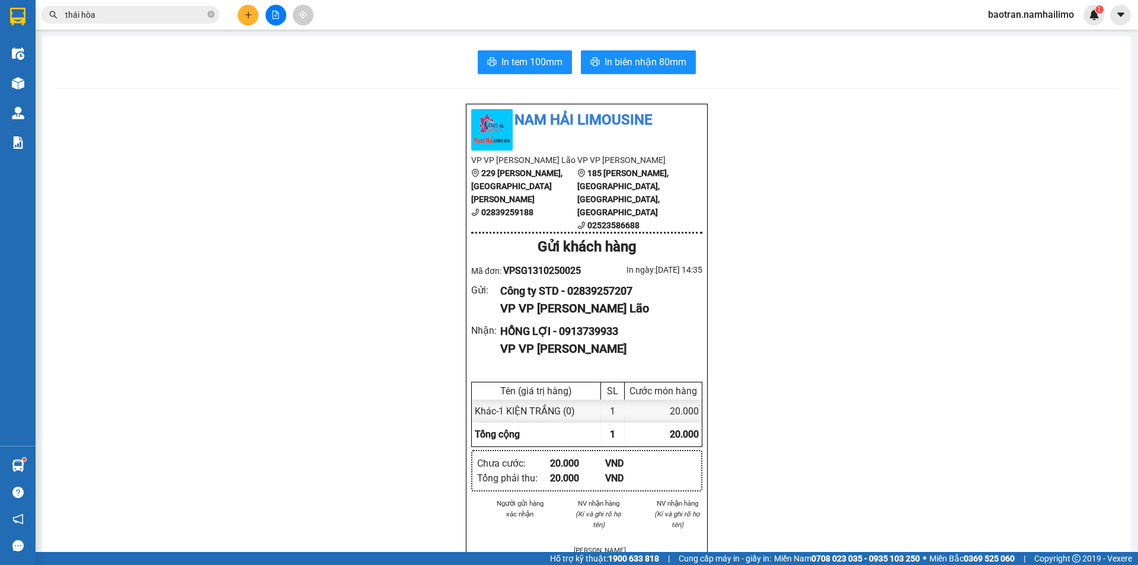
click at [1008, 14] on span "baotran.namhailimo" at bounding box center [1031, 14] width 105 height 15
click at [1008, 40] on span "Đăng xuất" at bounding box center [1036, 36] width 79 height 13
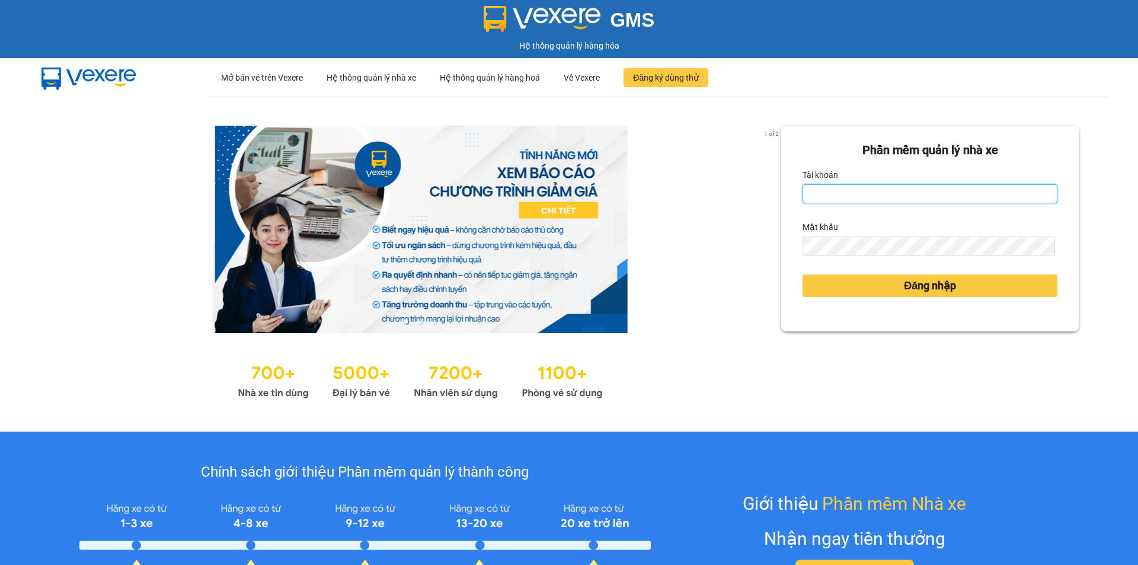
click at [886, 193] on input "Tài khoản" at bounding box center [930, 193] width 255 height 19
type input "camtu.namhailimo"
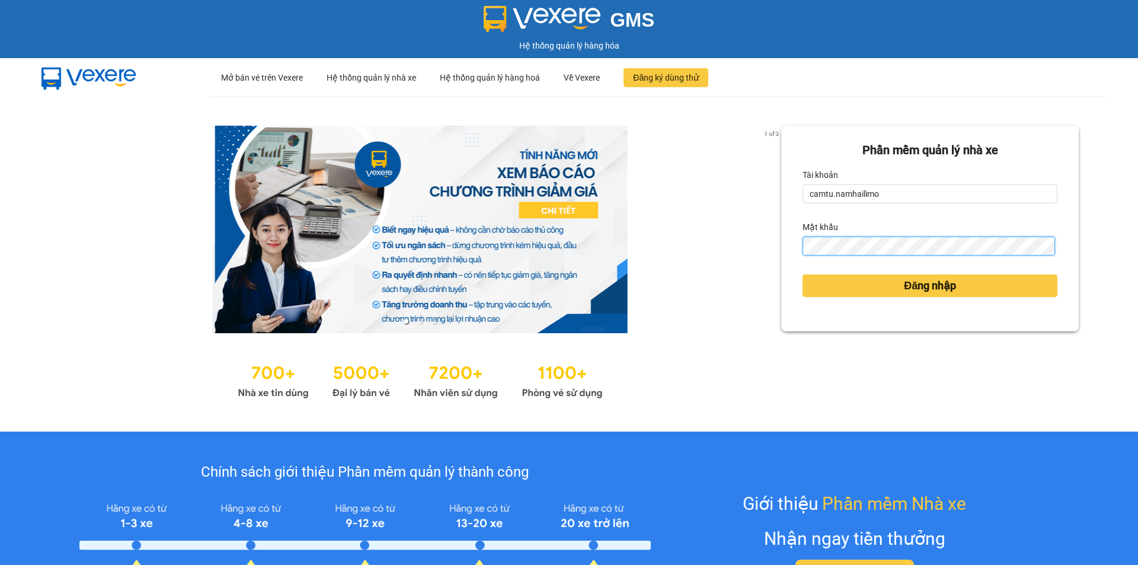
click at [803, 274] on button "Đăng nhập" at bounding box center [930, 285] width 255 height 23
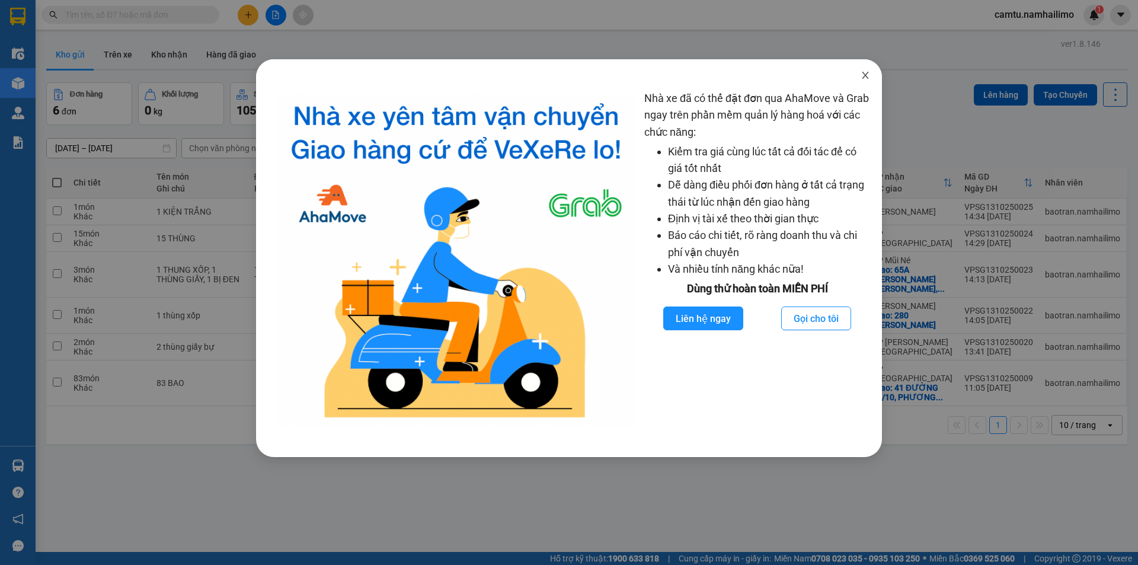
click at [867, 76] on icon "close" at bounding box center [865, 75] width 9 height 9
